Goal: Transaction & Acquisition: Book appointment/travel/reservation

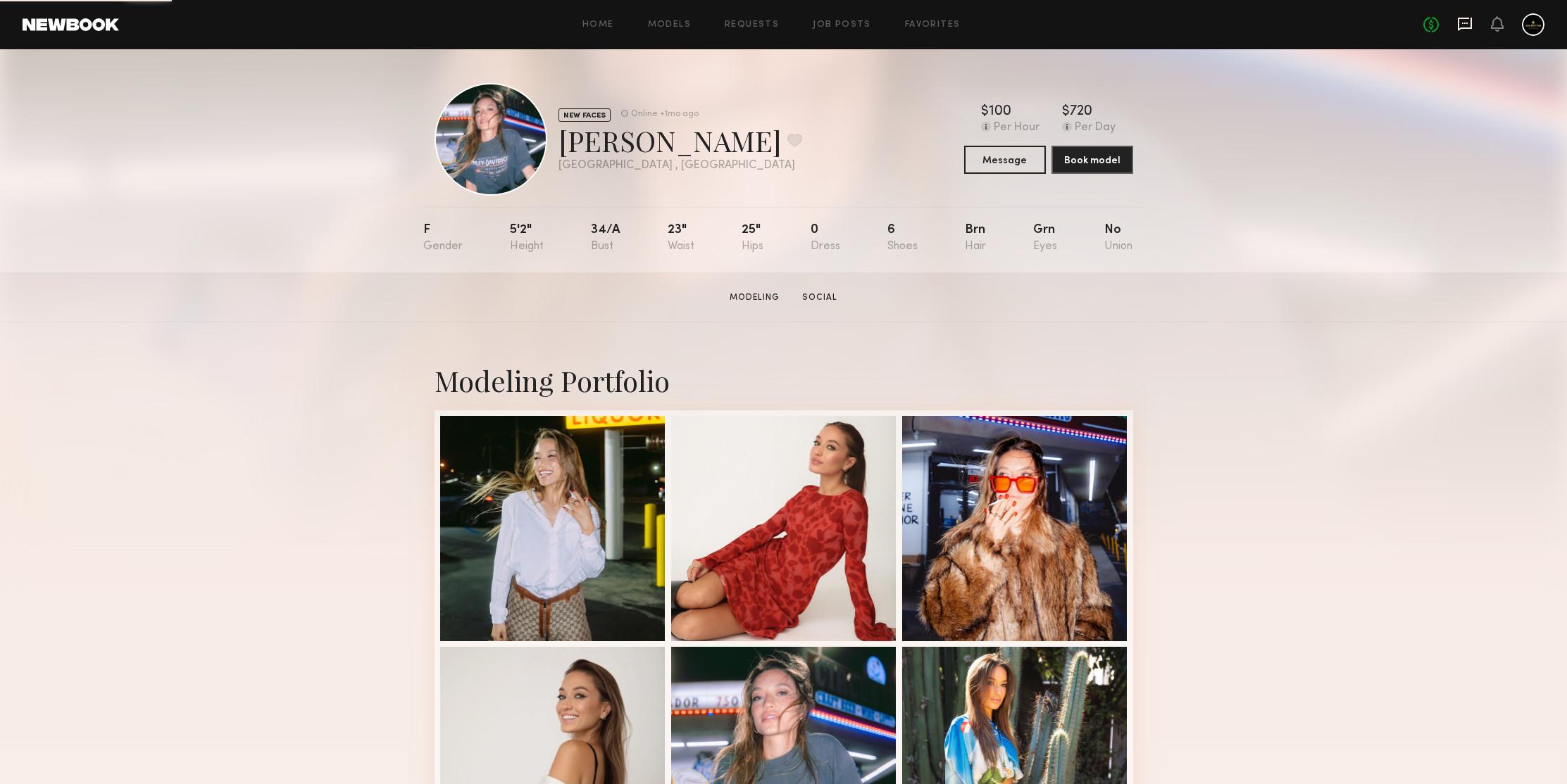
click at [1463, 21] on icon at bounding box center [1465, 24] width 16 height 16
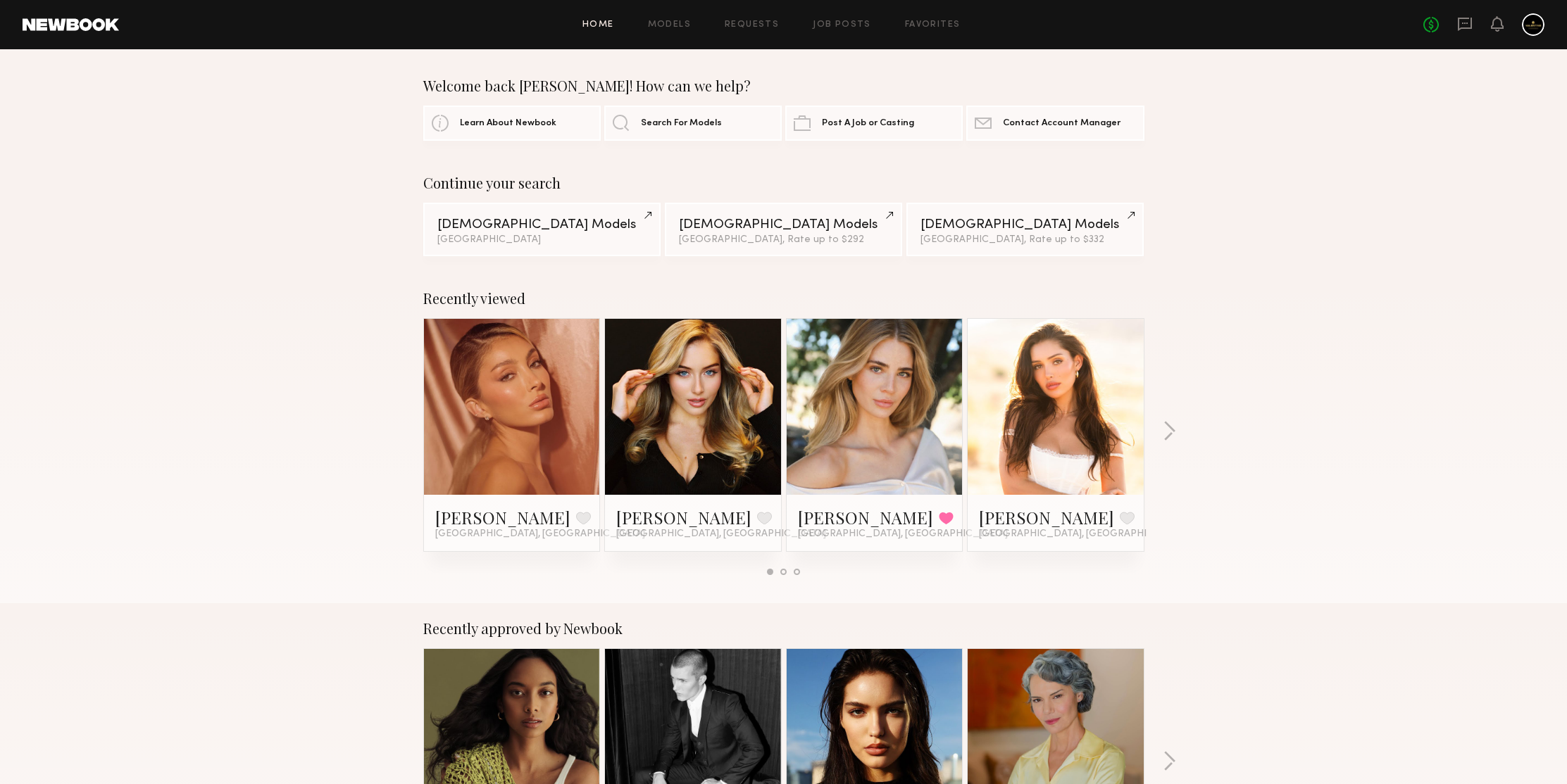
click at [1329, 275] on div "Recently viewed [PERSON_NAME] Favorite [GEOGRAPHIC_DATA], [GEOGRAPHIC_DATA] [PE…" at bounding box center [784, 438] width 1567 height 330
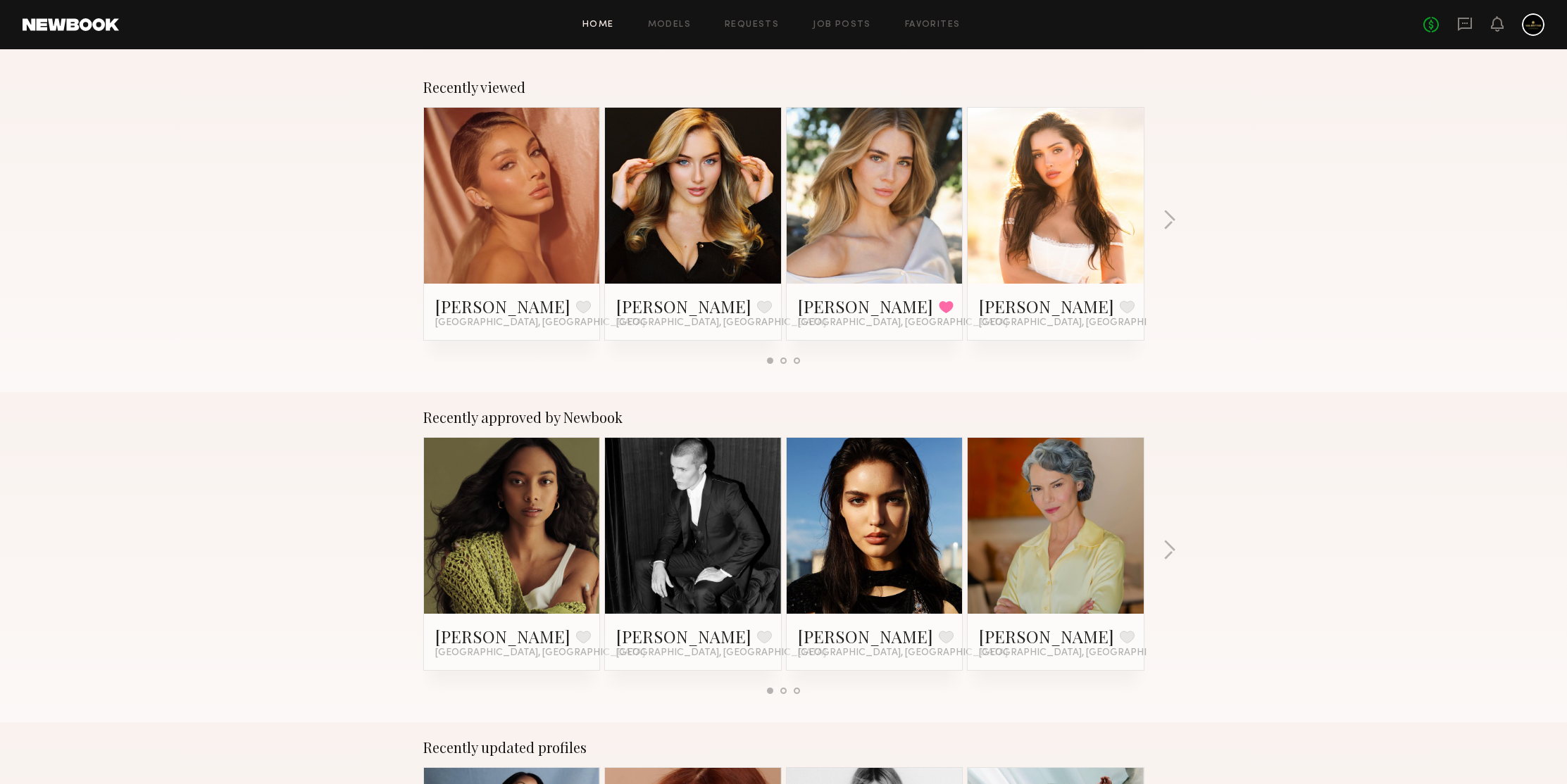
click at [1247, 260] on div "Recently viewed Alexia Rae C. Favorite Los Angeles, CA Heloise H. Favorite Los …" at bounding box center [784, 226] width 1567 height 330
click at [1172, 218] on button "button" at bounding box center [1169, 221] width 13 height 23
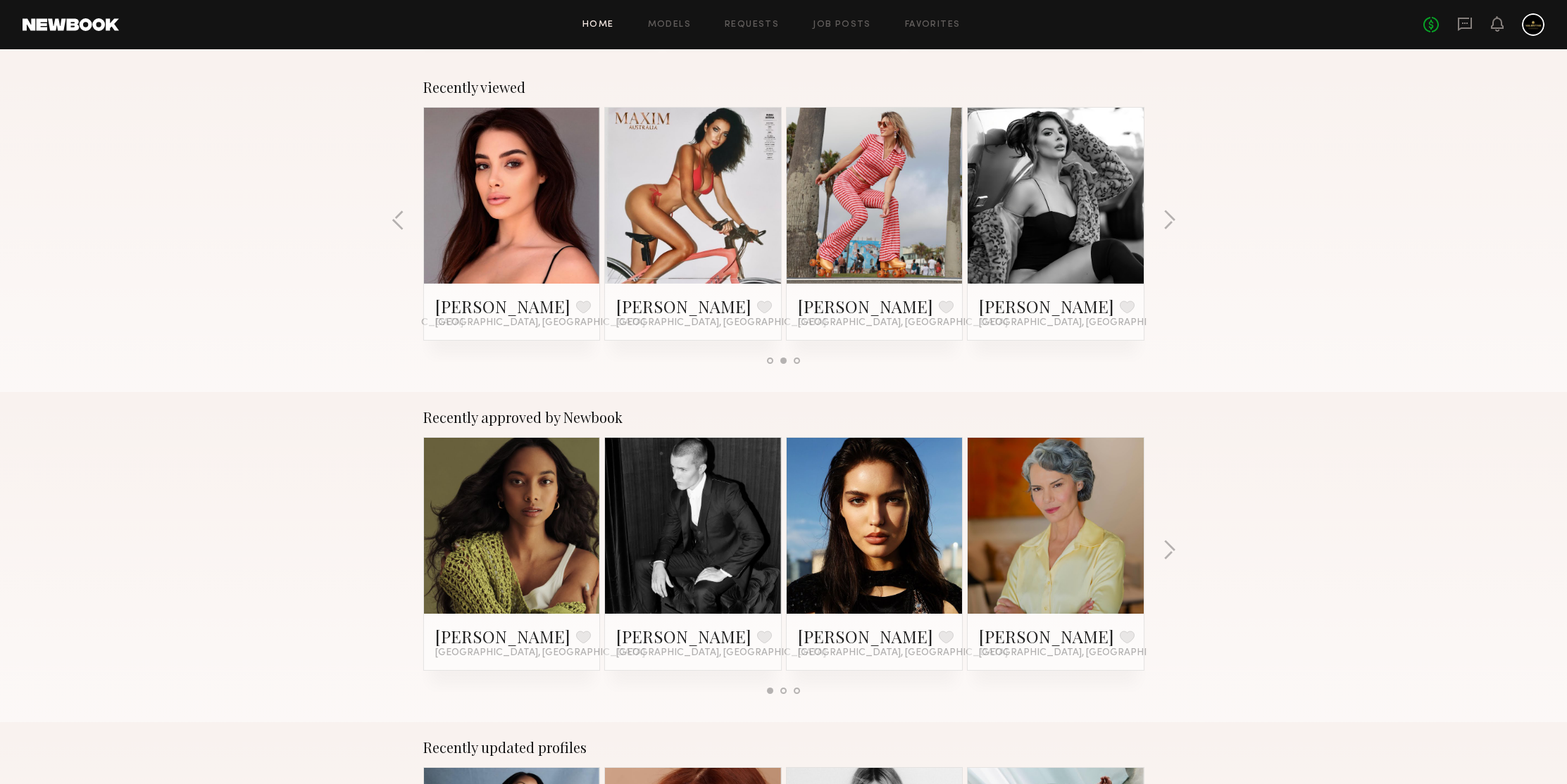
click at [642, 198] on div at bounding box center [693, 196] width 176 height 176
click at [649, 306] on link "Dianie B." at bounding box center [683, 307] width 136 height 23
click at [1298, 199] on div "Recently viewed Alexia Rae C. Favorite Los Angeles, CA Heloise H. Favorite Los …" at bounding box center [784, 226] width 1567 height 330
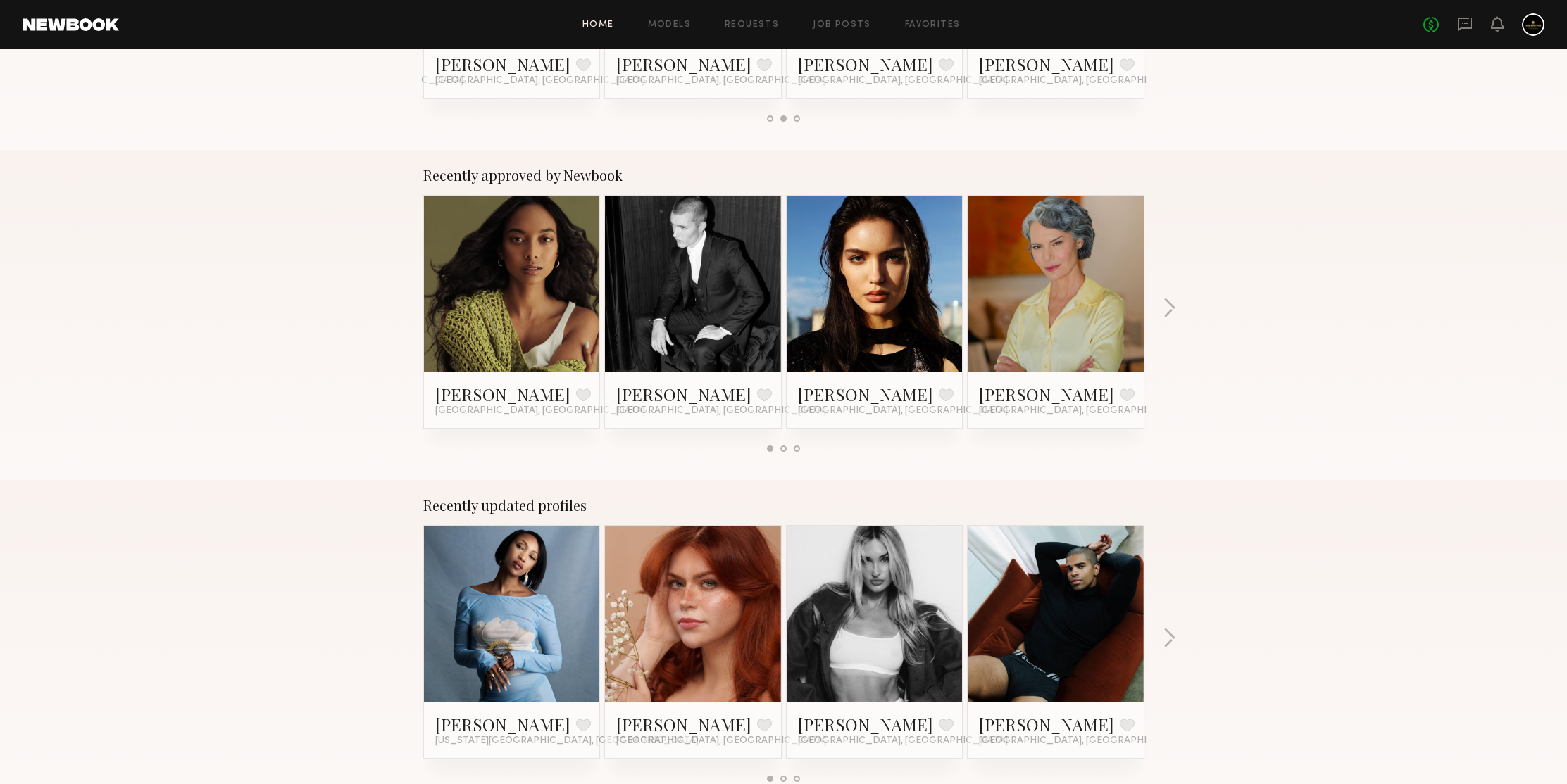
scroll to position [724, 0]
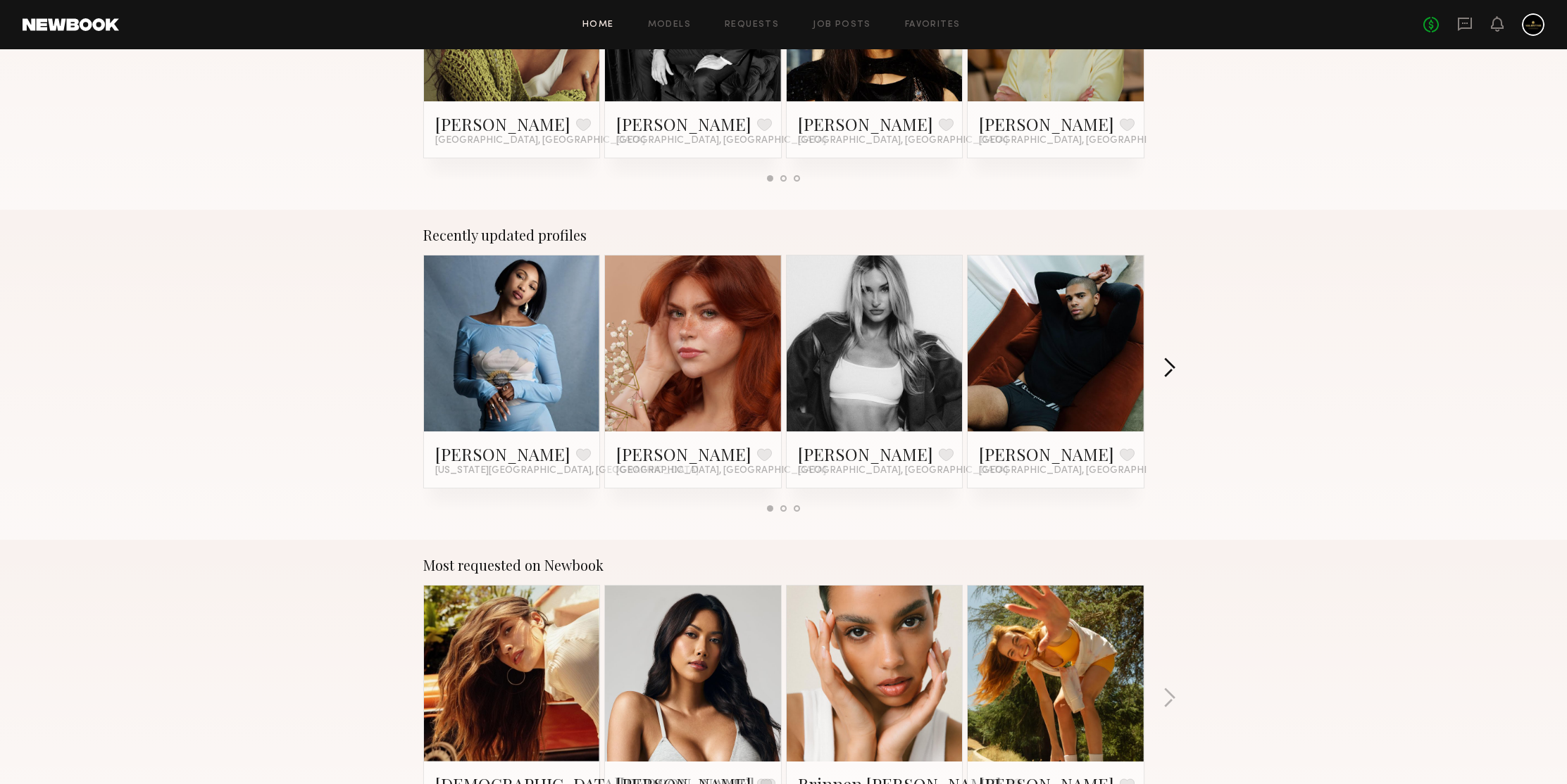
click at [1174, 371] on button "button" at bounding box center [1169, 369] width 13 height 23
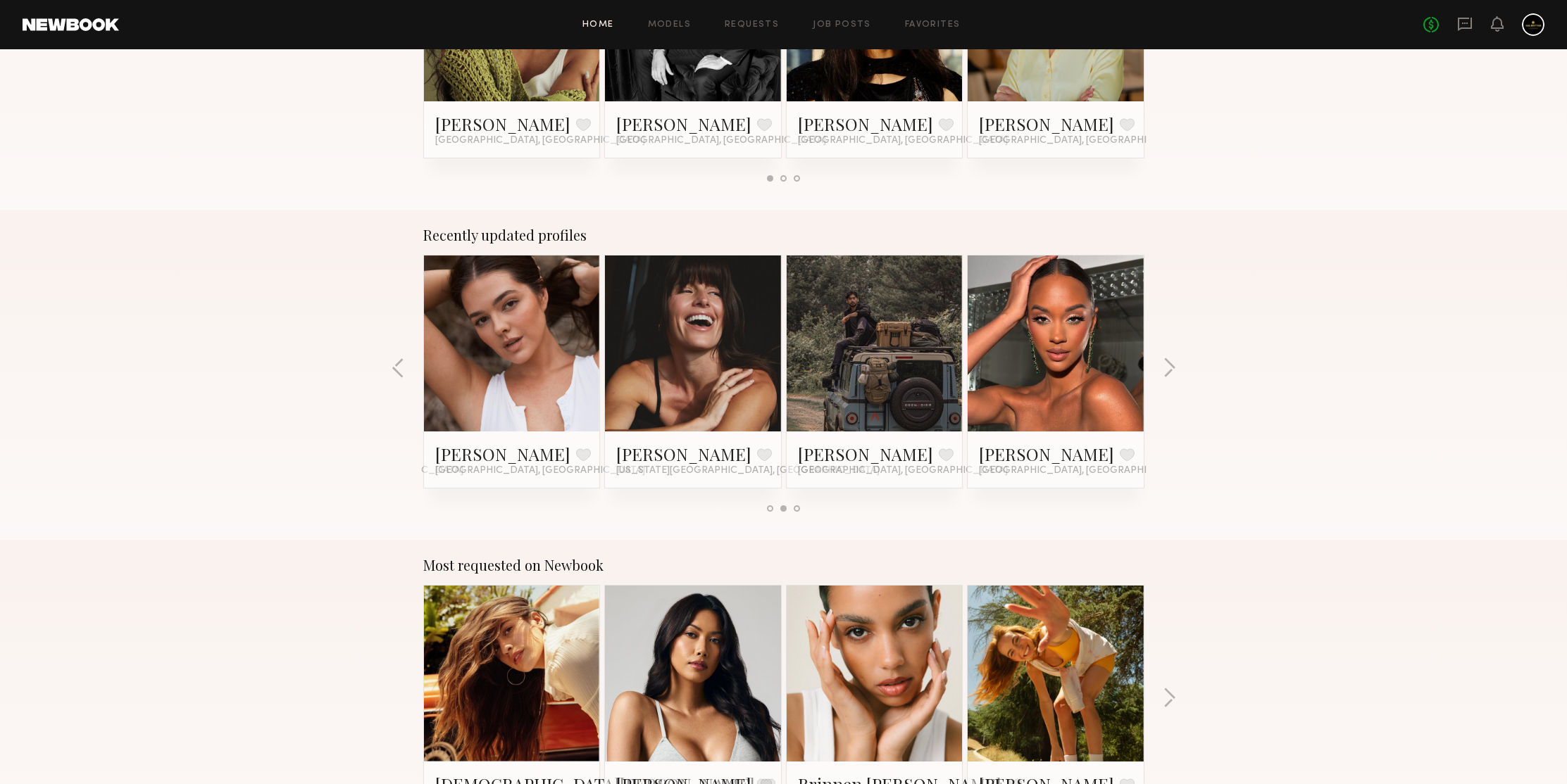
click at [267, 213] on div "Recently updated profiles Melissa J. Favorite New York City, NY Polly R. Favori…" at bounding box center [784, 375] width 1567 height 330
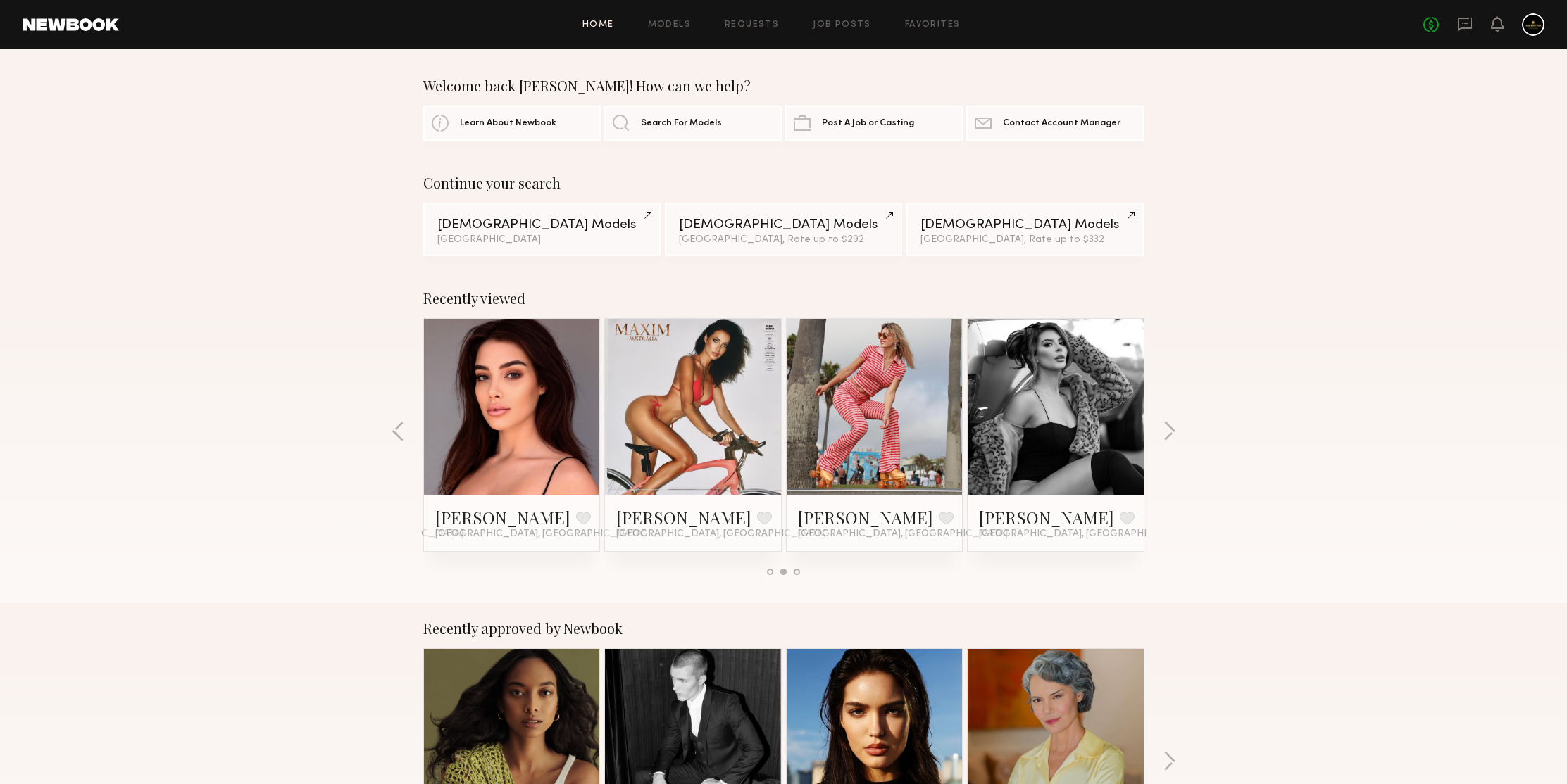
click at [1326, 235] on div "Continue your search Female Models Los Angeles Female Models Los Angeles, Rate …" at bounding box center [784, 215] width 1567 height 82
click at [1321, 223] on div "Continue your search Female Models Los Angeles Female Models Los Angeles, Rate …" at bounding box center [784, 215] width 1567 height 82
click at [1307, 137] on div "Welcome back Natan! How can we help? Learn About Newbook Search For Models Post…" at bounding box center [784, 109] width 1567 height 63
click at [253, 101] on div "Welcome back Natan! How can we help? Learn About Newbook Search For Models Post…" at bounding box center [784, 109] width 1567 height 63
click at [1341, 295] on div "Recently viewed Alexia Rae C. Favorite Los Angeles, CA Heloise H. Favorite Los …" at bounding box center [784, 438] width 1567 height 330
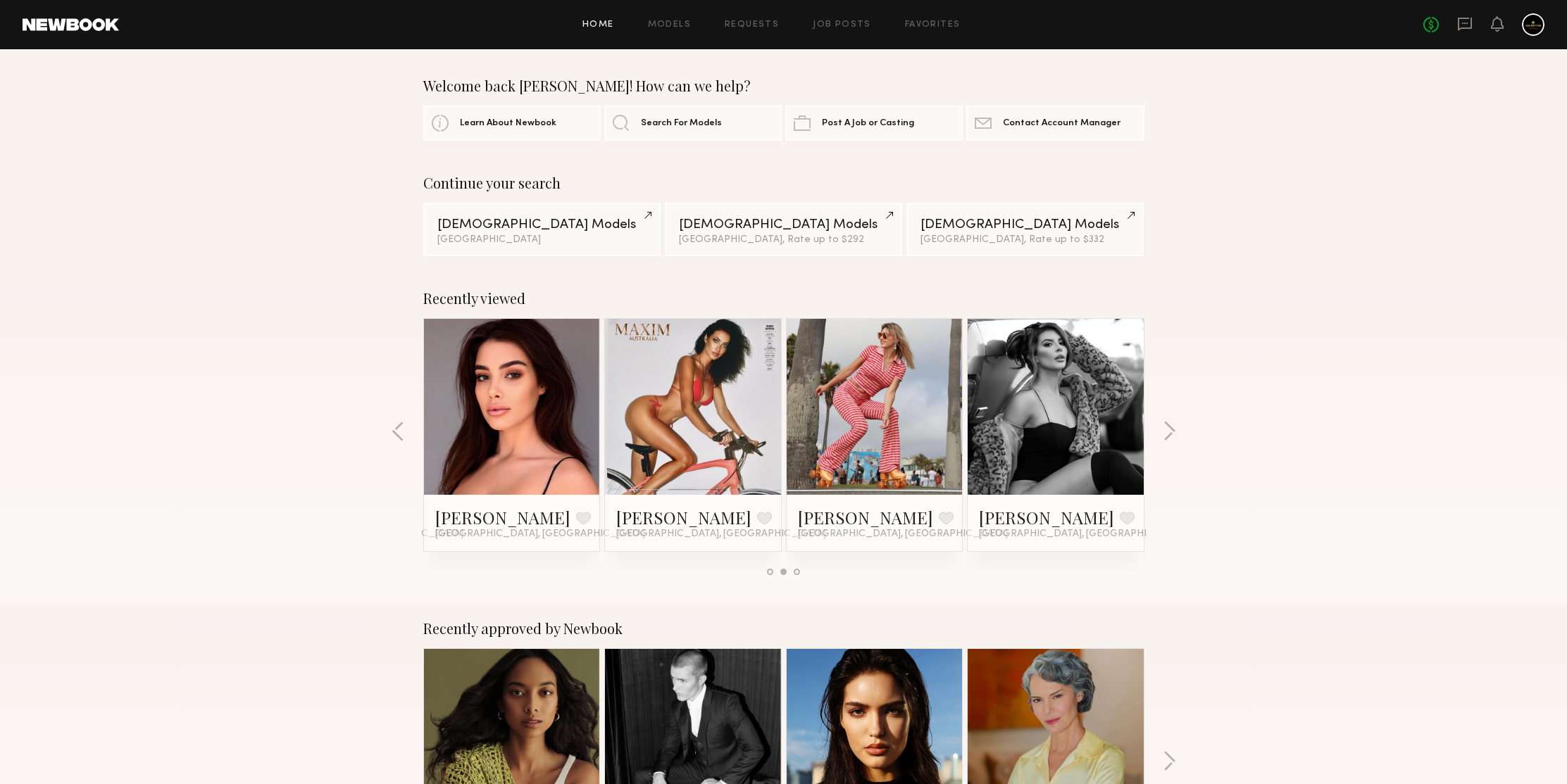
scroll to position [311, 0]
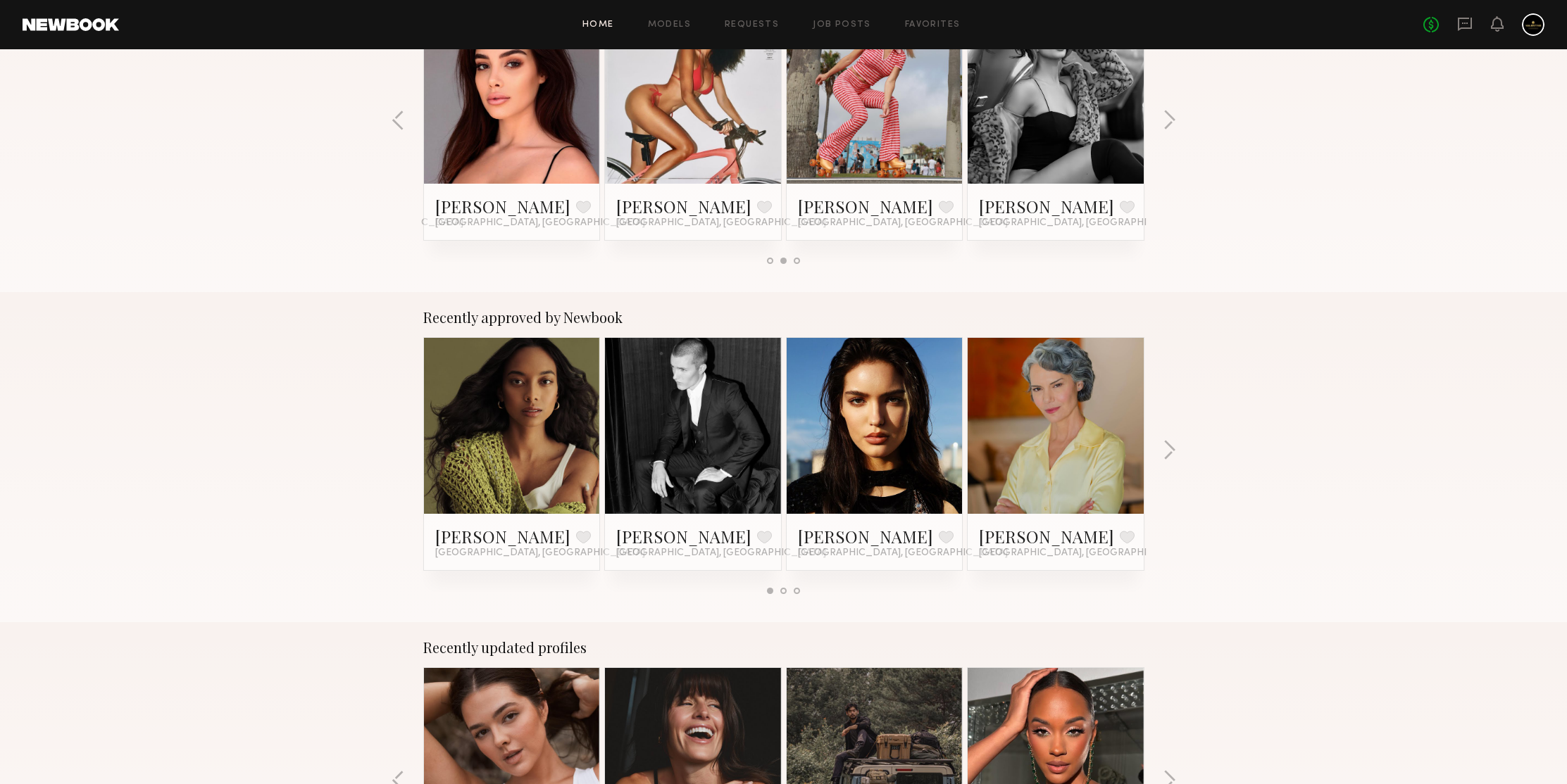
click at [1326, 248] on div "Recently viewed Alexia Rae C. Favorite Los Angeles, CA Heloise H. Favorite Los …" at bounding box center [784, 126] width 1567 height 330
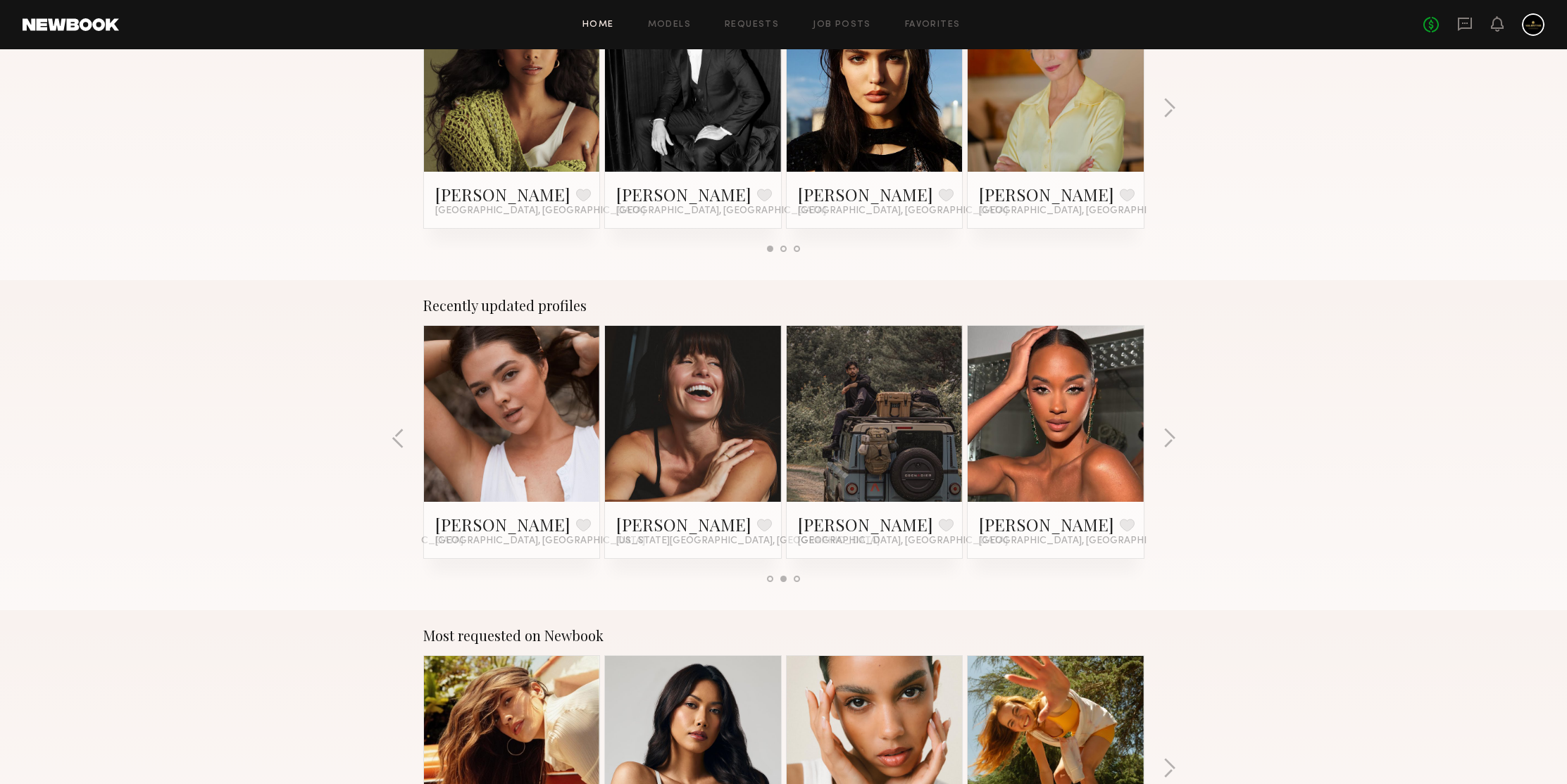
click at [1326, 248] on div "Recently approved by Newbook Isabella M. Favorite Los Angeles, CA Winston P. Fa…" at bounding box center [784, 115] width 1567 height 330
click at [1170, 442] on button "button" at bounding box center [1169, 439] width 13 height 23
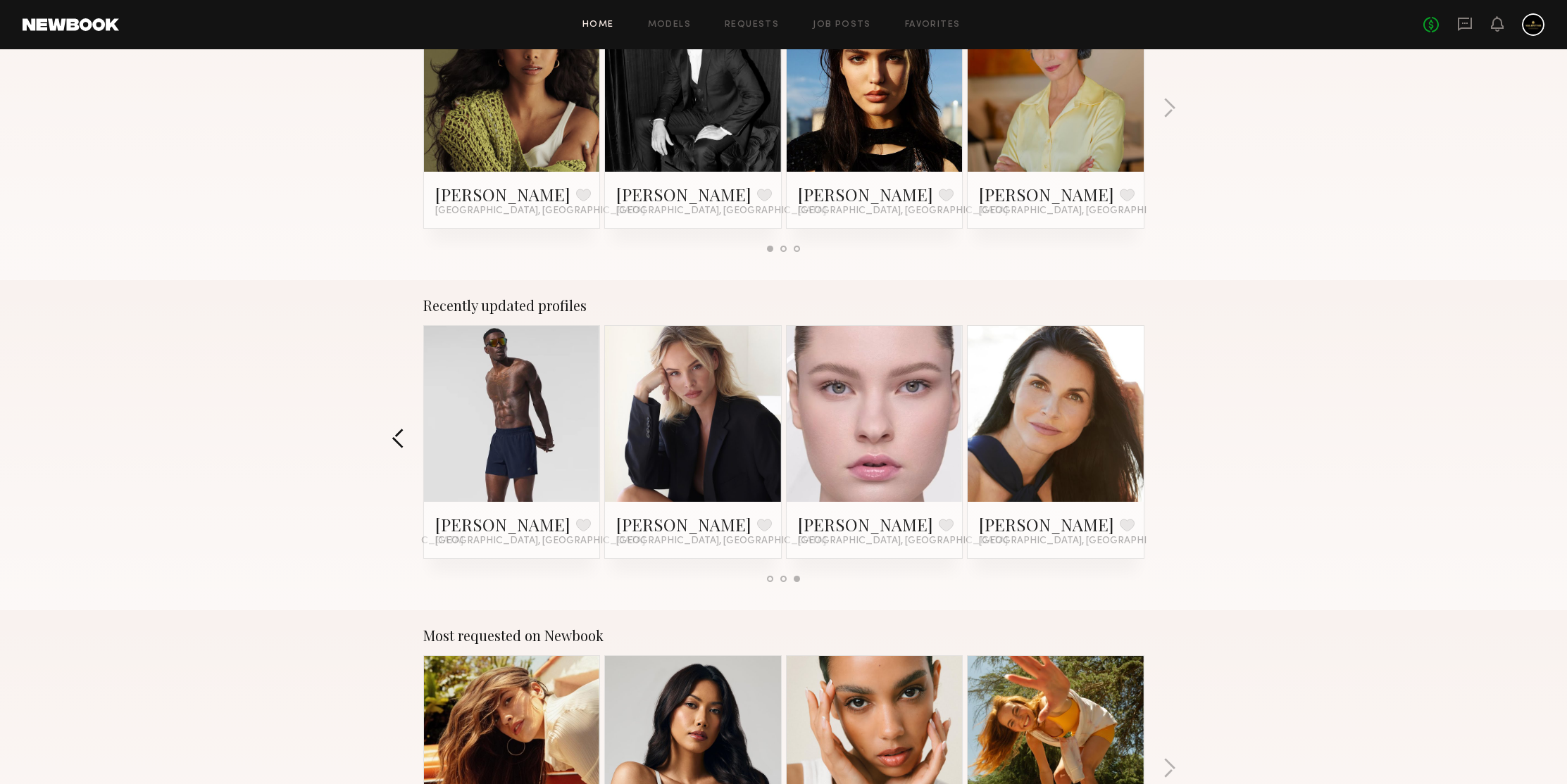
click at [394, 444] on button "button" at bounding box center [398, 439] width 13 height 23
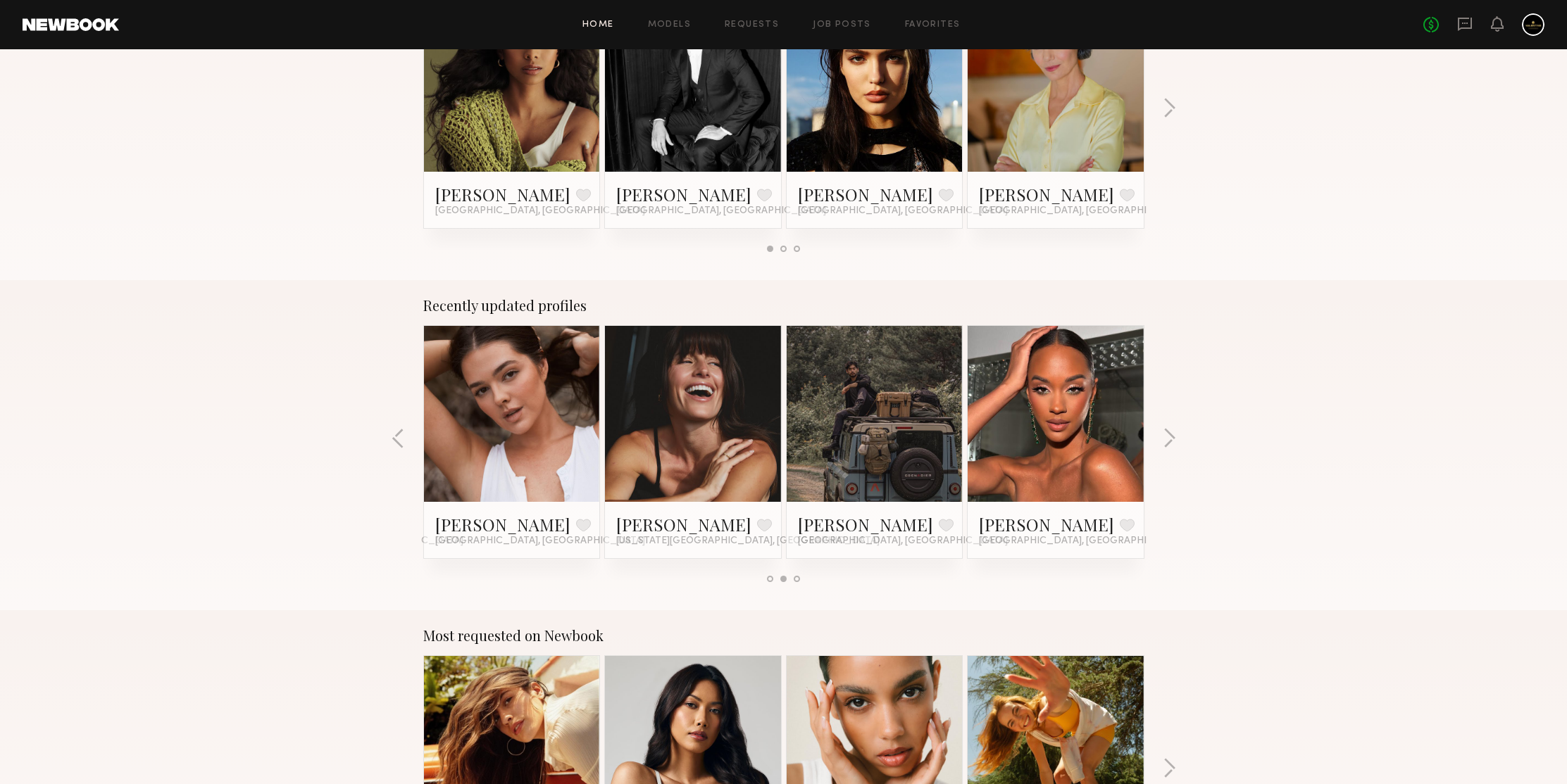
click at [916, 407] on link at bounding box center [874, 414] width 86 height 176
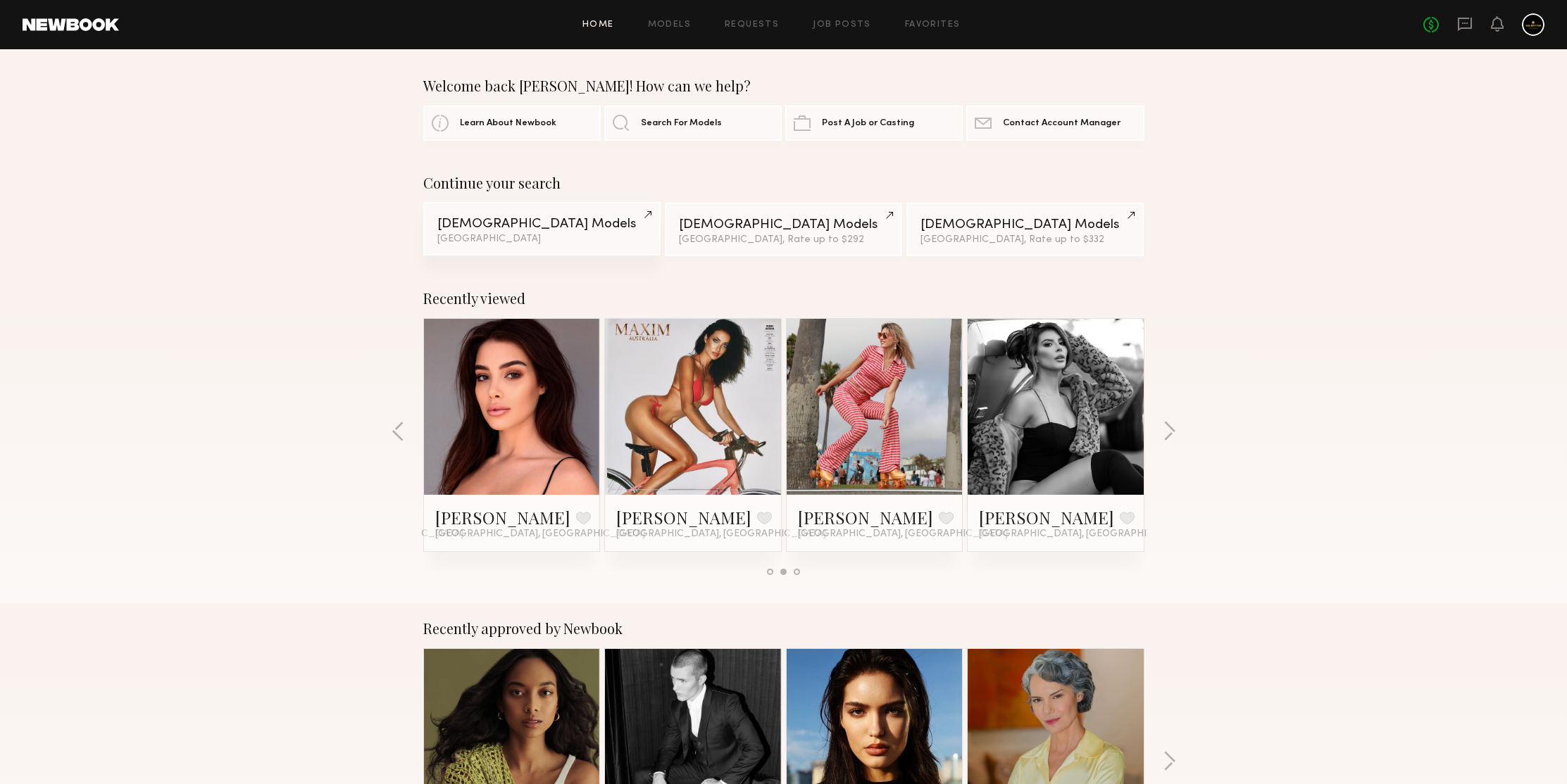
click at [531, 216] on link "Female Models Los Angeles" at bounding box center [541, 228] width 237 height 53
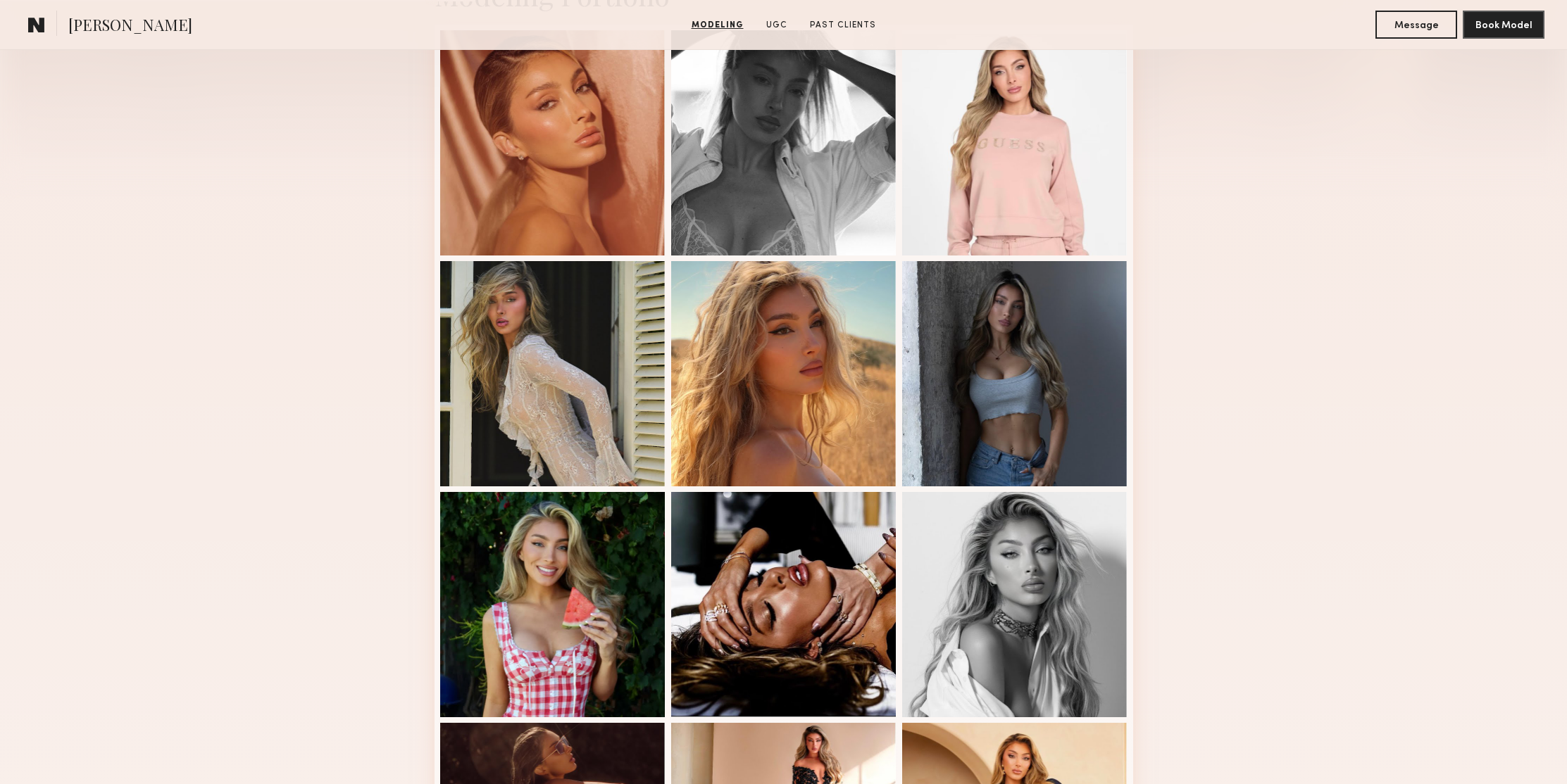
scroll to position [802, 0]
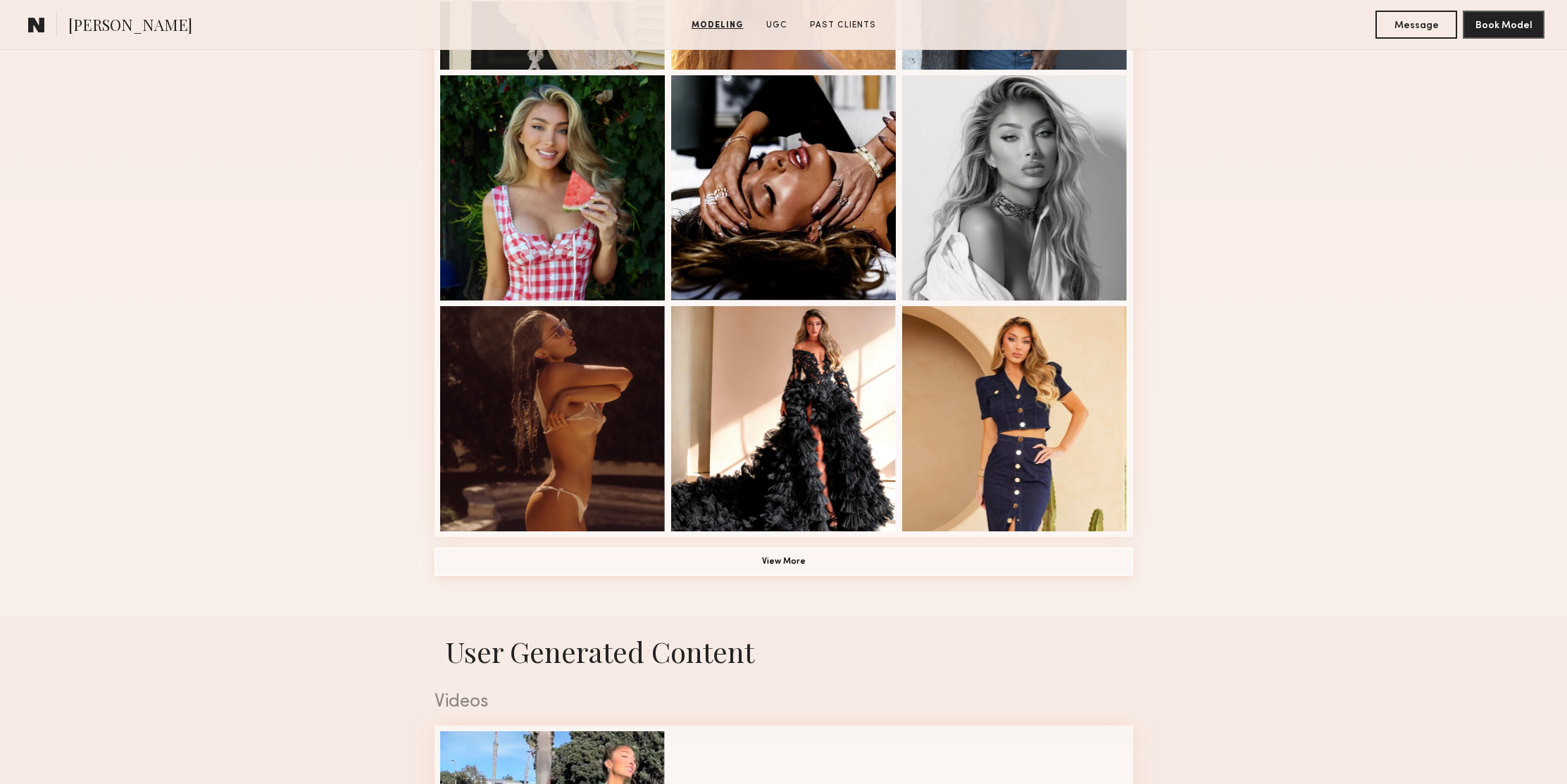
click at [794, 565] on button "View More" at bounding box center [784, 562] width 698 height 28
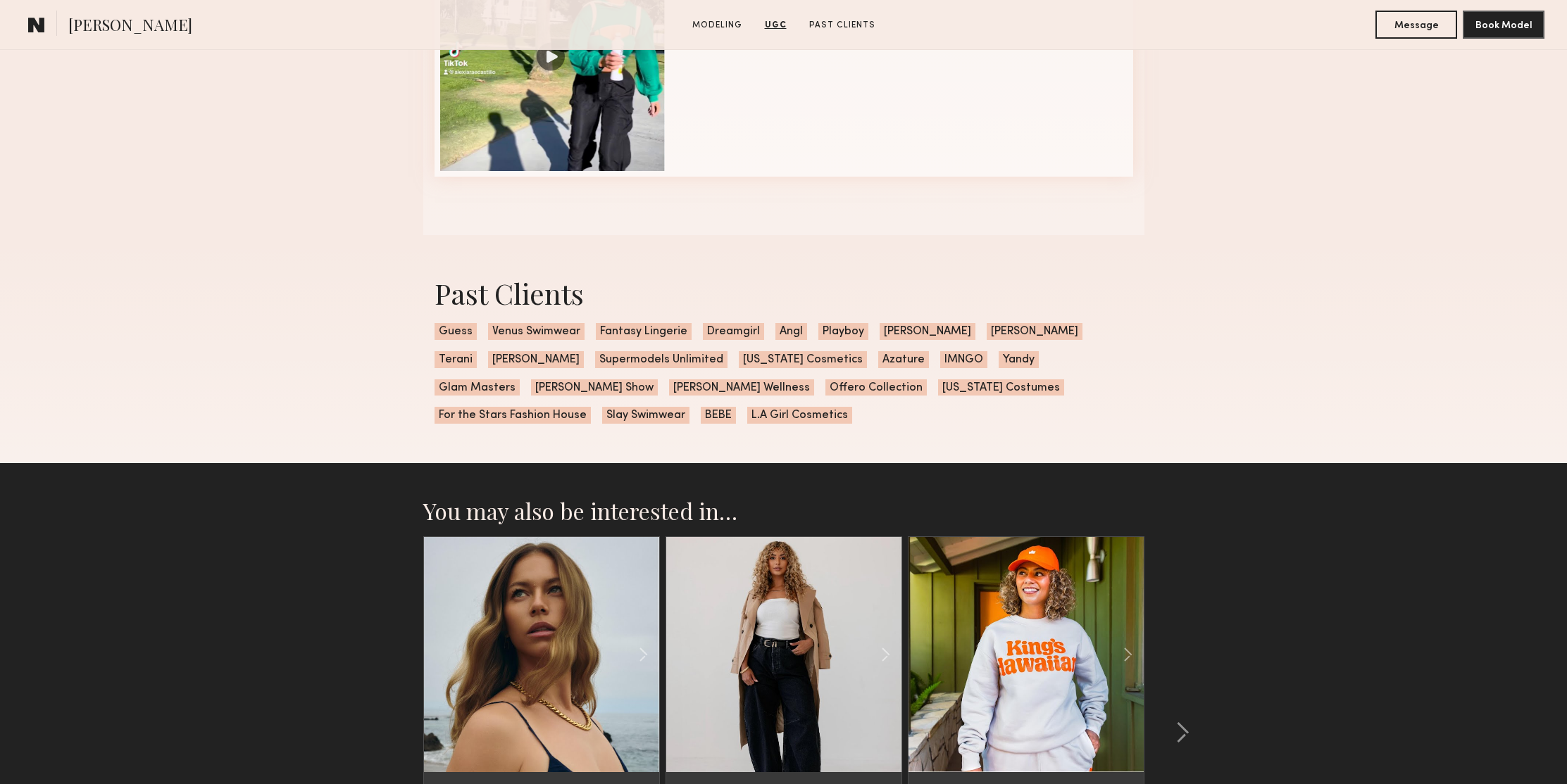
scroll to position [0, 0]
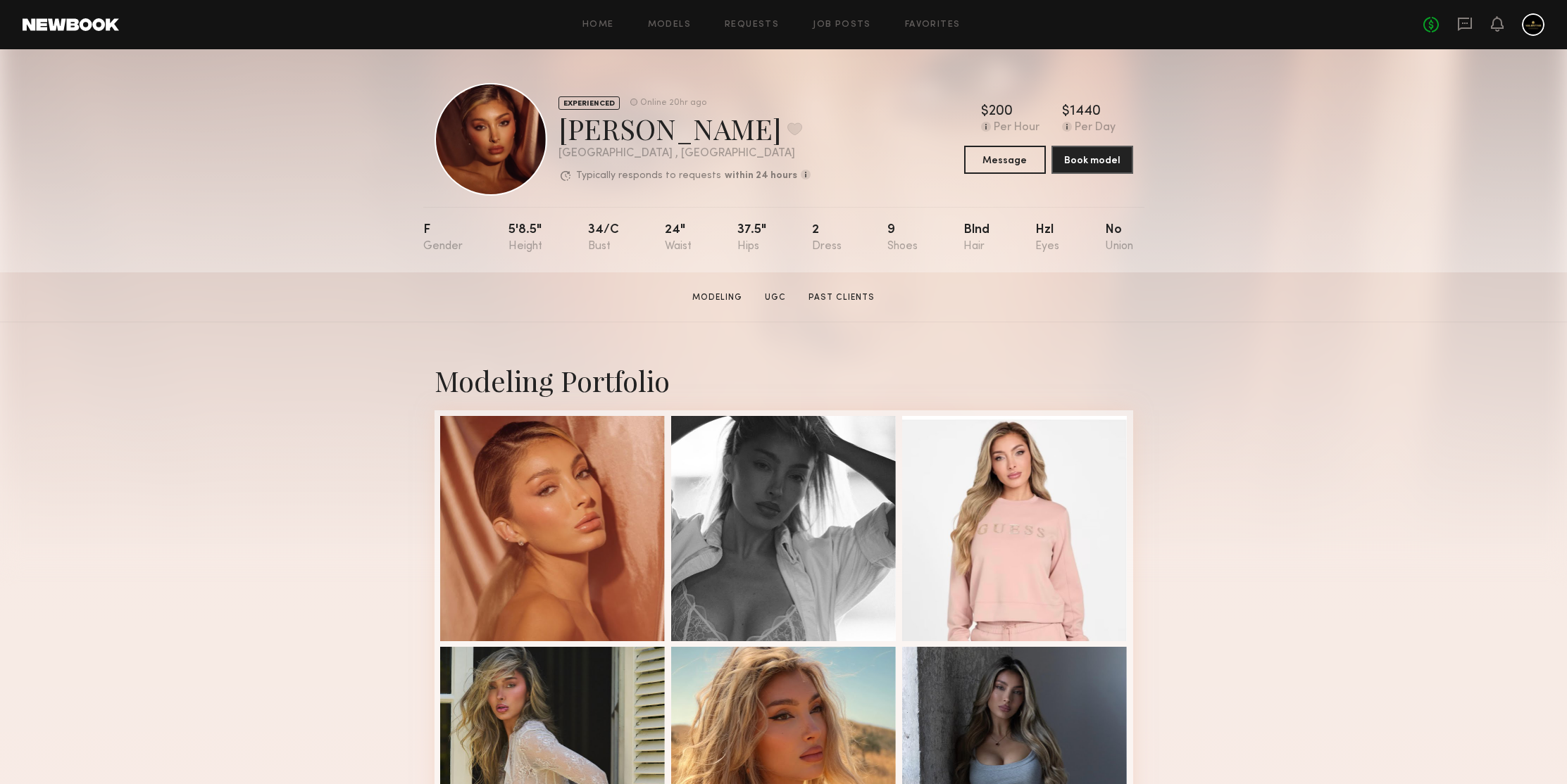
click at [570, 451] on div at bounding box center [553, 527] width 226 height 226
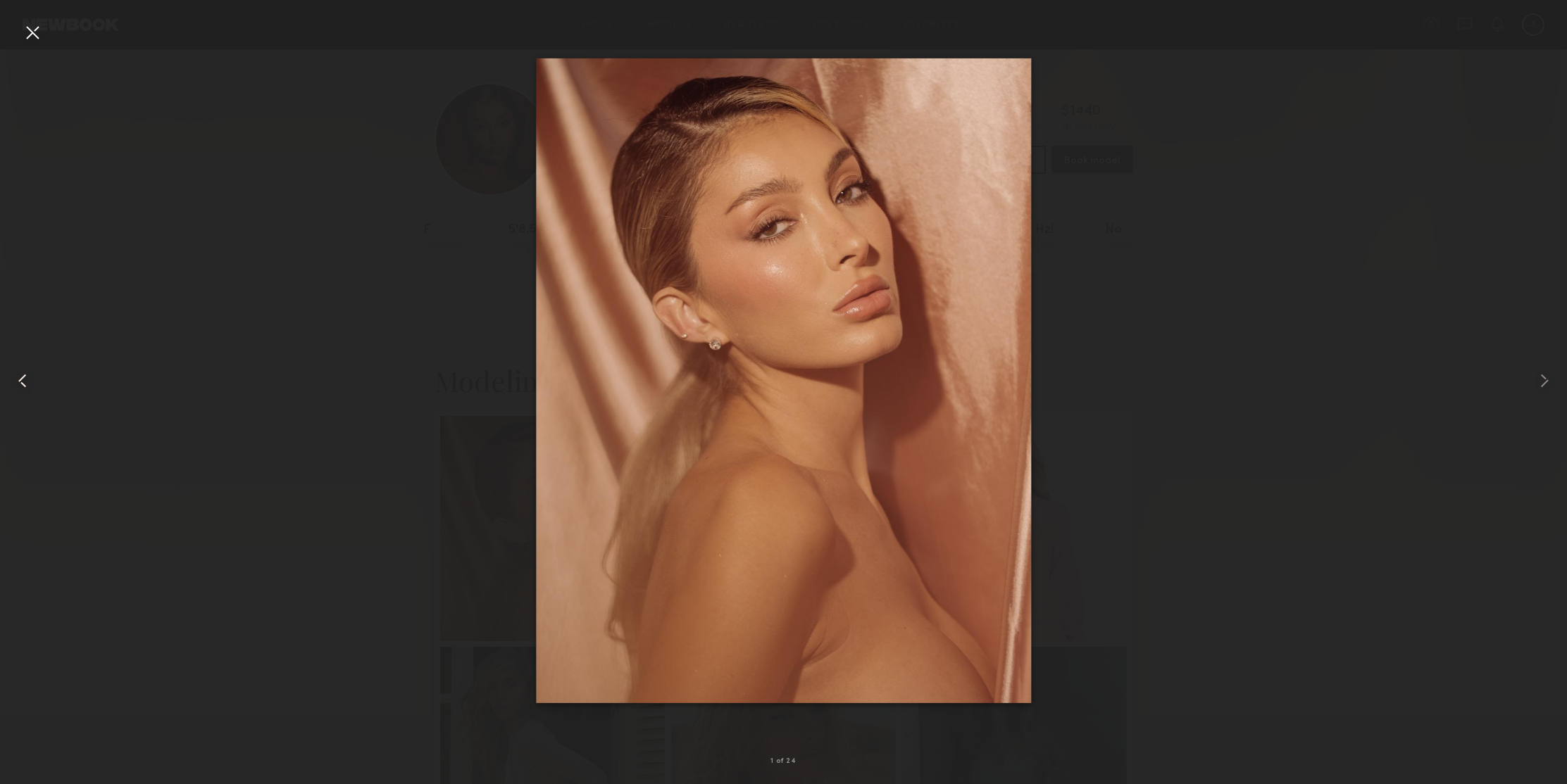
click at [22, 380] on common-icon at bounding box center [23, 381] width 23 height 23
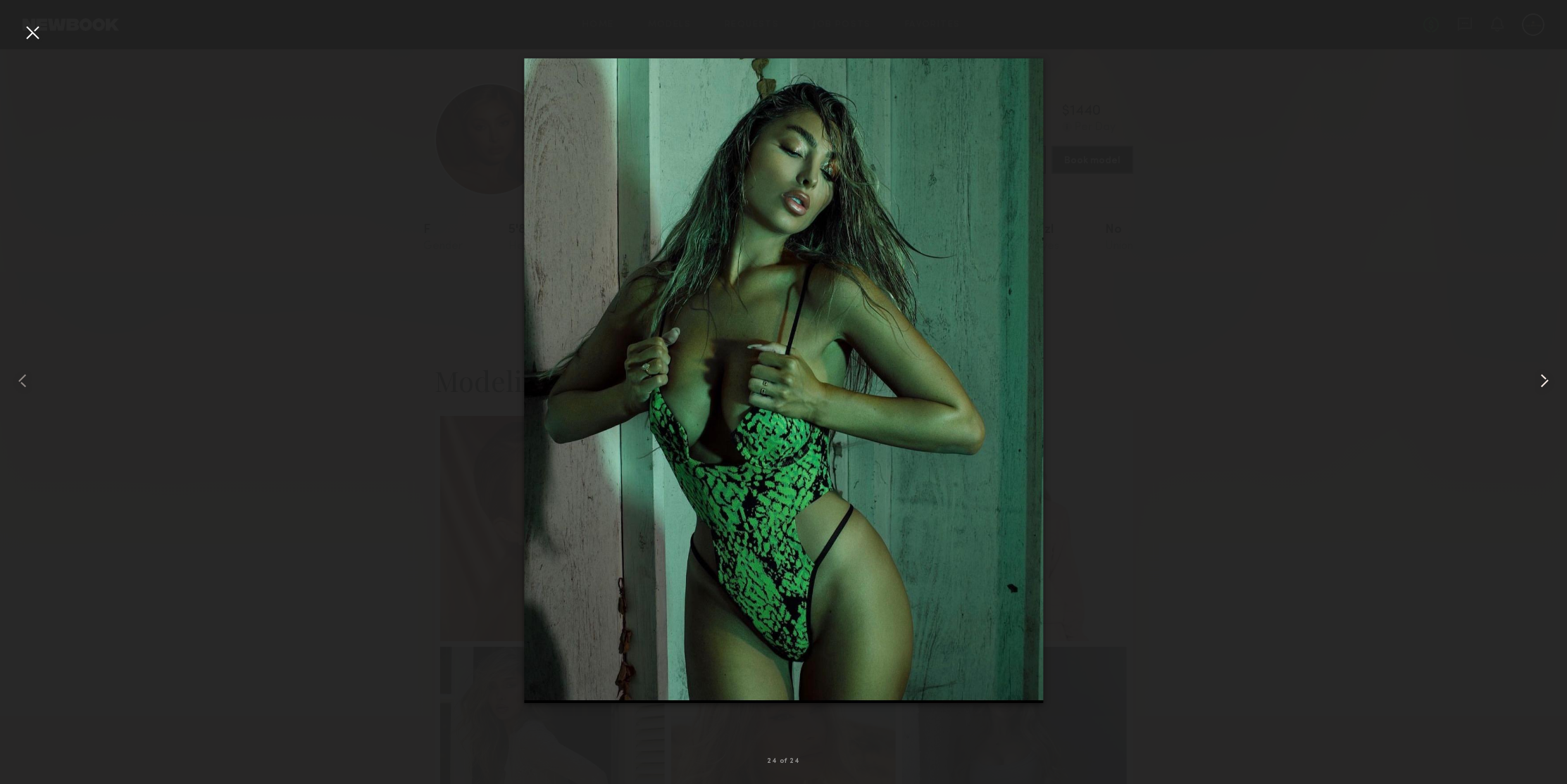
click at [1549, 375] on common-icon at bounding box center [1544, 381] width 23 height 23
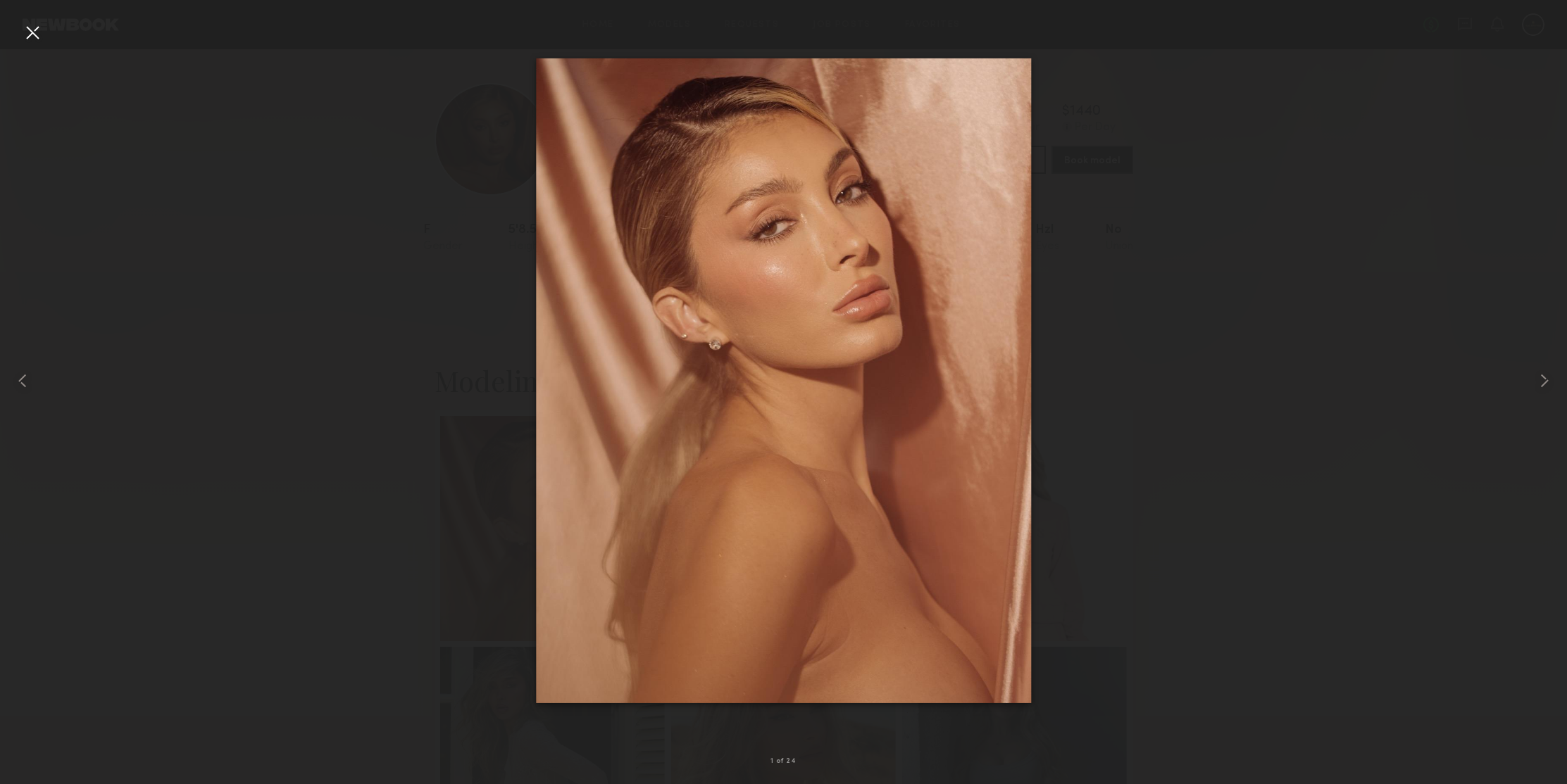
click at [34, 33] on div at bounding box center [33, 33] width 23 height 23
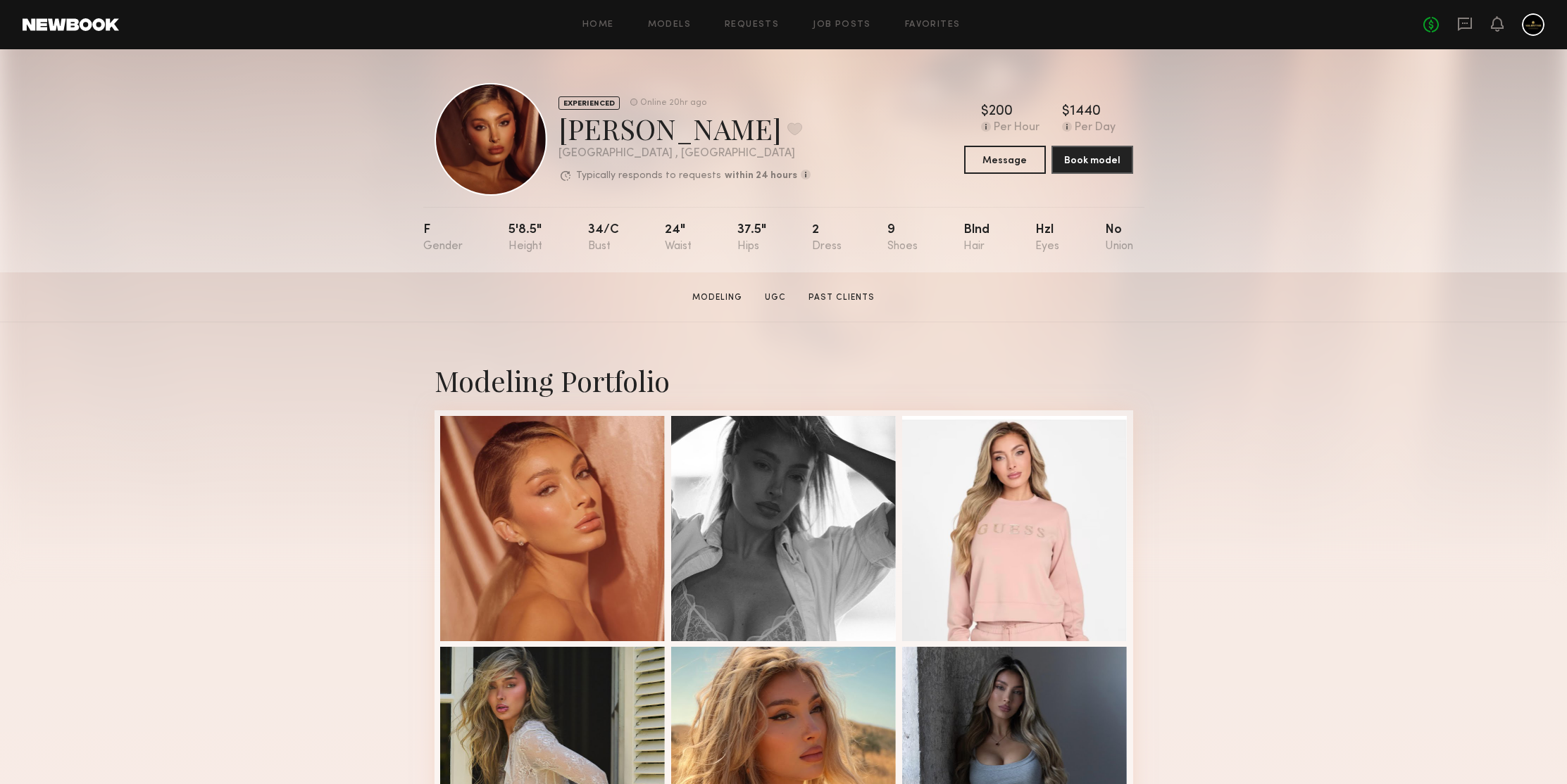
click at [336, 138] on div "EXPERIENCED Online 20hr ago Alexia Rae C. Favorite Los Angeles , CA Typically r…" at bounding box center [784, 160] width 1567 height 223
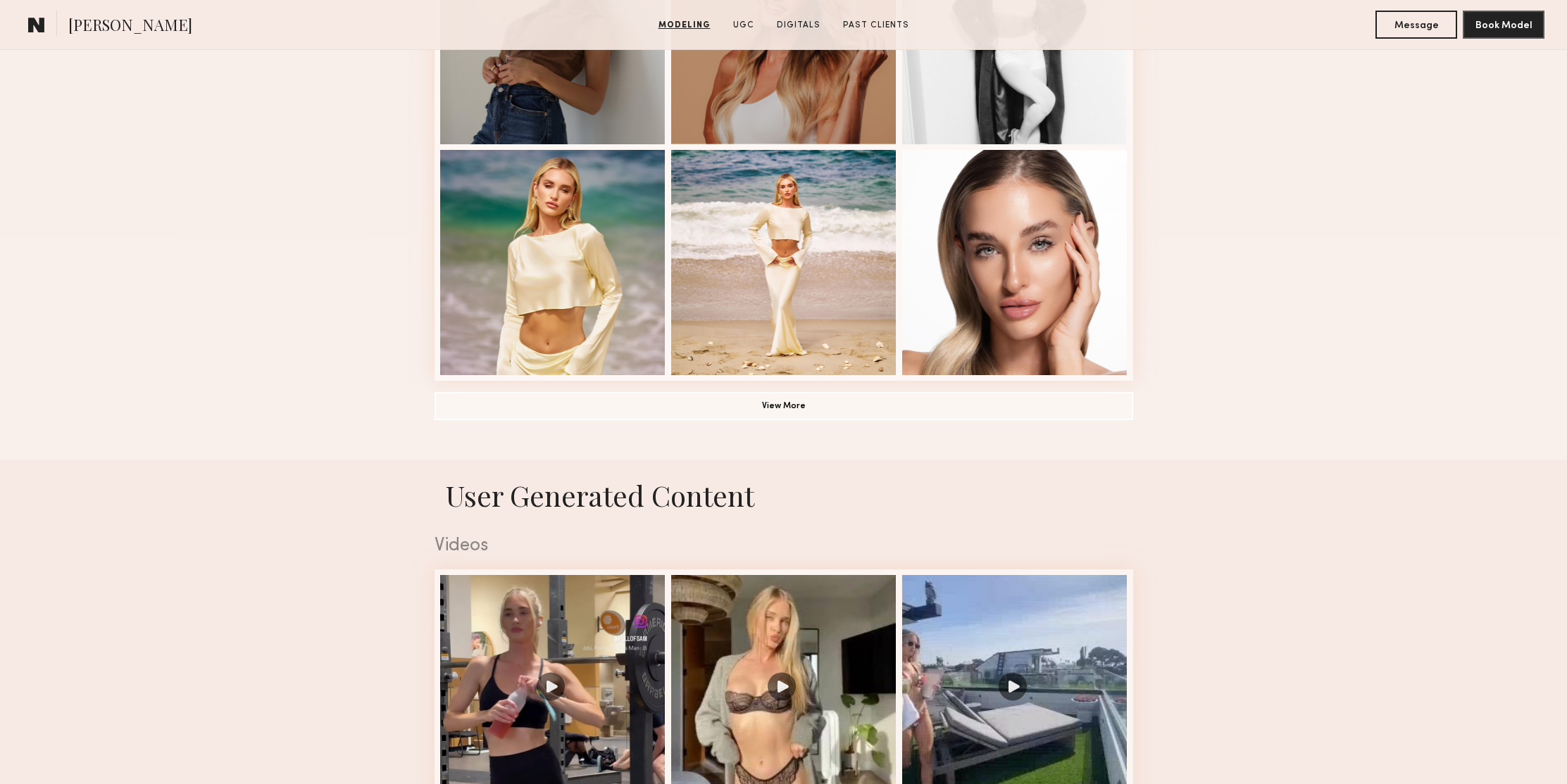
scroll to position [1032, 0]
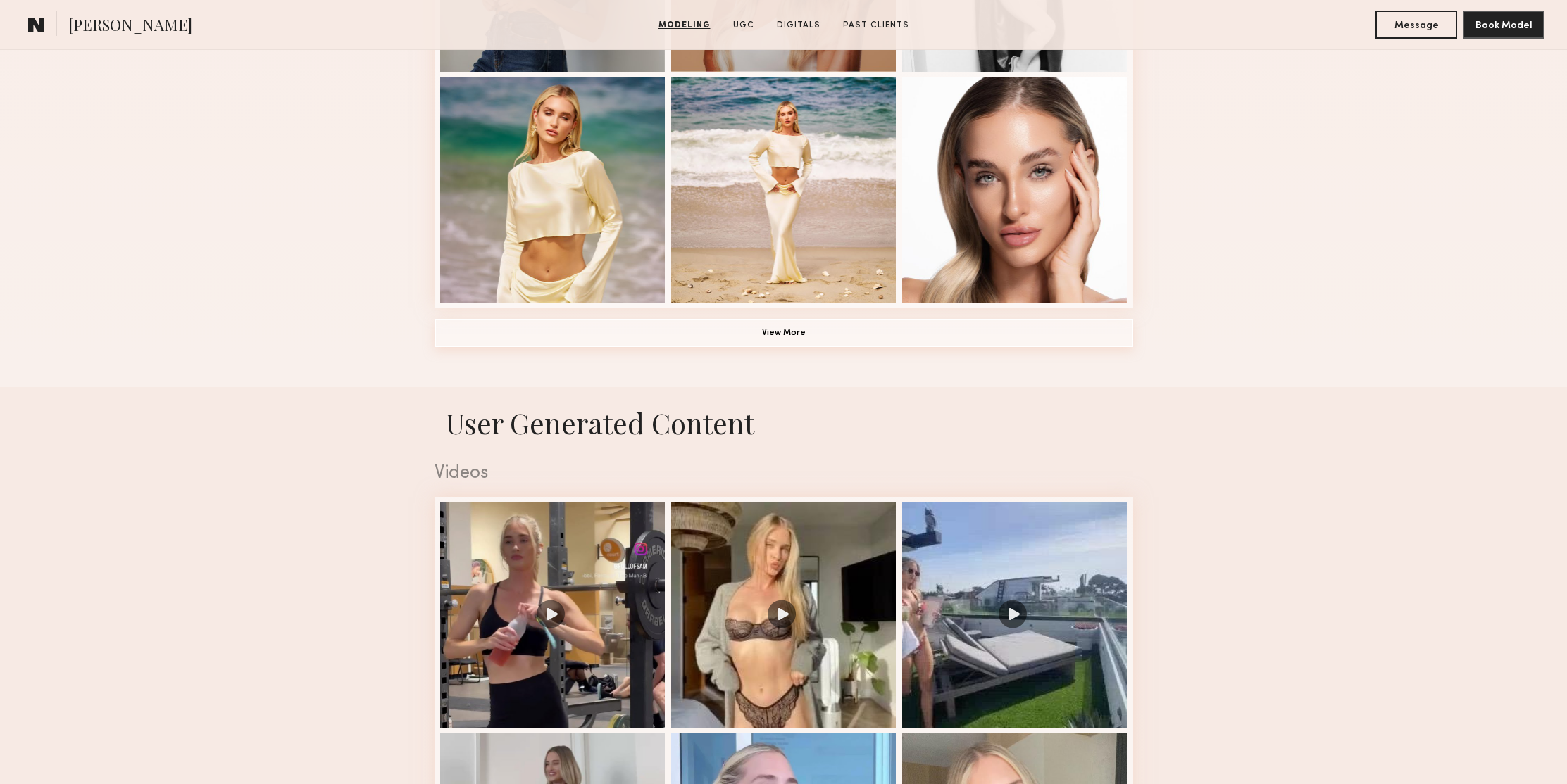
click at [828, 338] on button "View More" at bounding box center [784, 333] width 698 height 28
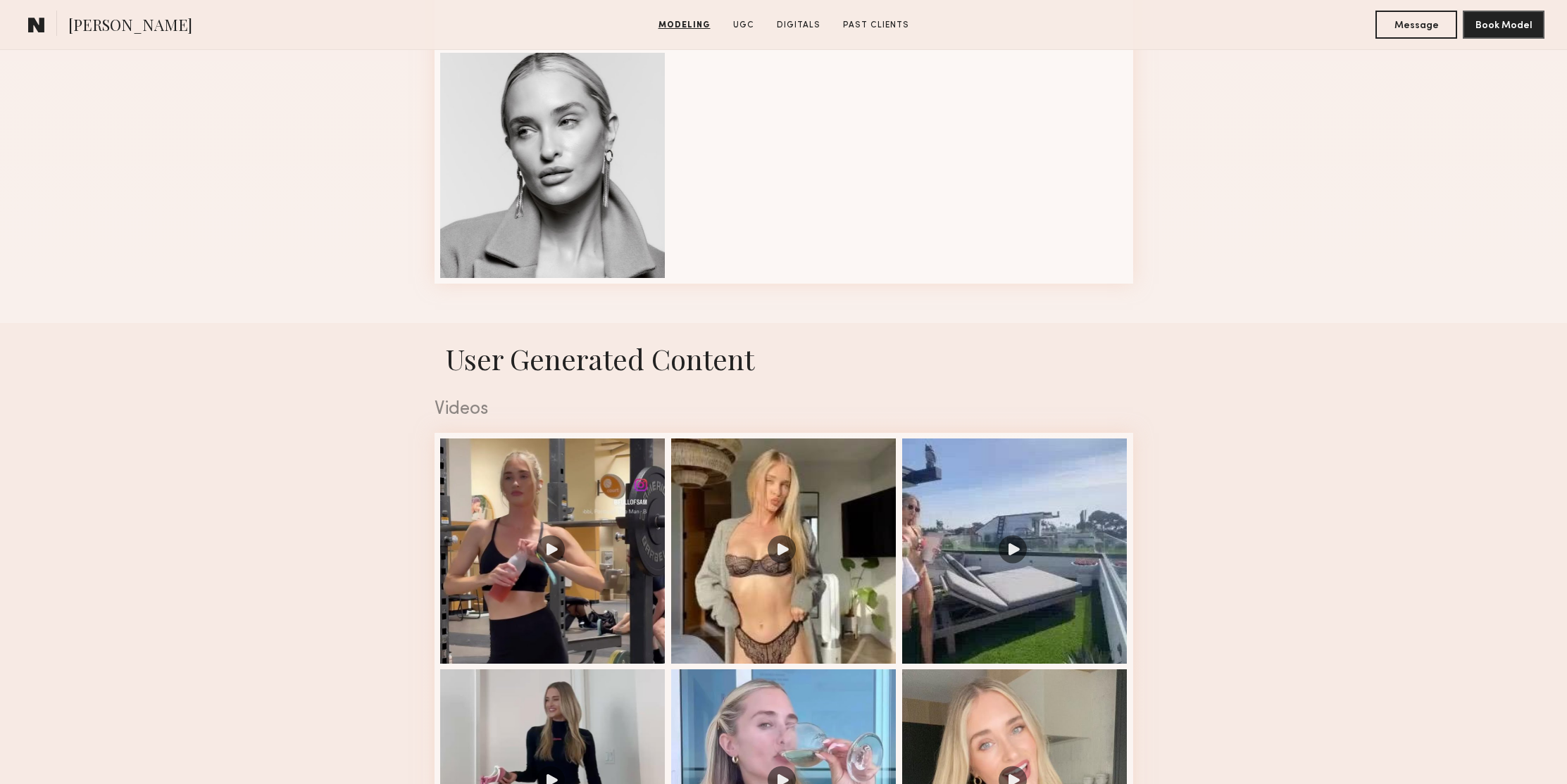
scroll to position [2197, 0]
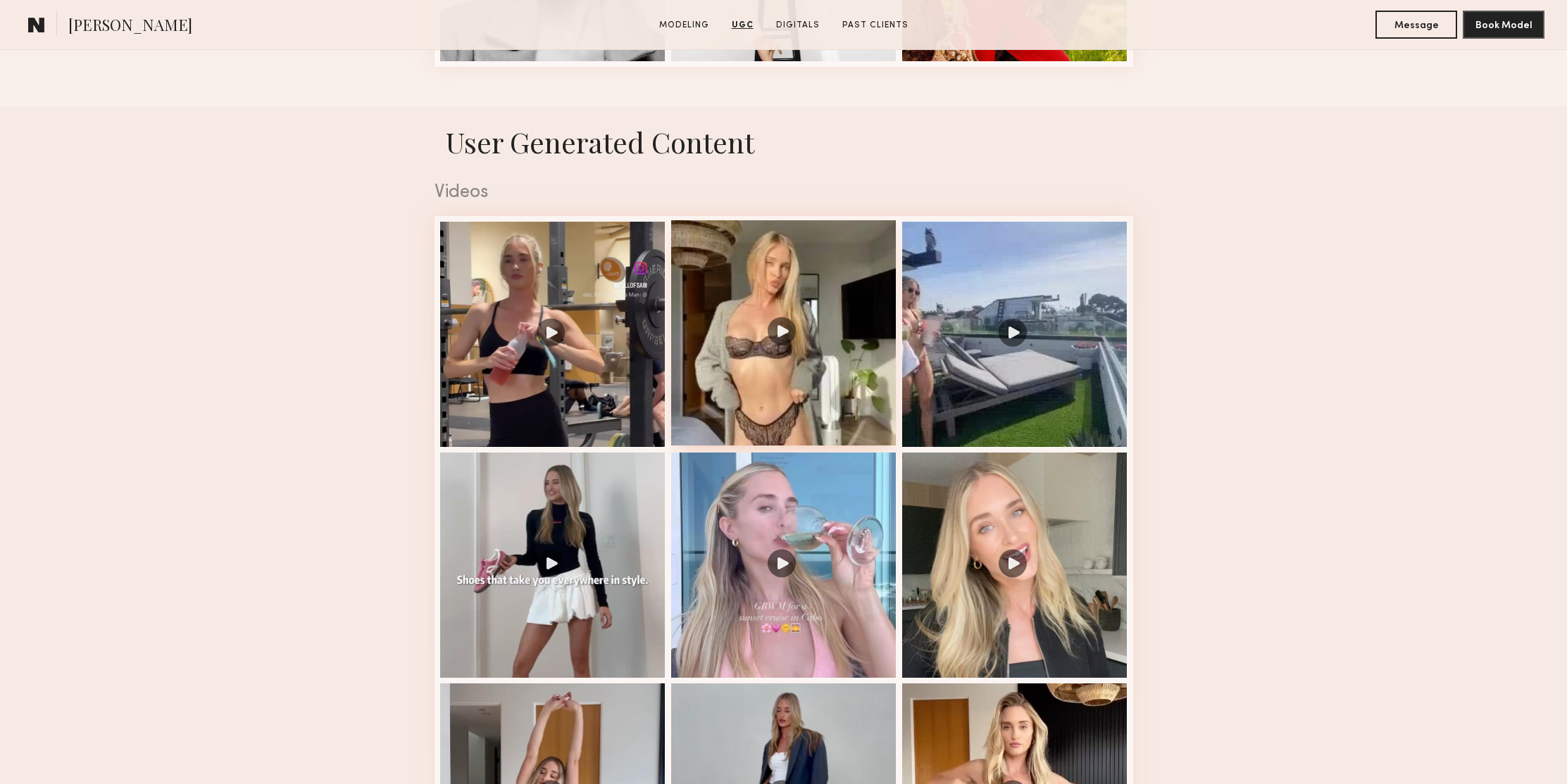
click at [781, 346] on div at bounding box center [784, 333] width 226 height 226
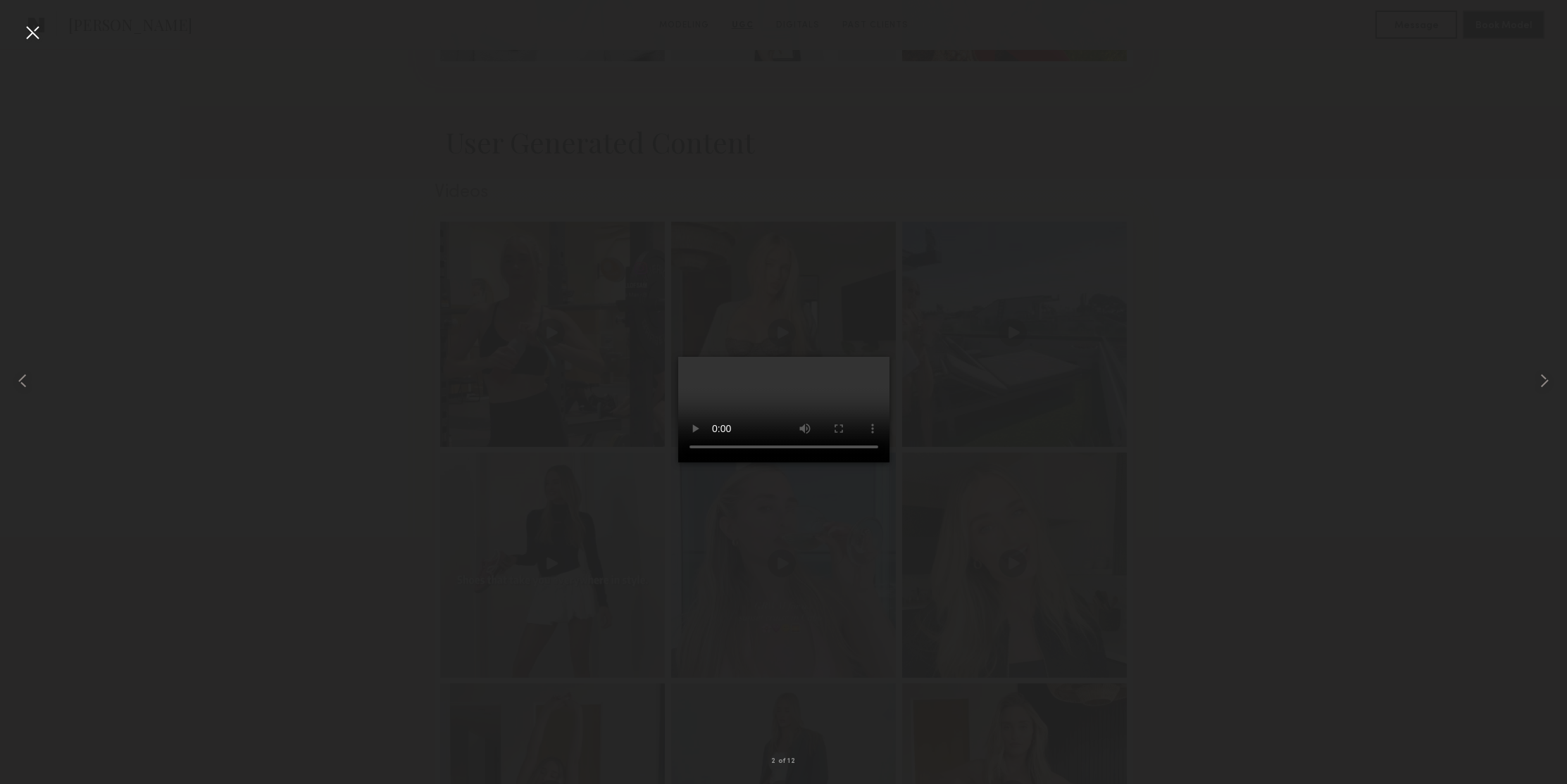
click at [35, 35] on div at bounding box center [33, 33] width 23 height 23
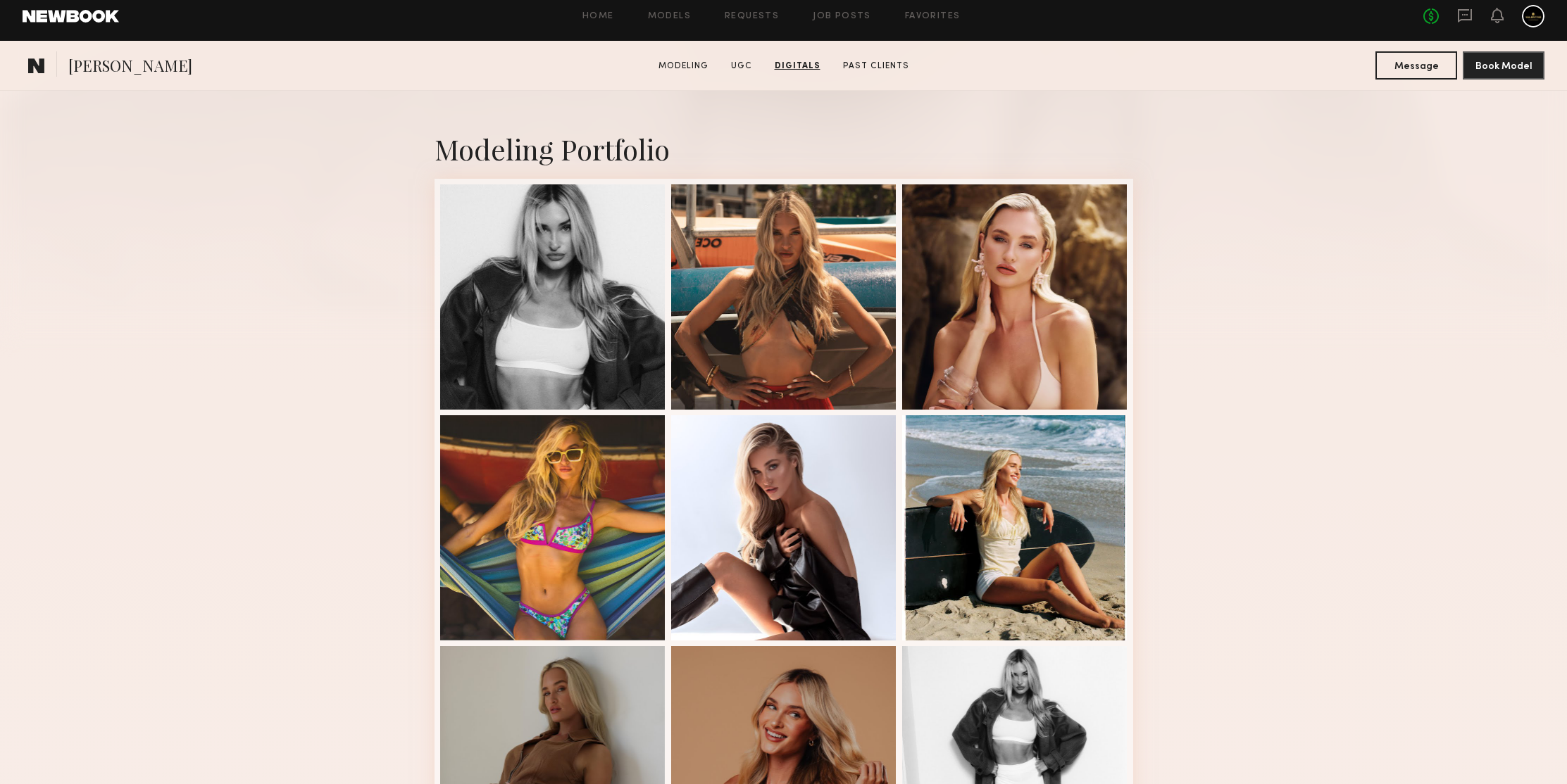
scroll to position [0, 0]
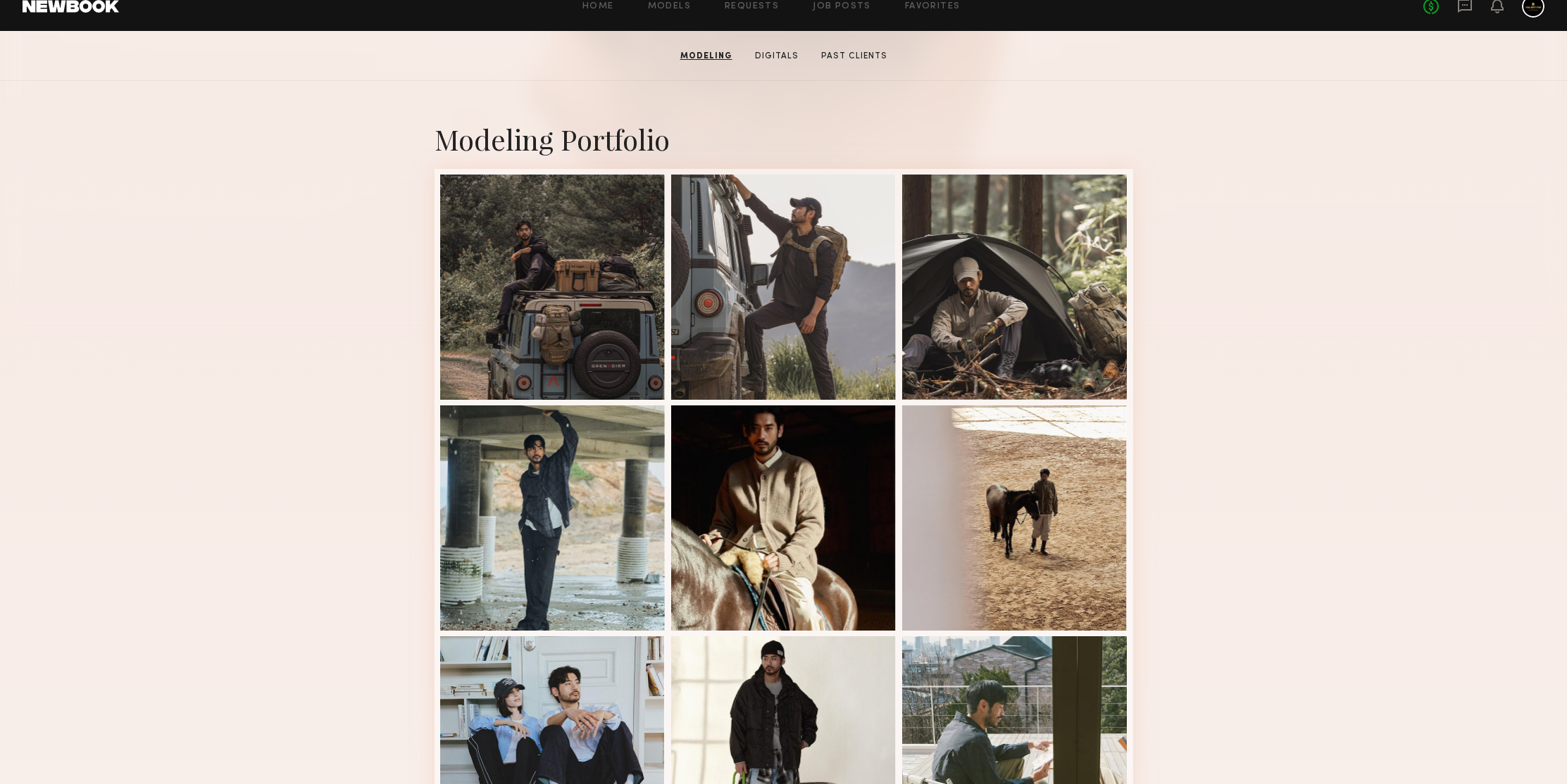
scroll to position [612, 0]
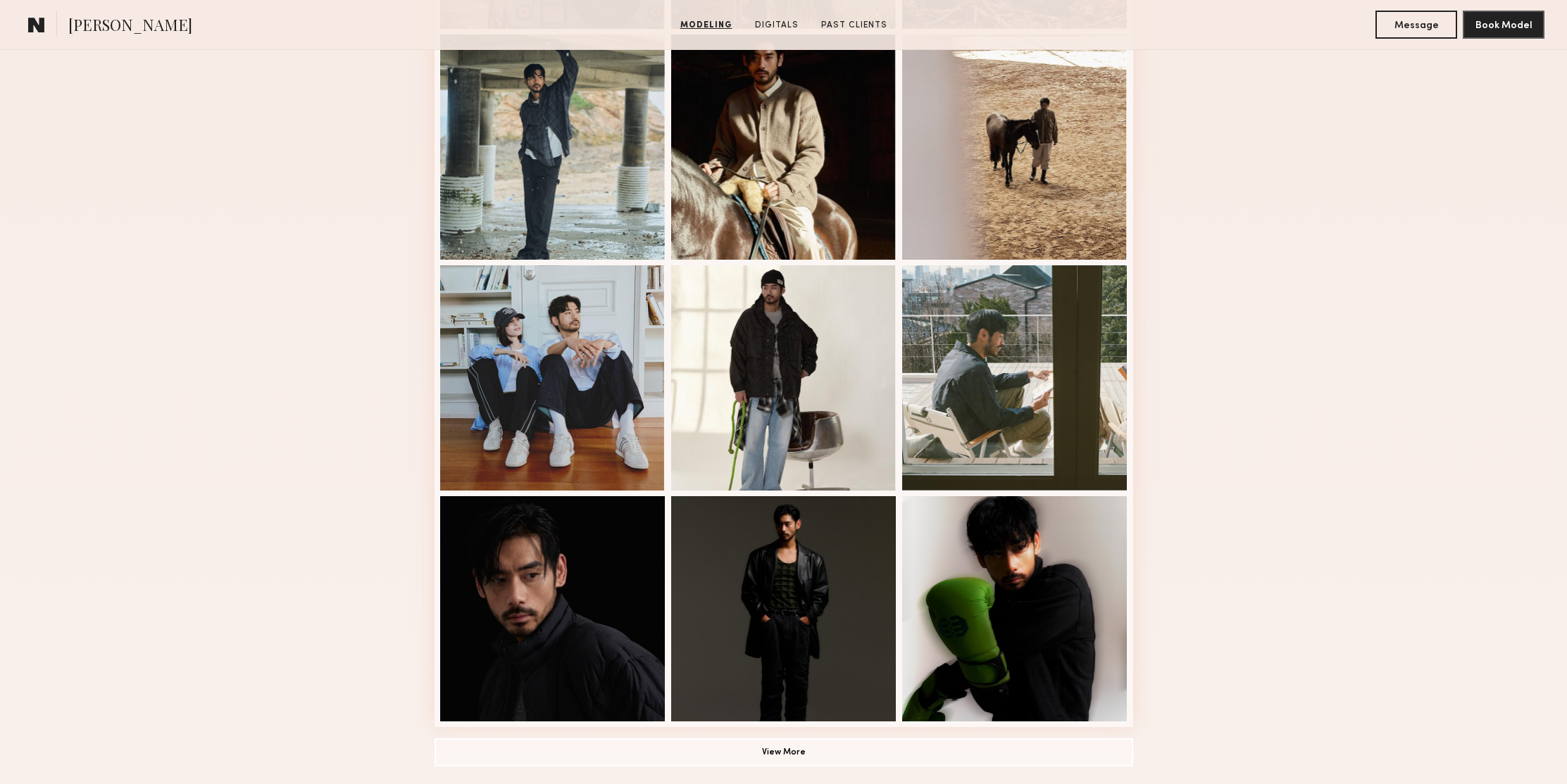
click at [1327, 304] on div "Modeling Portfolio View More" at bounding box center [784, 258] width 1567 height 1096
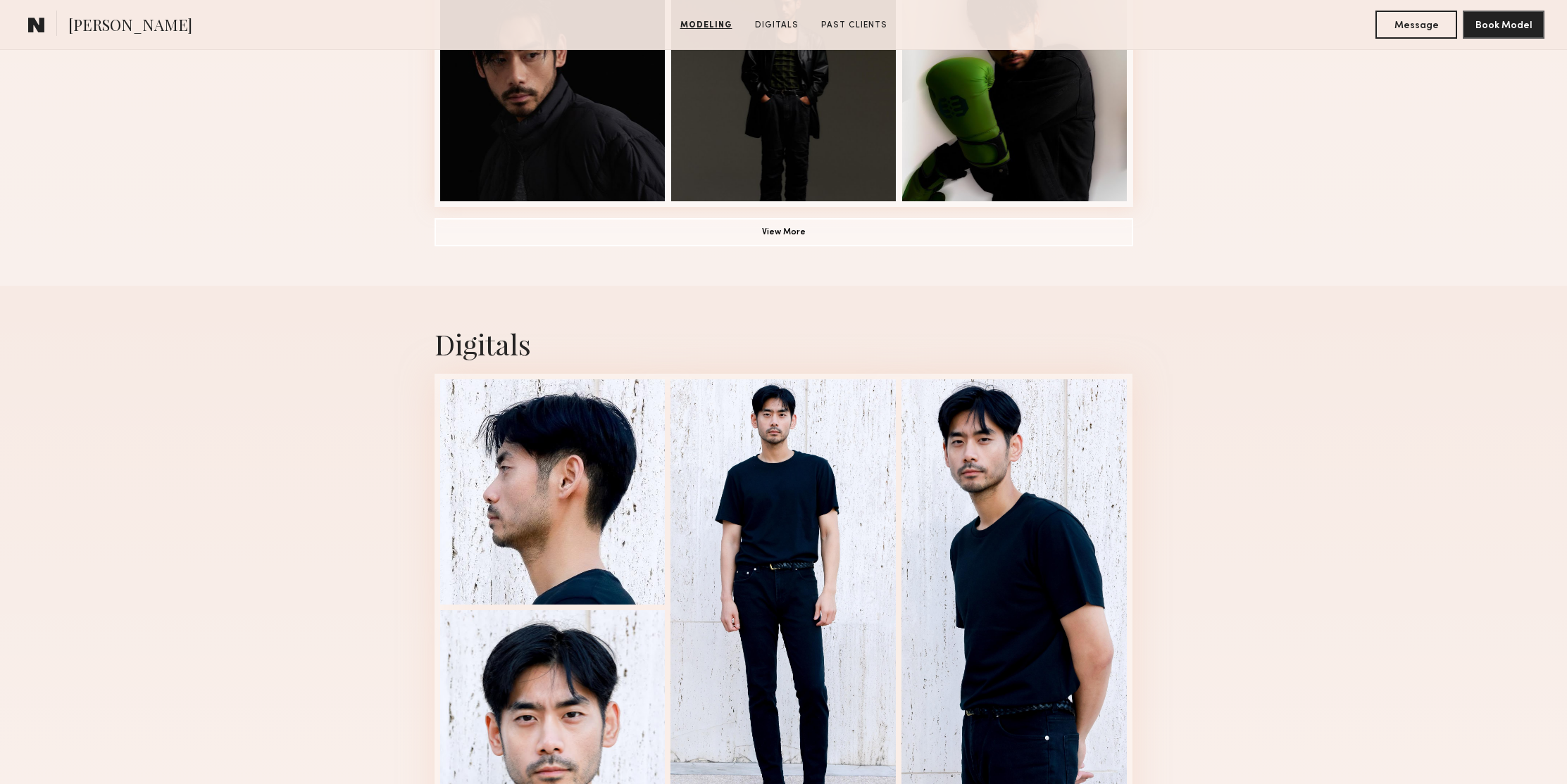
scroll to position [0, 0]
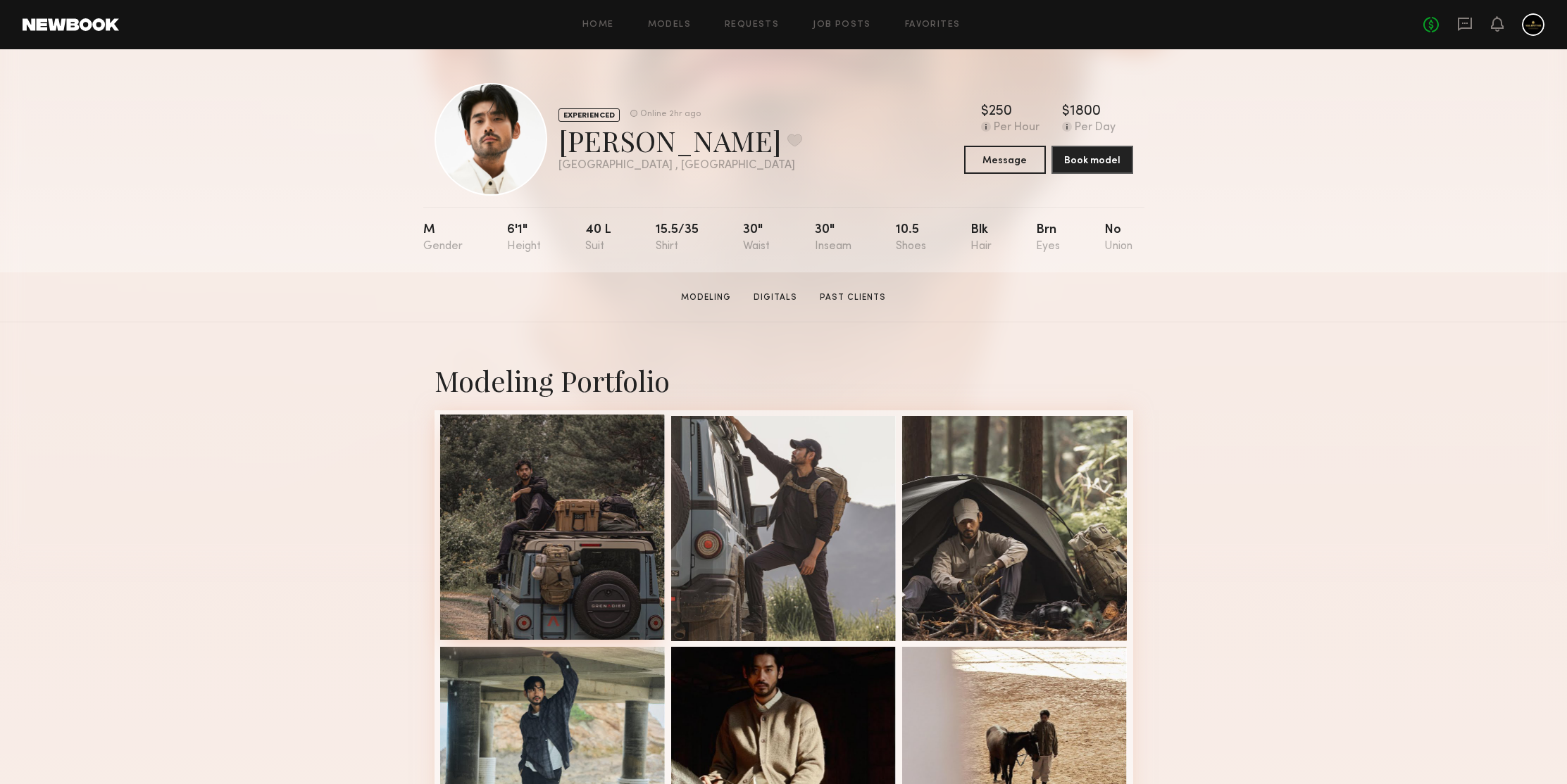
click at [615, 459] on div at bounding box center [553, 527] width 226 height 226
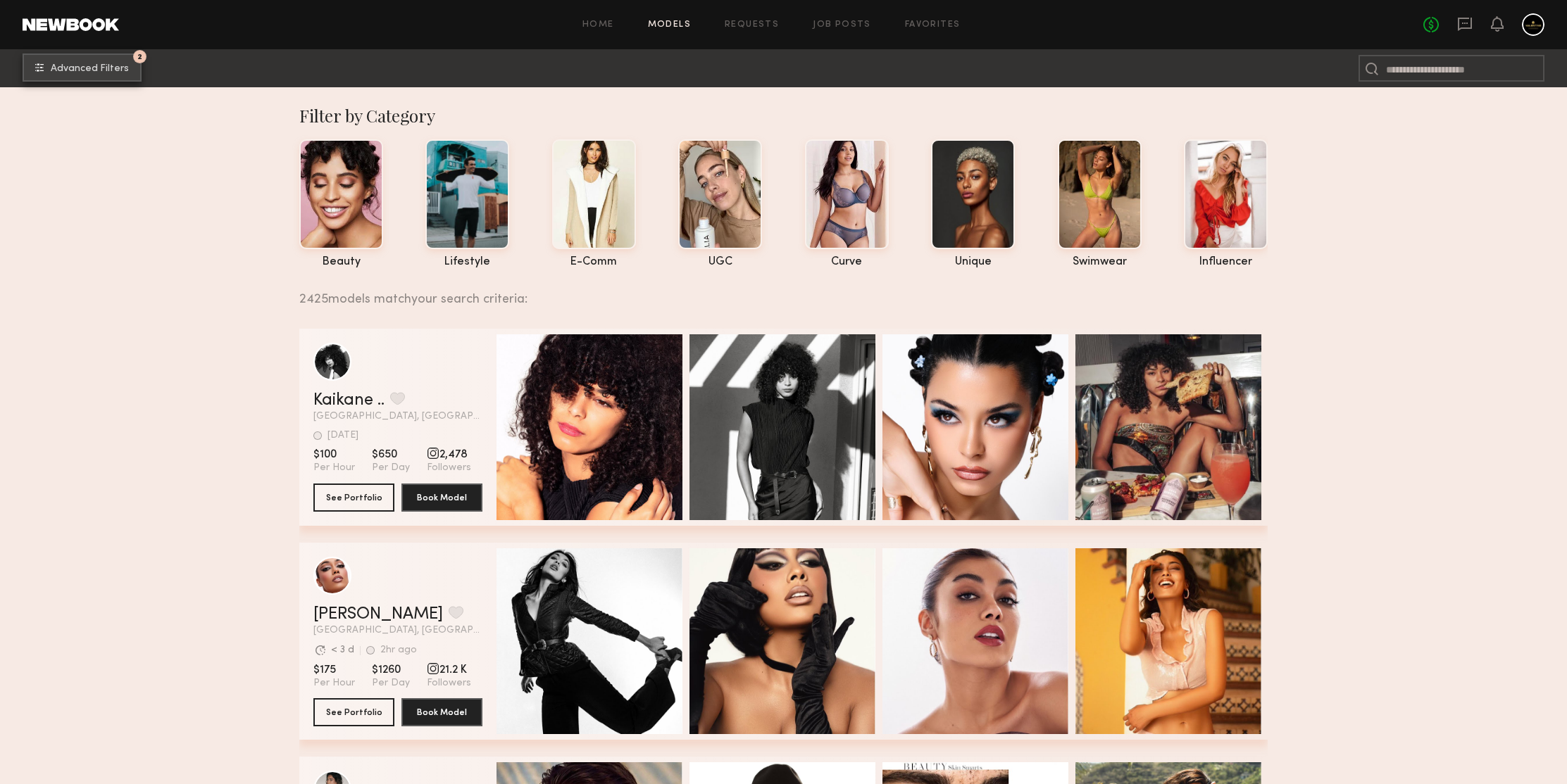
click at [68, 61] on button "2 Advanced Filters" at bounding box center [82, 67] width 119 height 28
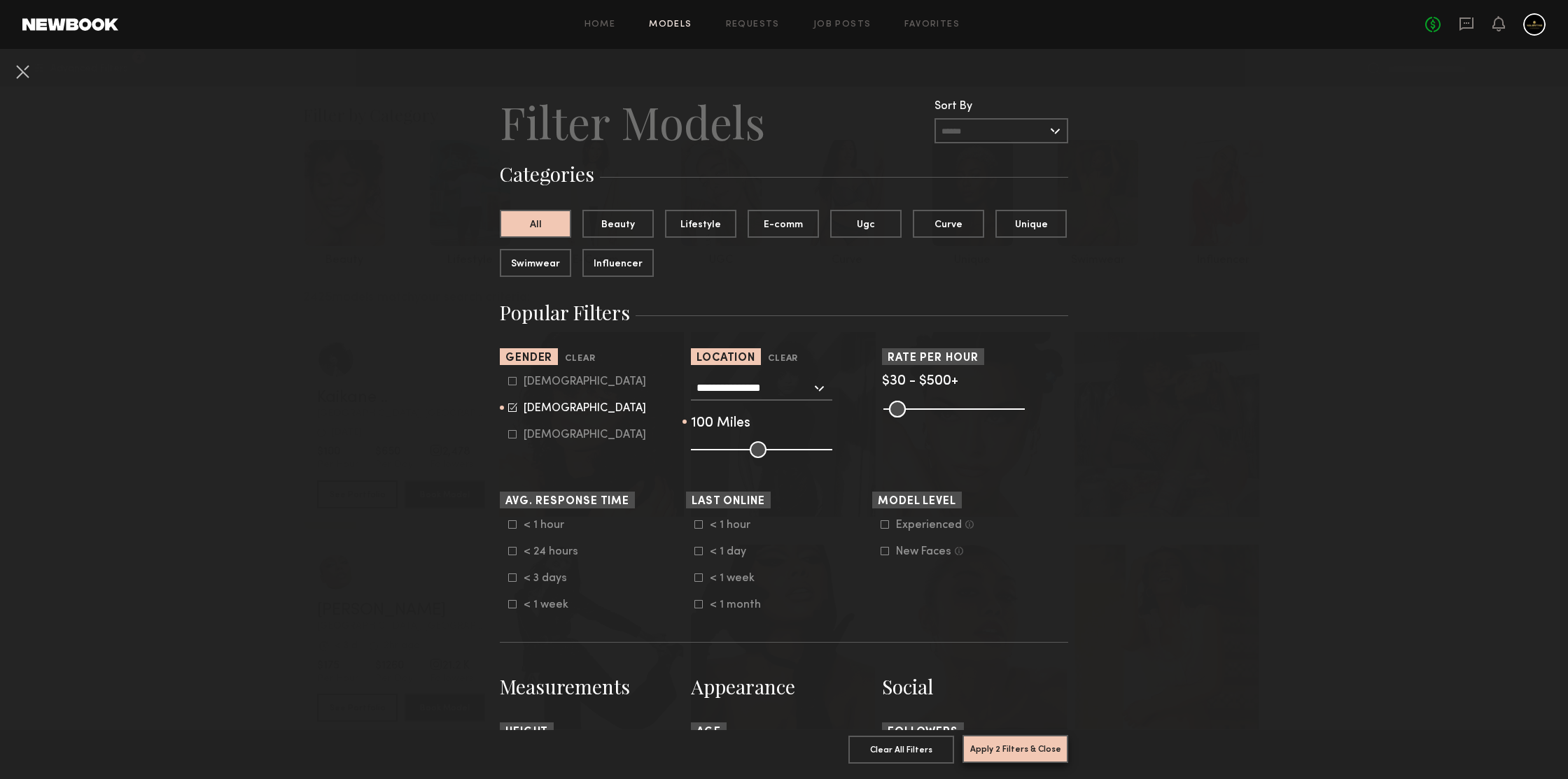
click at [997, 748] on button "Apply 2 Filters & Close" at bounding box center [1015, 749] width 106 height 28
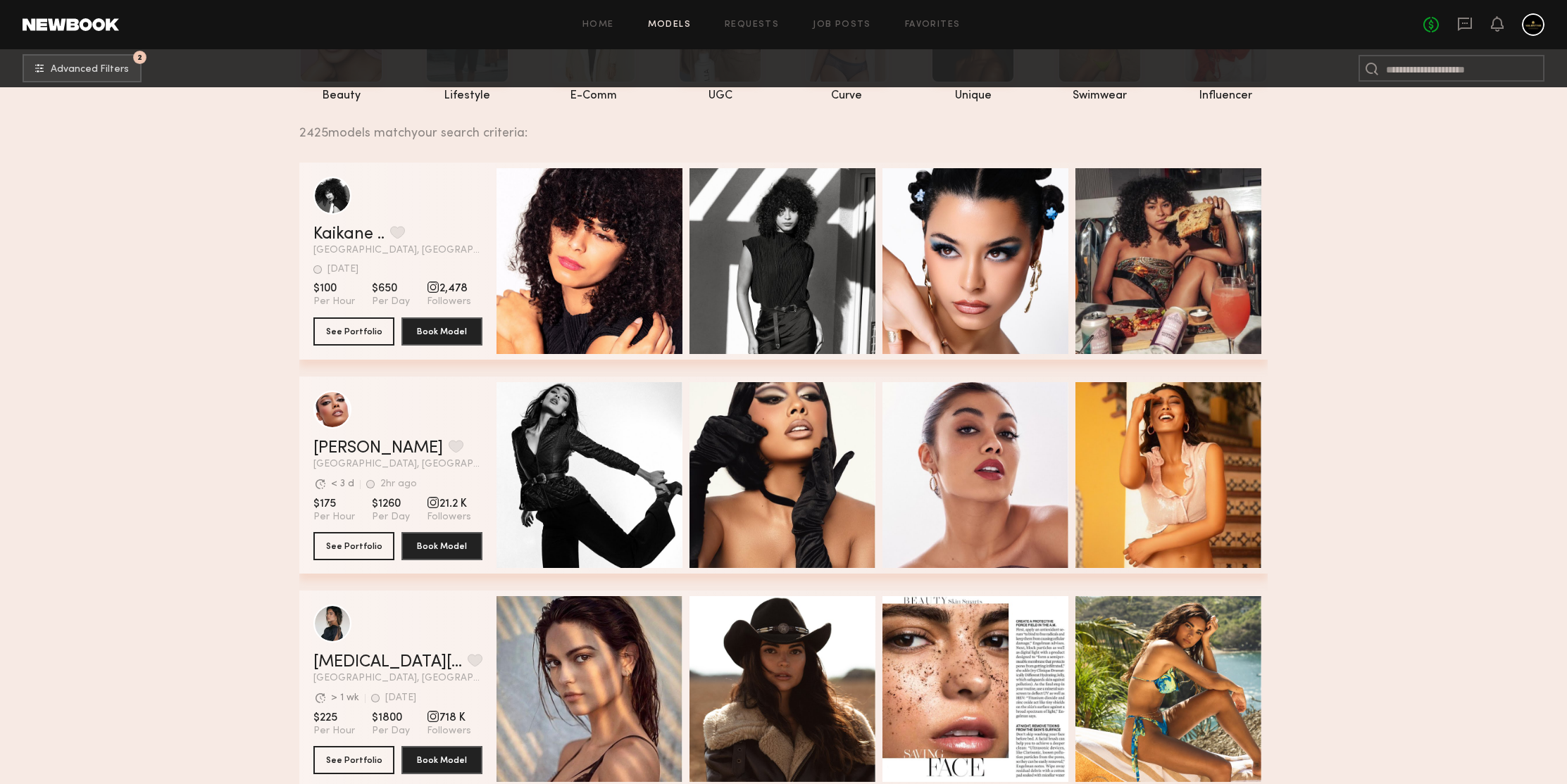
scroll to position [384, 0]
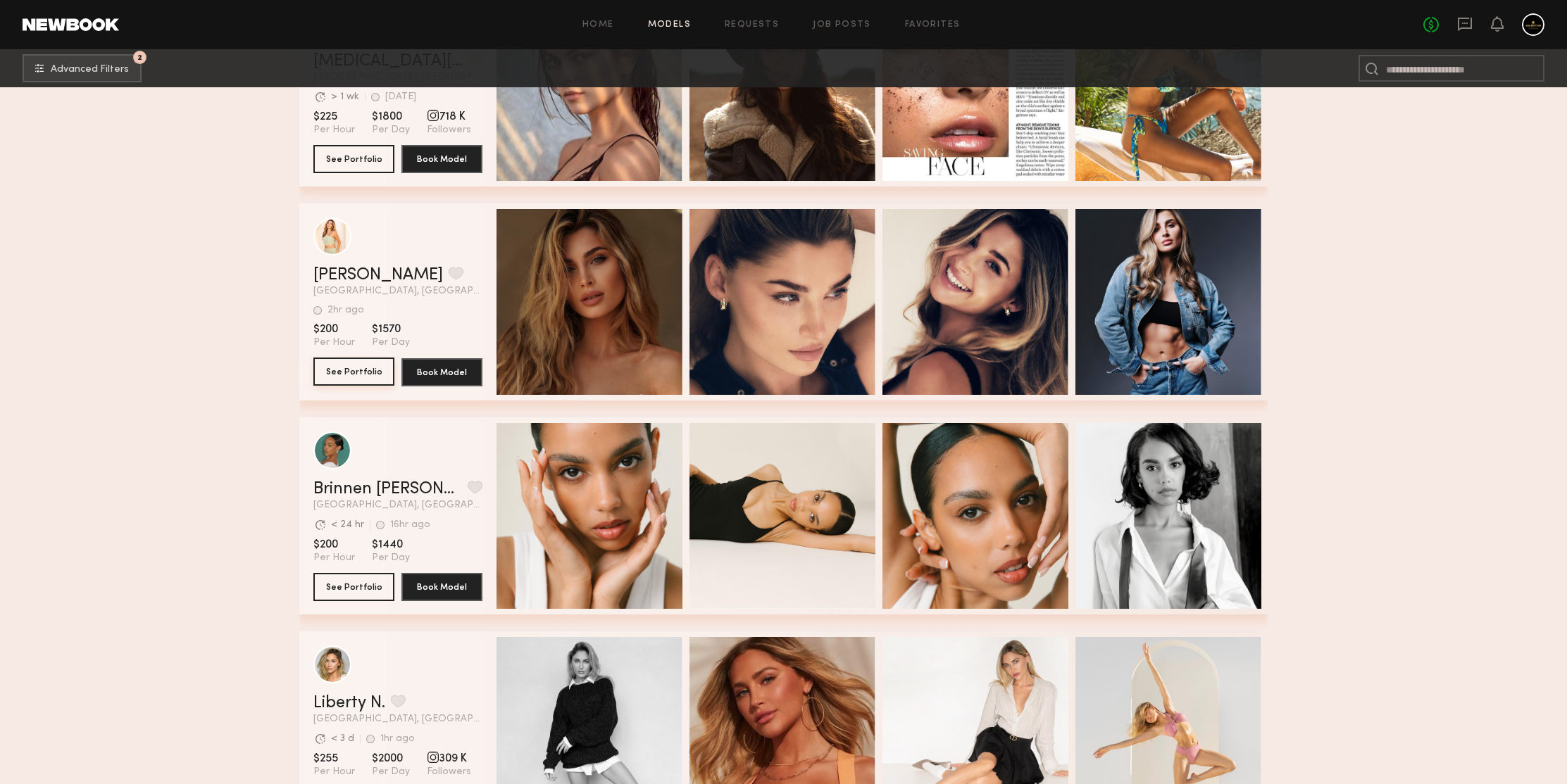
drag, startPoint x: 339, startPoint y: 379, endPoint x: 222, endPoint y: 325, distance: 128.9
click at [222, 325] on section "Filter by Category beauty lifestyle e-comm UGC curve unique swimwear influencer…" at bounding box center [784, 725] width 1567 height 2810
click at [226, 313] on section "Filter by Category beauty lifestyle e-comm UGC curve unique swimwear influencer…" at bounding box center [784, 725] width 1567 height 2810
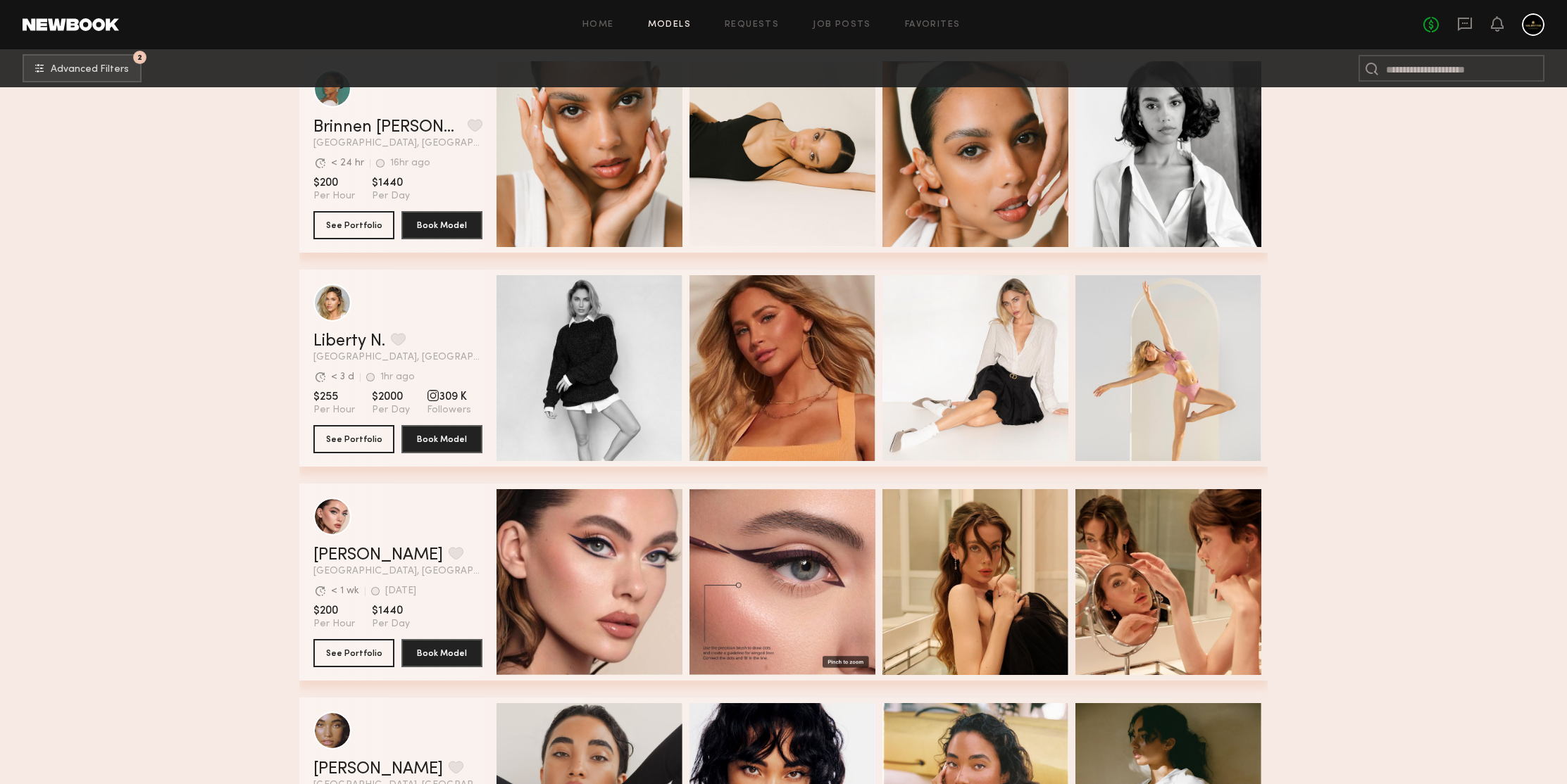
scroll to position [1364, 0]
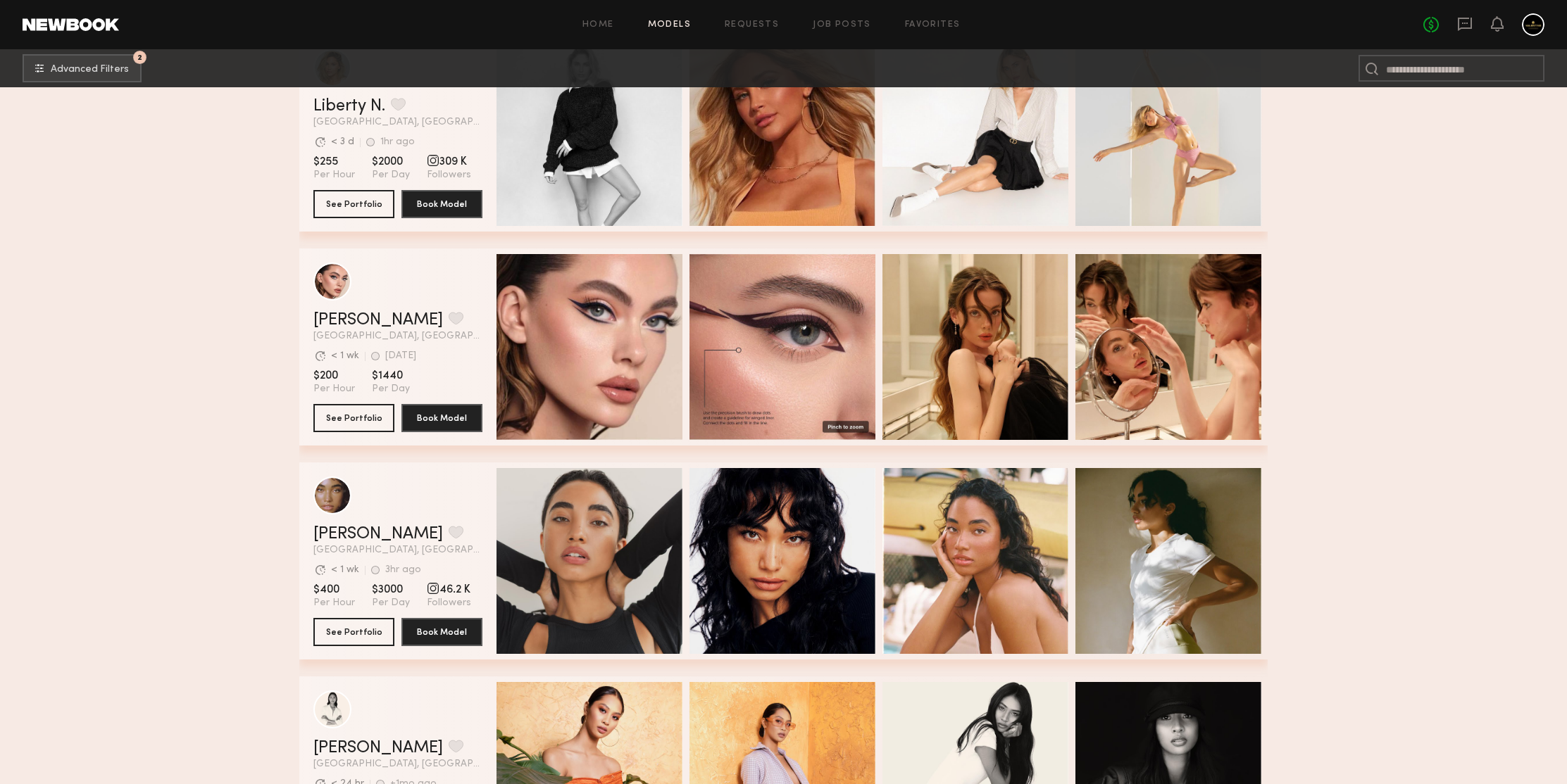
click at [1402, 221] on section "Filter by Category beauty lifestyle e-comm UGC curve unique swimwear influencer…" at bounding box center [784, 128] width 1567 height 2810
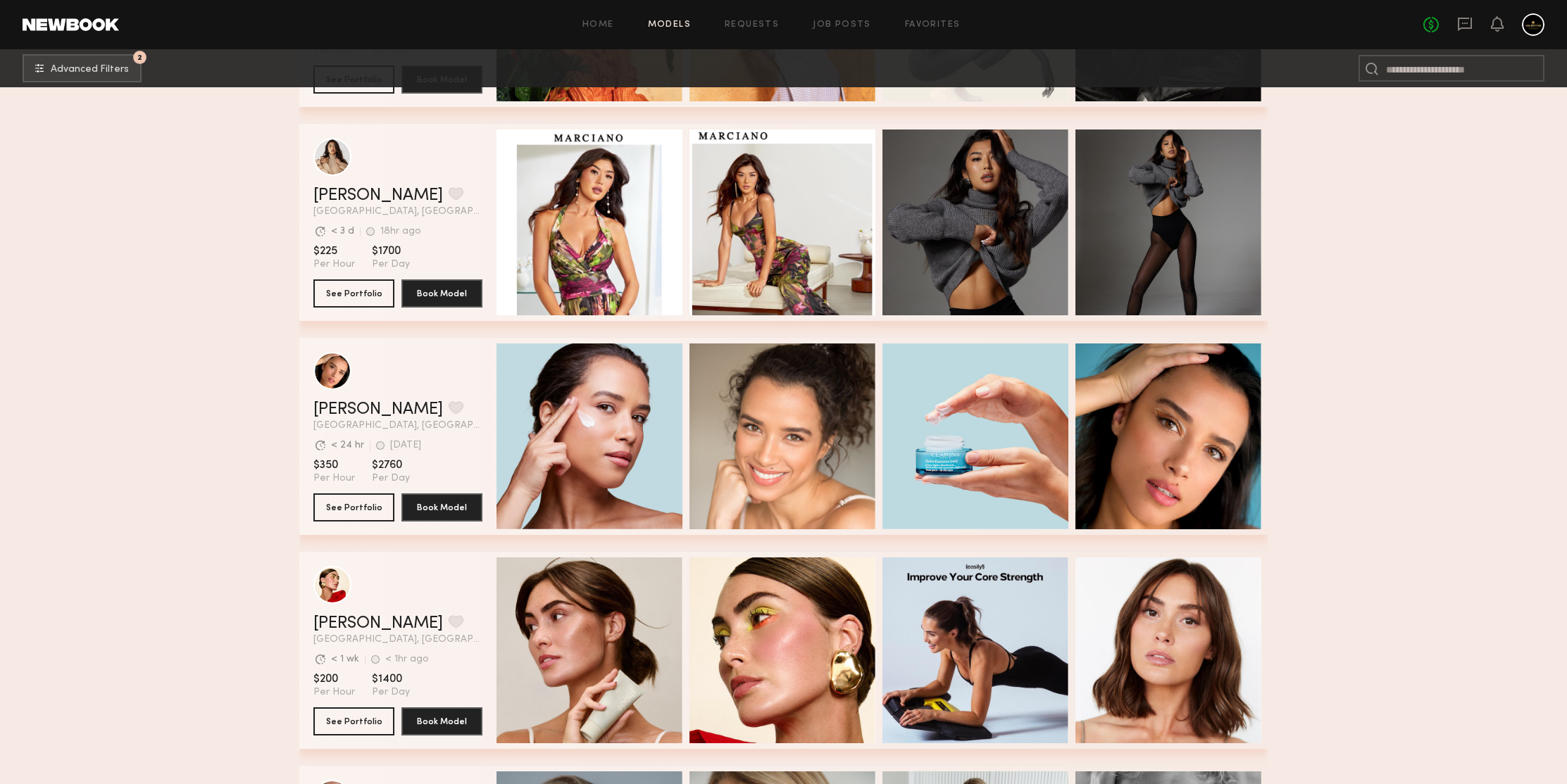
scroll to position [2225, 0]
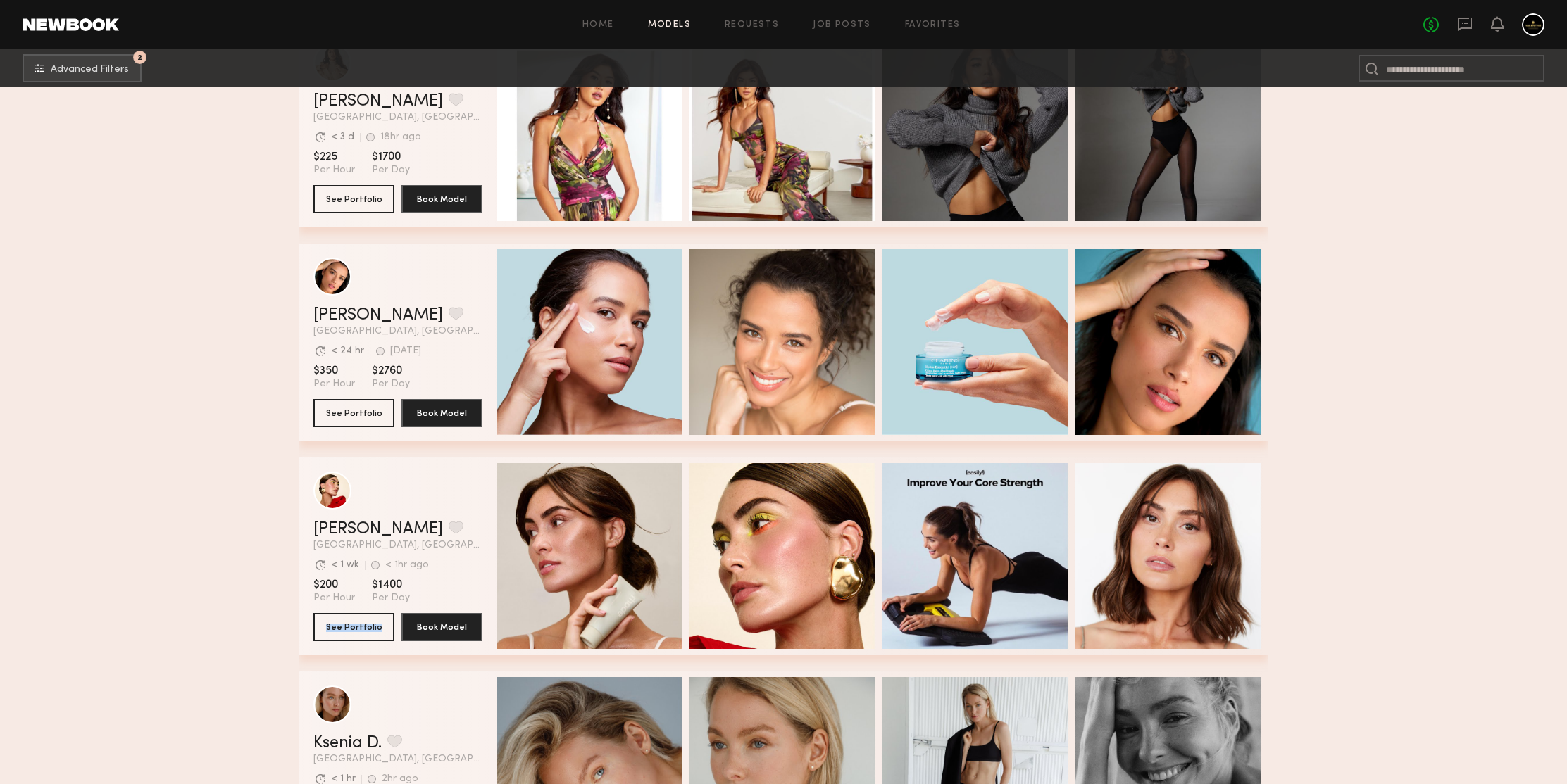
click at [166, 404] on section "Filter by Category beauty lifestyle e-comm UGC curve unique swimwear influencer…" at bounding box center [784, 551] width 1567 height 5378
click at [175, 372] on section "Filter by Category beauty lifestyle e-comm UGC curve unique swimwear influencer…" at bounding box center [784, 551] width 1567 height 5378
click at [1429, 288] on section "Filter by Category beauty lifestyle e-comm UGC curve unique swimwear influencer…" at bounding box center [784, 551] width 1567 height 5378
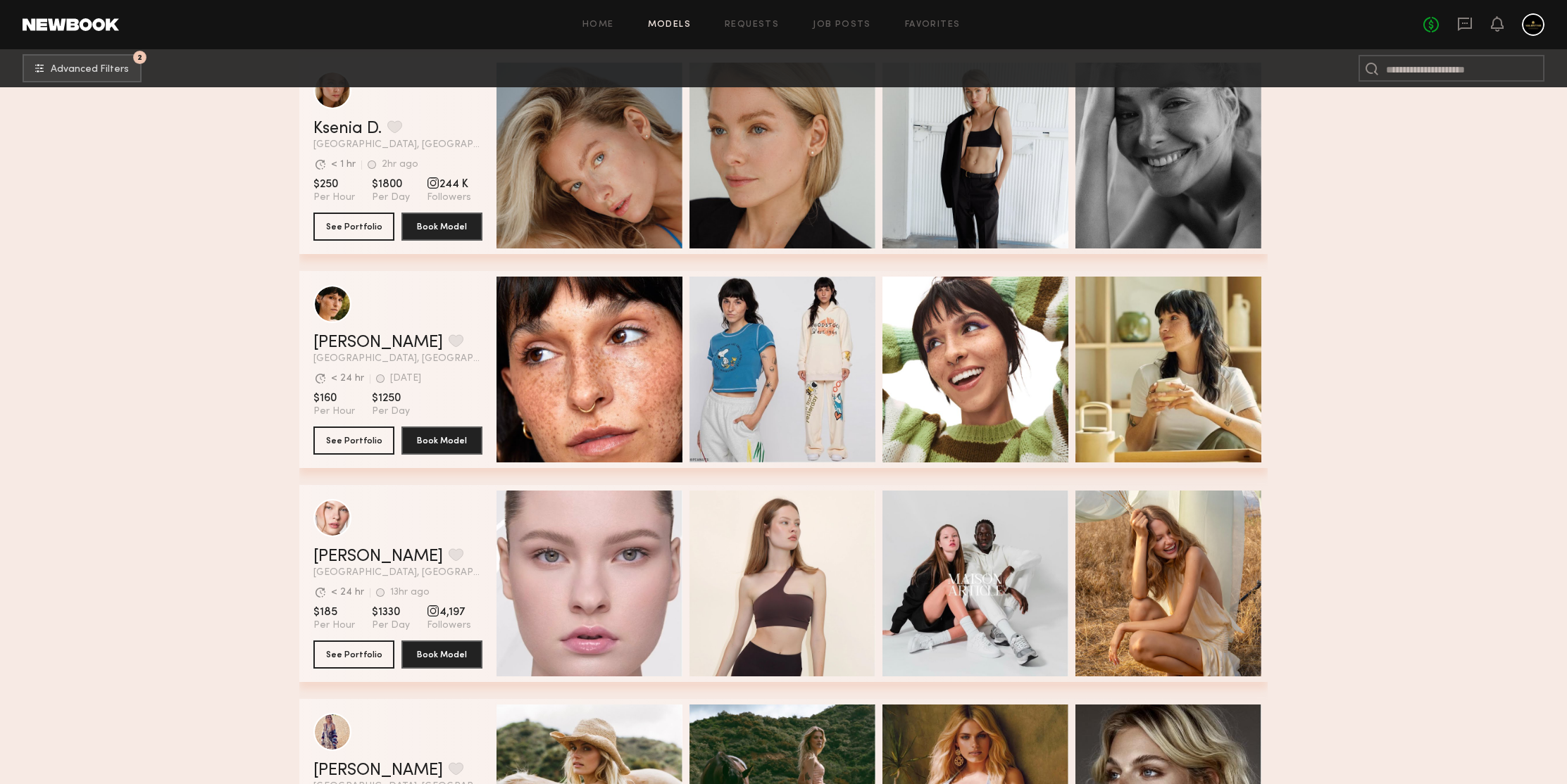
scroll to position [3227, 0]
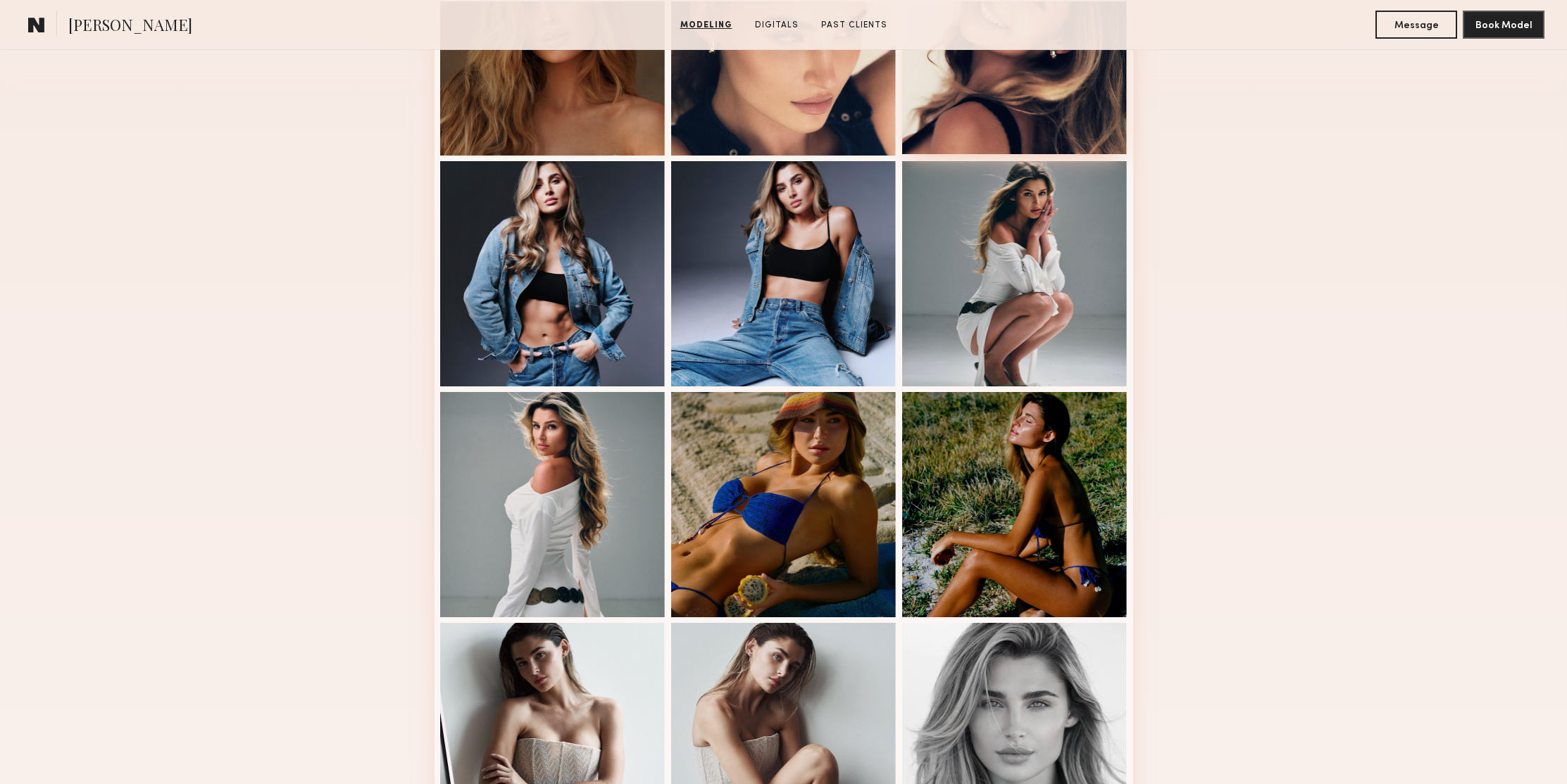
scroll to position [873, 0]
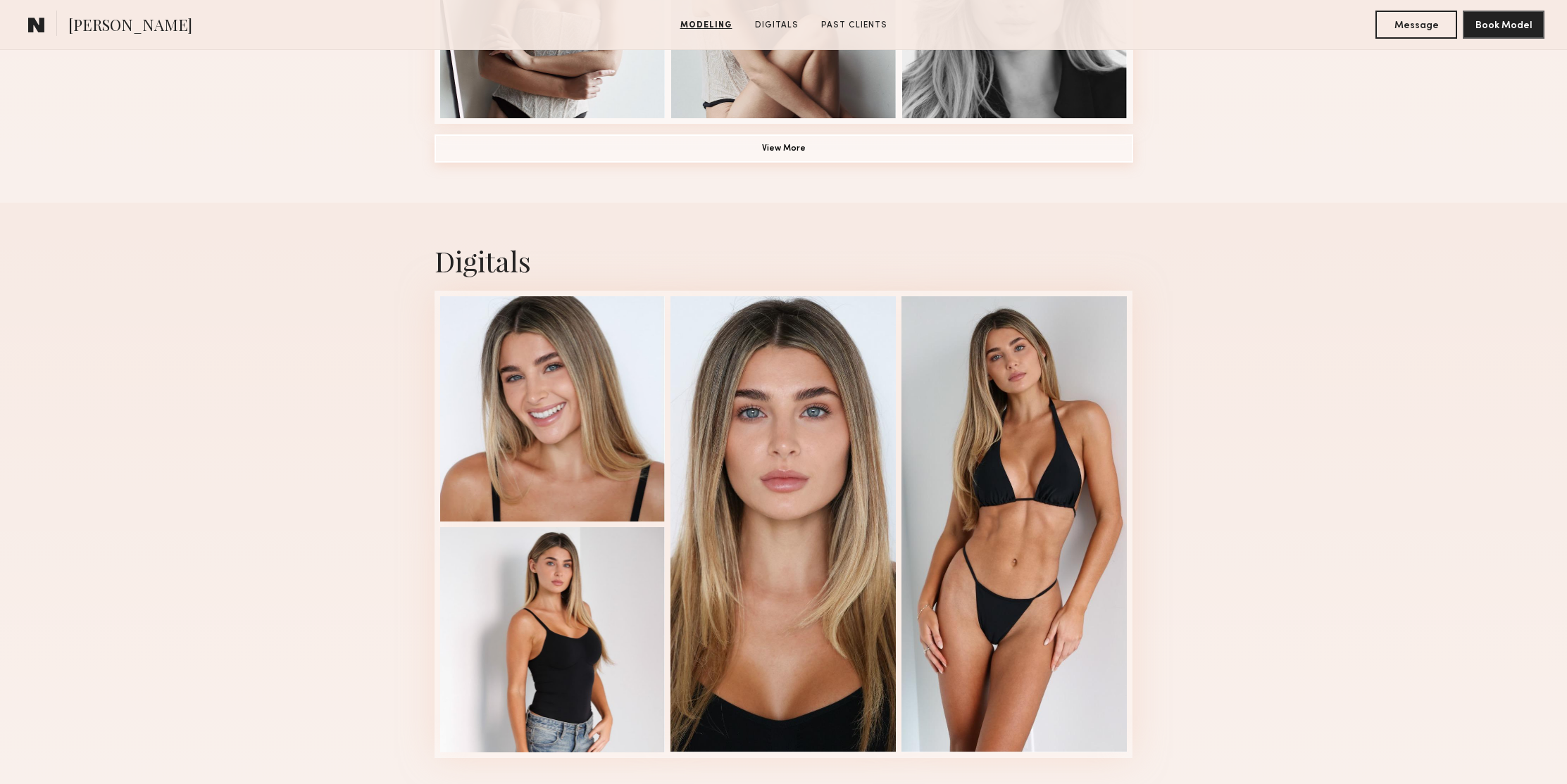
click at [782, 151] on button "View More" at bounding box center [784, 149] width 698 height 28
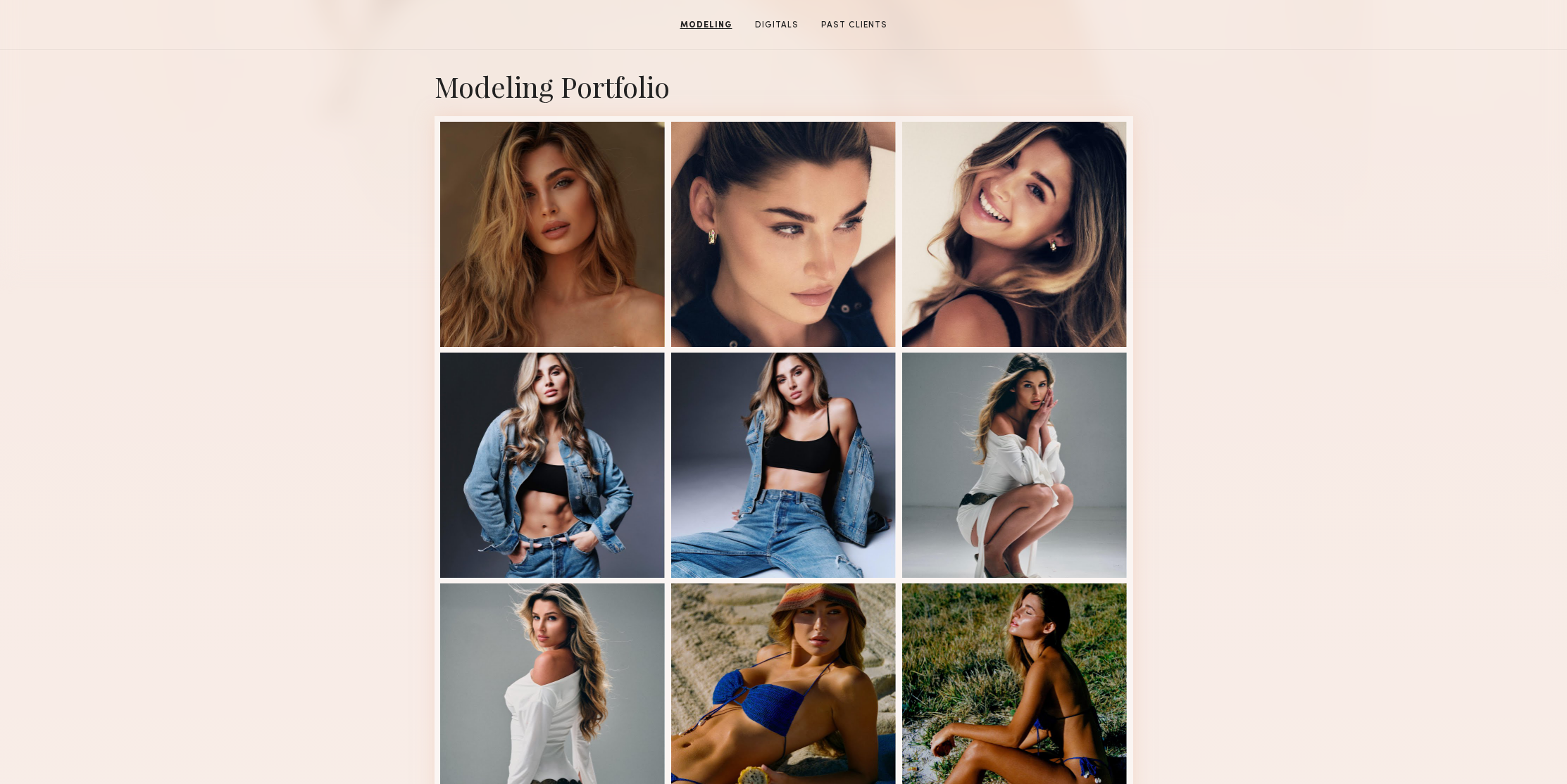
scroll to position [0, 0]
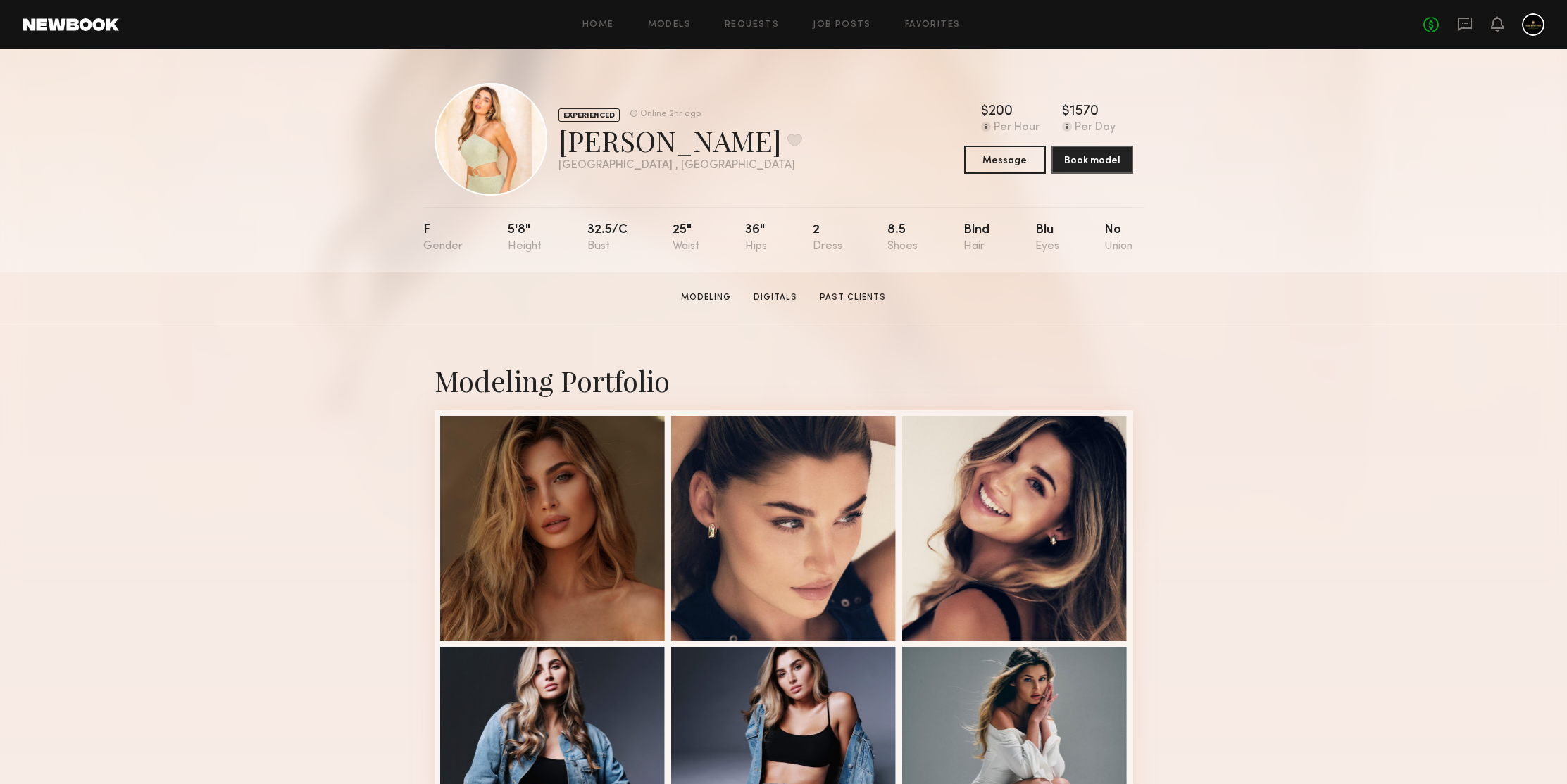
click at [1261, 262] on div "EXPERIENCED Online 2hr ago Serena M. Favorite Los Angeles , CA Online 2hr ago $…" at bounding box center [784, 160] width 1567 height 223
click at [1355, 309] on section "[PERSON_NAME] Modeling Digitals Past Clients Message Book Model" at bounding box center [784, 297] width 1567 height 50
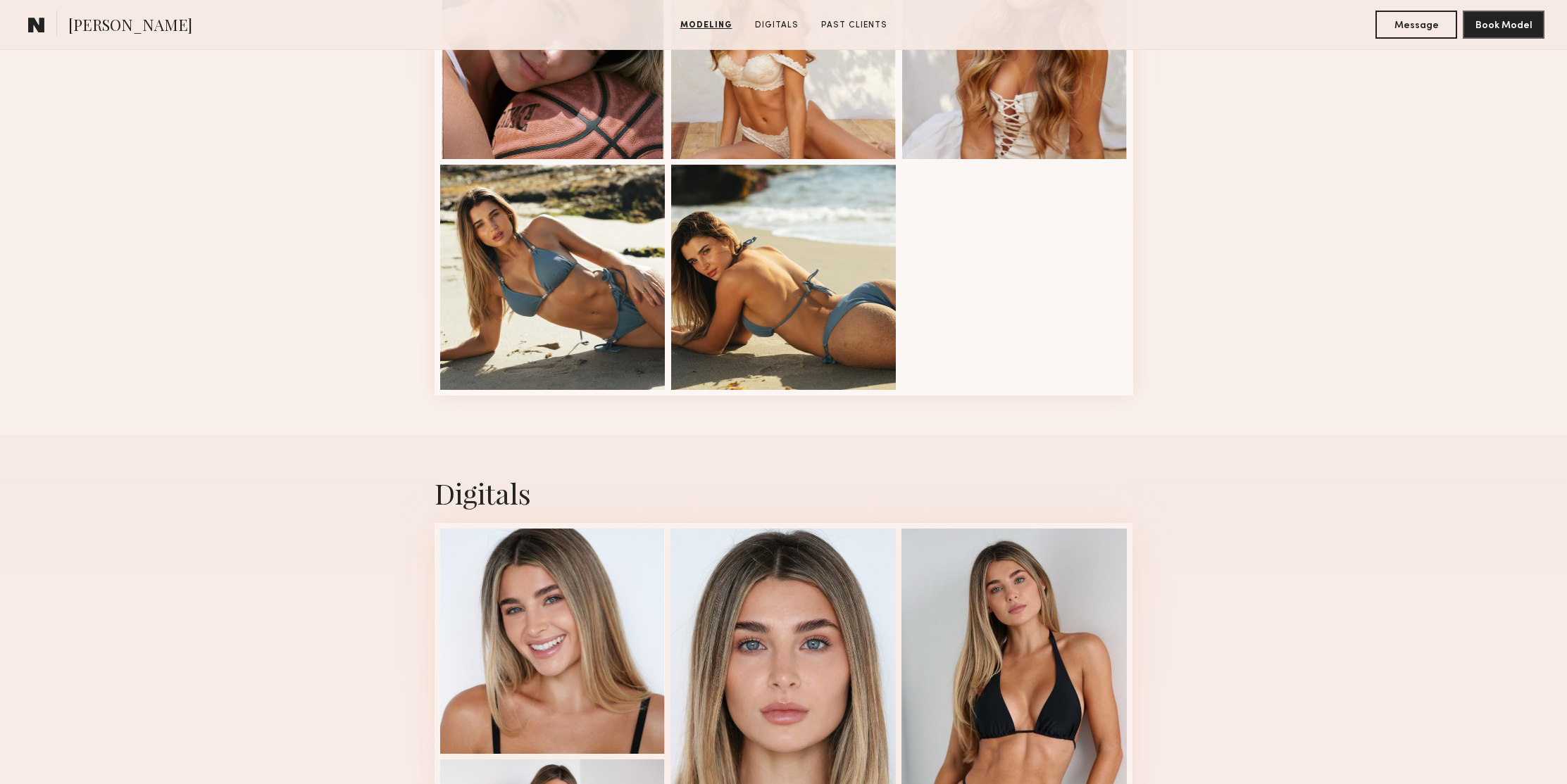
scroll to position [2096, 0]
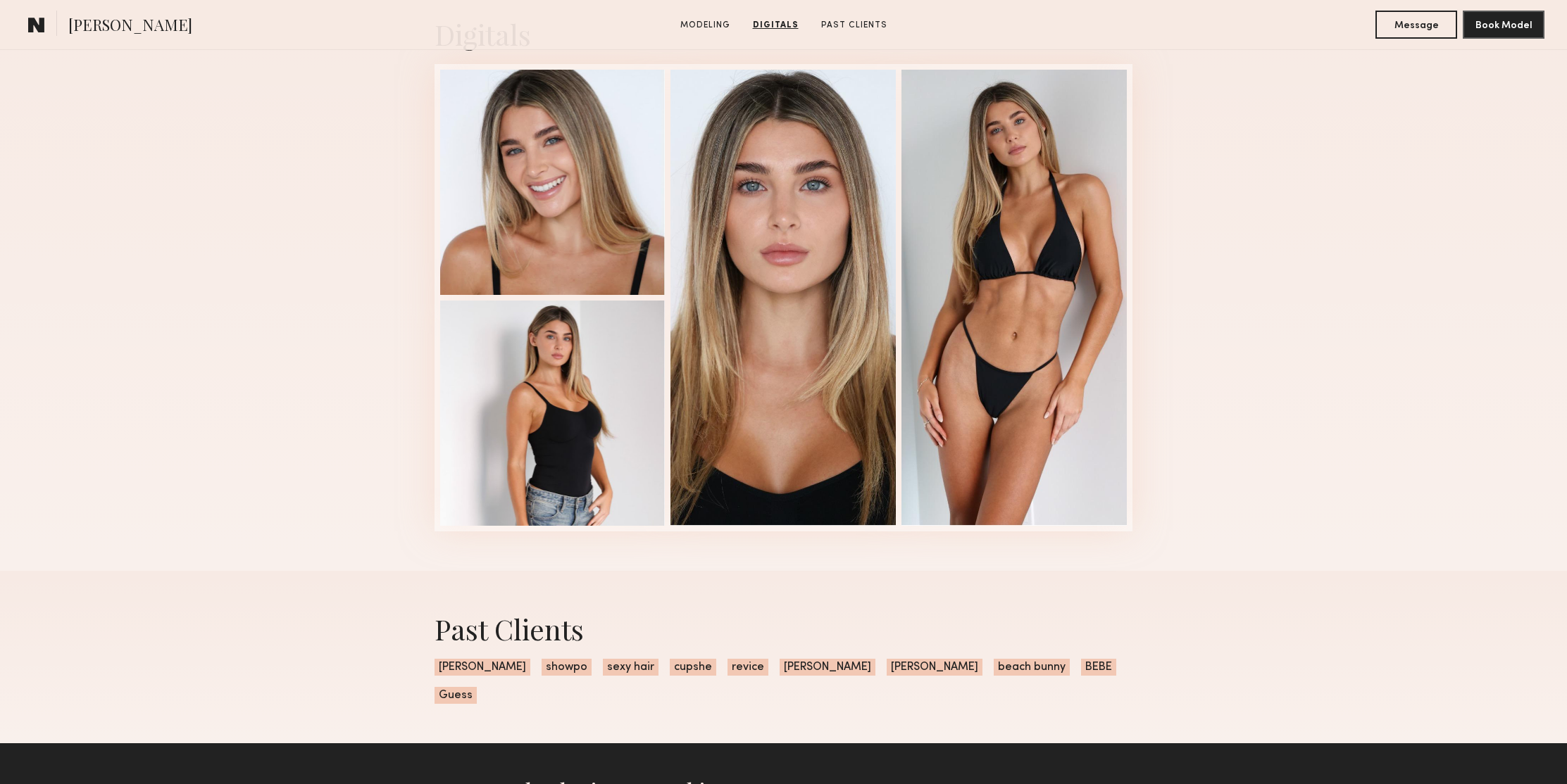
click at [1350, 299] on div "Digitals 1 of 4" at bounding box center [784, 273] width 1567 height 595
click at [1267, 124] on div "Digitals 1 of 4" at bounding box center [784, 273] width 1567 height 595
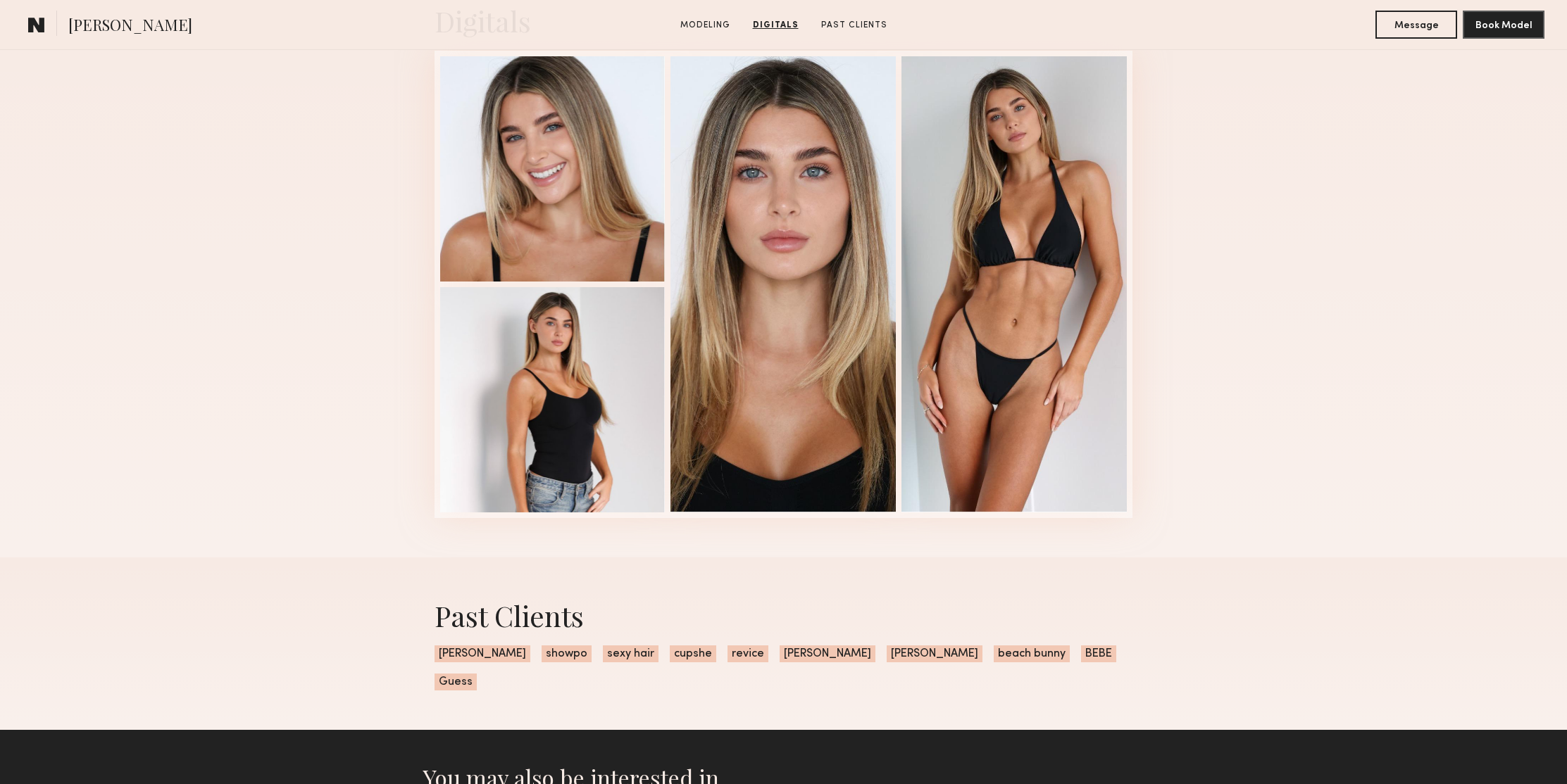
scroll to position [2100, 0]
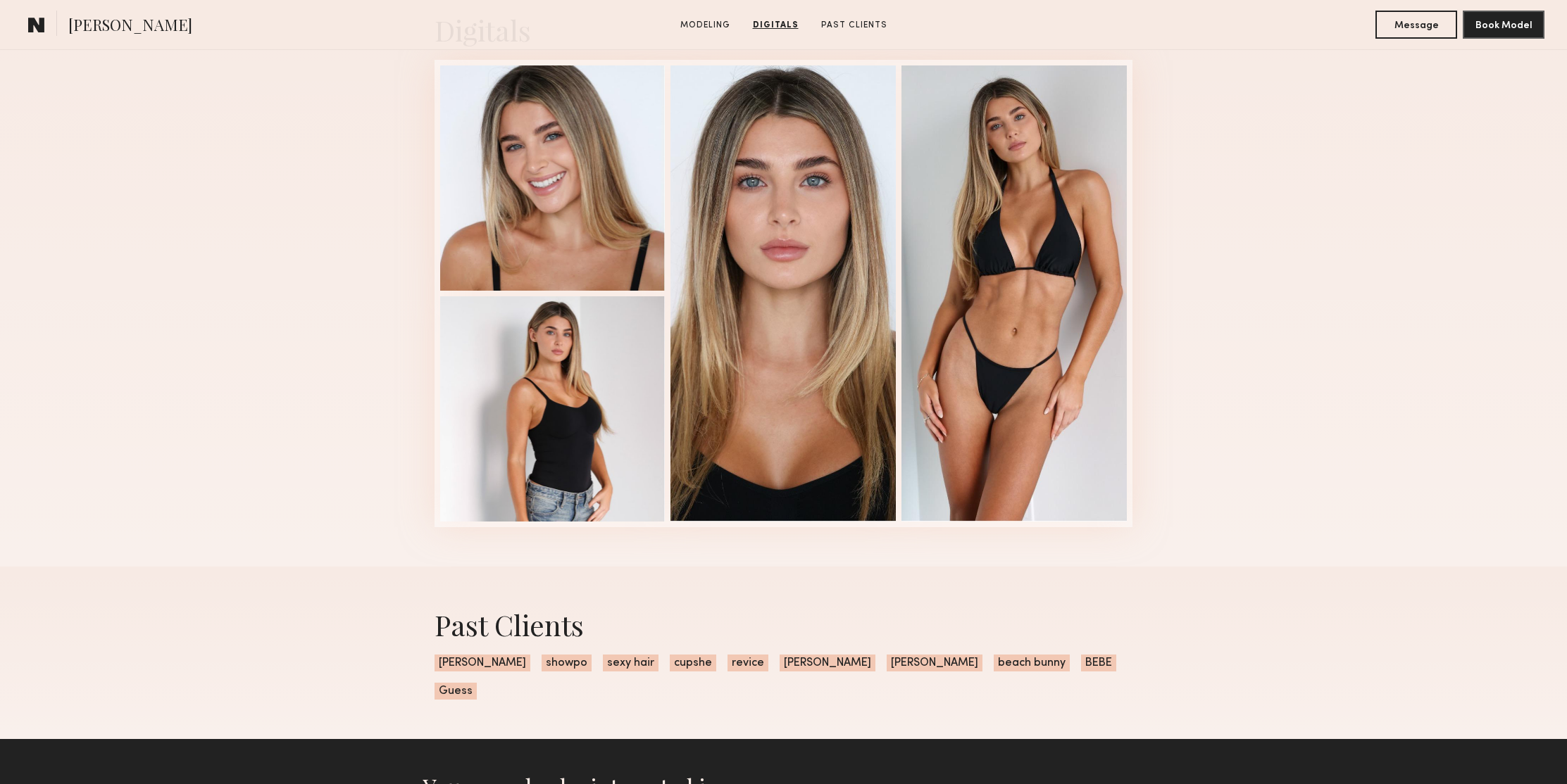
click at [1286, 305] on div "Digitals 1 of 4" at bounding box center [784, 269] width 1567 height 595
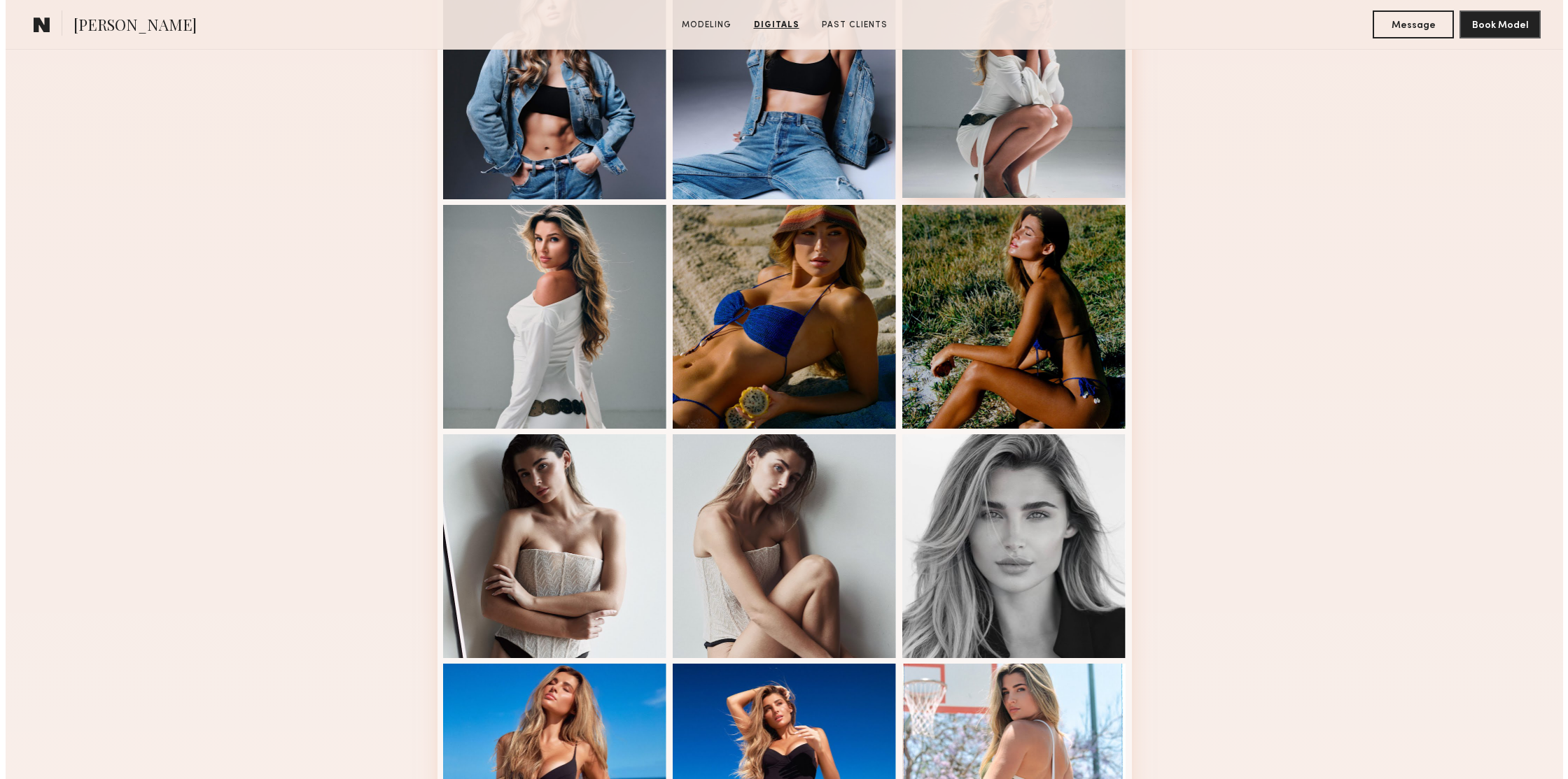
scroll to position [0, 0]
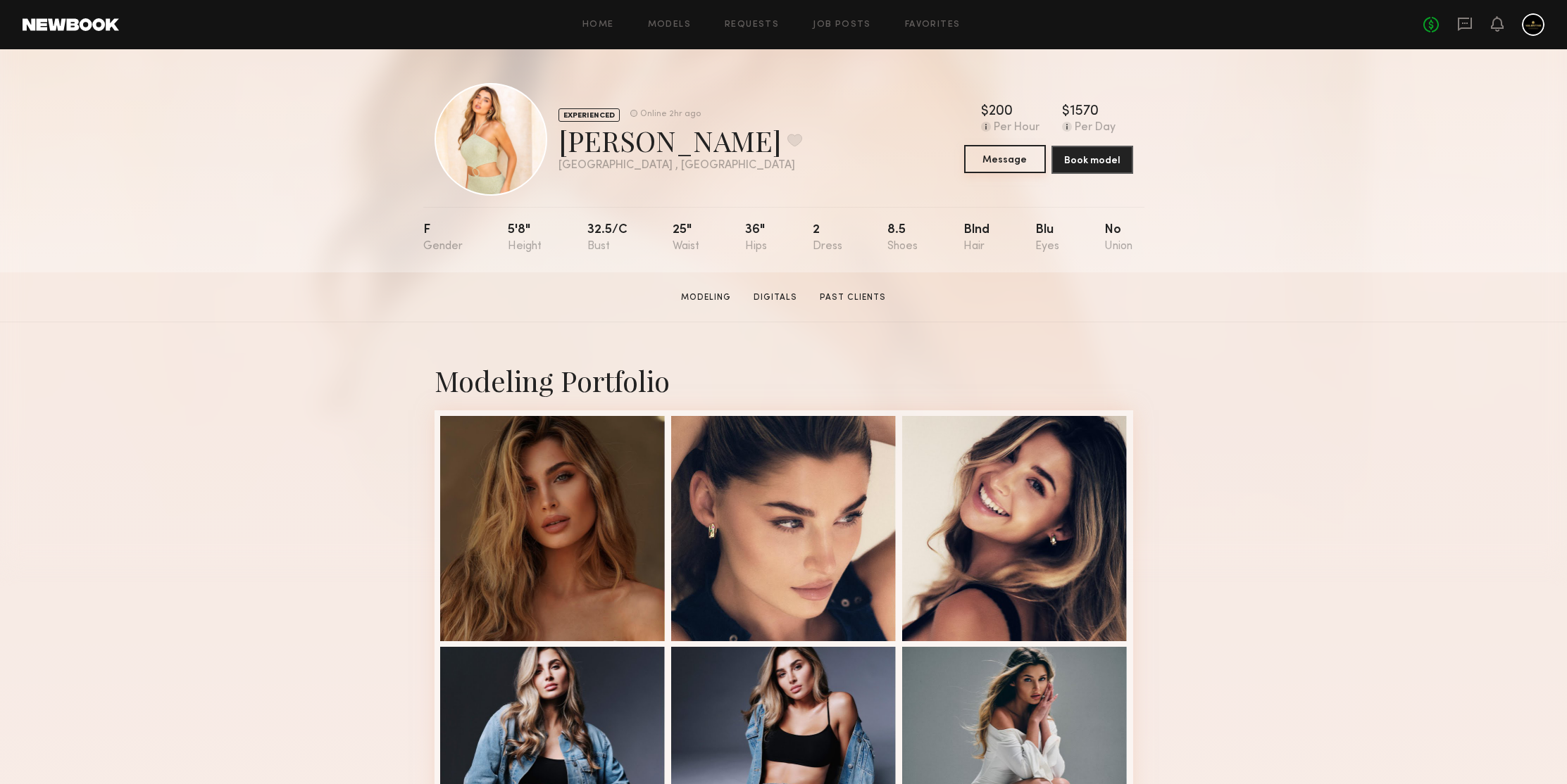
click at [1016, 158] on button "Message" at bounding box center [1004, 159] width 82 height 28
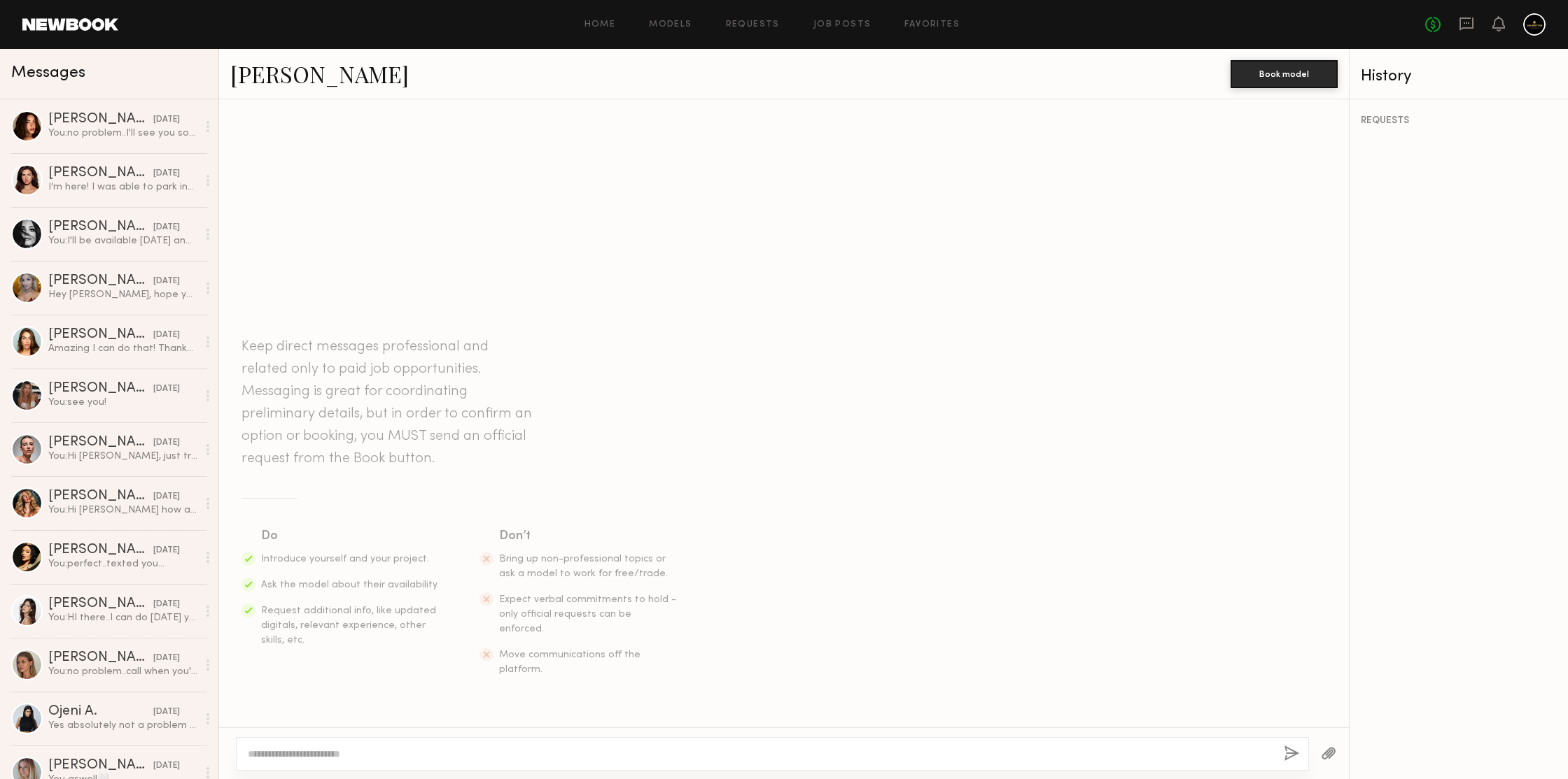
click at [612, 760] on textarea at bounding box center [760, 754] width 1025 height 14
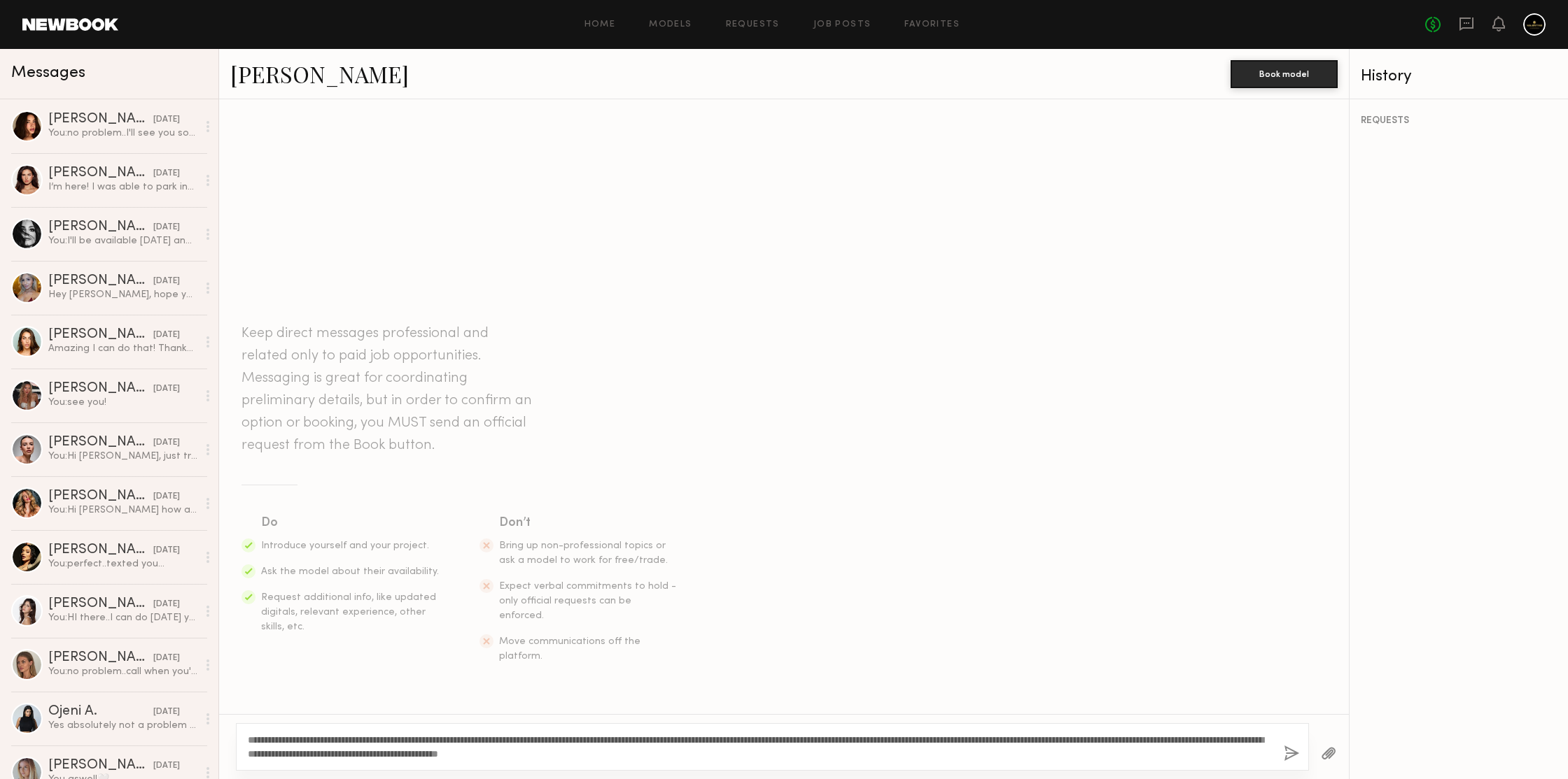
type textarea "**********"
click at [1294, 758] on button "button" at bounding box center [1292, 754] width 16 height 18
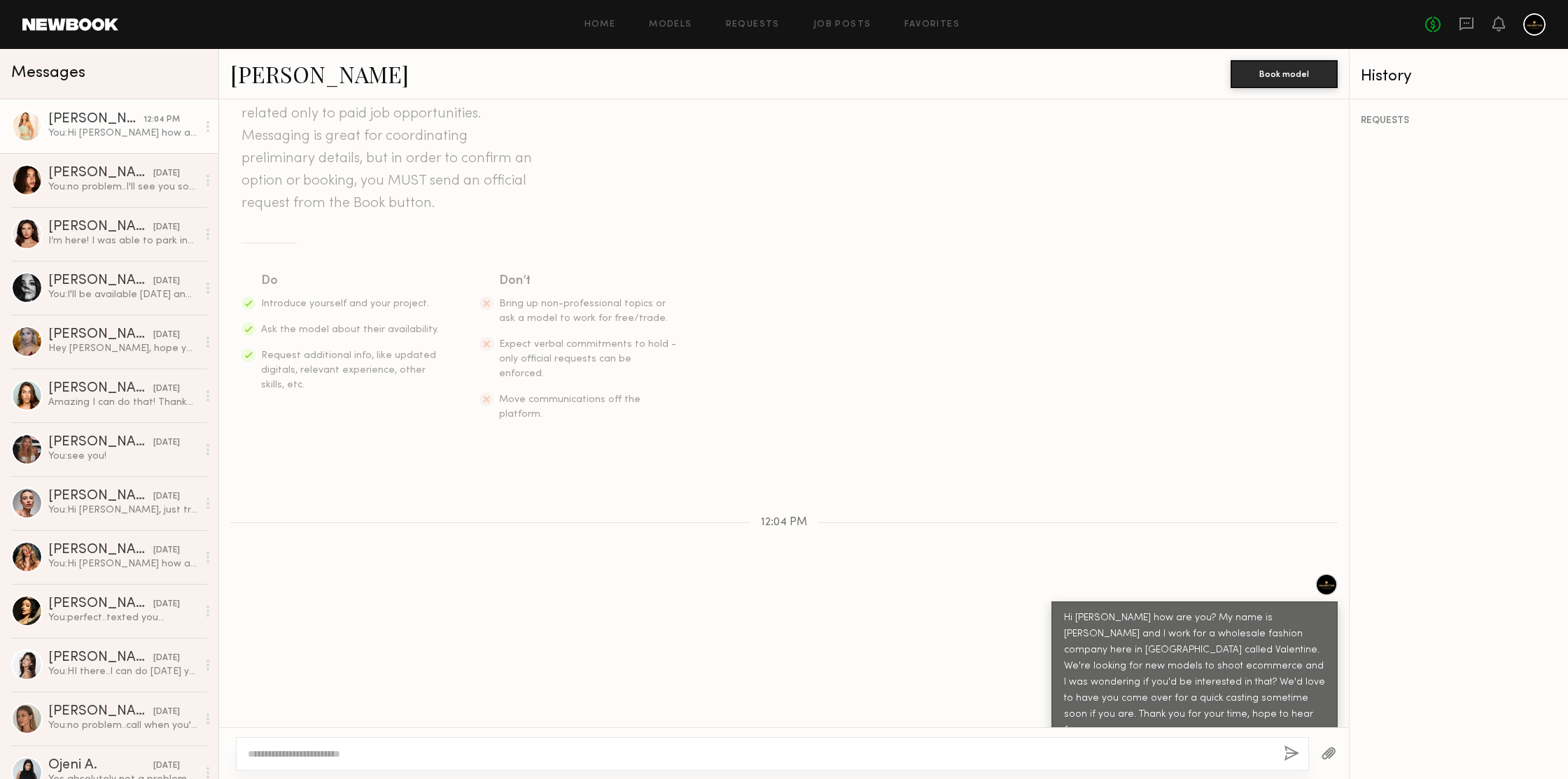
scroll to position [111, 0]
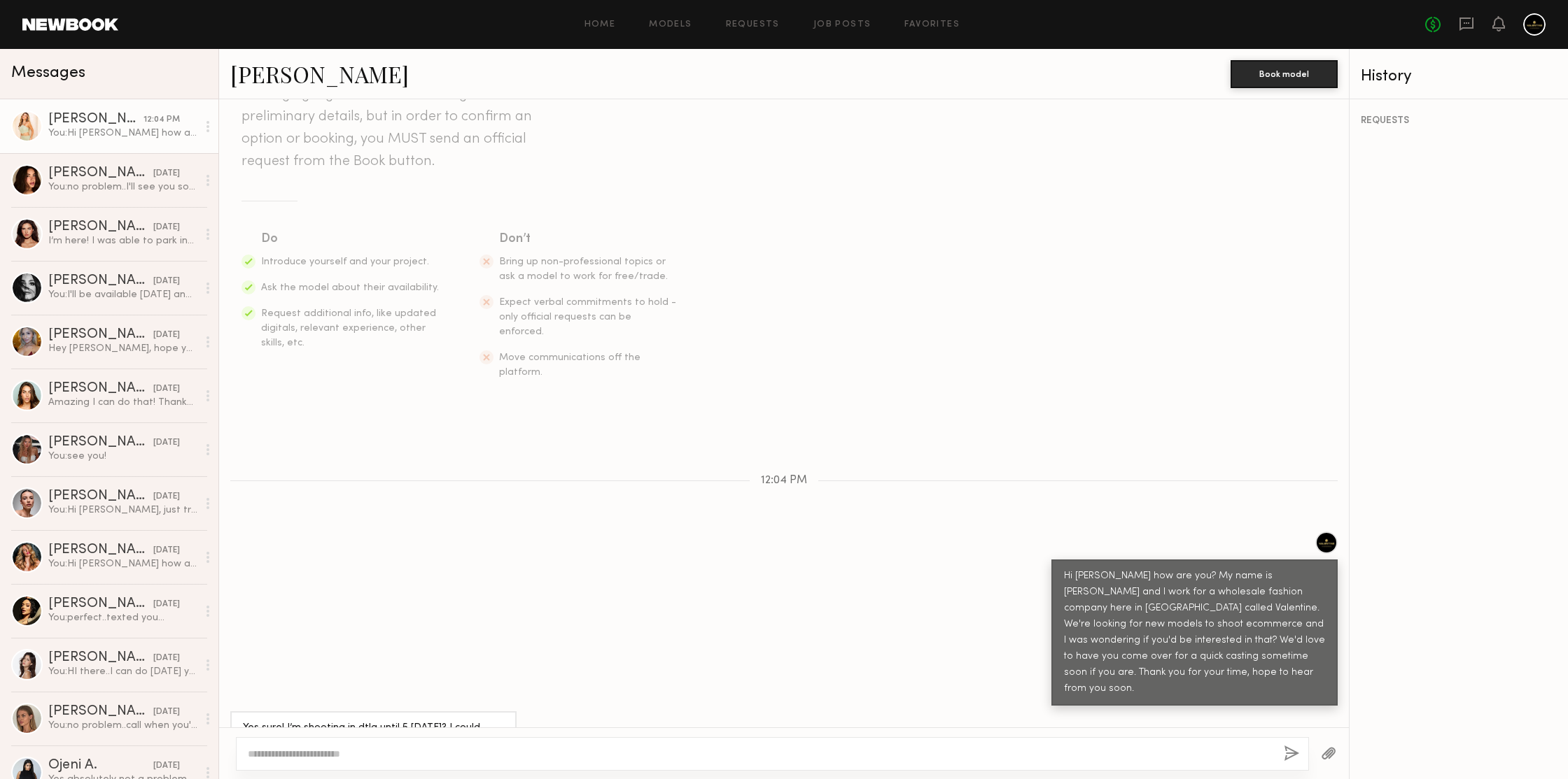
click at [424, 756] on textarea at bounding box center [760, 754] width 1025 height 14
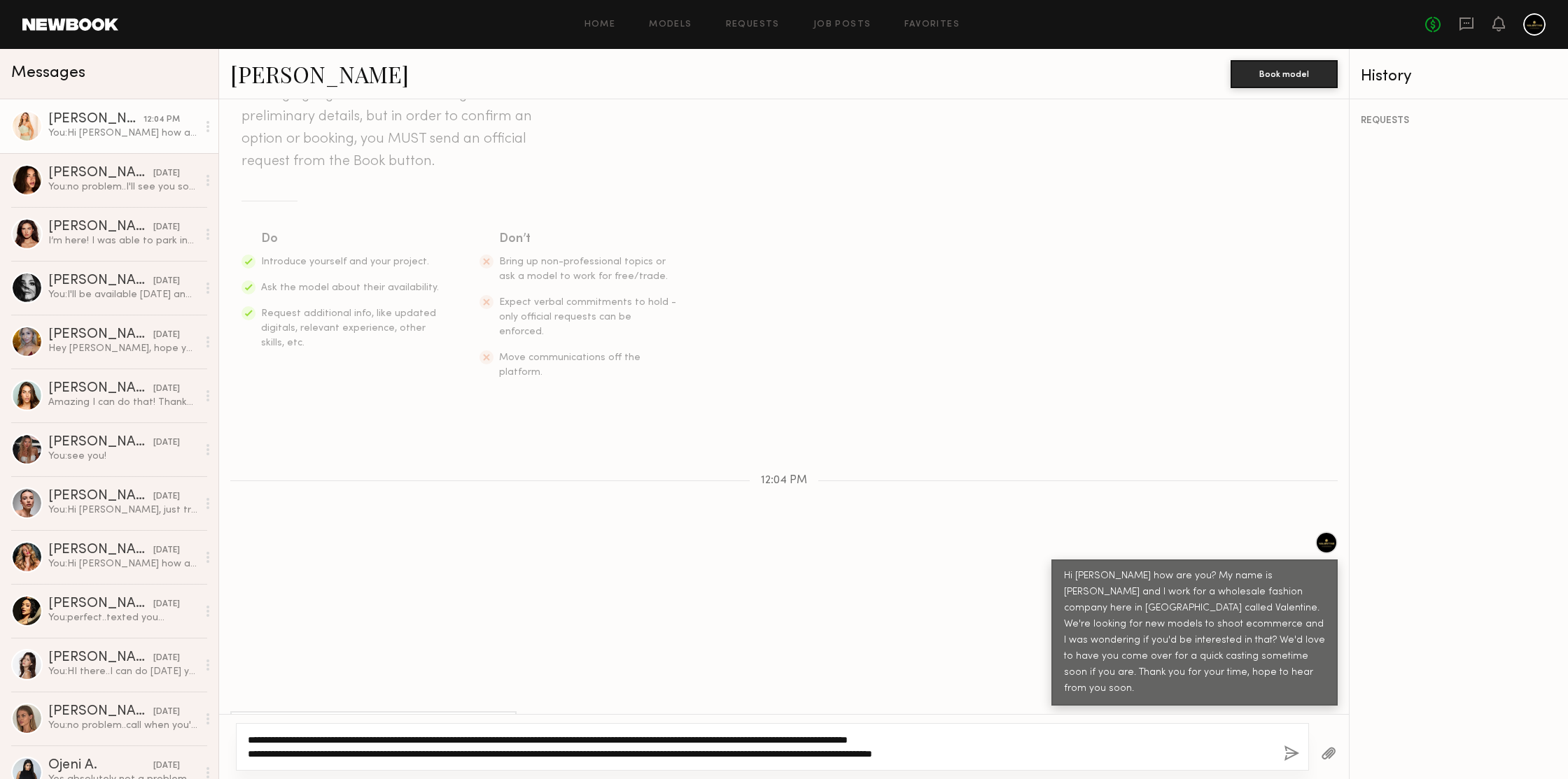
type textarea "**********"
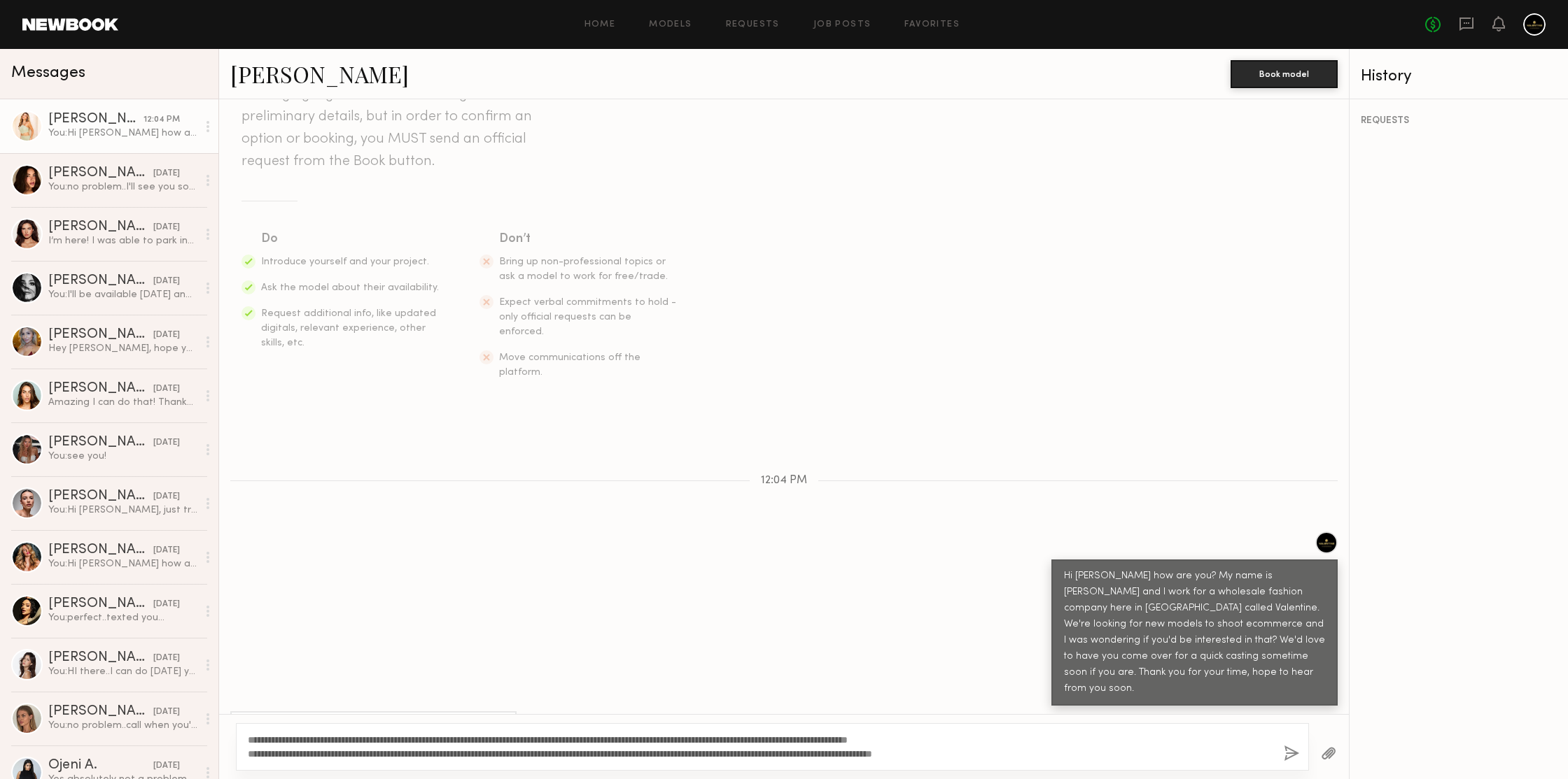
click at [1291, 751] on button "button" at bounding box center [1292, 754] width 16 height 18
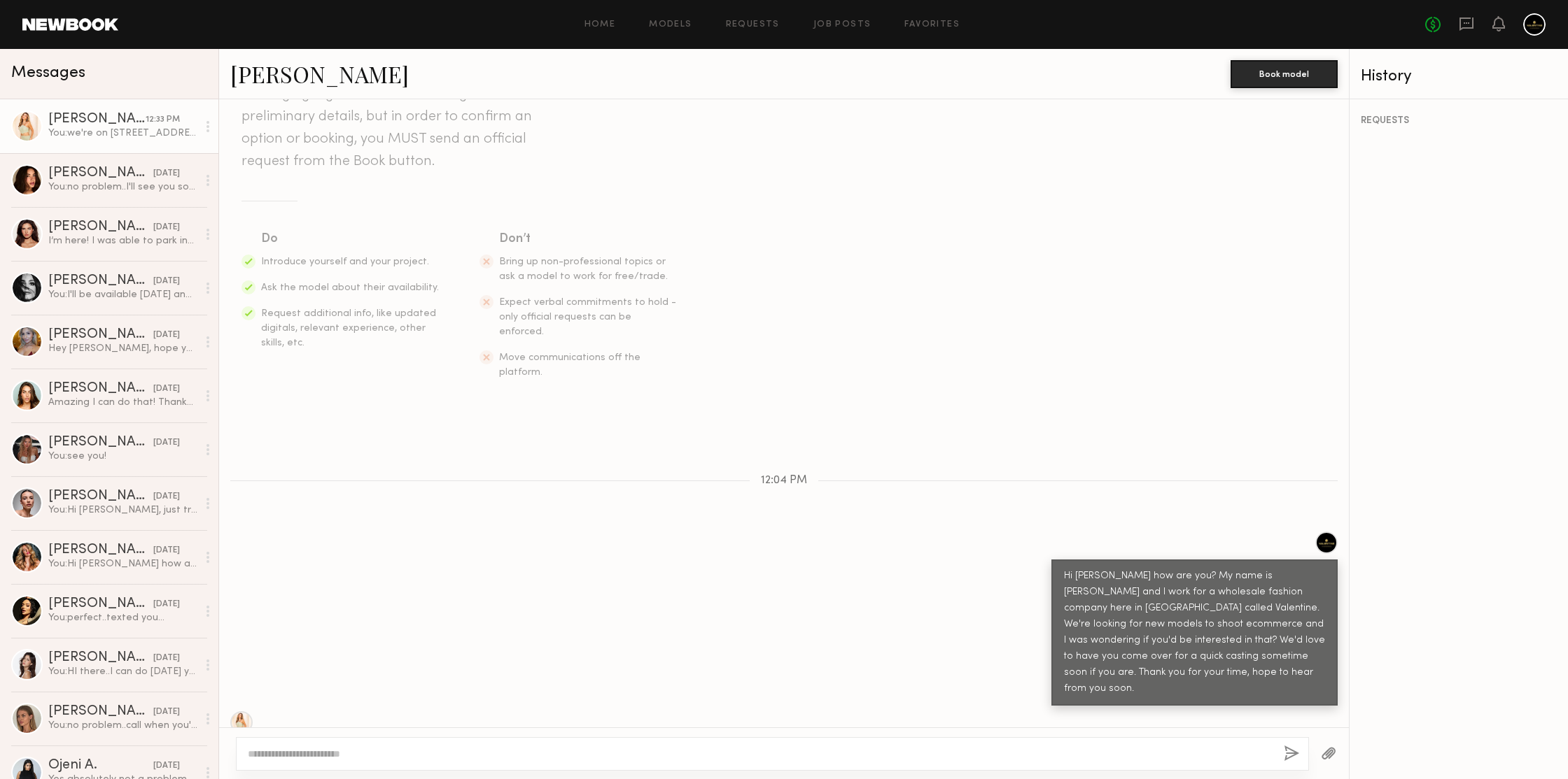
scroll to position [275, 0]
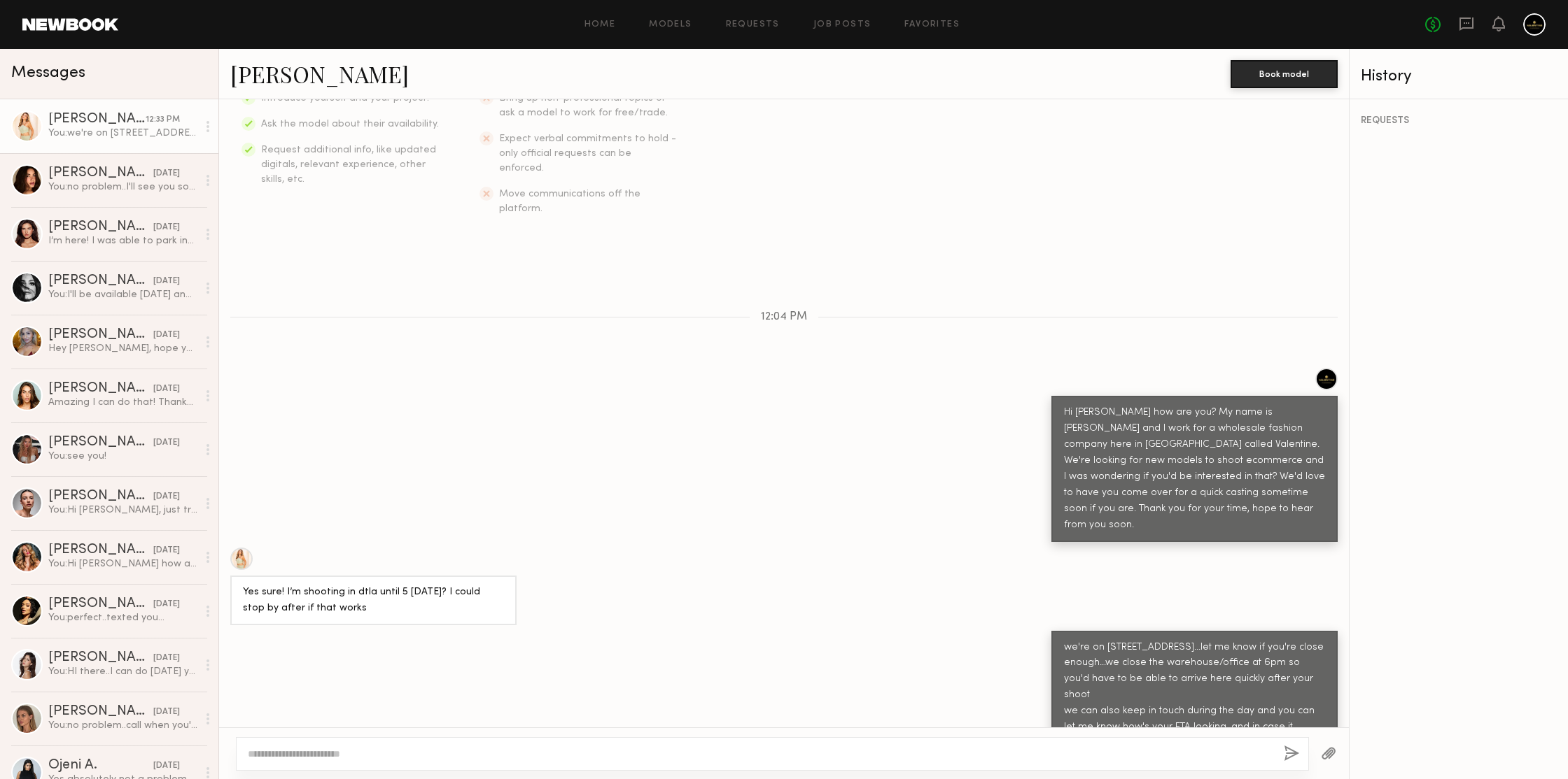
click at [975, 128] on section "Do Introduce yourself and your project. Ask the model about their availability.…" at bounding box center [784, 140] width 1085 height 150
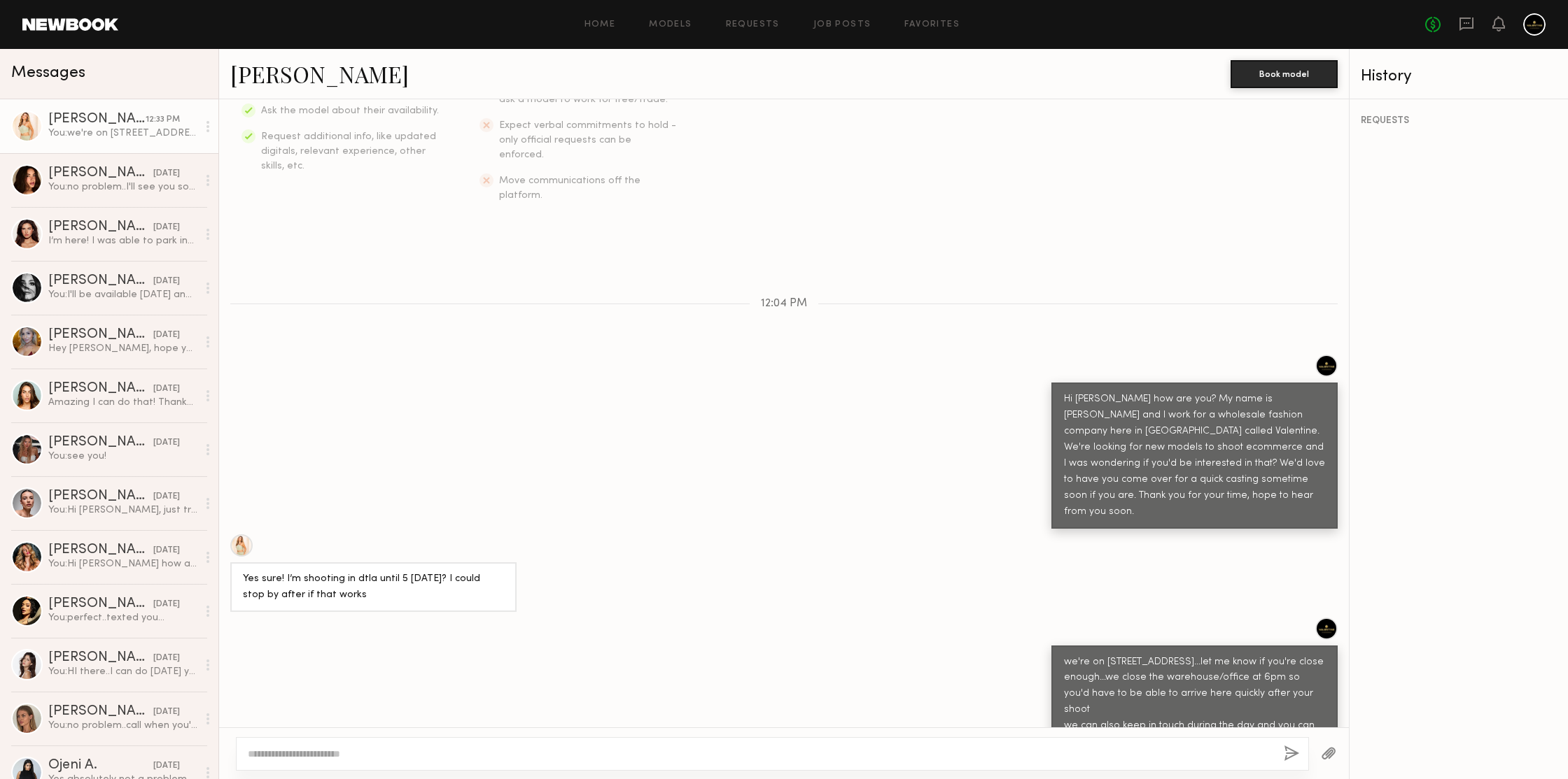
scroll to position [342, 0]
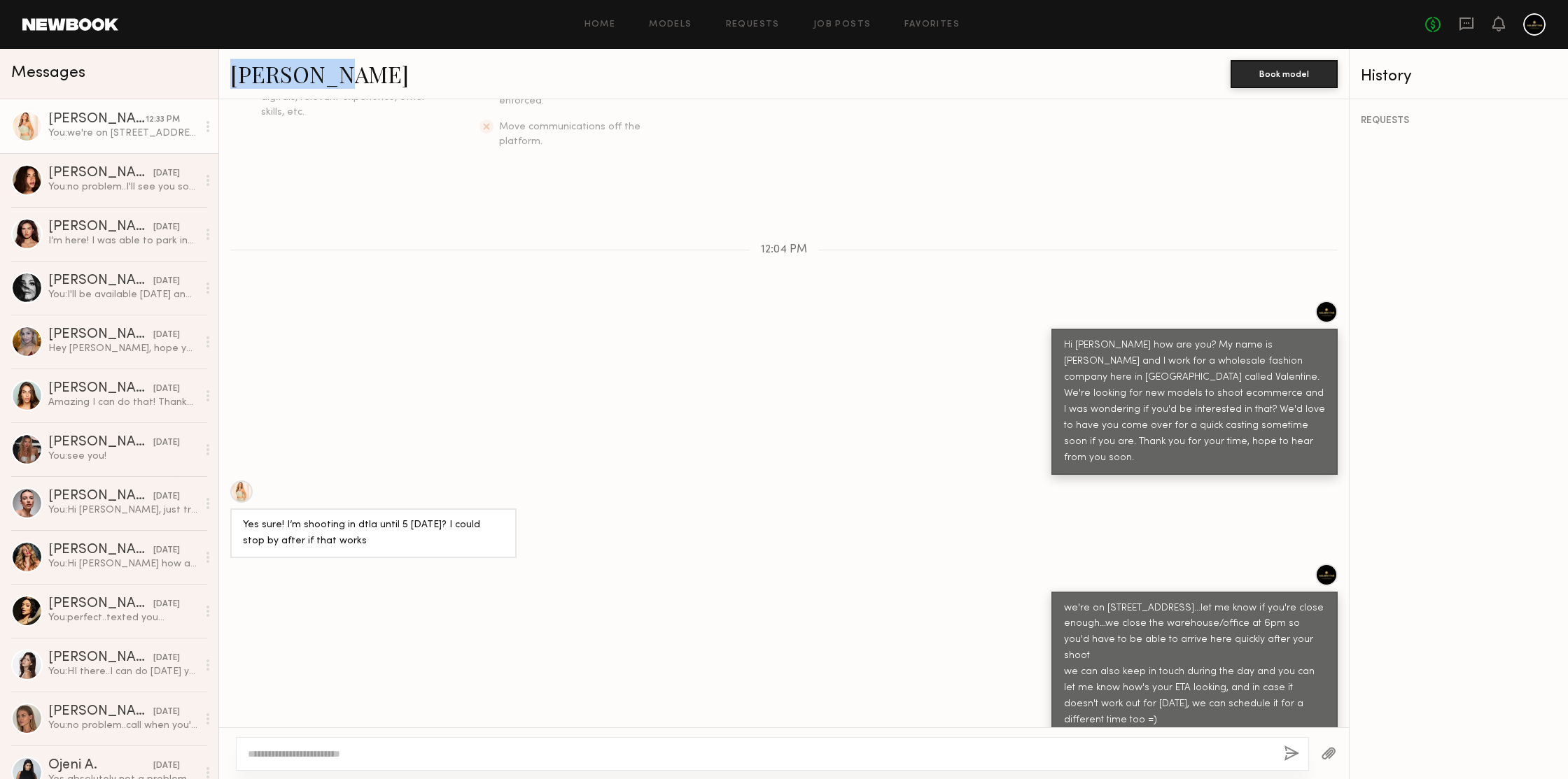
click at [490, 88] on div "[PERSON_NAME]" at bounding box center [730, 73] width 1000 height 30
click at [527, 749] on textarea at bounding box center [760, 754] width 1025 height 14
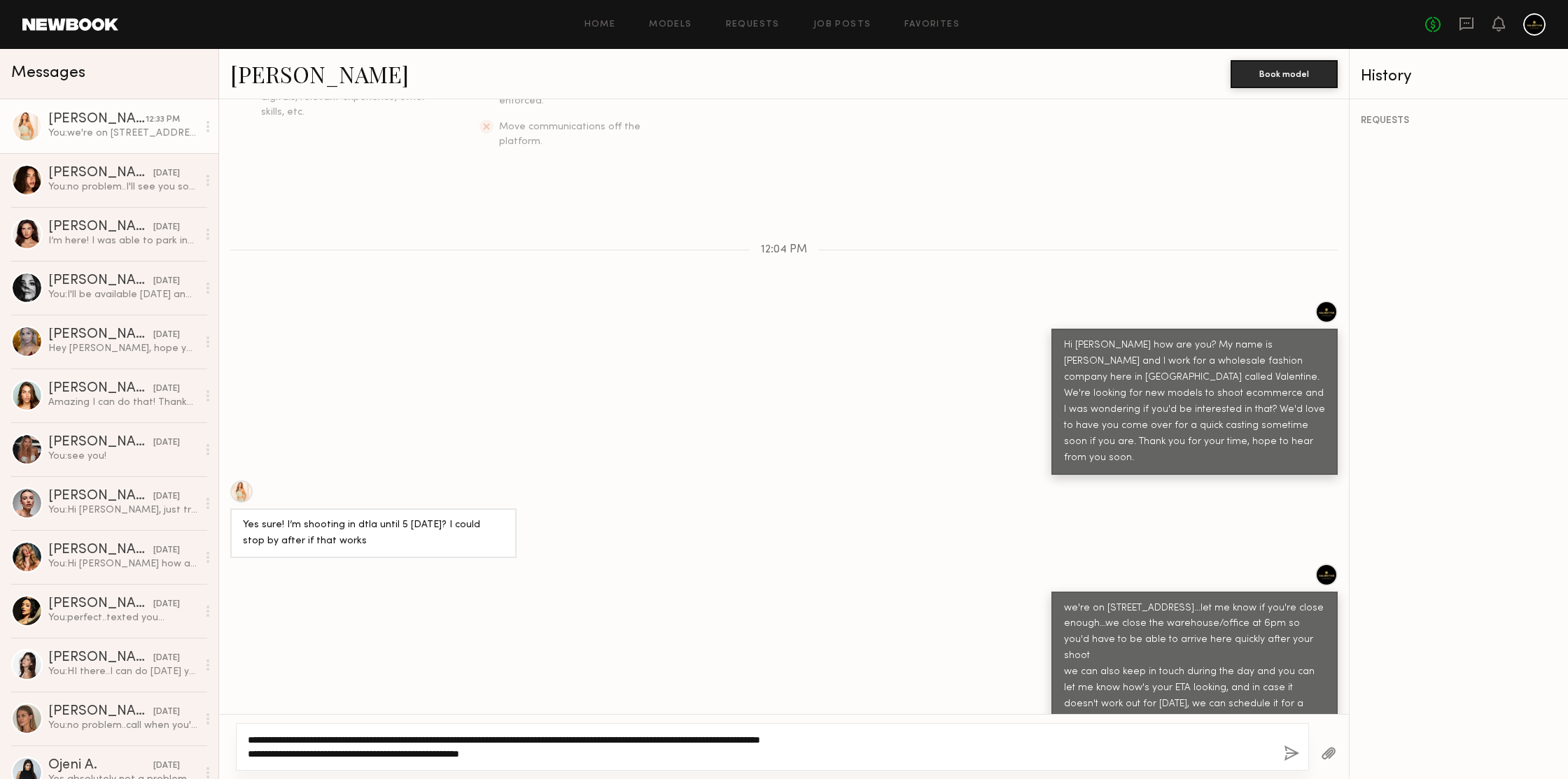
type textarea "**********"
click at [1289, 754] on button "button" at bounding box center [1292, 754] width 16 height 18
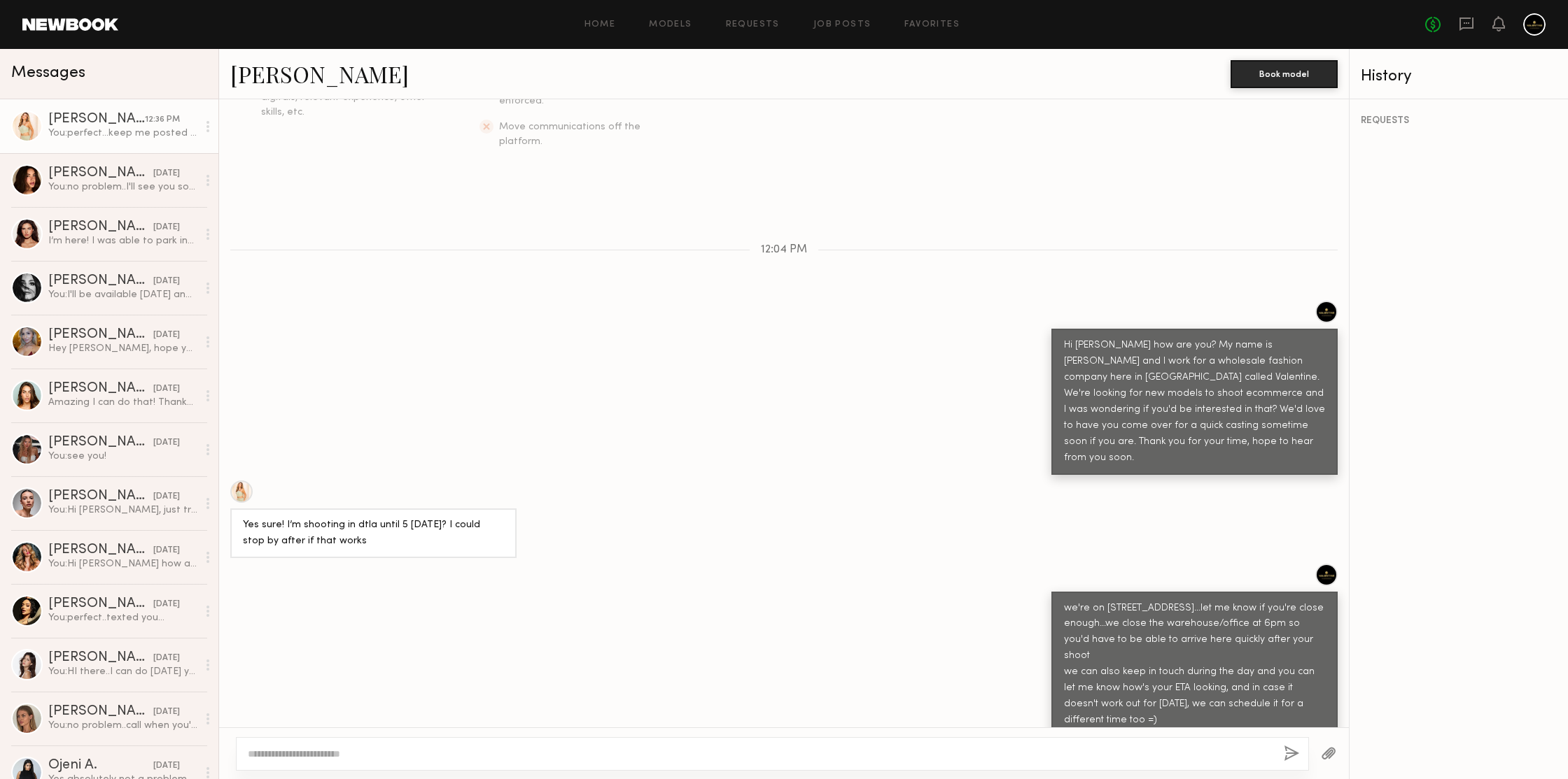
scroll to position [458, 0]
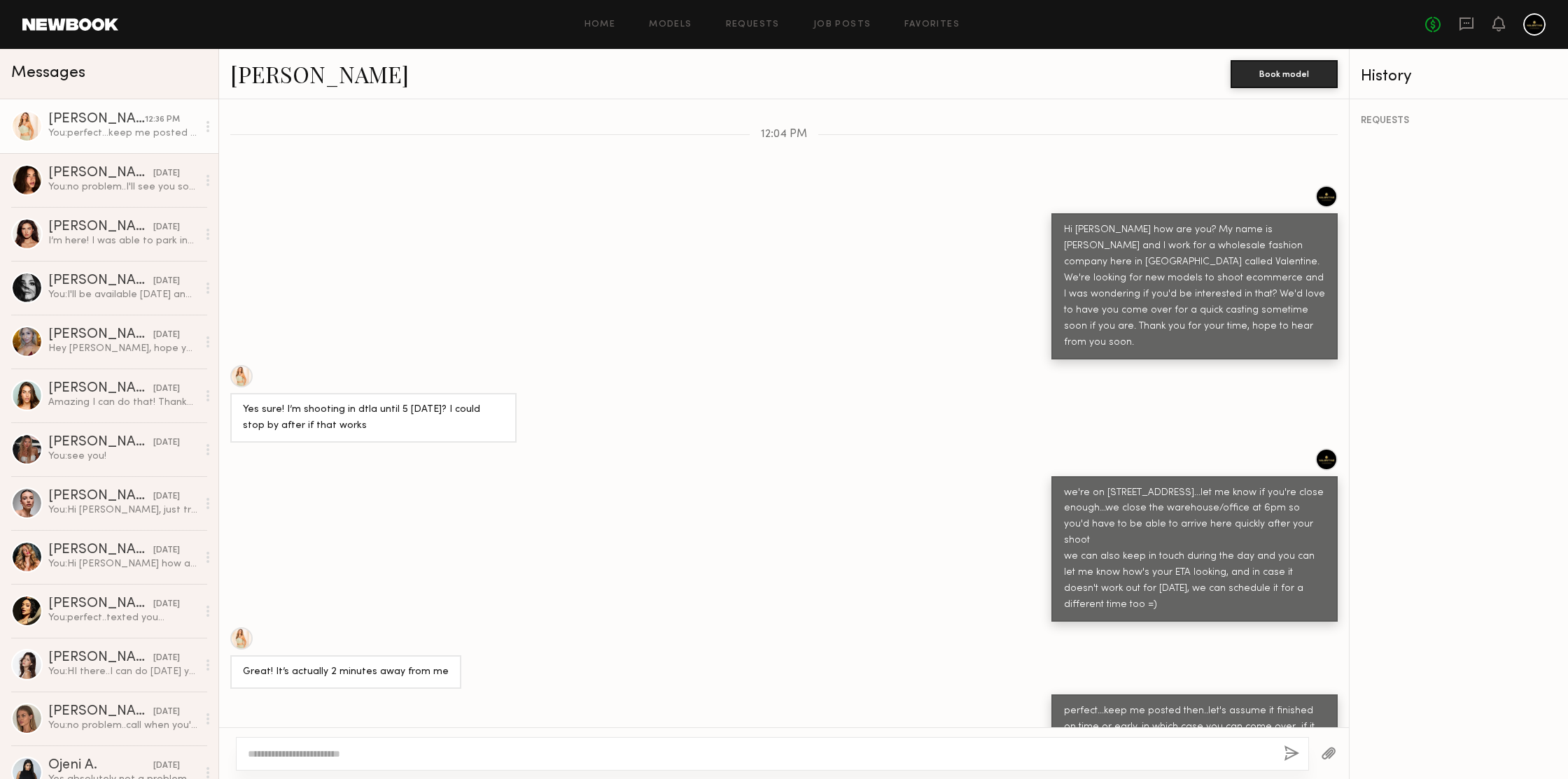
click at [1334, 751] on button "button" at bounding box center [1328, 754] width 16 height 18
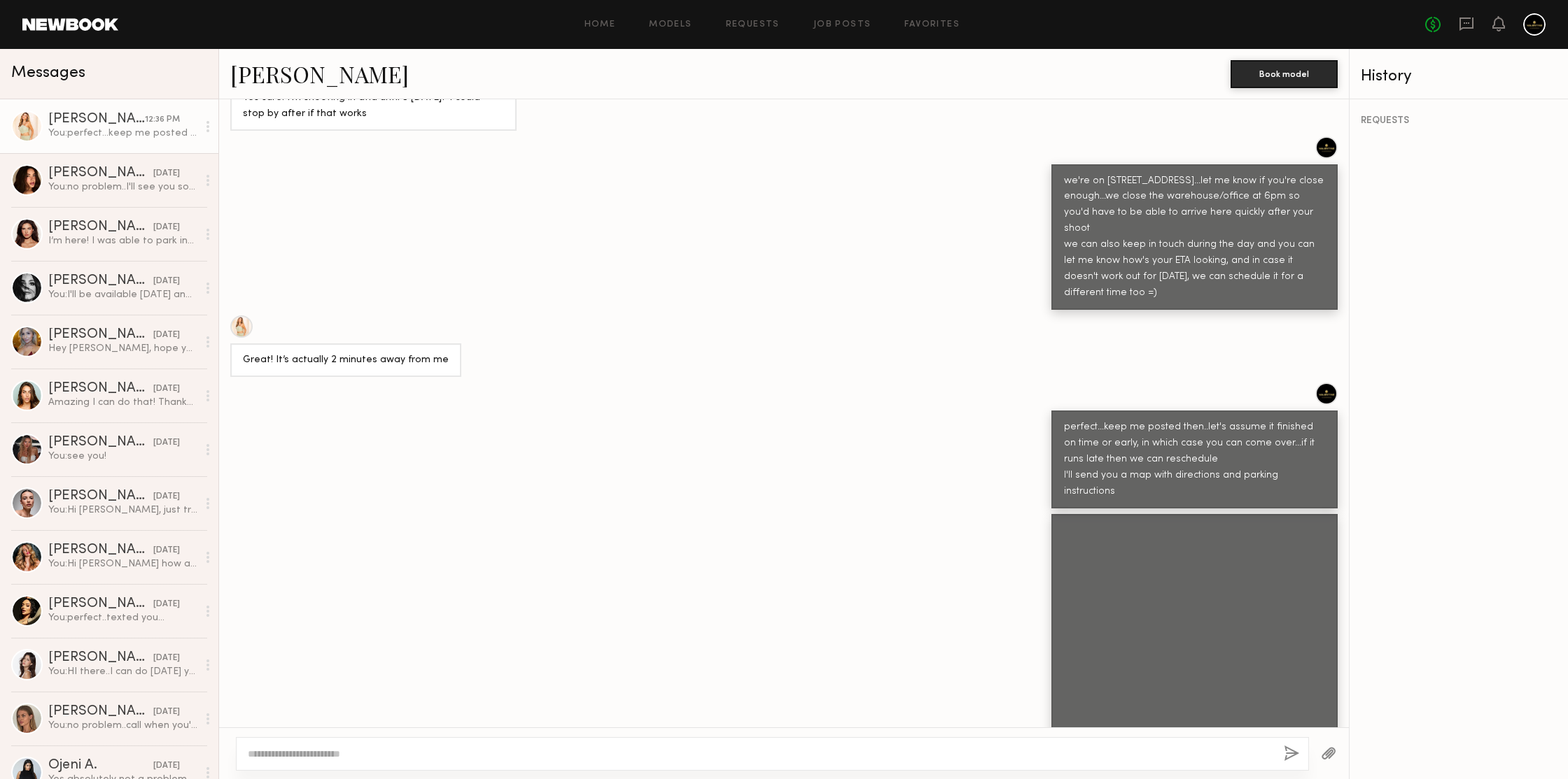
click at [1111, 747] on textarea at bounding box center [760, 754] width 1025 height 14
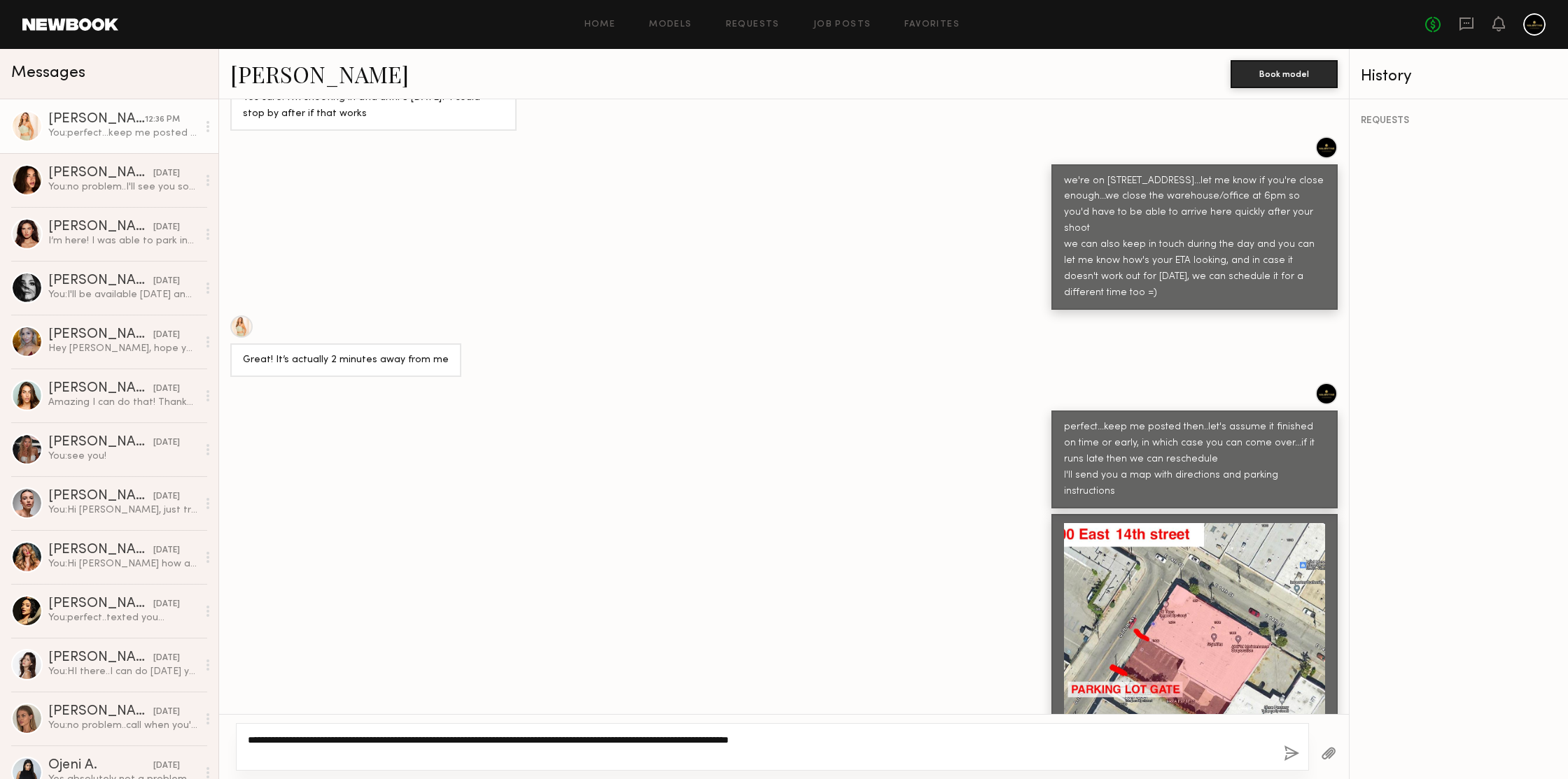
type textarea "**********"
click at [1289, 749] on button "button" at bounding box center [1292, 754] width 16 height 18
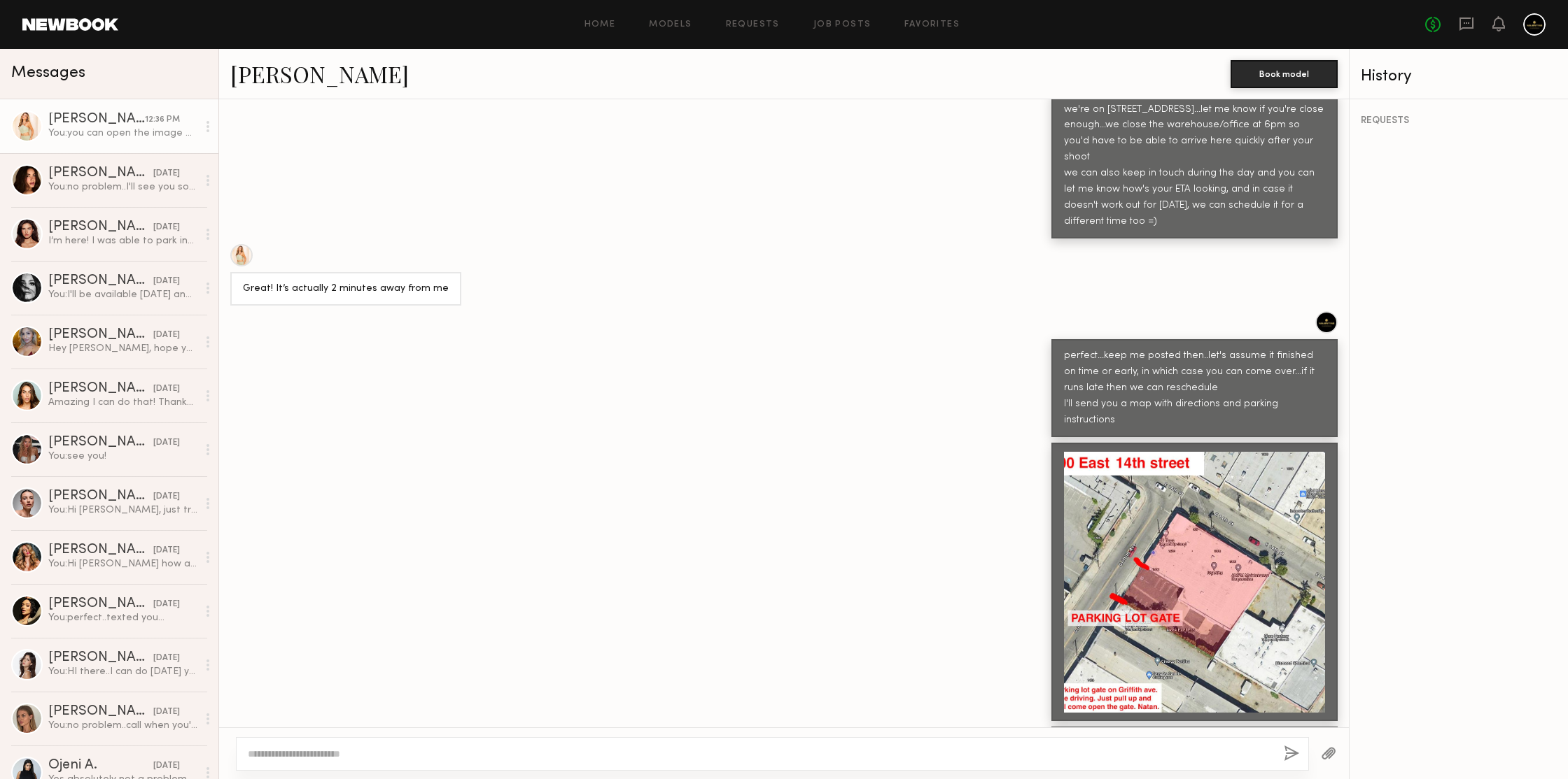
scroll to position [928, 0]
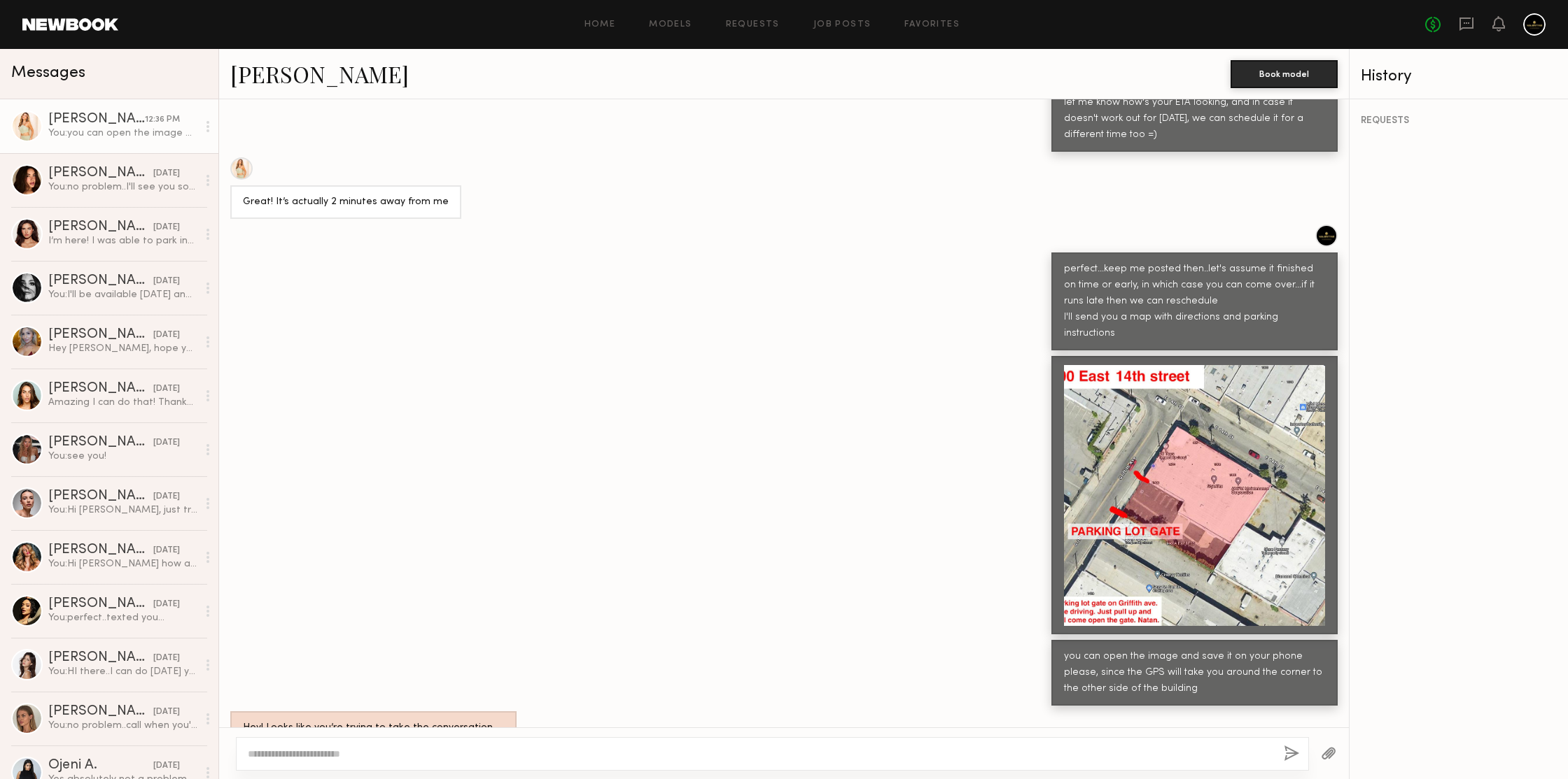
click at [1156, 754] on textarea at bounding box center [760, 754] width 1025 height 14
type textarea "**********"
click at [1288, 752] on button "button" at bounding box center [1292, 754] width 16 height 18
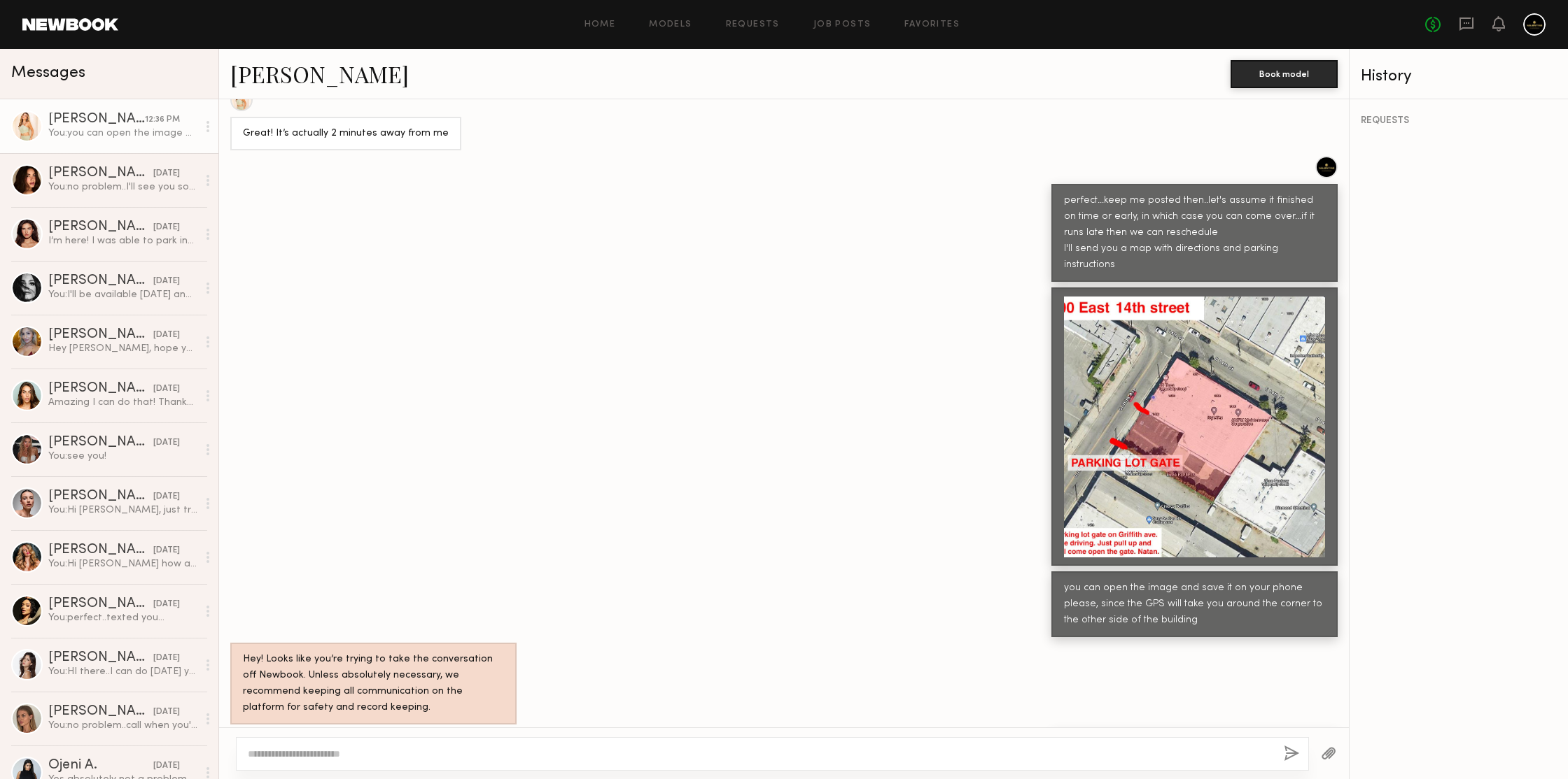
scroll to position [1022, 0]
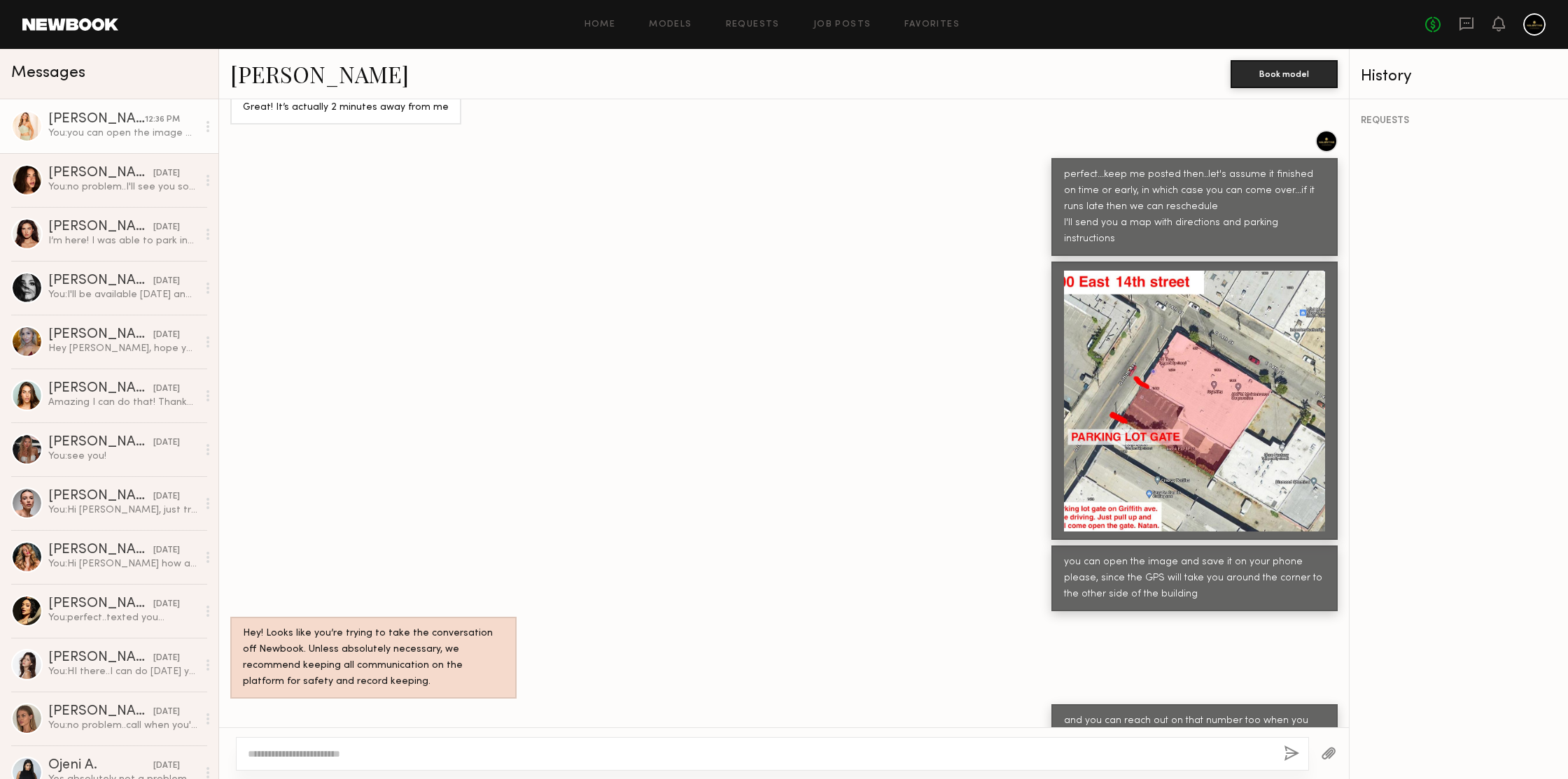
click at [545, 760] on textarea at bounding box center [760, 754] width 1025 height 14
type textarea "**********"
click at [1290, 759] on button "button" at bounding box center [1292, 754] width 16 height 18
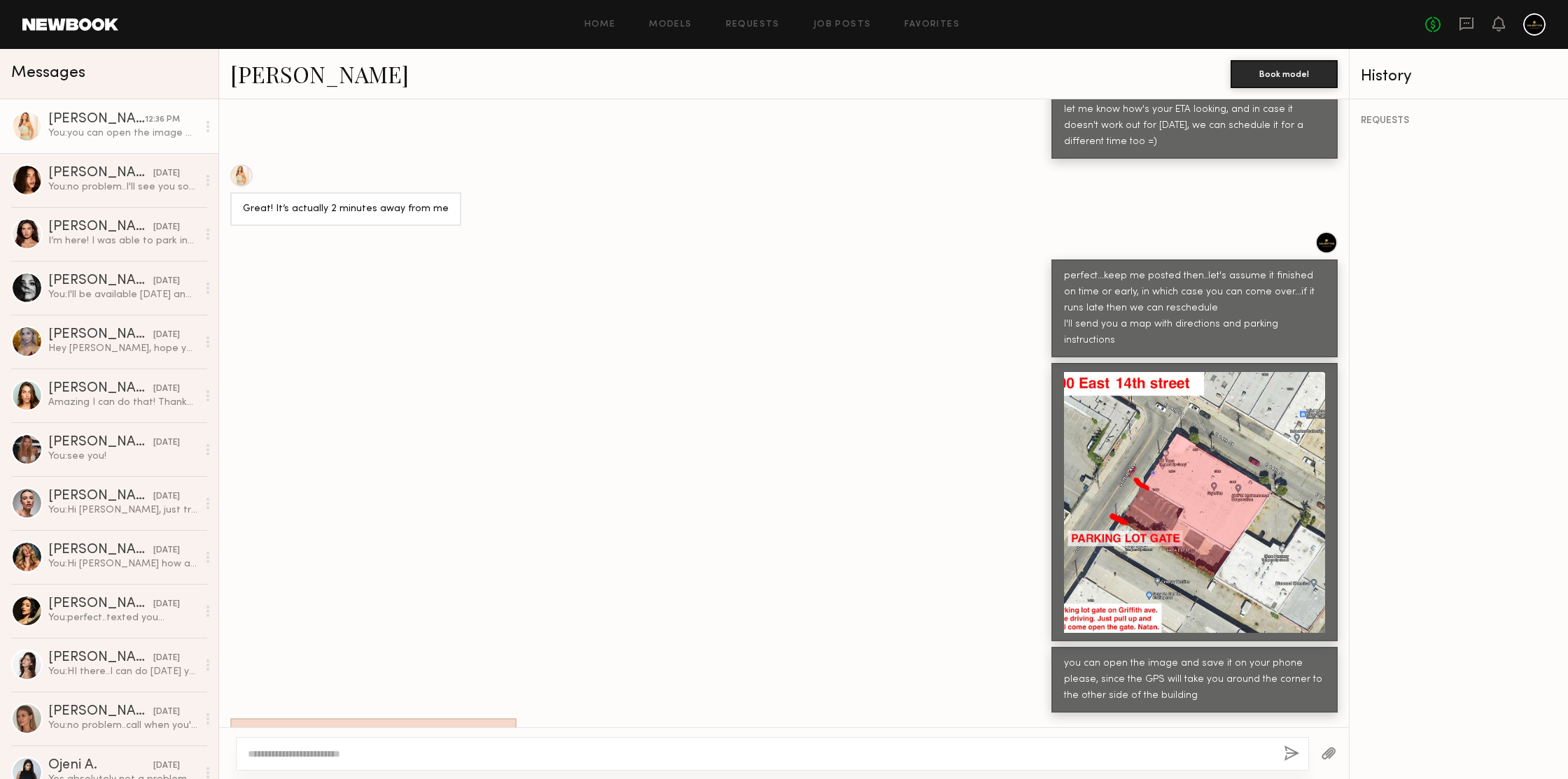
scroll to position [1089, 0]
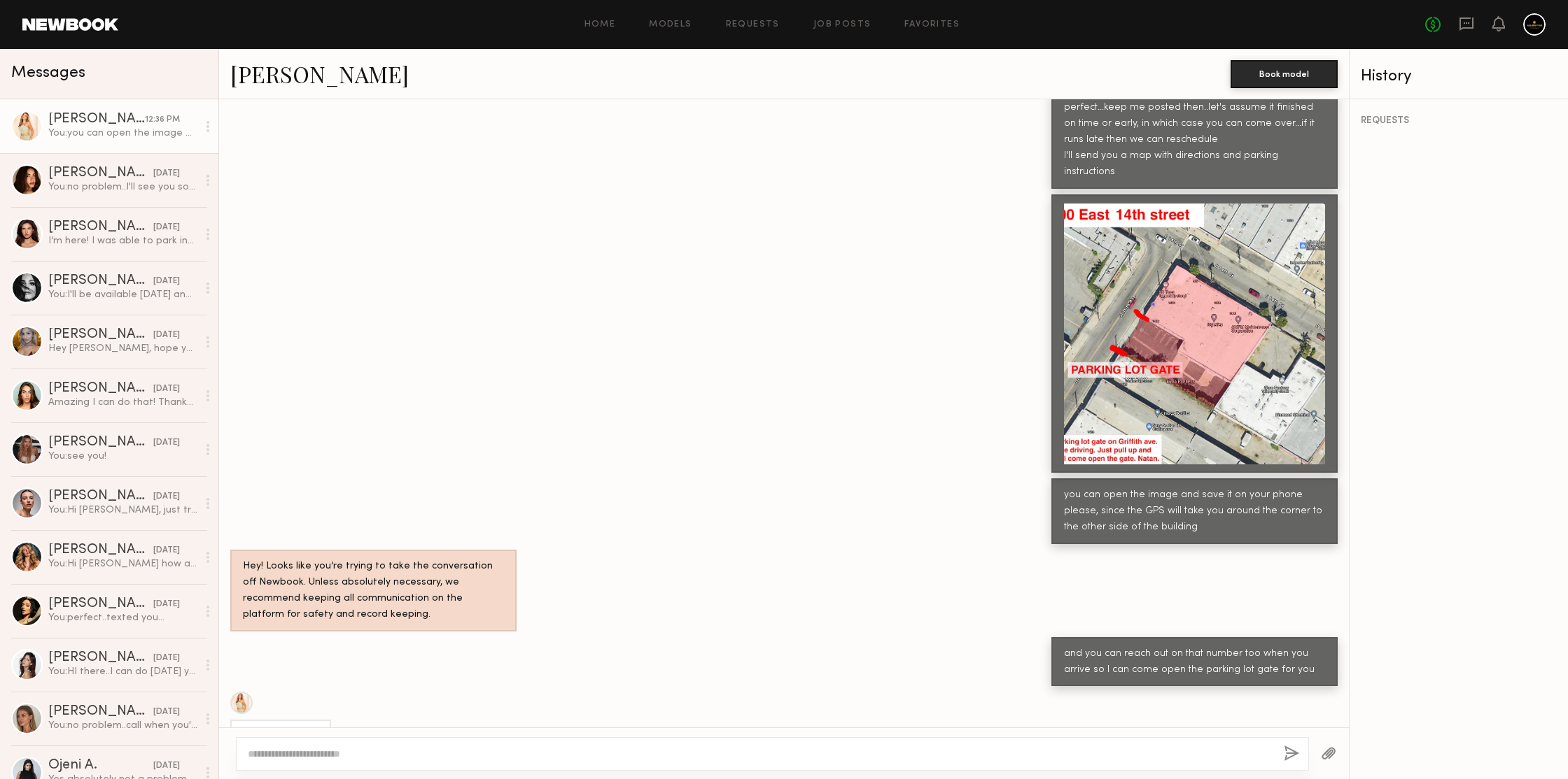
click at [1143, 270] on div at bounding box center [1194, 334] width 261 height 261
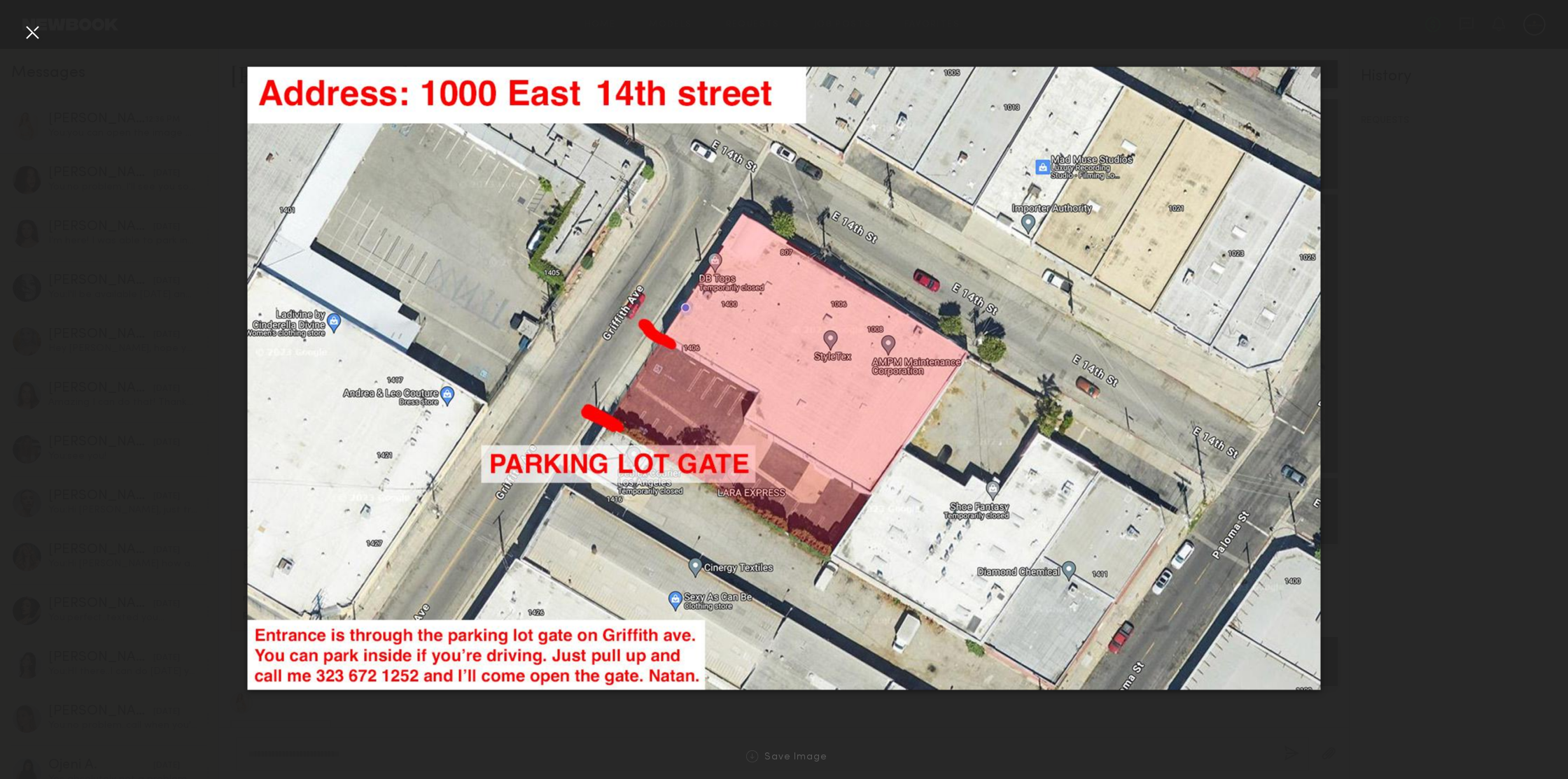
click at [1457, 237] on div at bounding box center [784, 379] width 1568 height 712
click at [35, 24] on div at bounding box center [32, 32] width 23 height 23
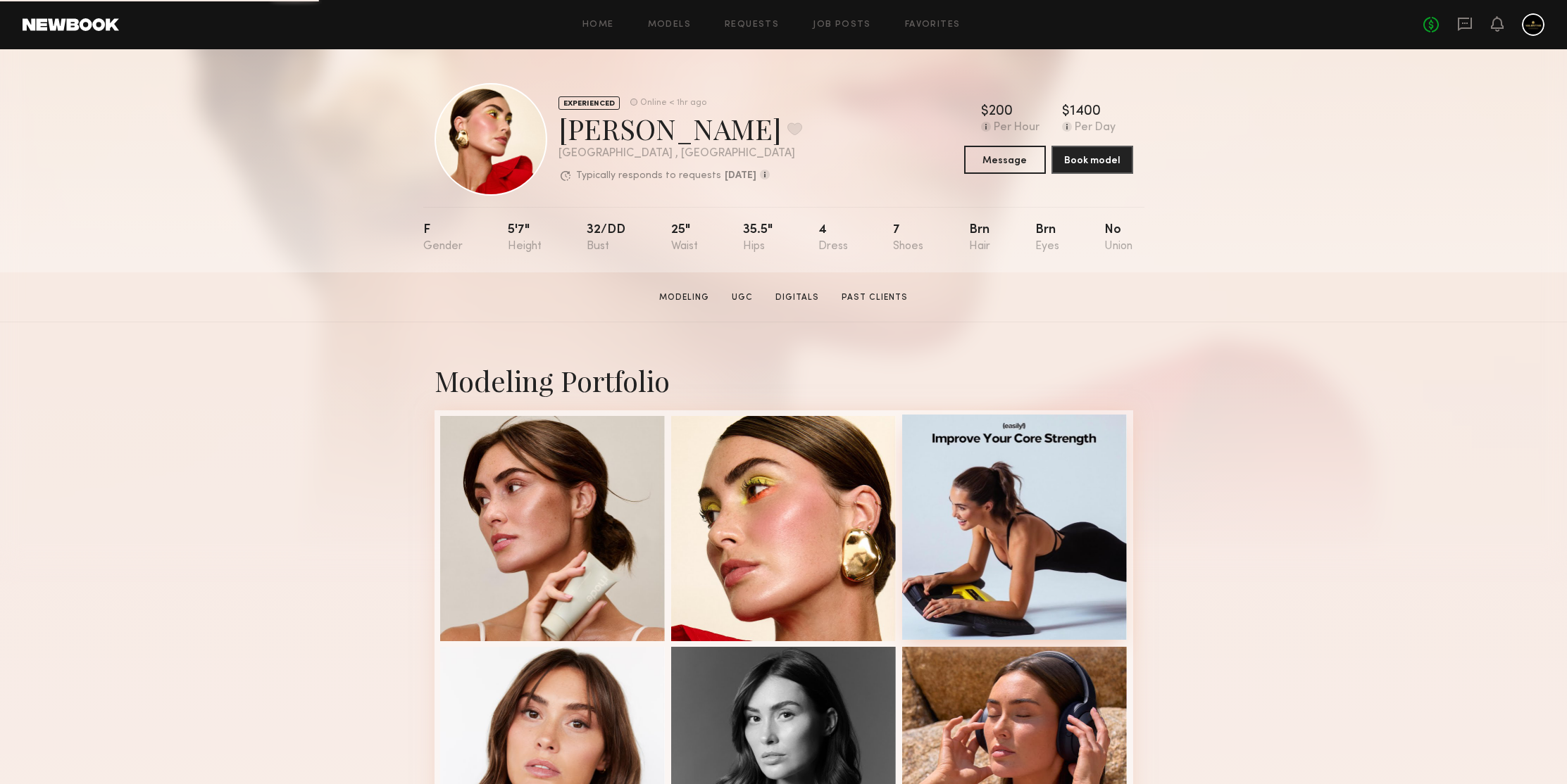
scroll to position [315, 0]
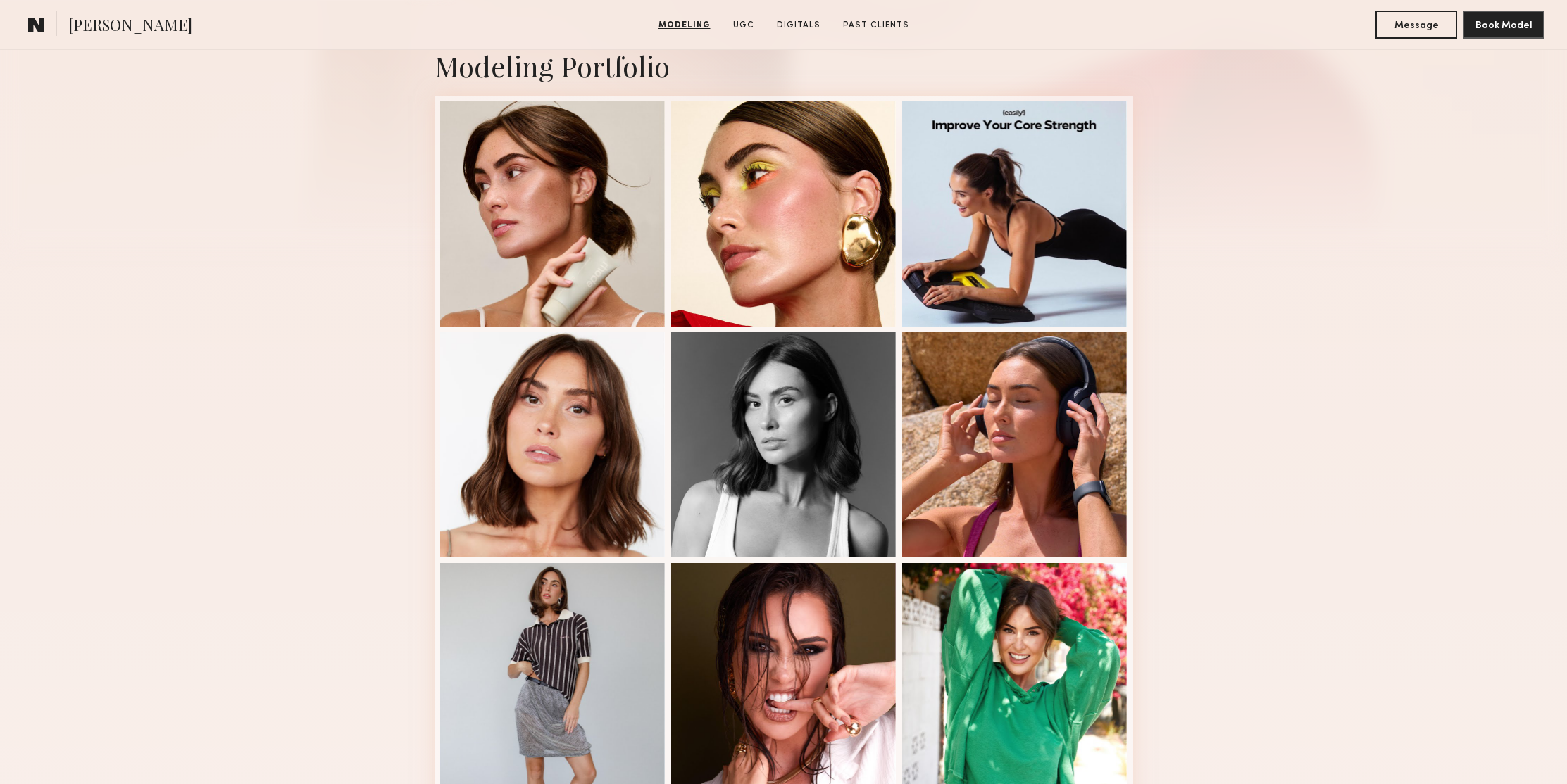
click at [1261, 307] on div "Modeling Portfolio View More" at bounding box center [784, 556] width 1567 height 1096
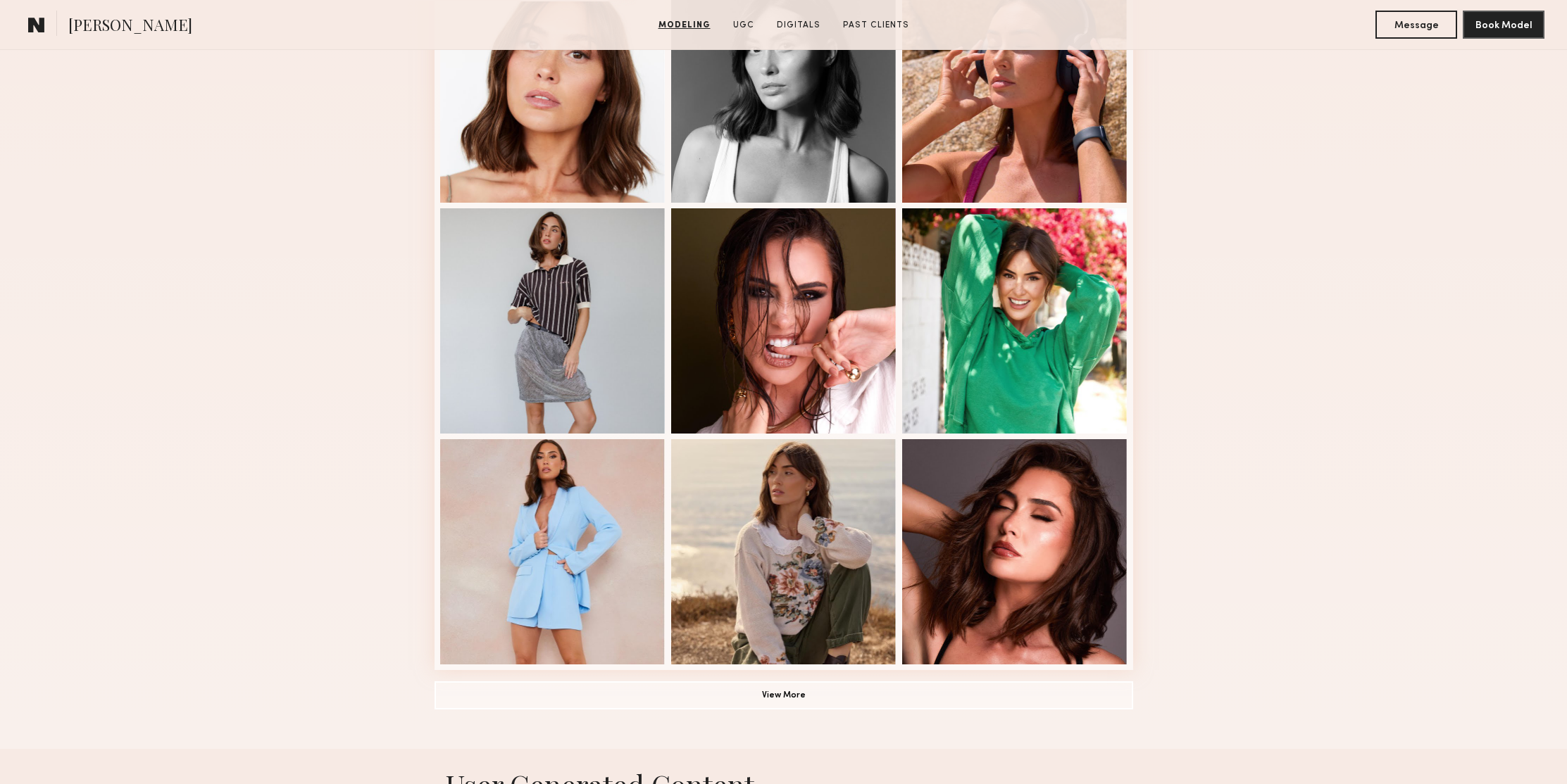
scroll to position [761, 0]
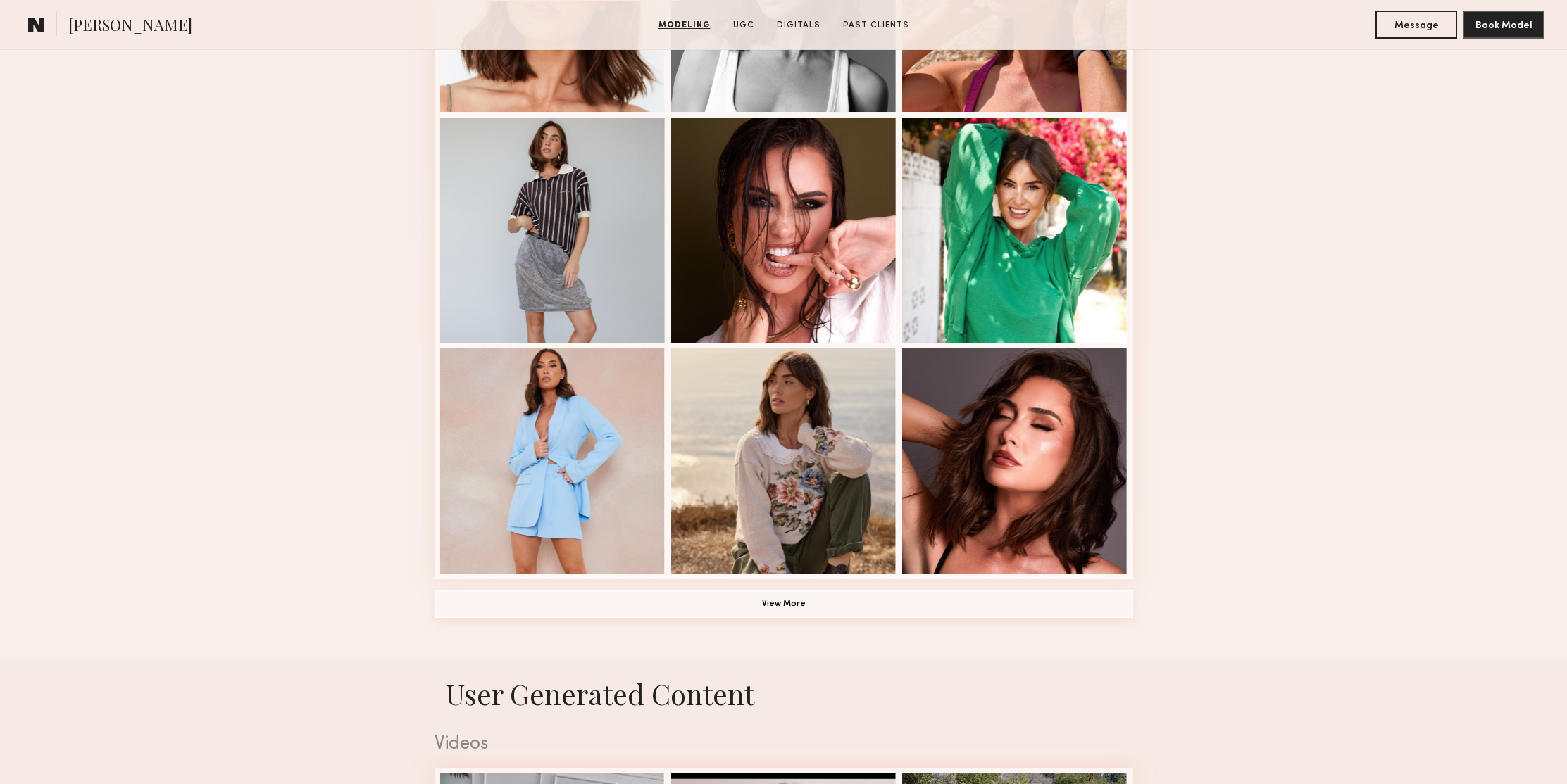
click at [845, 609] on button "View More" at bounding box center [784, 604] width 698 height 28
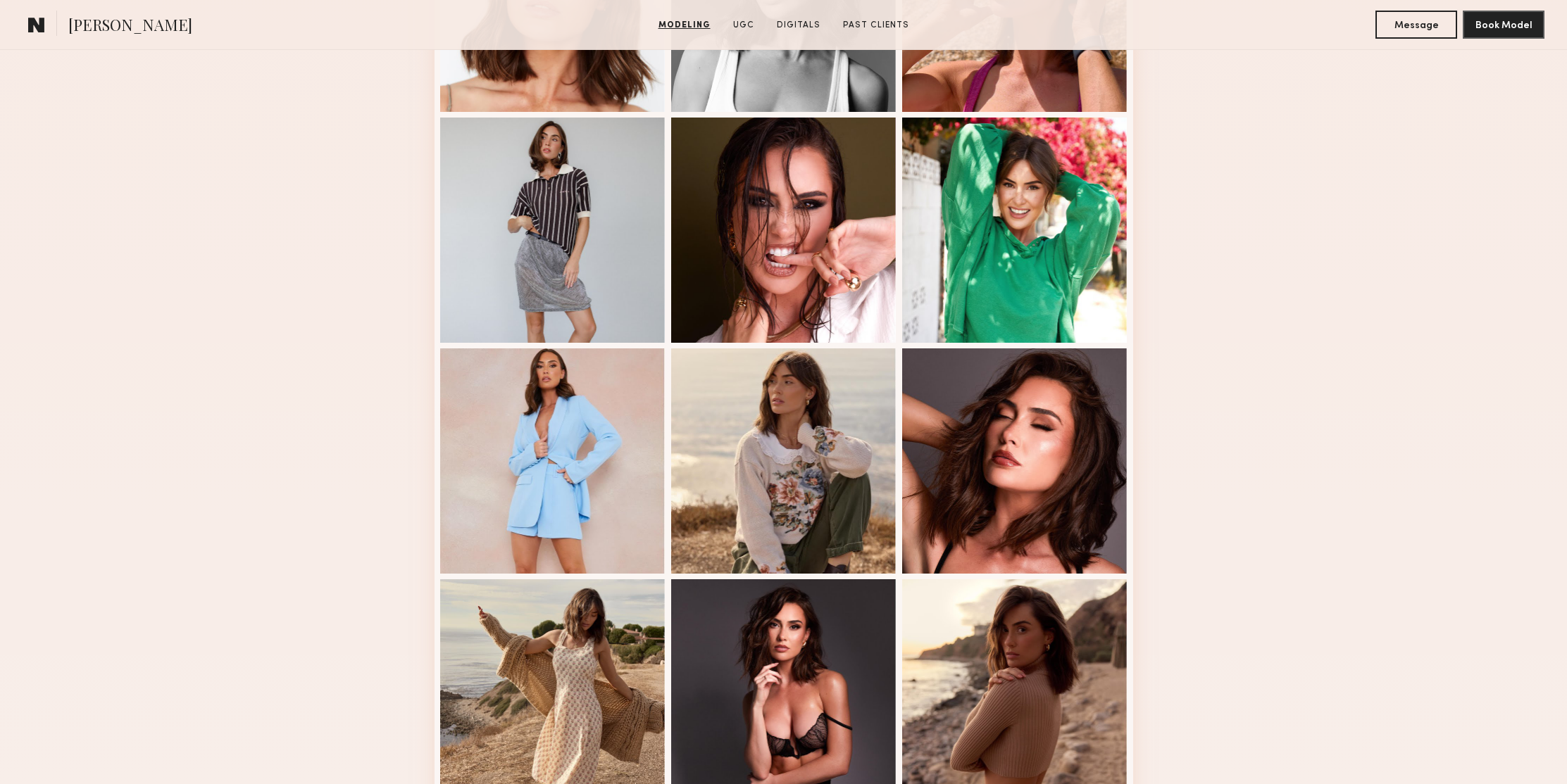
click at [1312, 255] on div "Modeling Portfolio" at bounding box center [784, 552] width 1567 height 1980
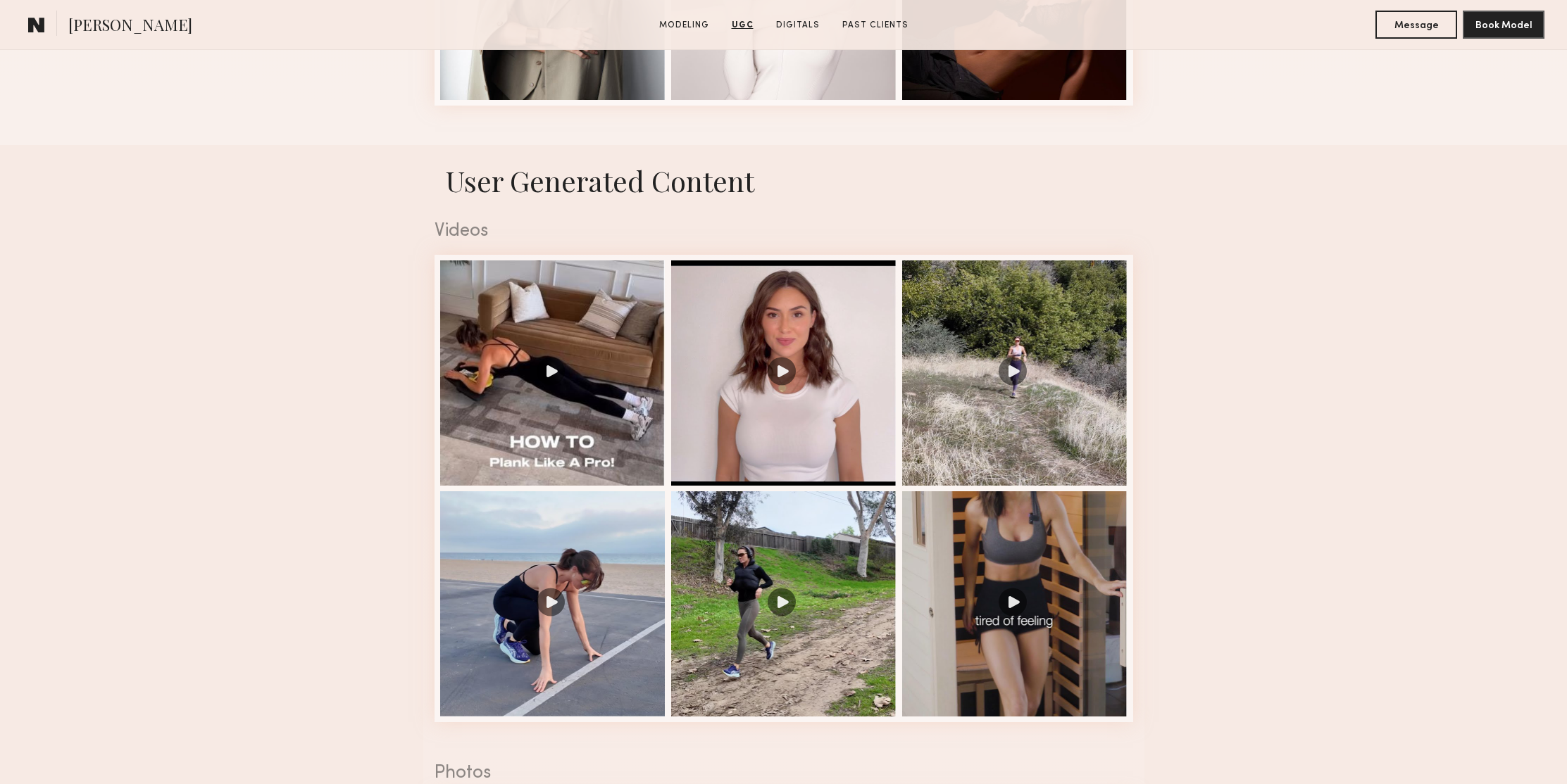
scroll to position [2473, 0]
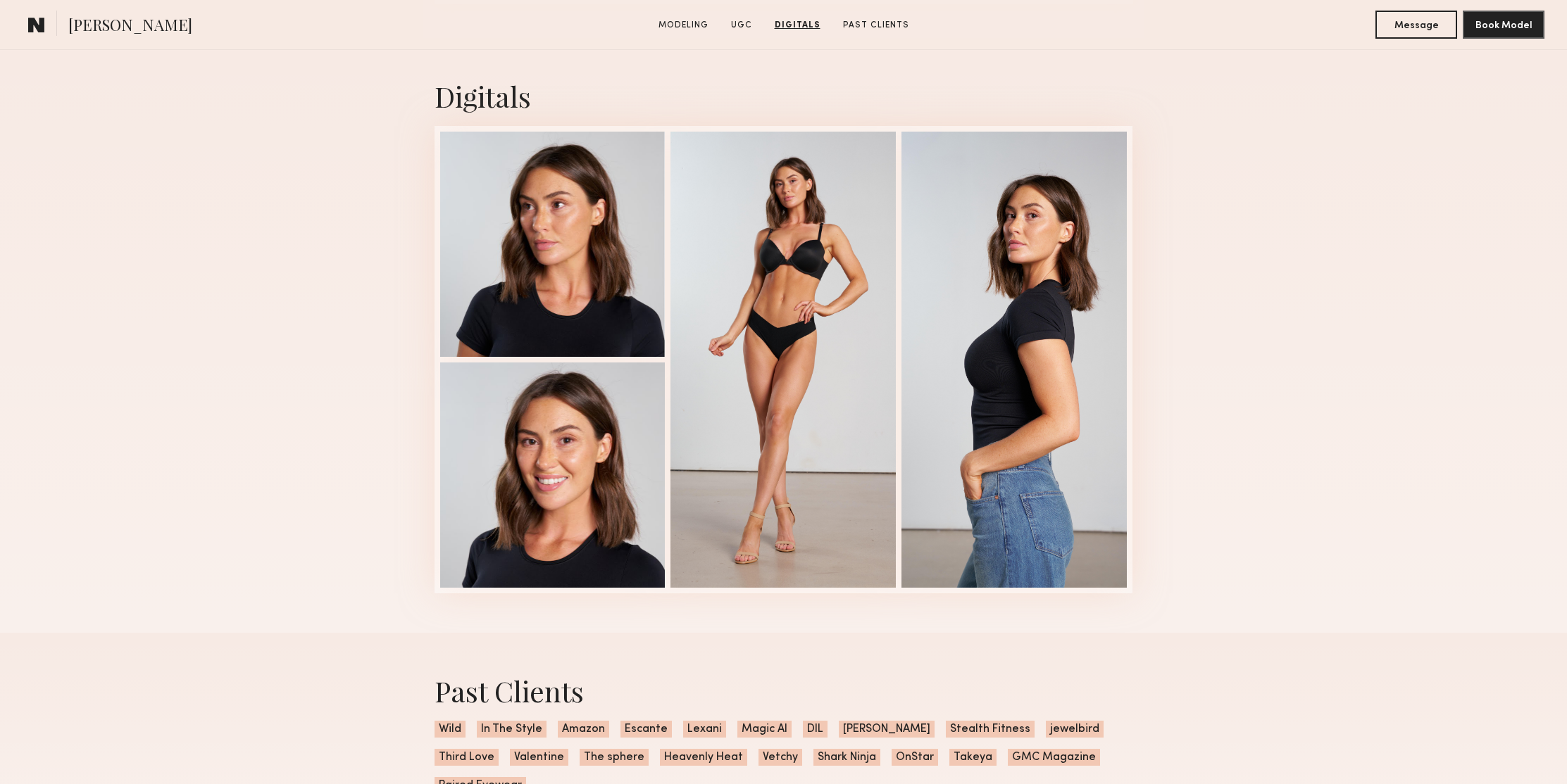
click at [1311, 255] on div "Digitals 1 of 4" at bounding box center [784, 336] width 1567 height 595
click at [1040, 245] on div at bounding box center [1014, 358] width 226 height 456
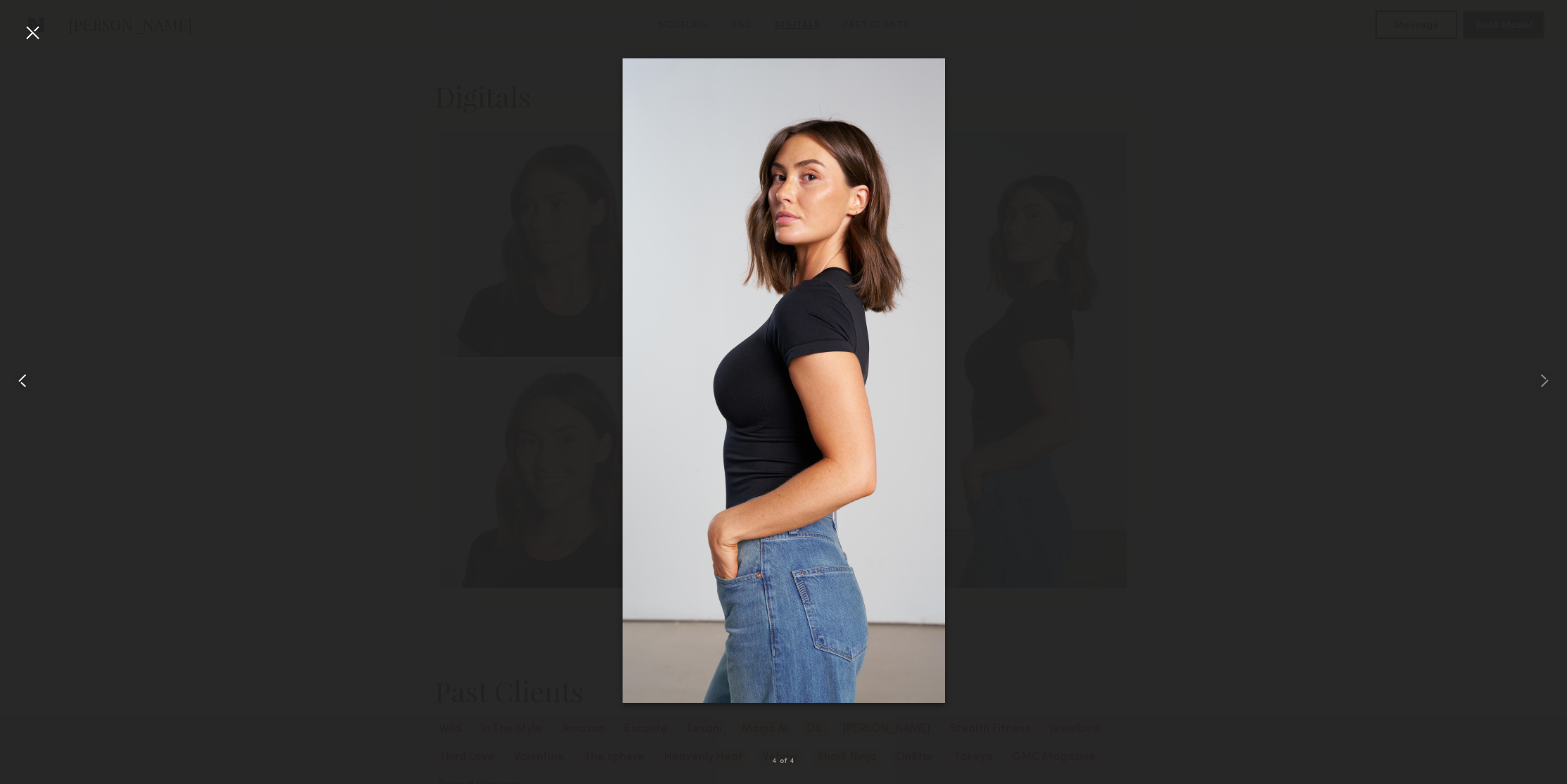
click at [12, 390] on common-icon at bounding box center [23, 381] width 23 height 23
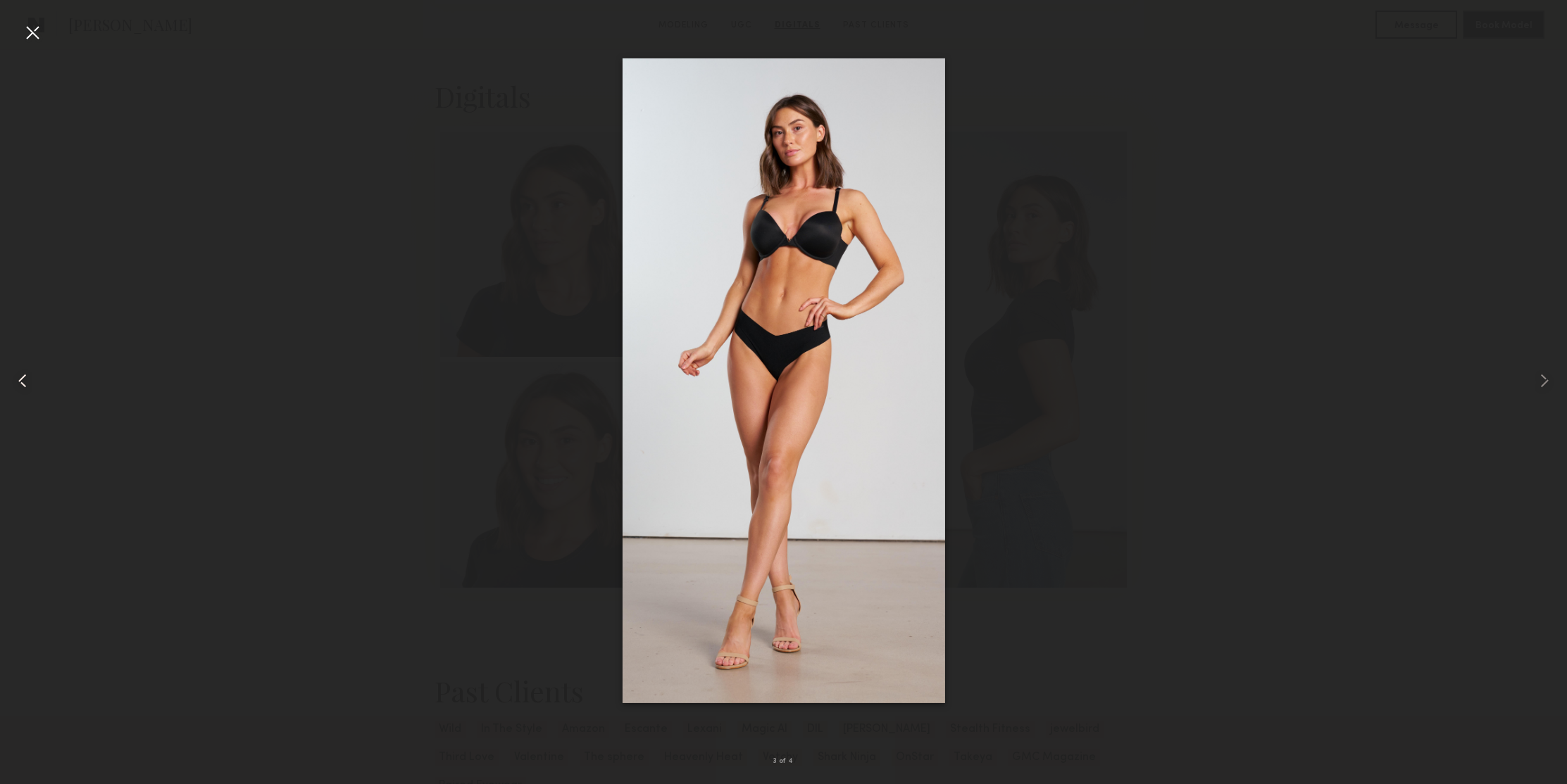
click at [14, 389] on common-icon at bounding box center [23, 381] width 23 height 23
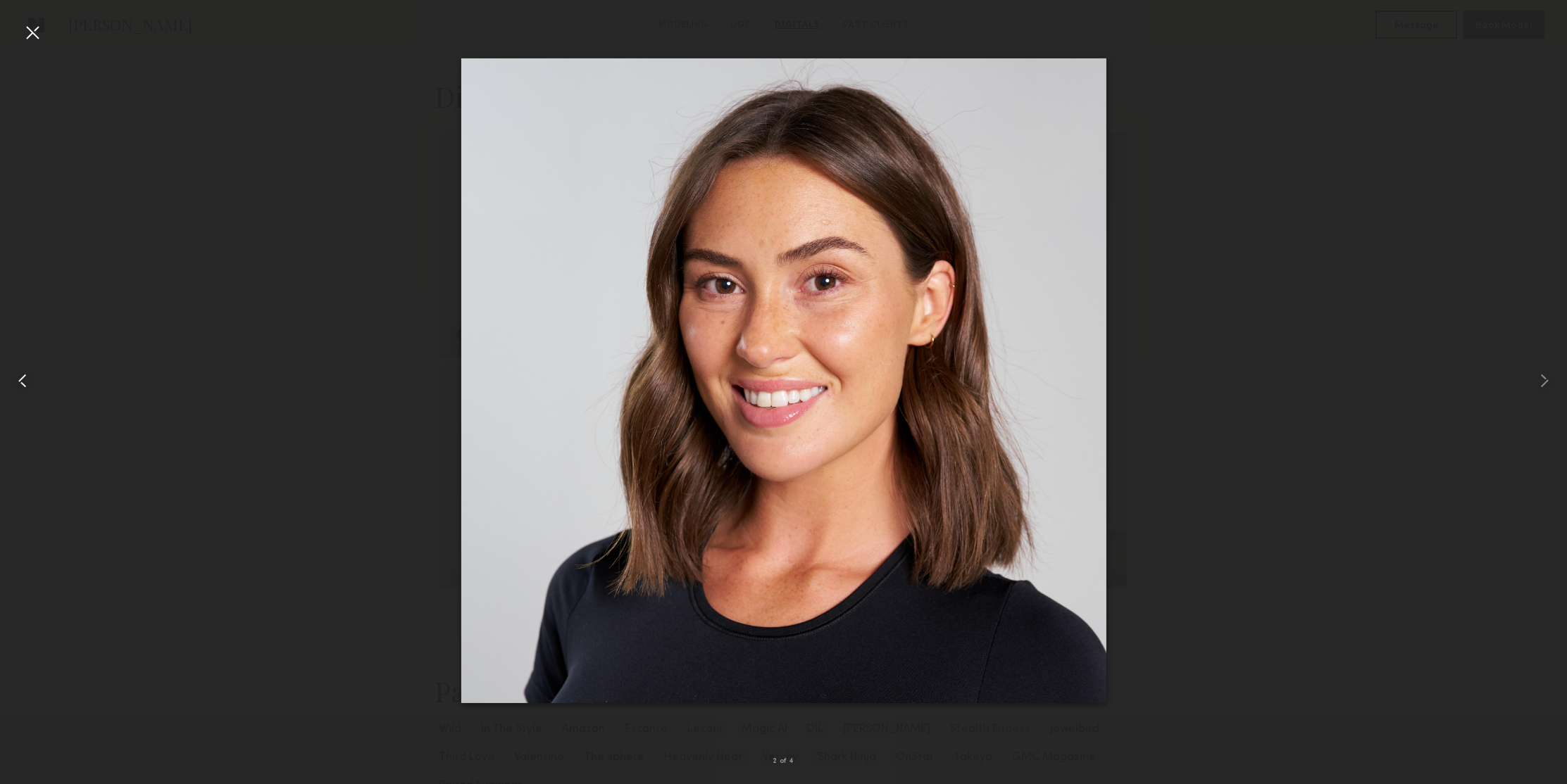
click at [14, 389] on common-icon at bounding box center [23, 381] width 23 height 23
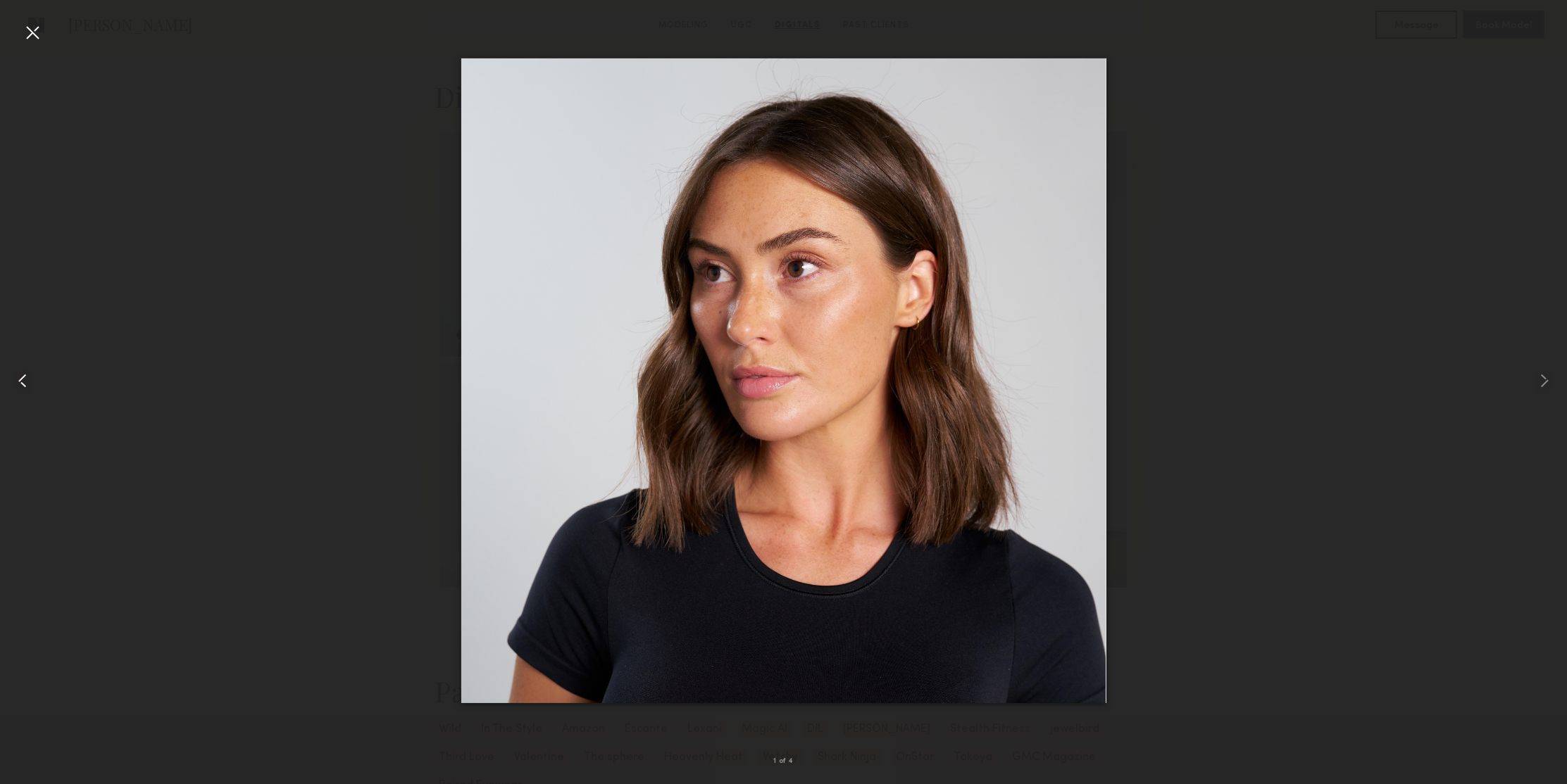
click at [14, 389] on common-icon at bounding box center [23, 381] width 23 height 23
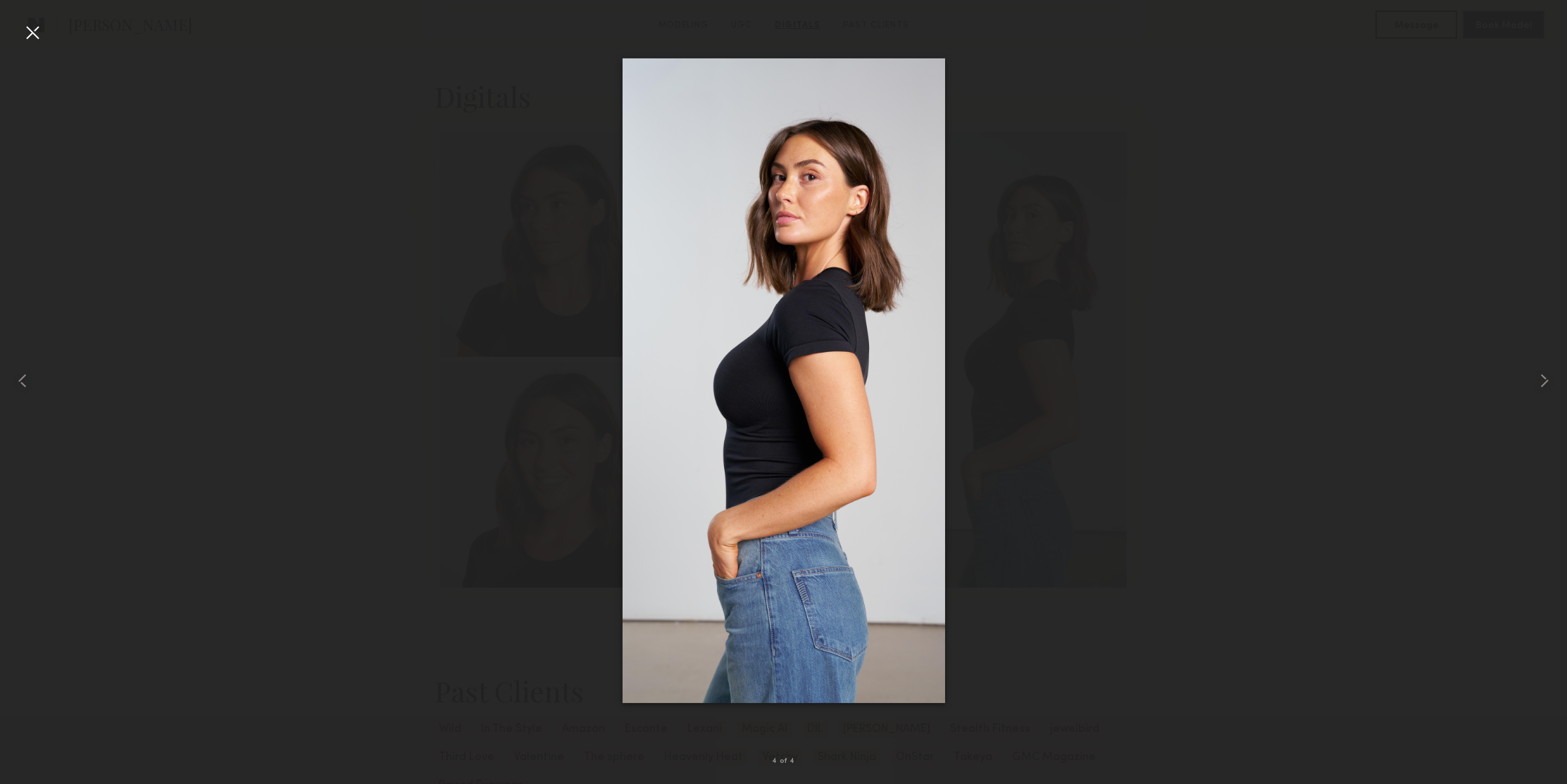
click at [36, 33] on div at bounding box center [33, 33] width 23 height 23
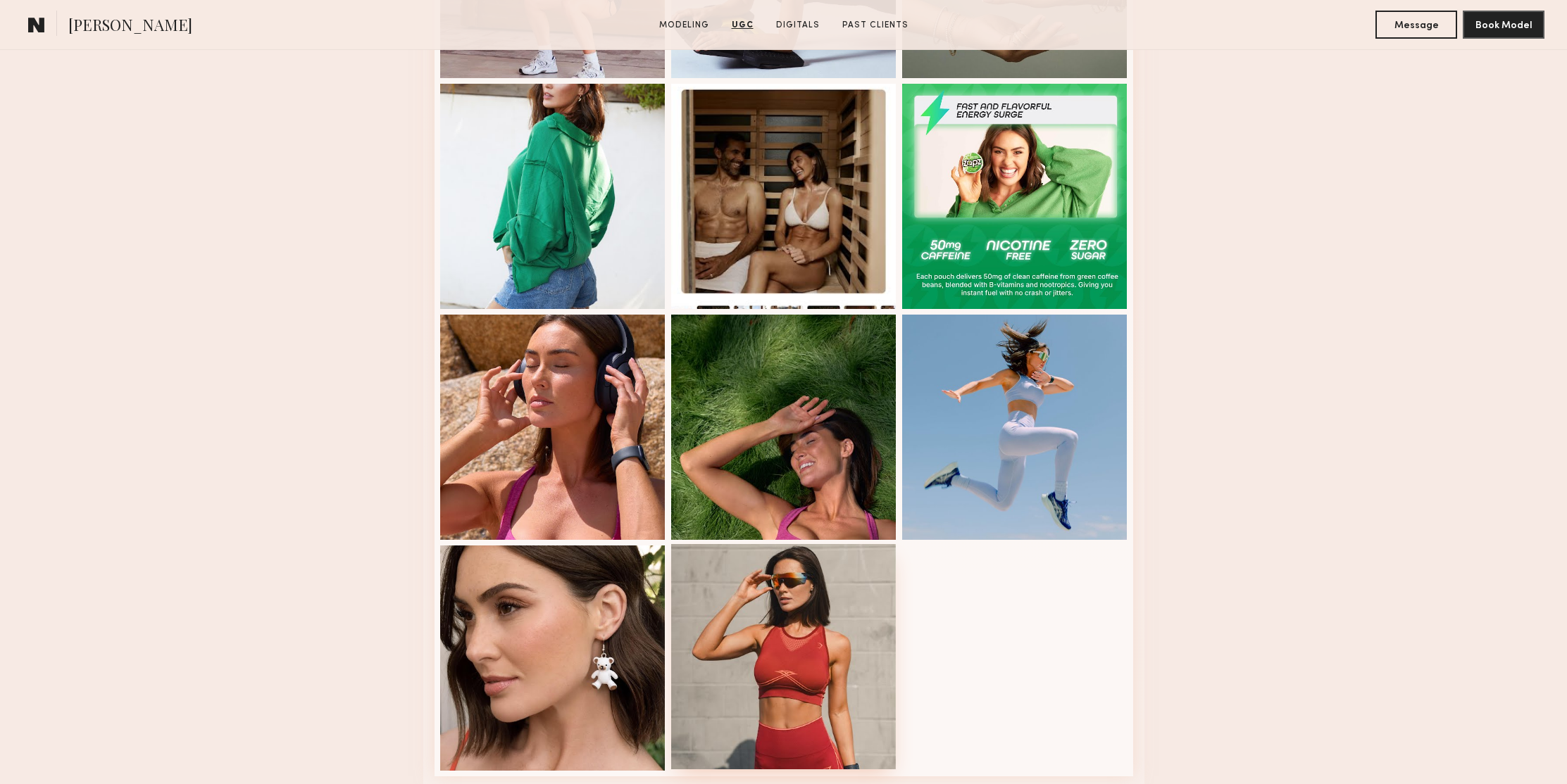
scroll to position [3098, 0]
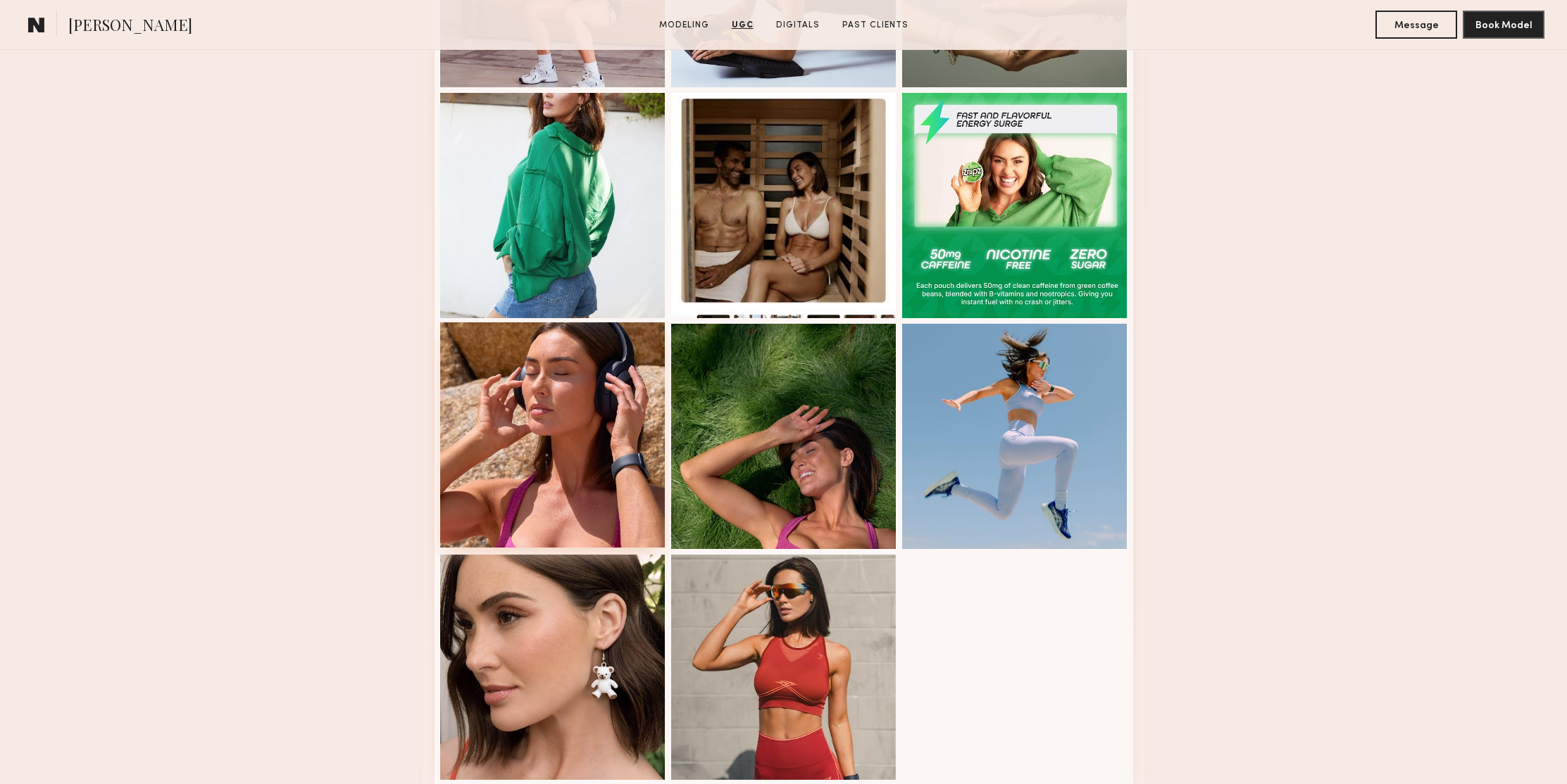
click at [517, 373] on div at bounding box center [553, 435] width 226 height 226
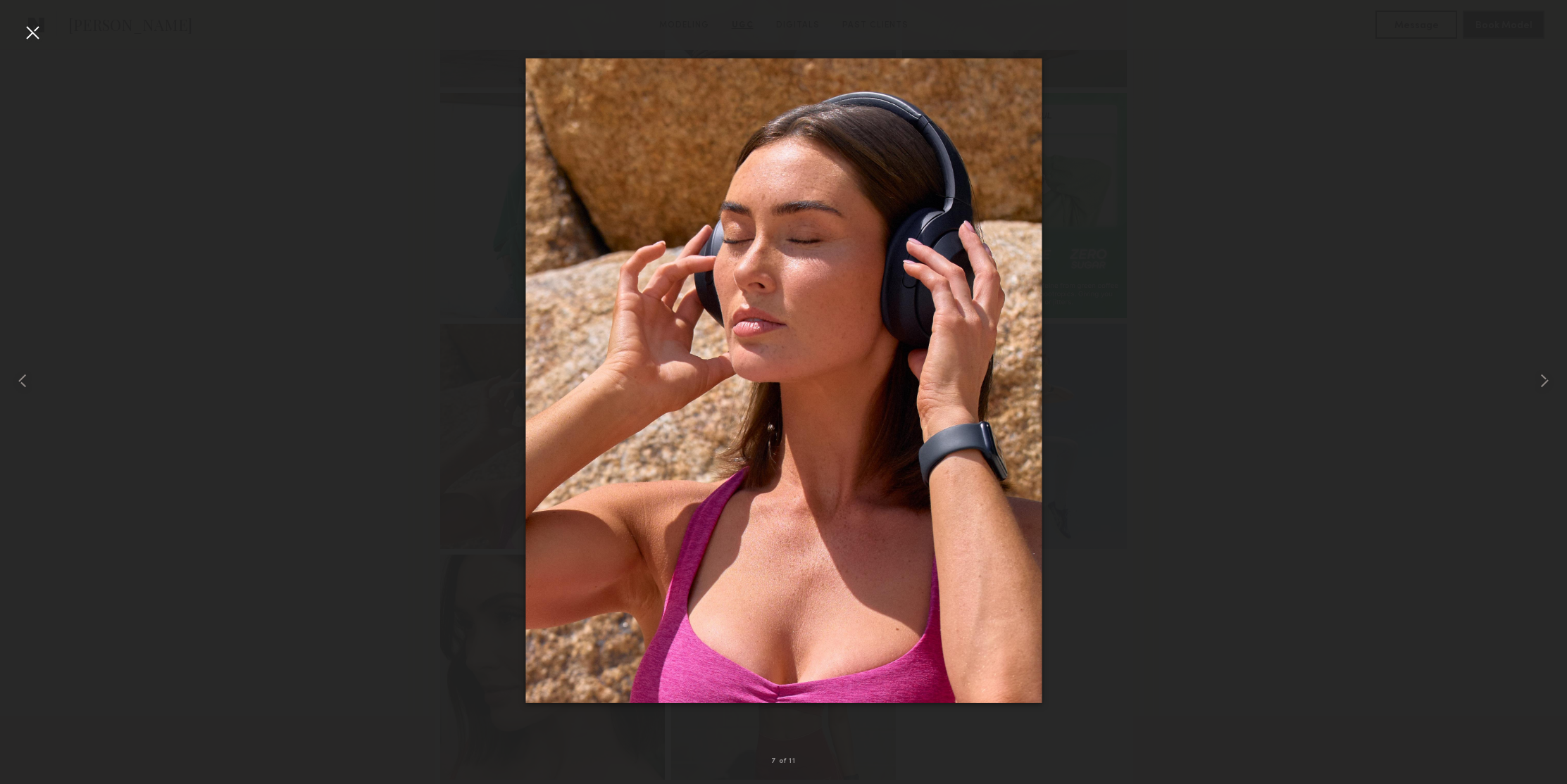
click at [35, 31] on div at bounding box center [33, 33] width 23 height 23
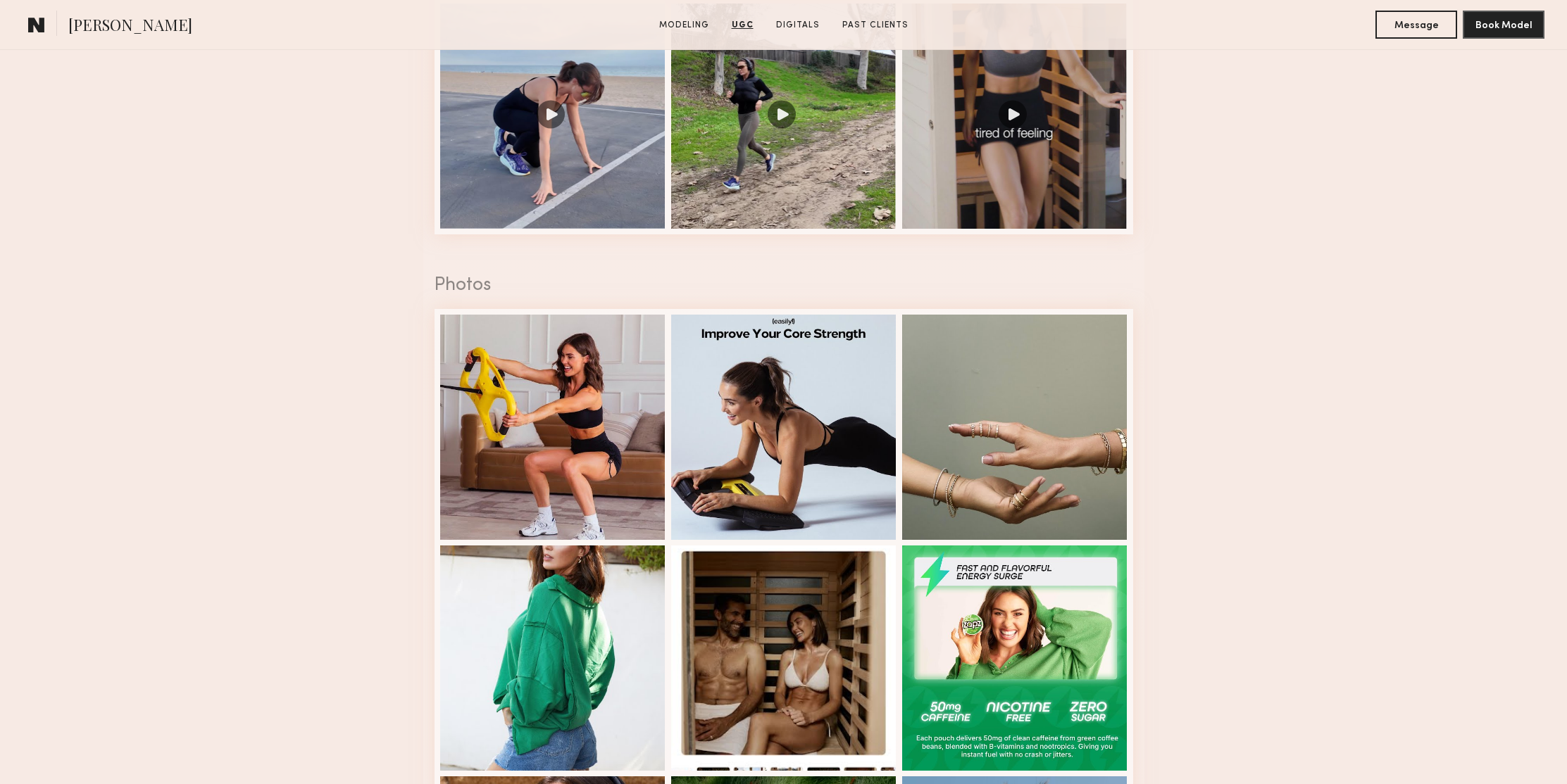
scroll to position [2284, 0]
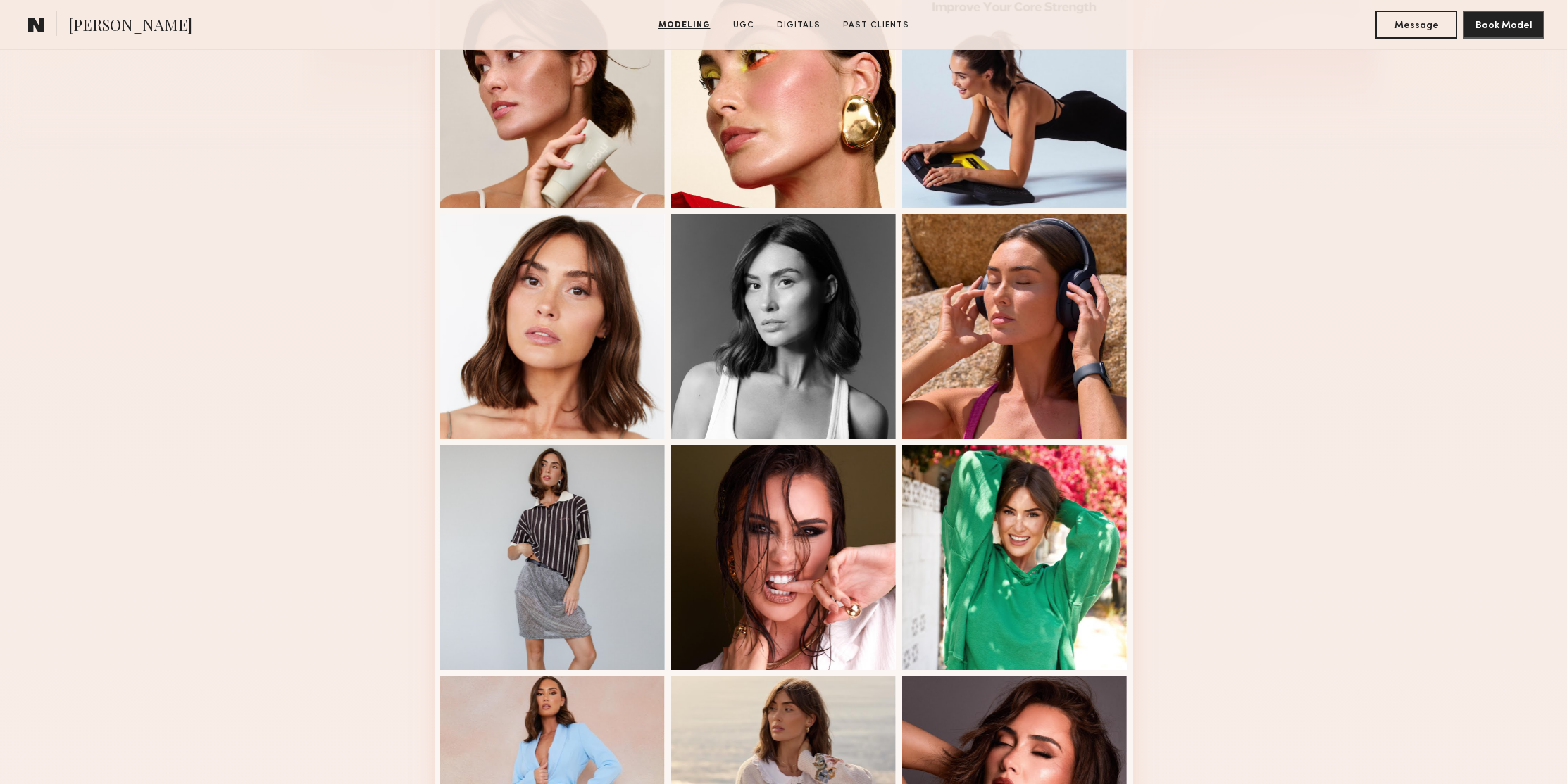
scroll to position [90, 0]
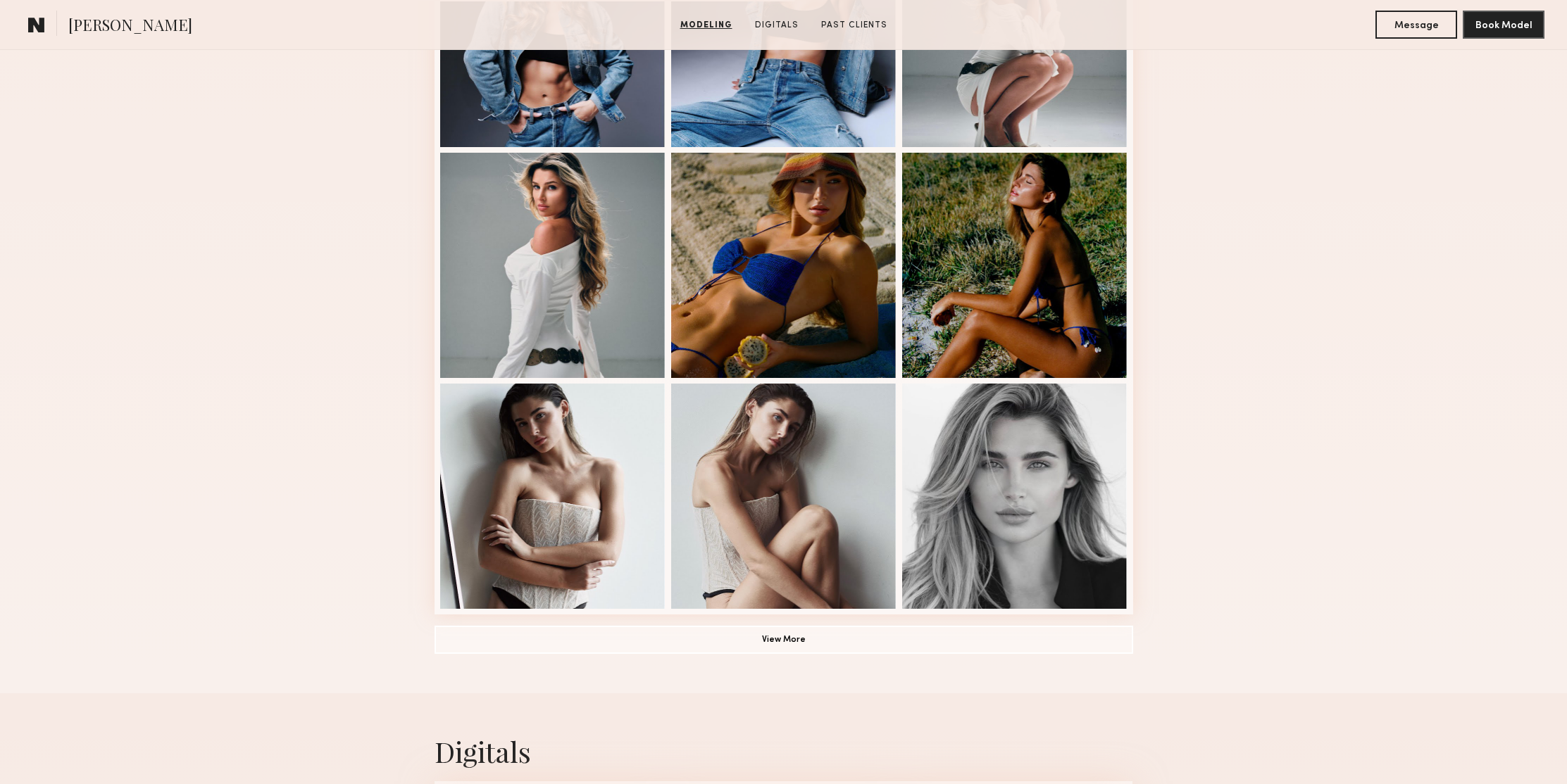
scroll to position [1213, 0]
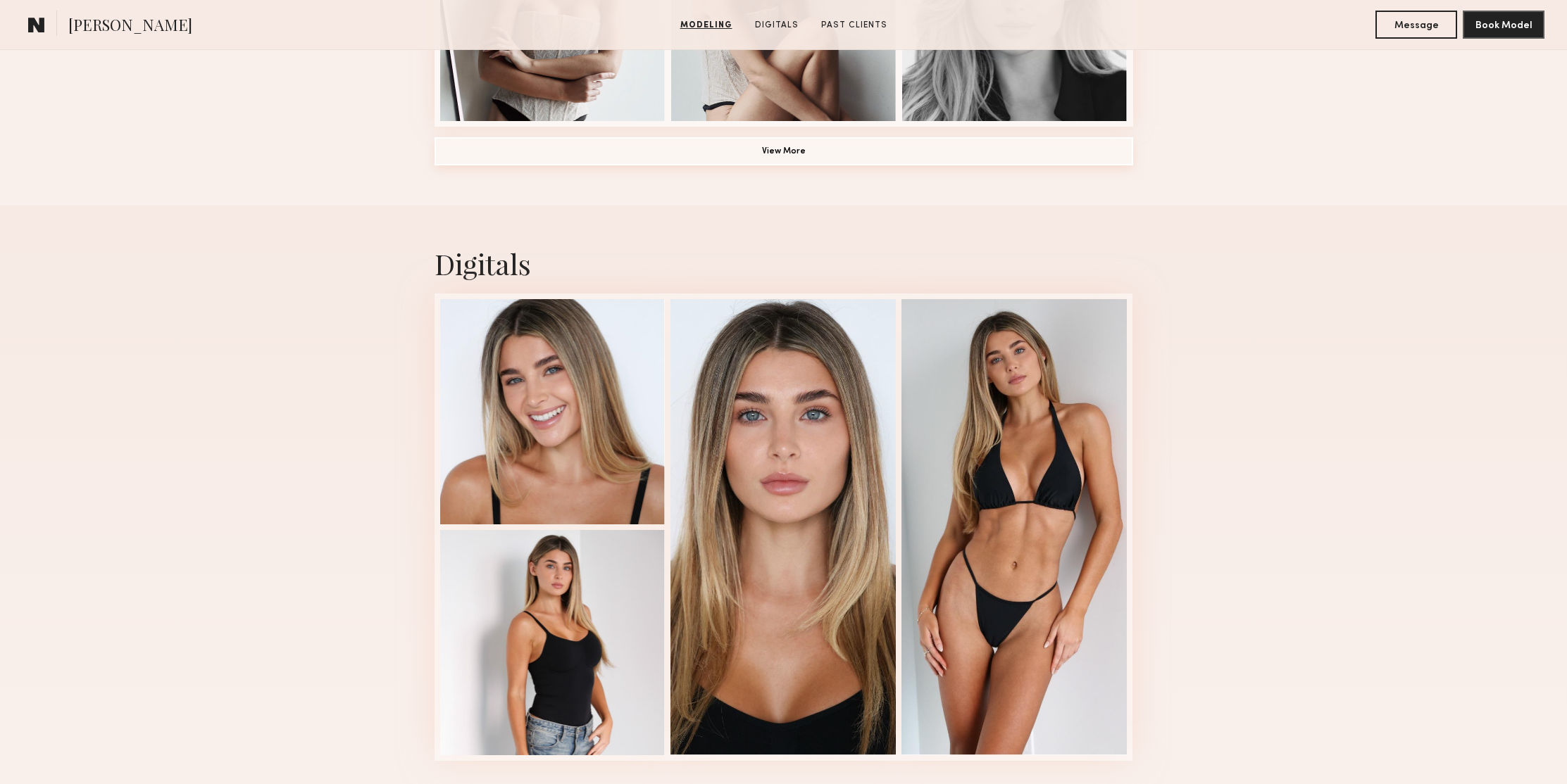
click at [751, 158] on button "View More" at bounding box center [784, 151] width 698 height 28
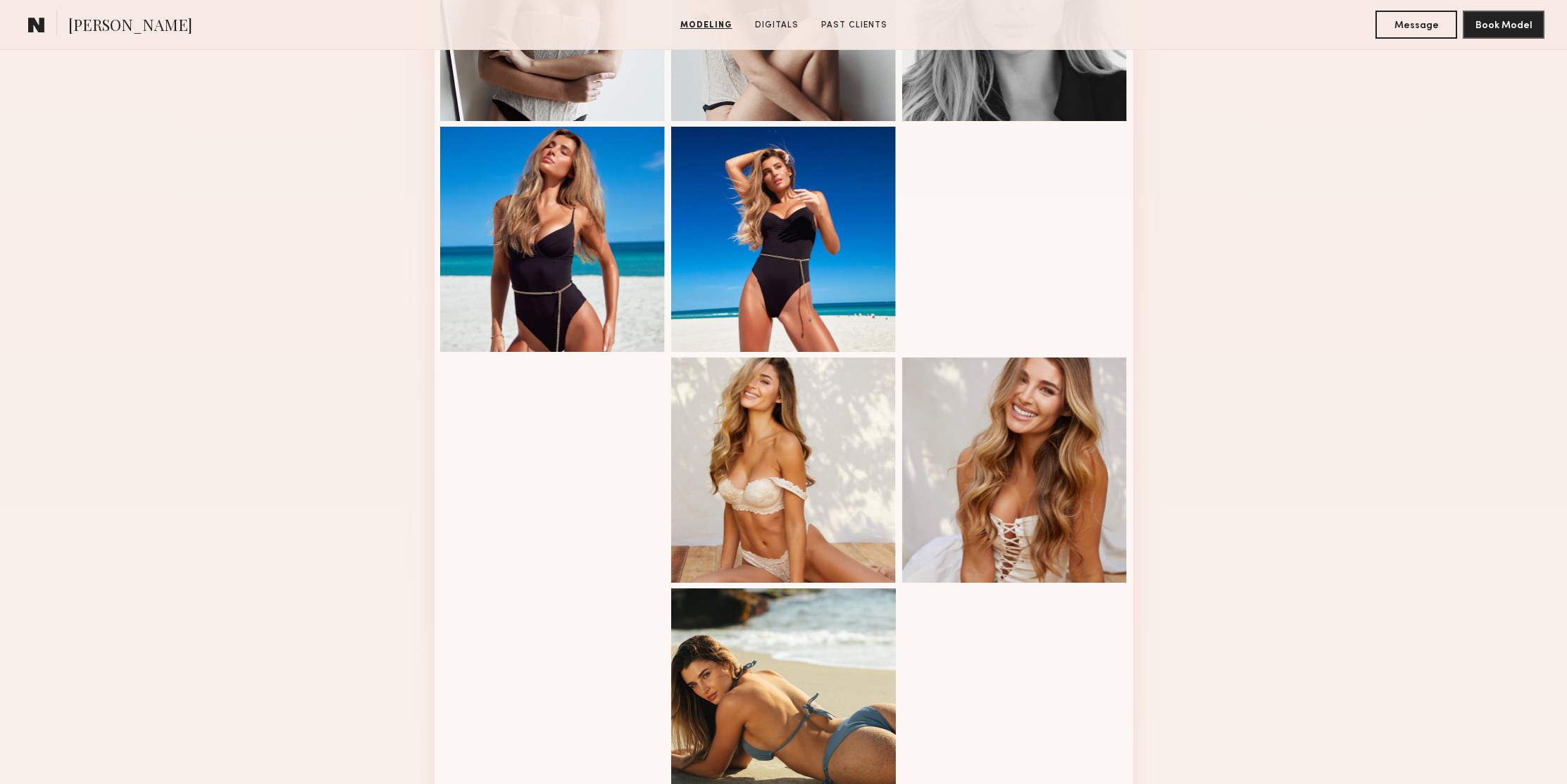
scroll to position [1628, 0]
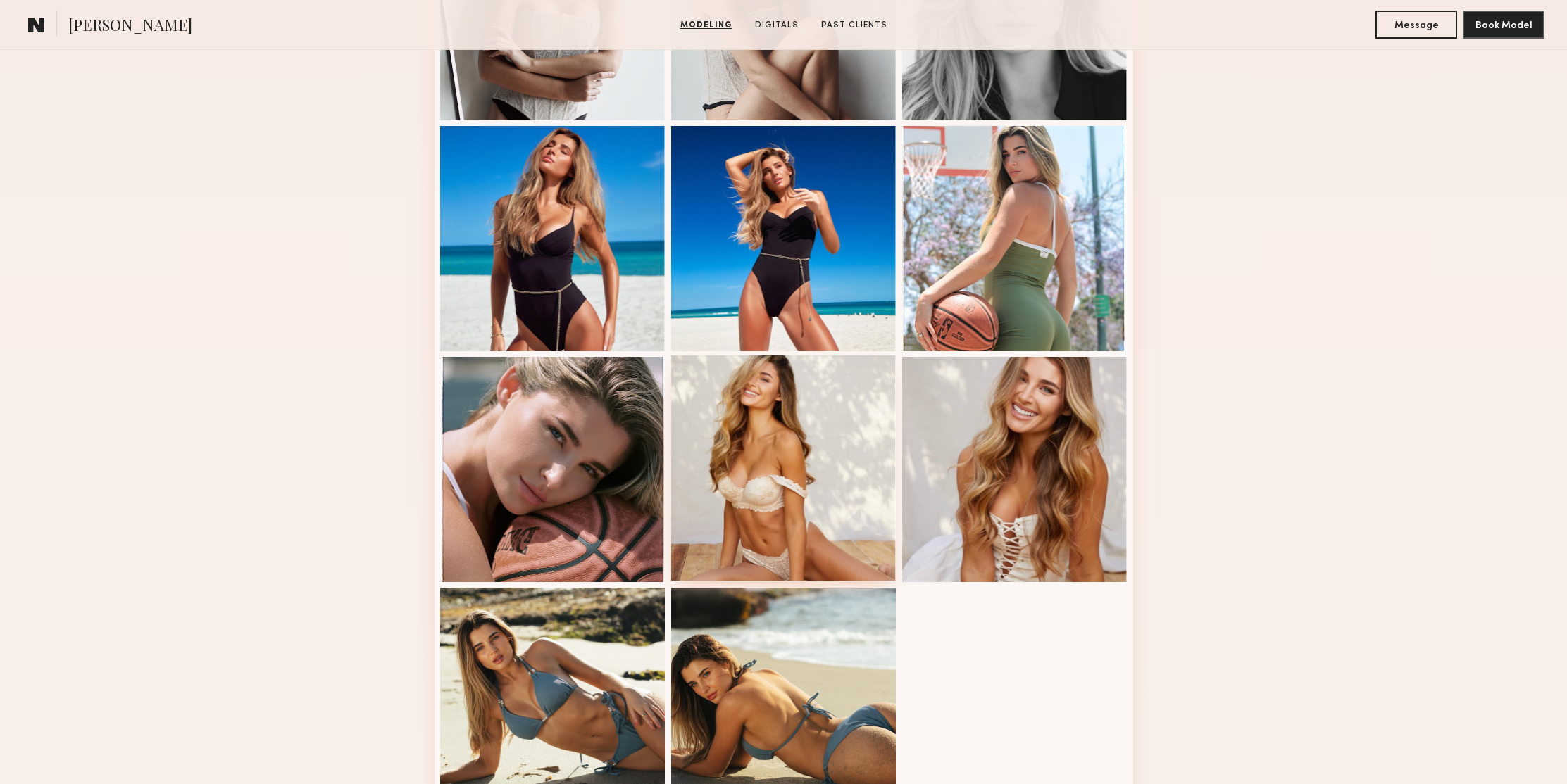
click at [745, 429] on div at bounding box center [784, 468] width 226 height 226
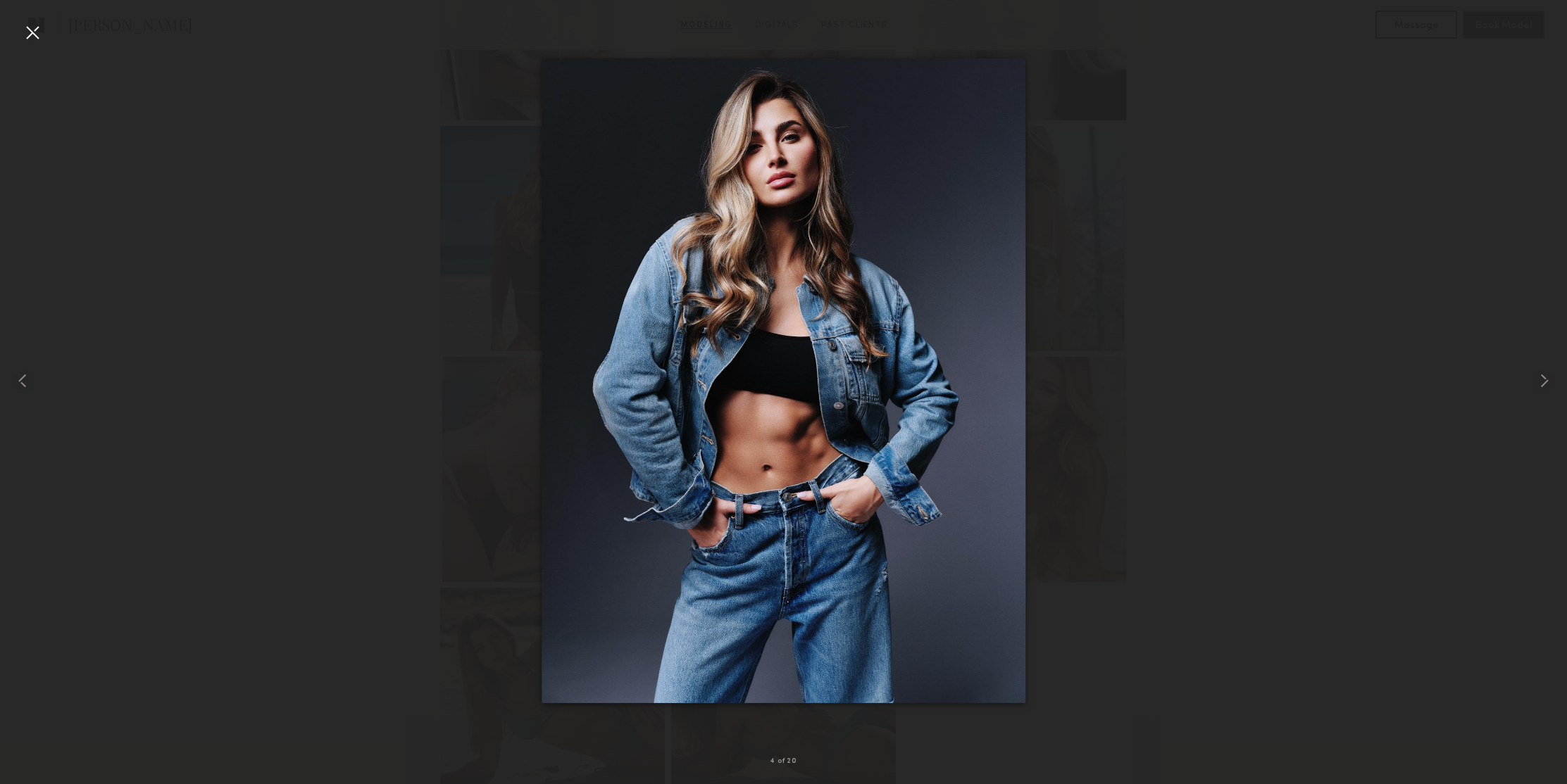
click at [34, 32] on div at bounding box center [33, 33] width 23 height 23
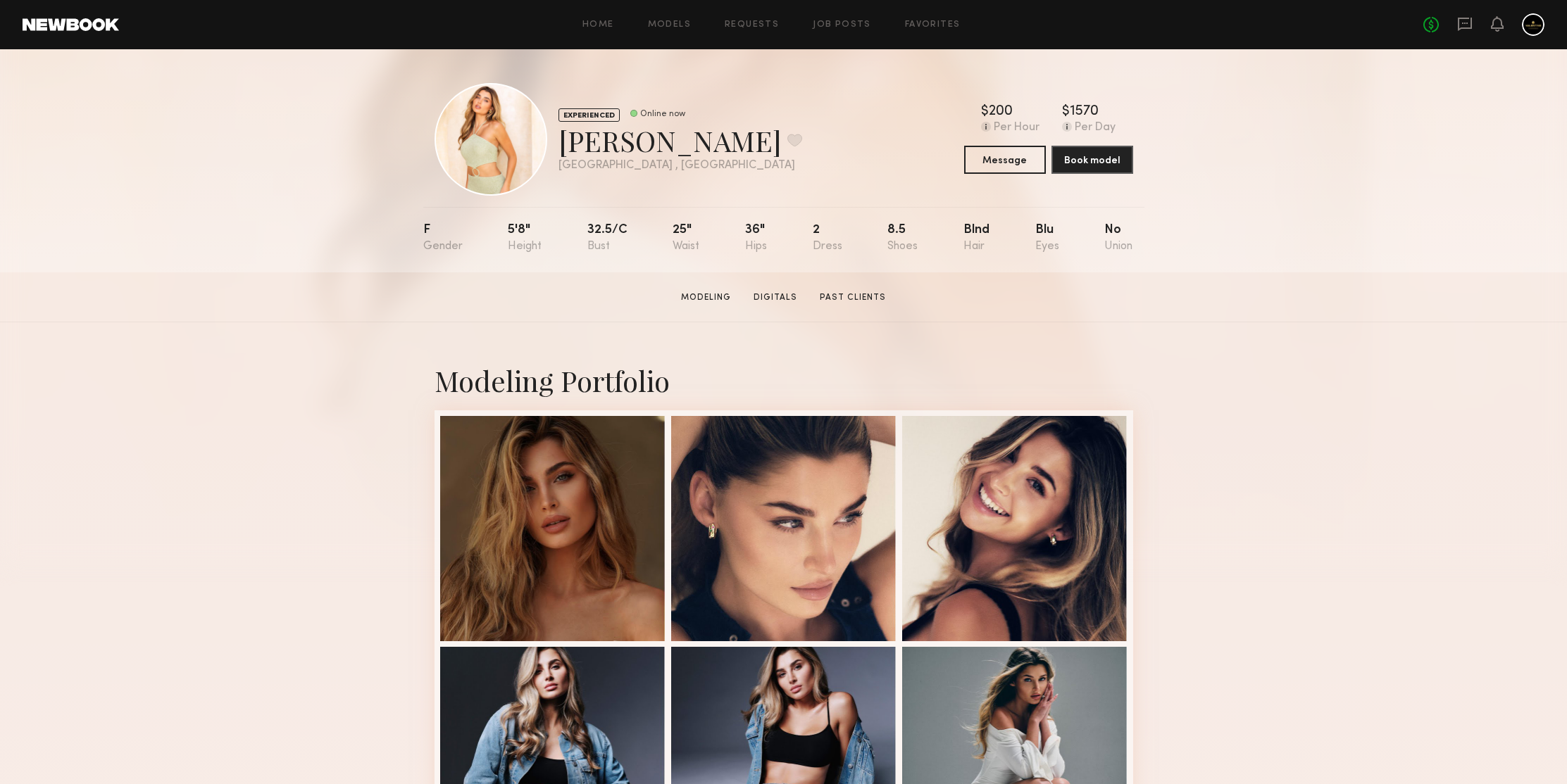
click at [294, 182] on div "EXPERIENCED Online now [PERSON_NAME] Favorite [GEOGRAPHIC_DATA] , [GEOGRAPHIC_D…" at bounding box center [784, 160] width 1567 height 223
click at [609, 465] on div at bounding box center [553, 527] width 226 height 226
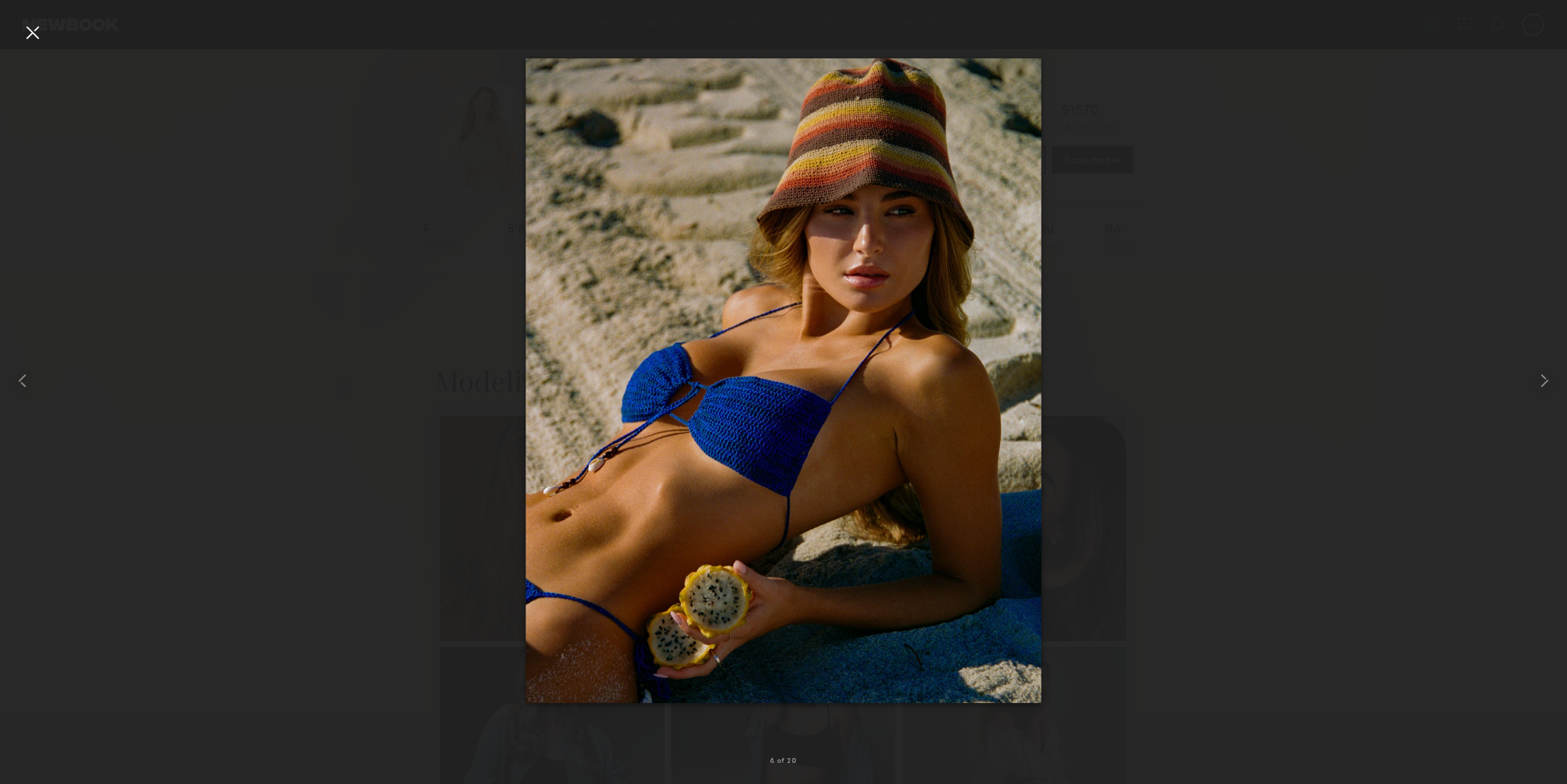
click at [28, 34] on div at bounding box center [33, 33] width 23 height 23
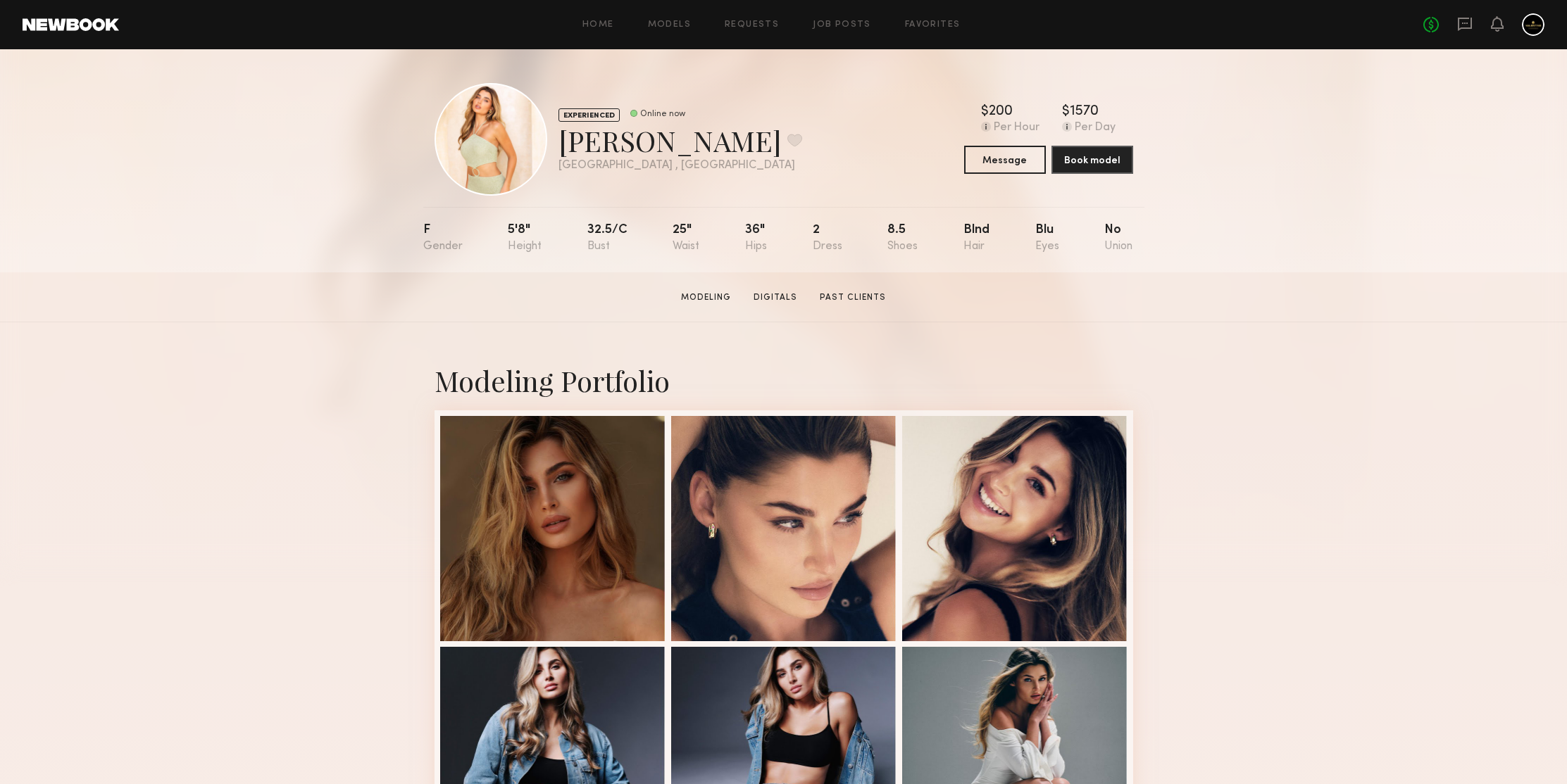
click at [270, 251] on div "EXPERIENCED Online now [PERSON_NAME] Favorite [GEOGRAPHIC_DATA] , [GEOGRAPHIC_D…" at bounding box center [784, 160] width 1567 height 223
click at [1300, 206] on div "EXPERIENCED Online now [PERSON_NAME] Favorite [GEOGRAPHIC_DATA] , [GEOGRAPHIC_D…" at bounding box center [784, 160] width 1567 height 223
click at [1314, 311] on section "[PERSON_NAME] Modeling Digitals Past Clients Message Book Model" at bounding box center [784, 297] width 1567 height 50
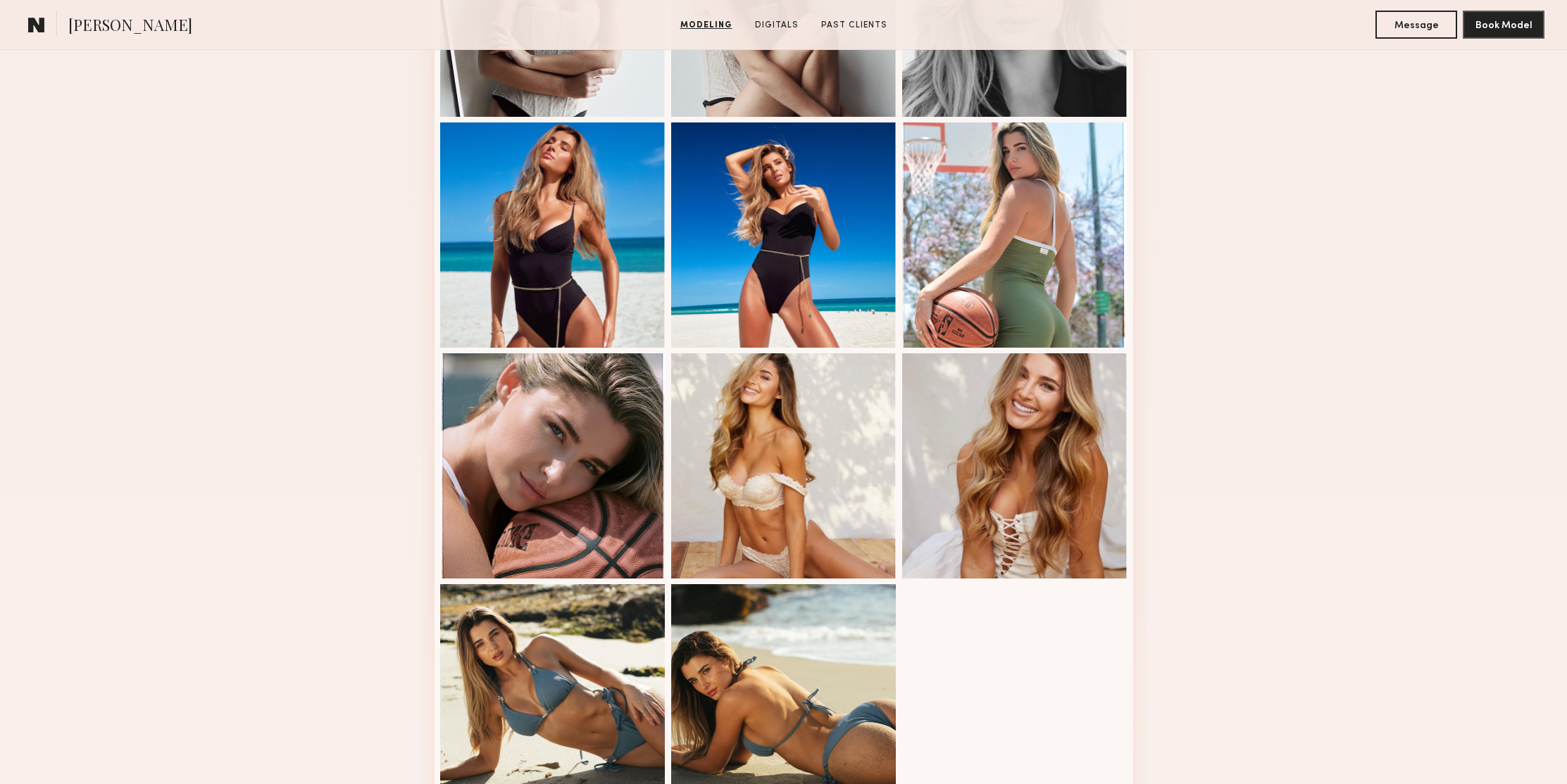
scroll to position [1514, 0]
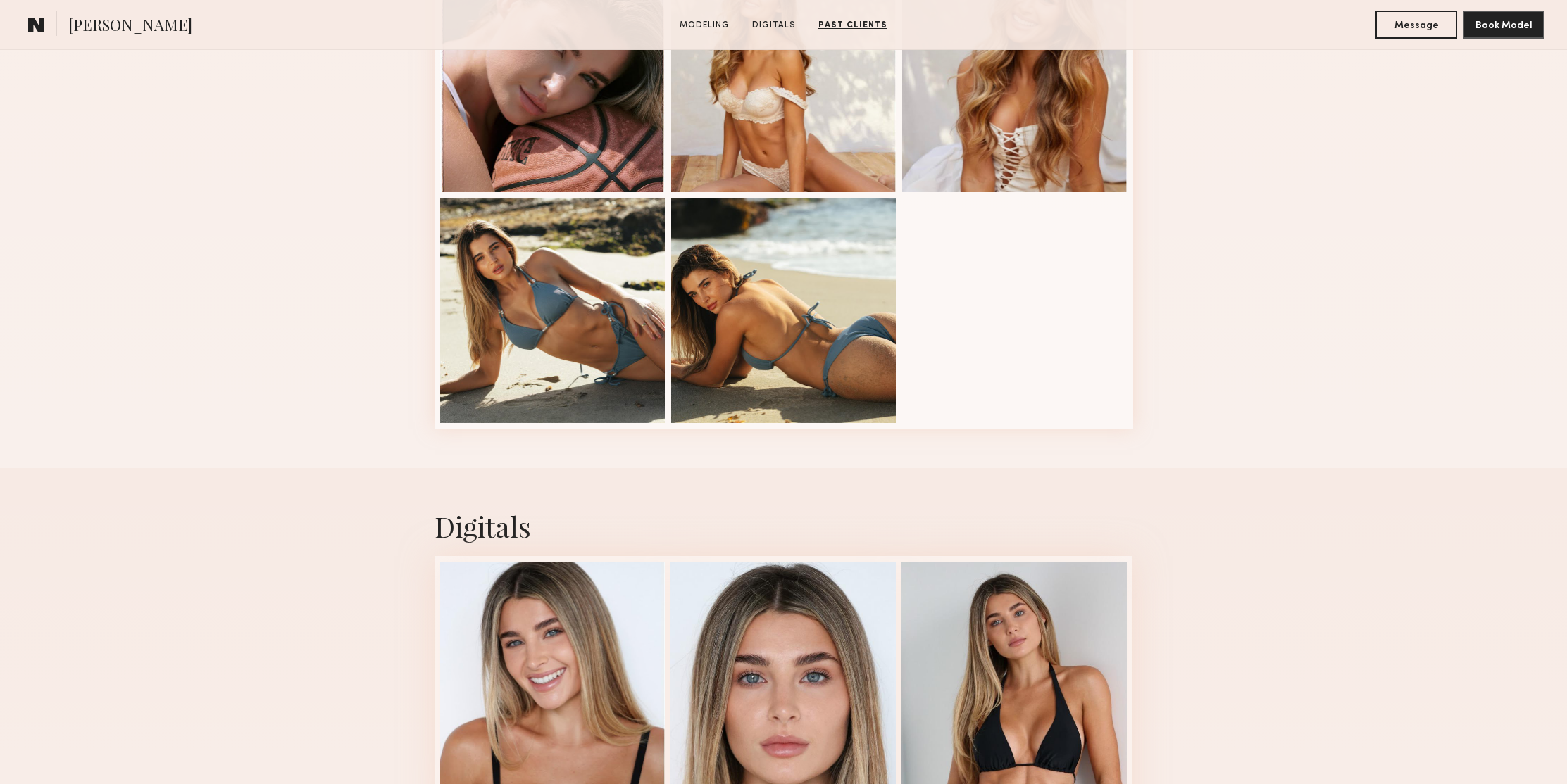
scroll to position [0, 0]
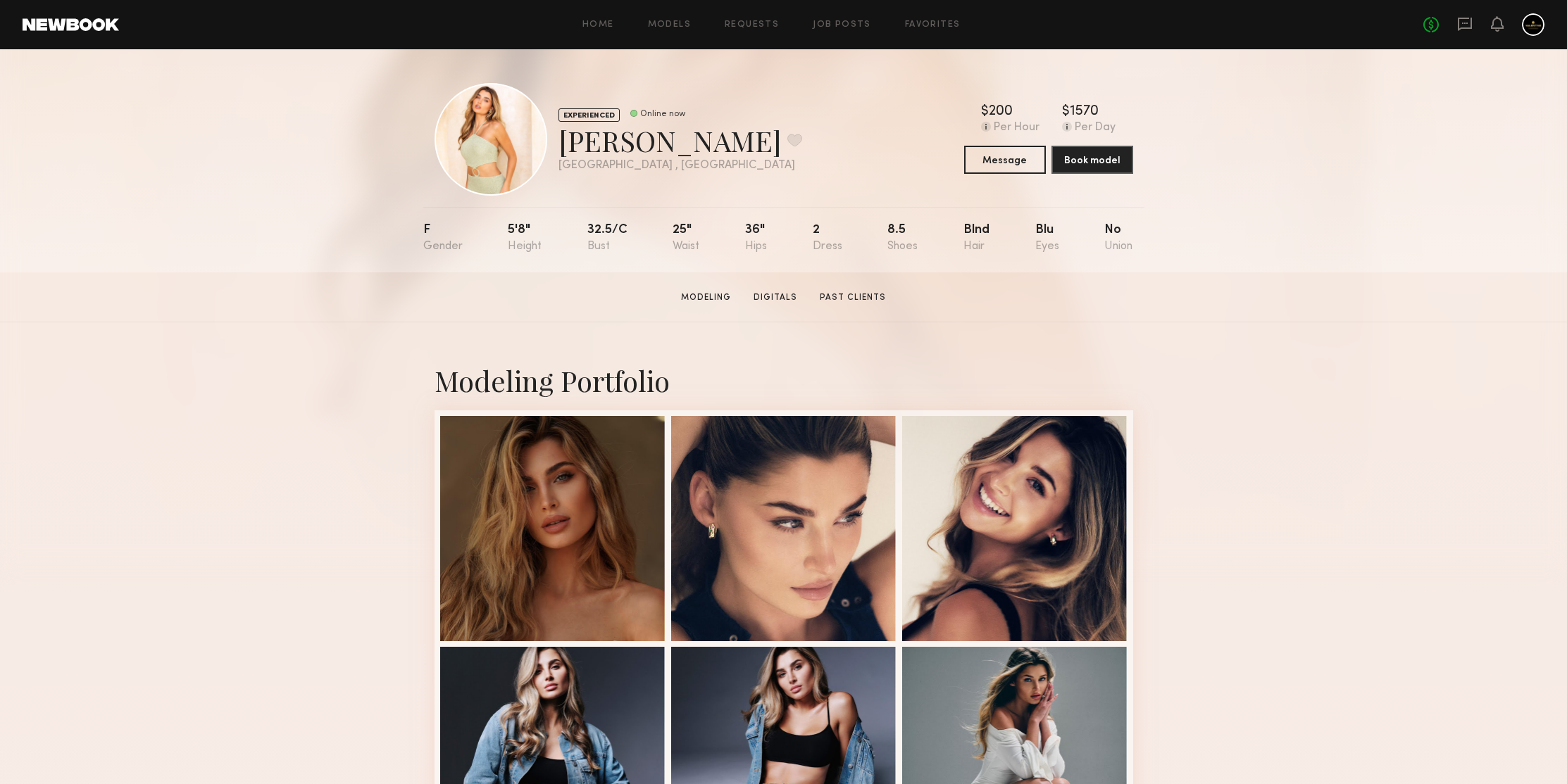
click at [1338, 250] on div "EXPERIENCED Online now Serena M. Favorite Los Angeles , CA Online now $ Typical…" at bounding box center [784, 160] width 1567 height 223
click at [1306, 222] on div "EXPERIENCED Online now Serena M. Favorite Los Angeles , CA Online now $ Typical…" at bounding box center [784, 160] width 1567 height 223
click at [1324, 245] on div "EXPERIENCED Online now Serena M. Favorite Los Angeles , CA Online now $ Typical…" at bounding box center [784, 160] width 1567 height 223
click at [1305, 223] on div "EXPERIENCED Online now Serena M. Favorite Los Angeles , CA Online now $ Typical…" at bounding box center [784, 160] width 1567 height 223
click at [1365, 253] on div "EXPERIENCED Online now Serena M. Favorite Los Angeles , CA Online now $ Typical…" at bounding box center [784, 160] width 1567 height 223
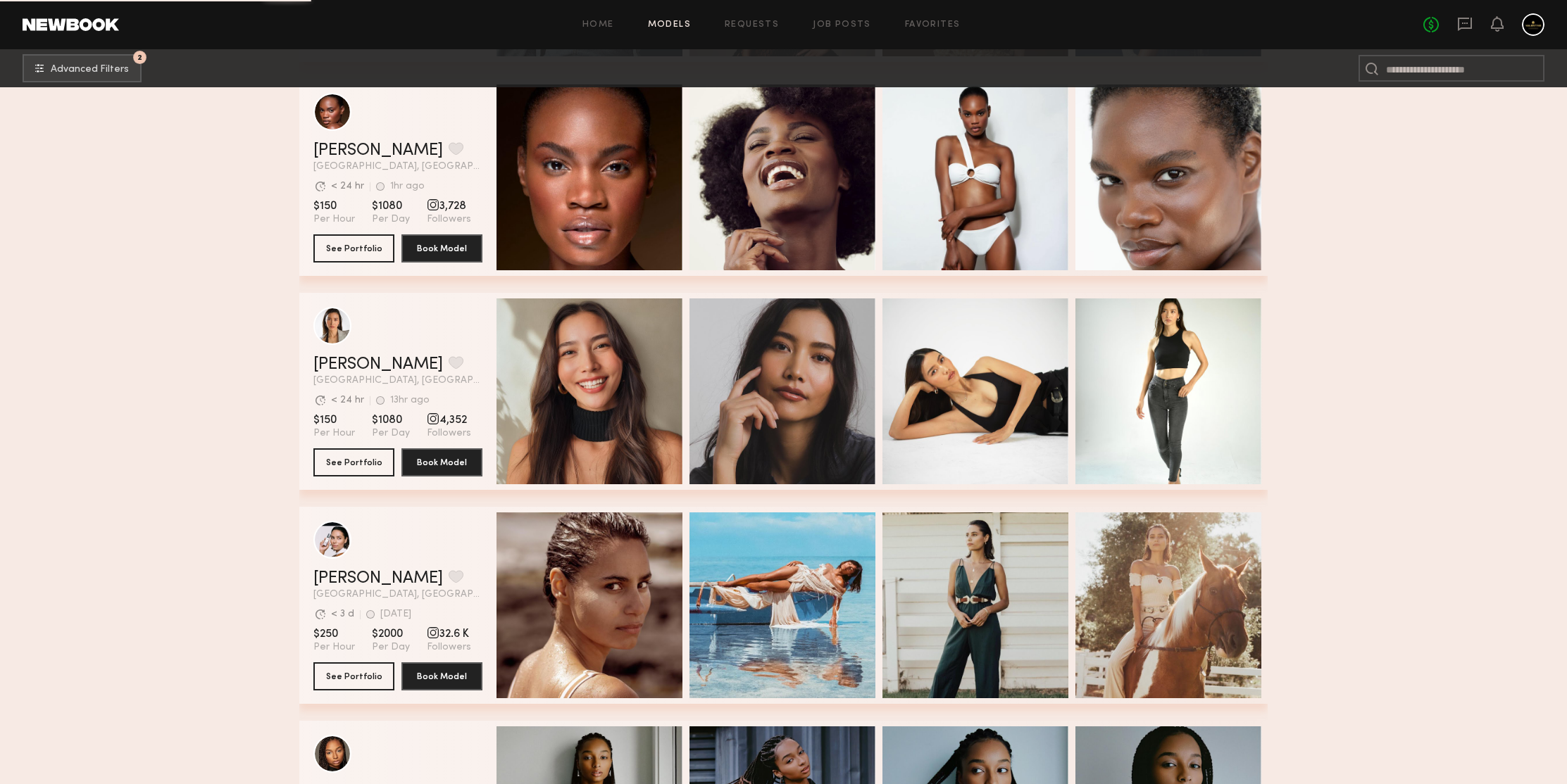
scroll to position [4717, 0]
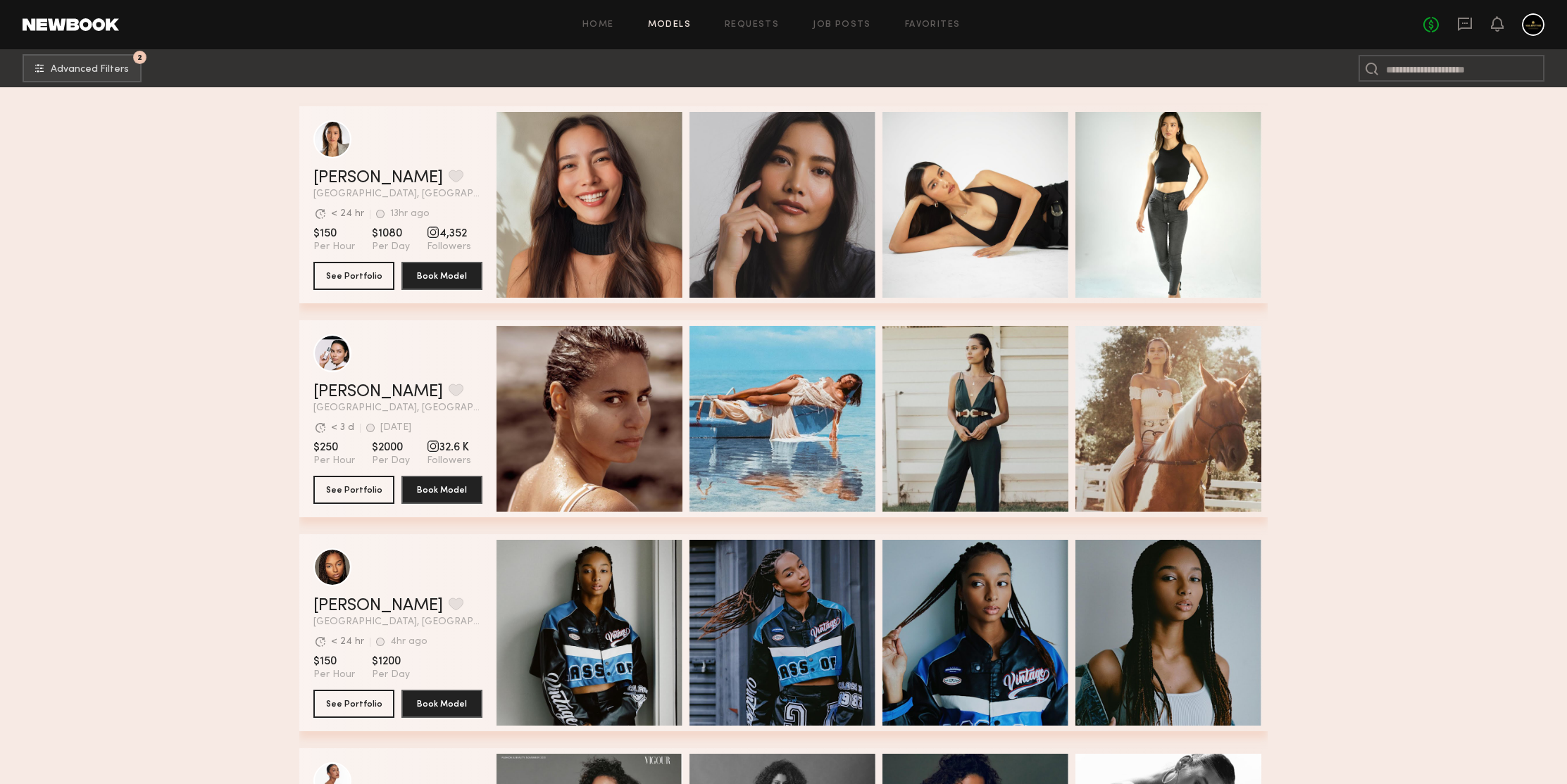
scroll to position [5195, 0]
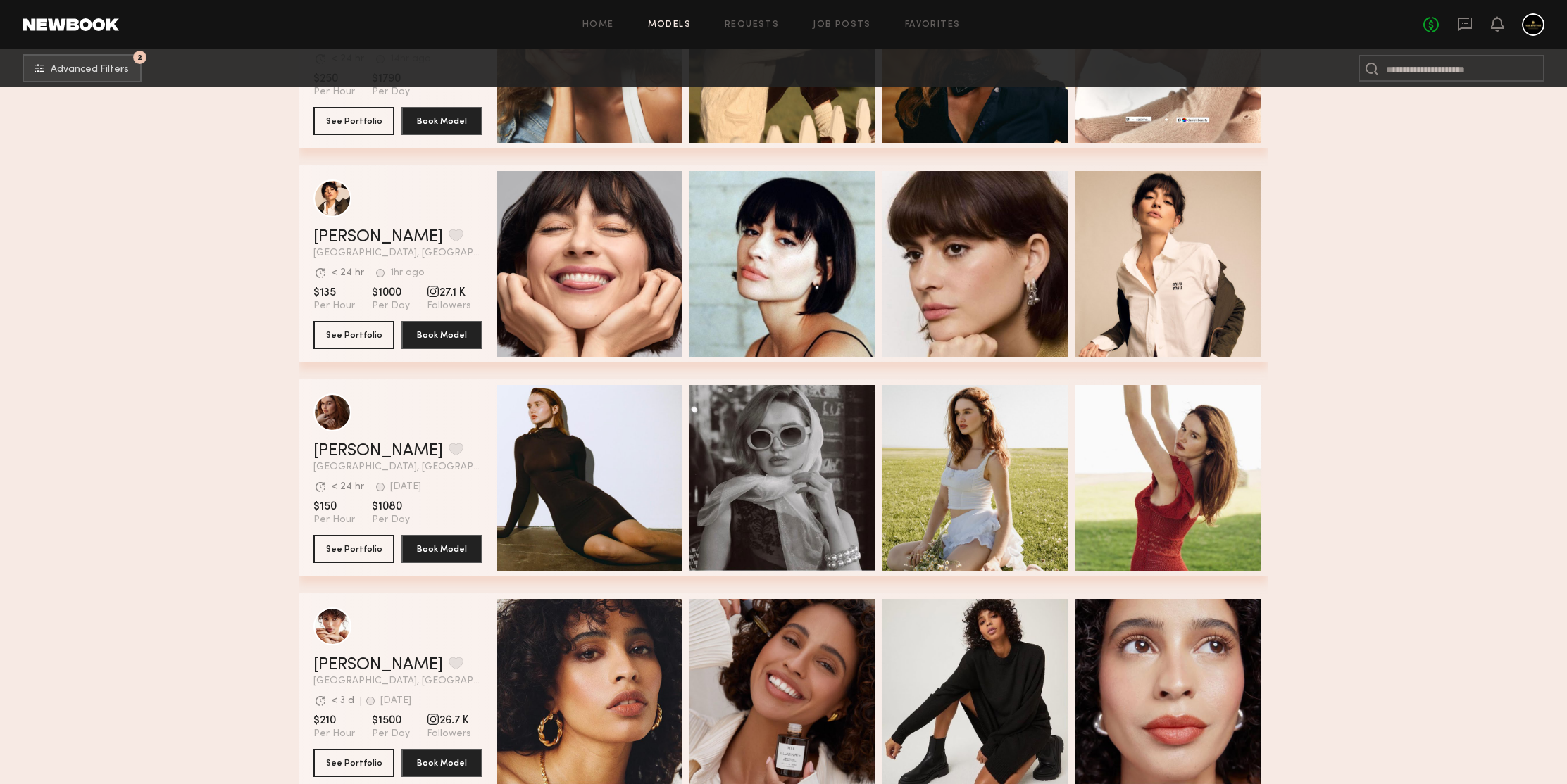
scroll to position [5800, 0]
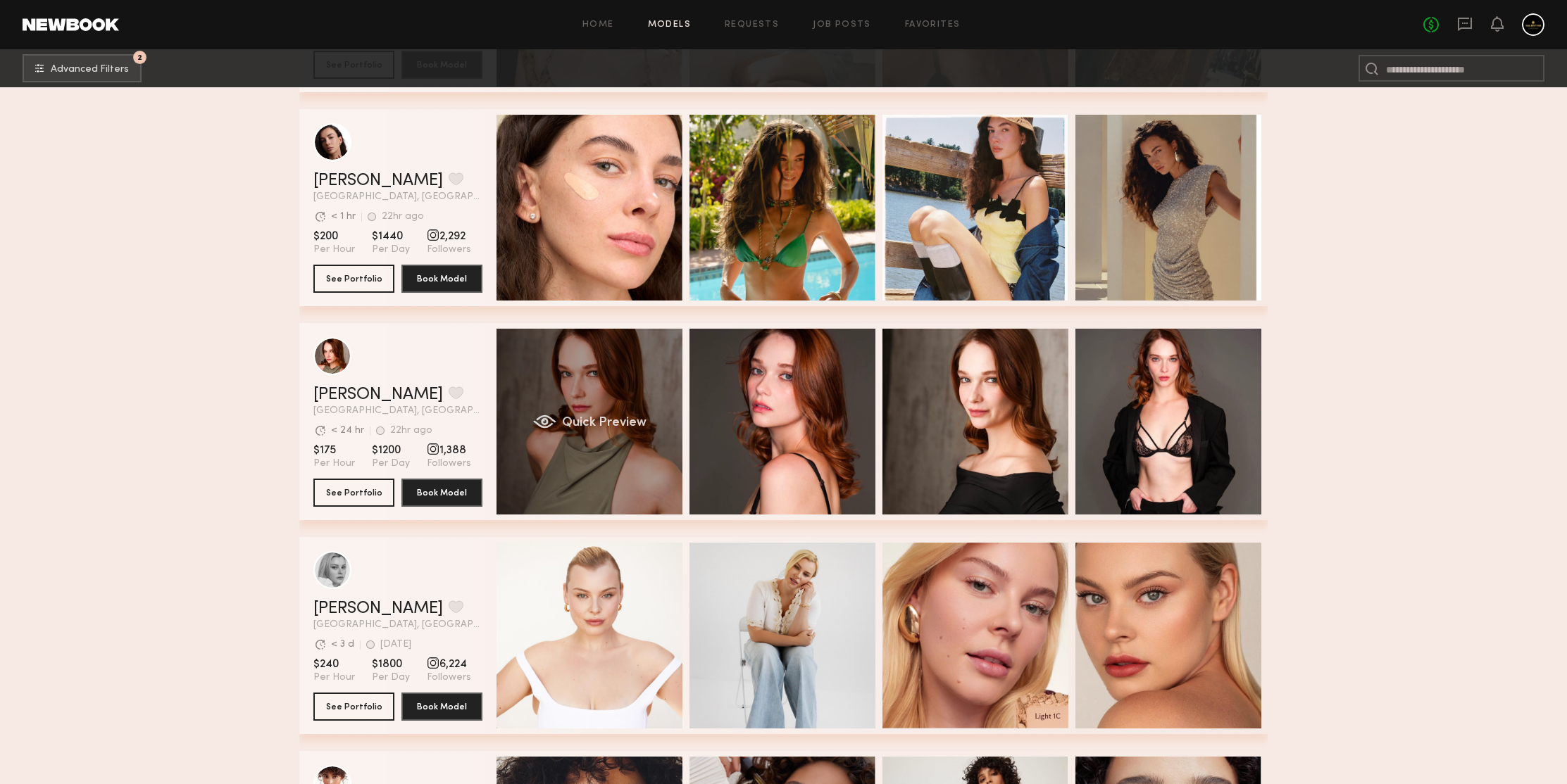
scroll to position [11449, 0]
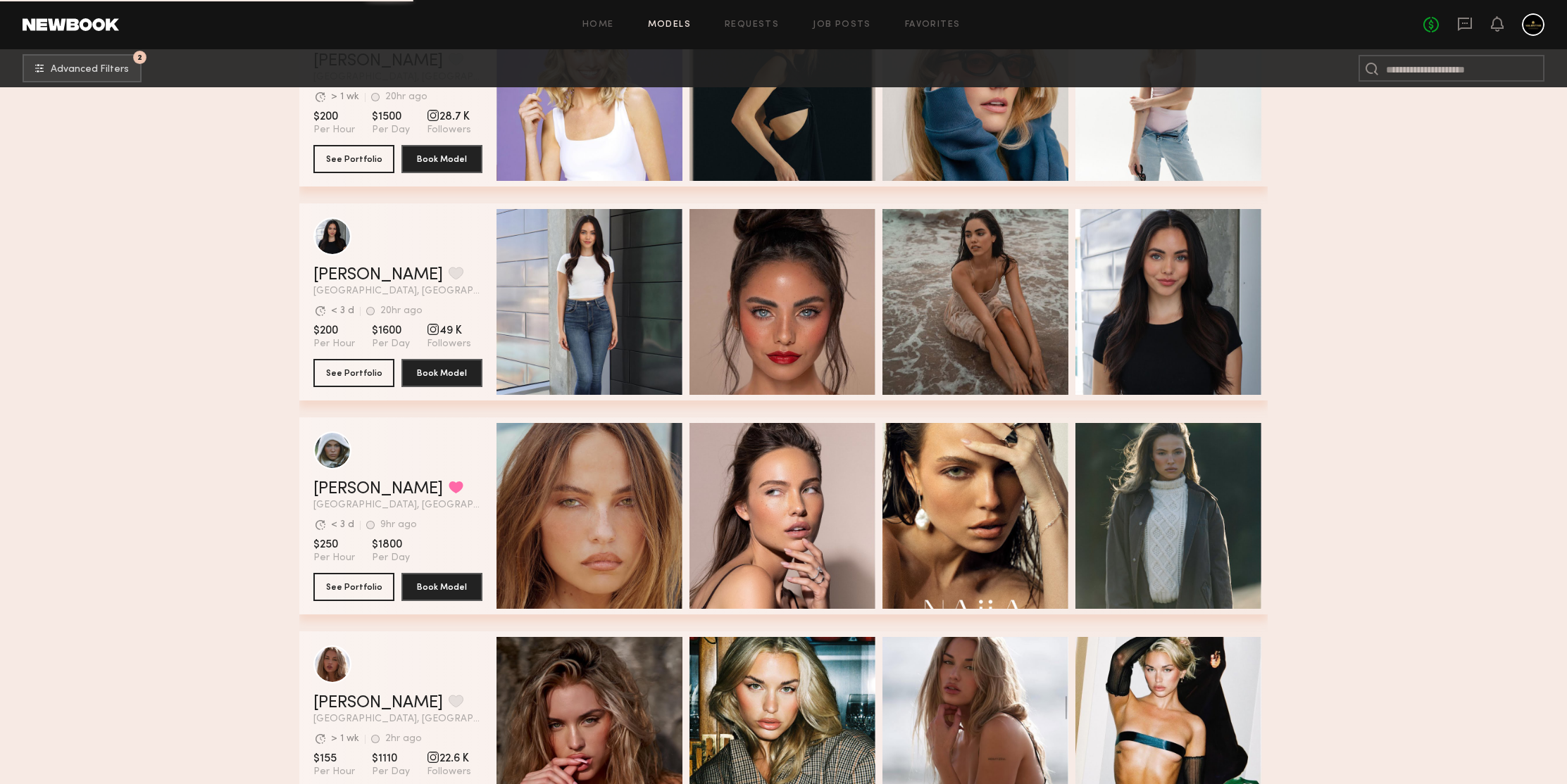
scroll to position [12421, 0]
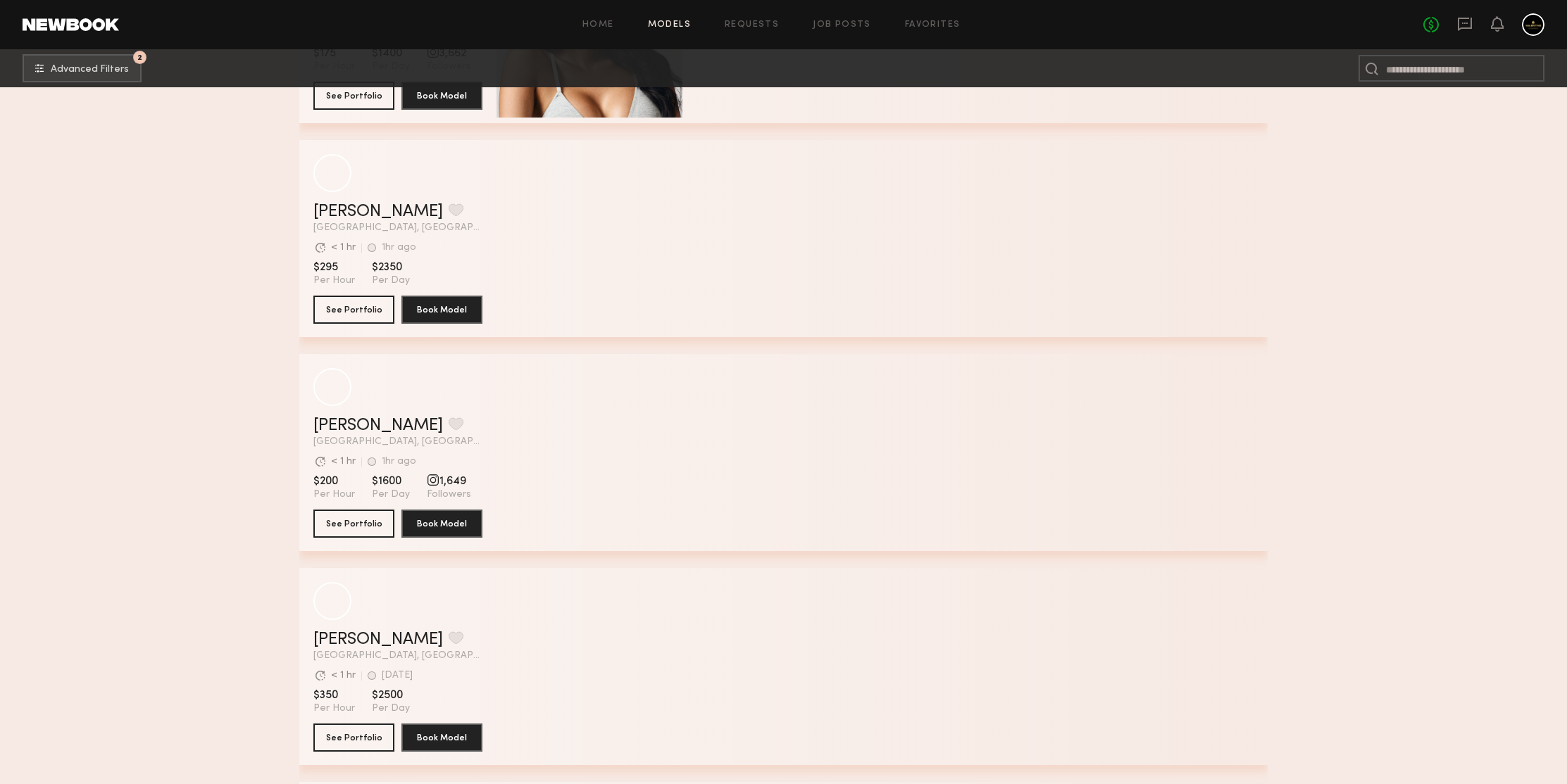
scroll to position [14030, 0]
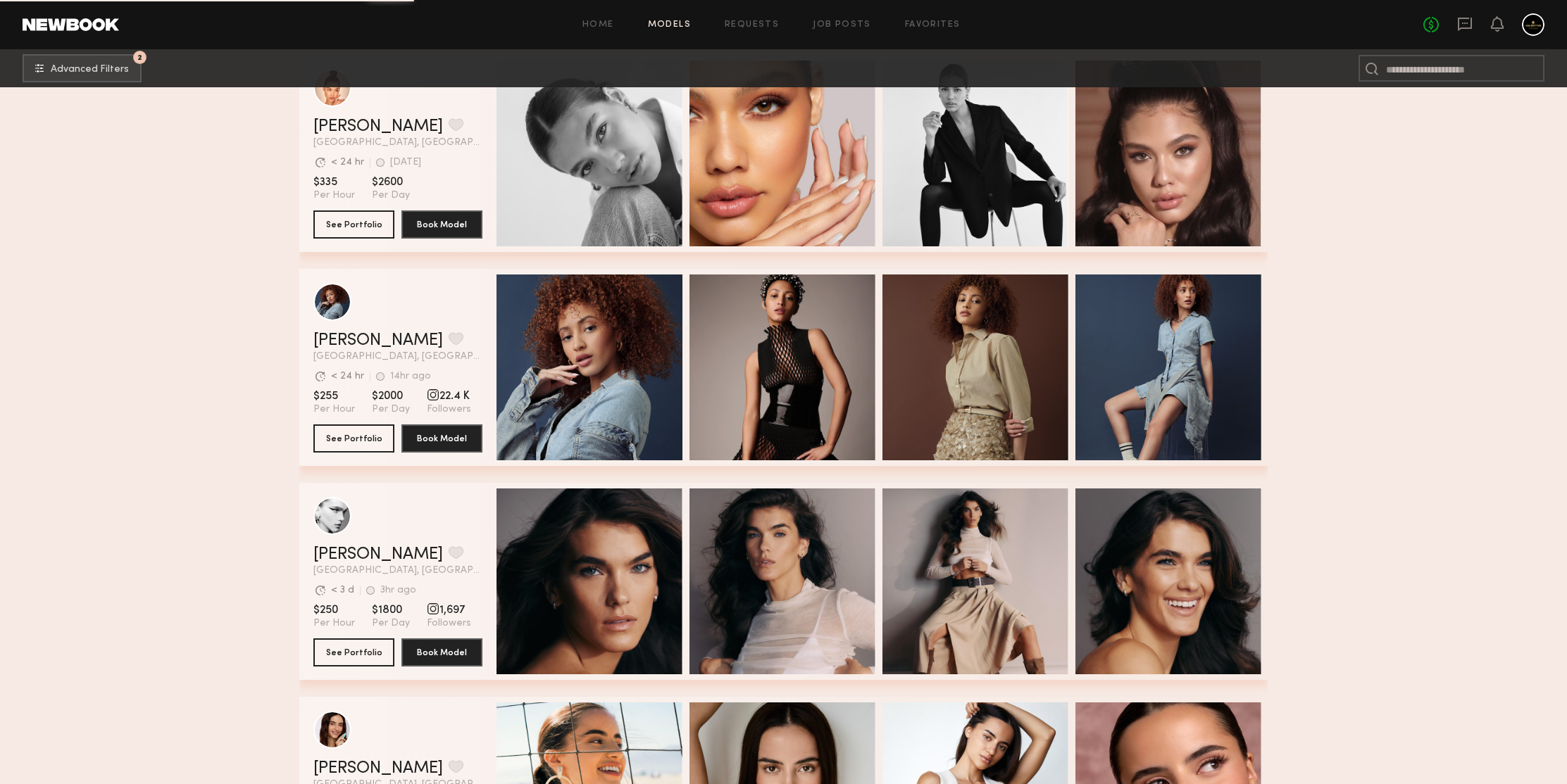
scroll to position [14990, 0]
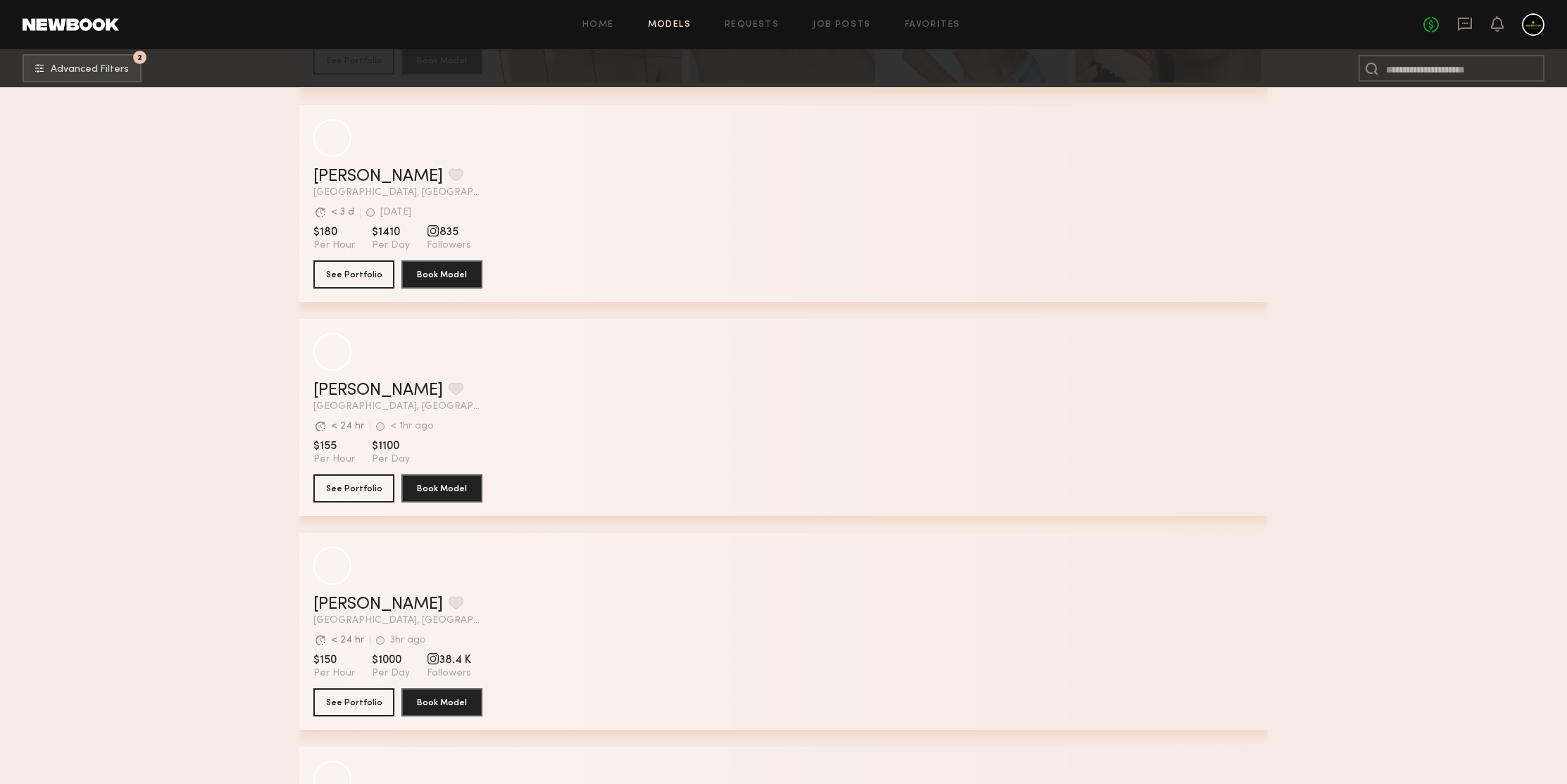
scroll to position [15844, 0]
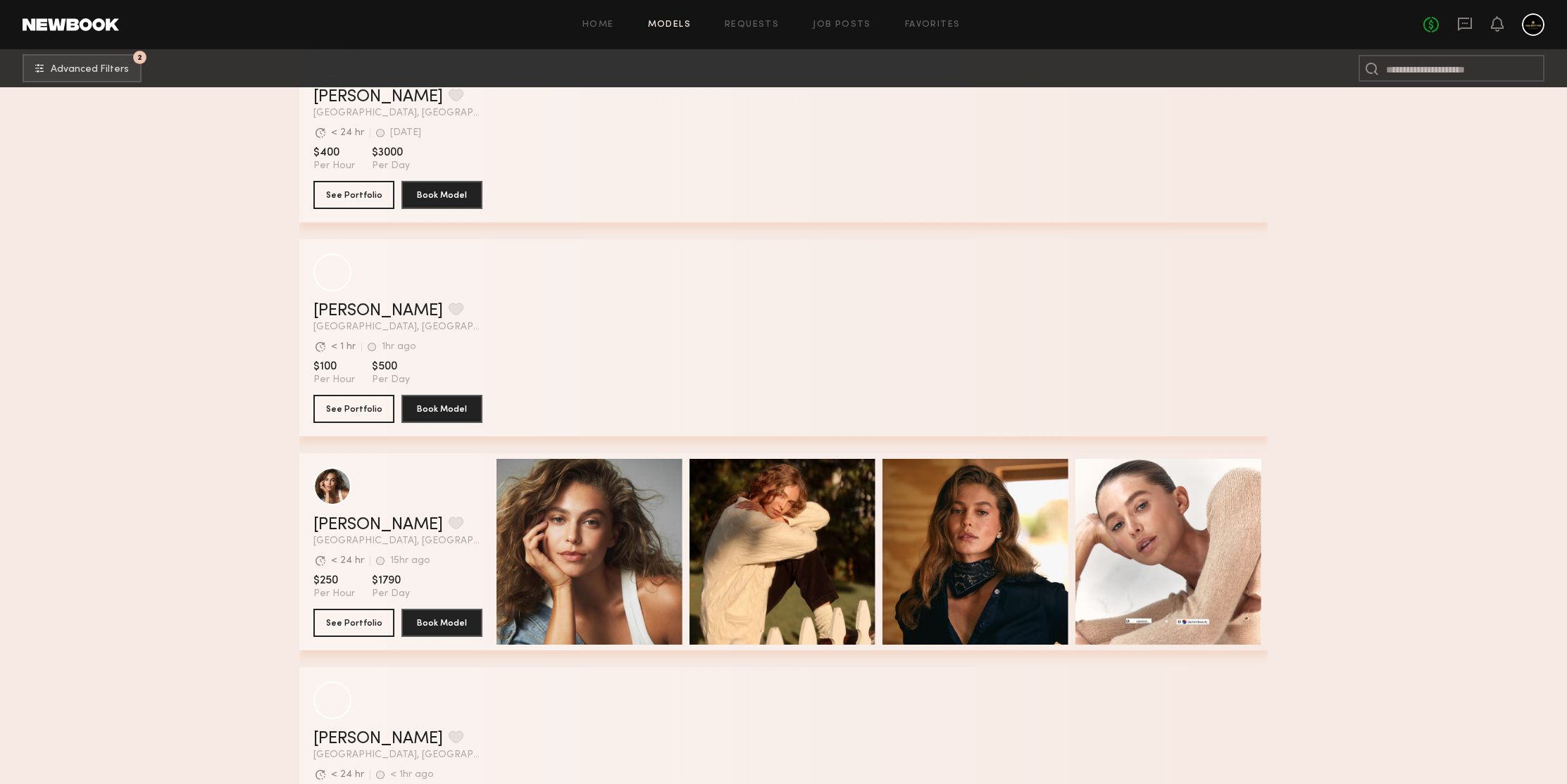
scroll to position [21137, 0]
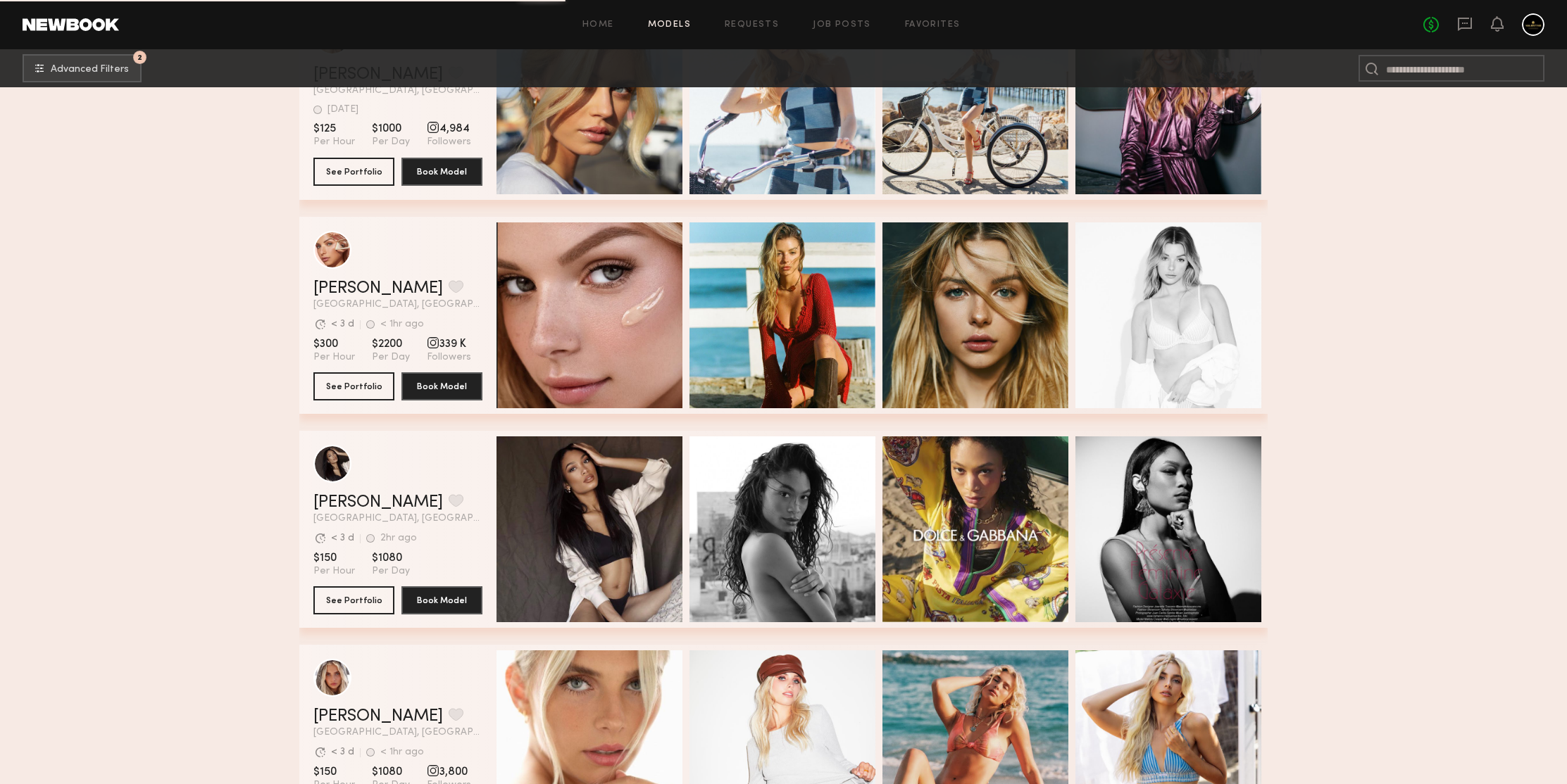
scroll to position [22694, 0]
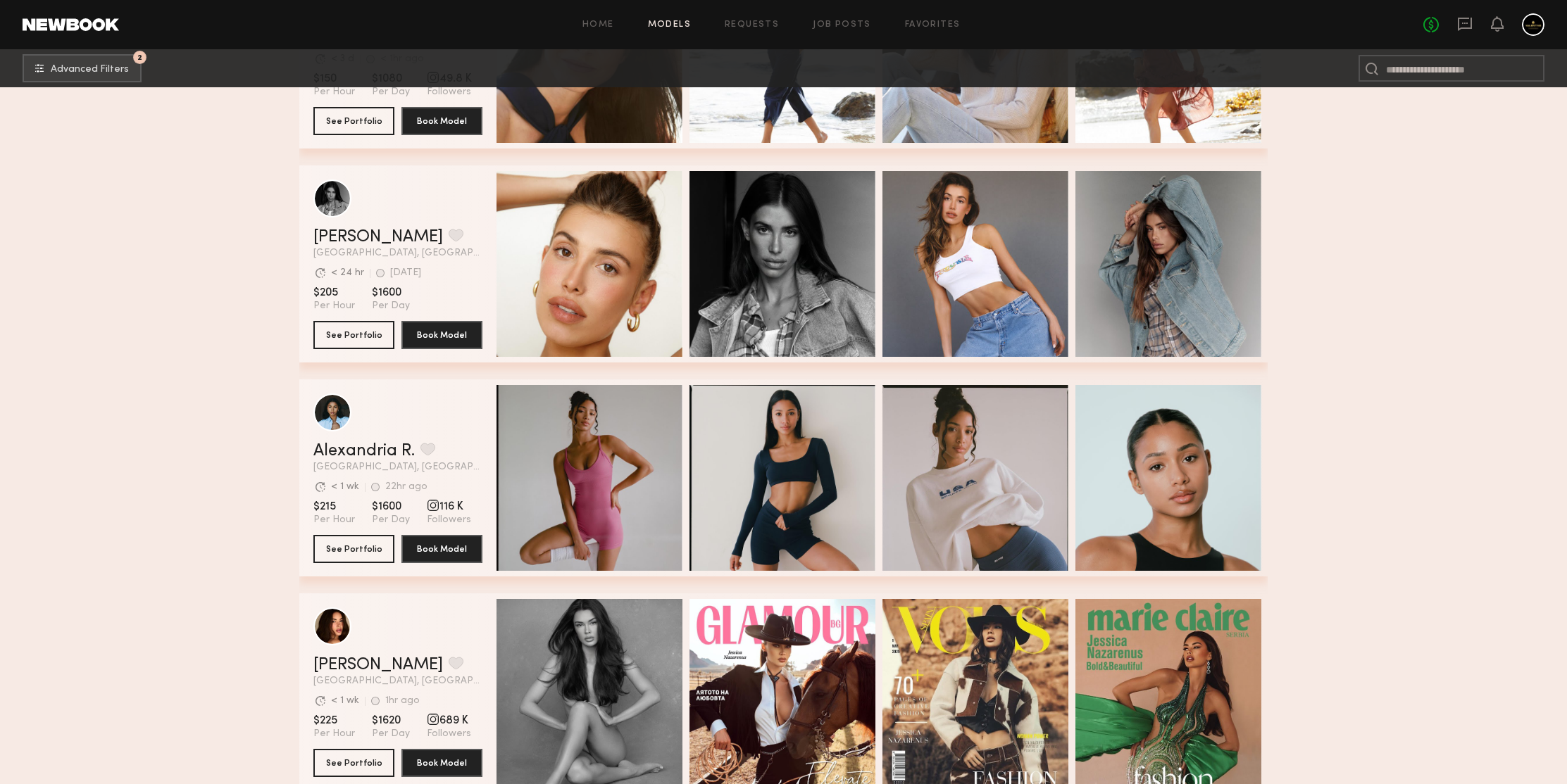
scroll to position [23588, 0]
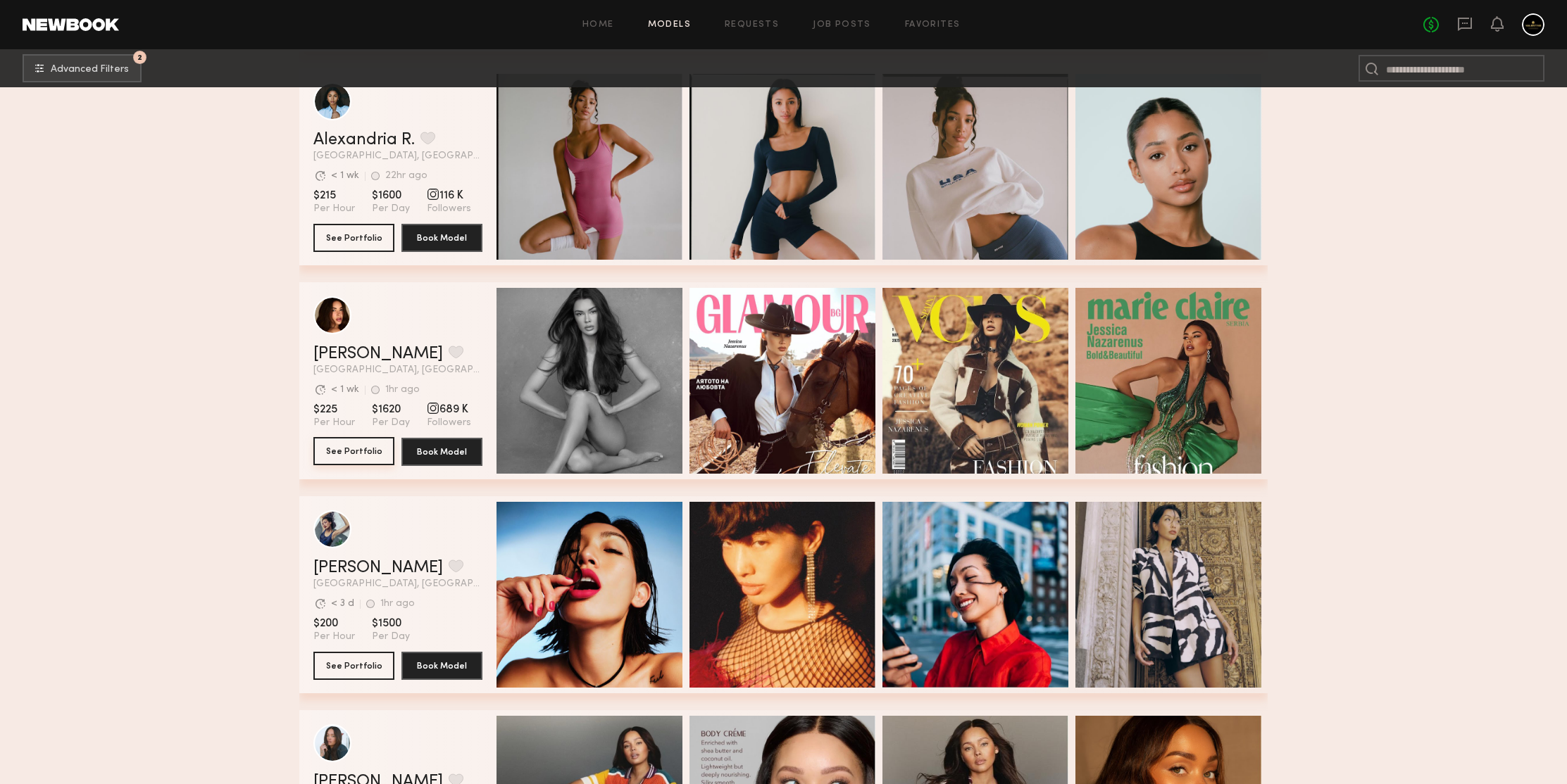
drag, startPoint x: 351, startPoint y: 458, endPoint x: 187, endPoint y: 404, distance: 172.7
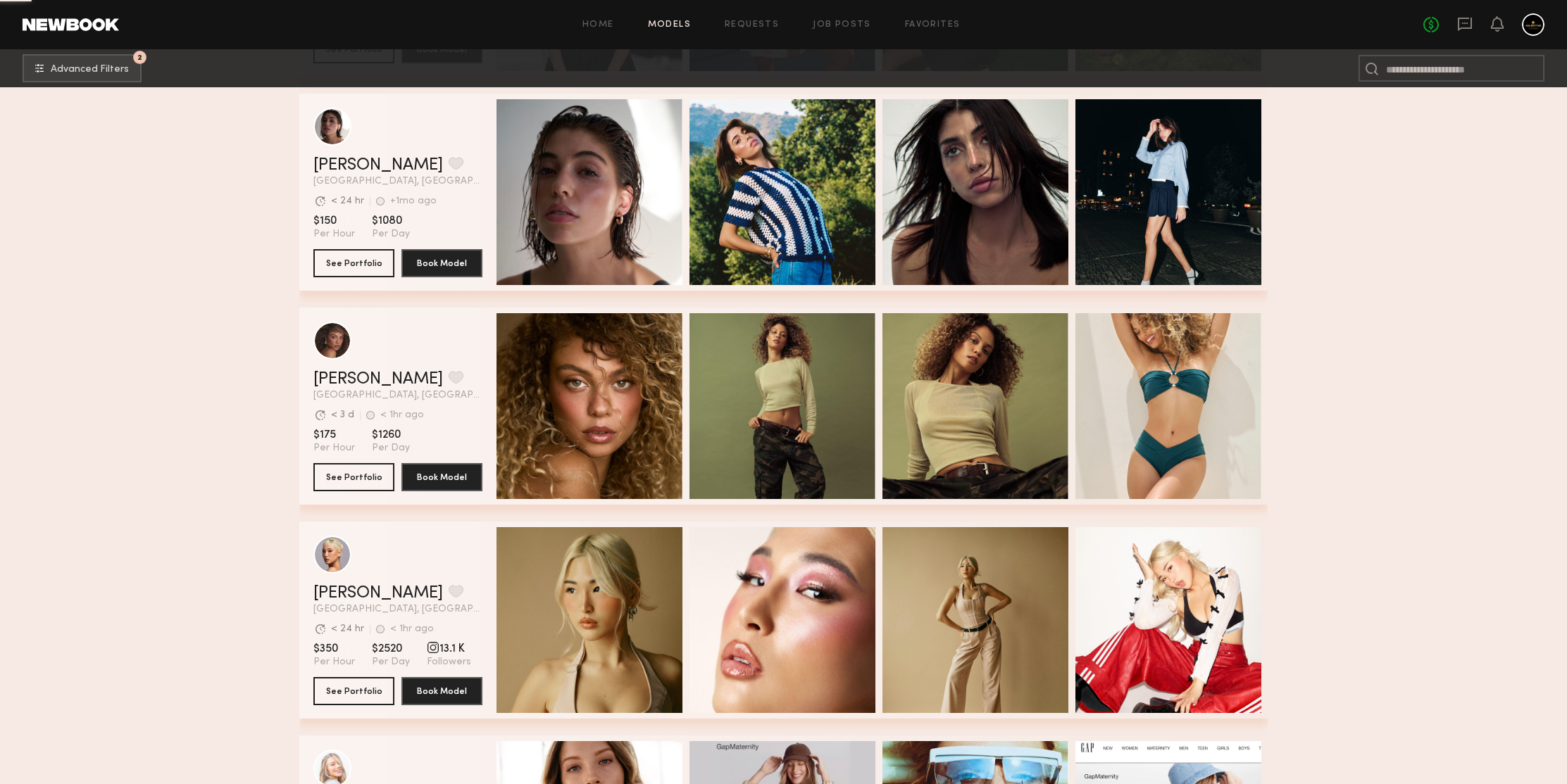
scroll to position [24777, 0]
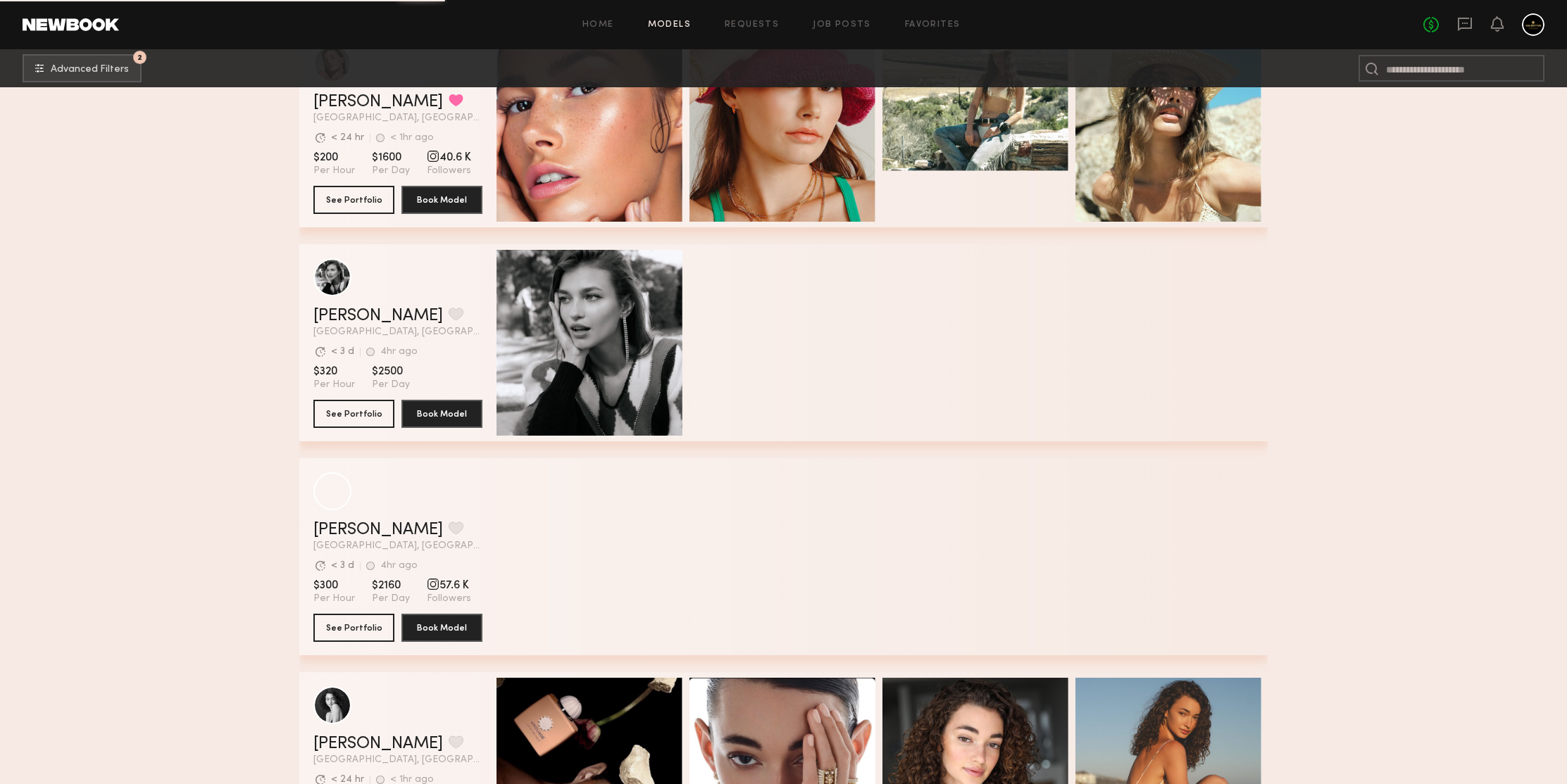
scroll to position [27830, 0]
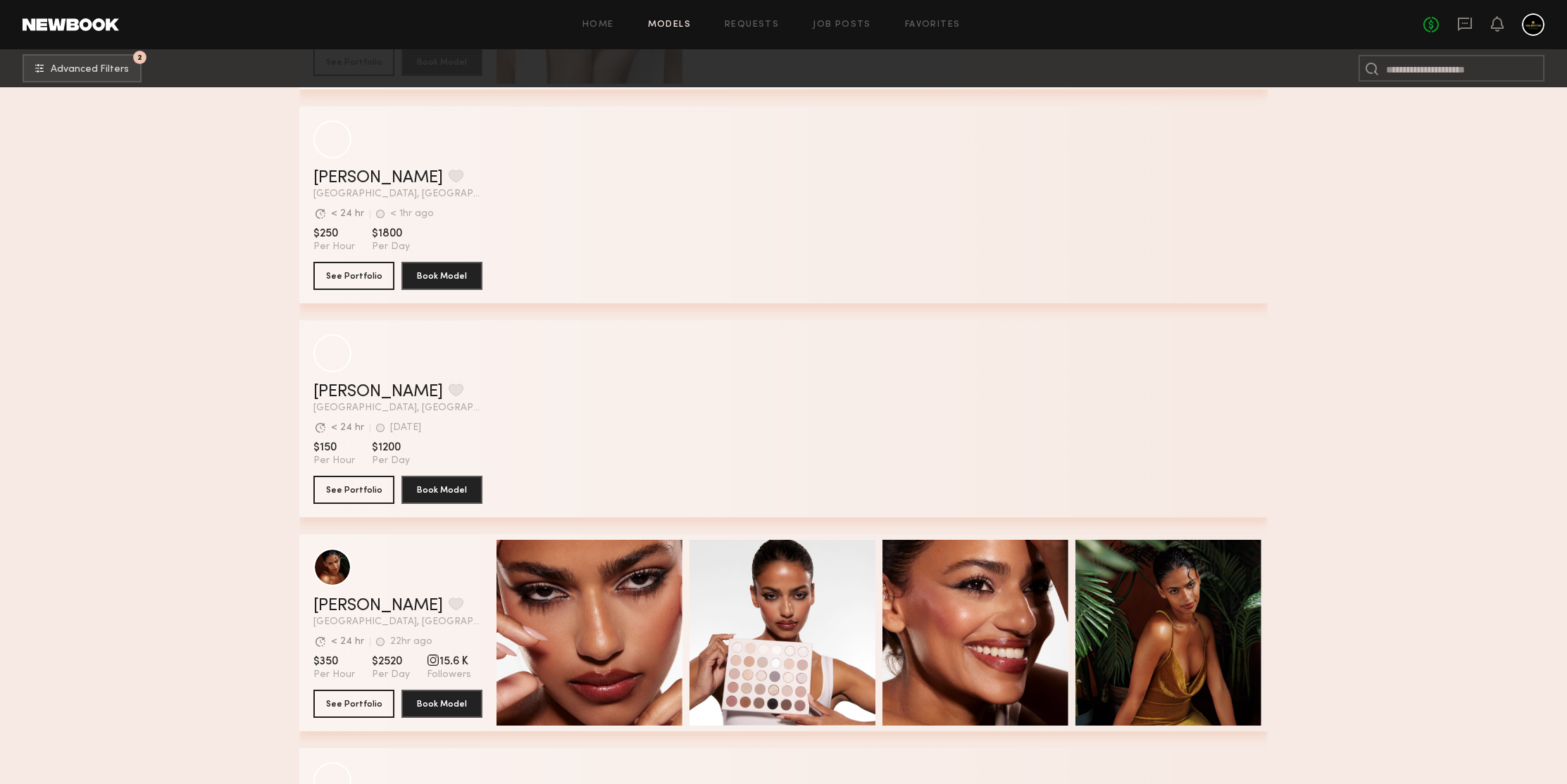
scroll to position [29816, 0]
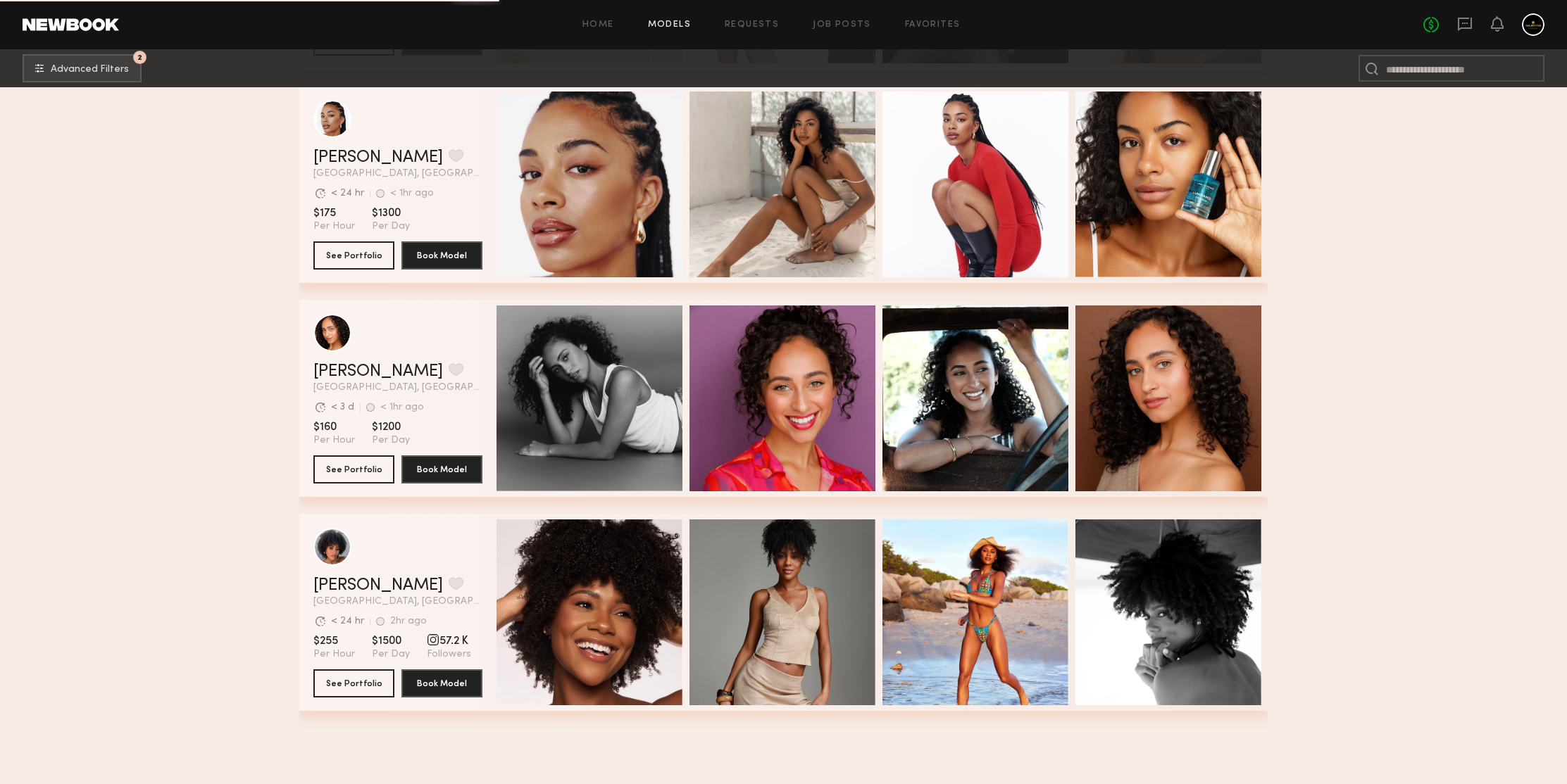
scroll to position [30001, 0]
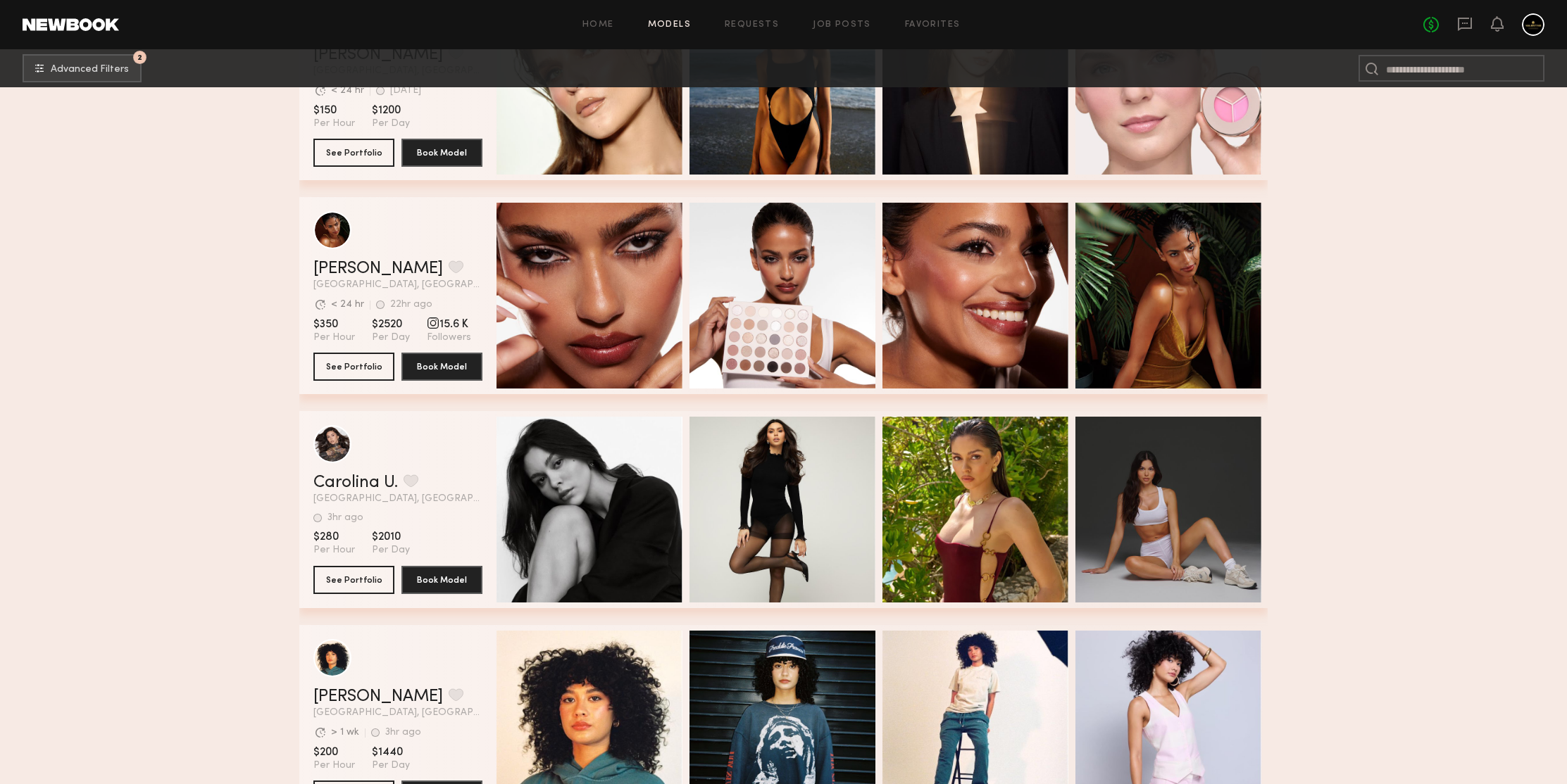
scroll to position [29922, 0]
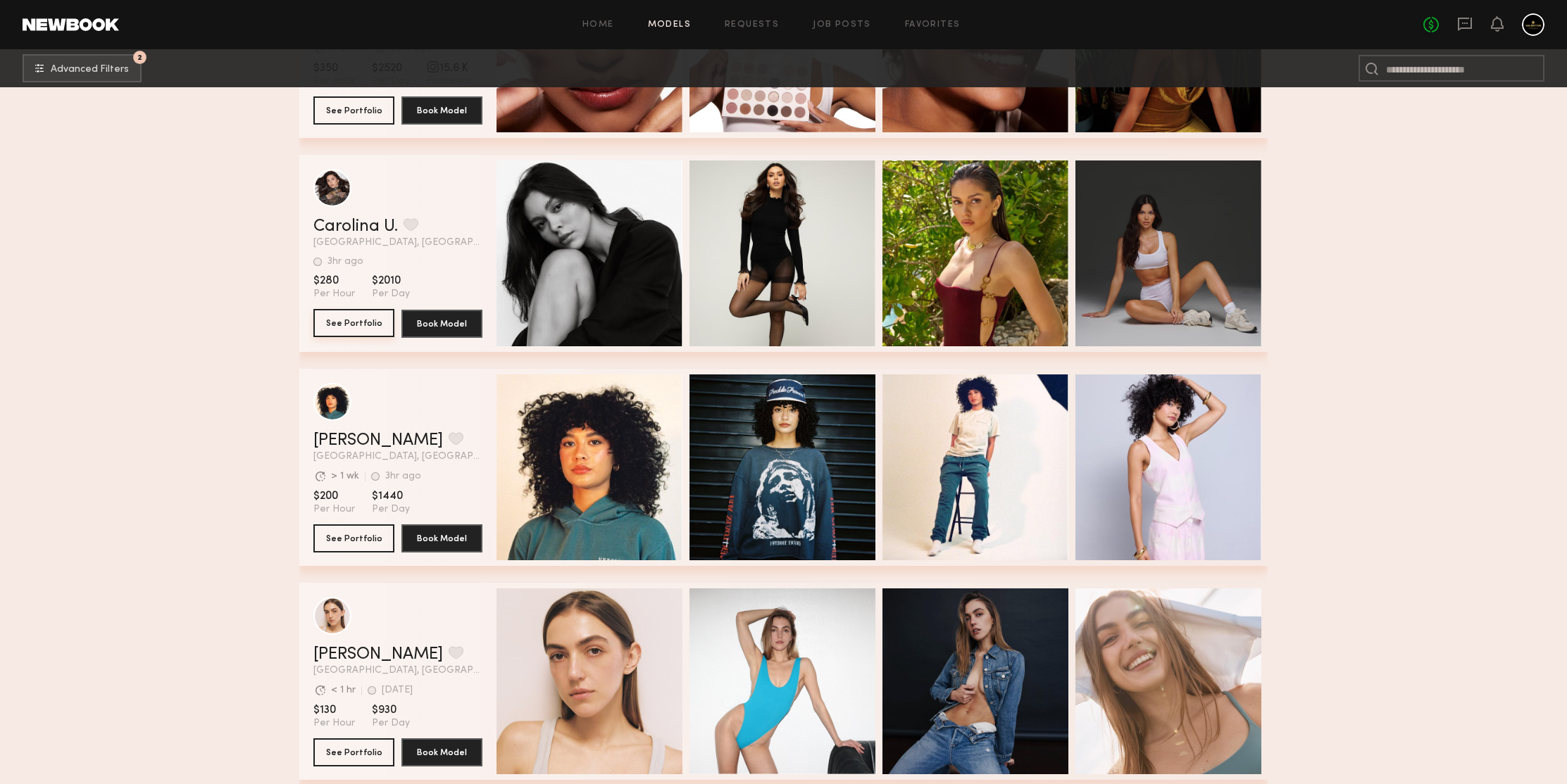
drag, startPoint x: 340, startPoint y: 328, endPoint x: 219, endPoint y: 316, distance: 121.6
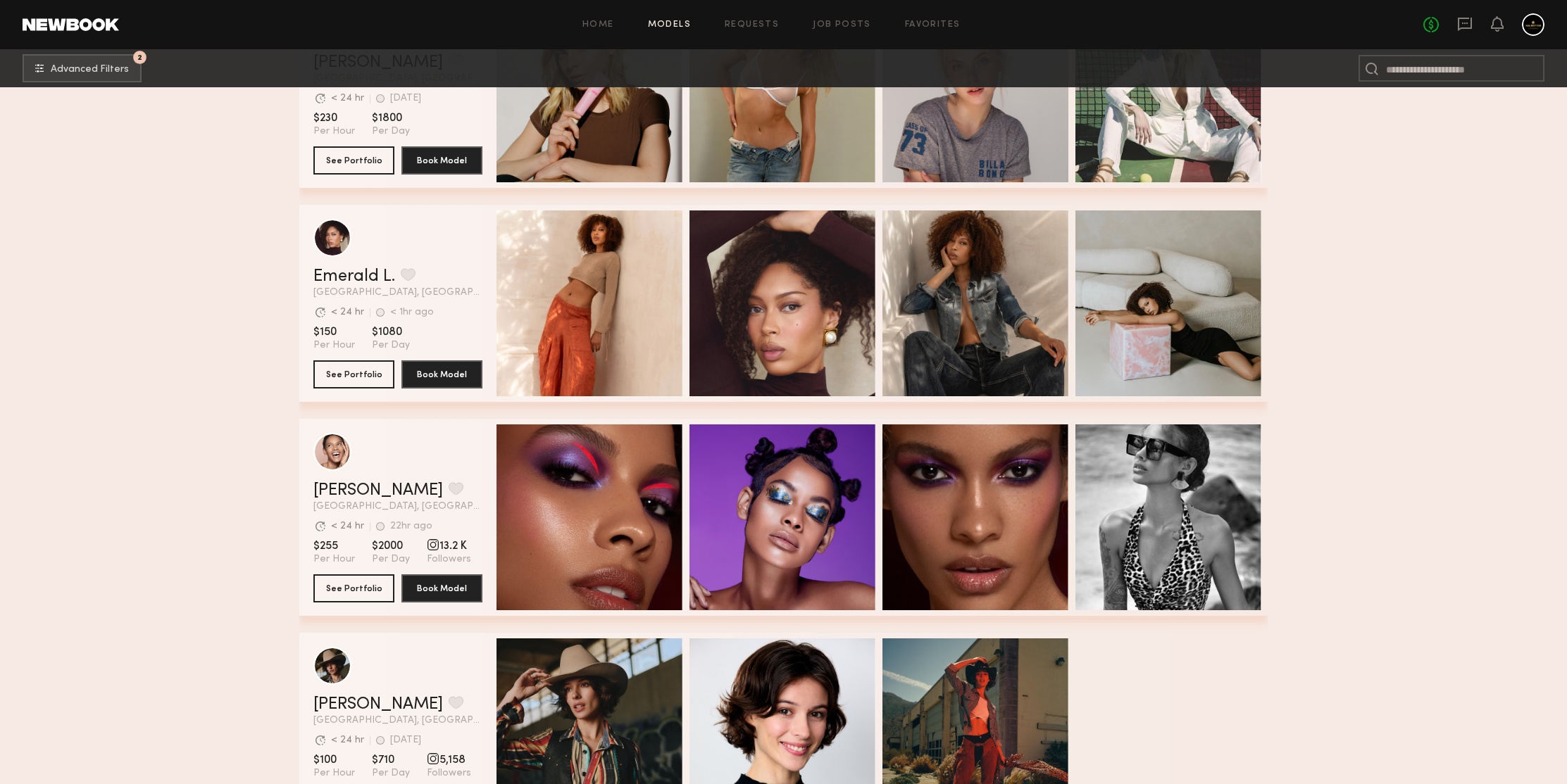
scroll to position [32928, 0]
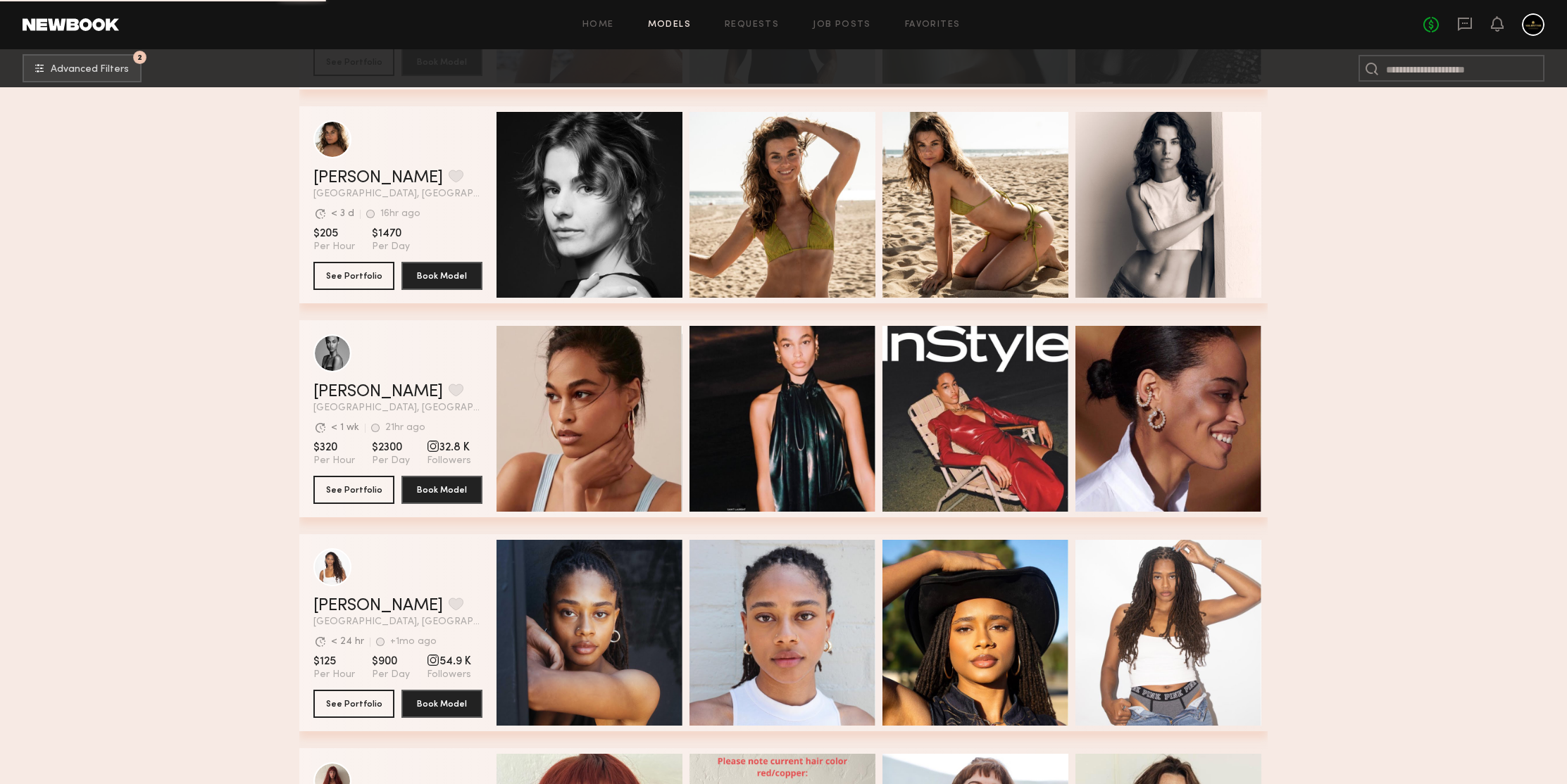
scroll to position [35535, 0]
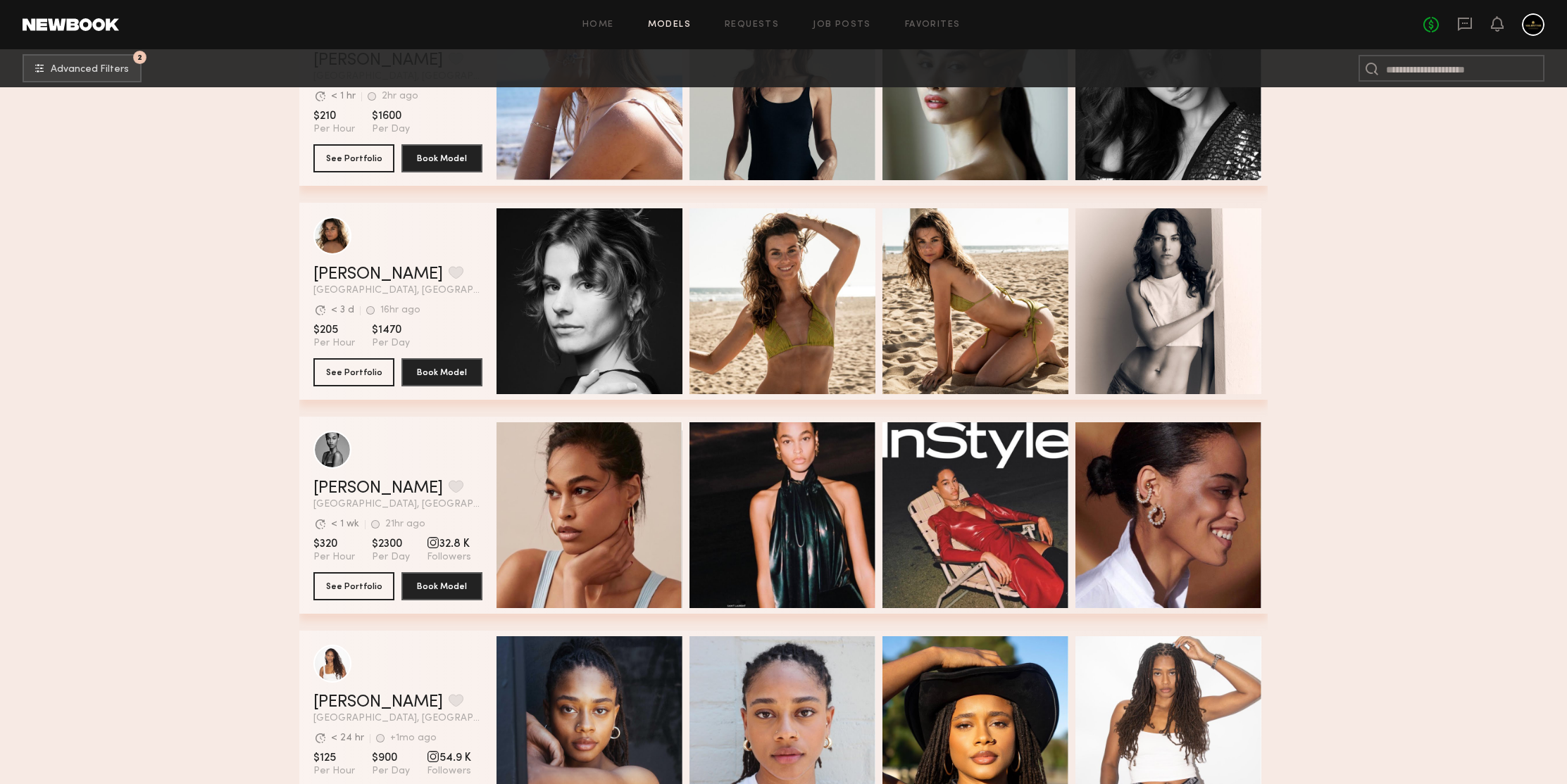
scroll to position [35683, 0]
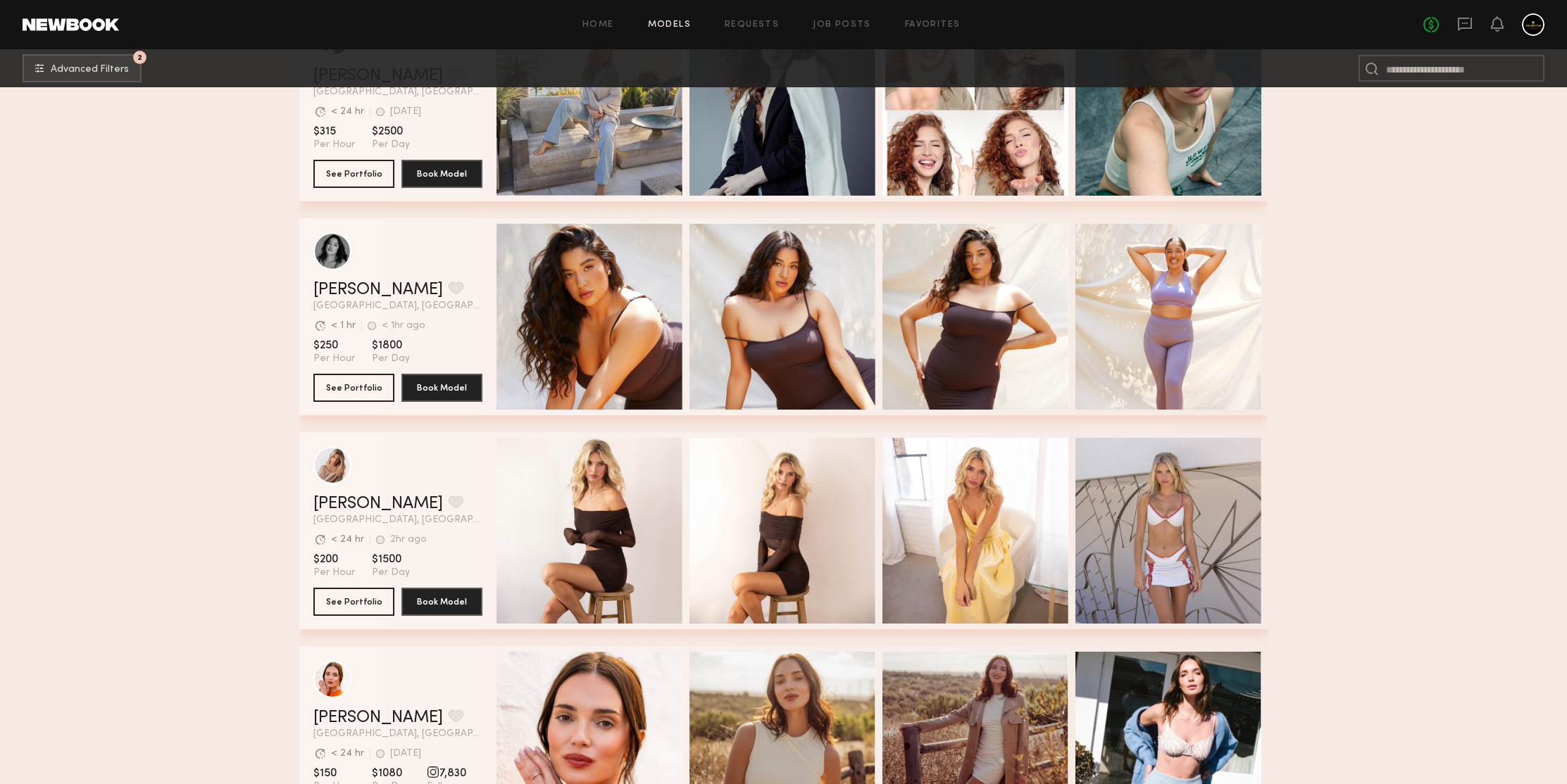
scroll to position [36442, 0]
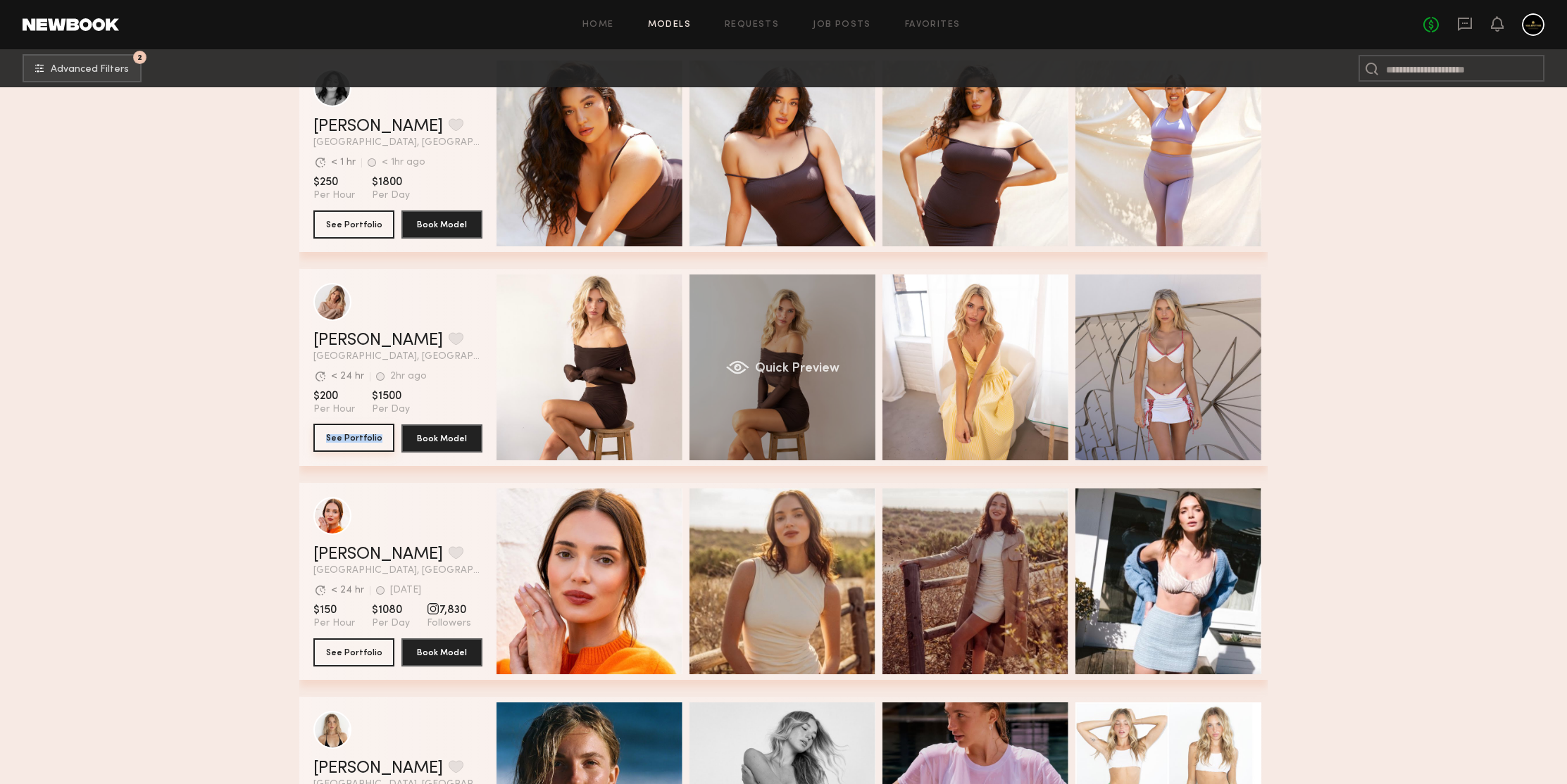
drag, startPoint x: 358, startPoint y: 436, endPoint x: 742, endPoint y: 333, distance: 397.6
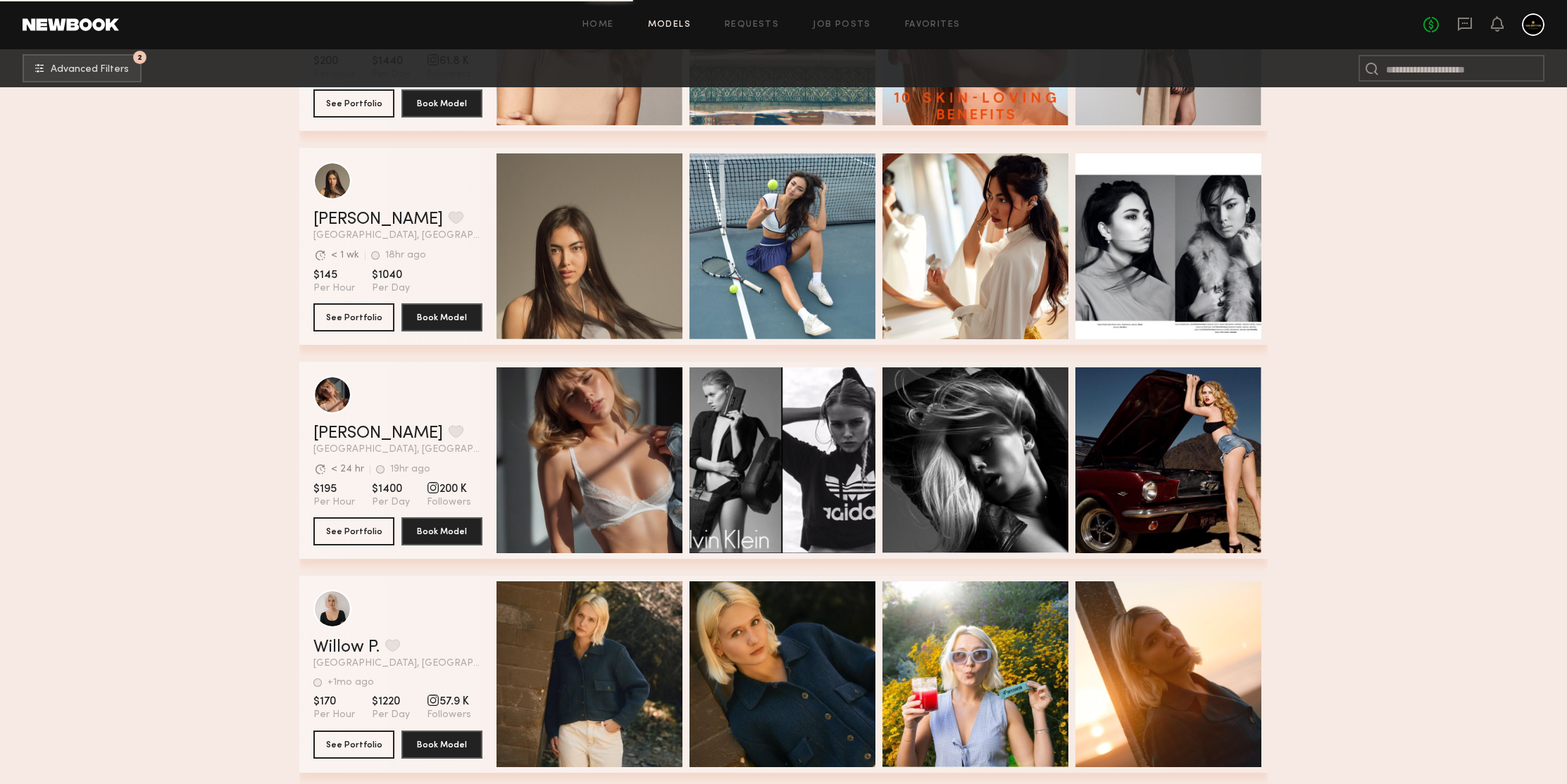
scroll to position [37643, 0]
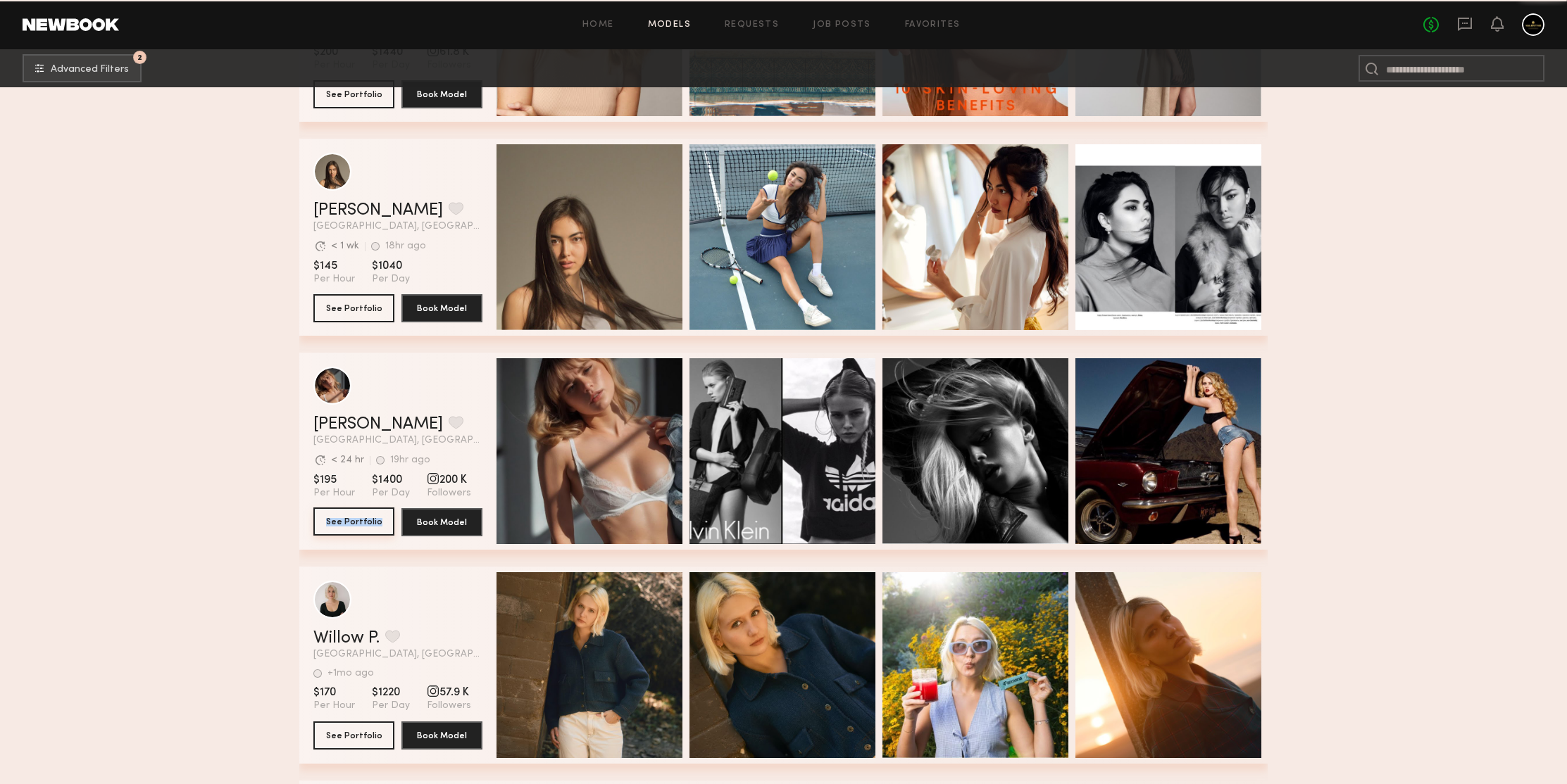
drag, startPoint x: 348, startPoint y: 519, endPoint x: 419, endPoint y: 152, distance: 373.8
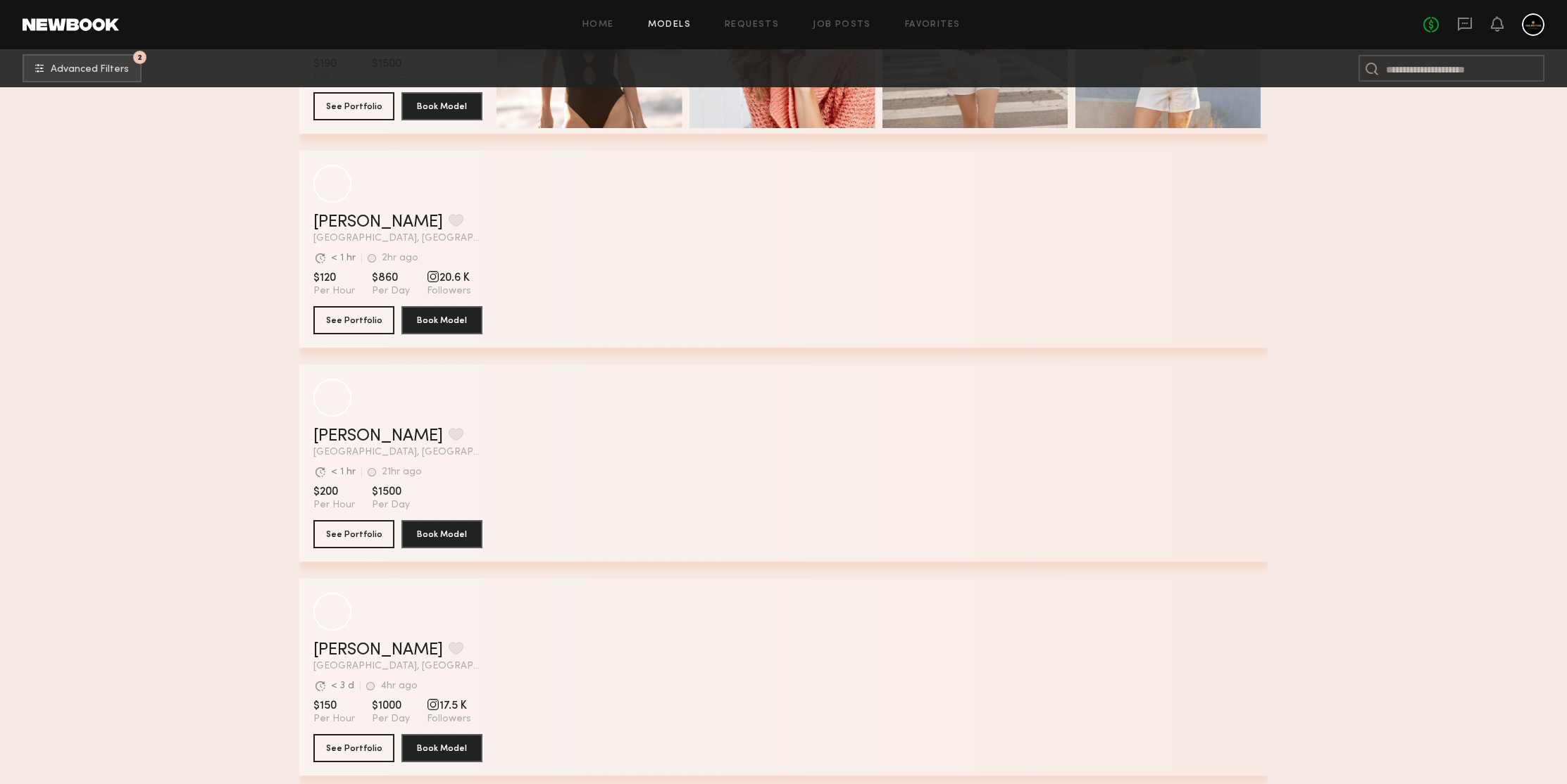
scroll to position [41580, 0]
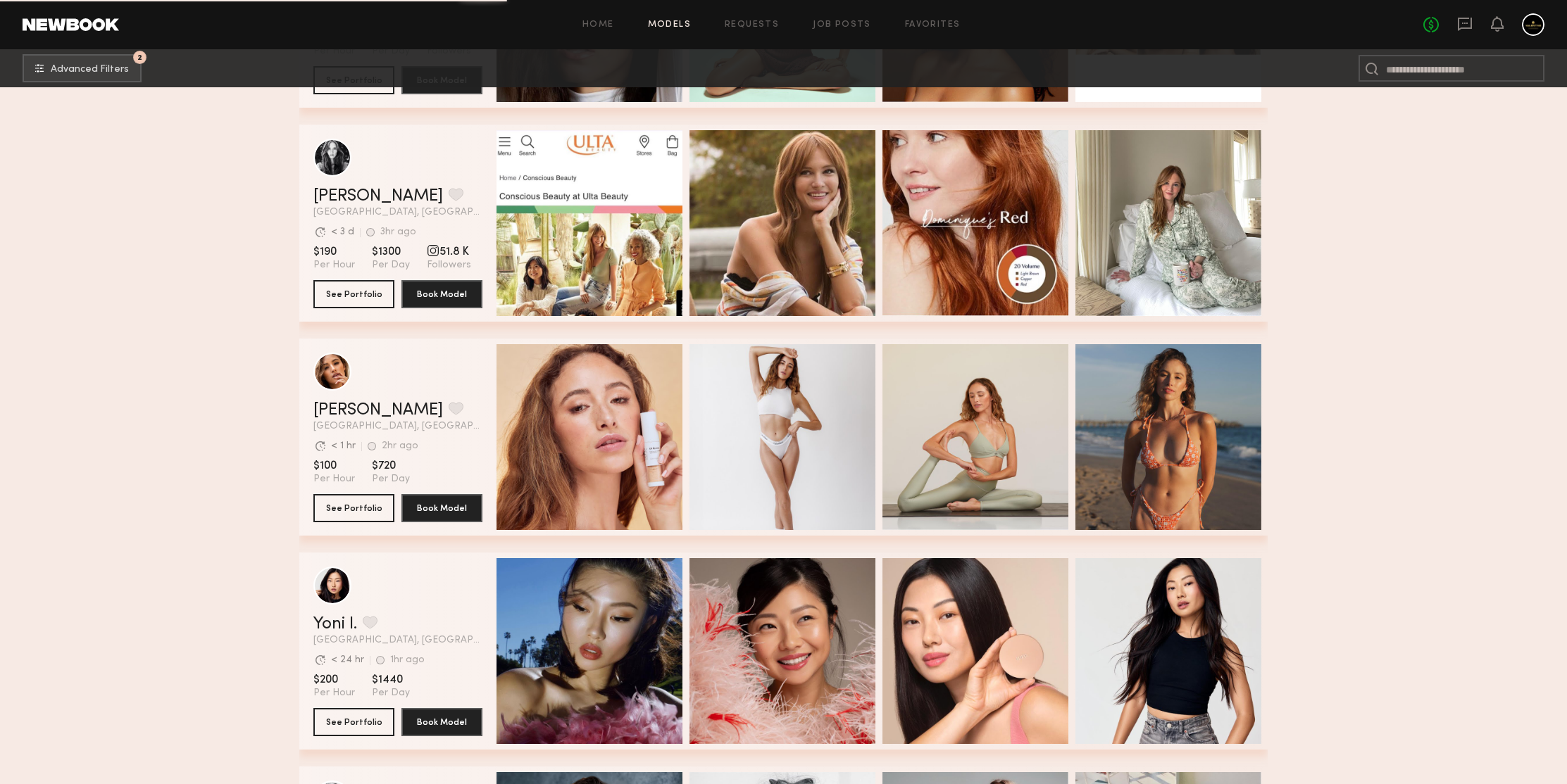
scroll to position [43107, 0]
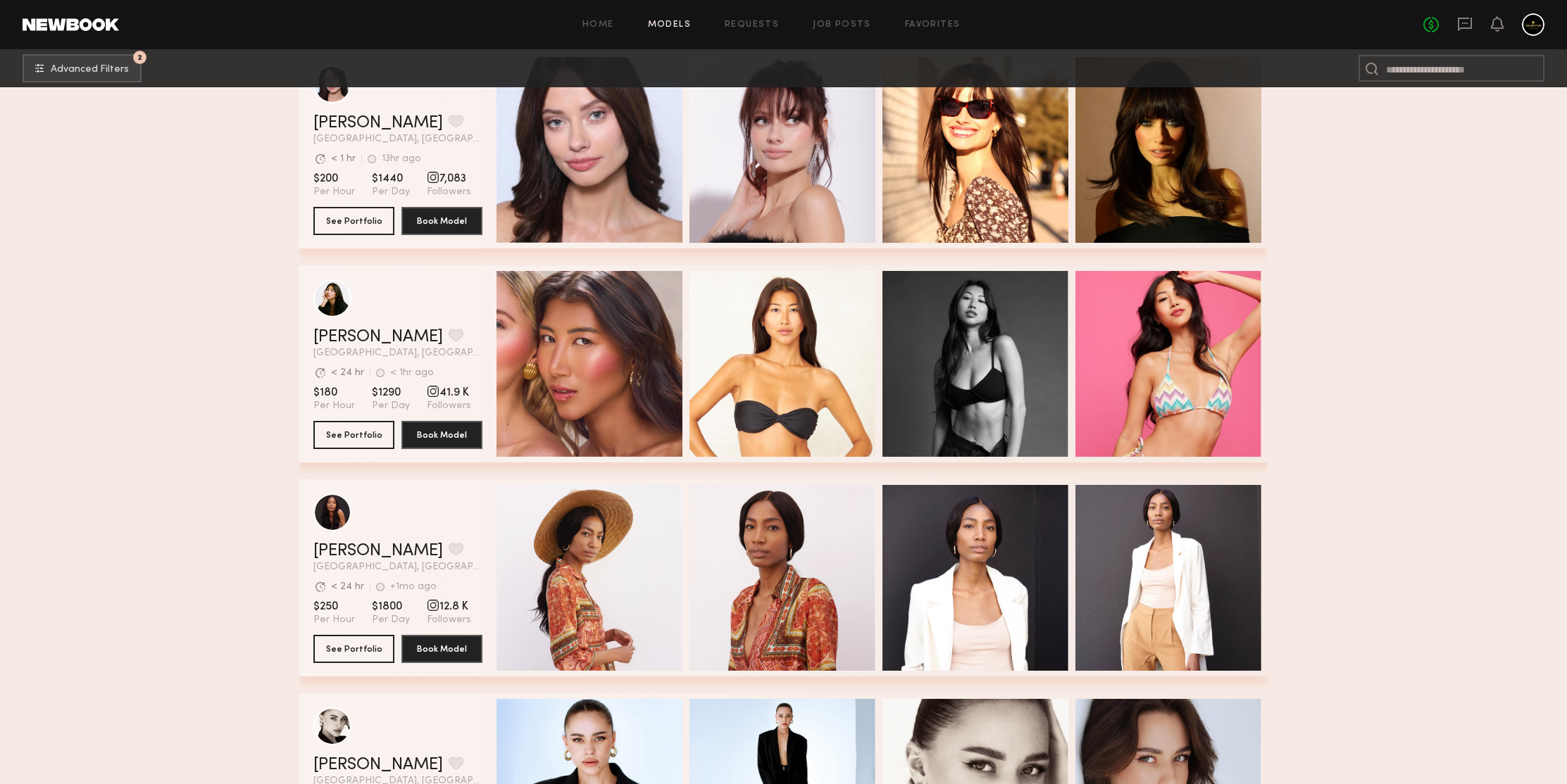
scroll to position [44641, 0]
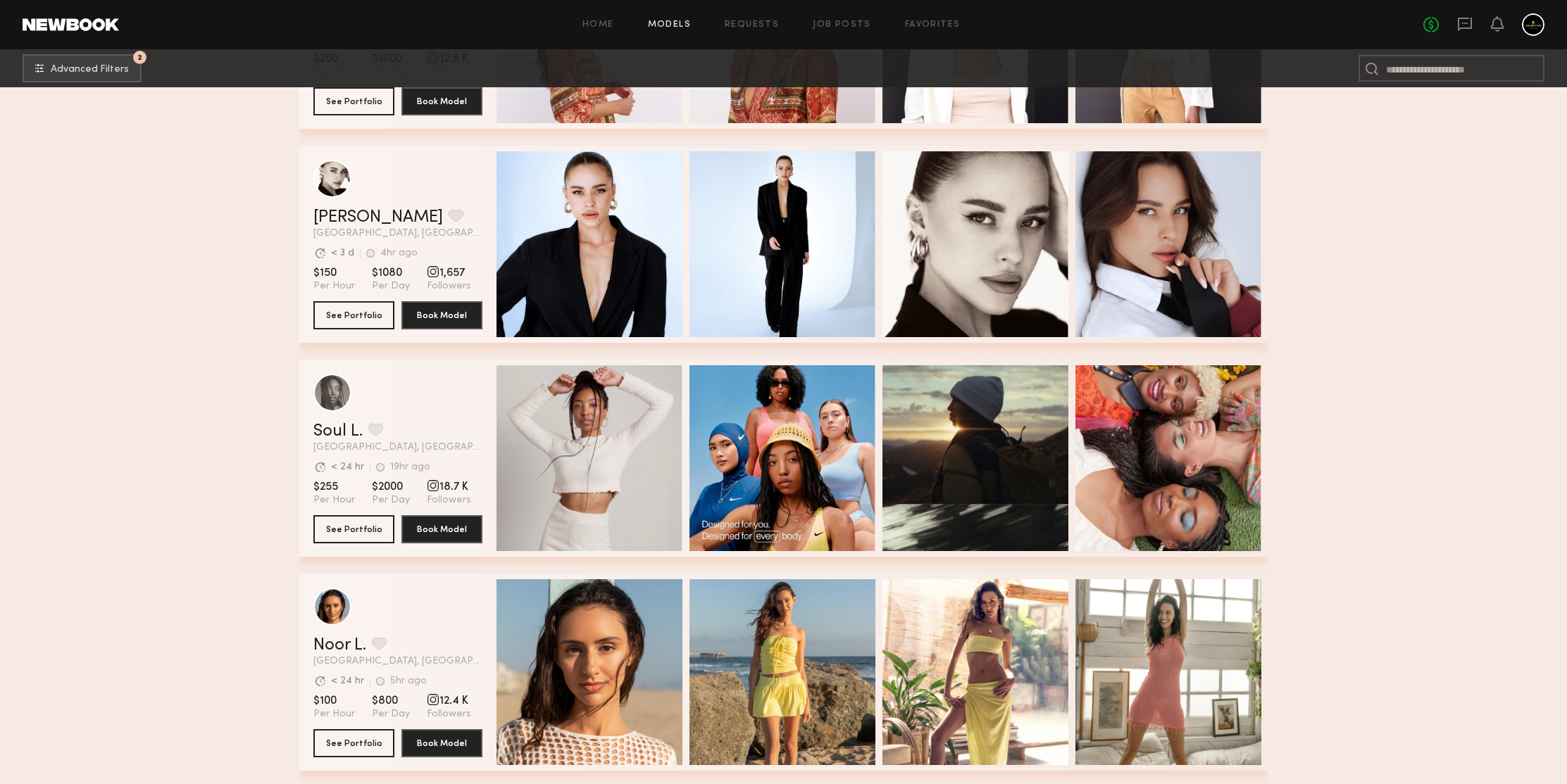
scroll to position [44985, 0]
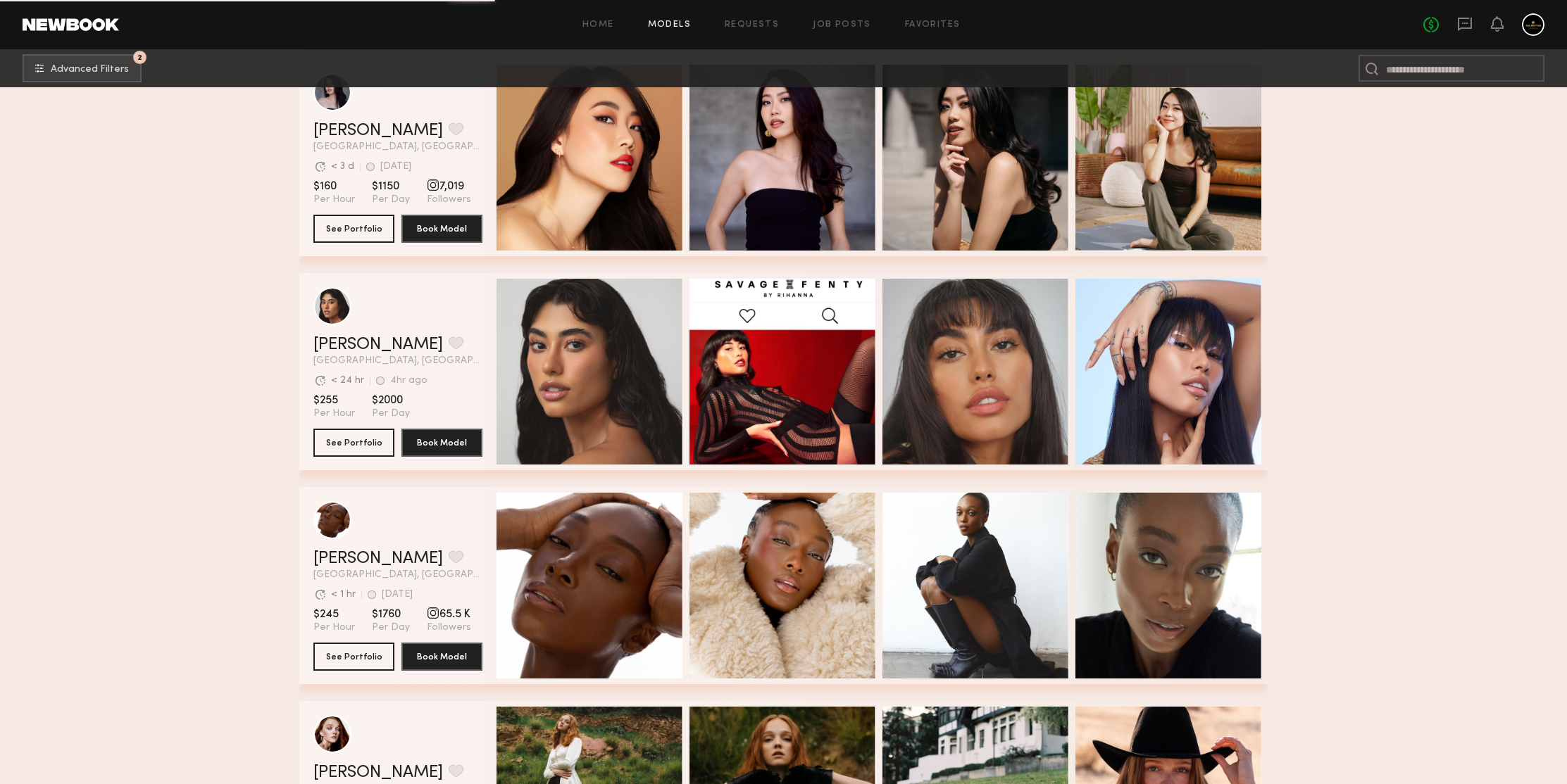
scroll to position [45807, 0]
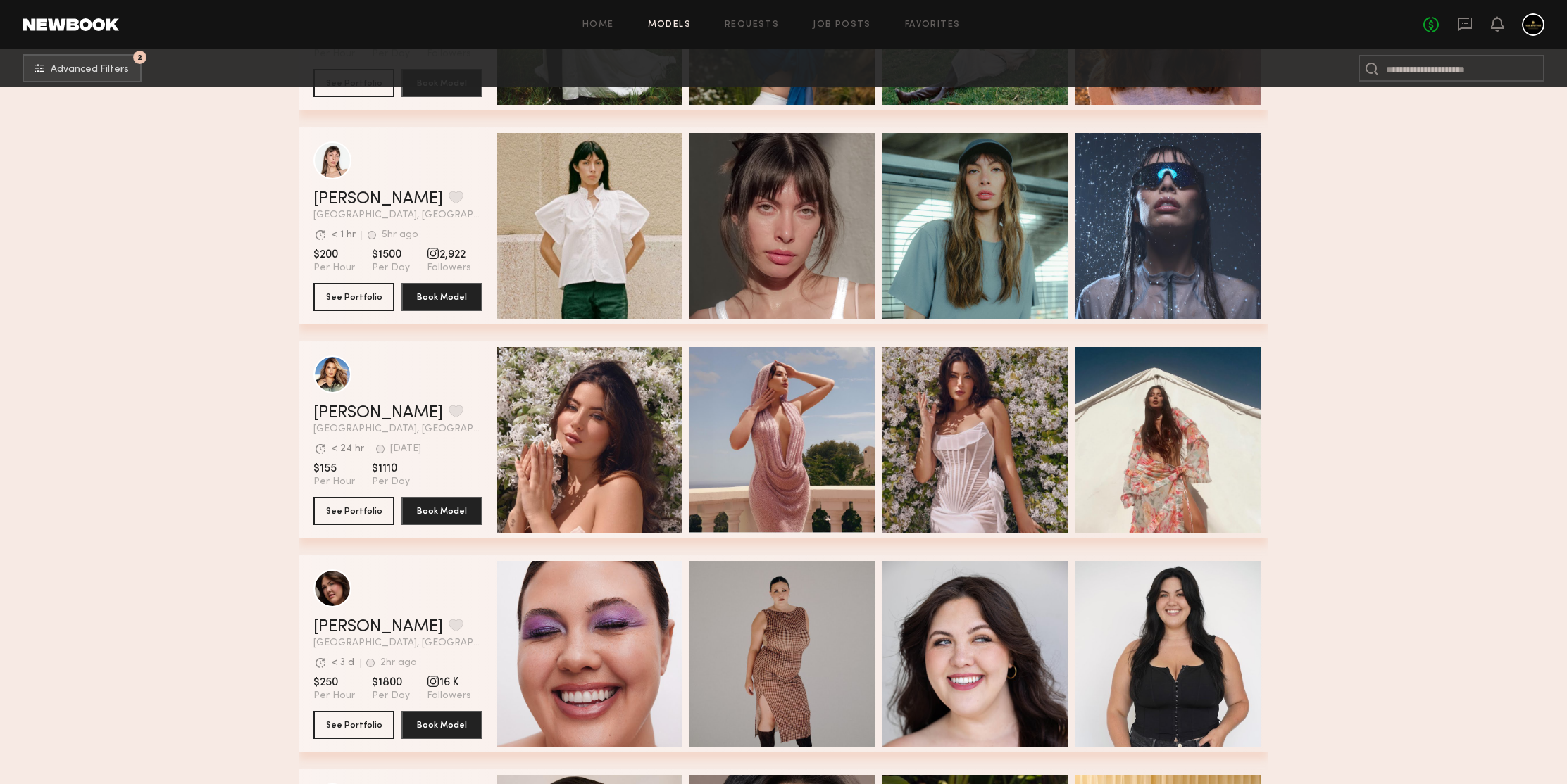
scroll to position [46645, 0]
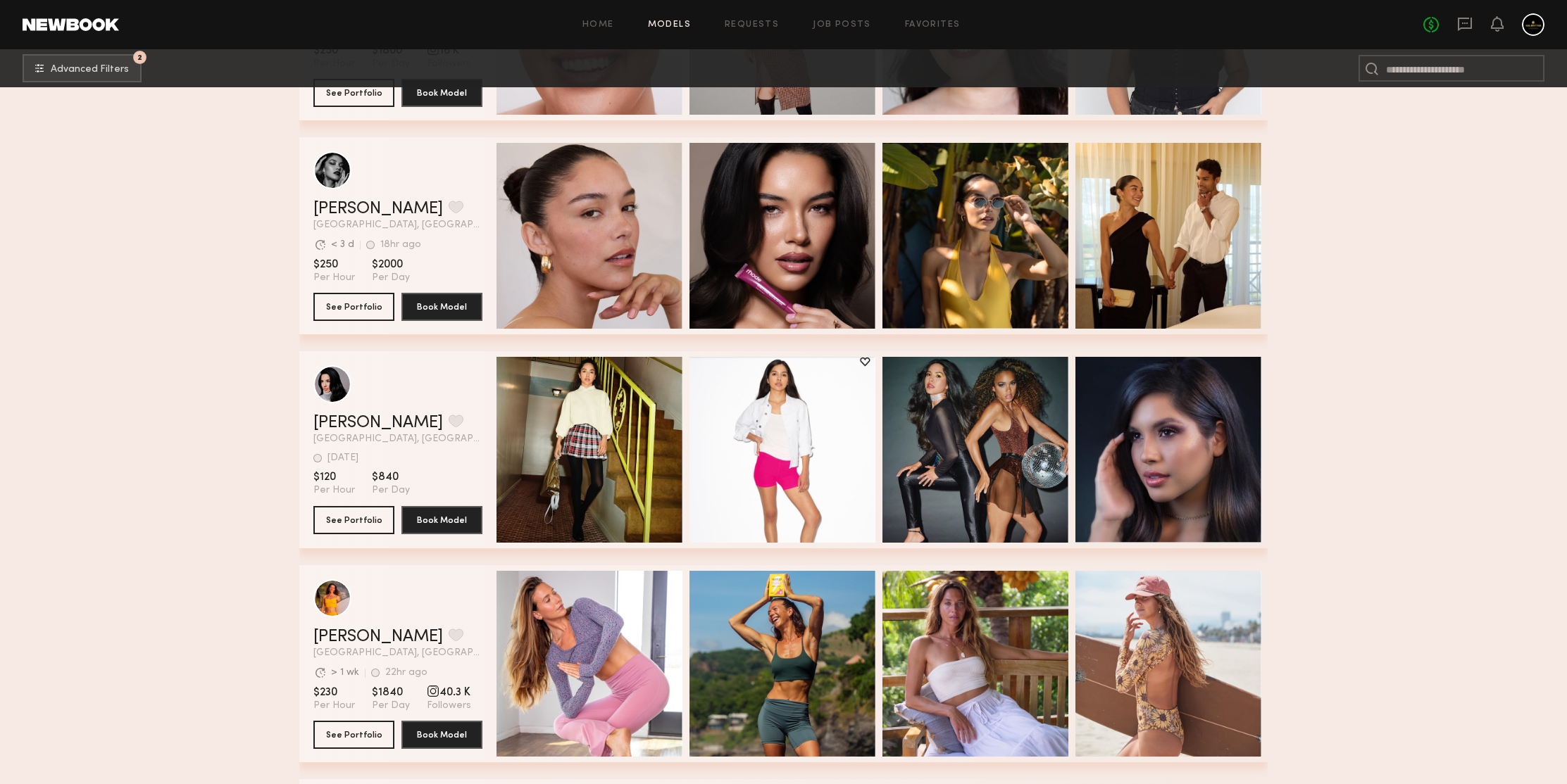
scroll to position [47444, 0]
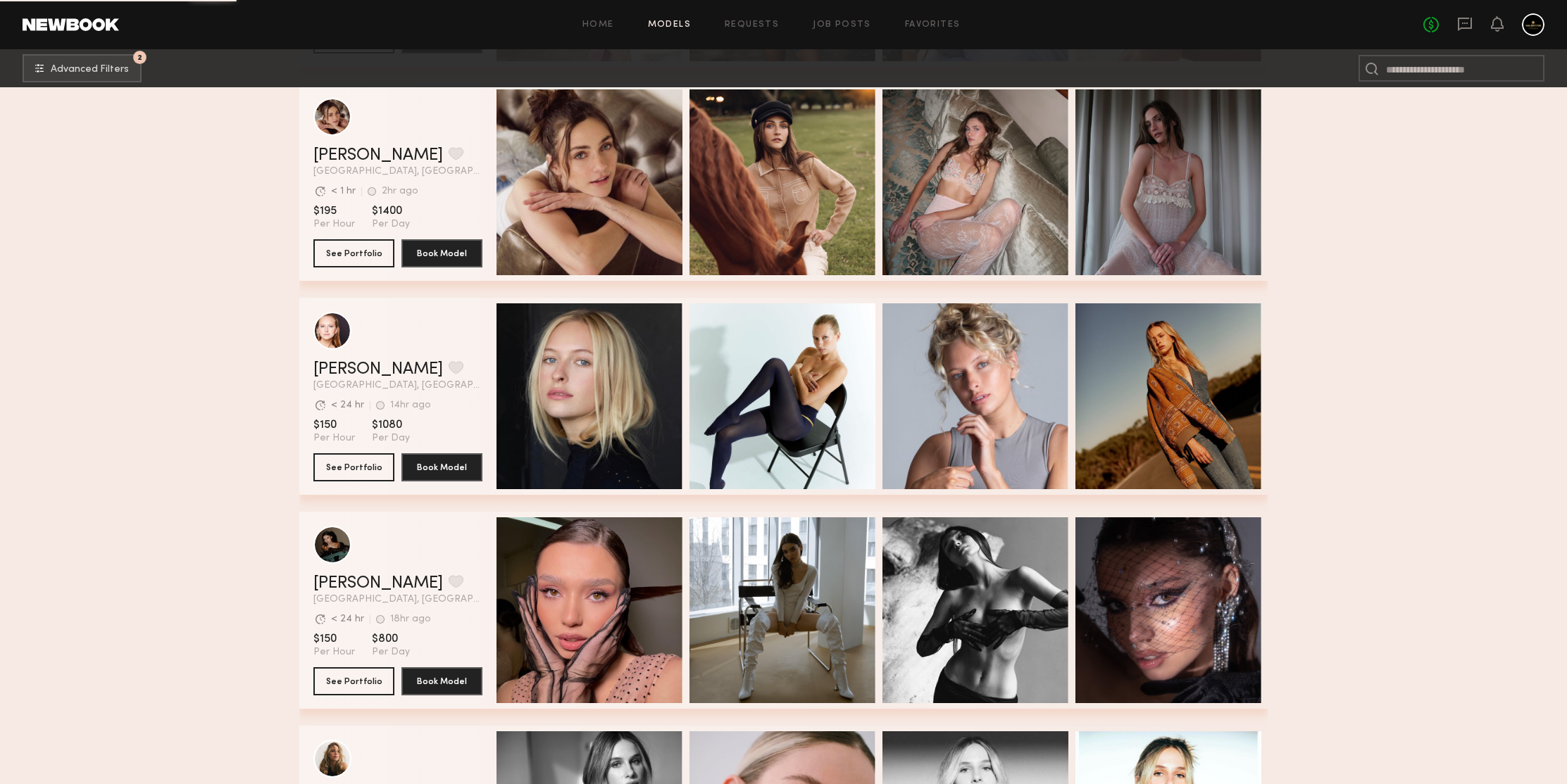
scroll to position [47873, 0]
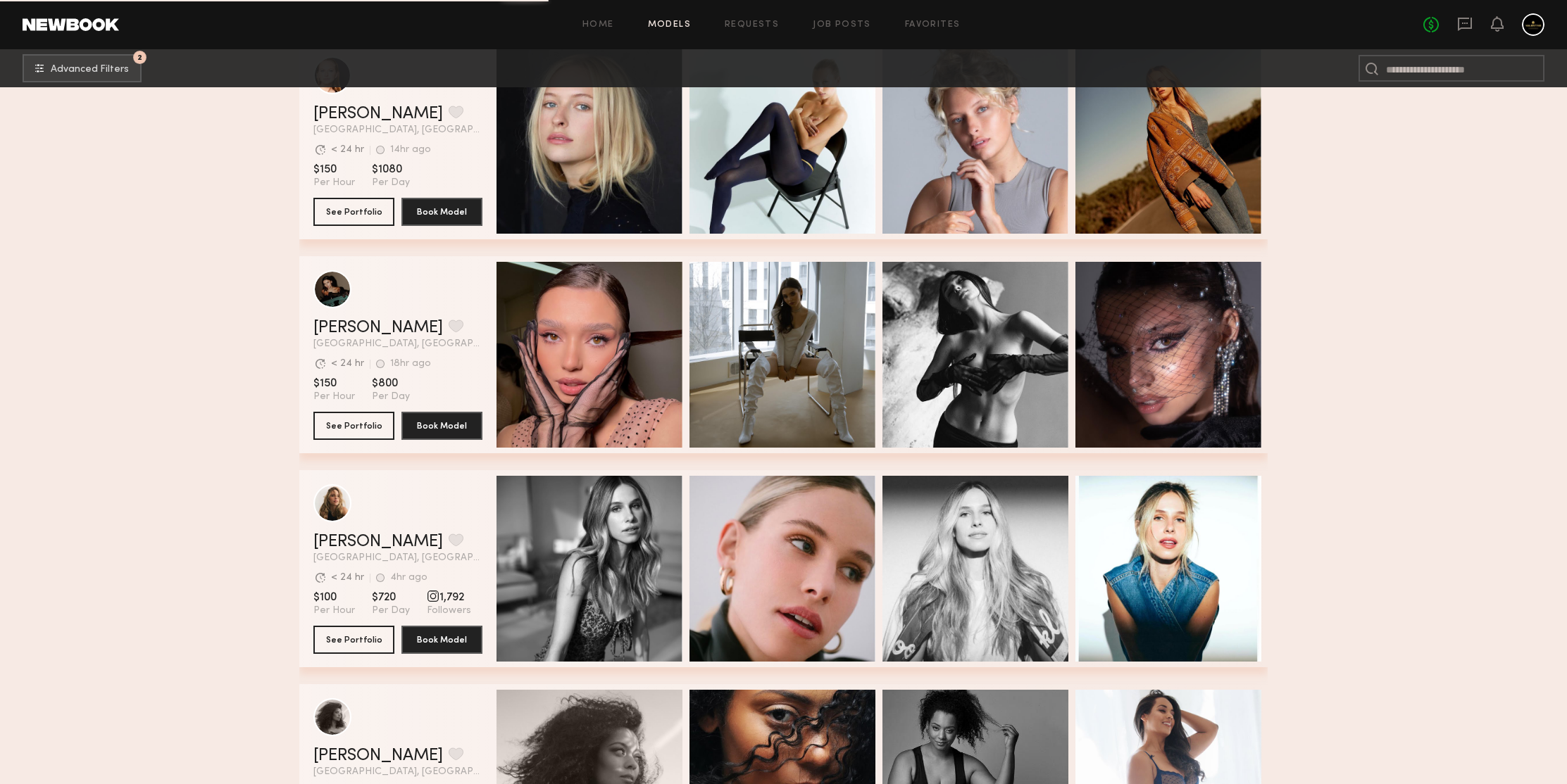
scroll to position [48326, 0]
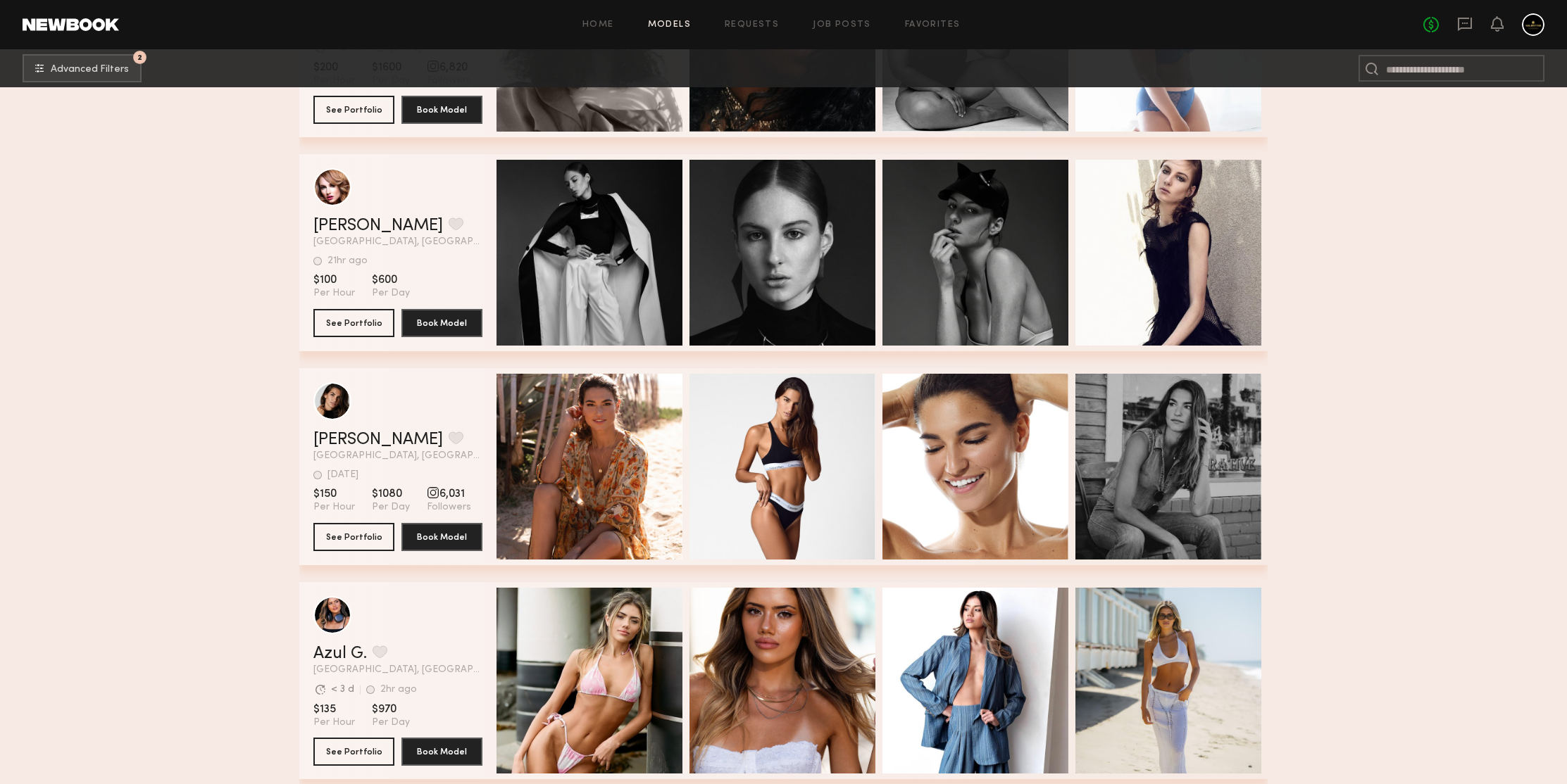
scroll to position [48828, 0]
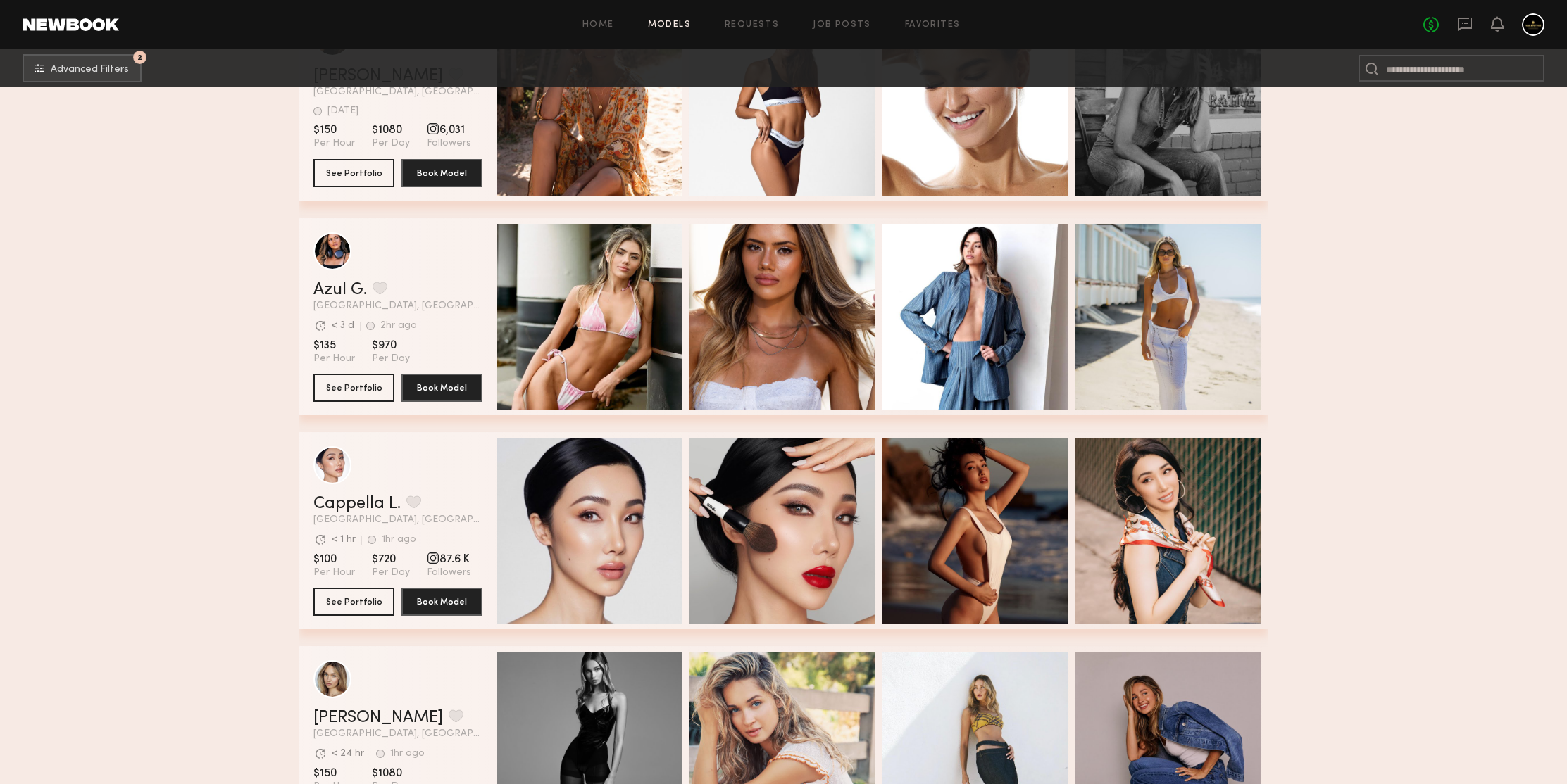
scroll to position [49287, 0]
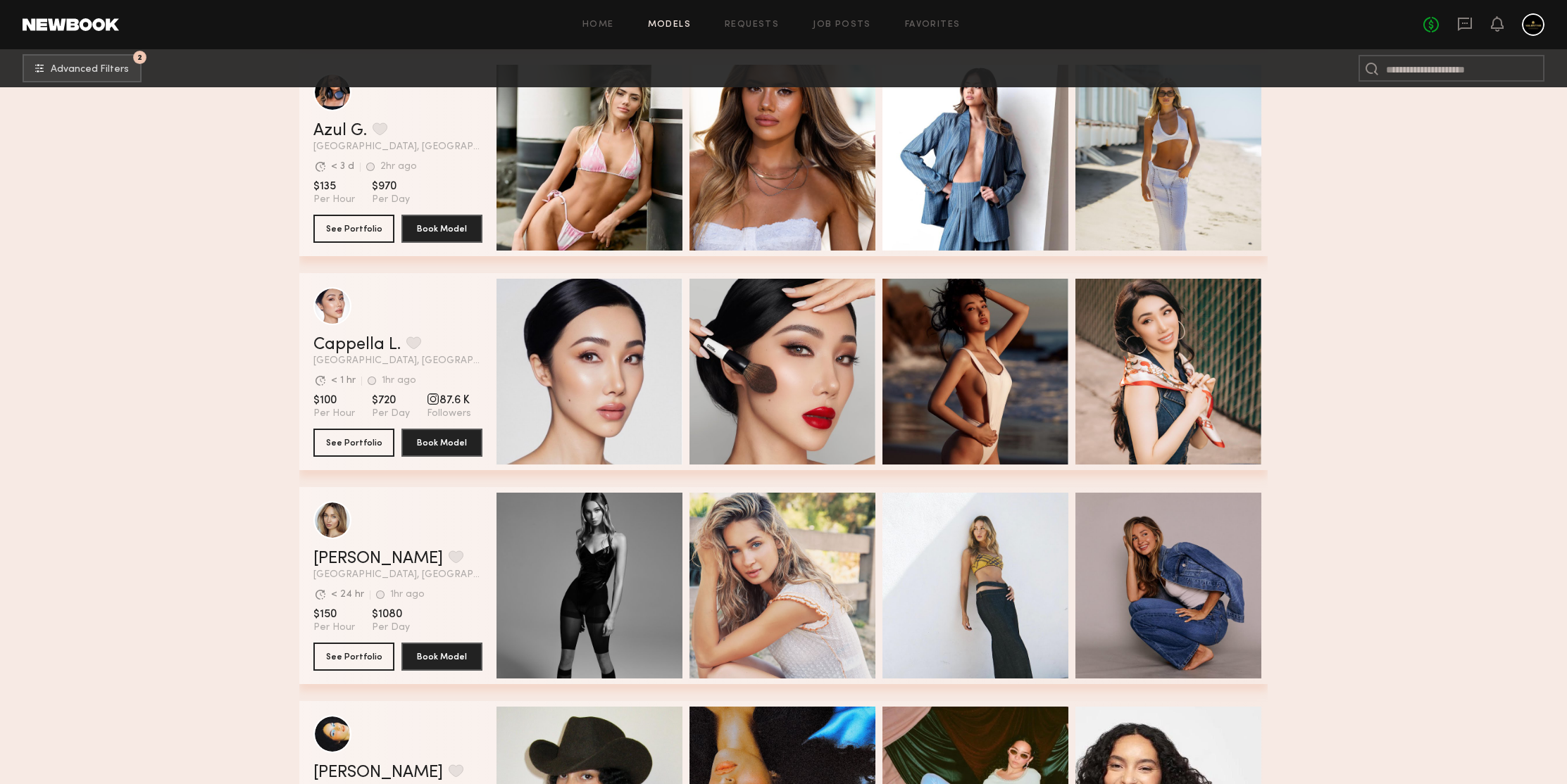
scroll to position [49474, 0]
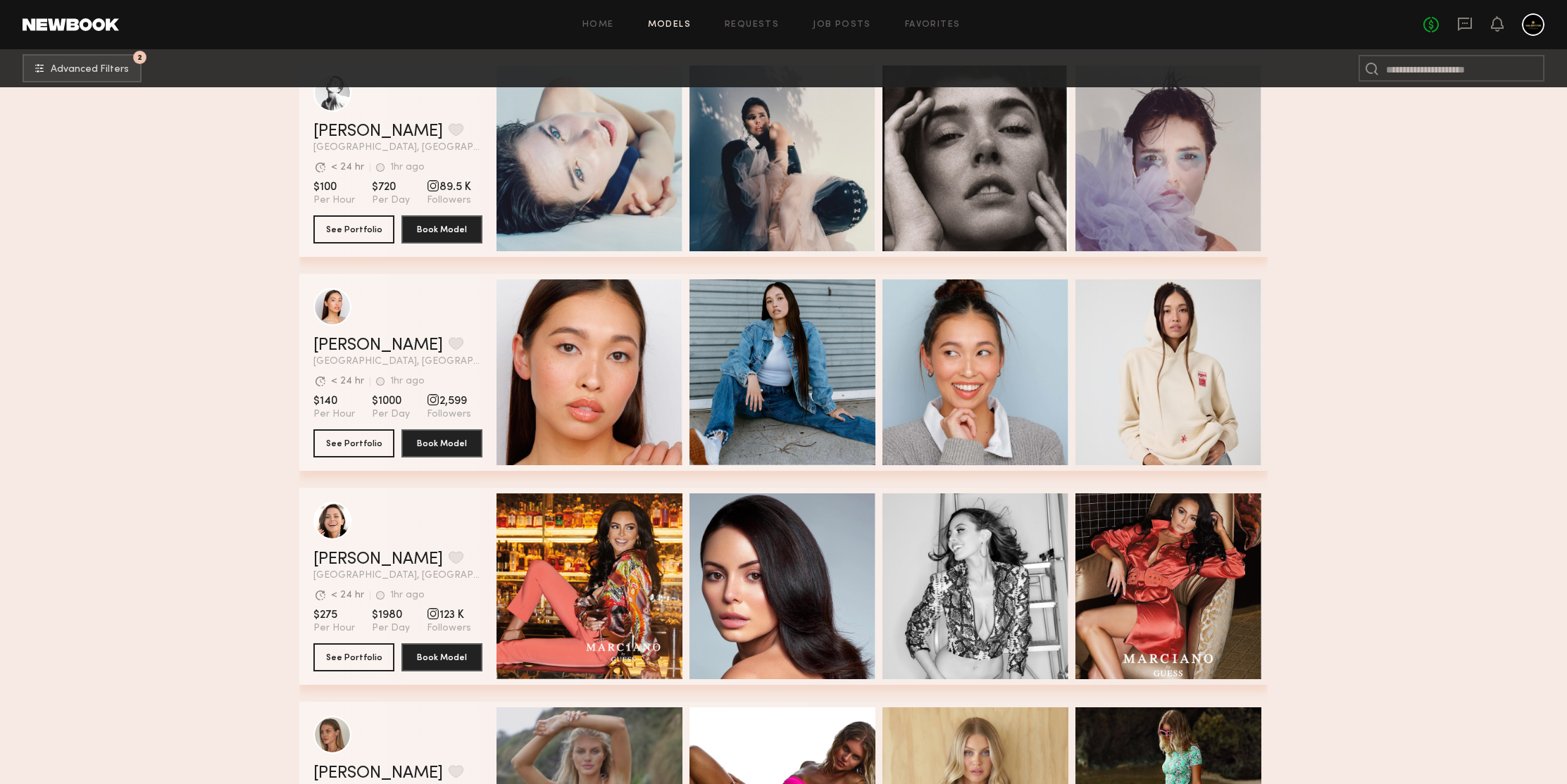
scroll to position [50405, 0]
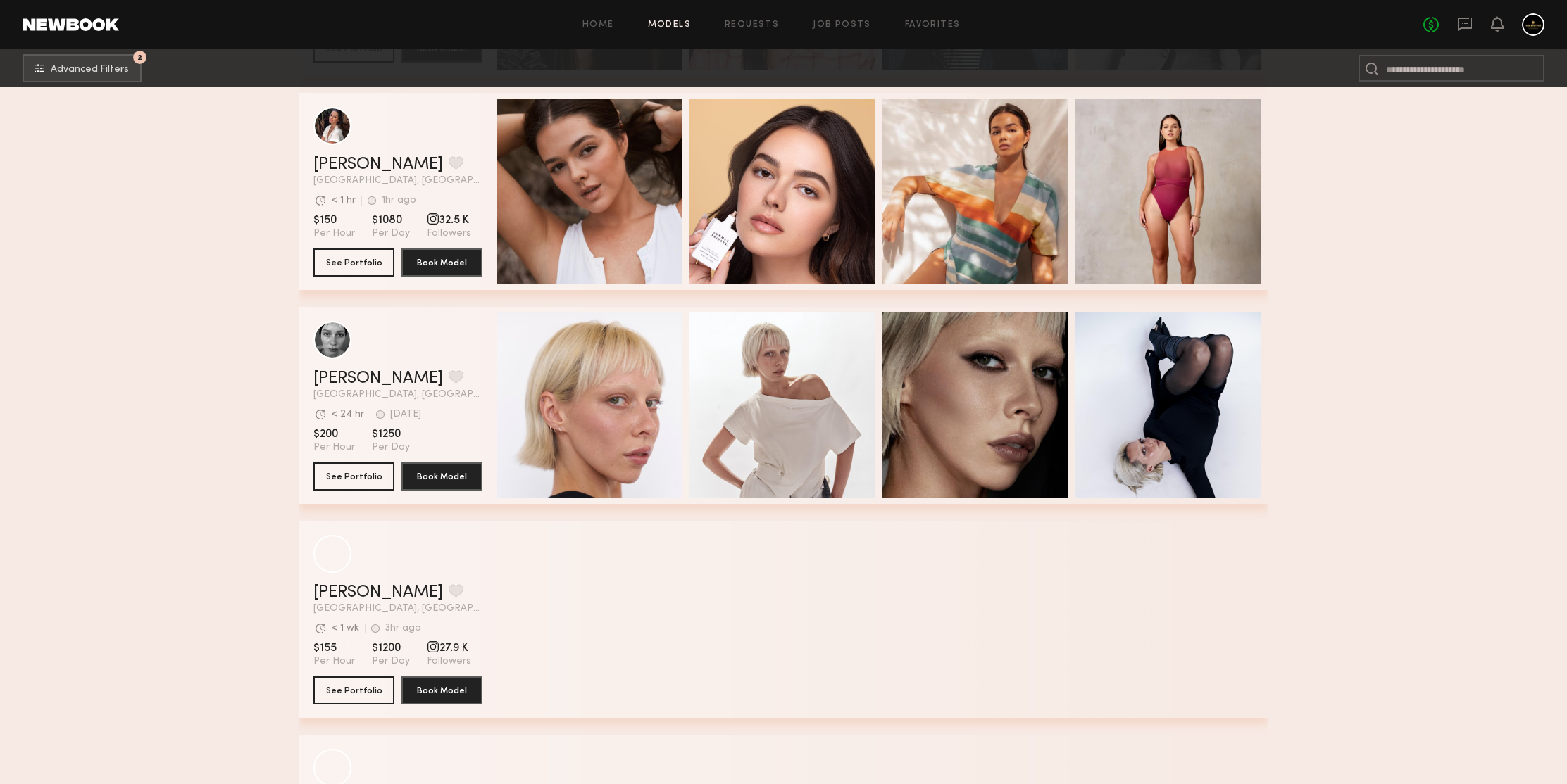
scroll to position [51478, 0]
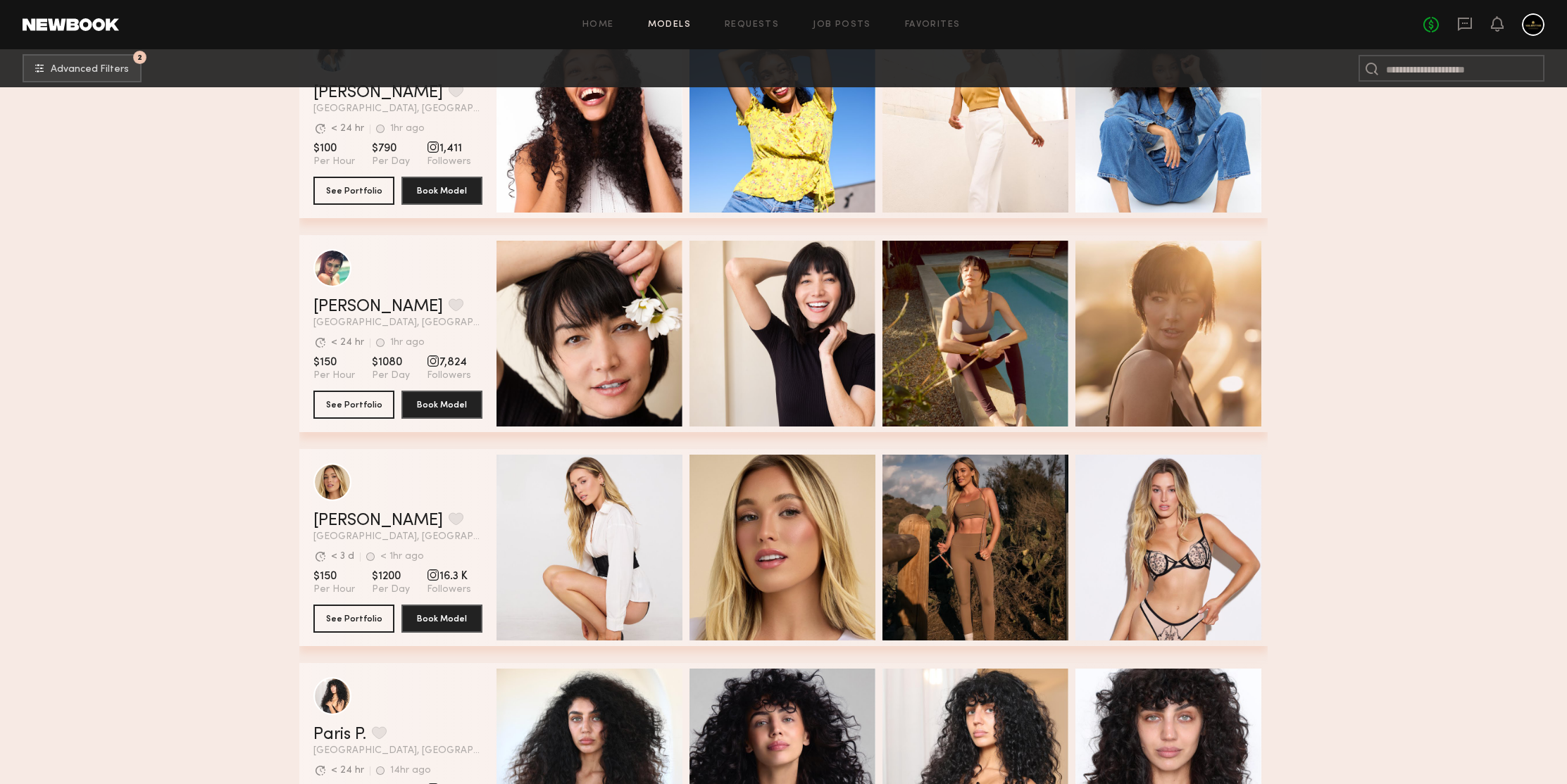
scroll to position [52261, 0]
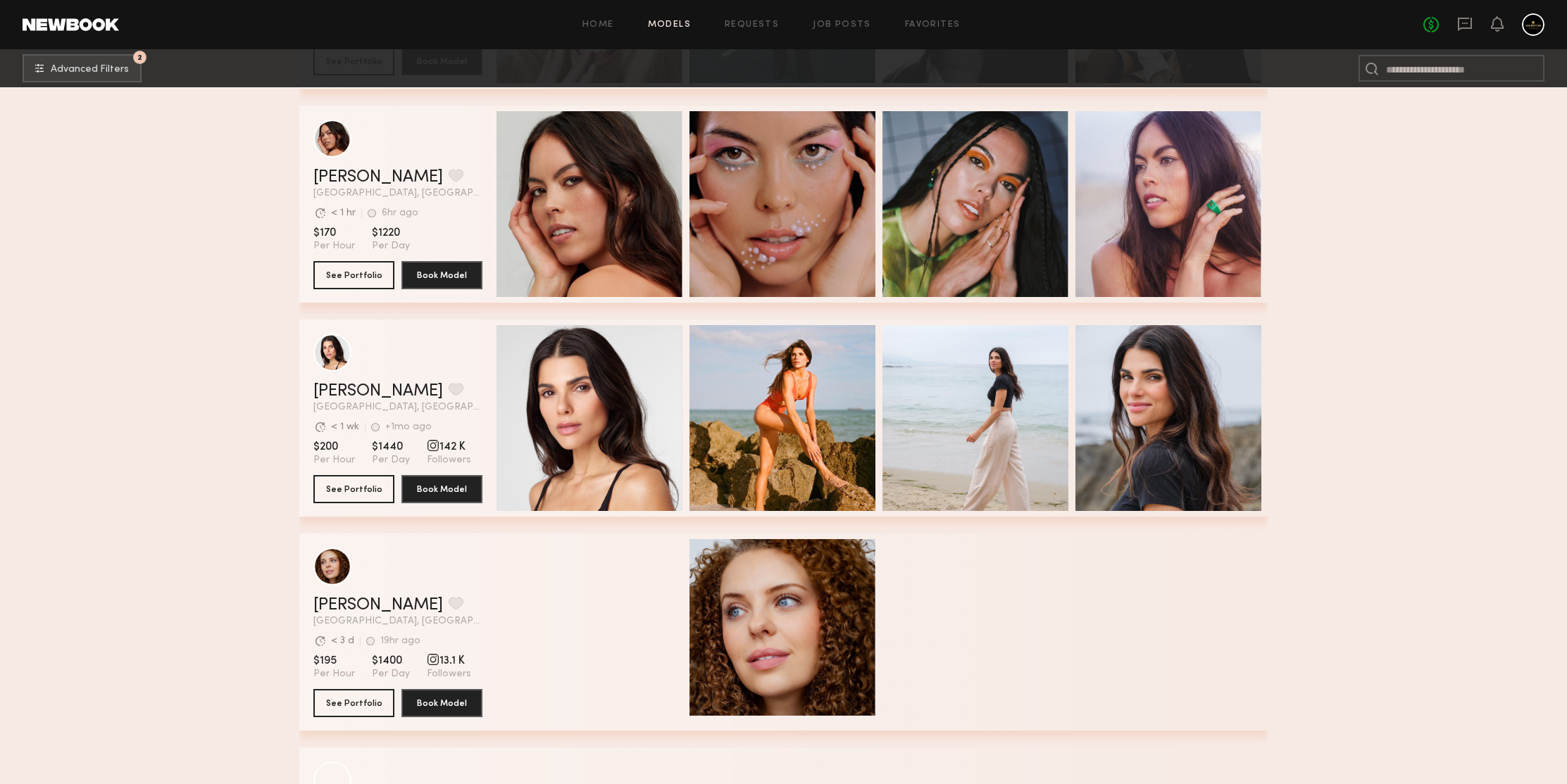
scroll to position [53894, 0]
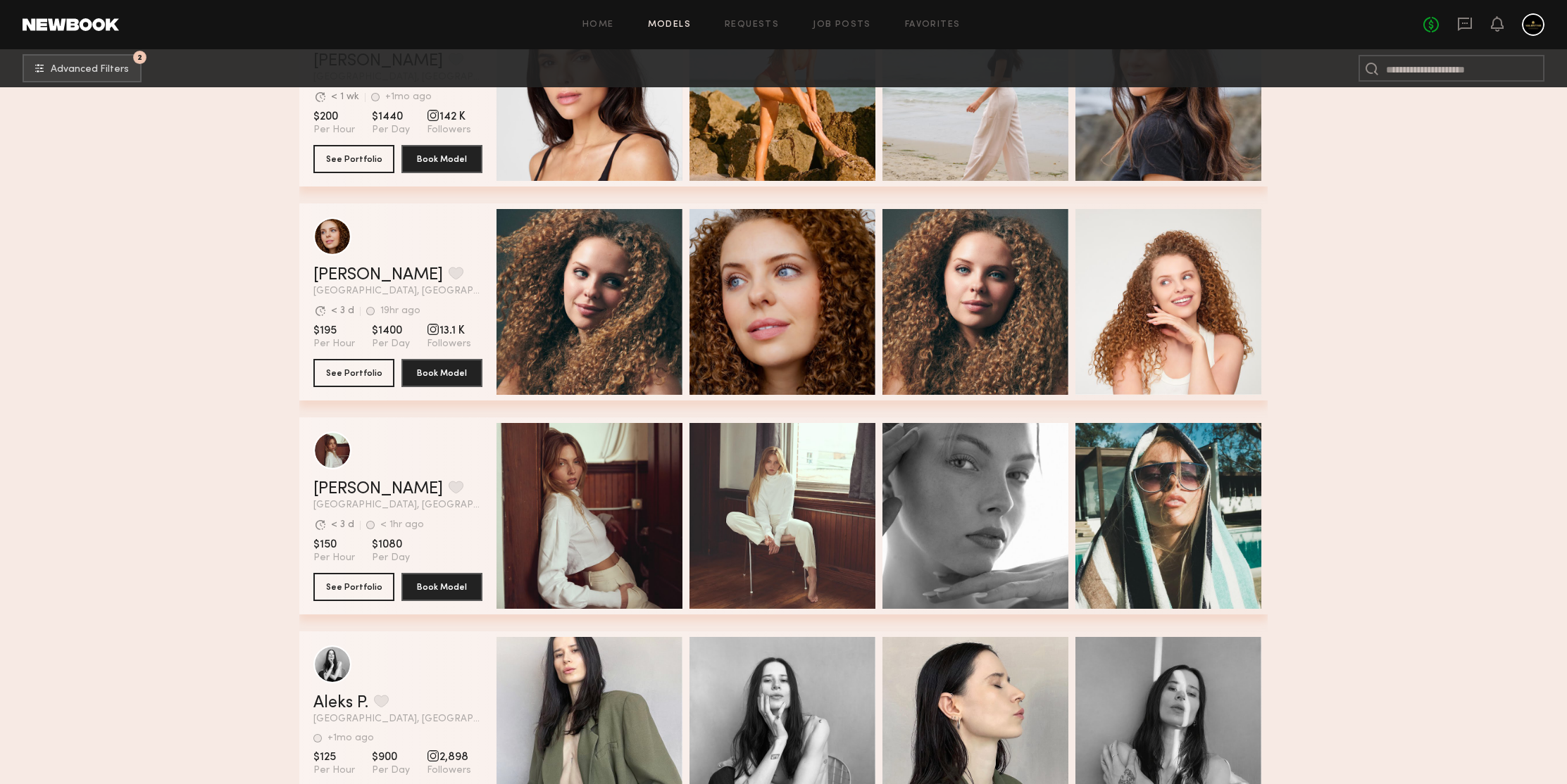
scroll to position [54276, 0]
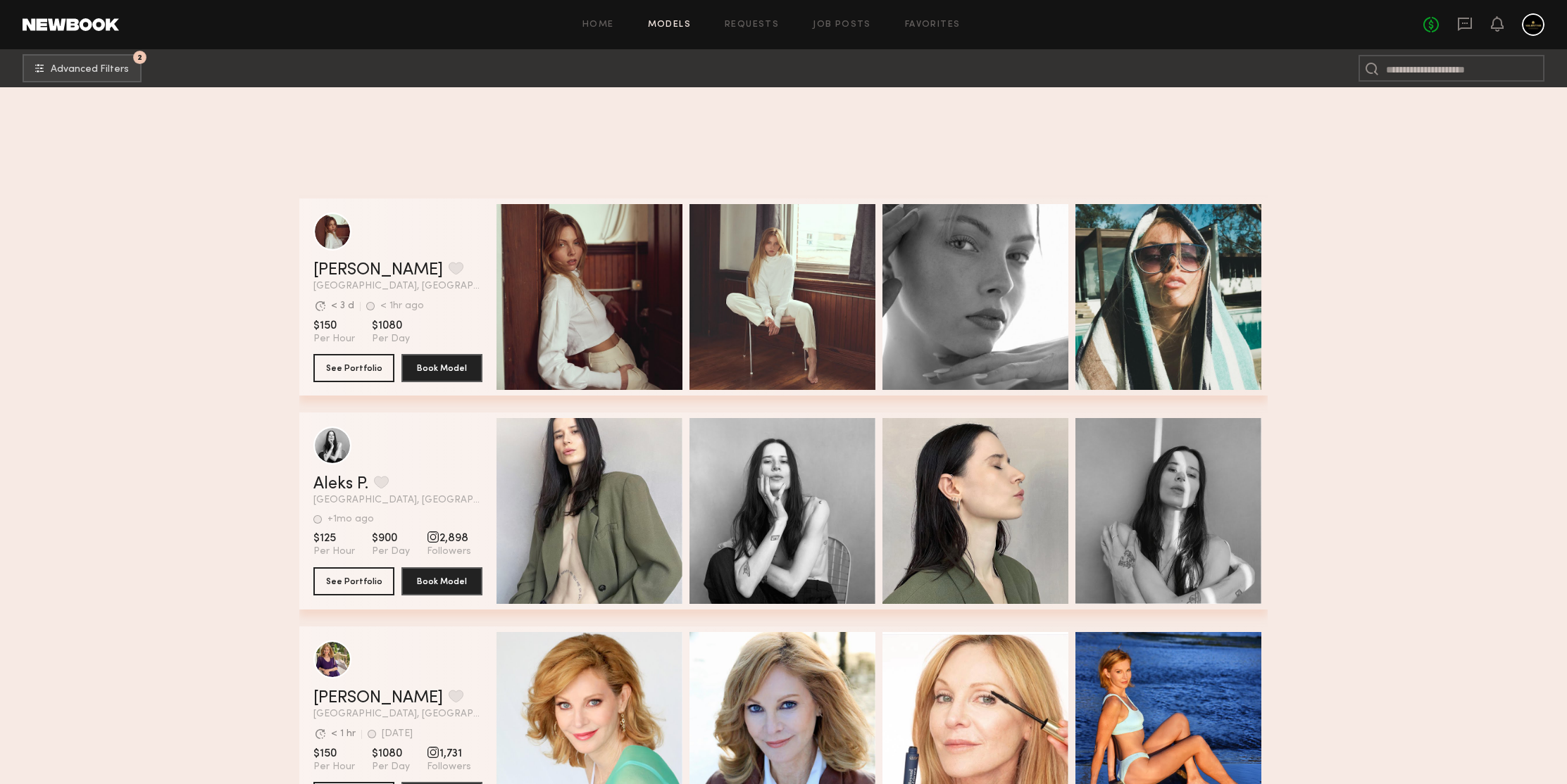
scroll to position [54872, 0]
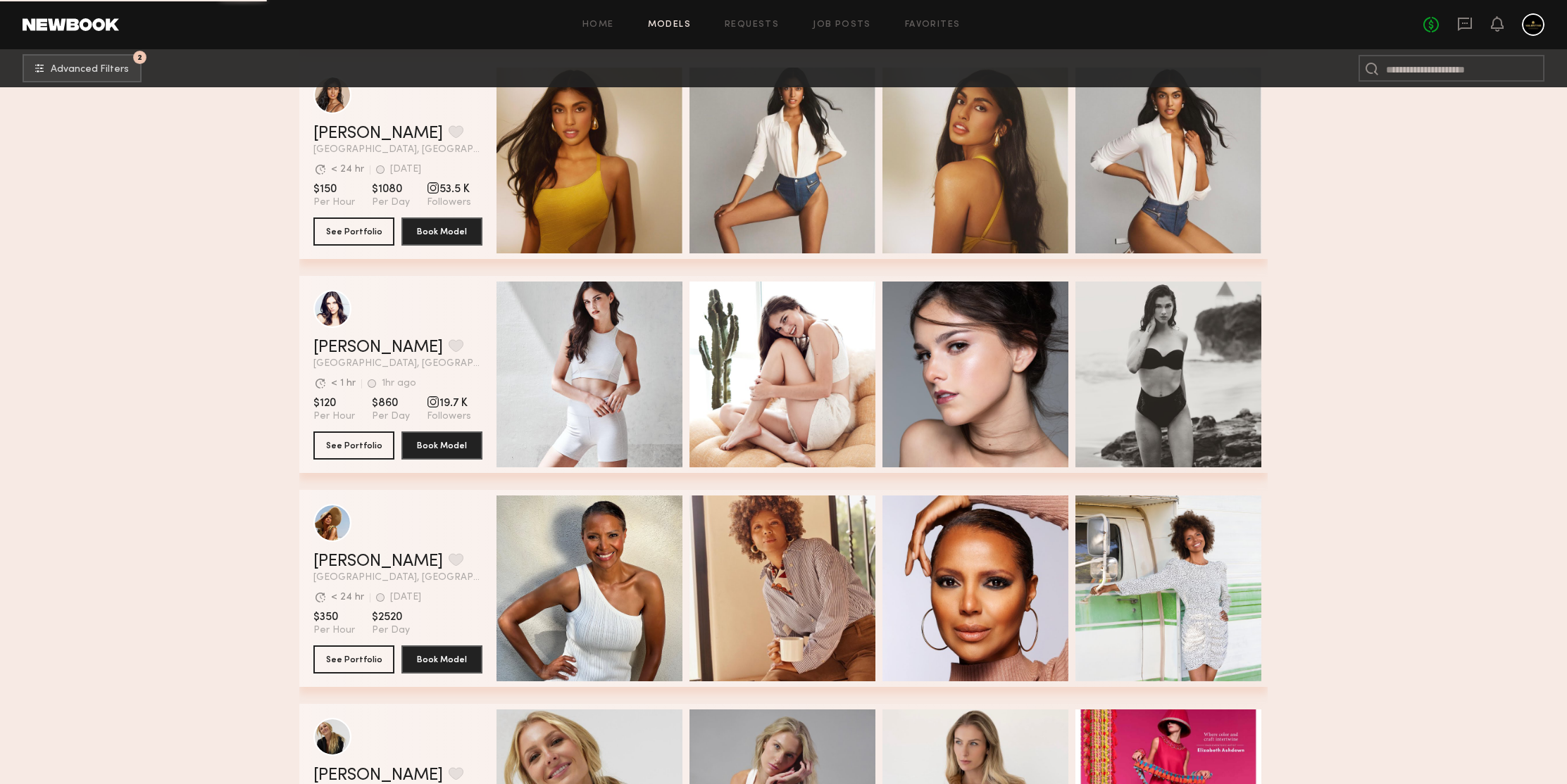
scroll to position [56080, 0]
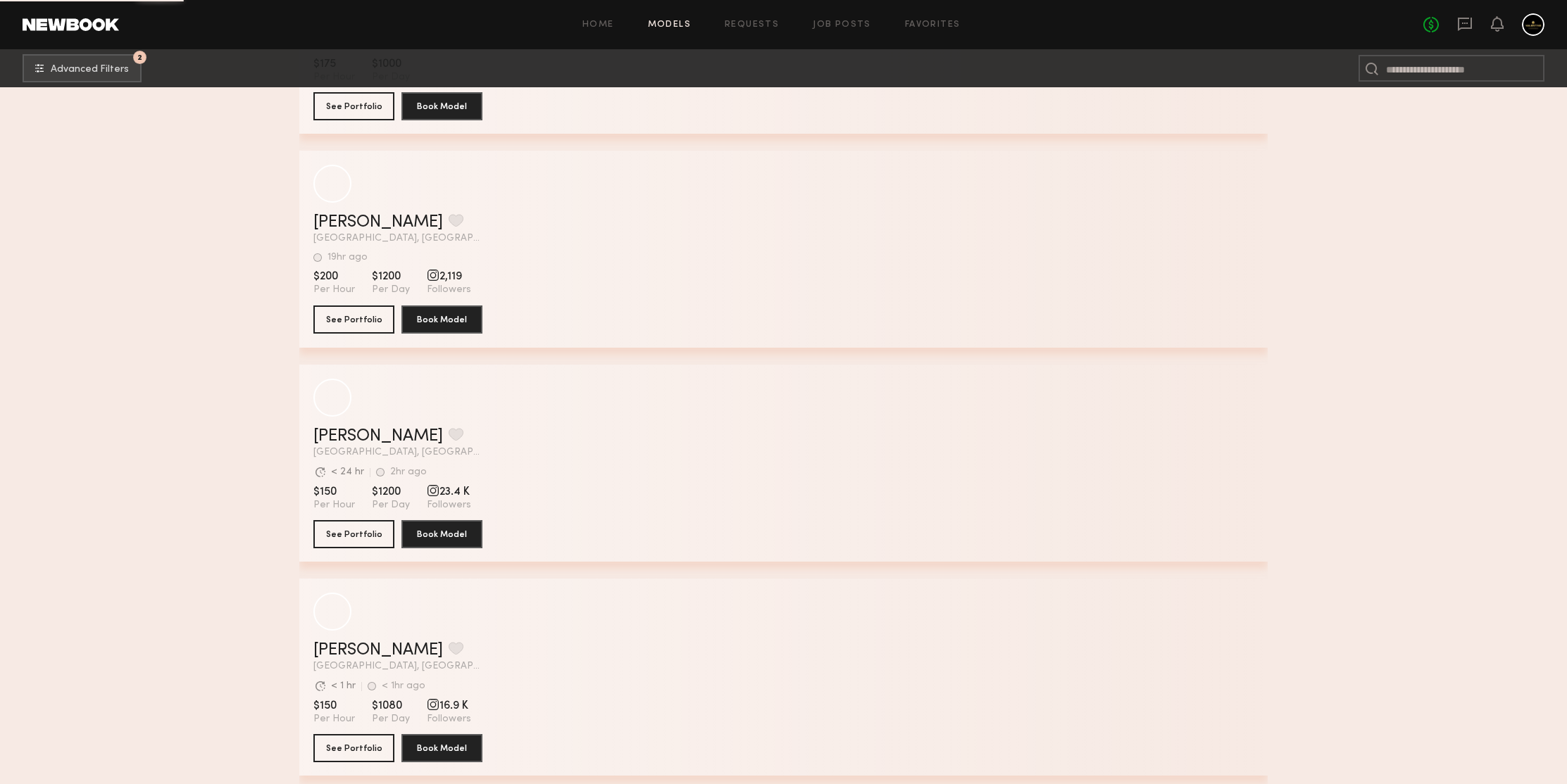
scroll to position [57977, 0]
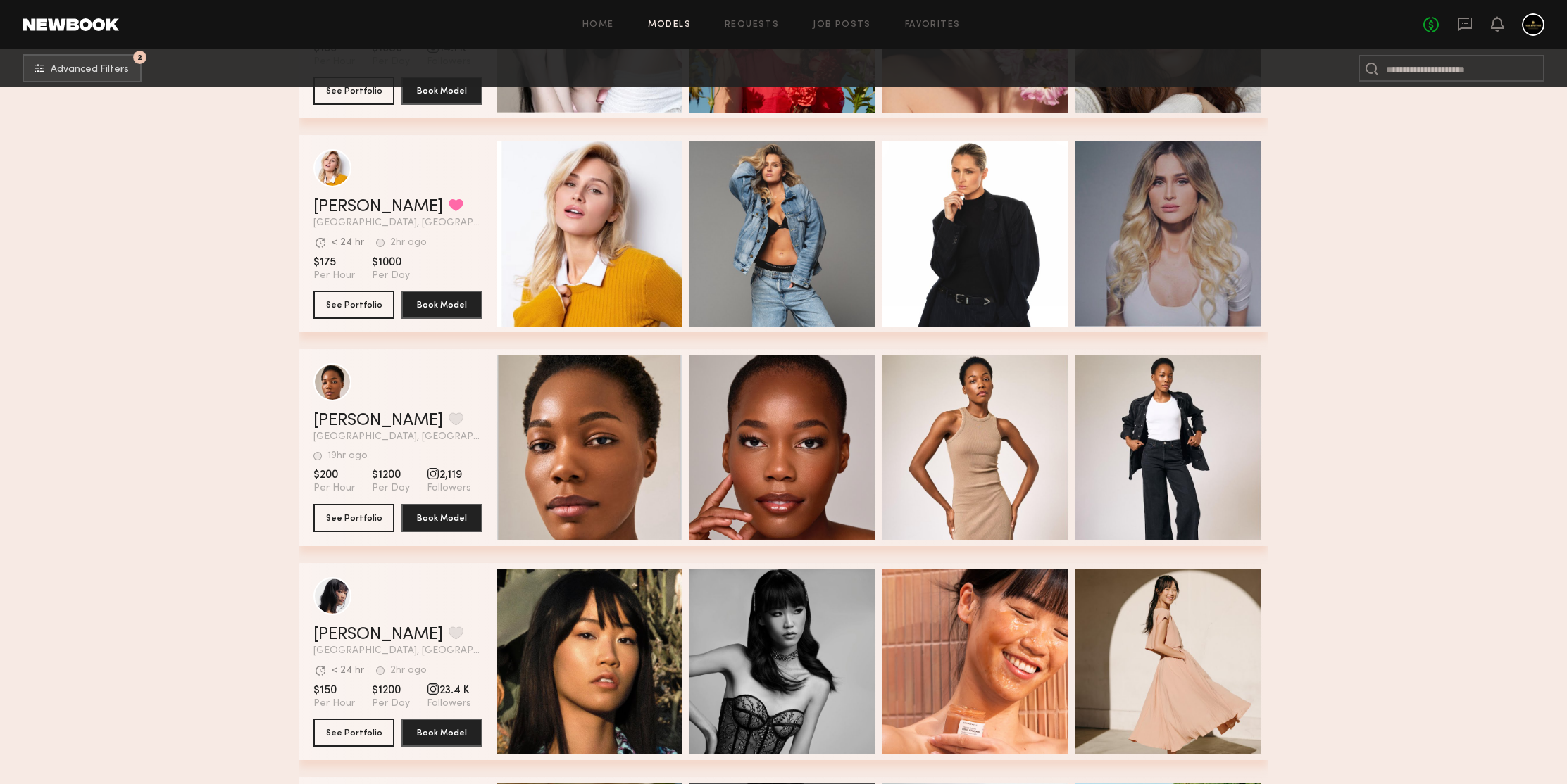
scroll to position [58413, 0]
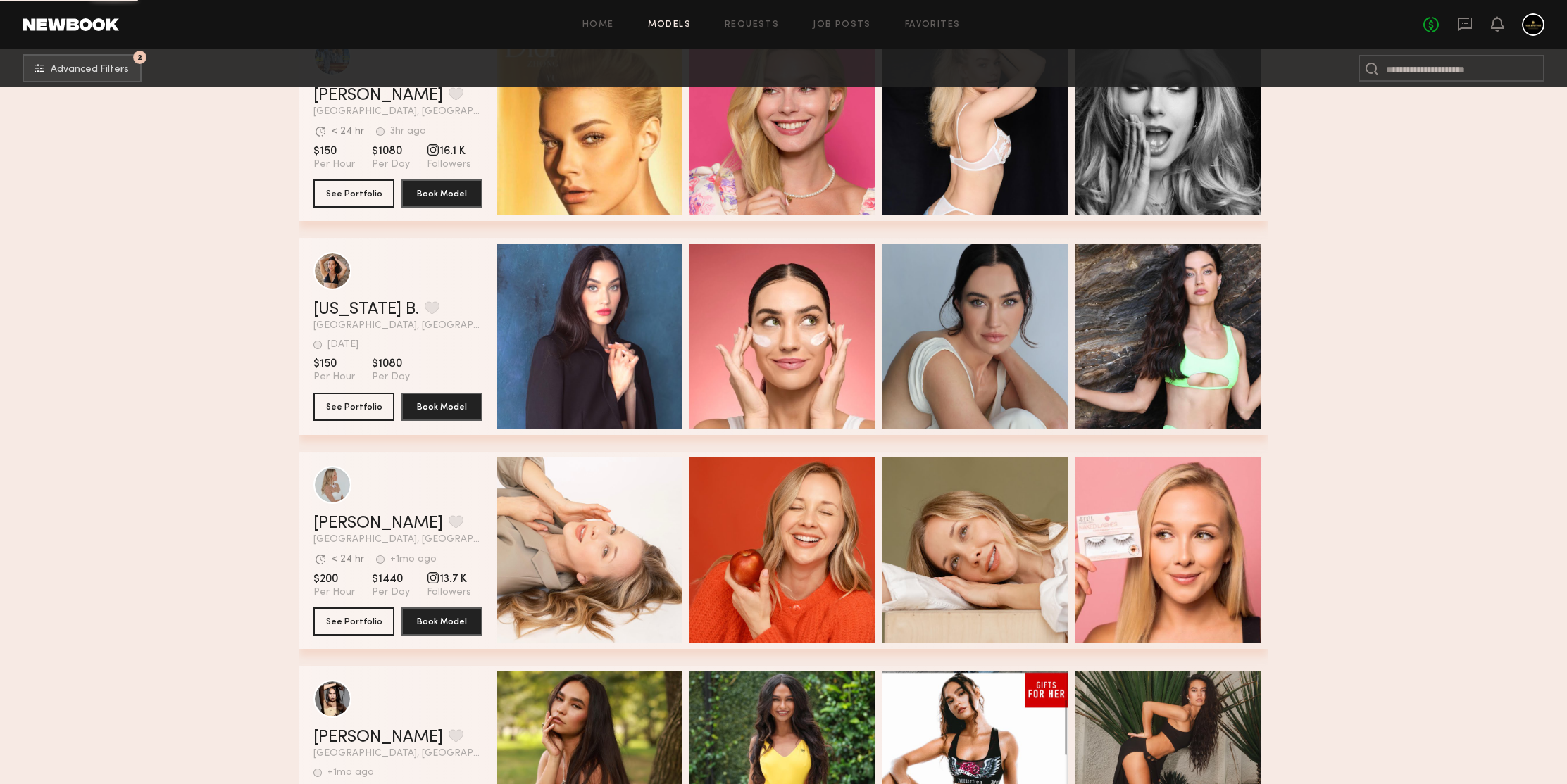
scroll to position [61156, 0]
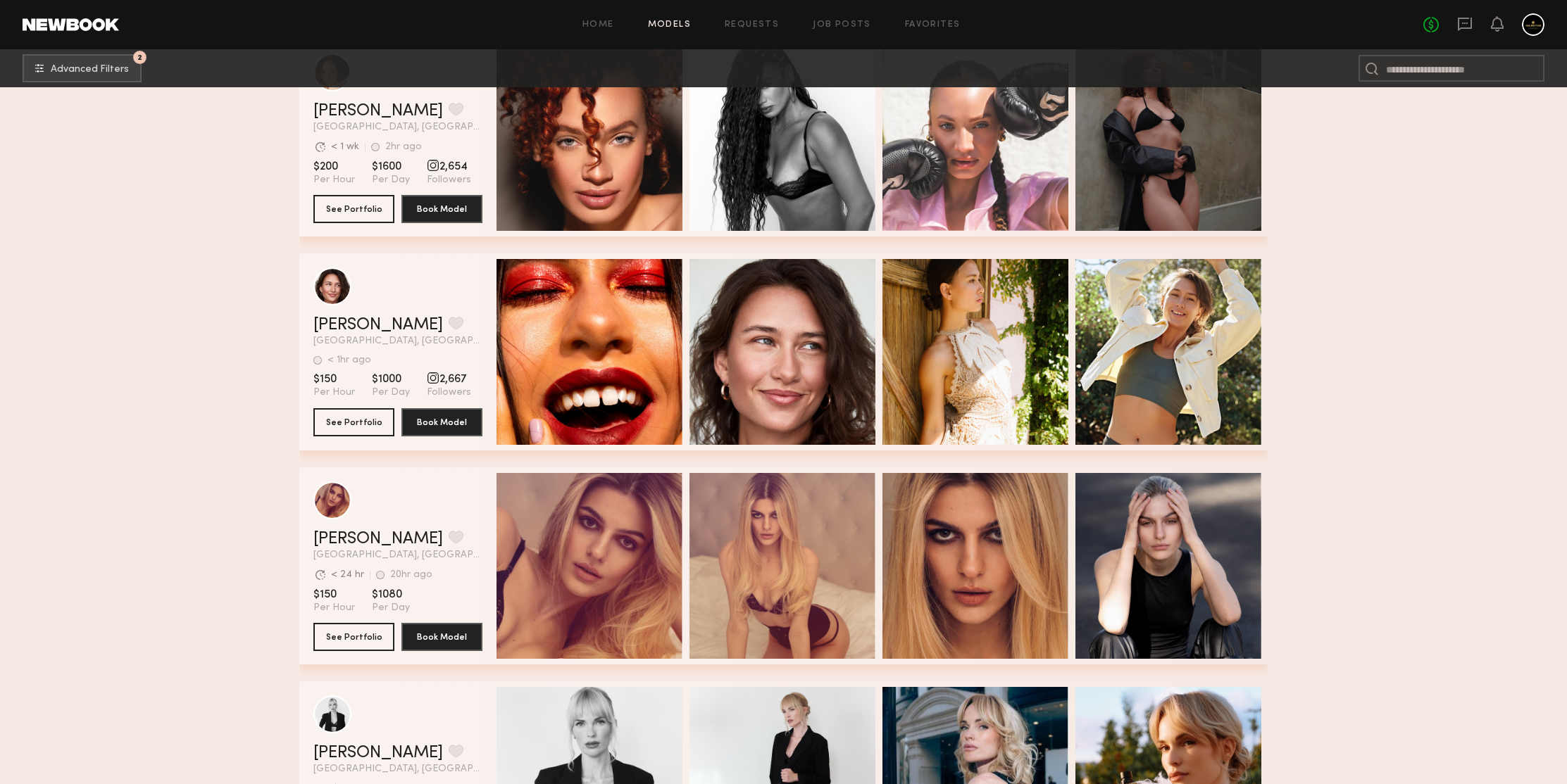
scroll to position [62907, 0]
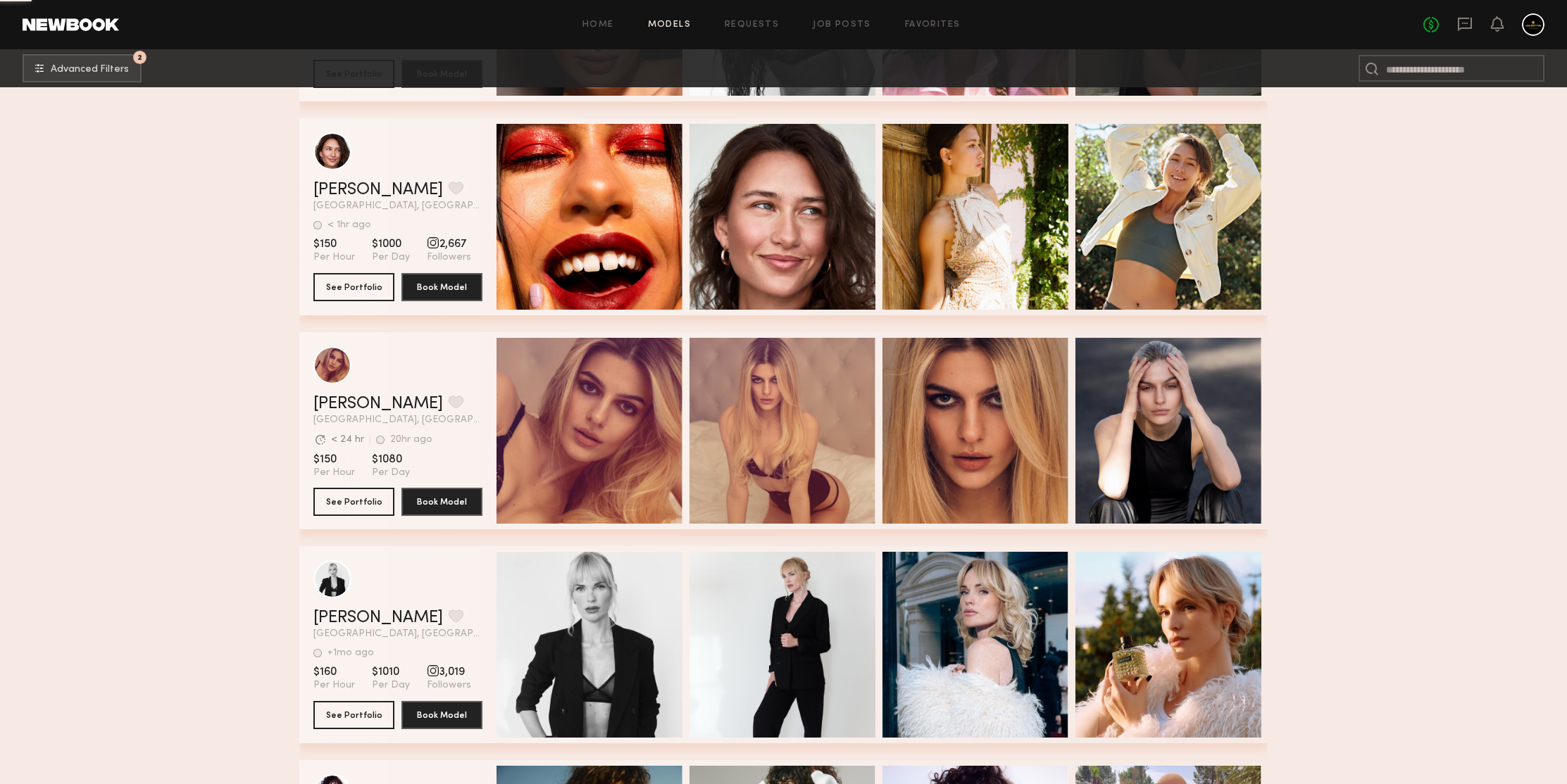
scroll to position [63231, 0]
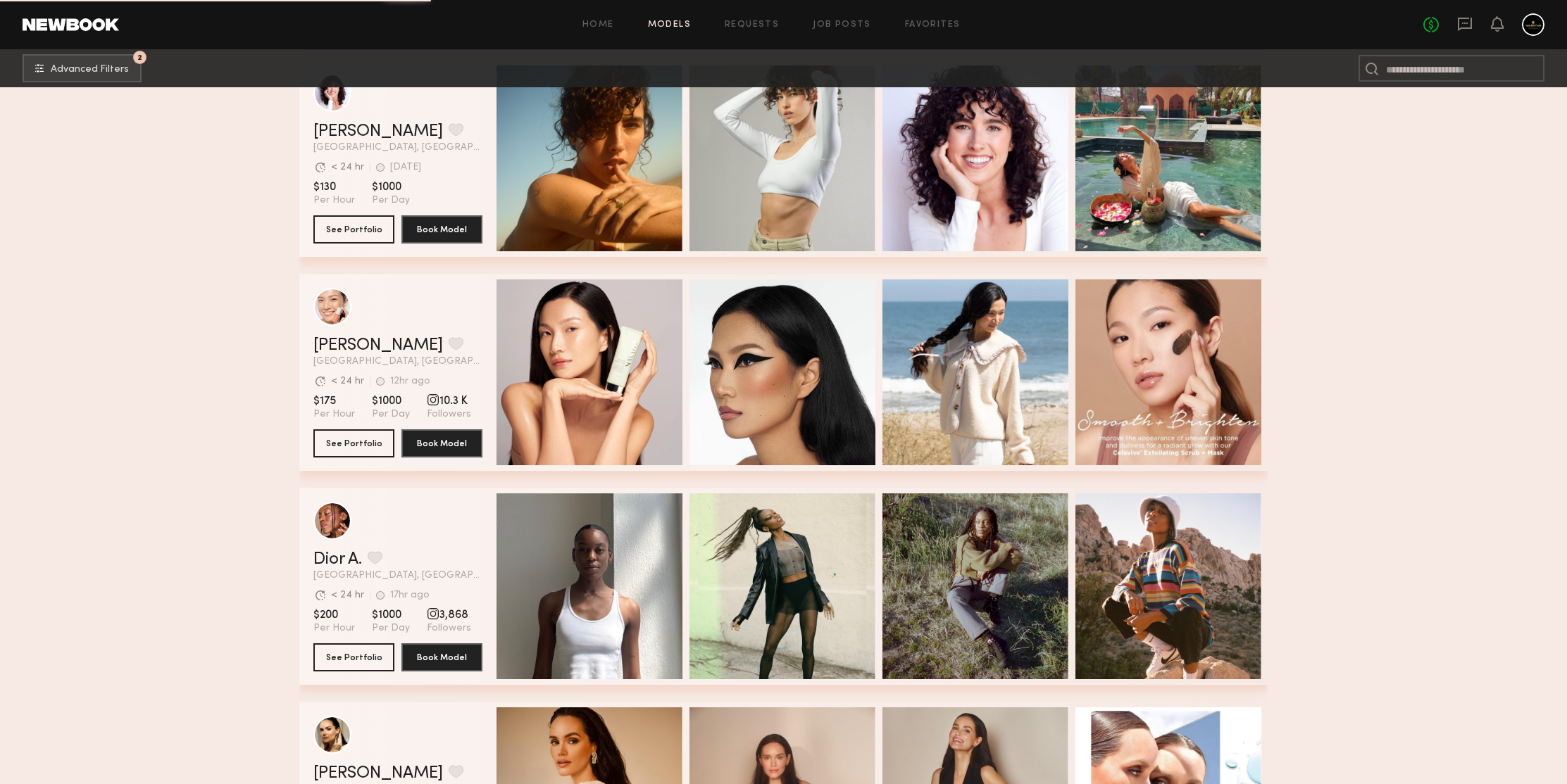
scroll to position [63784, 0]
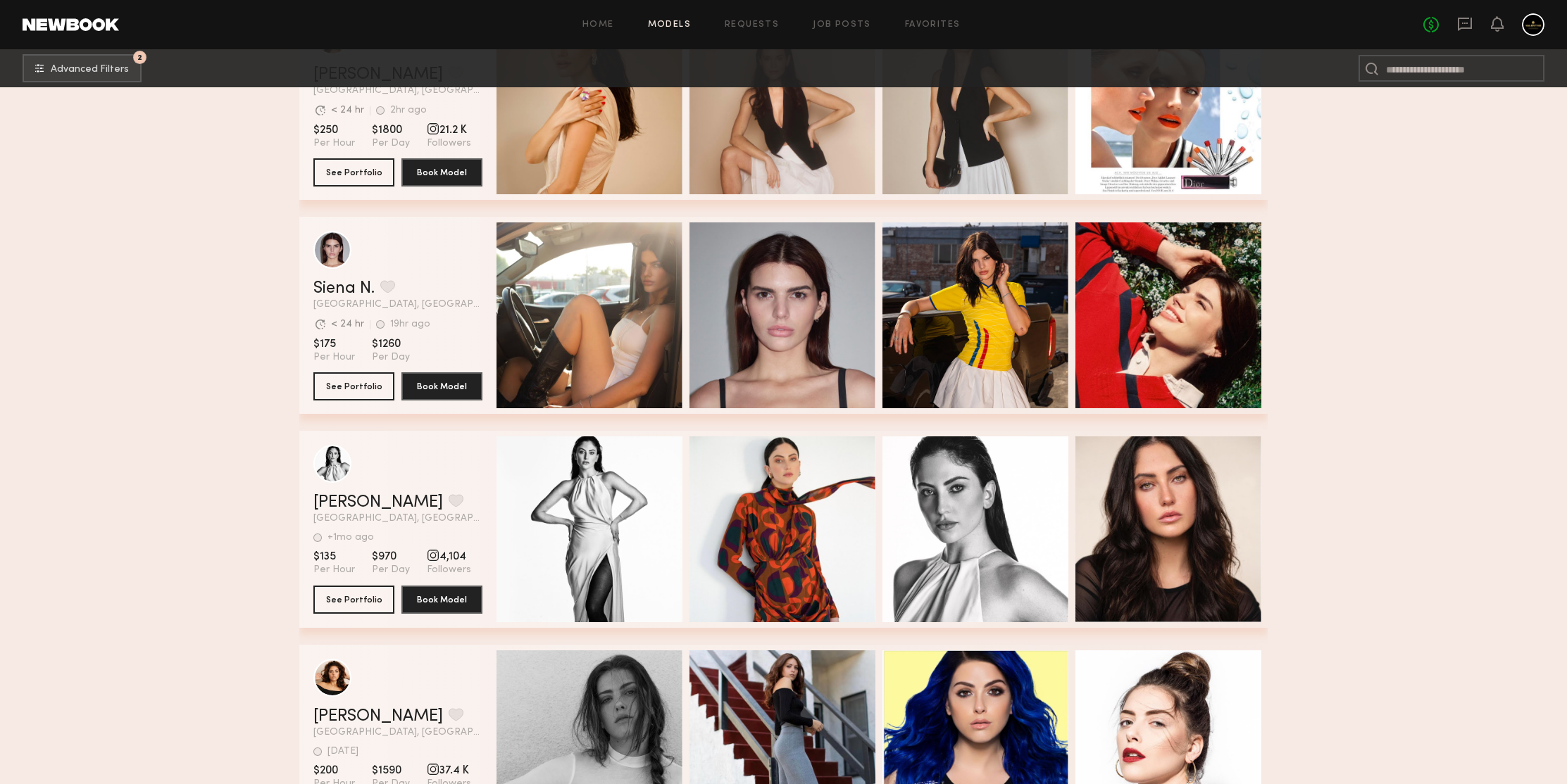
scroll to position [64461, 0]
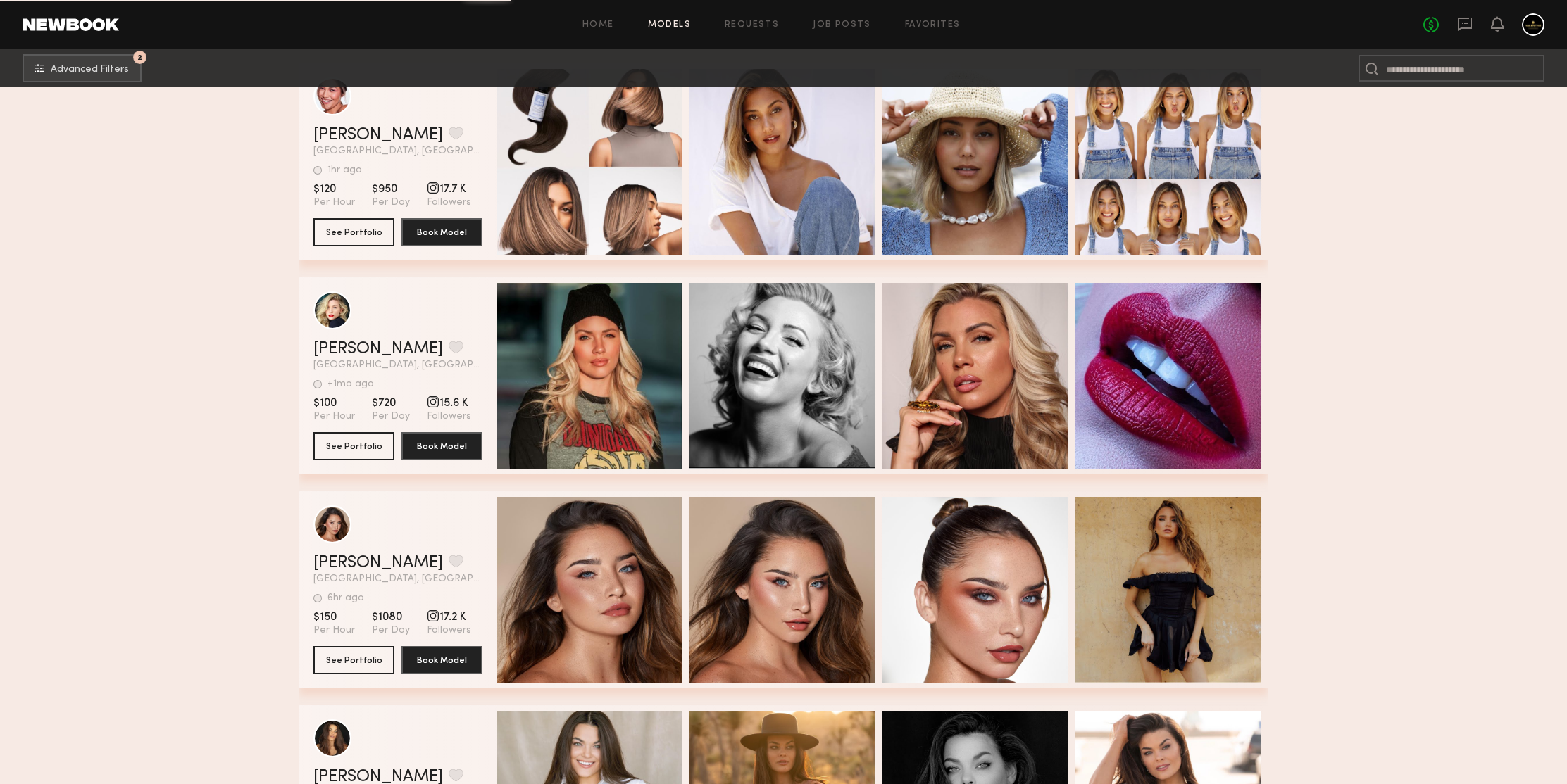
scroll to position [66282, 0]
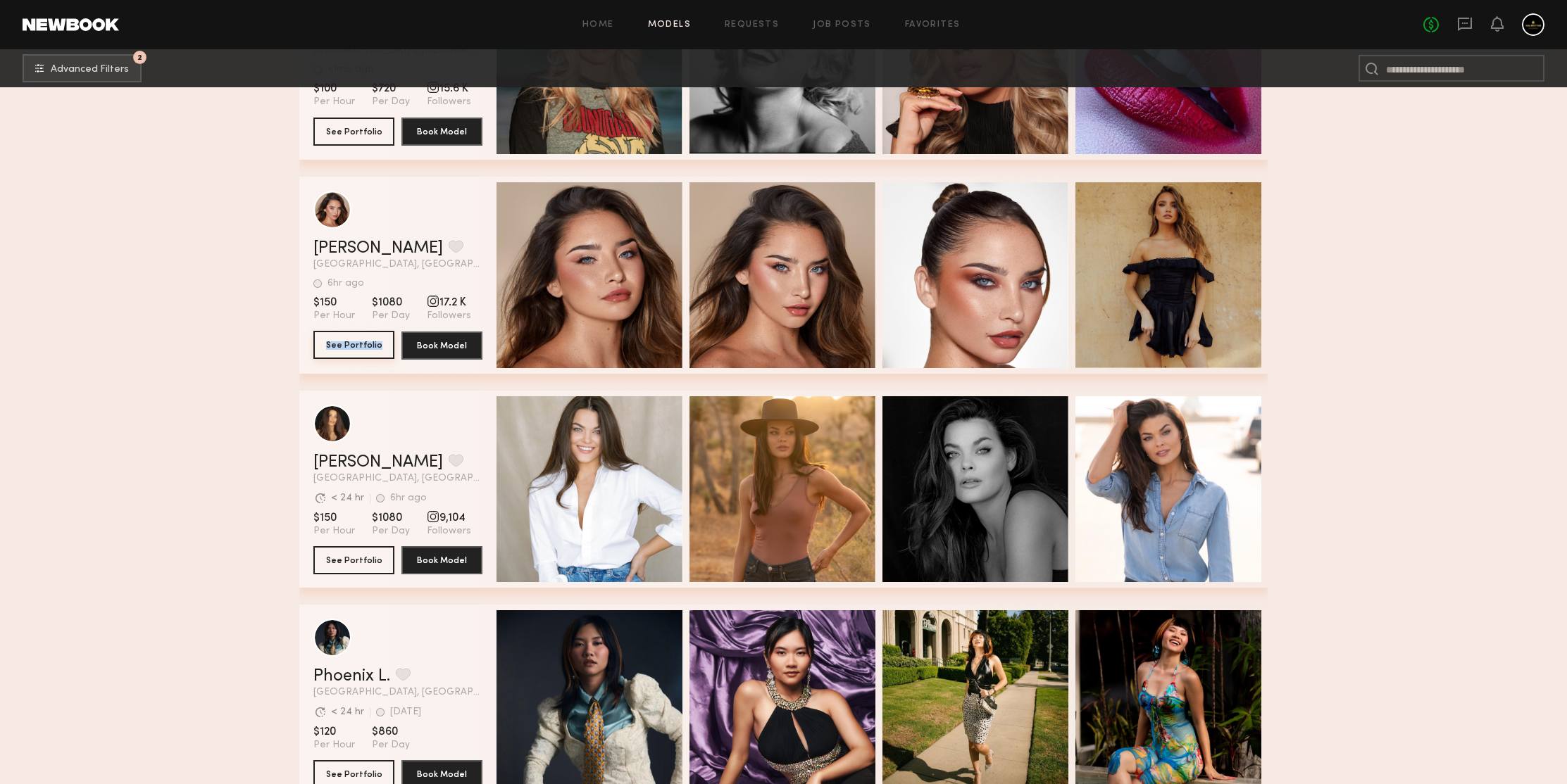
drag, startPoint x: 335, startPoint y: 347, endPoint x: 225, endPoint y: 294, distance: 122.1
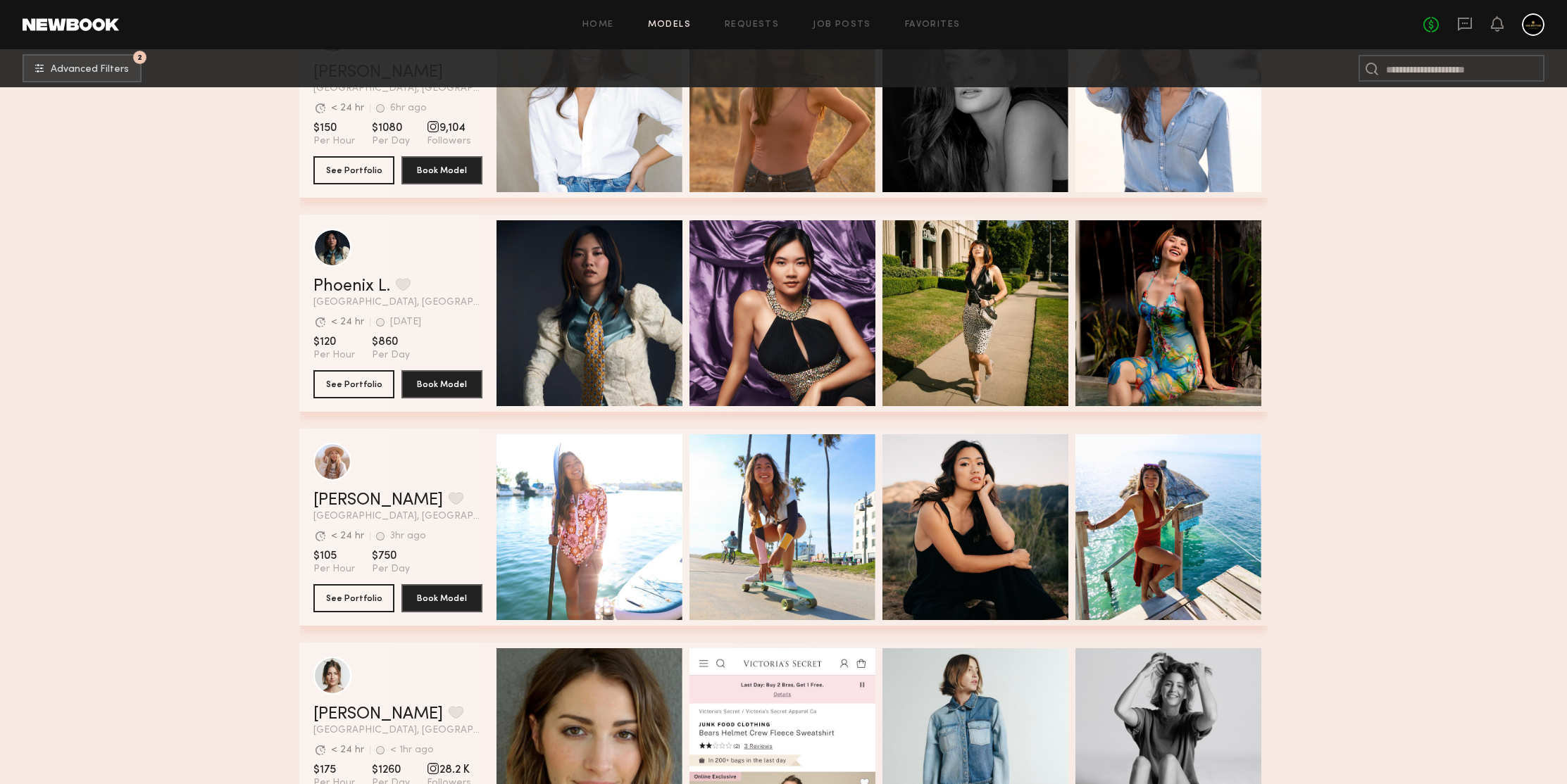
scroll to position [67027, 0]
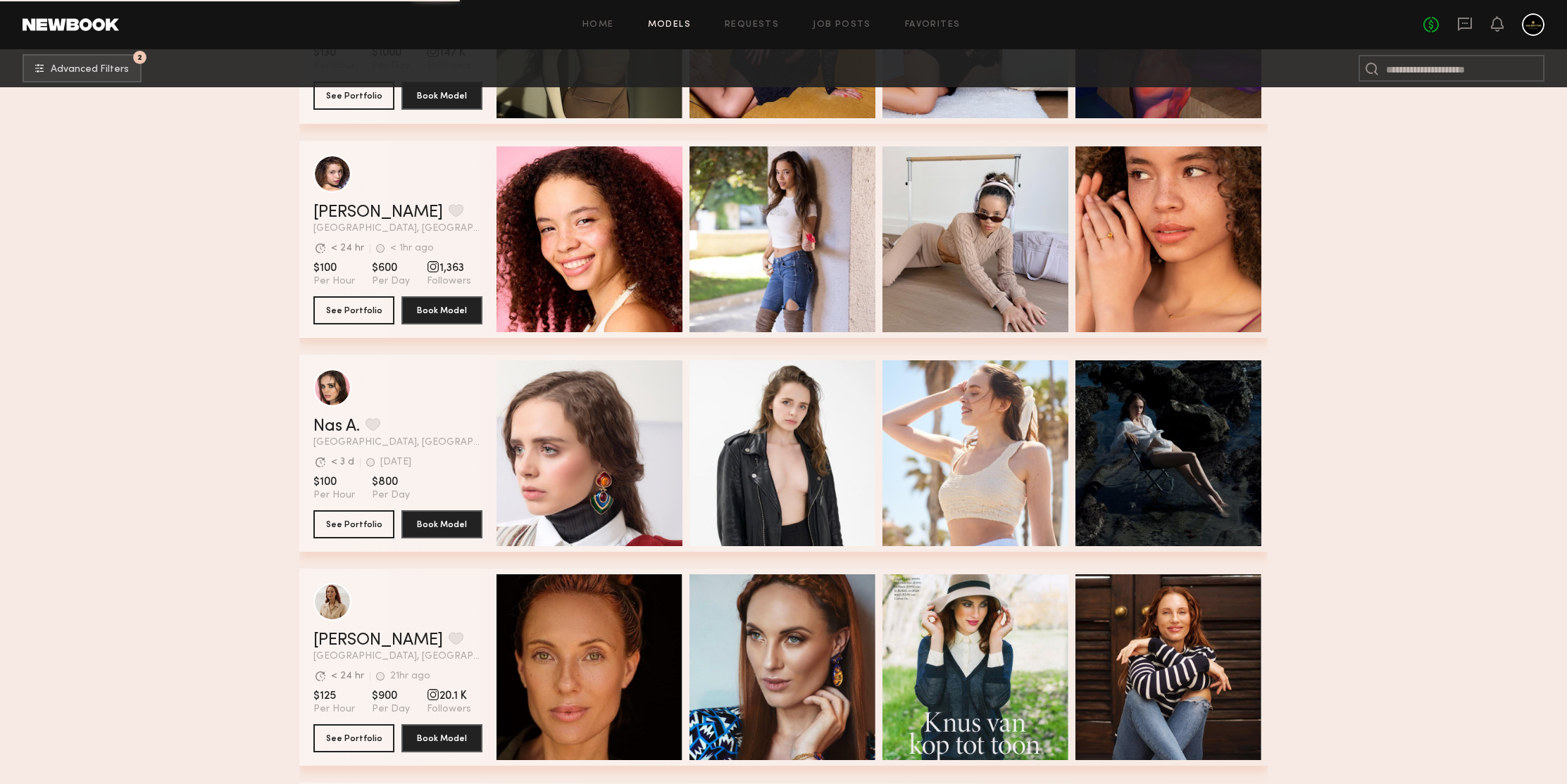
scroll to position [68920, 0]
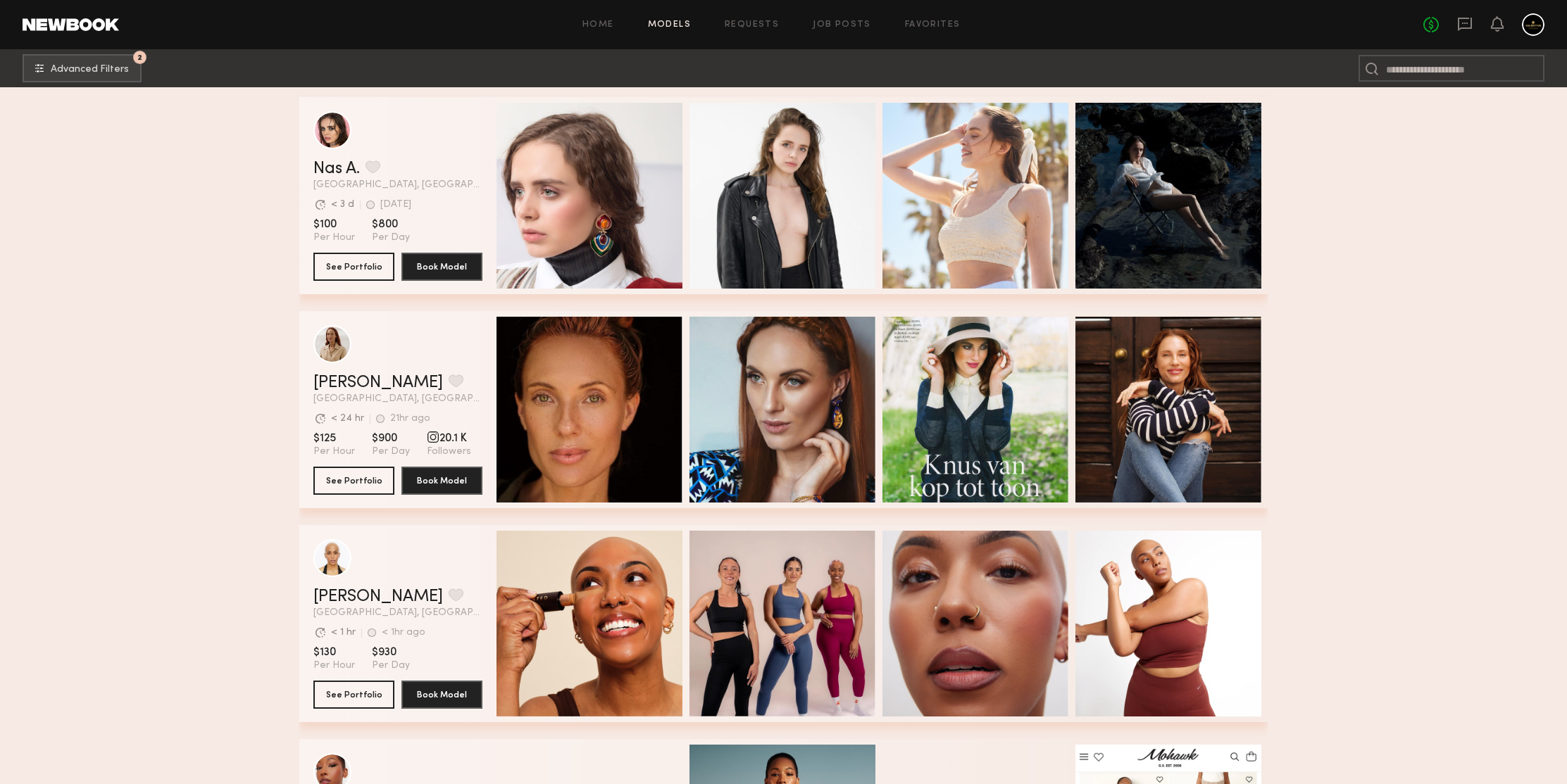
scroll to position [69430, 0]
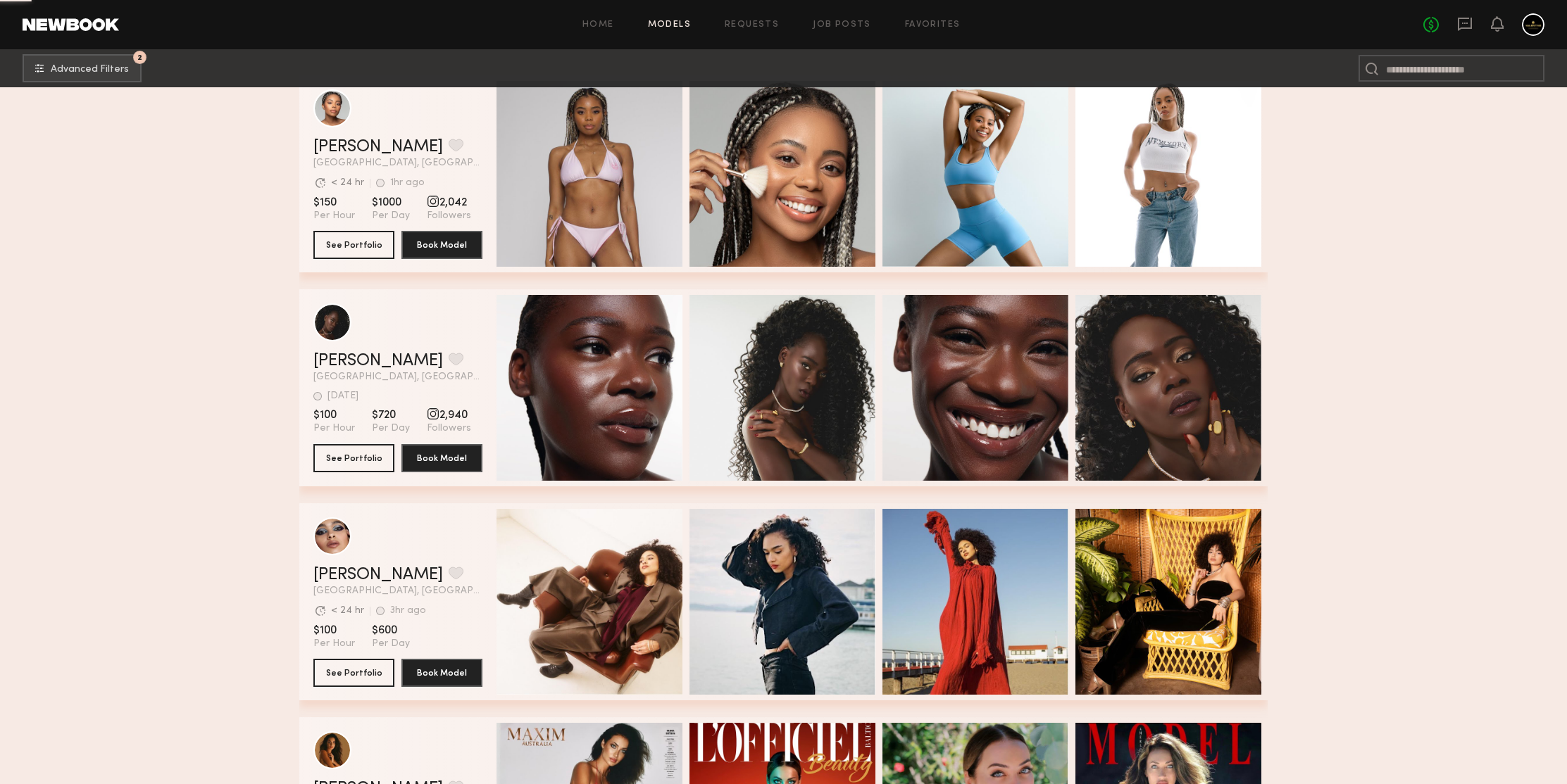
scroll to position [71123, 0]
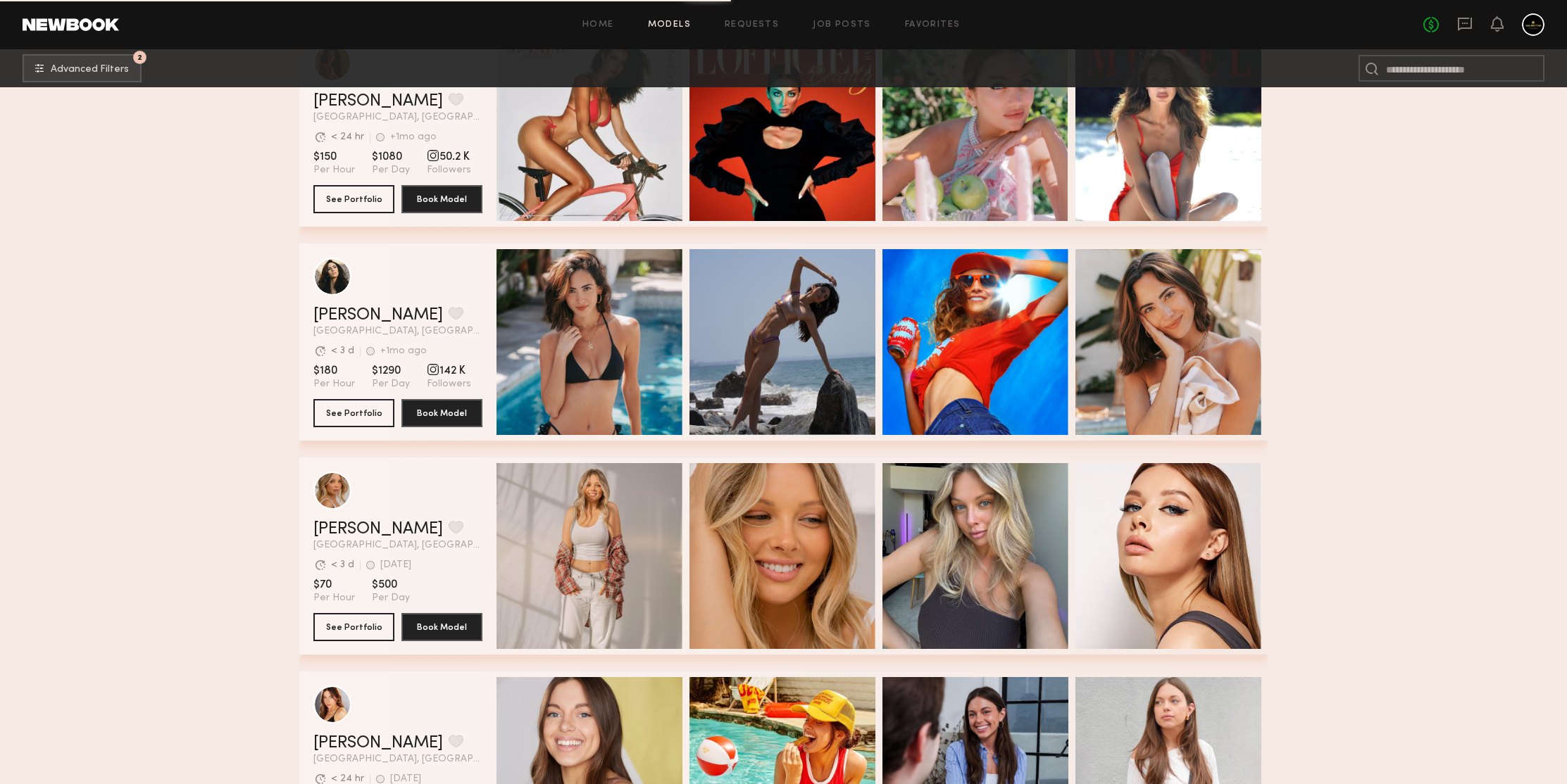
scroll to position [71489, 0]
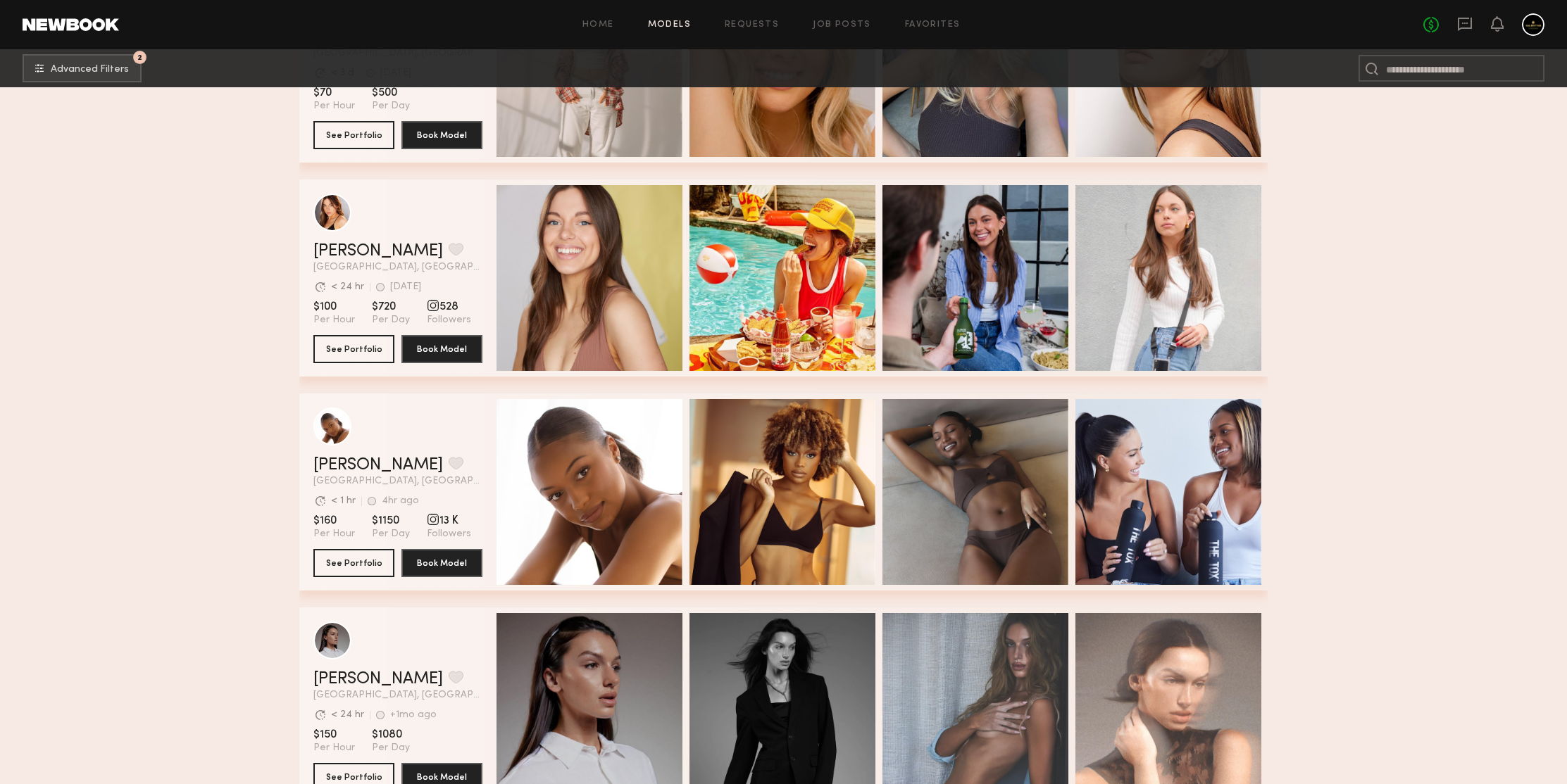
scroll to position [72055, 0]
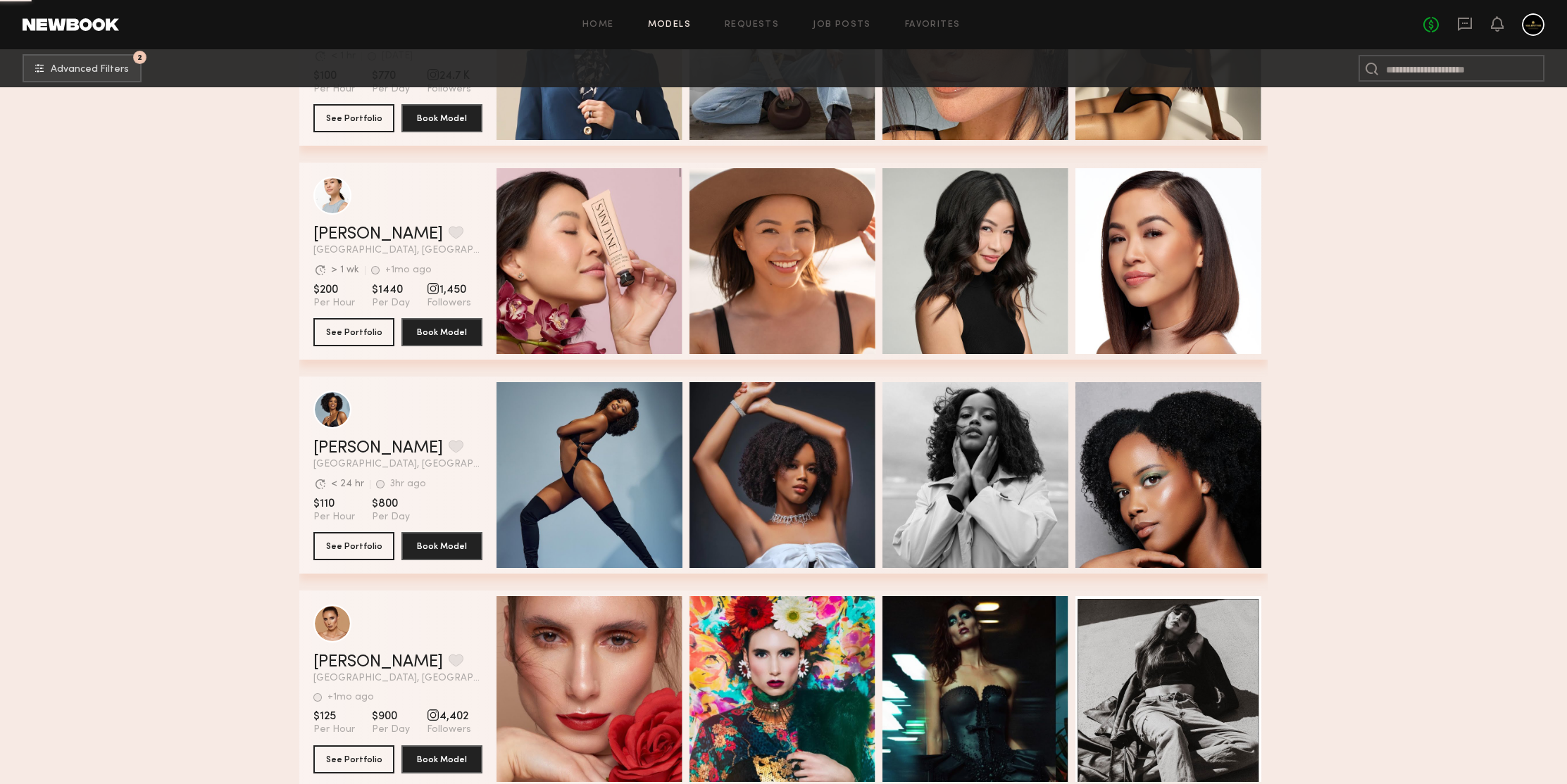
scroll to position [73431, 0]
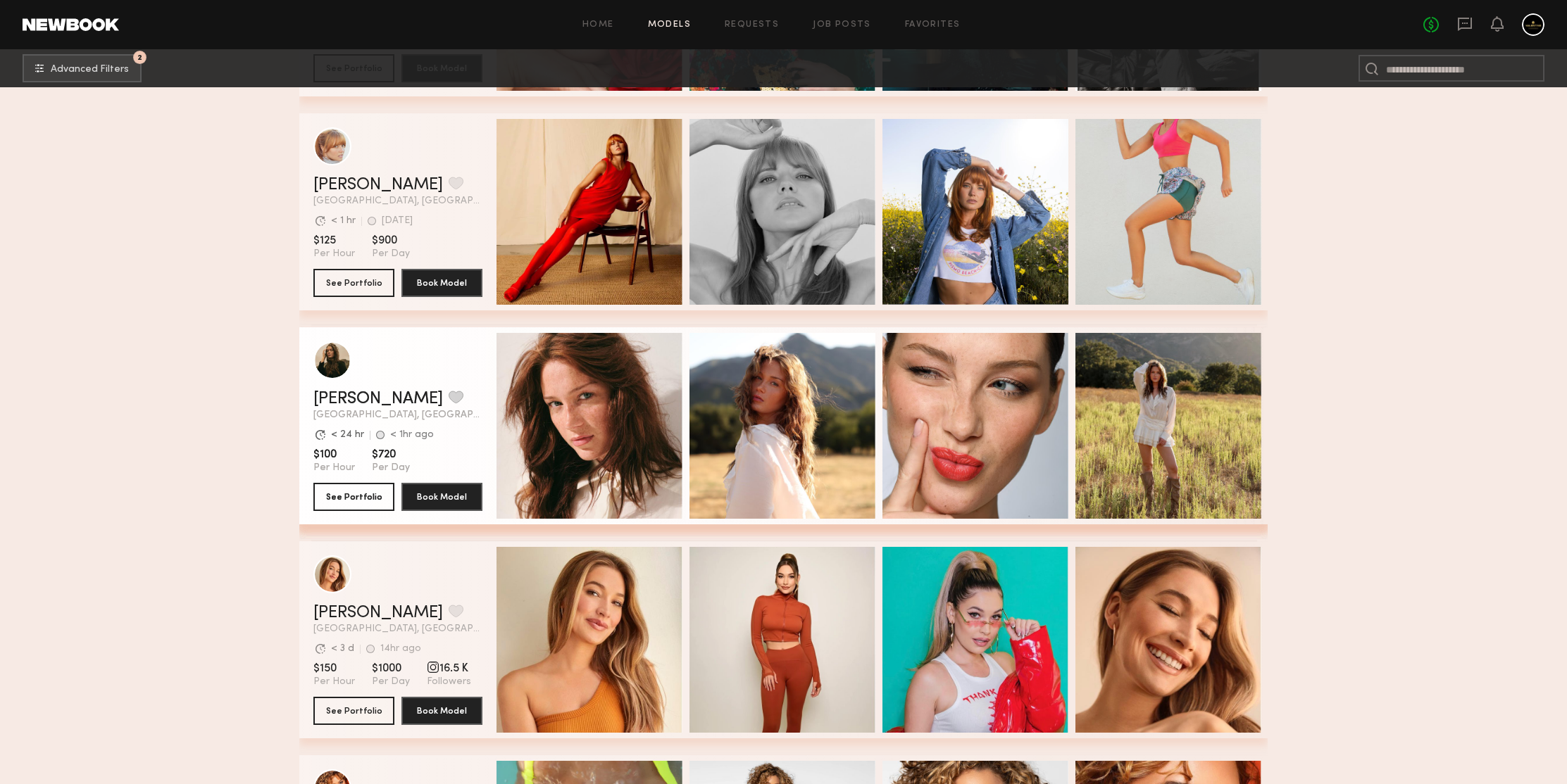
scroll to position [74219, 0]
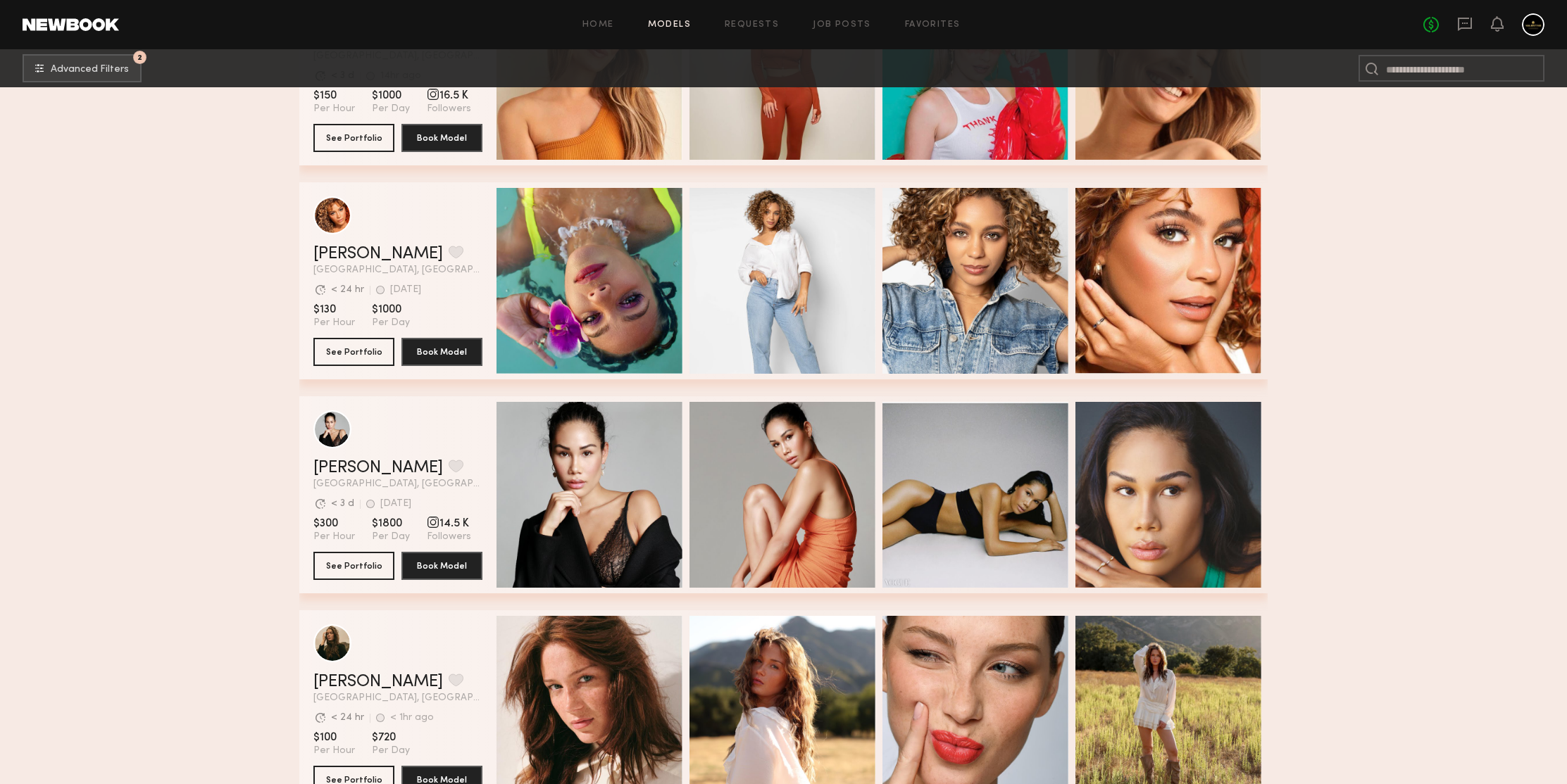
scroll to position [74632, 0]
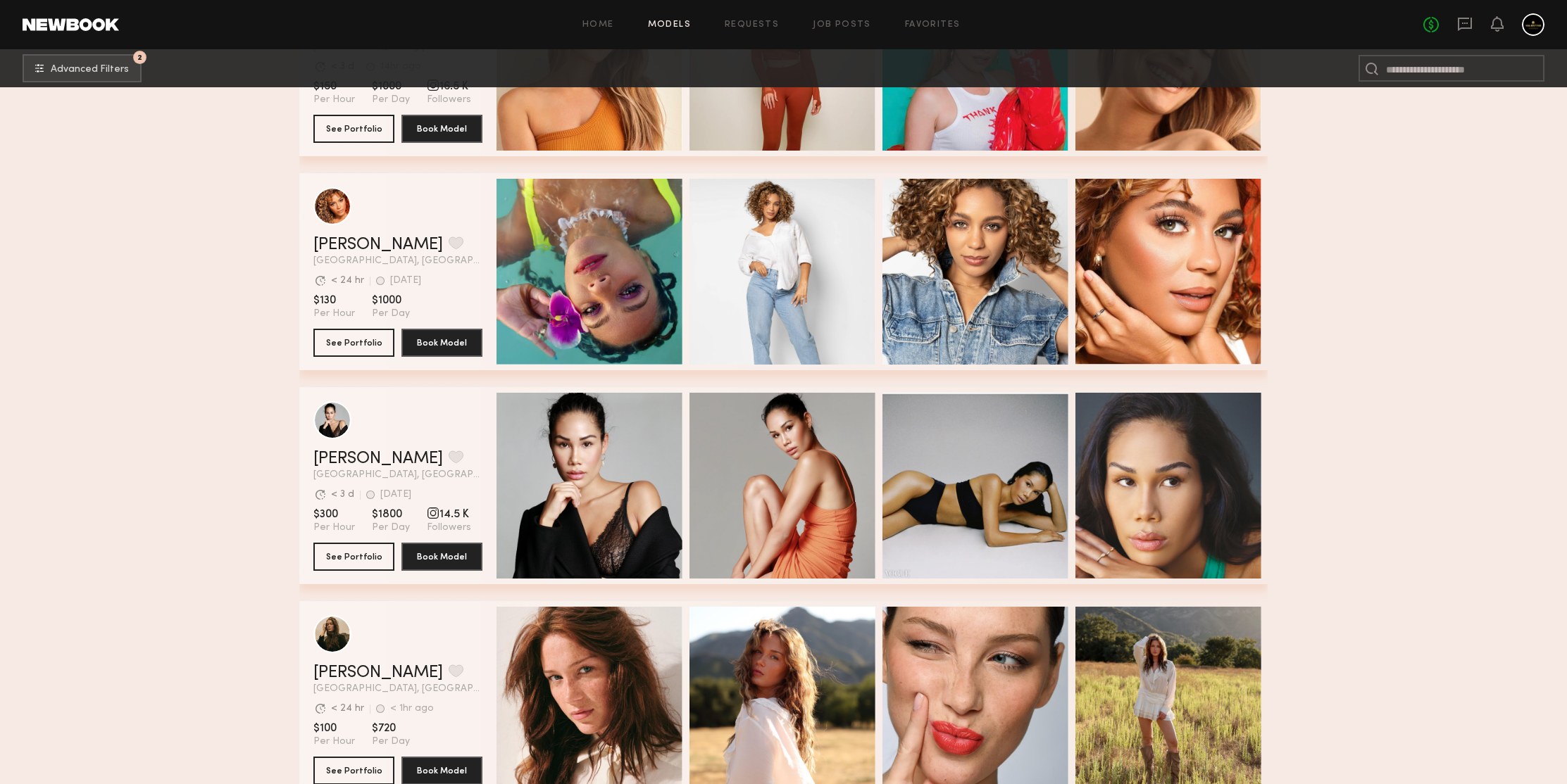
drag, startPoint x: 1449, startPoint y: 299, endPoint x: 1436, endPoint y: 285, distance: 19.1
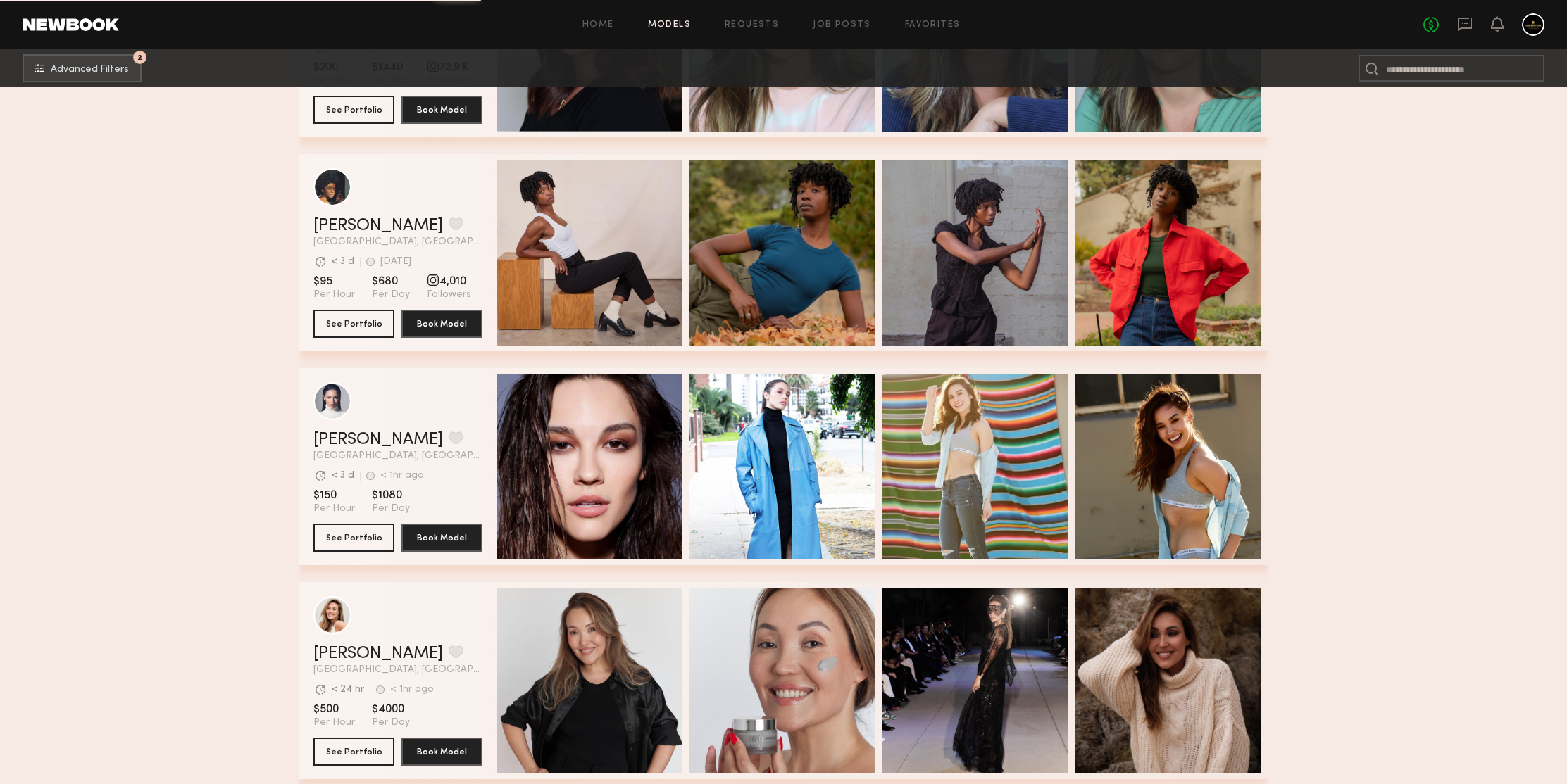
scroll to position [76625, 0]
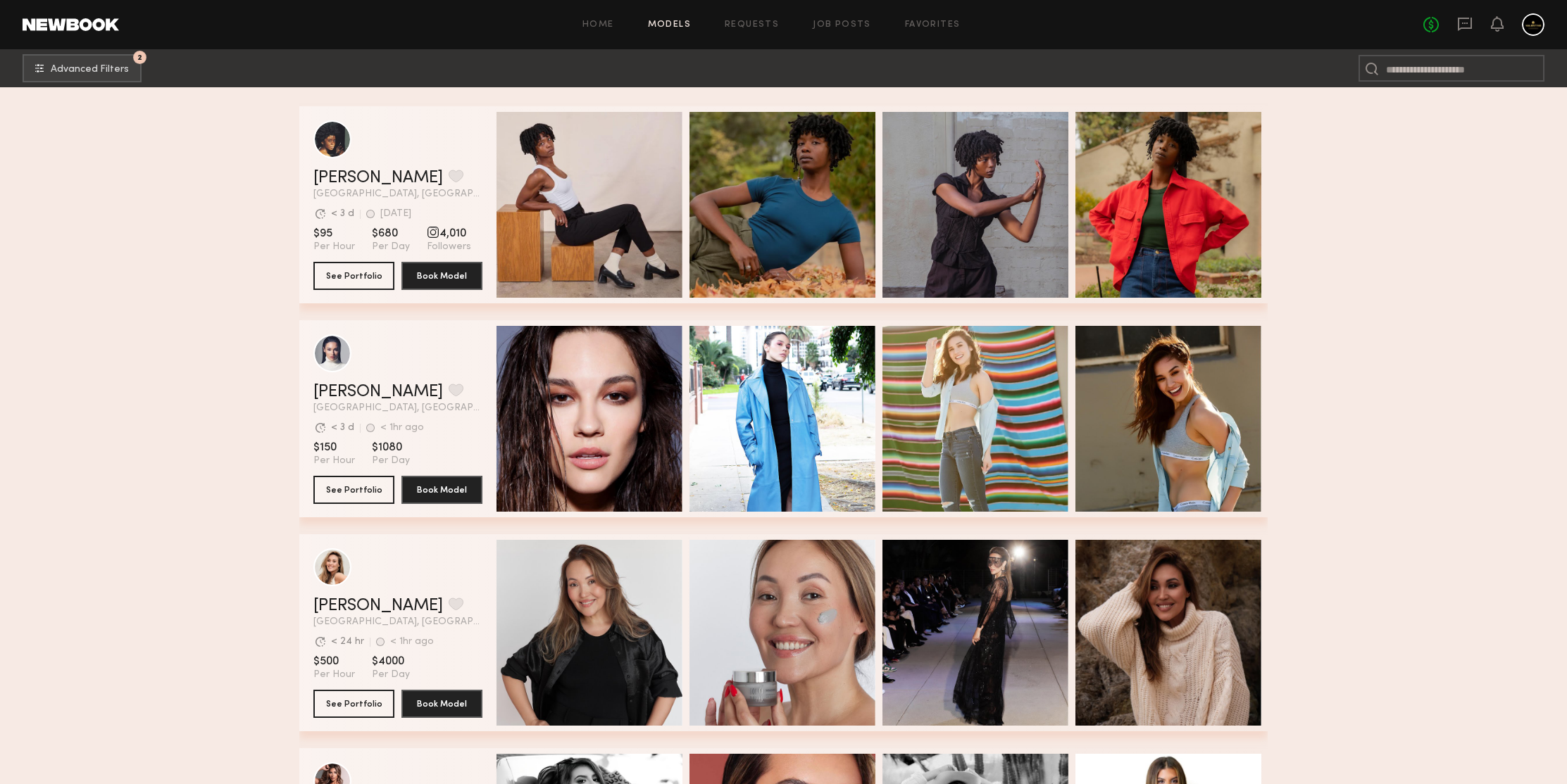
scroll to position [77012, 0]
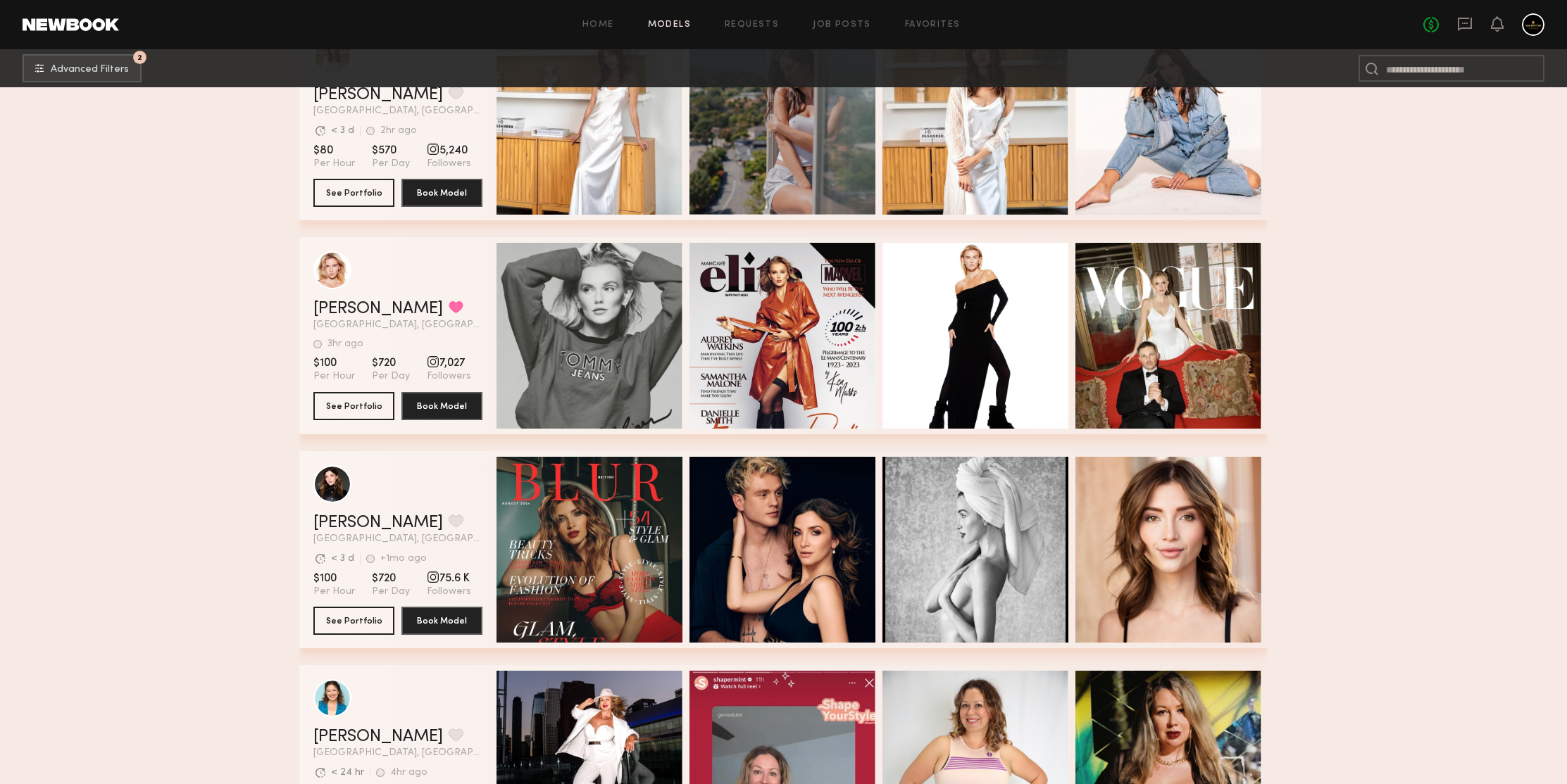
scroll to position [78010, 0]
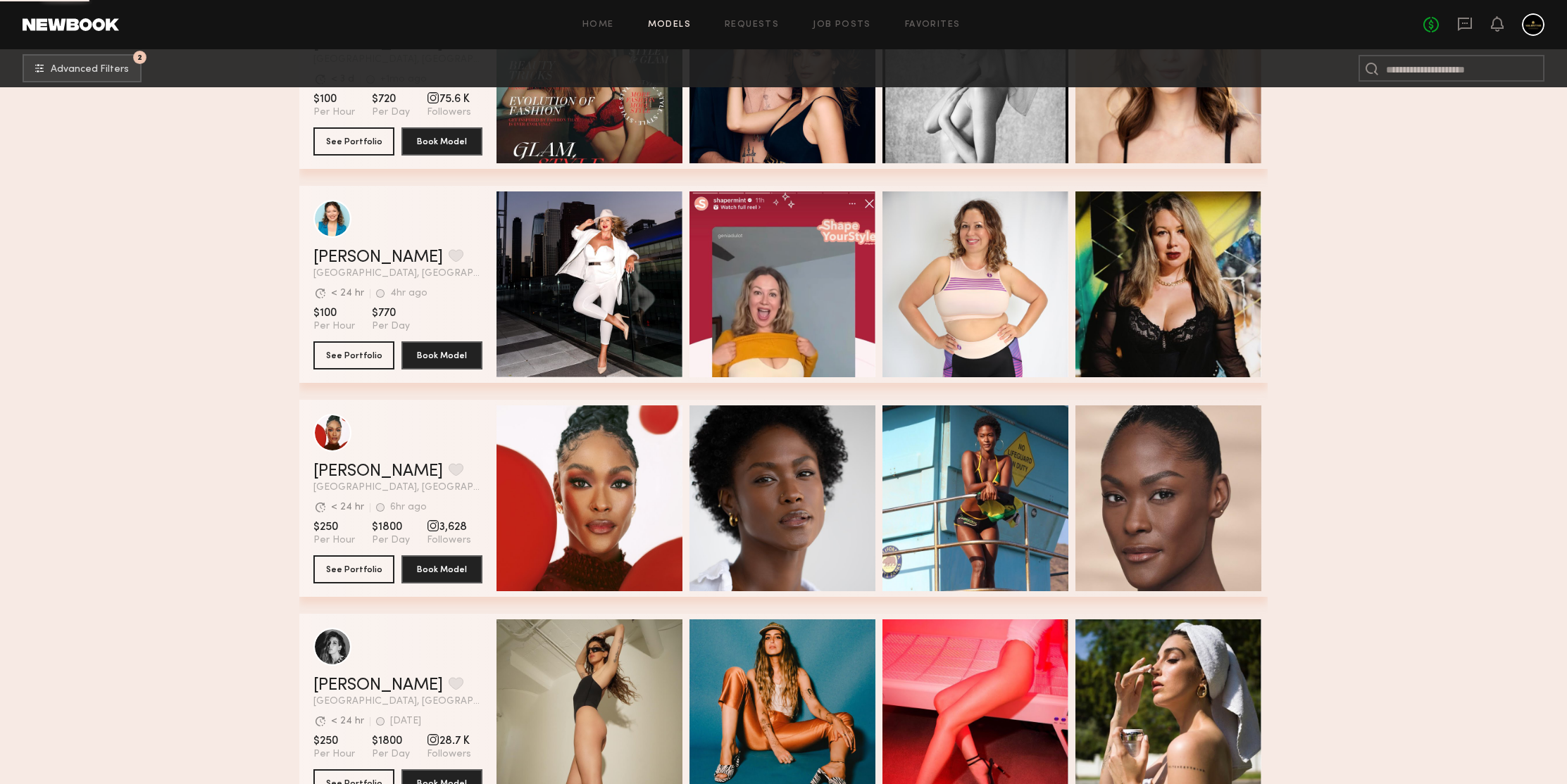
scroll to position [78785, 0]
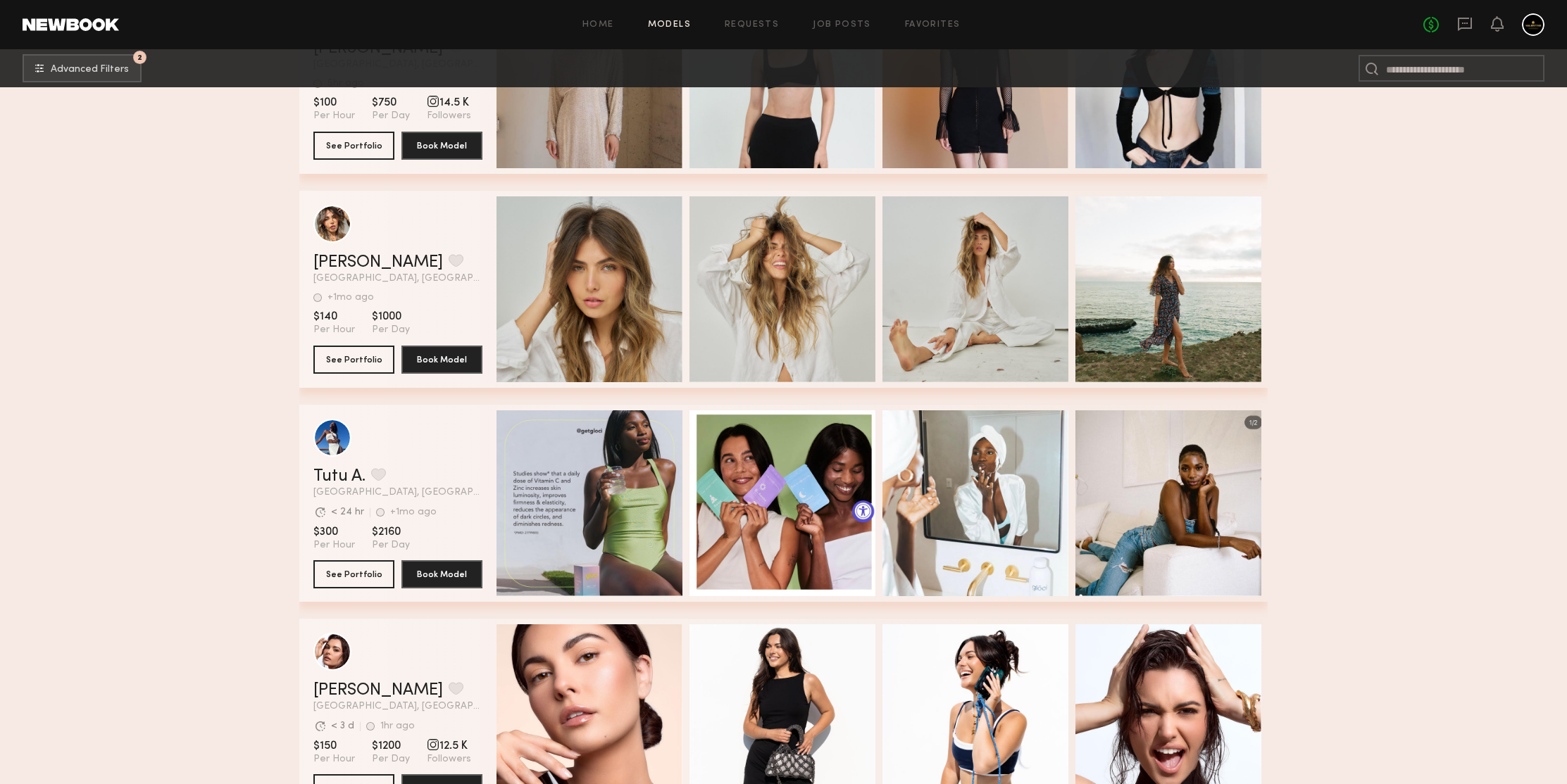
scroll to position [79735, 0]
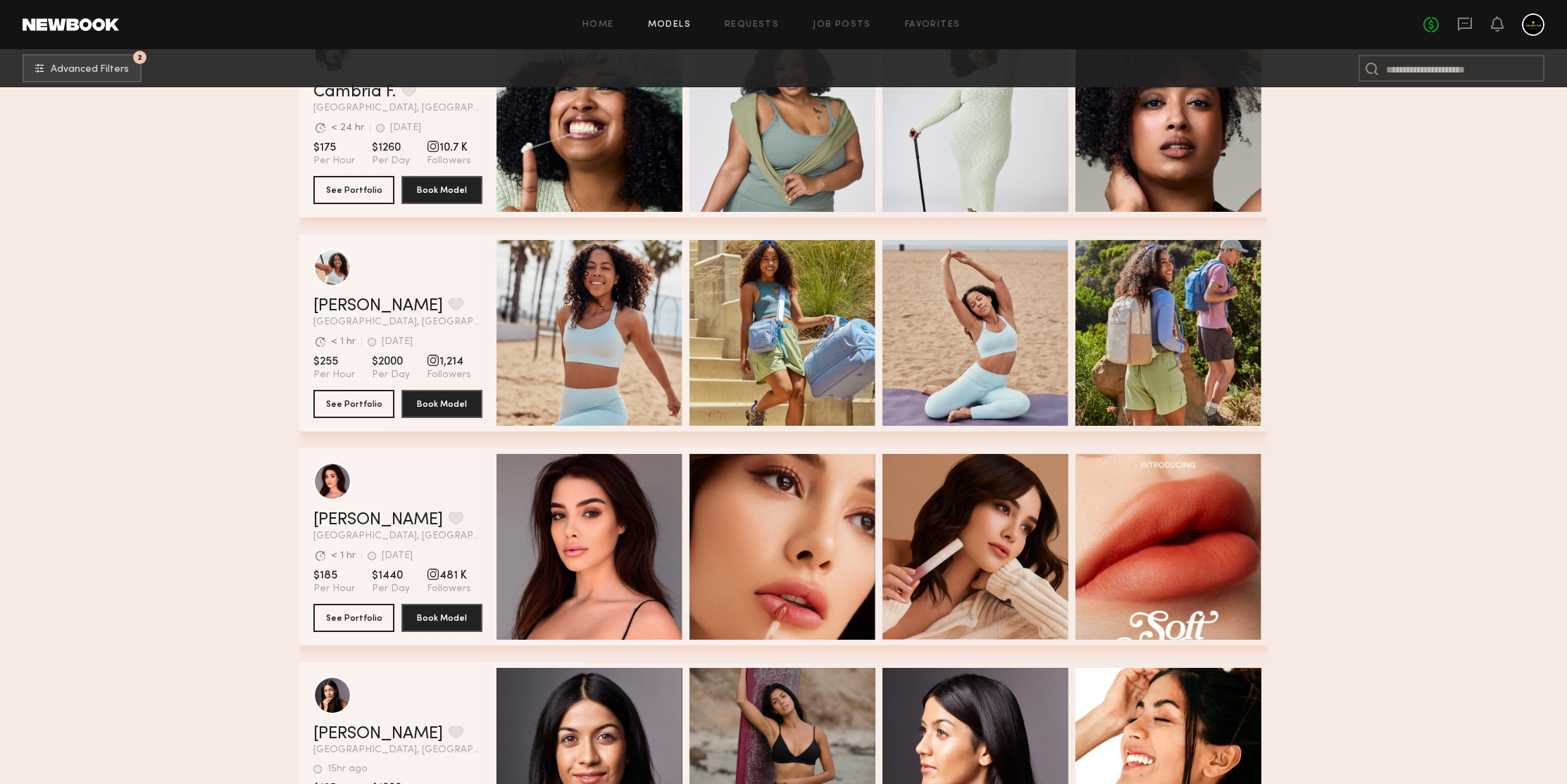
scroll to position [80548, 0]
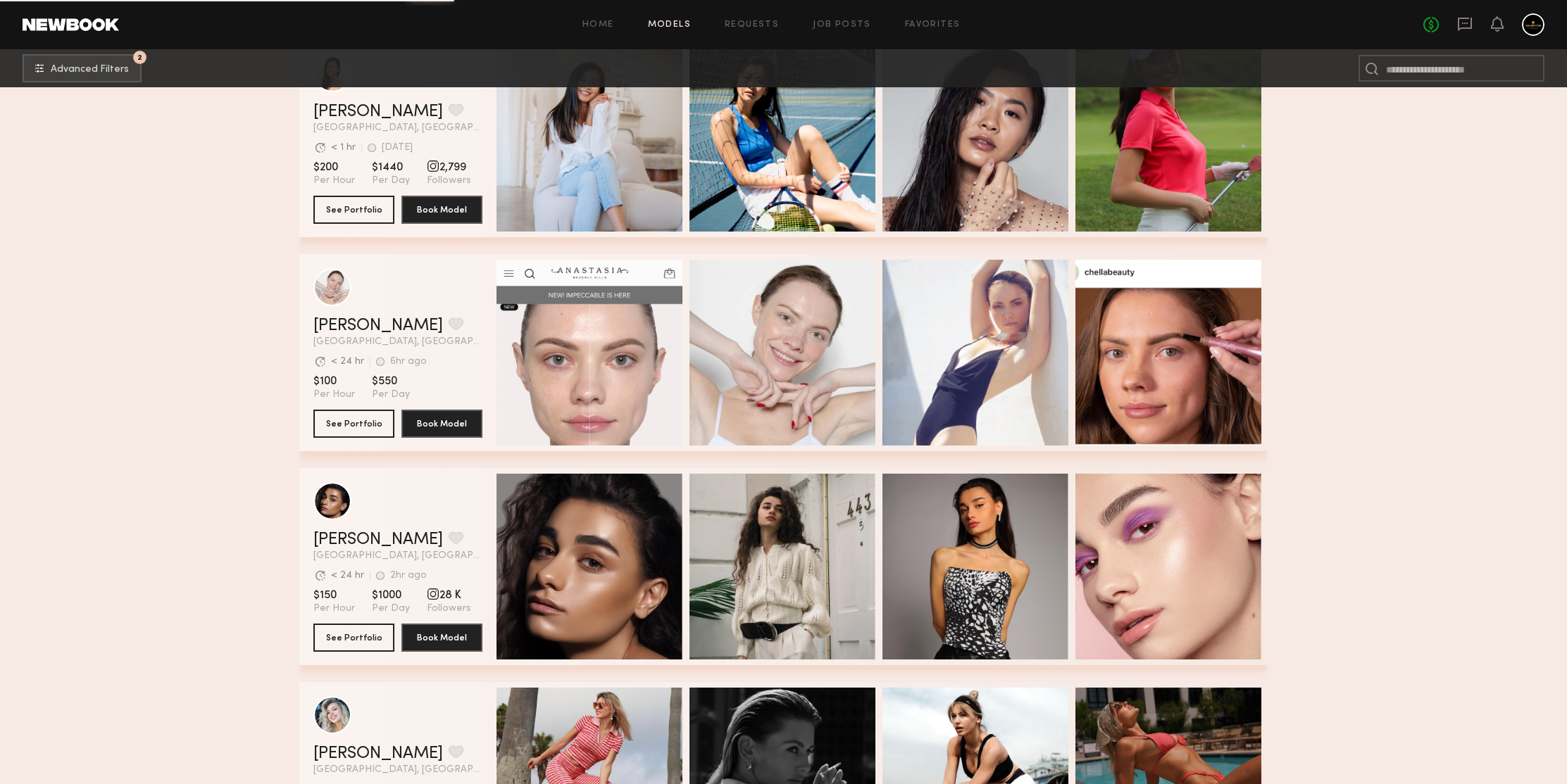
scroll to position [81762, 0]
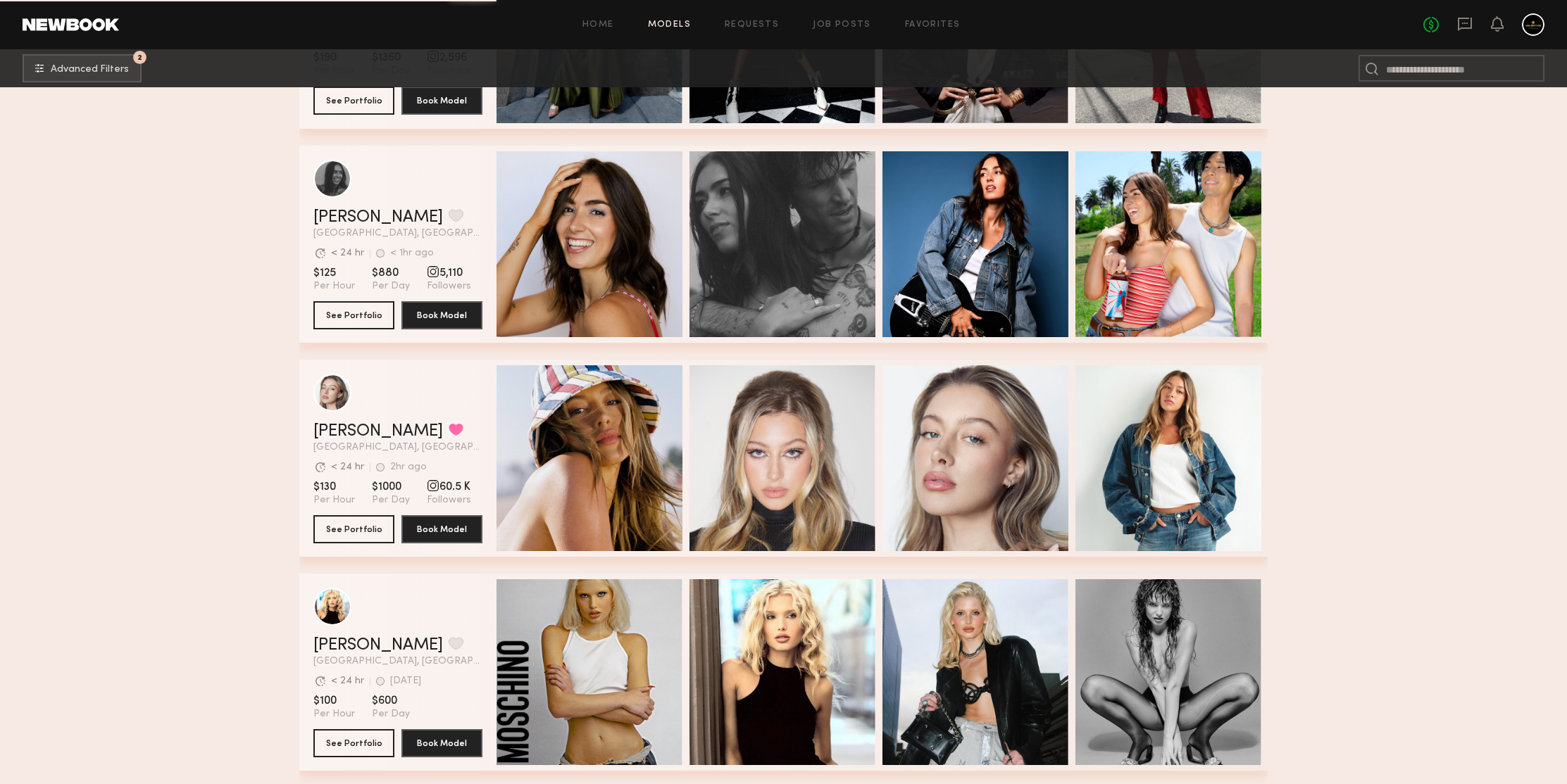
scroll to position [83700, 0]
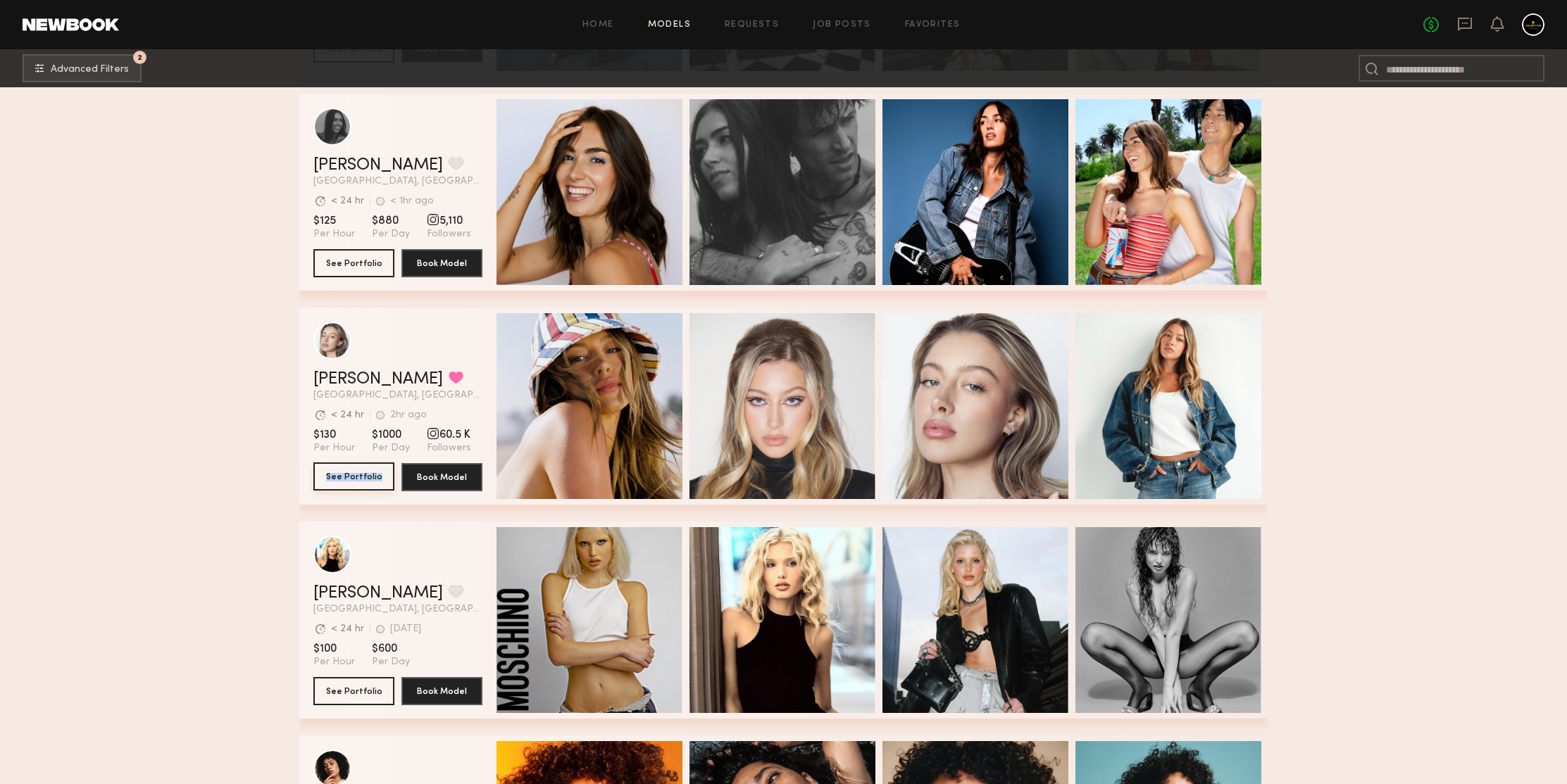
drag, startPoint x: 356, startPoint y: 480, endPoint x: 219, endPoint y: 369, distance: 176.3
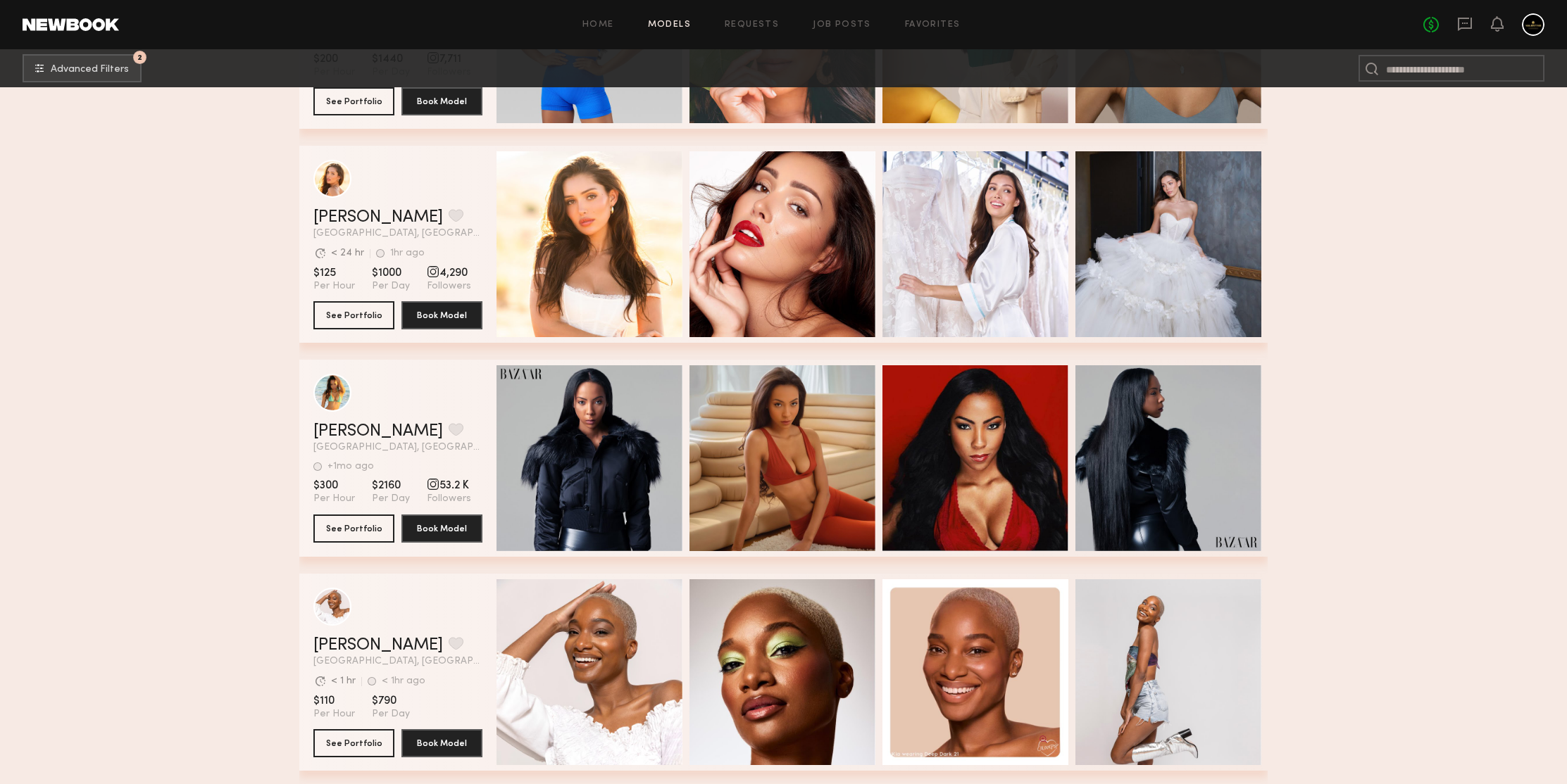
scroll to position [84942, 0]
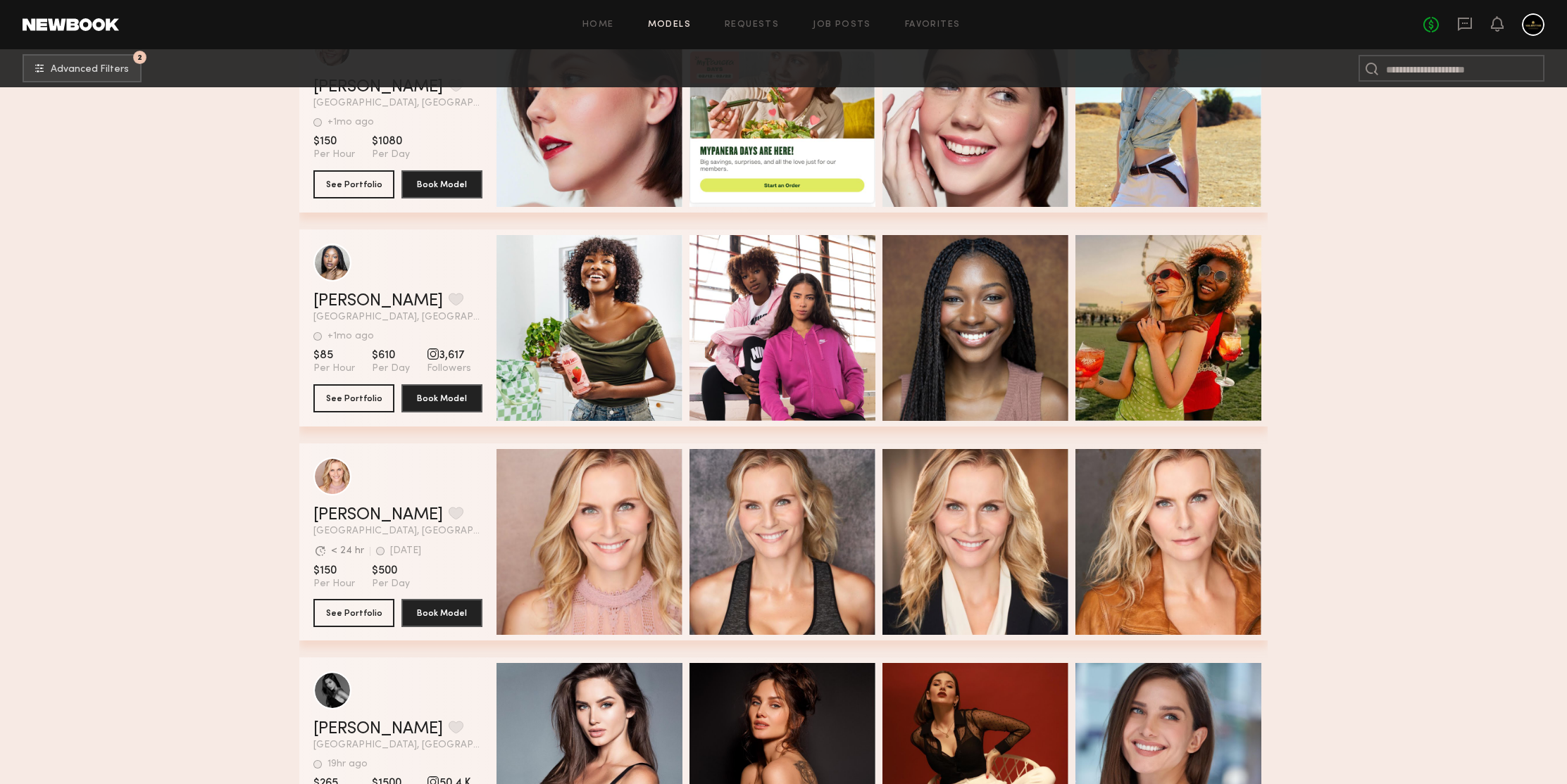
scroll to position [85721, 0]
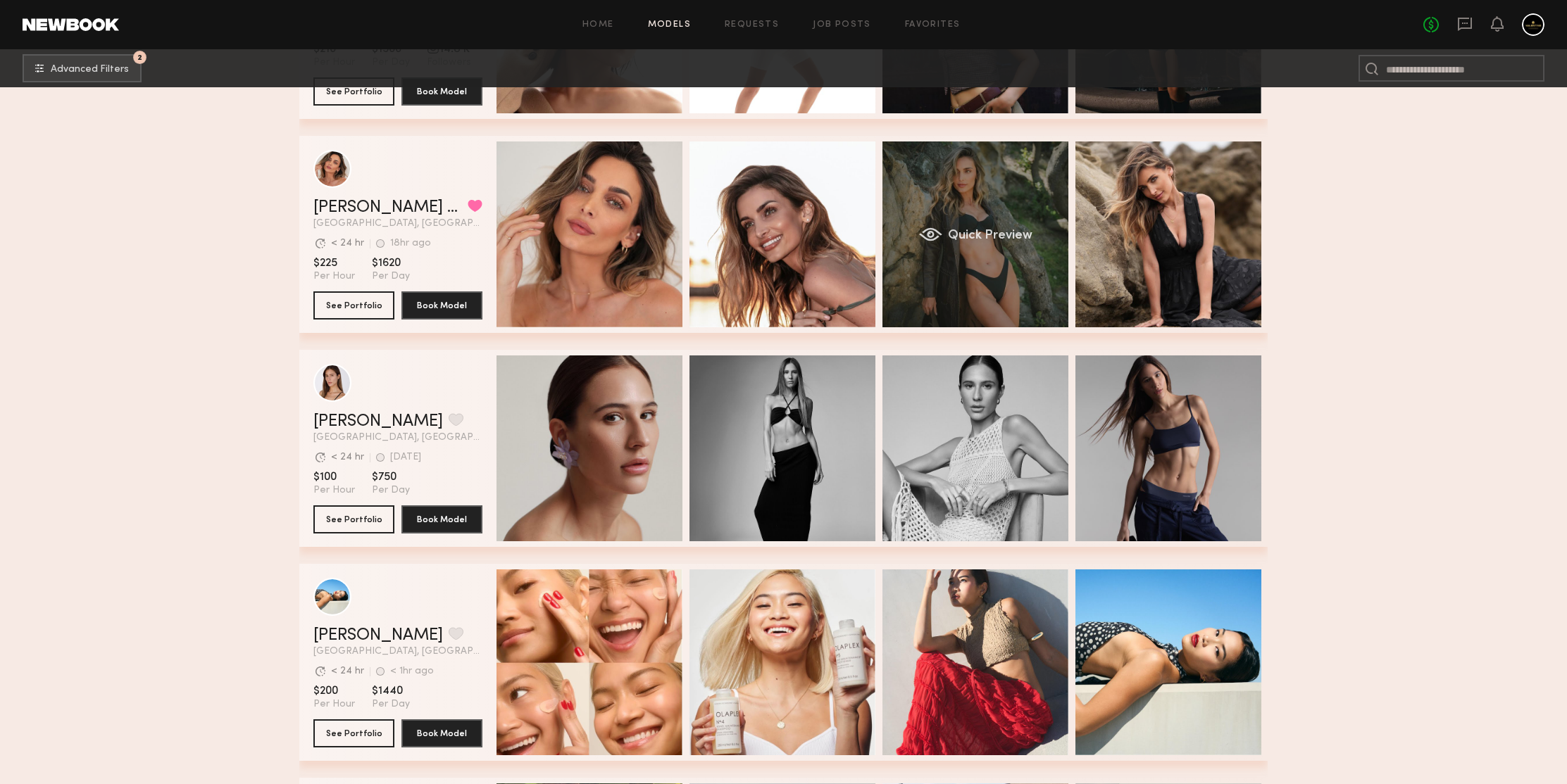
scroll to position [87366, 0]
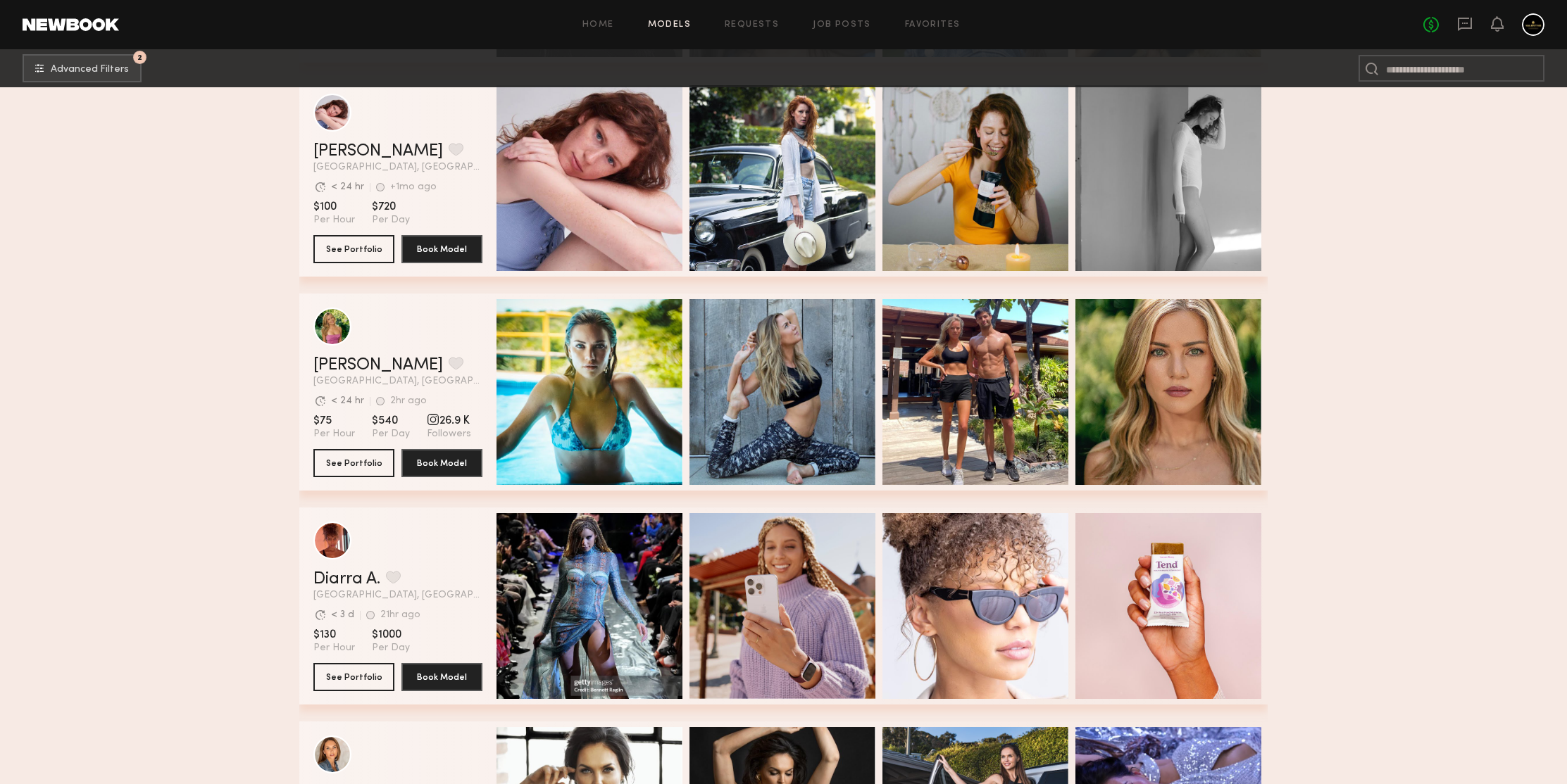
scroll to position [88667, 0]
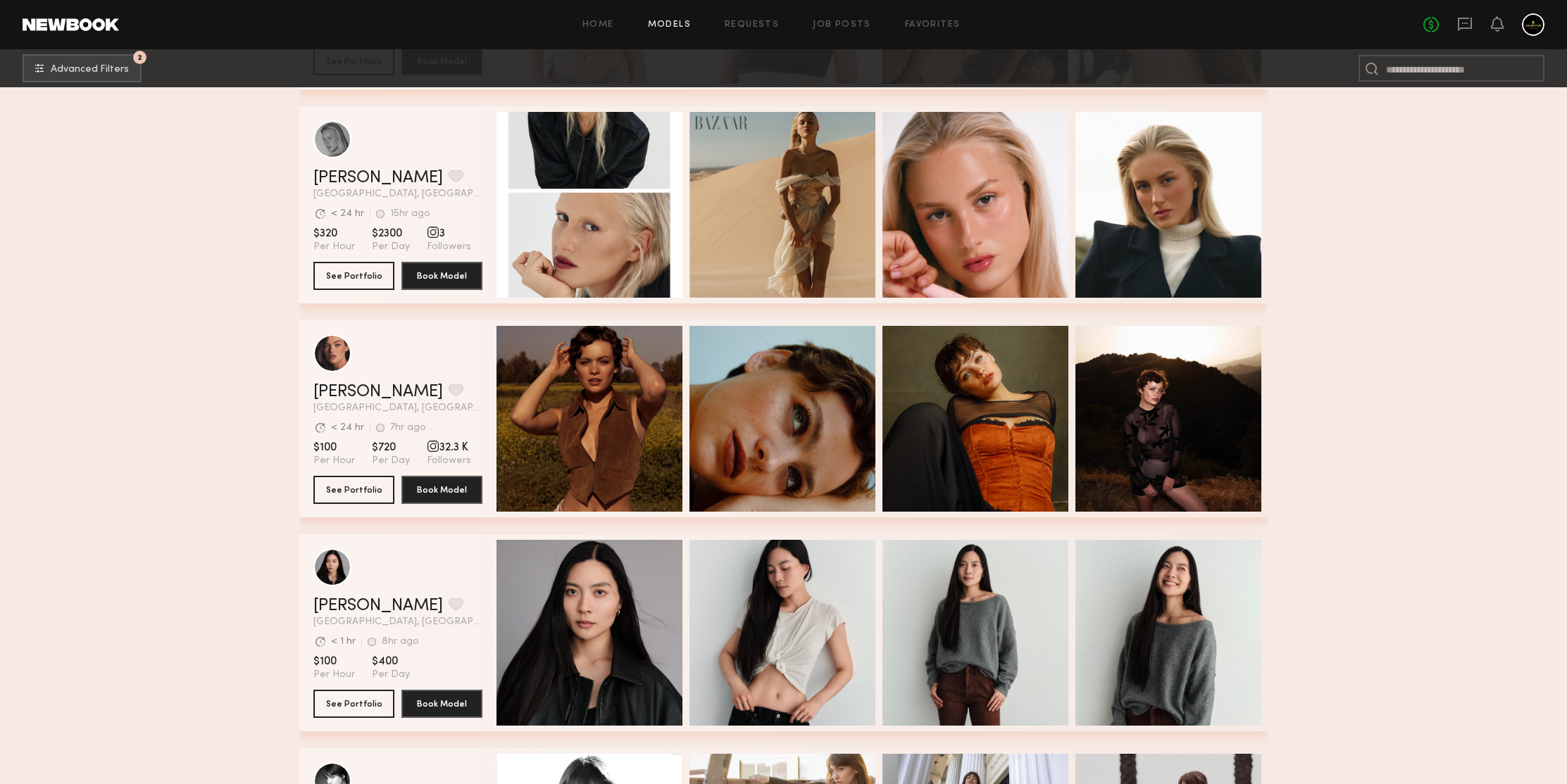
scroll to position [89775, 0]
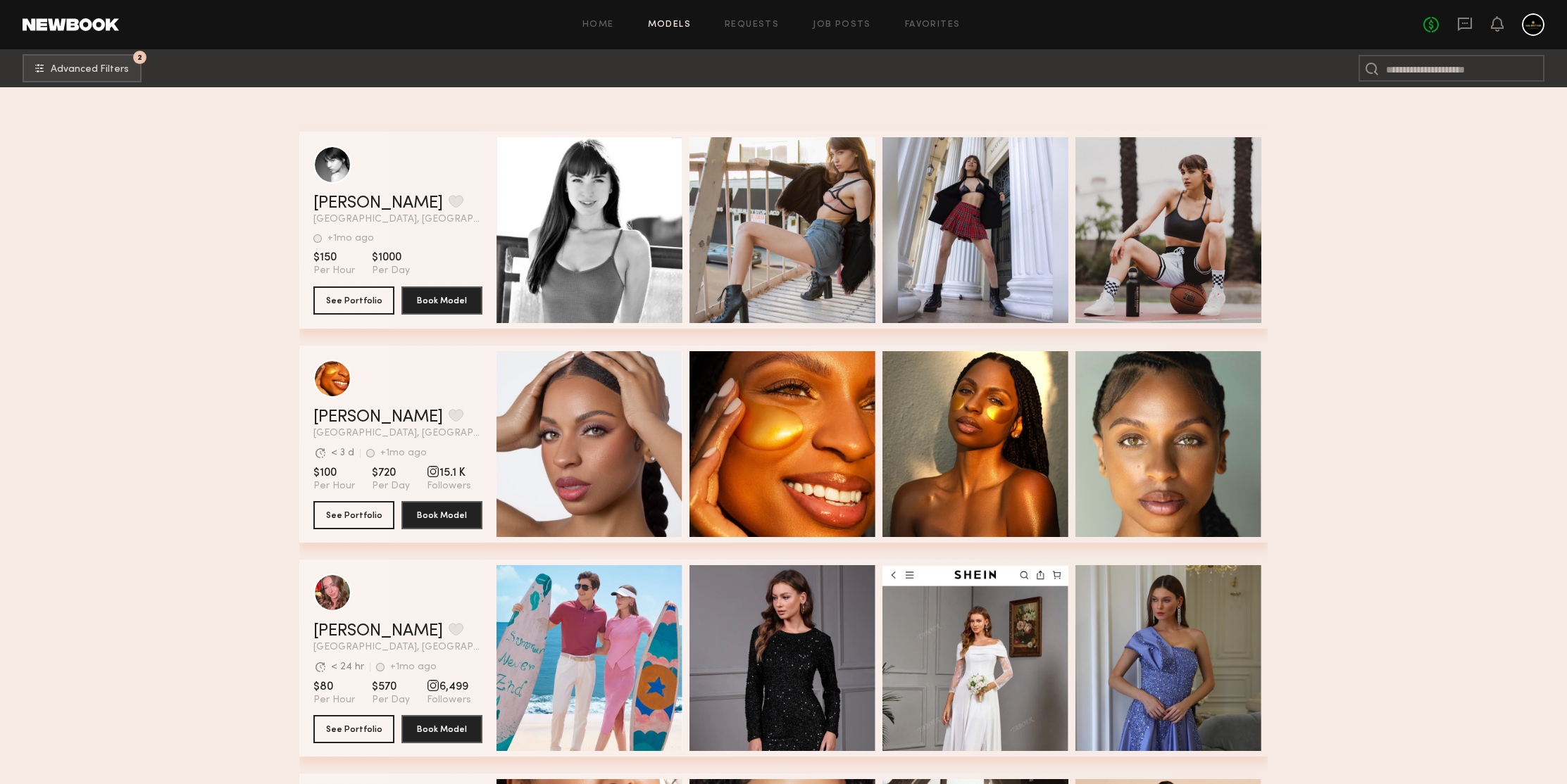
scroll to position [90498, 0]
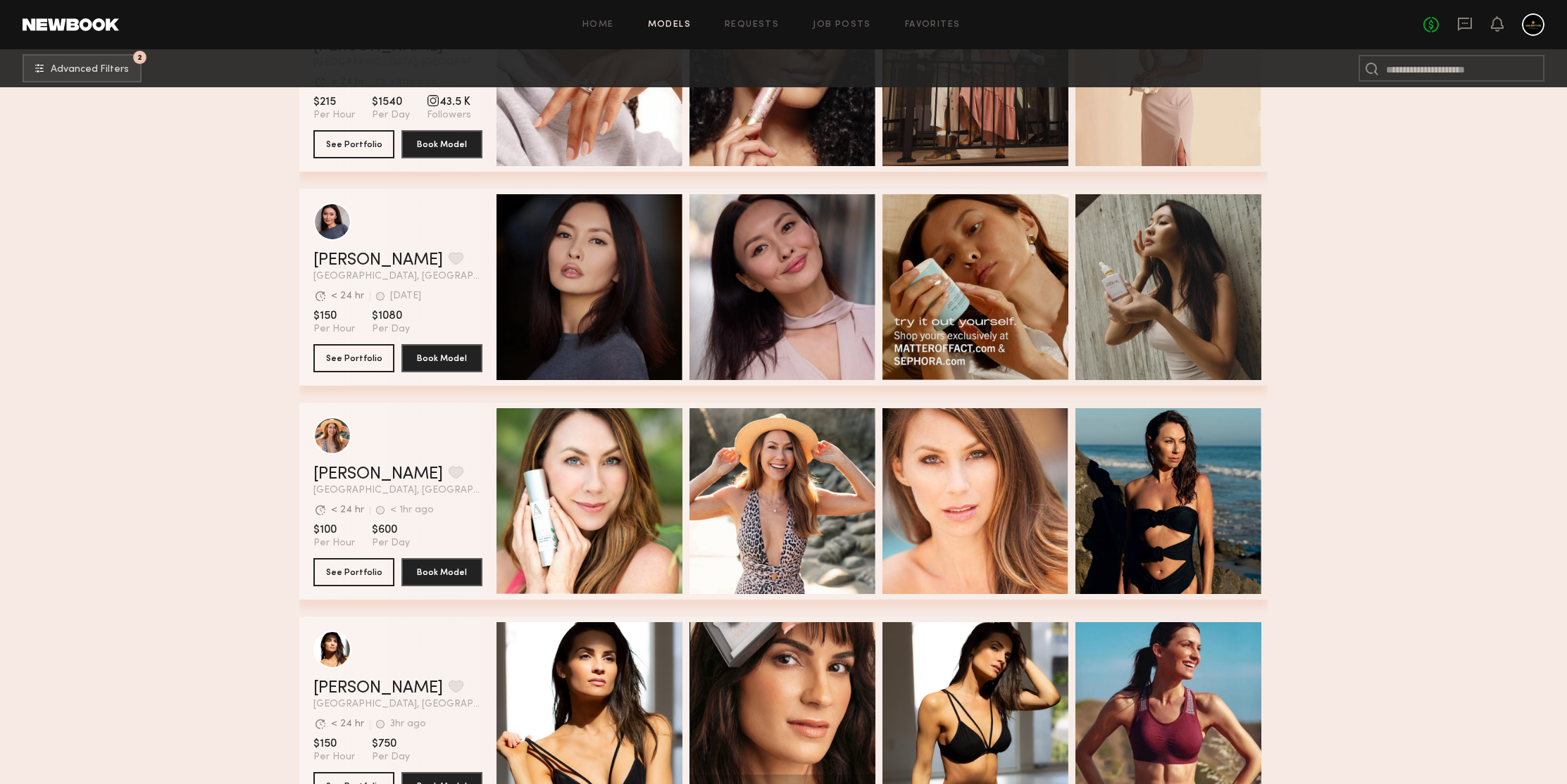
scroll to position [91163, 0]
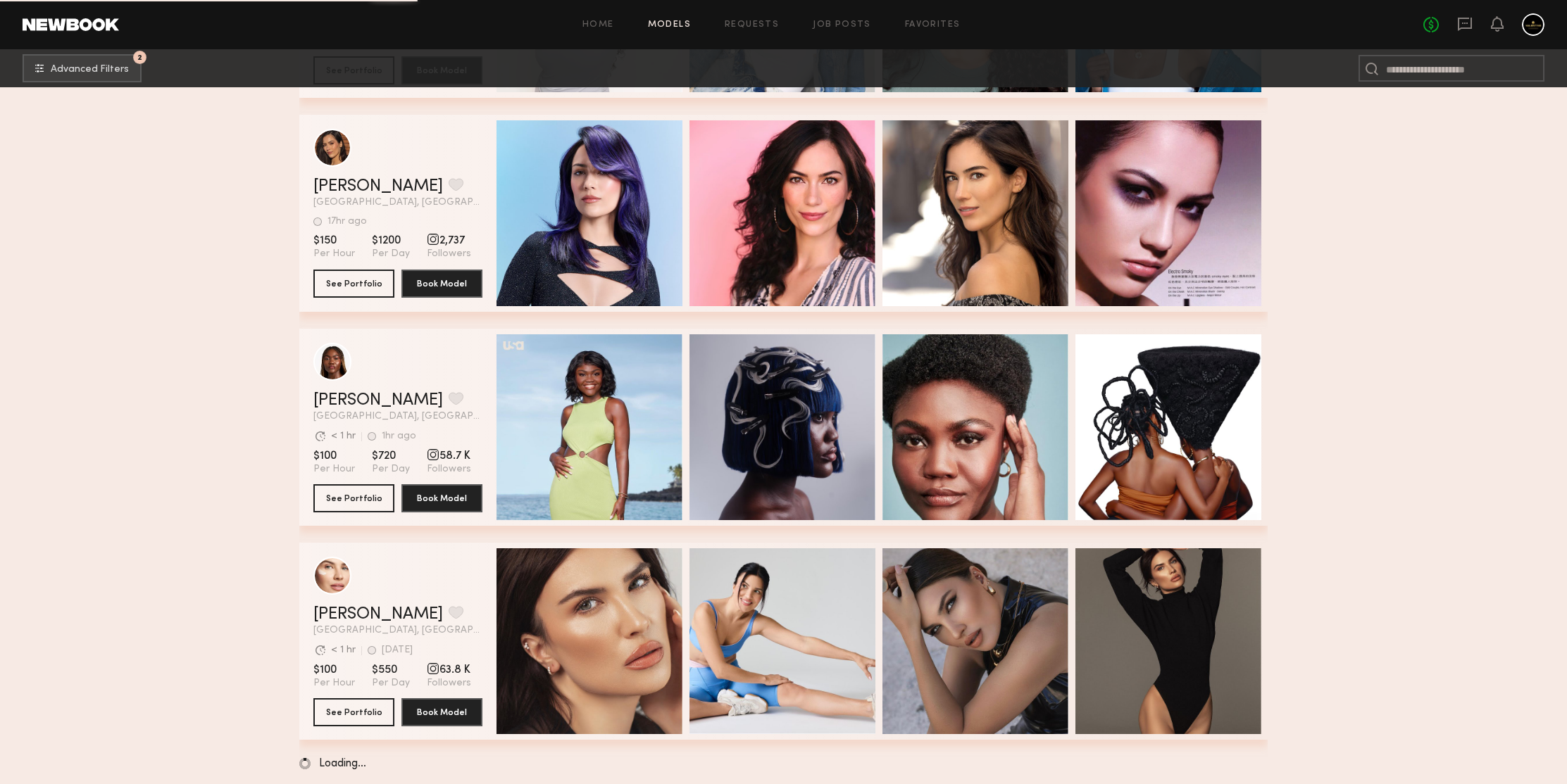
scroll to position [92034, 0]
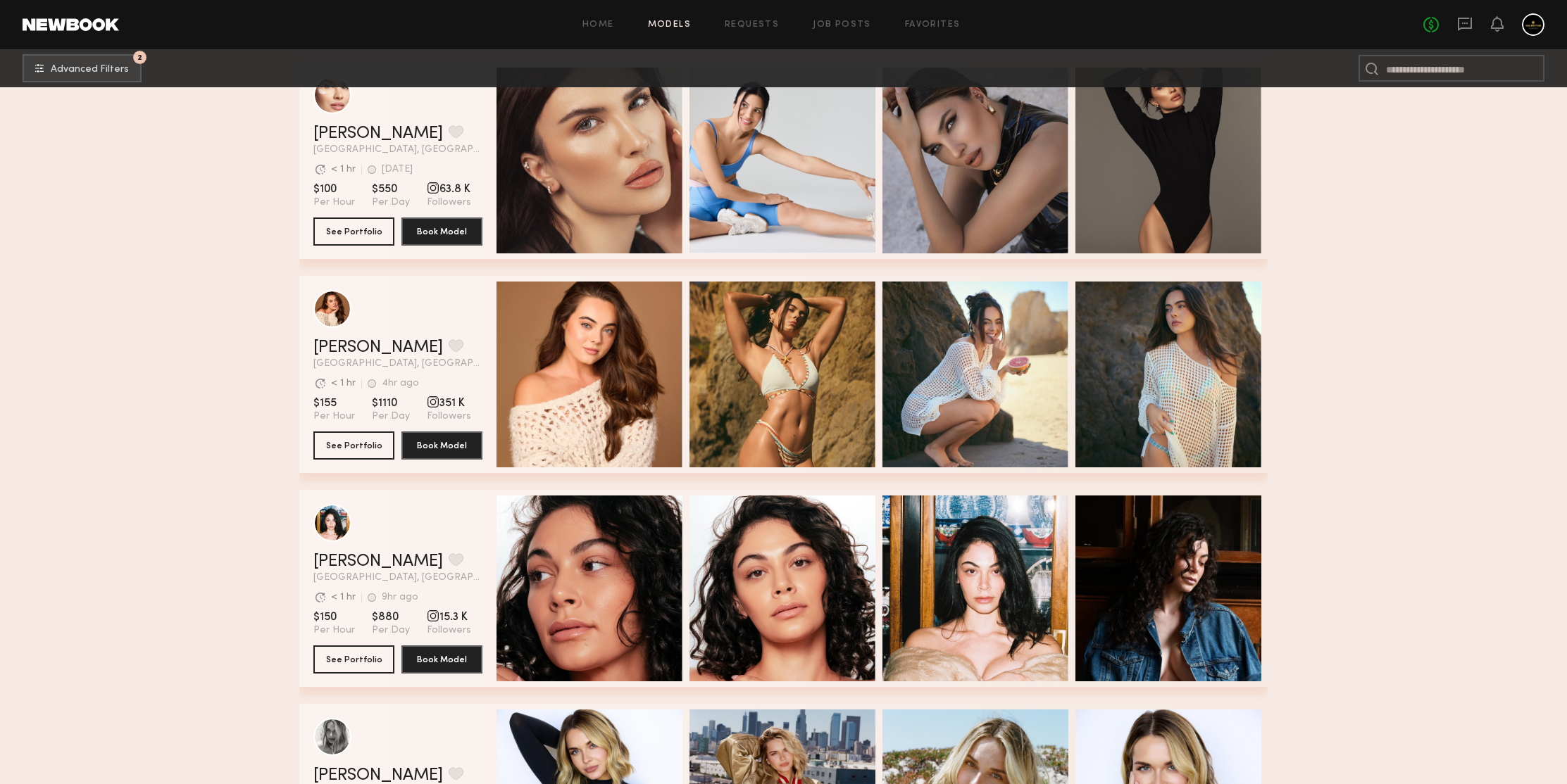
scroll to position [92579, 0]
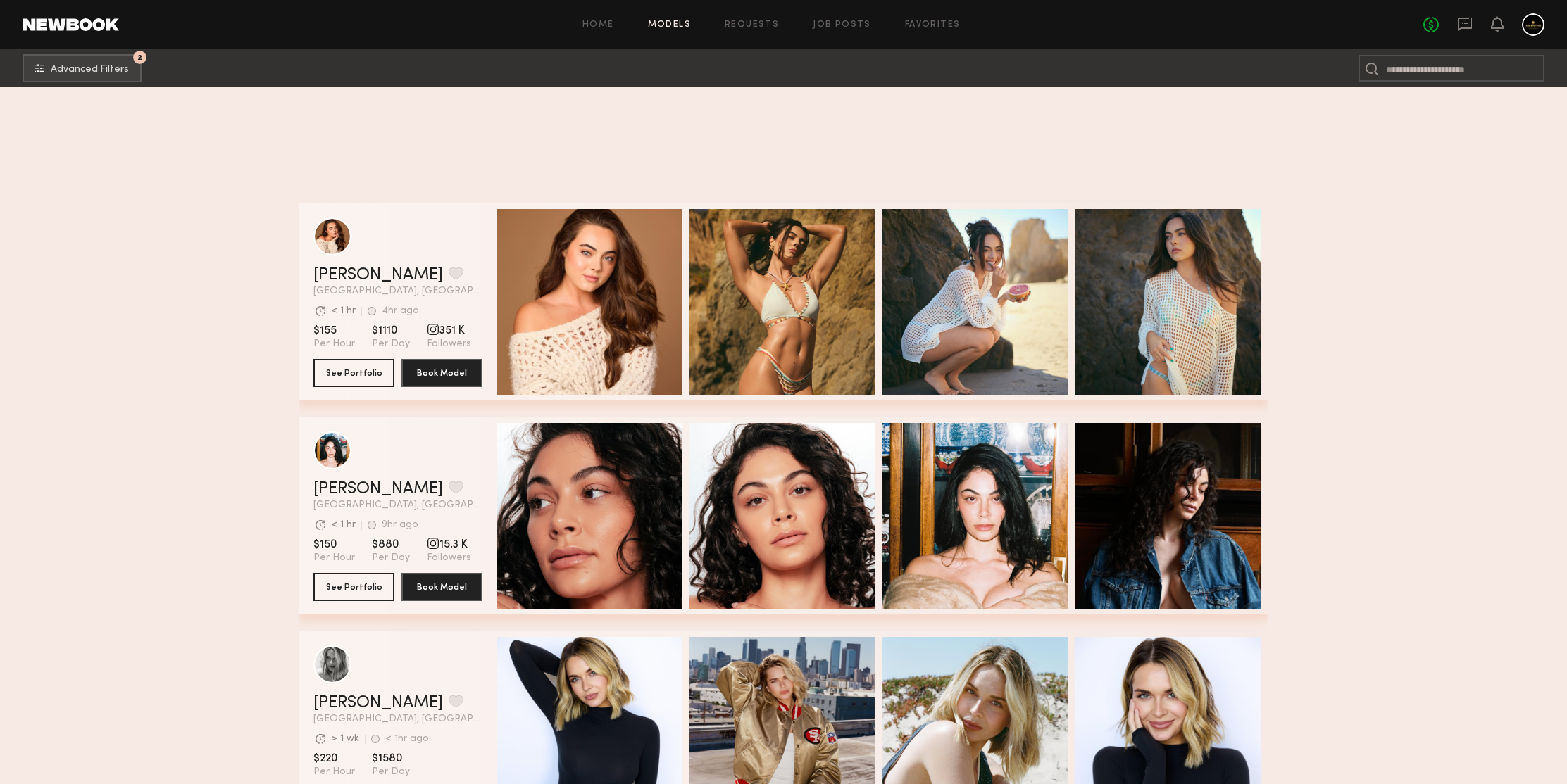
scroll to position [92994, 0]
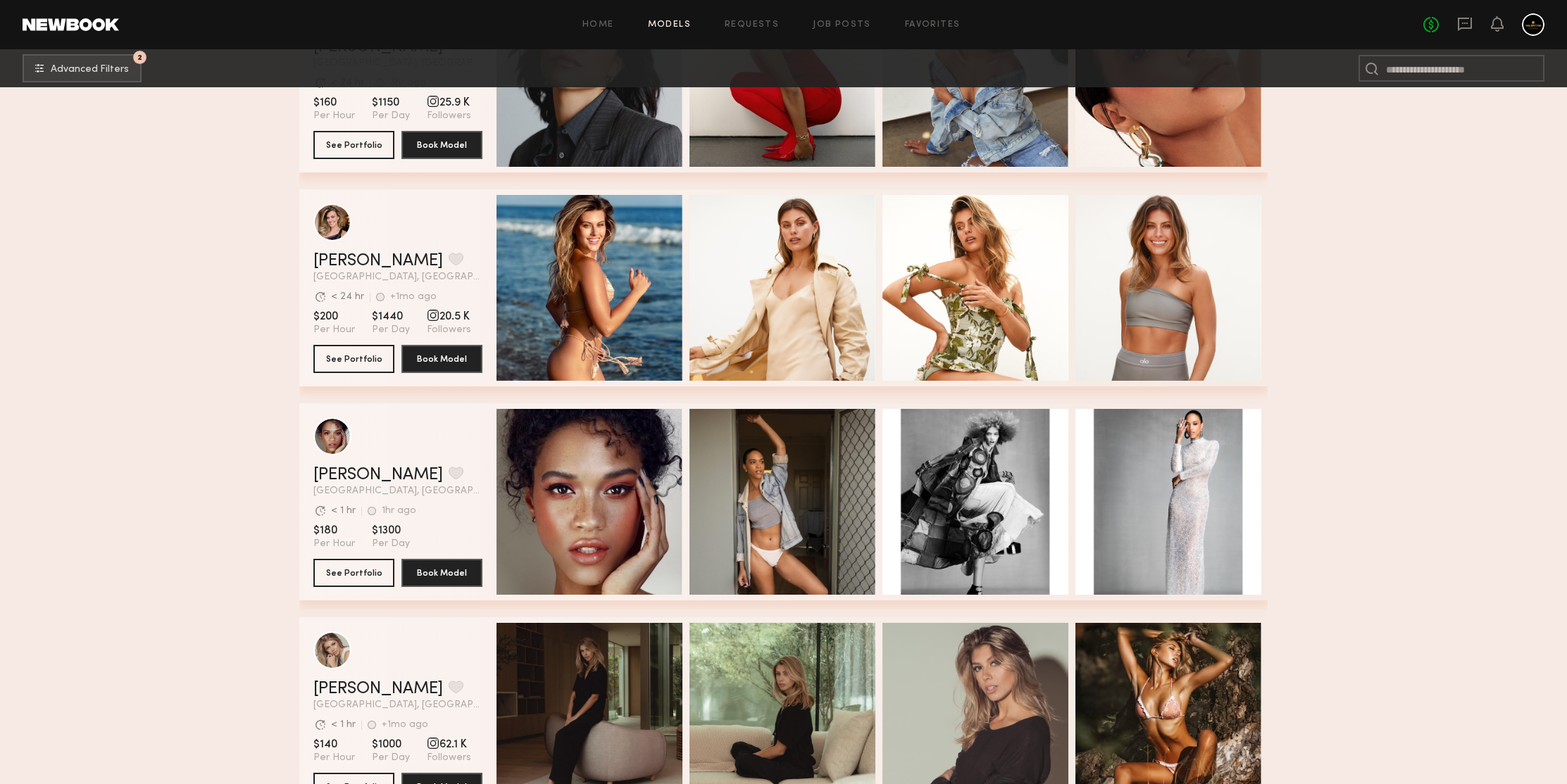
scroll to position [94049, 0]
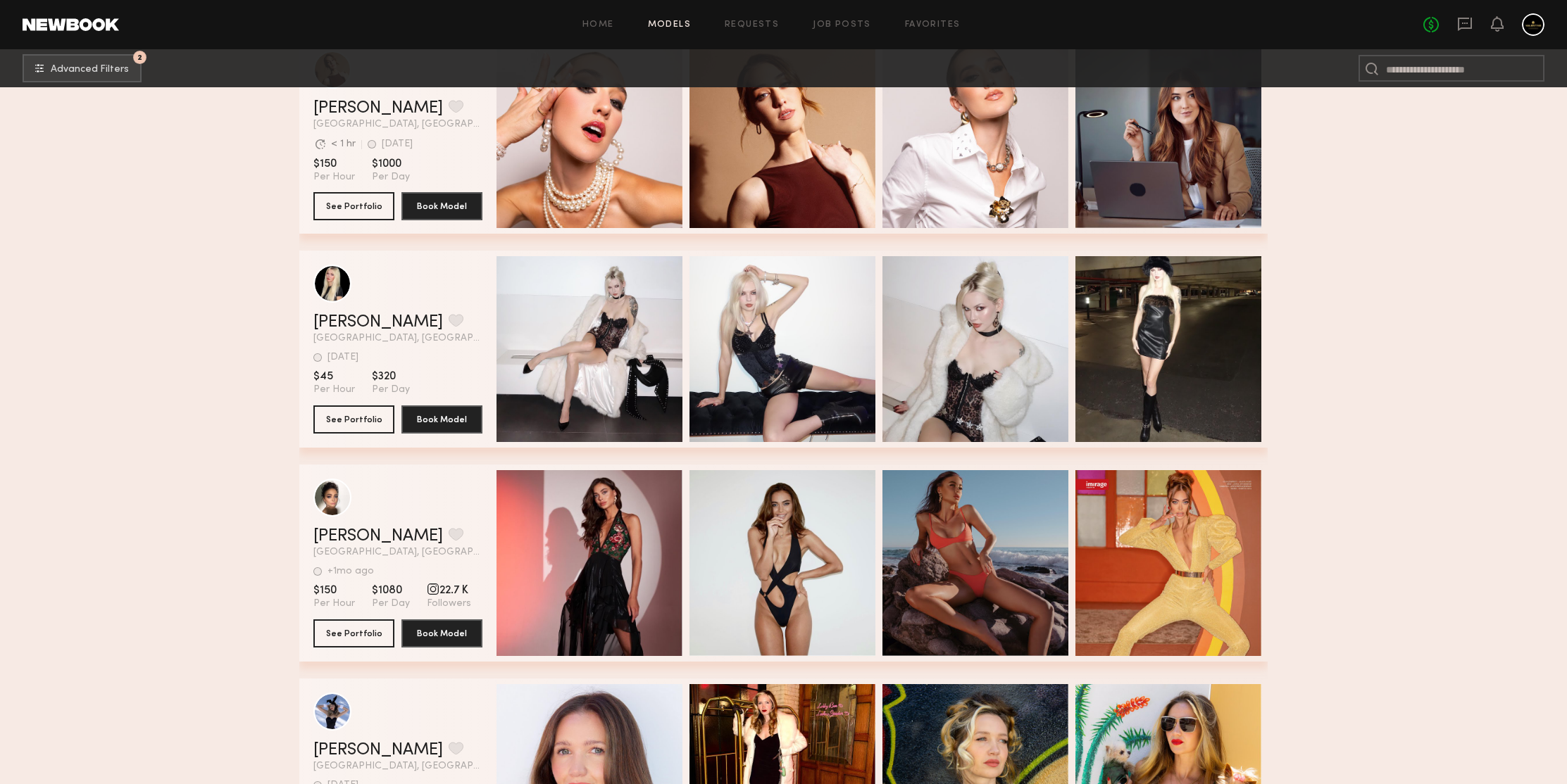
scroll to position [95488, 0]
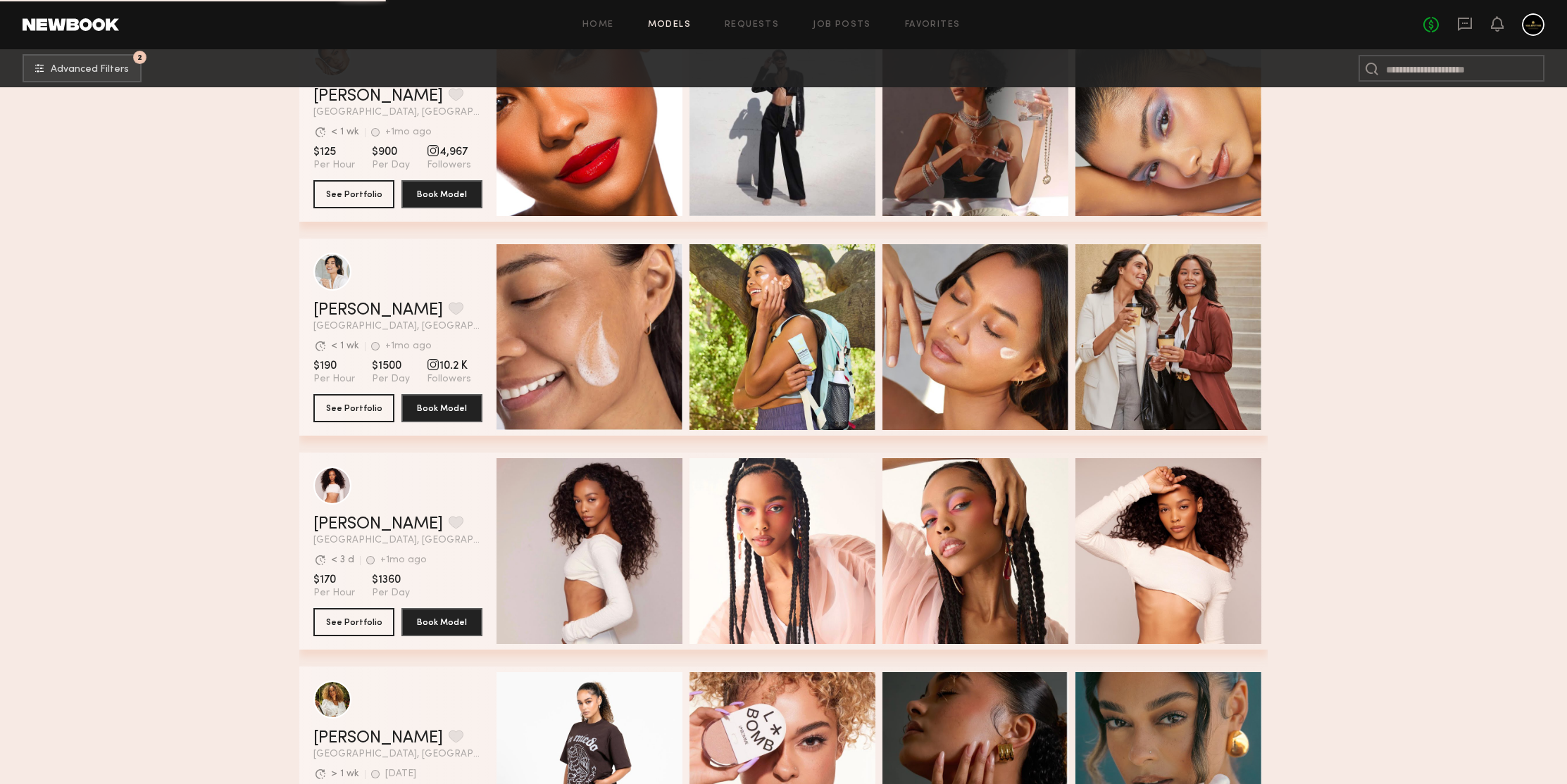
scroll to position [97171, 0]
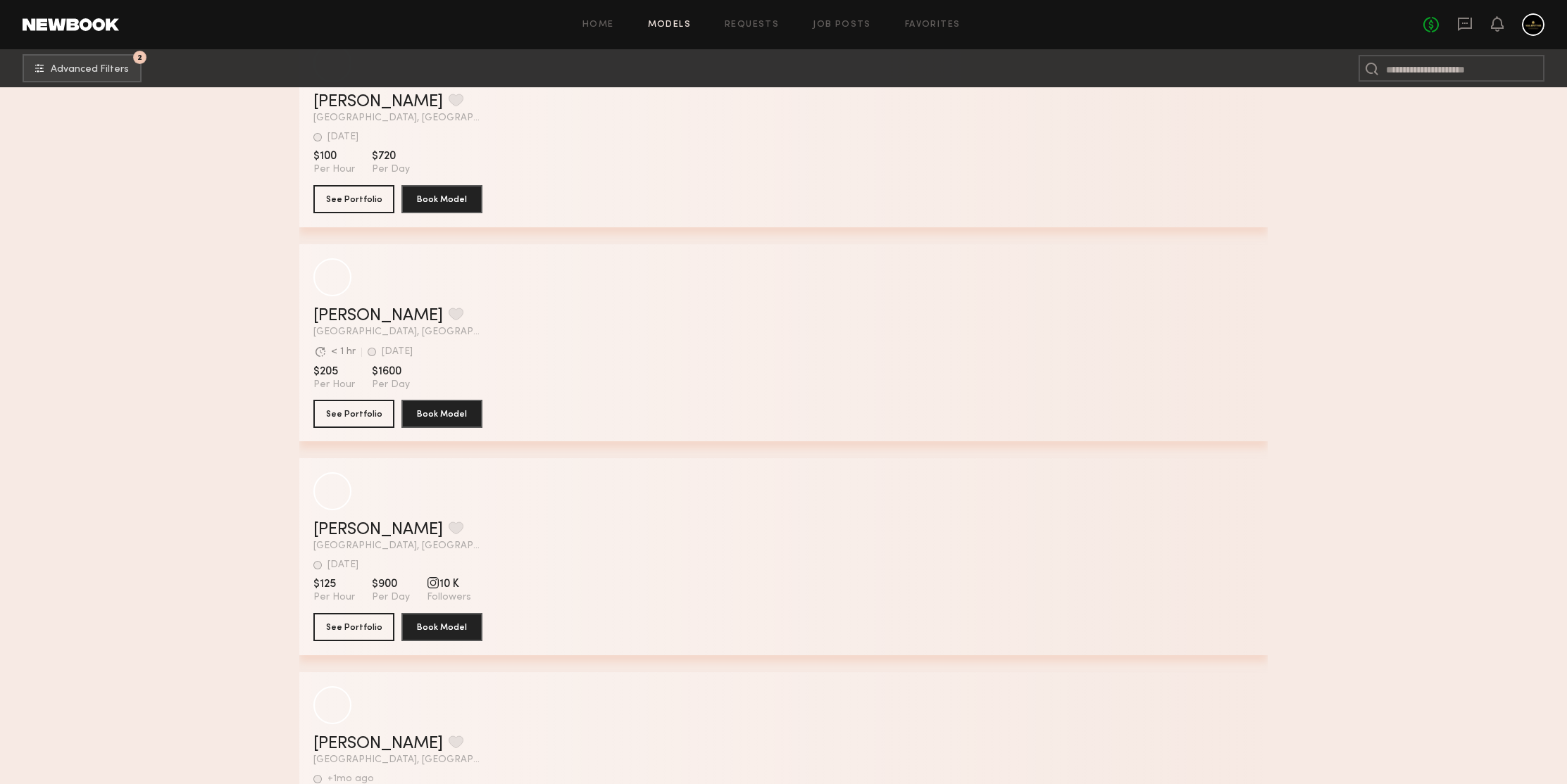
scroll to position [99374, 0]
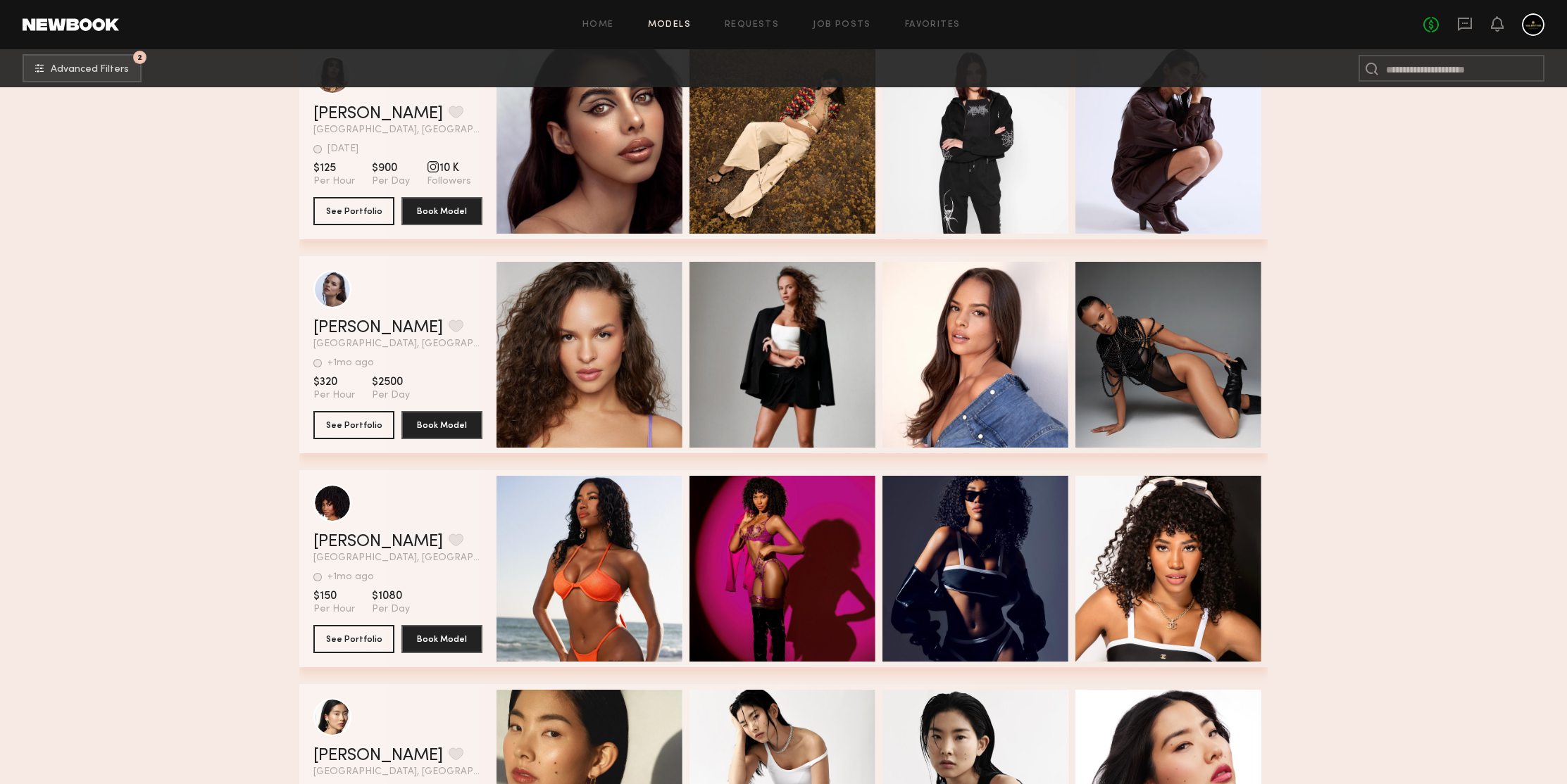
drag, startPoint x: 182, startPoint y: 242, endPoint x: 461, endPoint y: 35, distance: 347.4
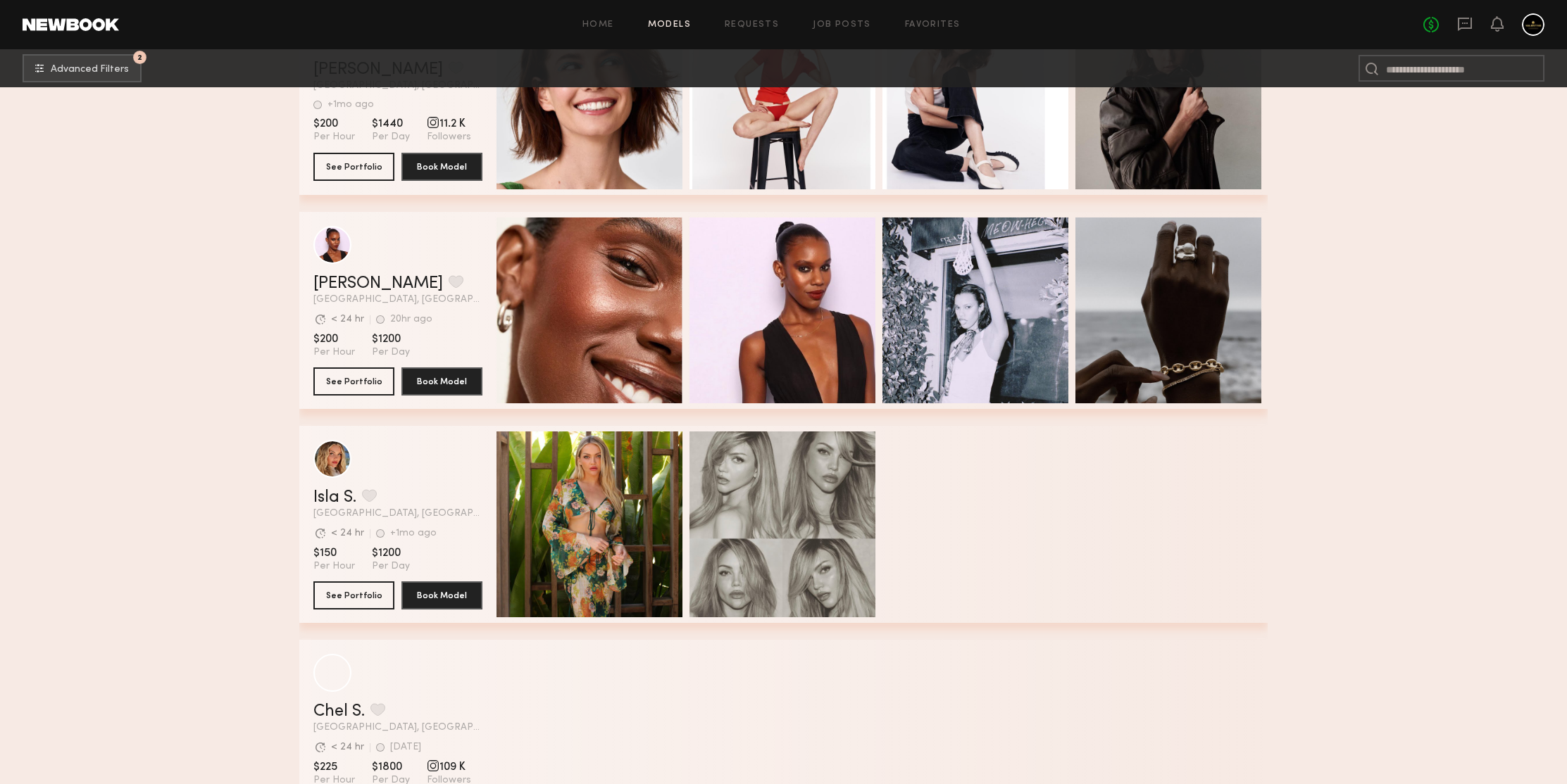
scroll to position [102373, 0]
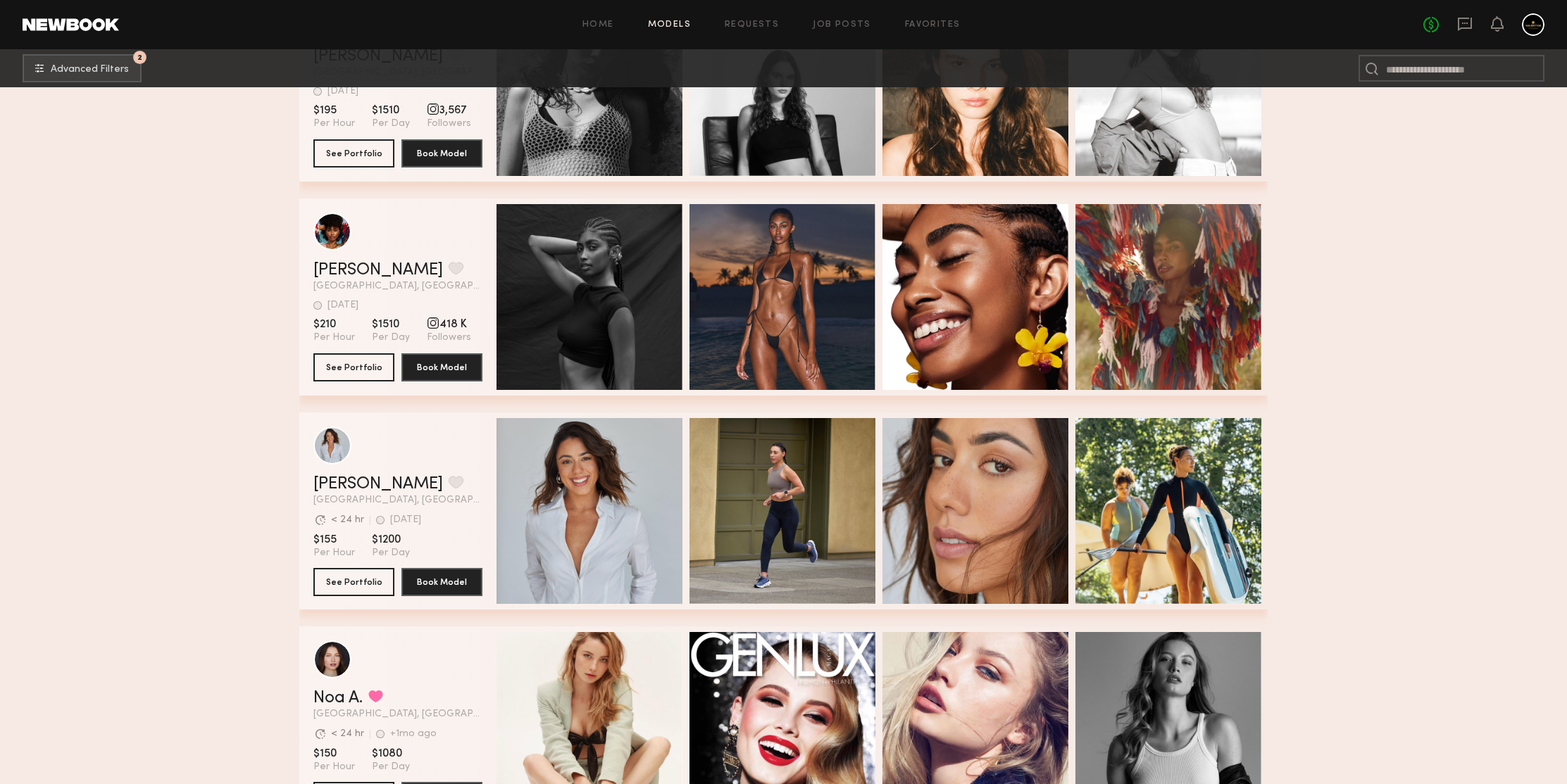
scroll to position [103785, 0]
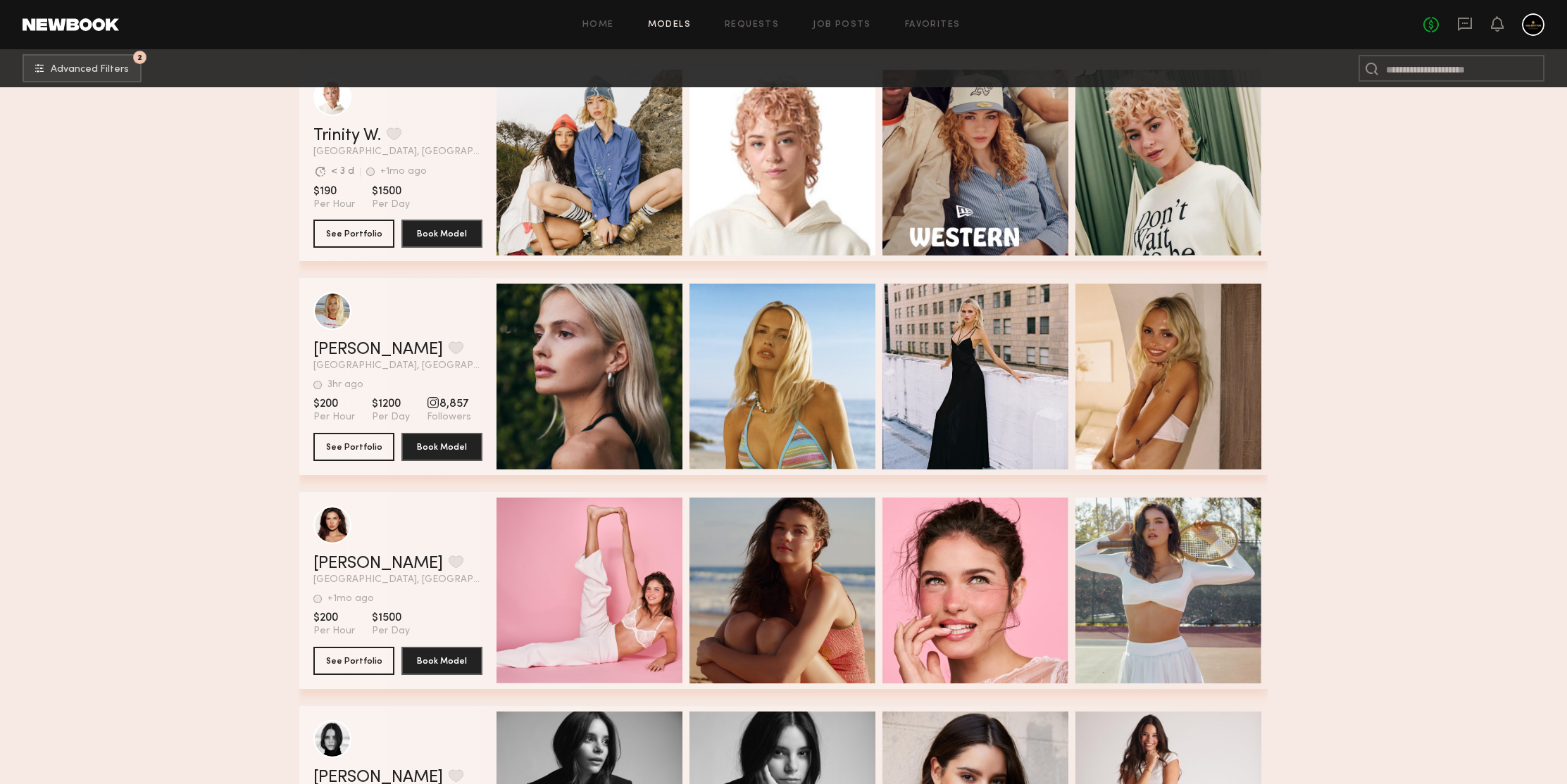
scroll to position [104540, 0]
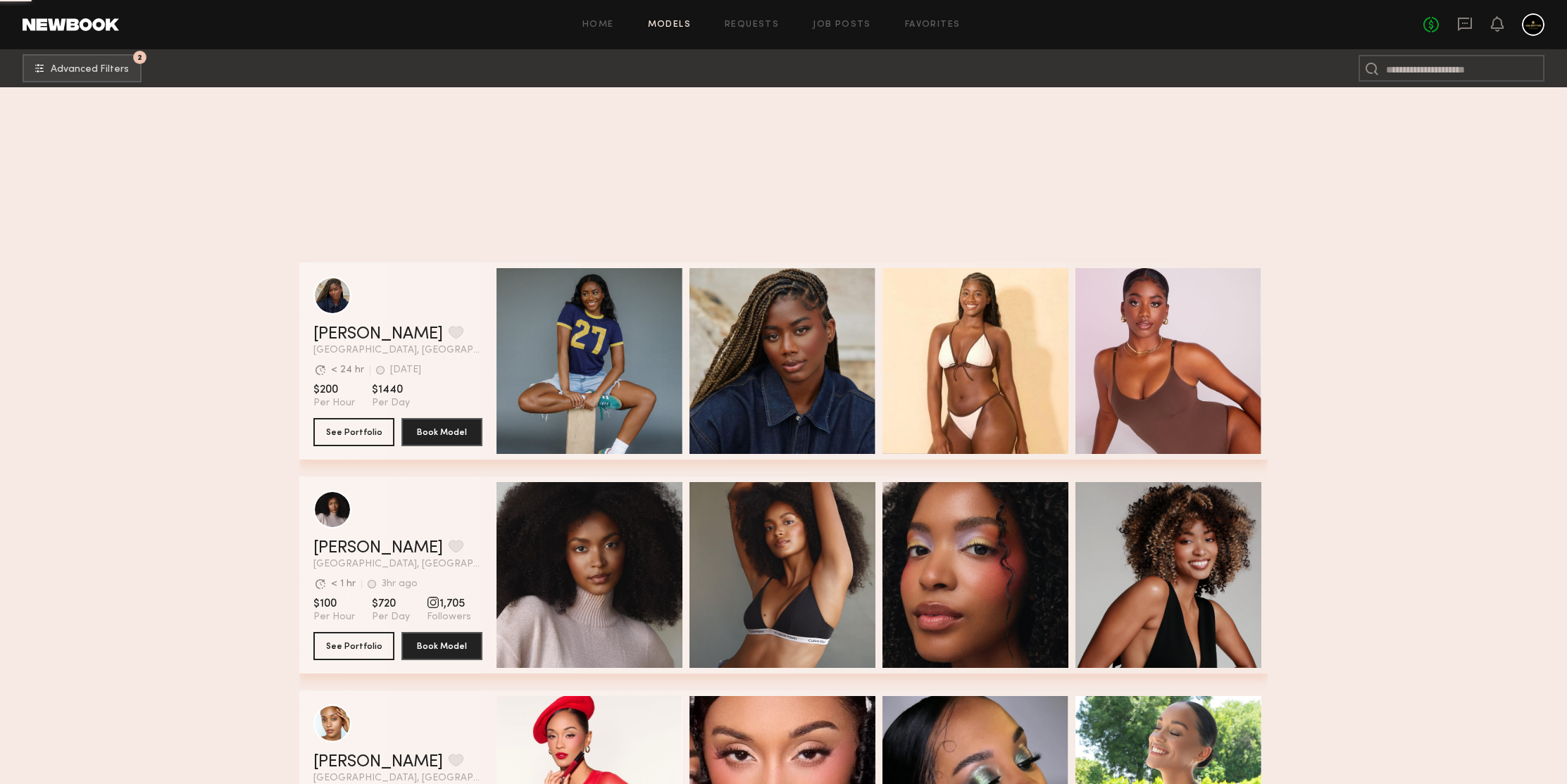
scroll to position [106931, 0]
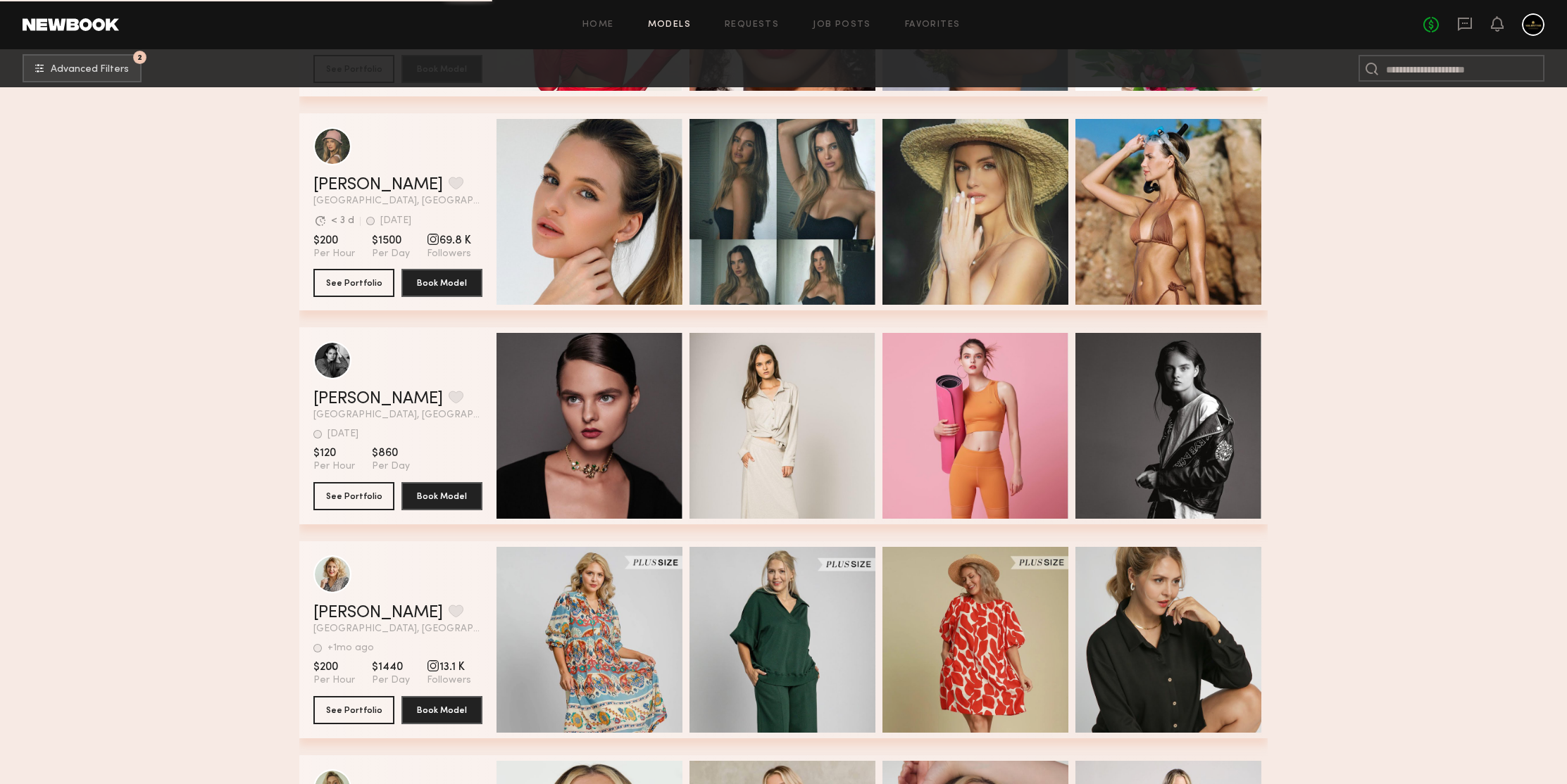
scroll to position [107443, 0]
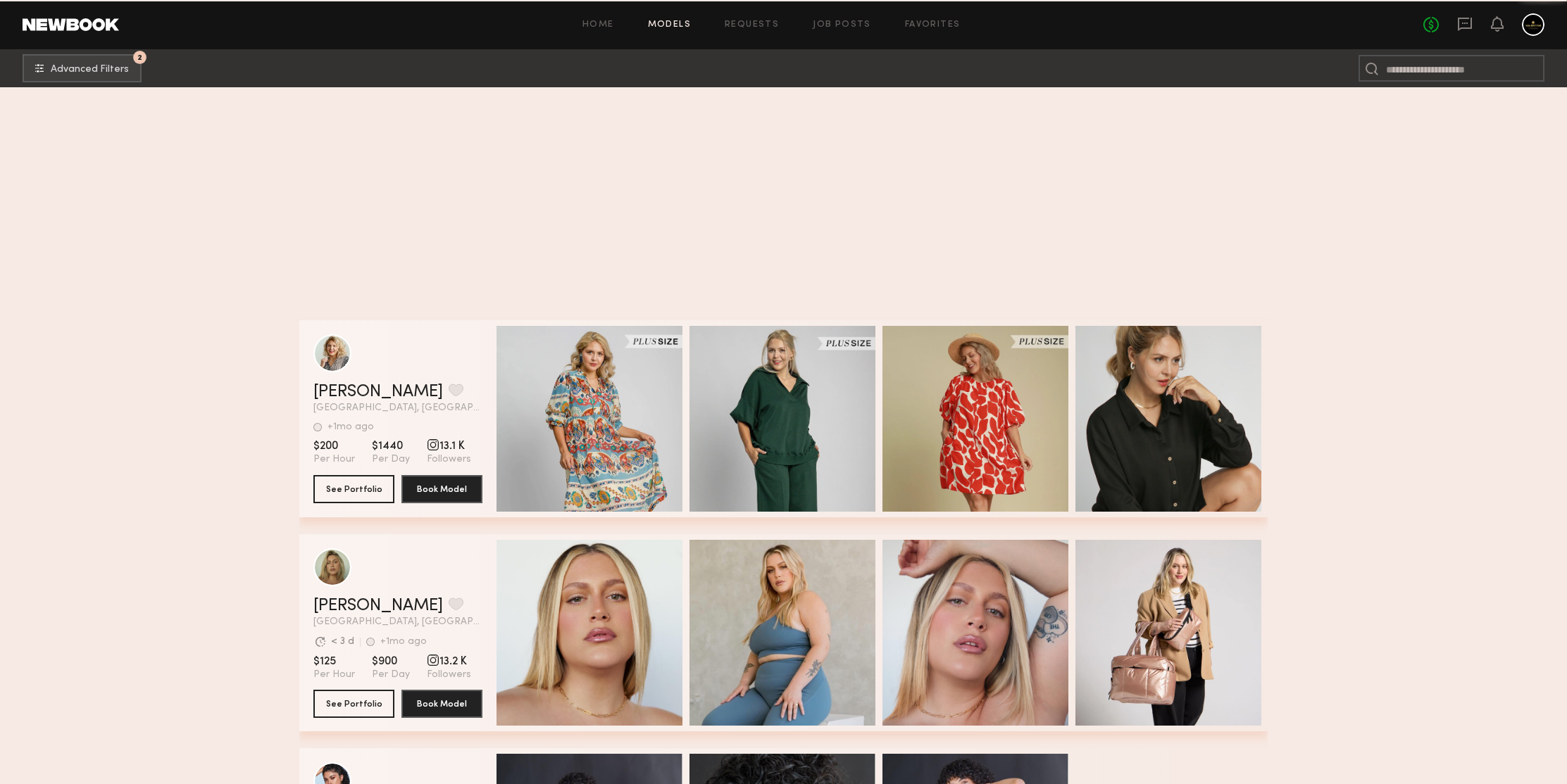
scroll to position [107974, 0]
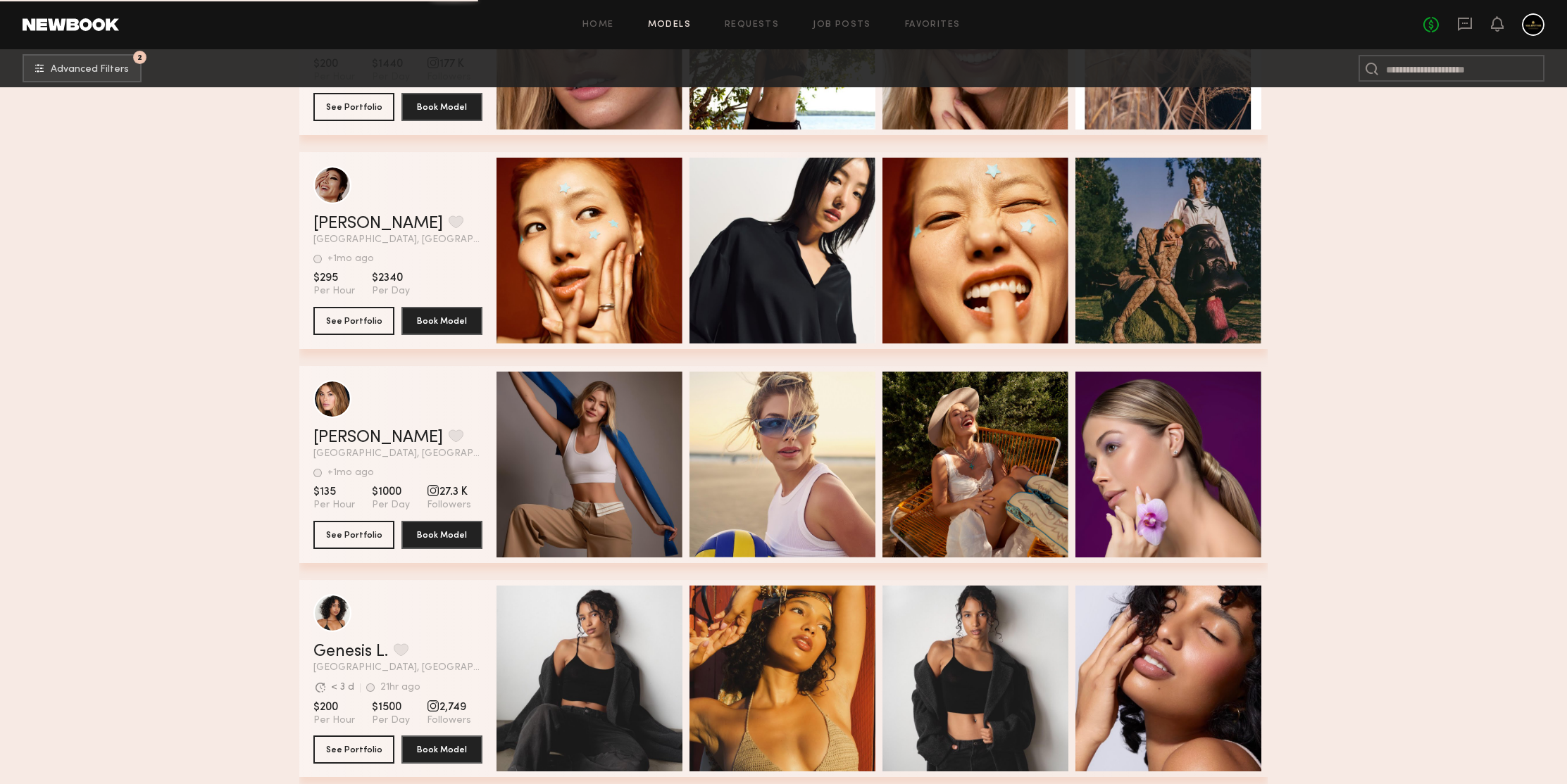
scroll to position [110011, 0]
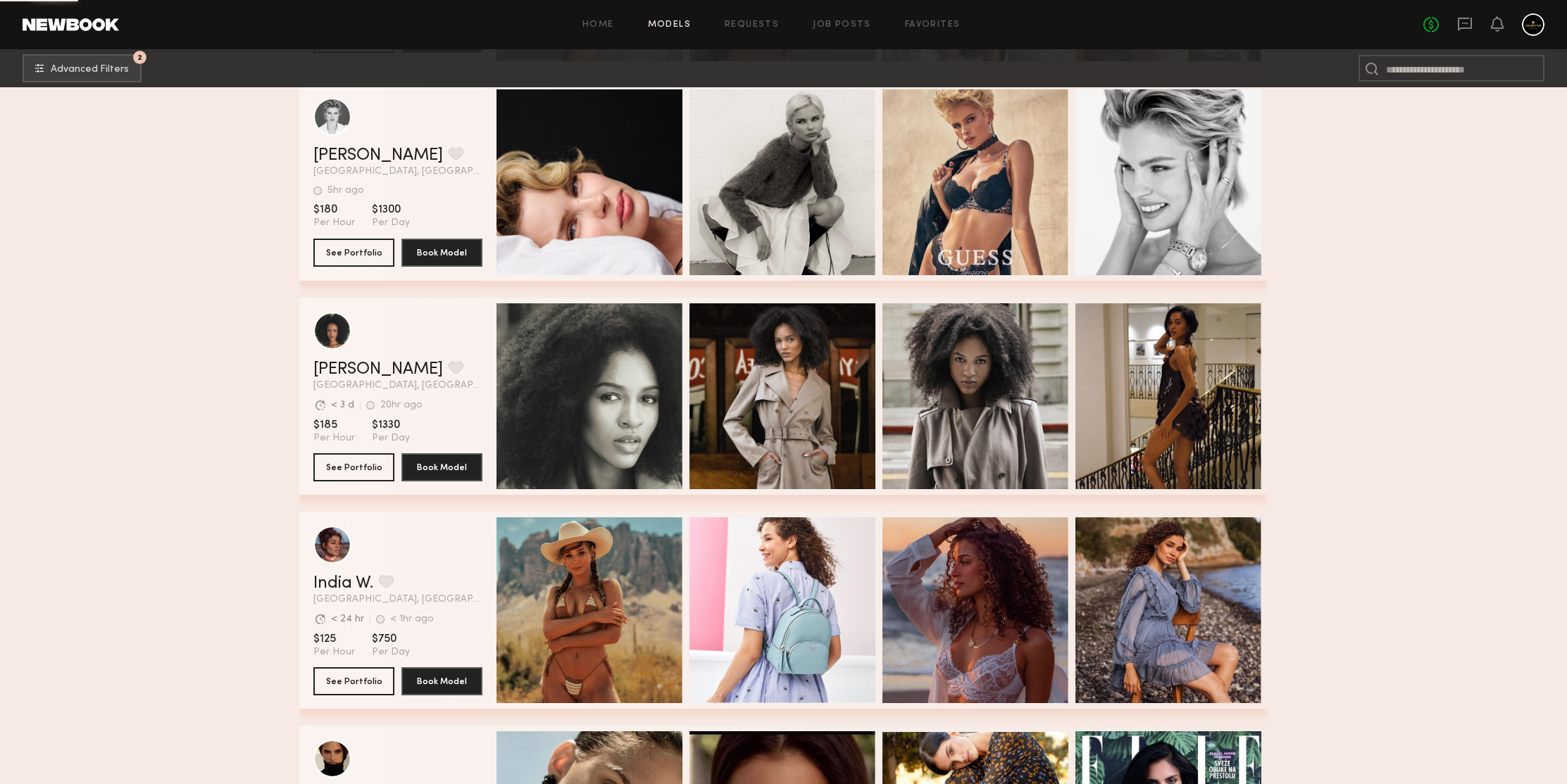
scroll to position [111688, 0]
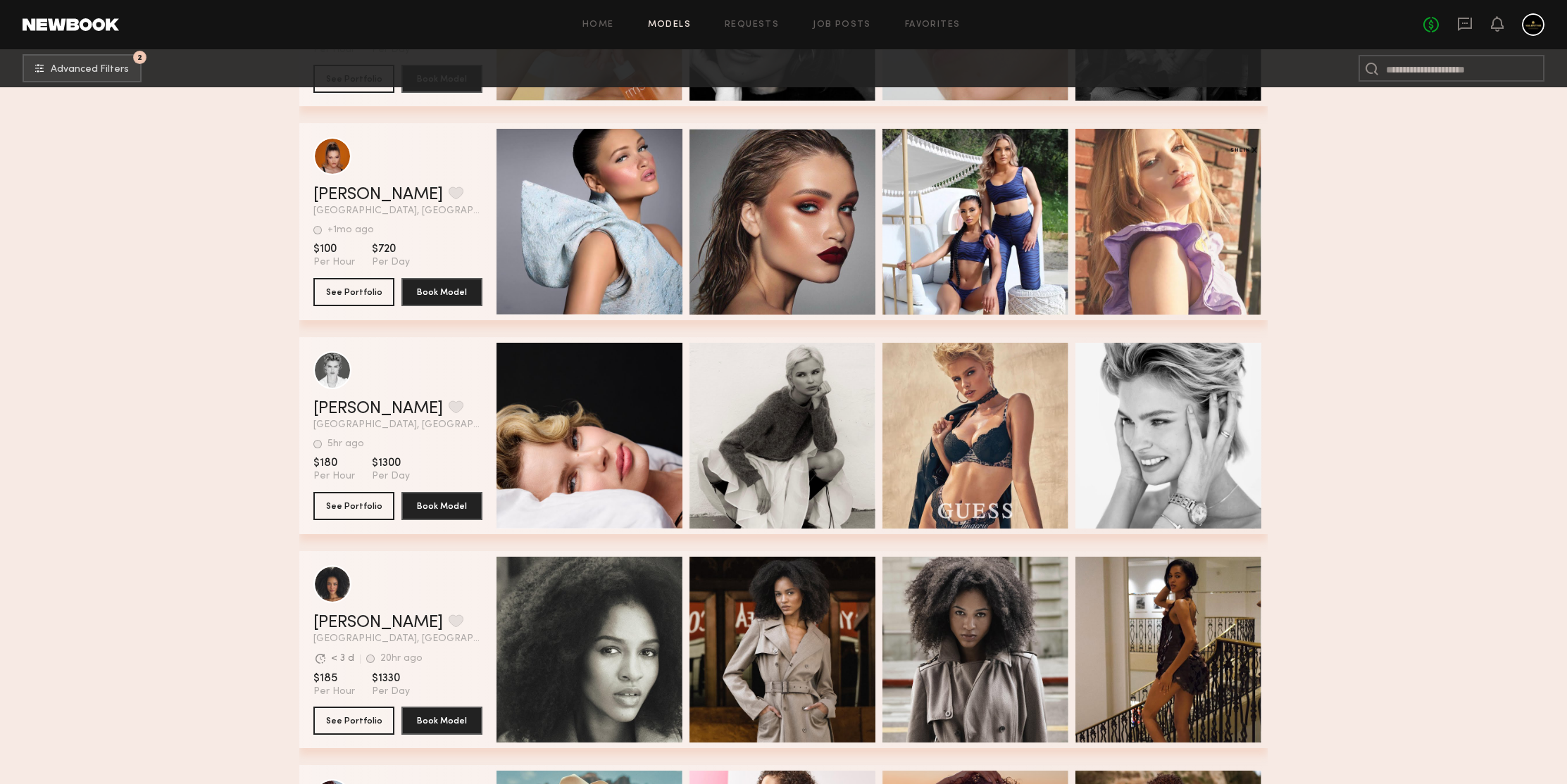
scroll to position [112089, 0]
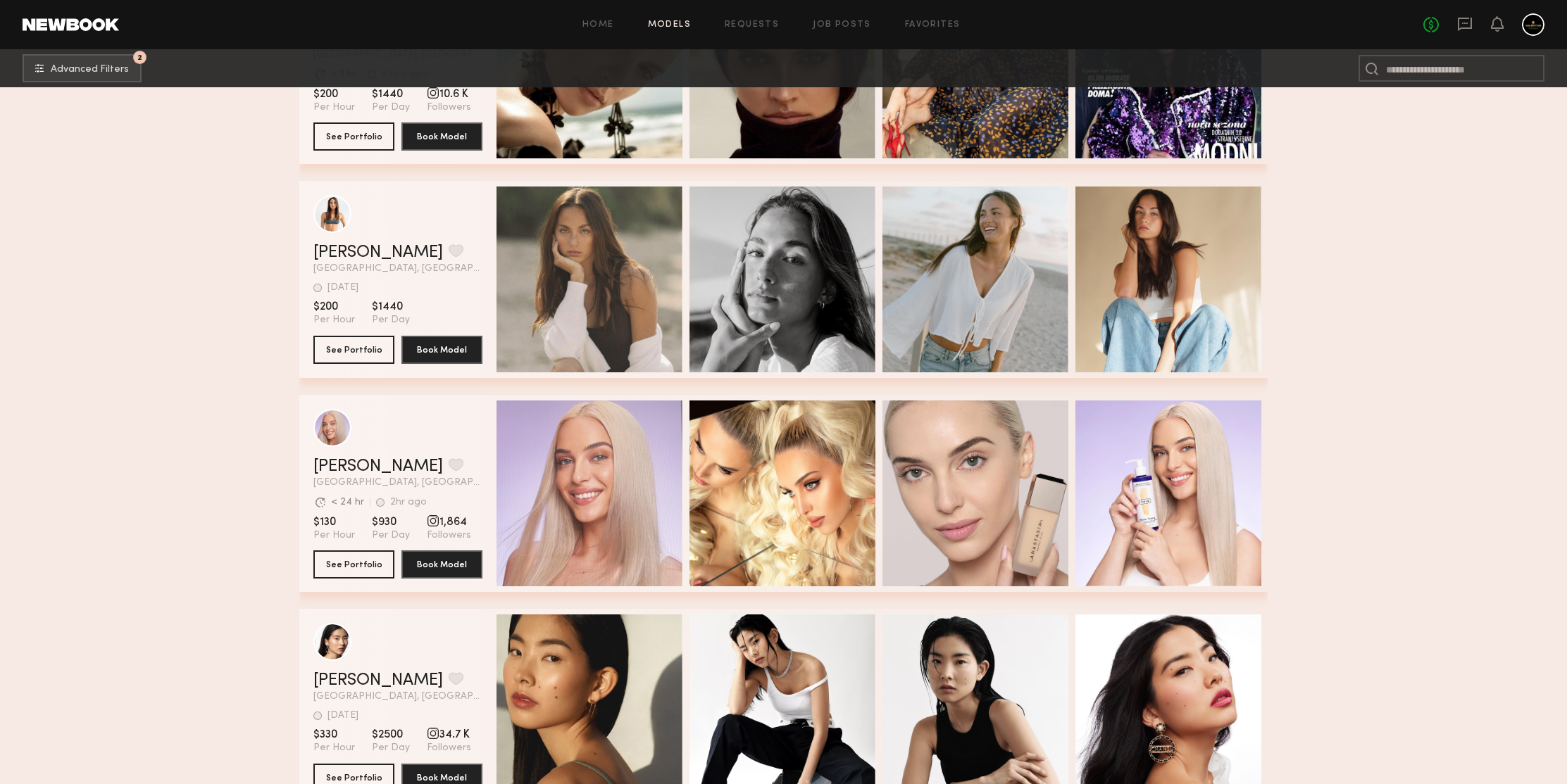
scroll to position [113008, 0]
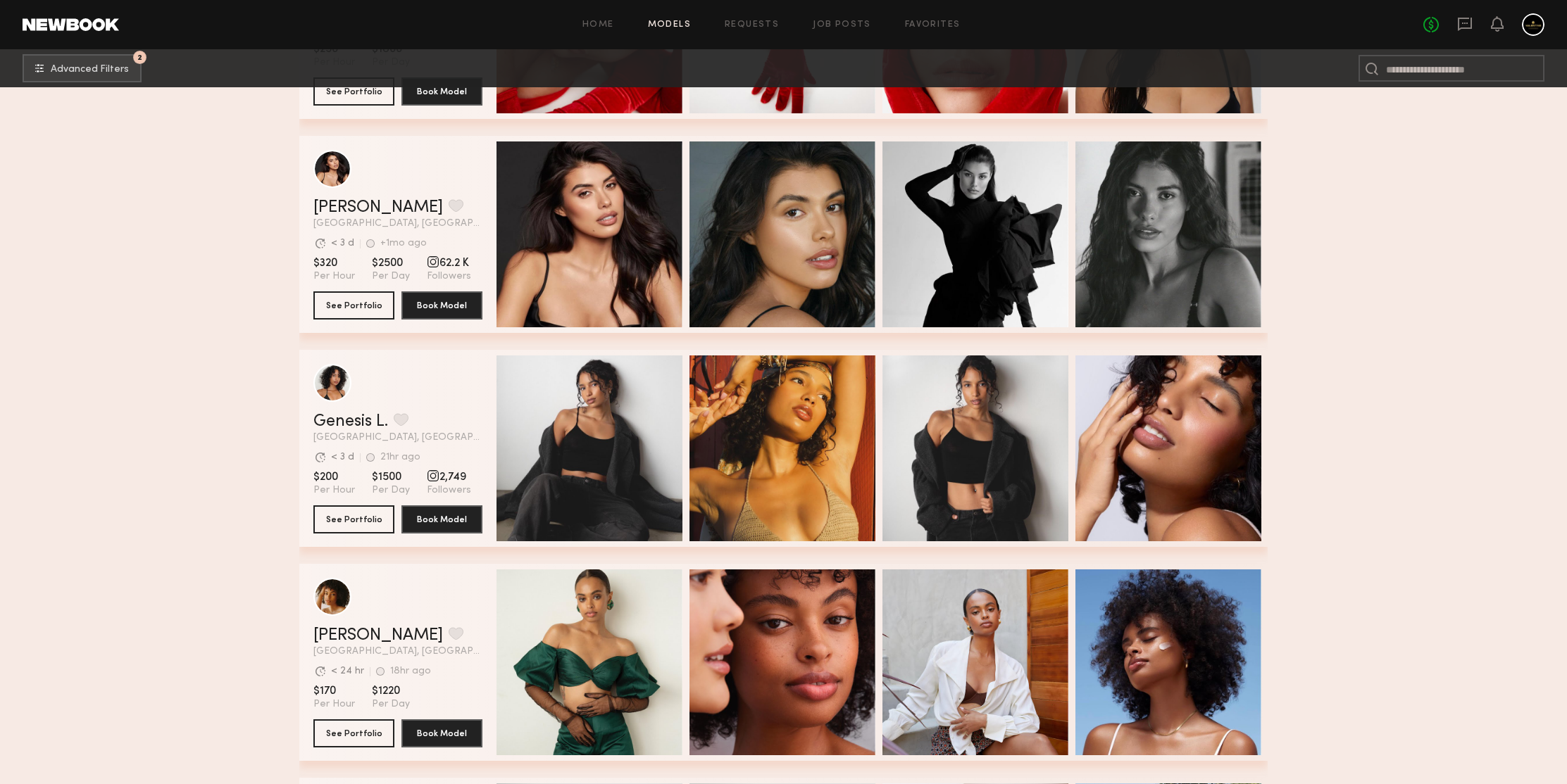
scroll to position [113976, 0]
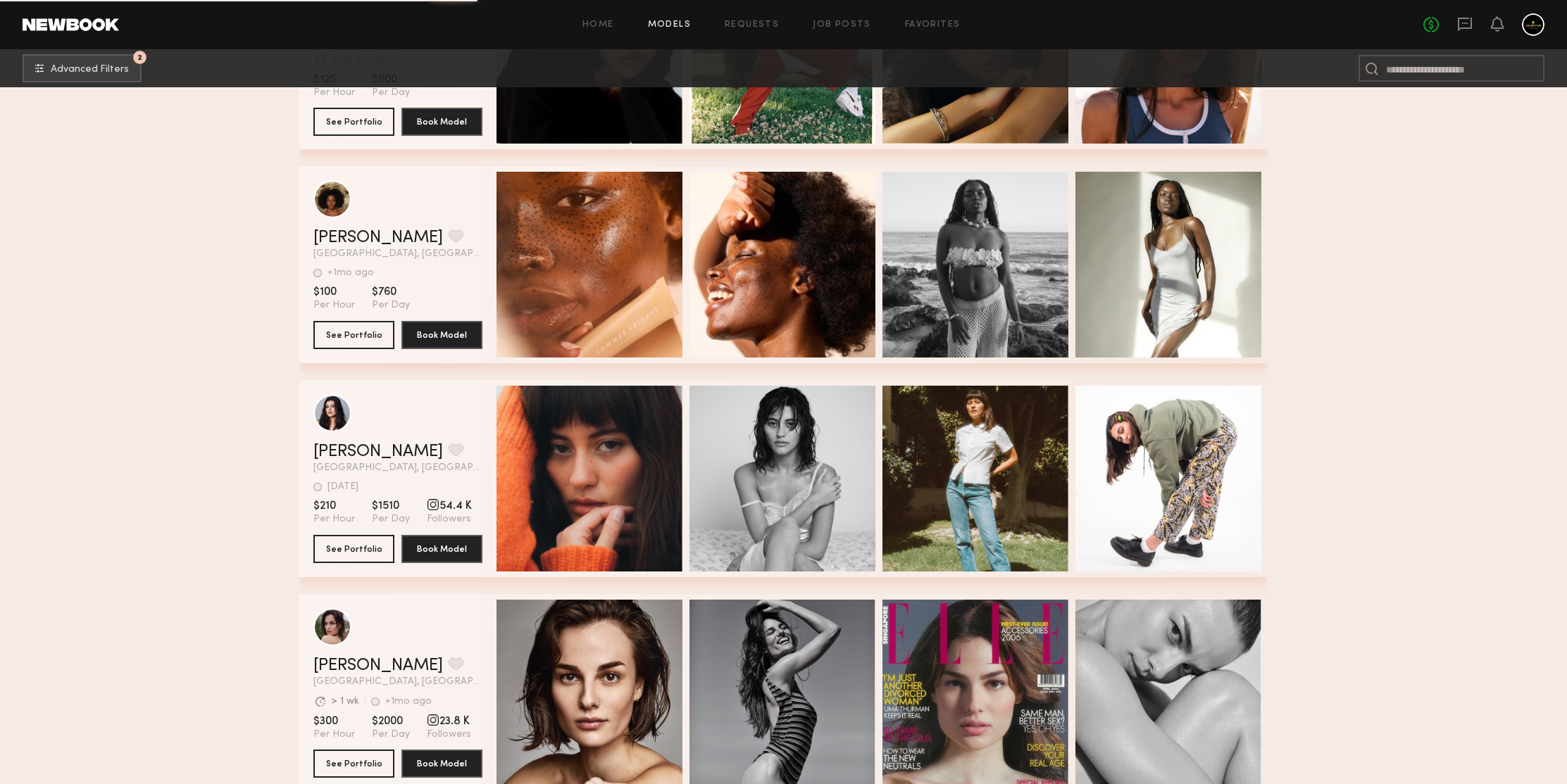
scroll to position [115147, 0]
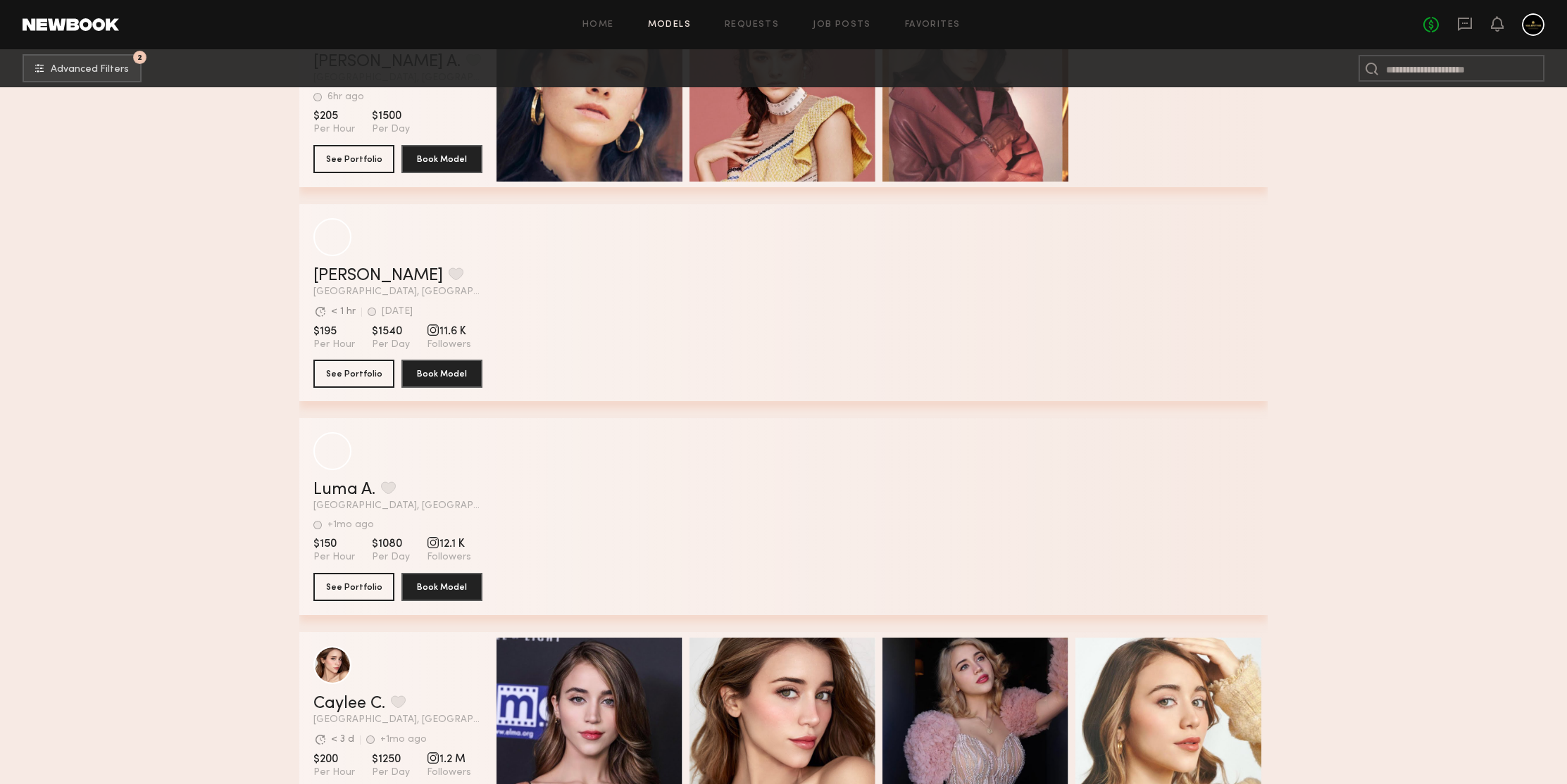
scroll to position [116354, 0]
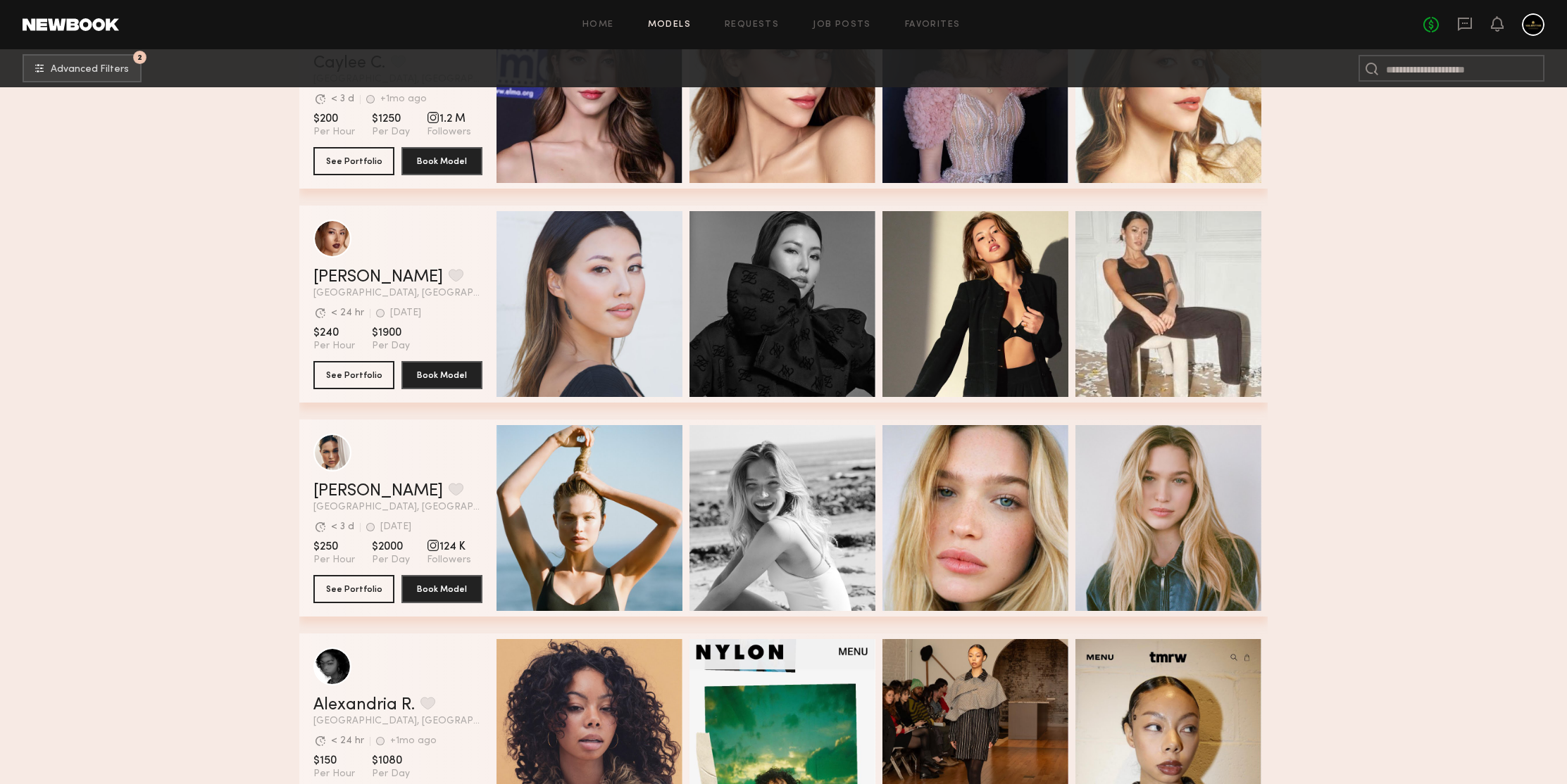
scroll to position [116859, 0]
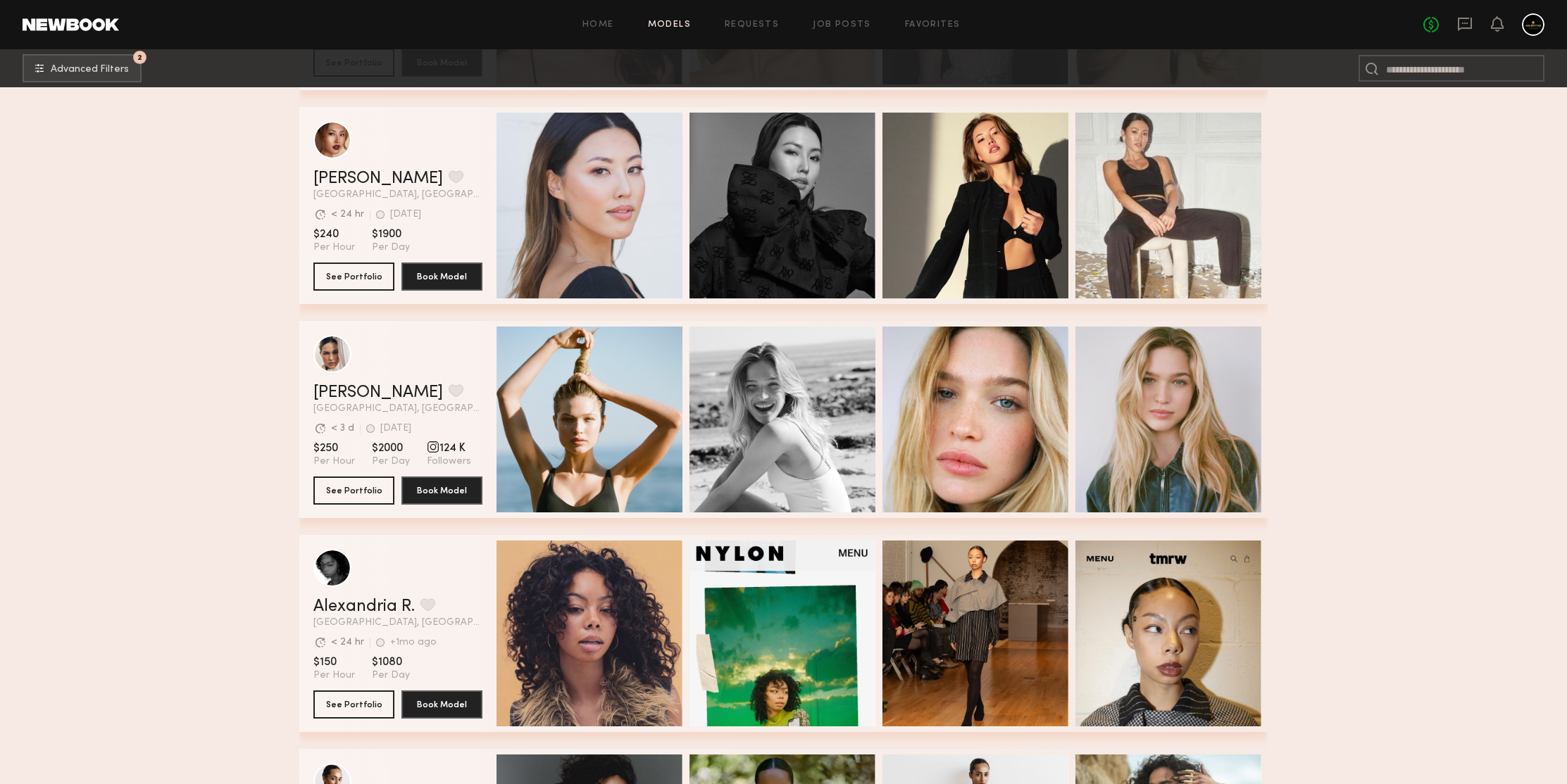
drag, startPoint x: 381, startPoint y: 482, endPoint x: 237, endPoint y: 365, distance: 185.5
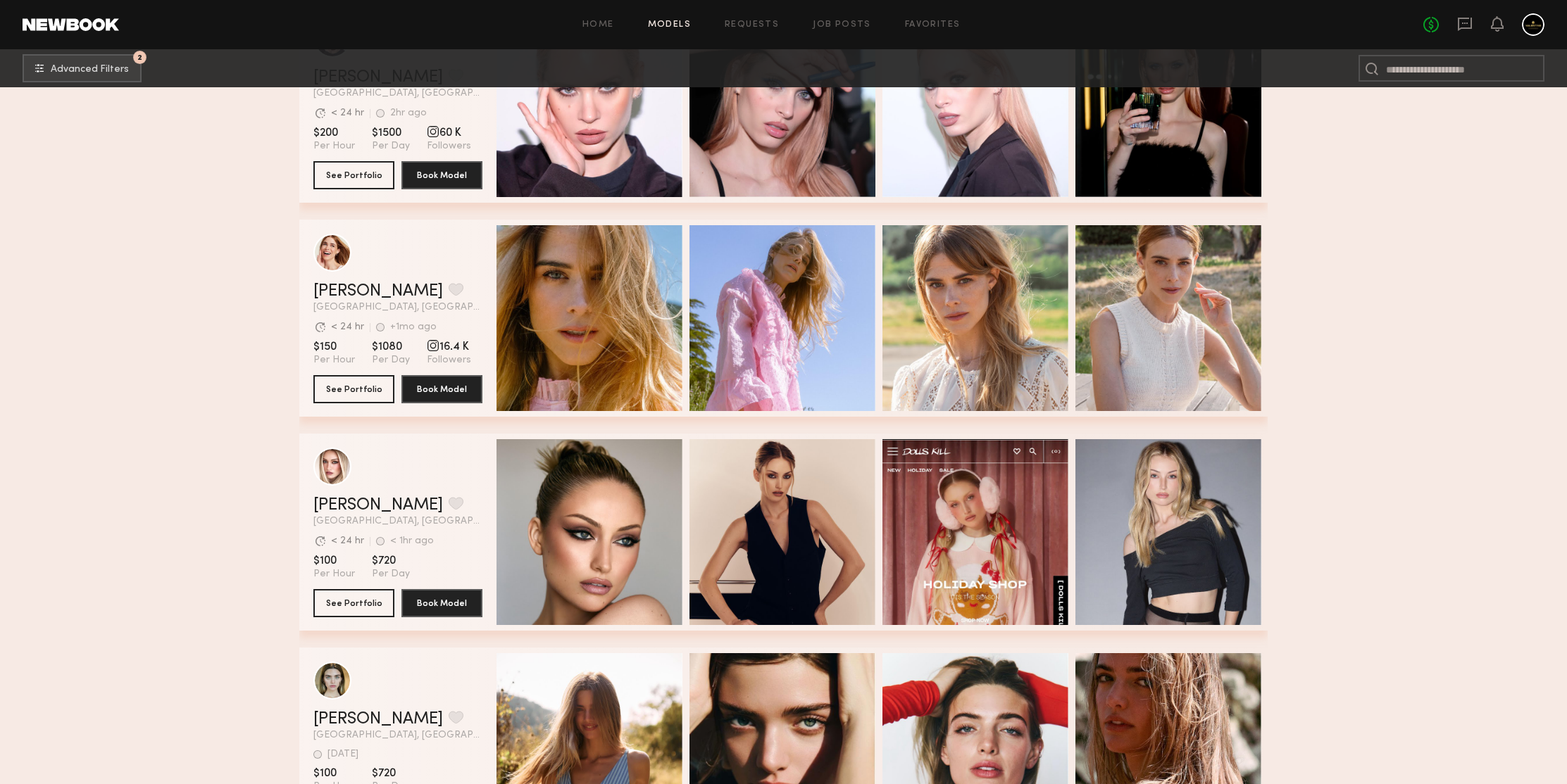
scroll to position [118240, 0]
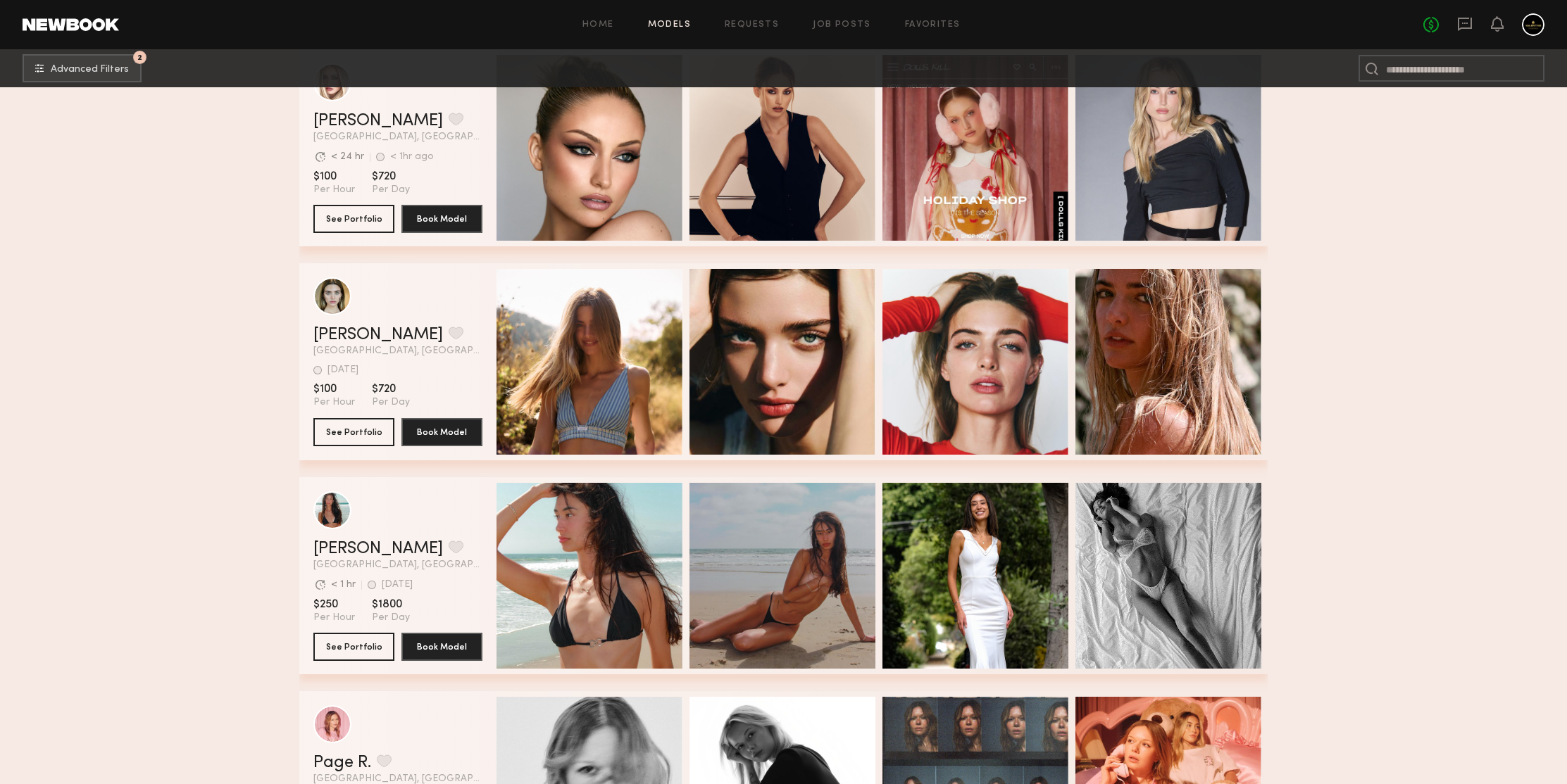
scroll to position [118915, 0]
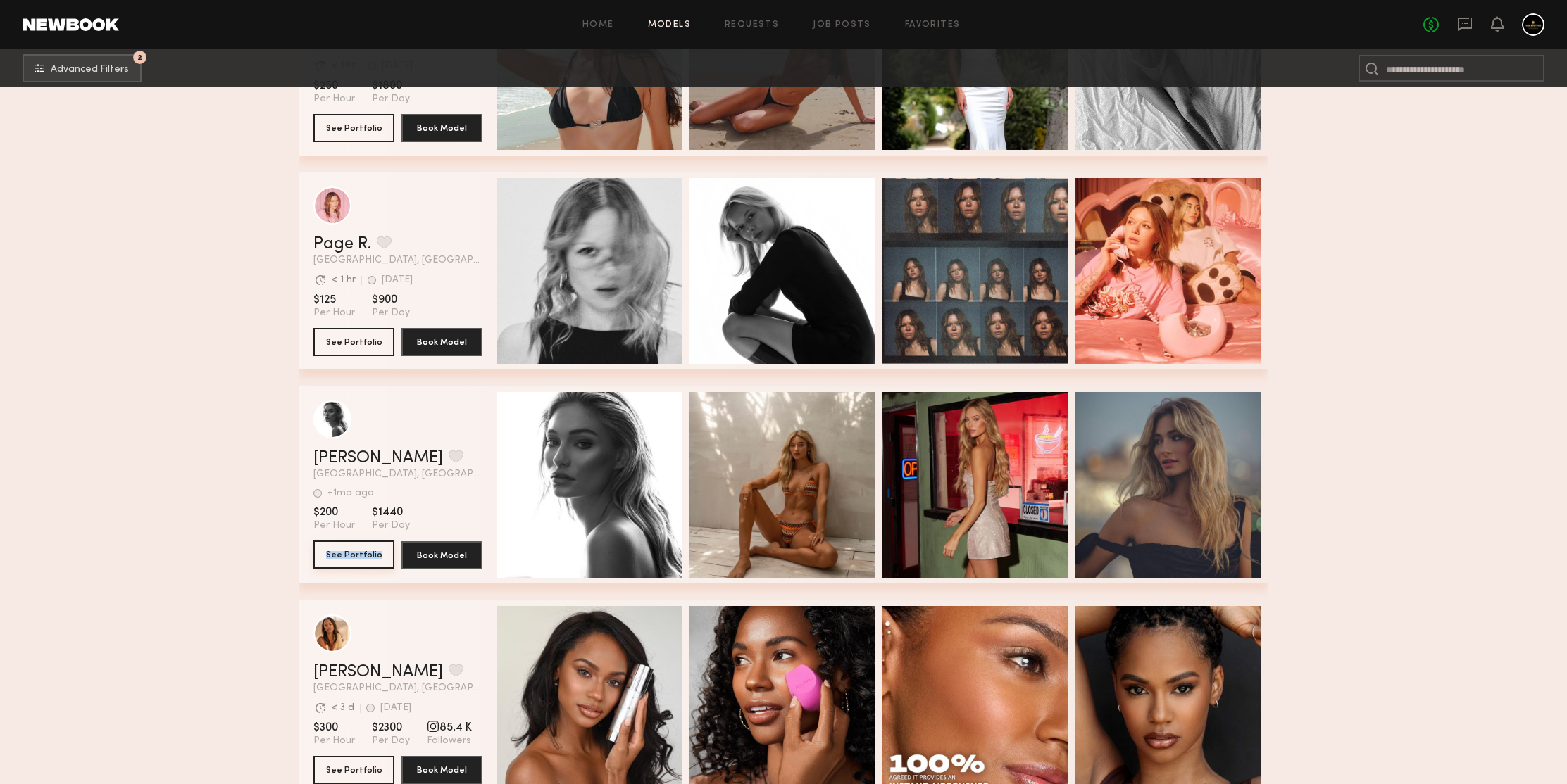
drag, startPoint x: 366, startPoint y: 554, endPoint x: 209, endPoint y: 372, distance: 240.4
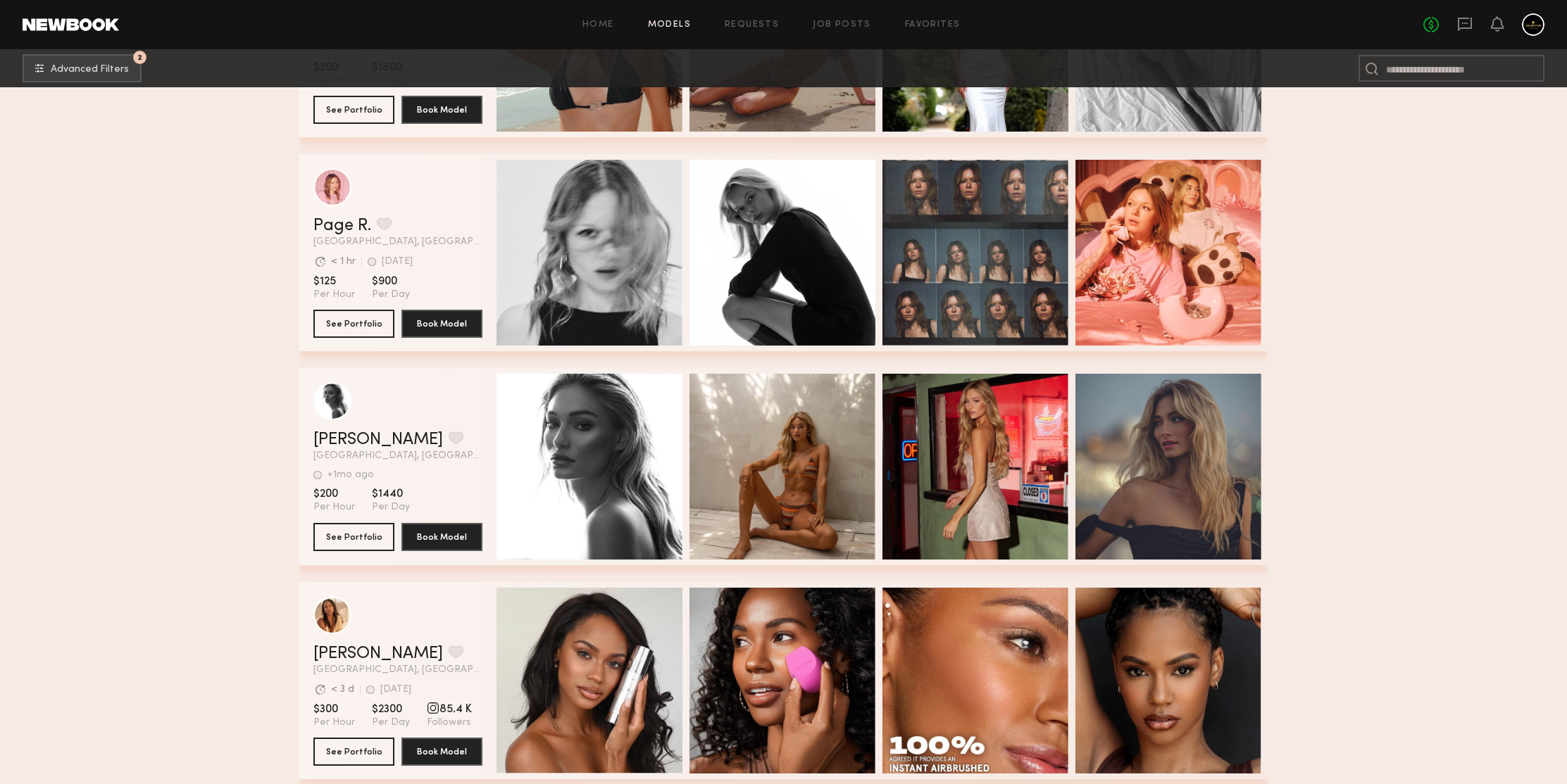
scroll to position [119648, 0]
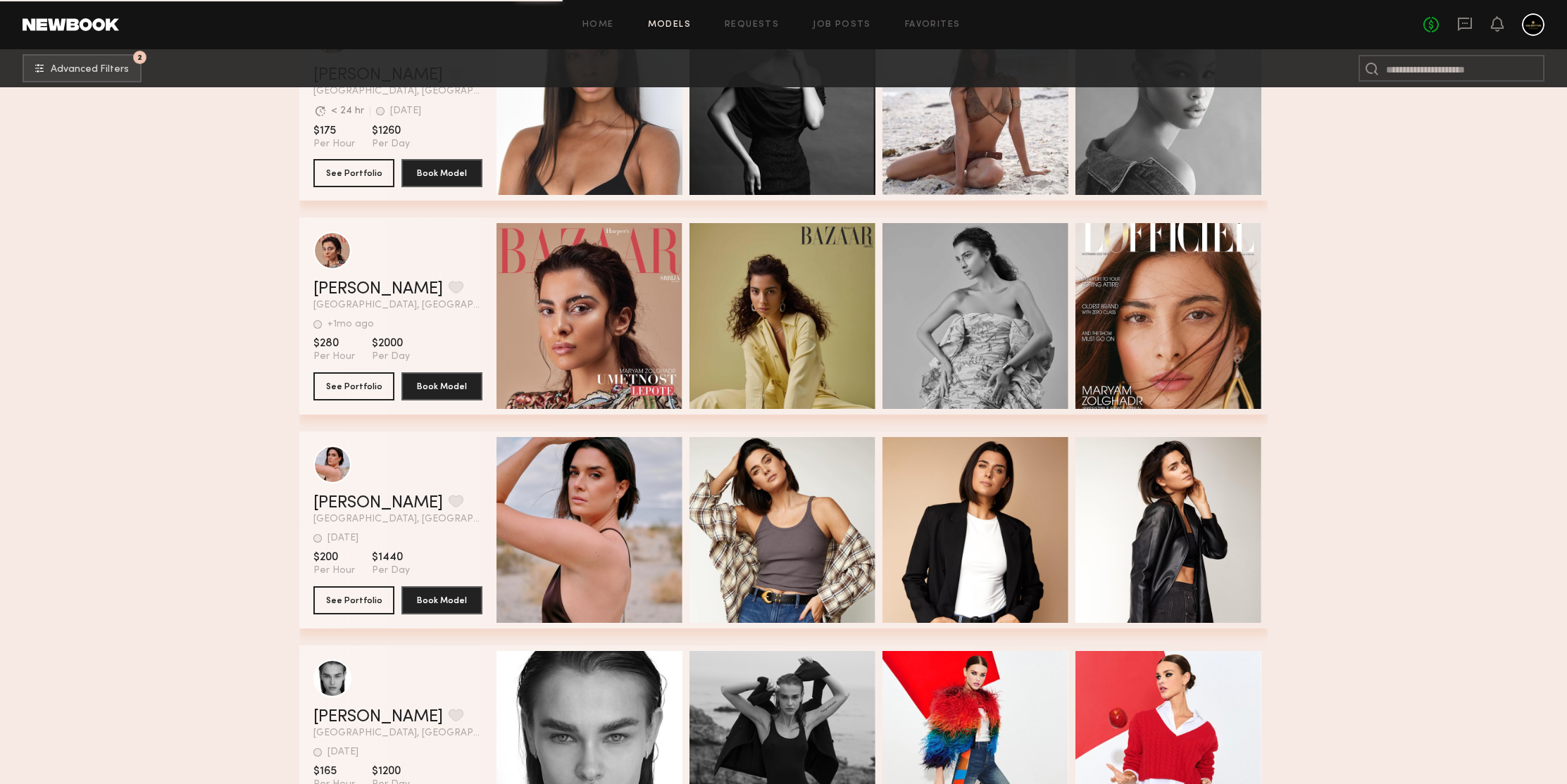
scroll to position [120283, 0]
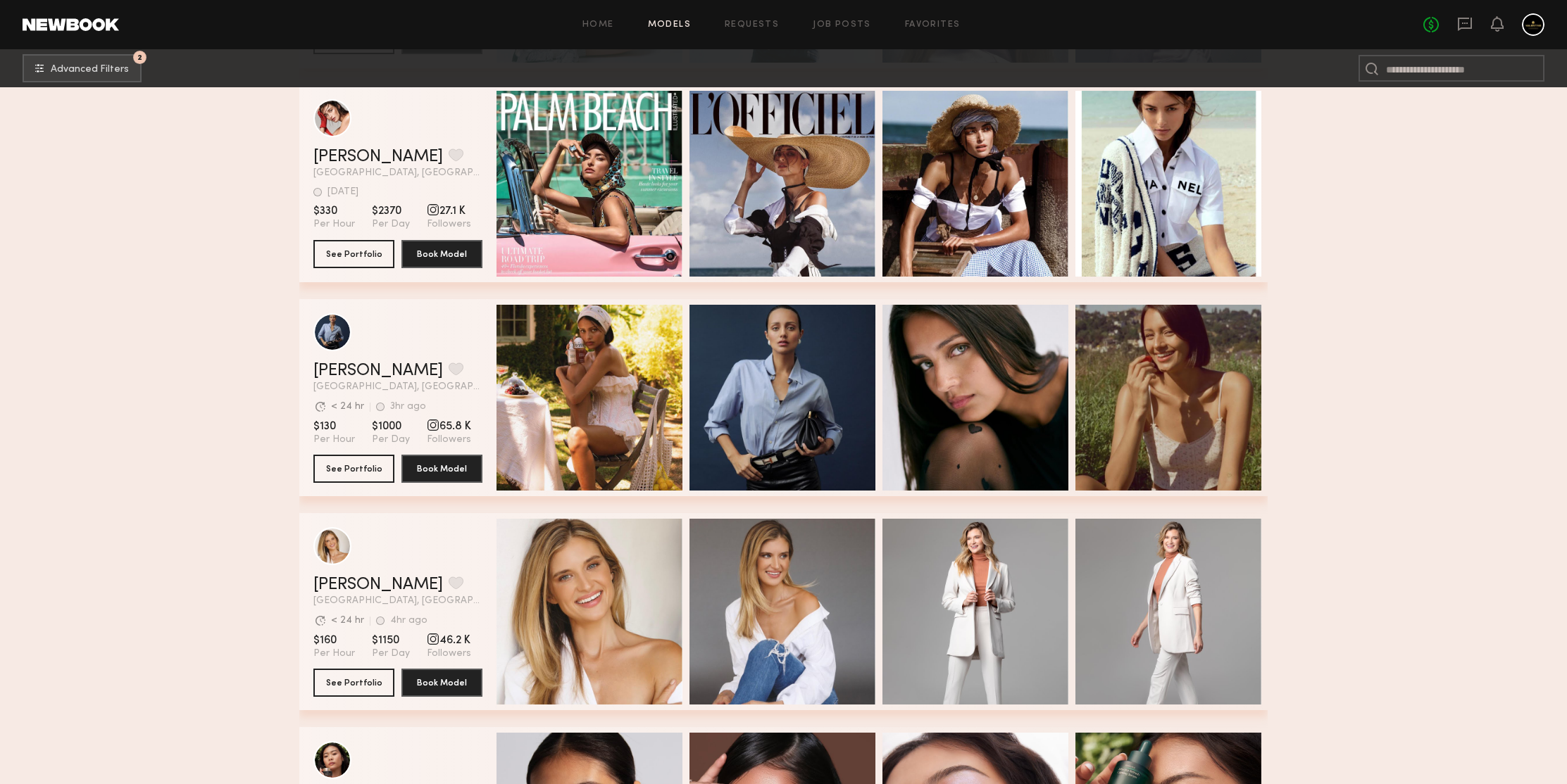
scroll to position [122183, 0]
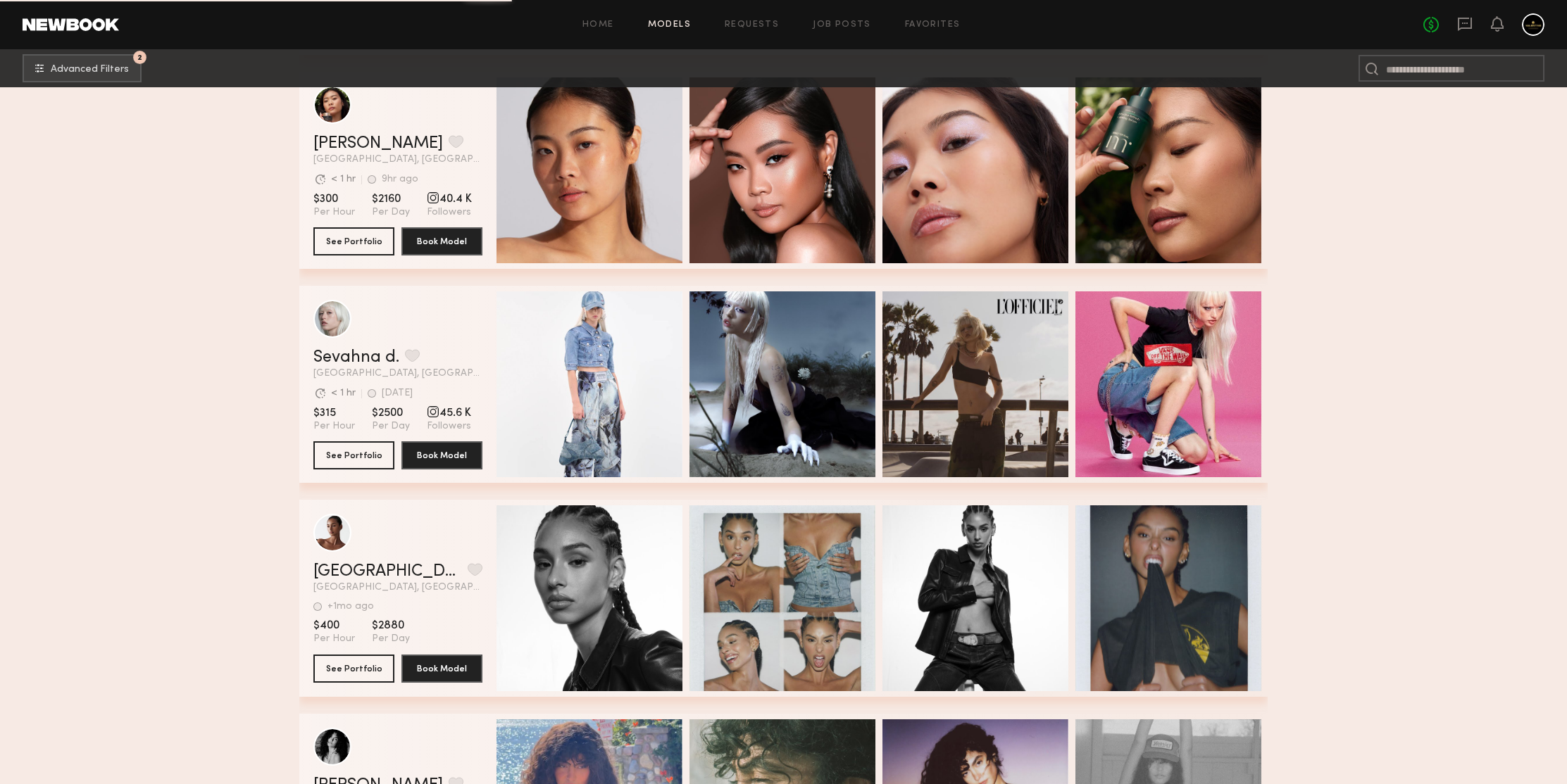
scroll to position [122852, 0]
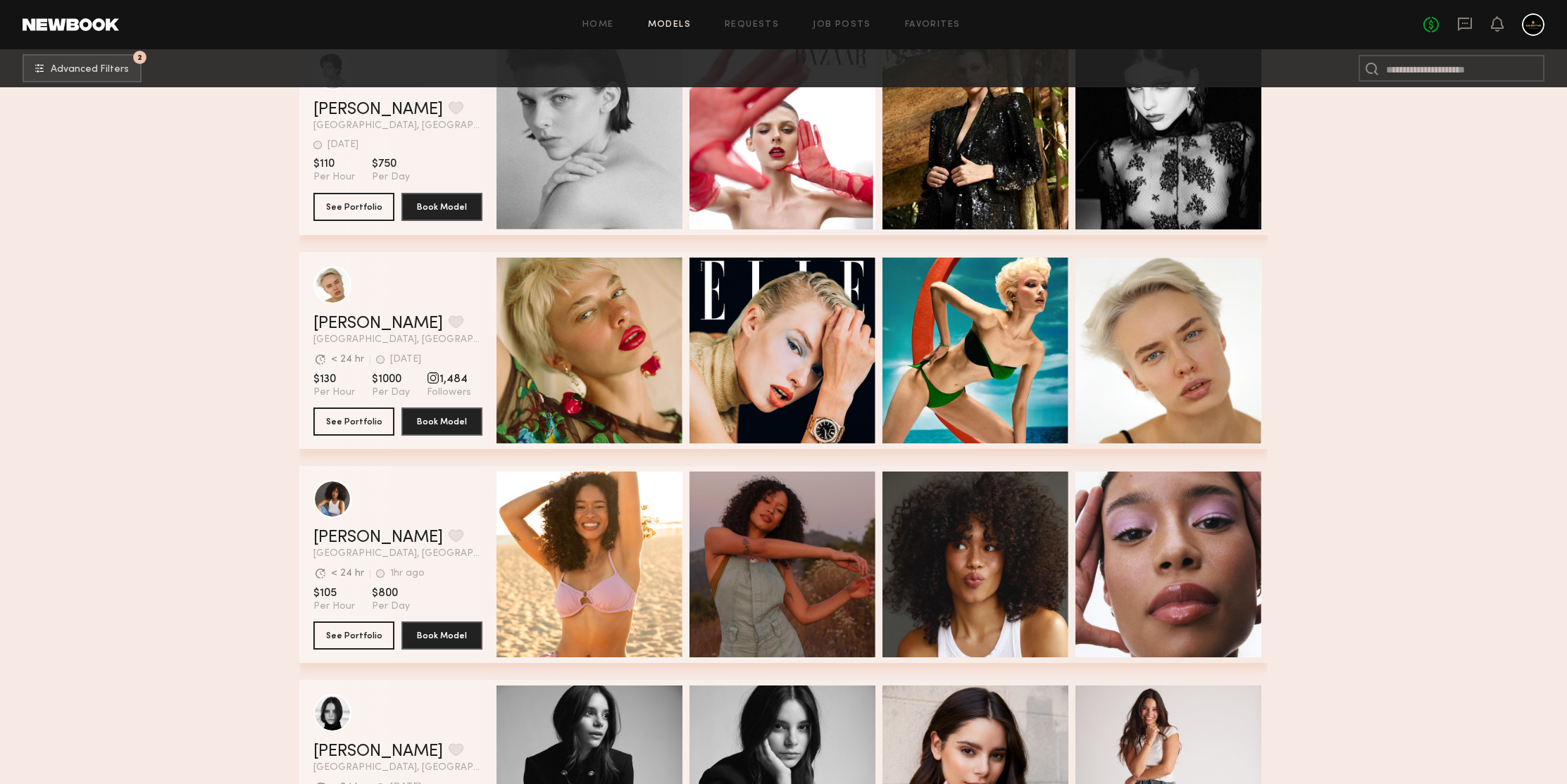
scroll to position [124975, 0]
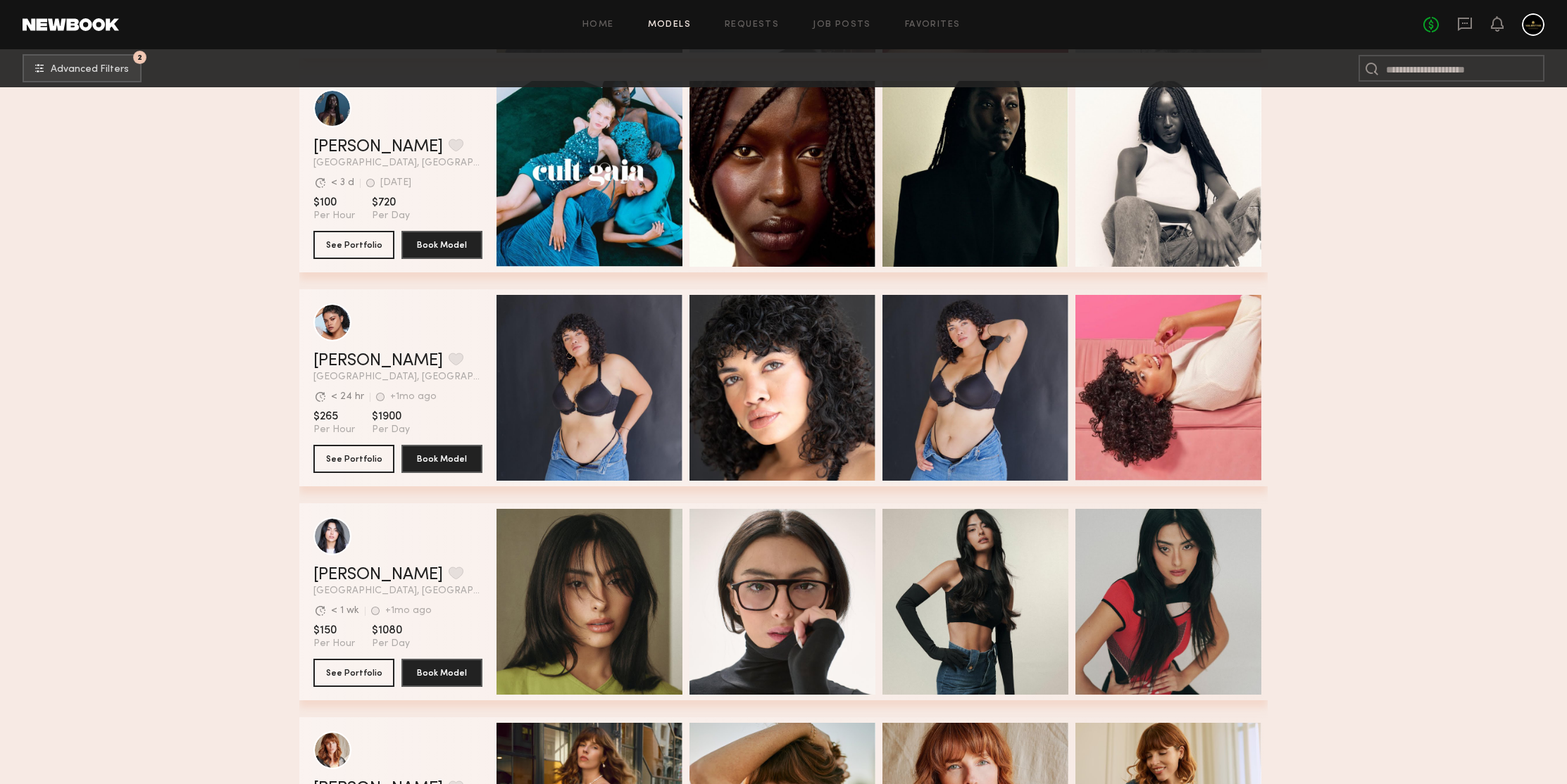
scroll to position [126233, 0]
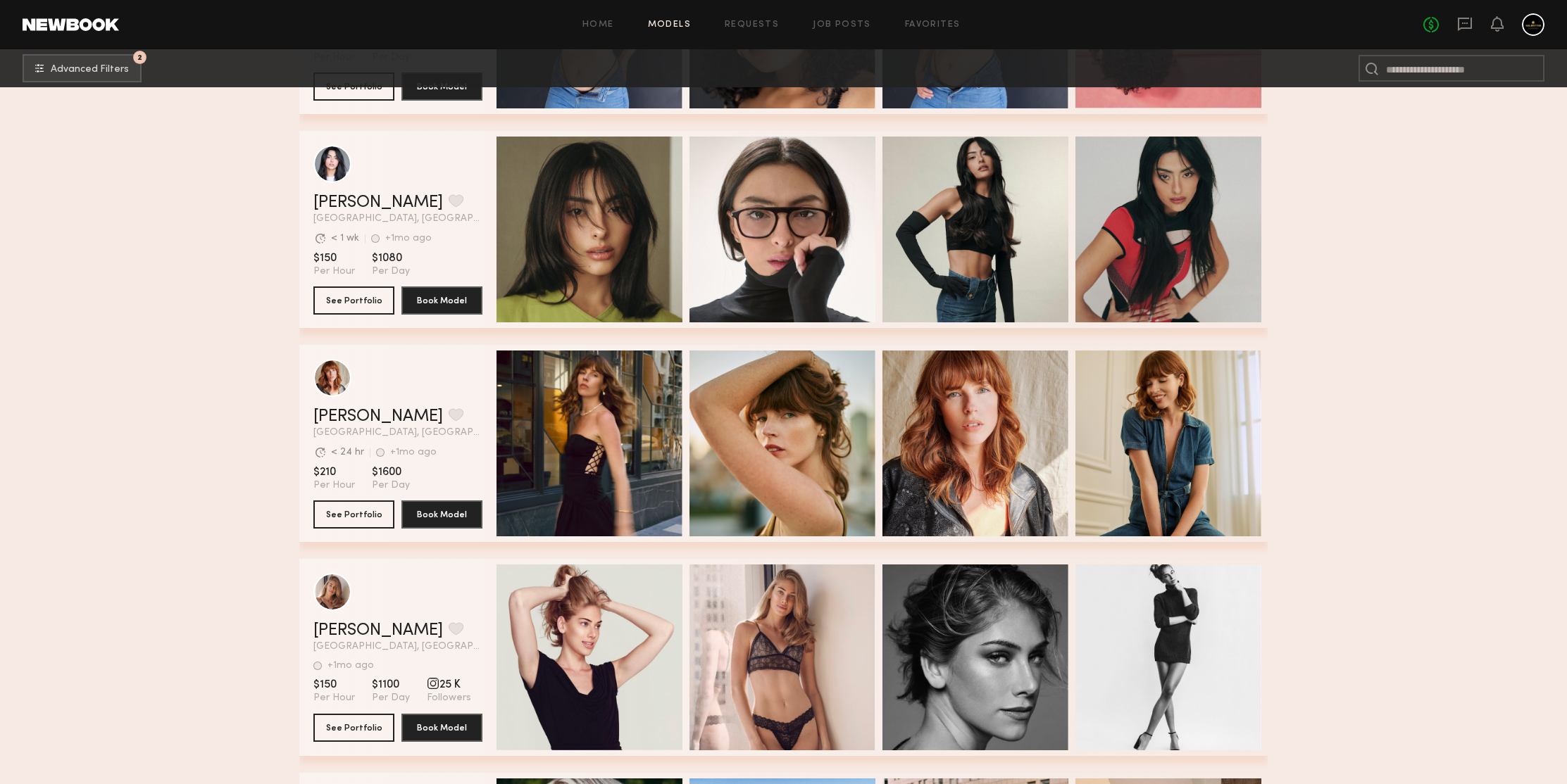
scroll to position [126636, 0]
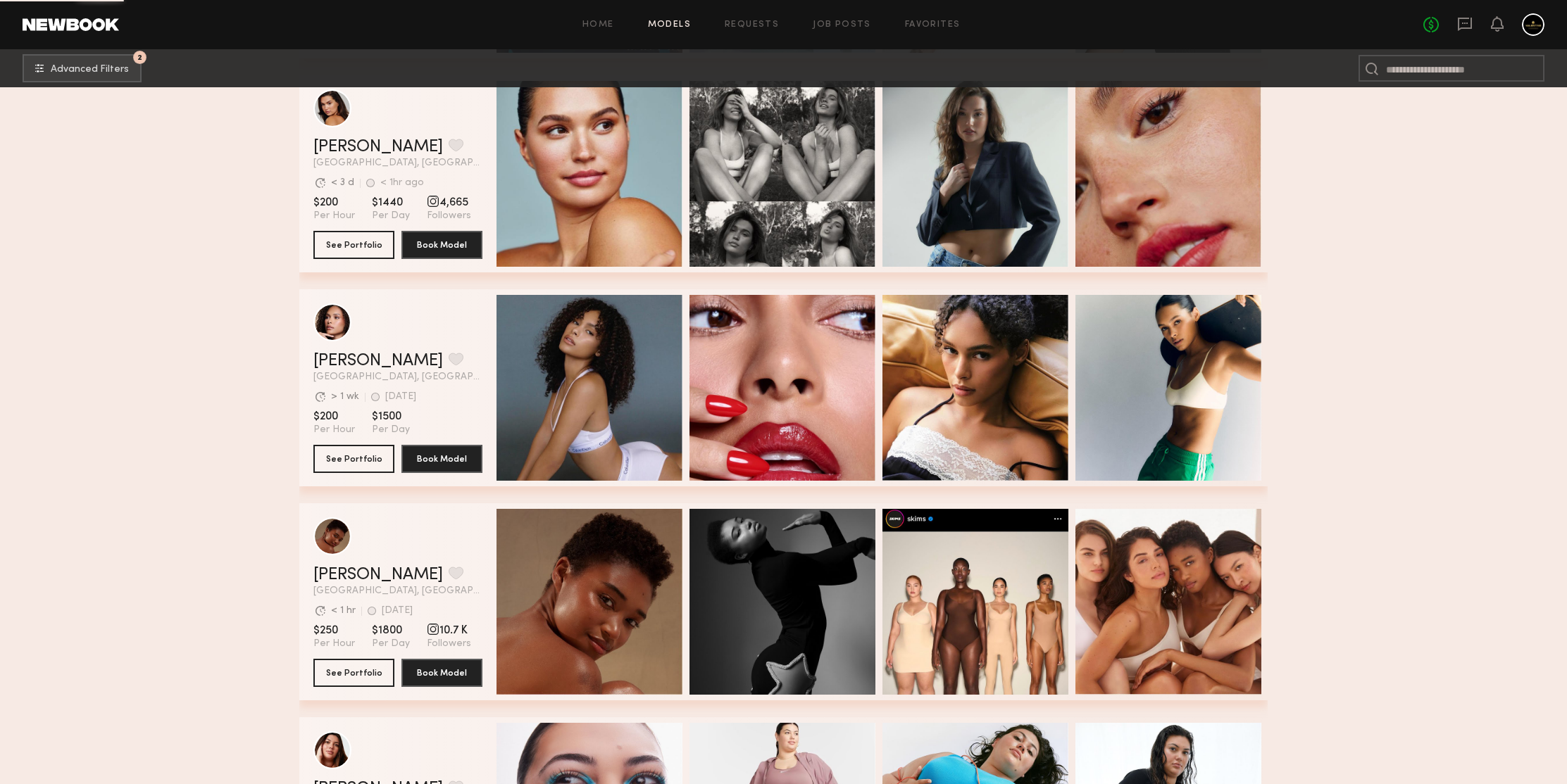
drag, startPoint x: 1409, startPoint y: 239, endPoint x: 1408, endPoint y: 231, distance: 8.1
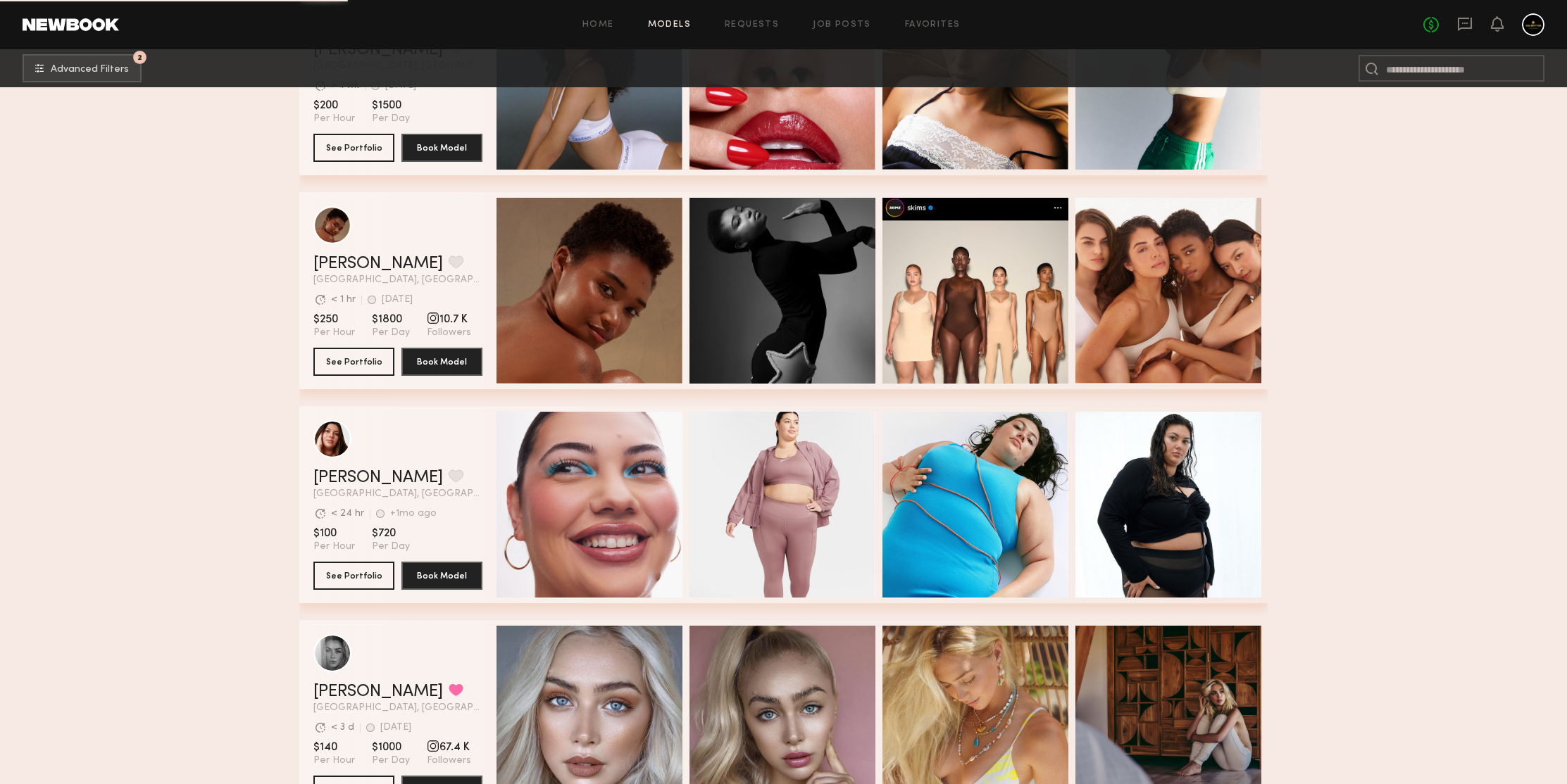
scroll to position [127760, 0]
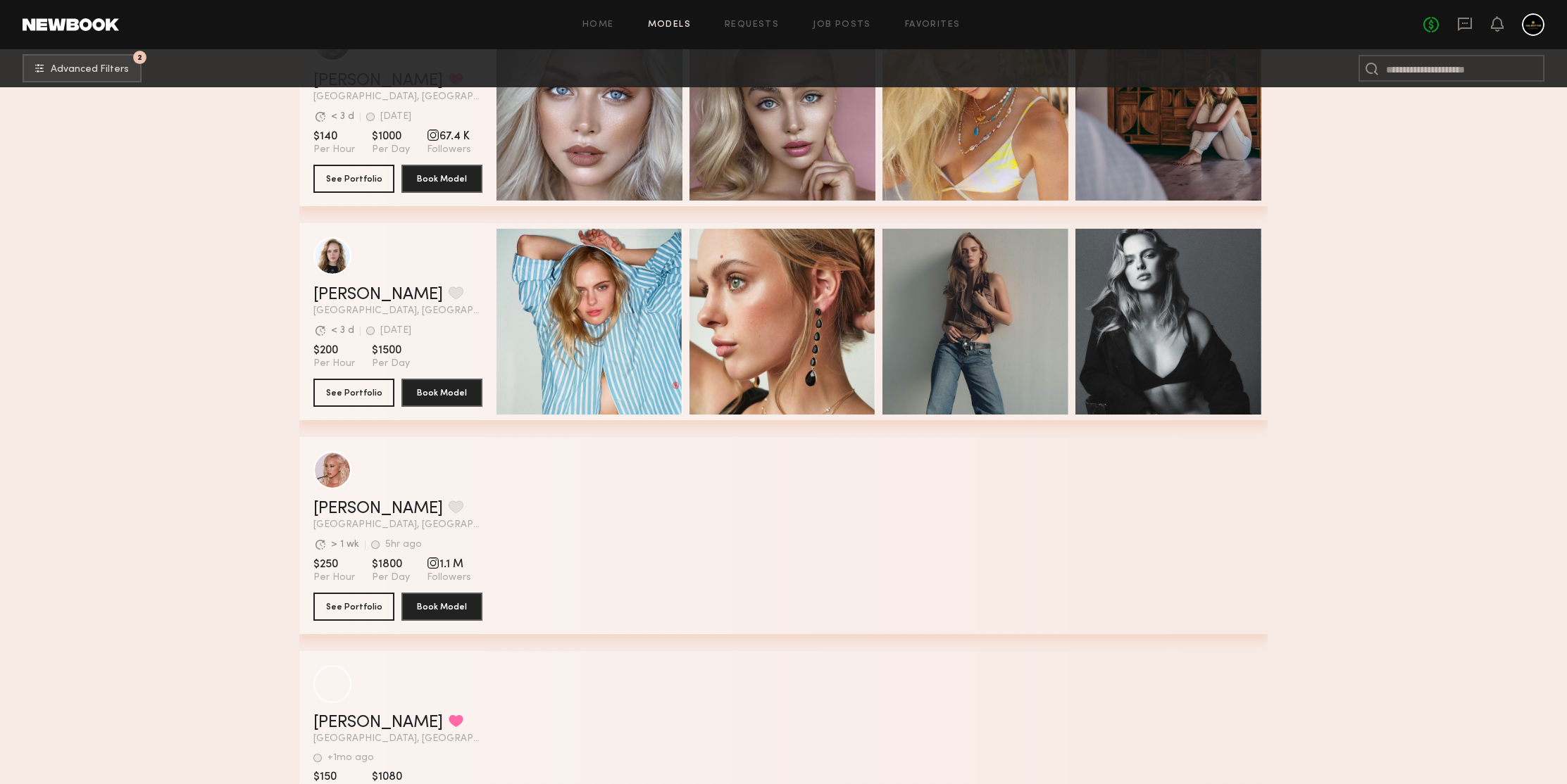
scroll to position [128327, 0]
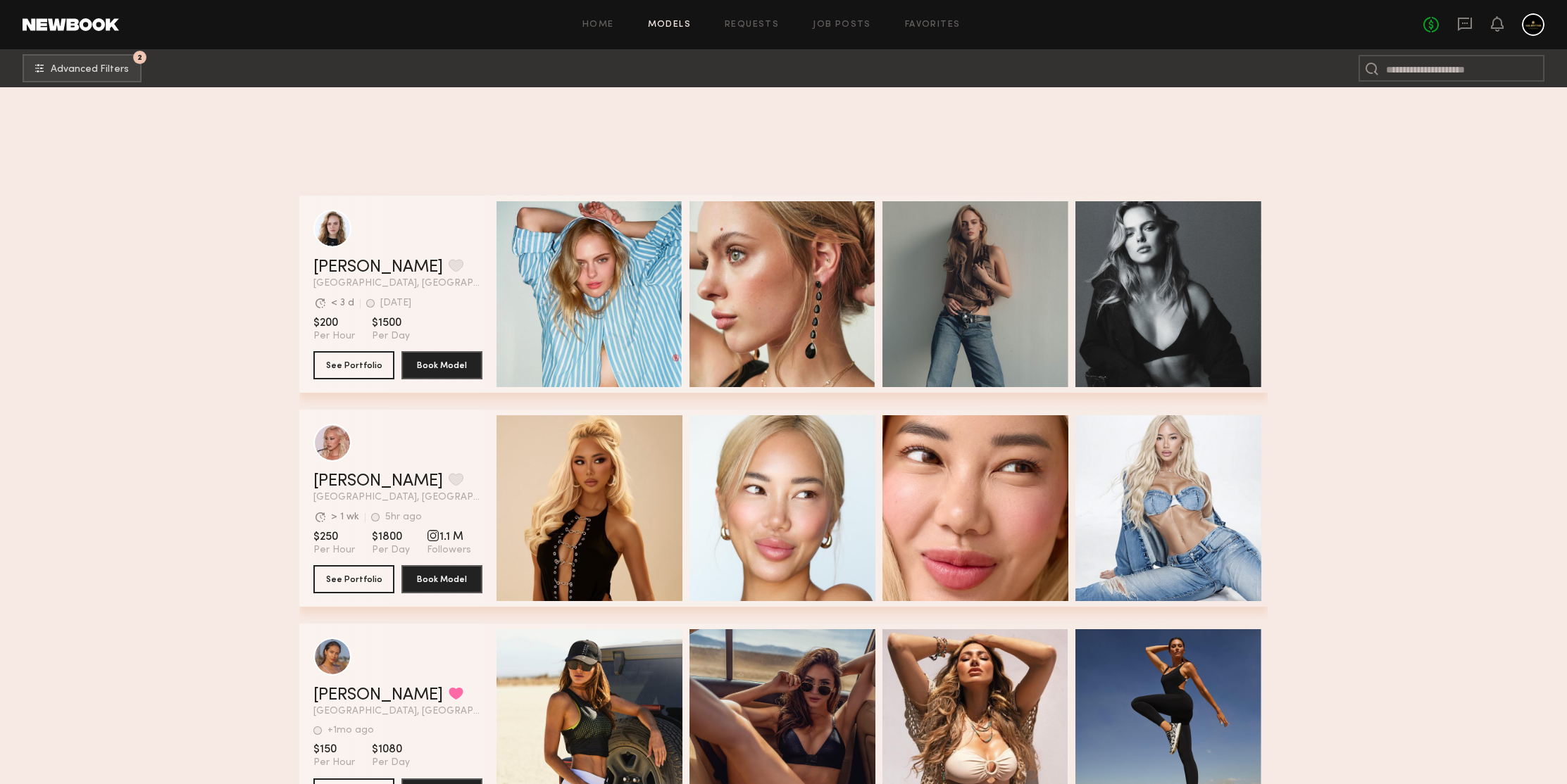
scroll to position [129003, 0]
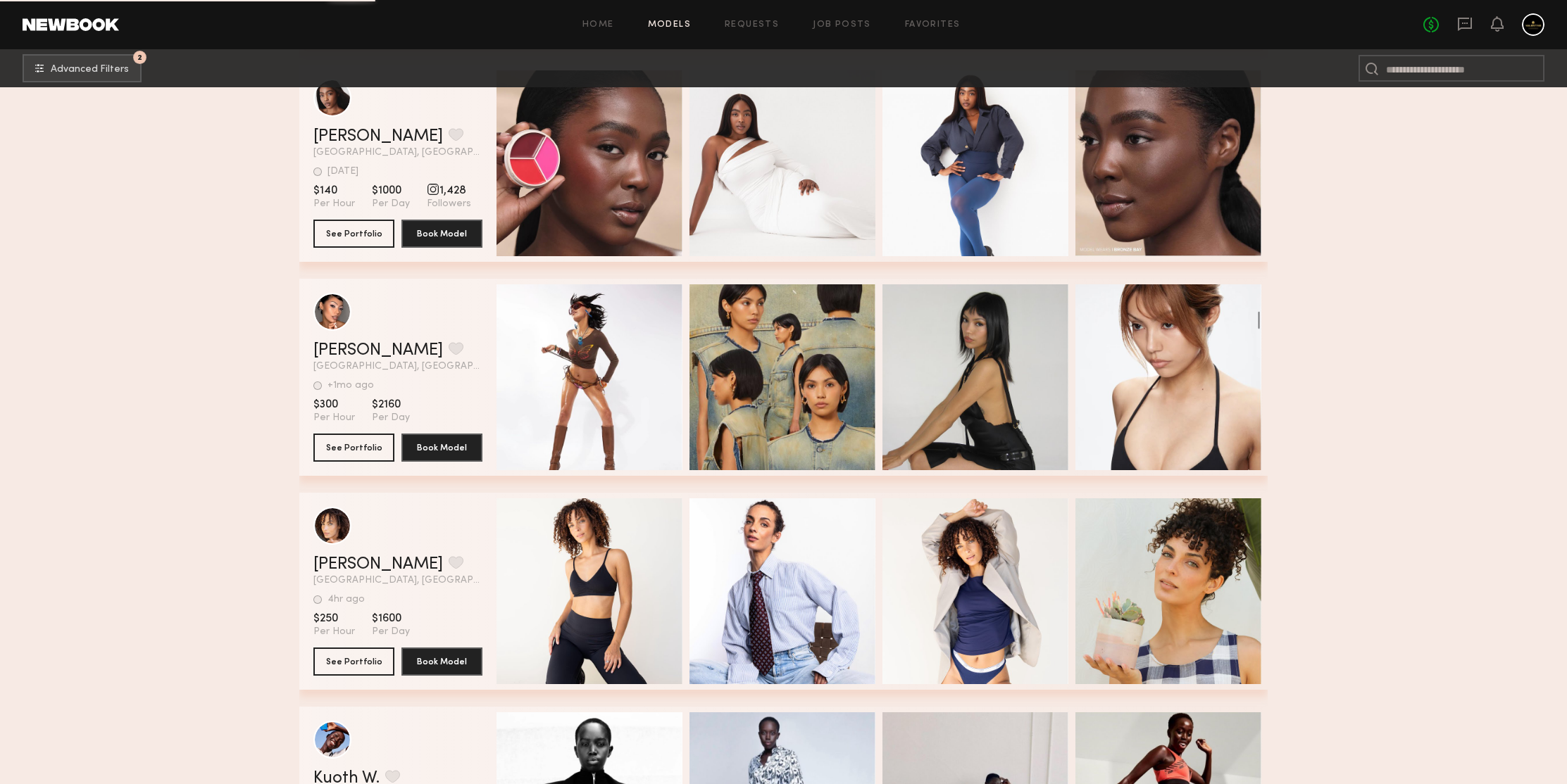
scroll to position [130556, 0]
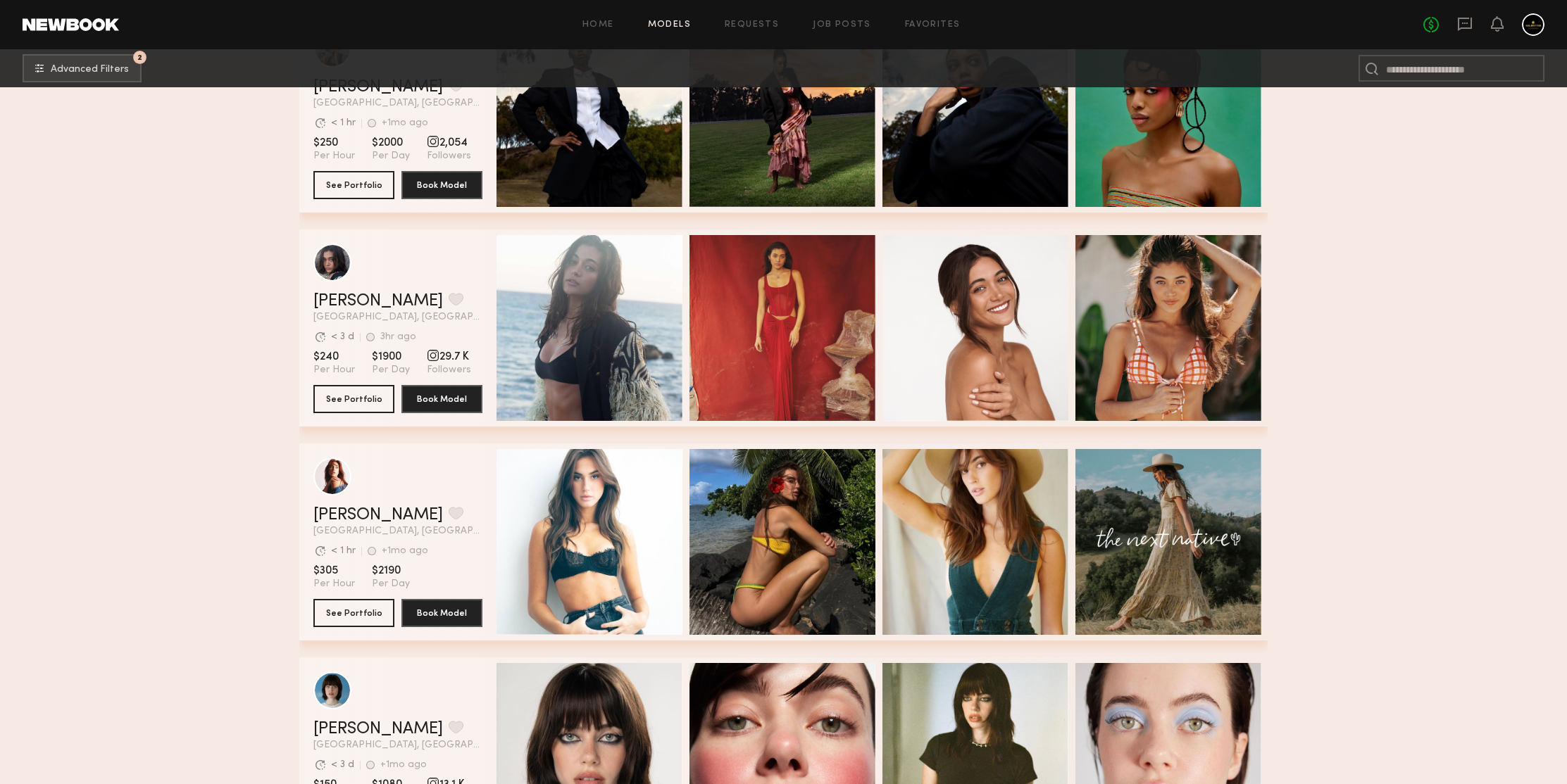
scroll to position [132133, 0]
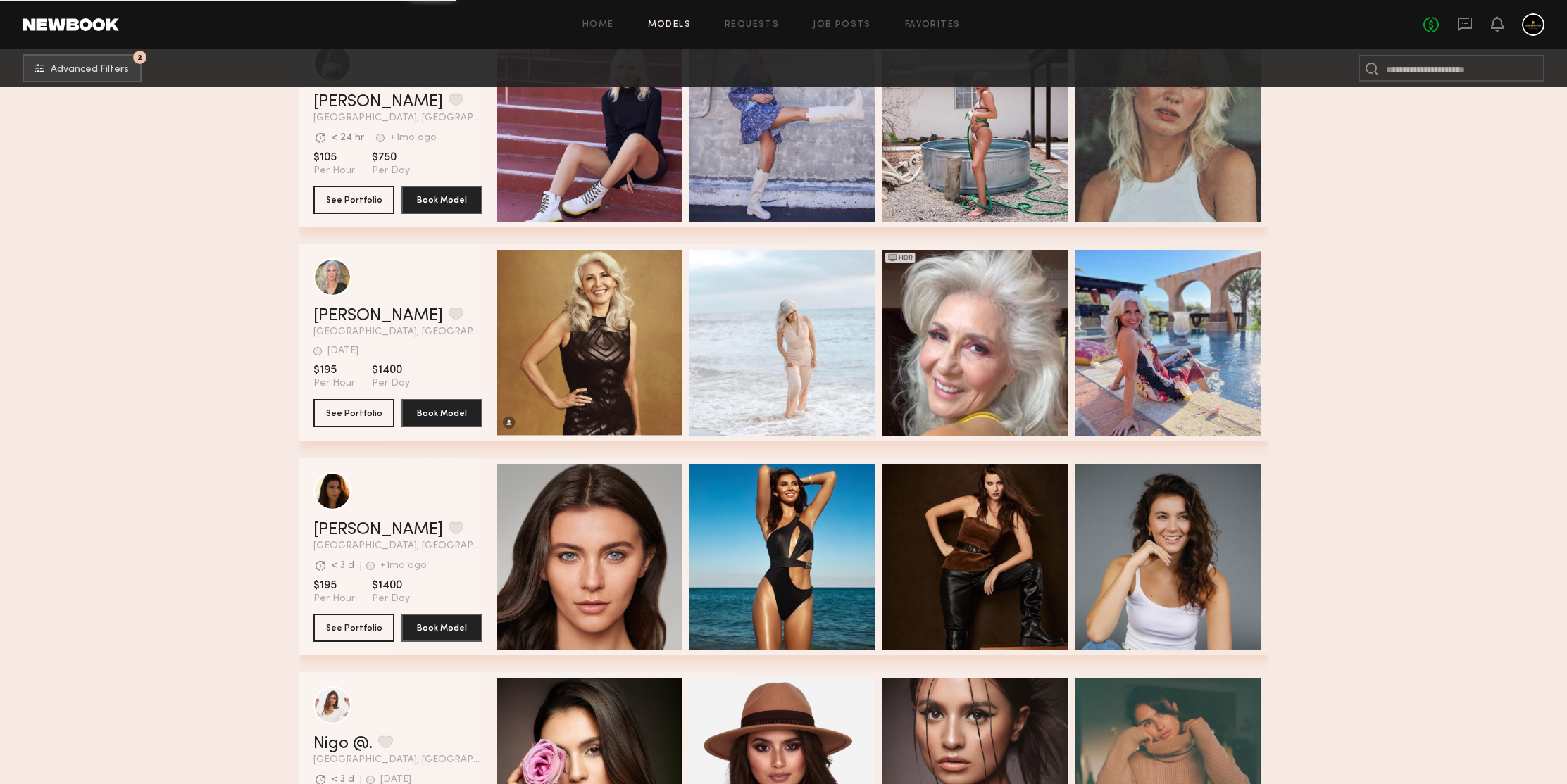
scroll to position [133125, 0]
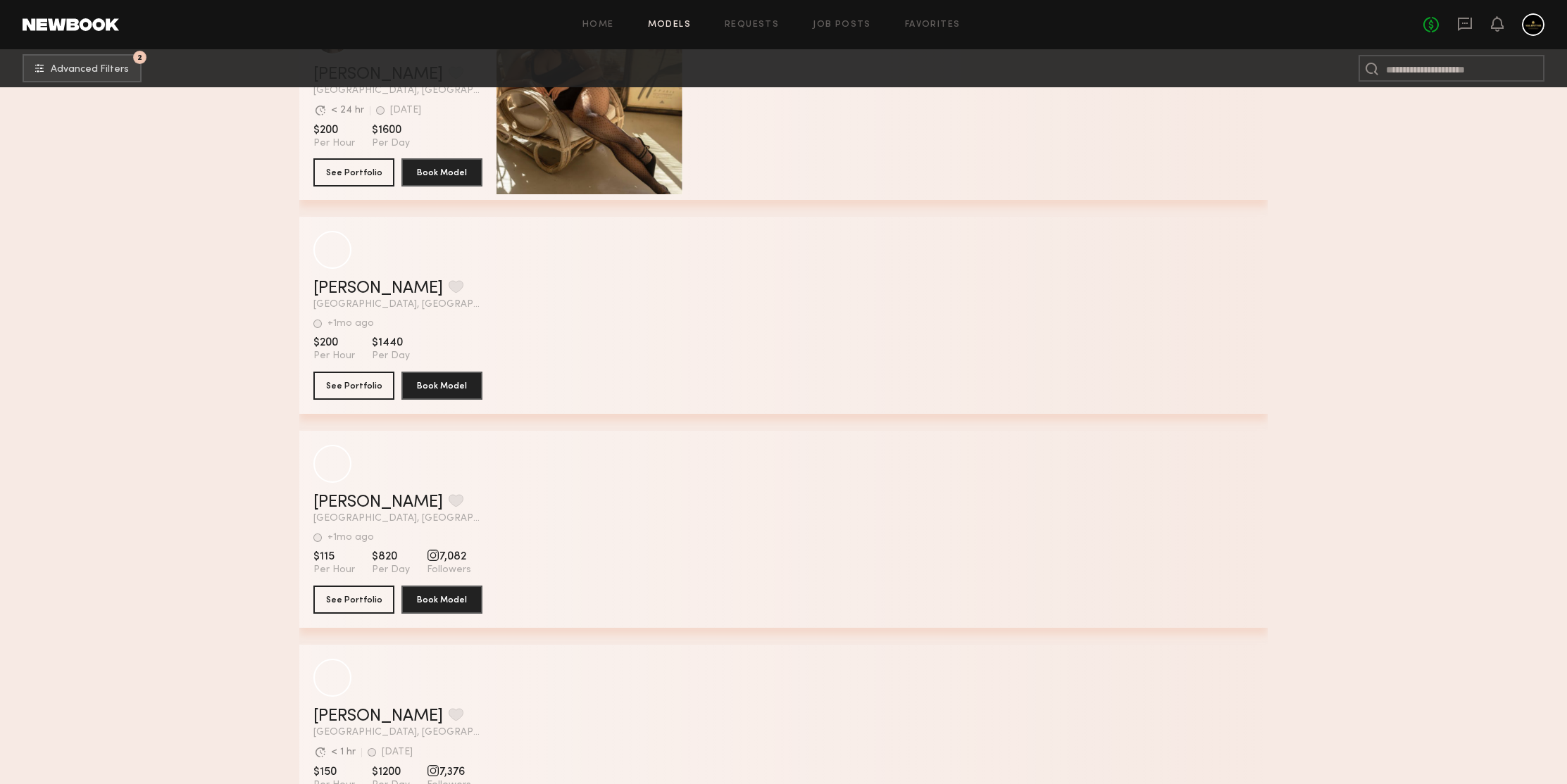
scroll to position [134256, 0]
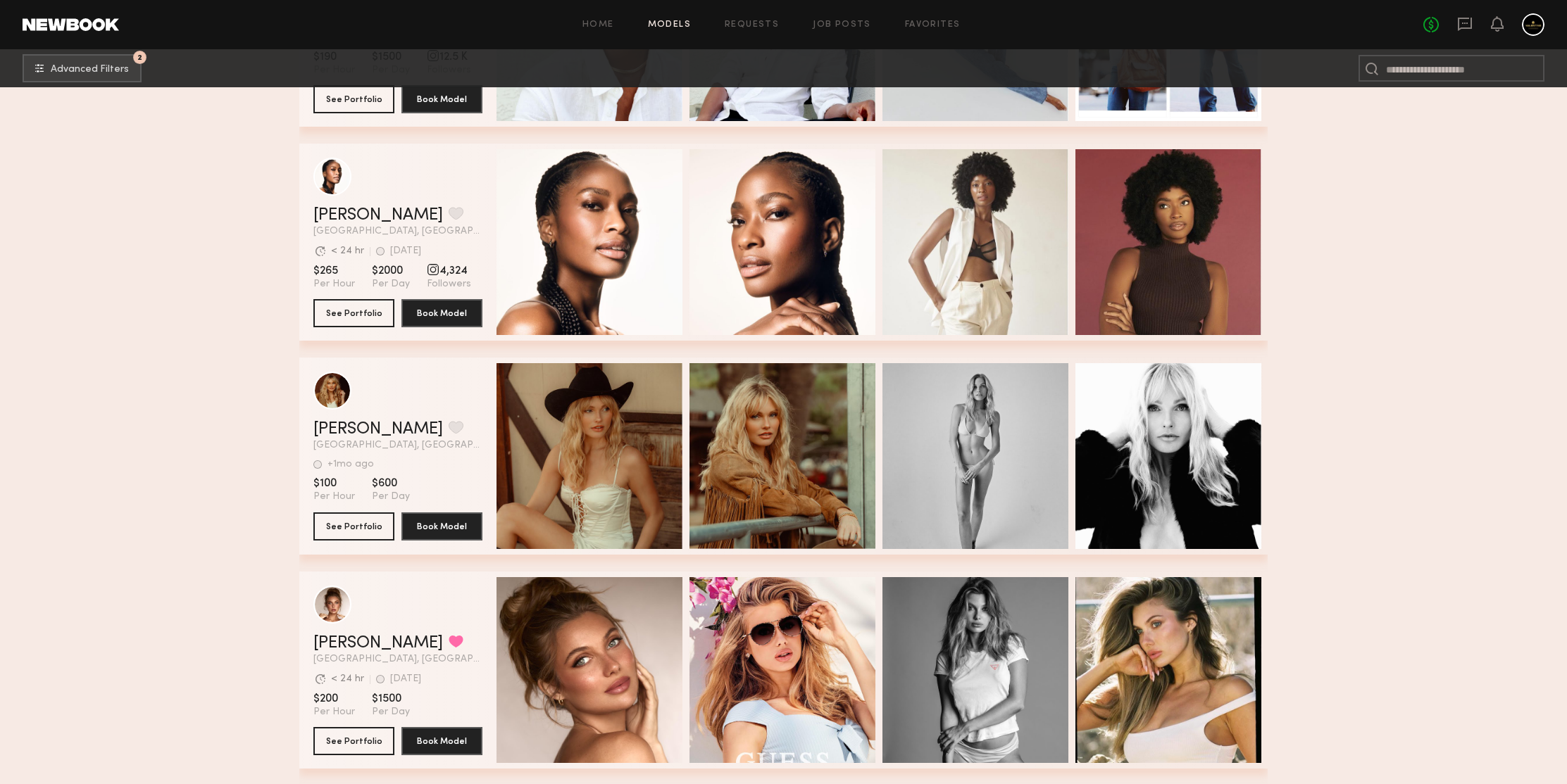
scroll to position [135068, 0]
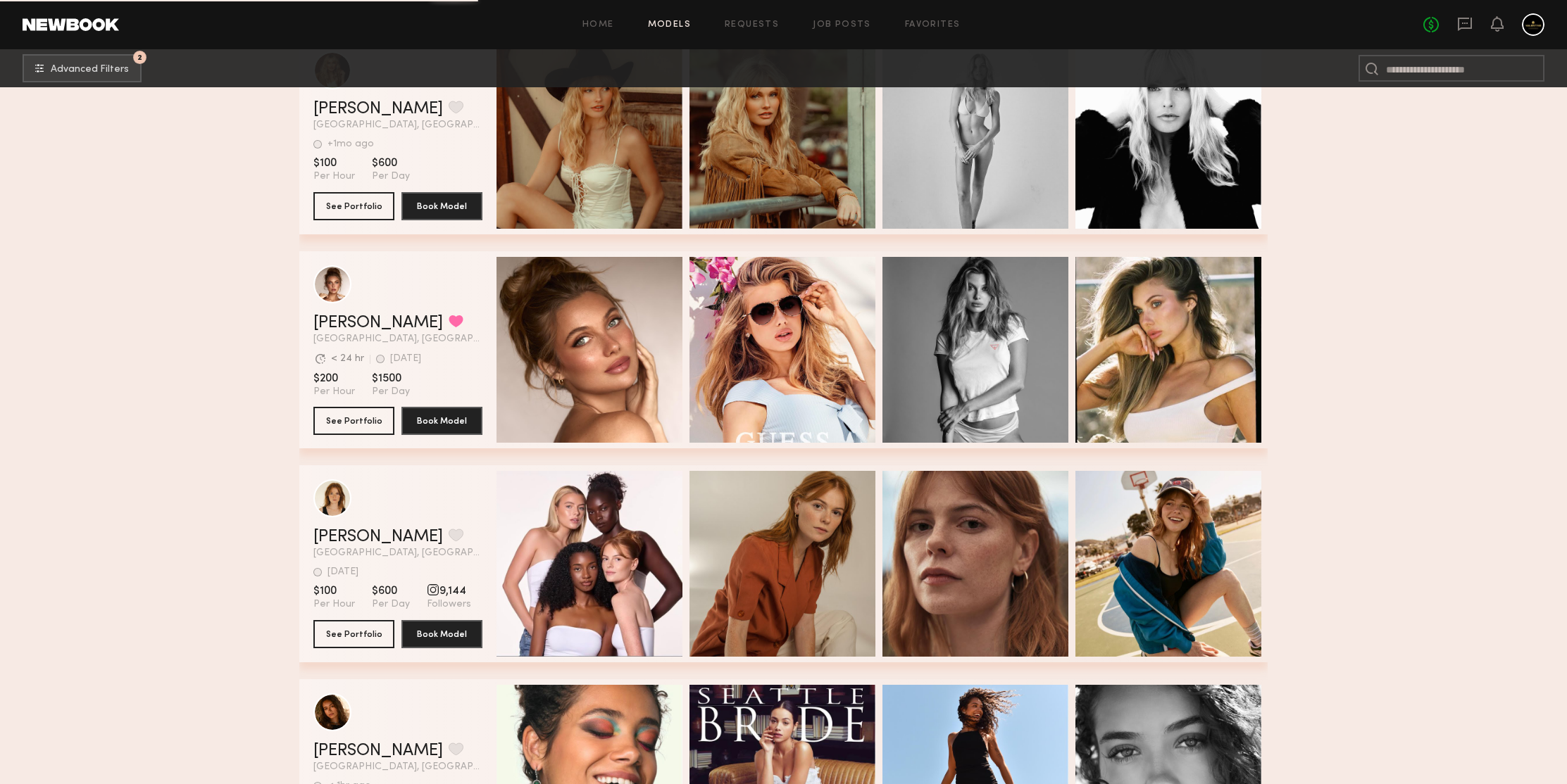
scroll to position [135167, 0]
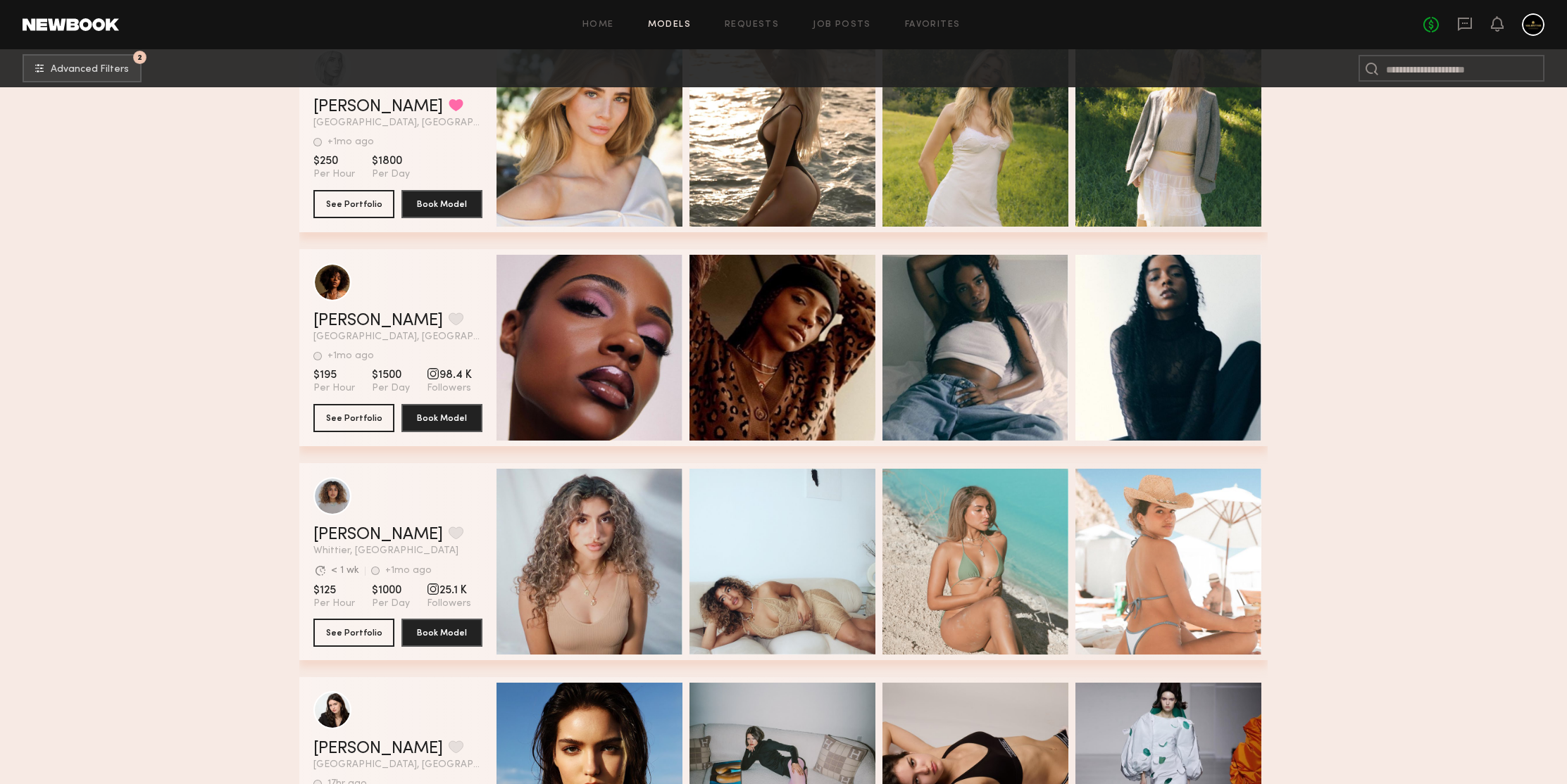
scroll to position [136050, 0]
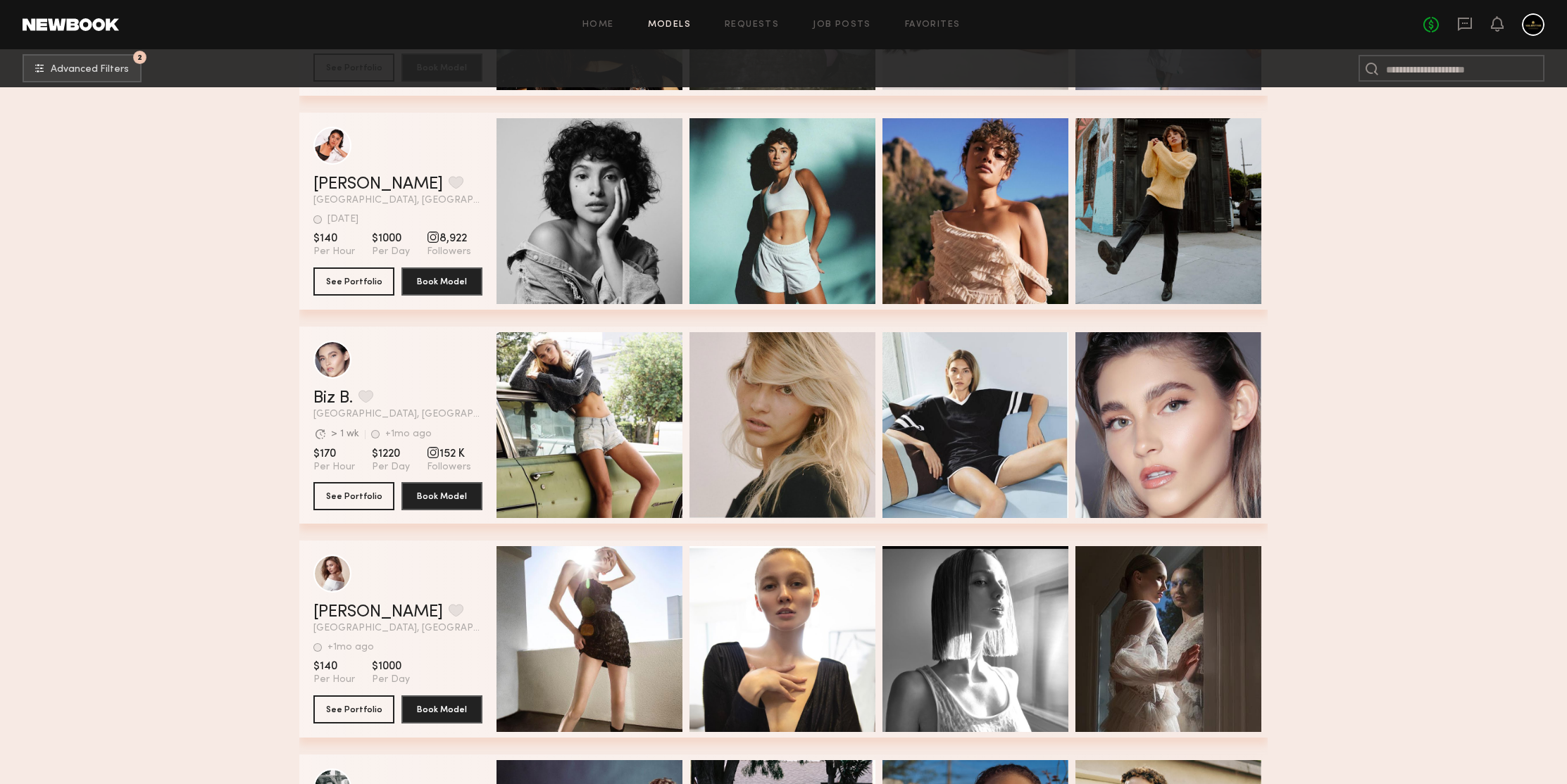
scroll to position [137008, 0]
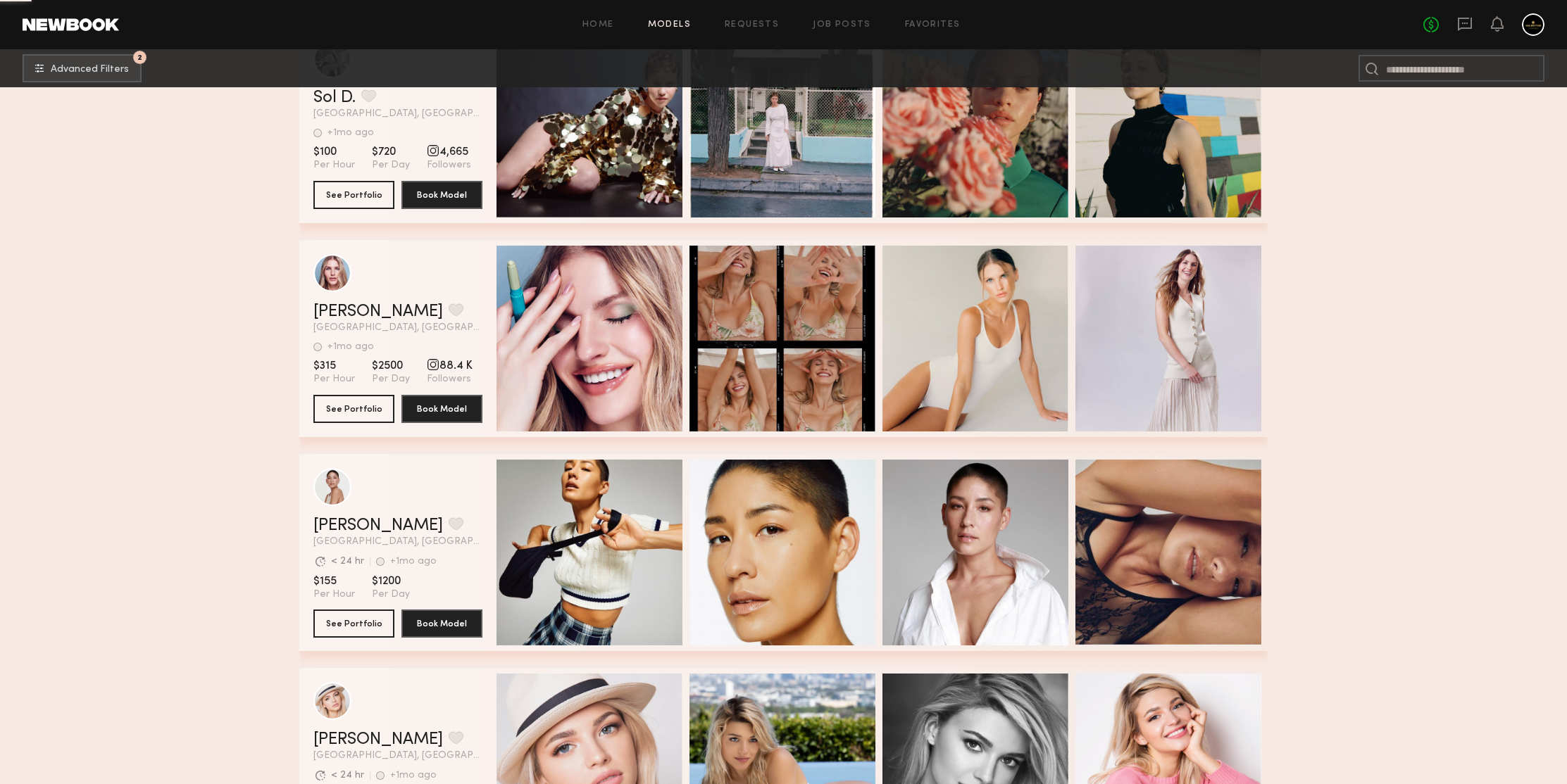
scroll to position [137702, 0]
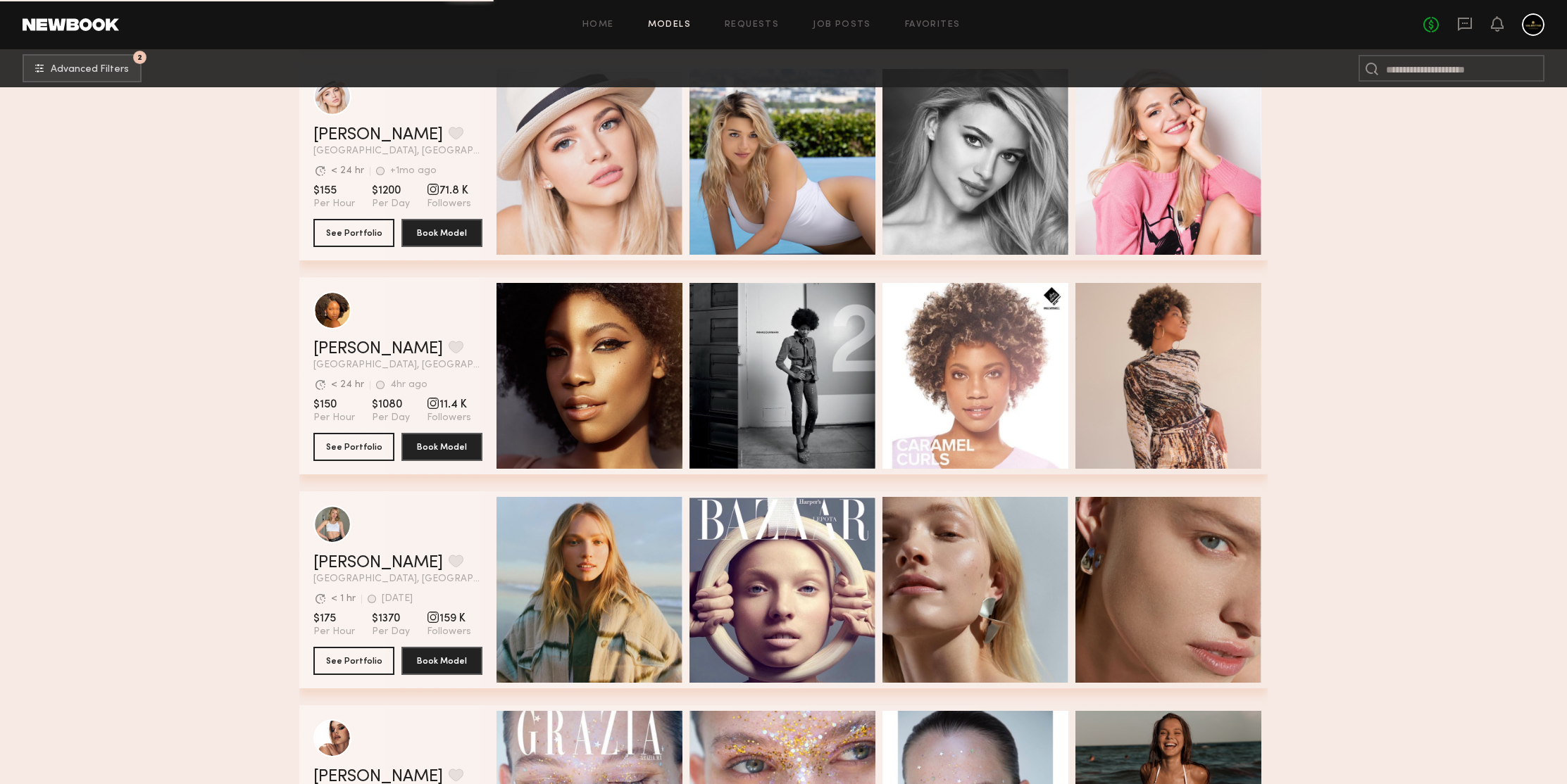
scroll to position [138261, 0]
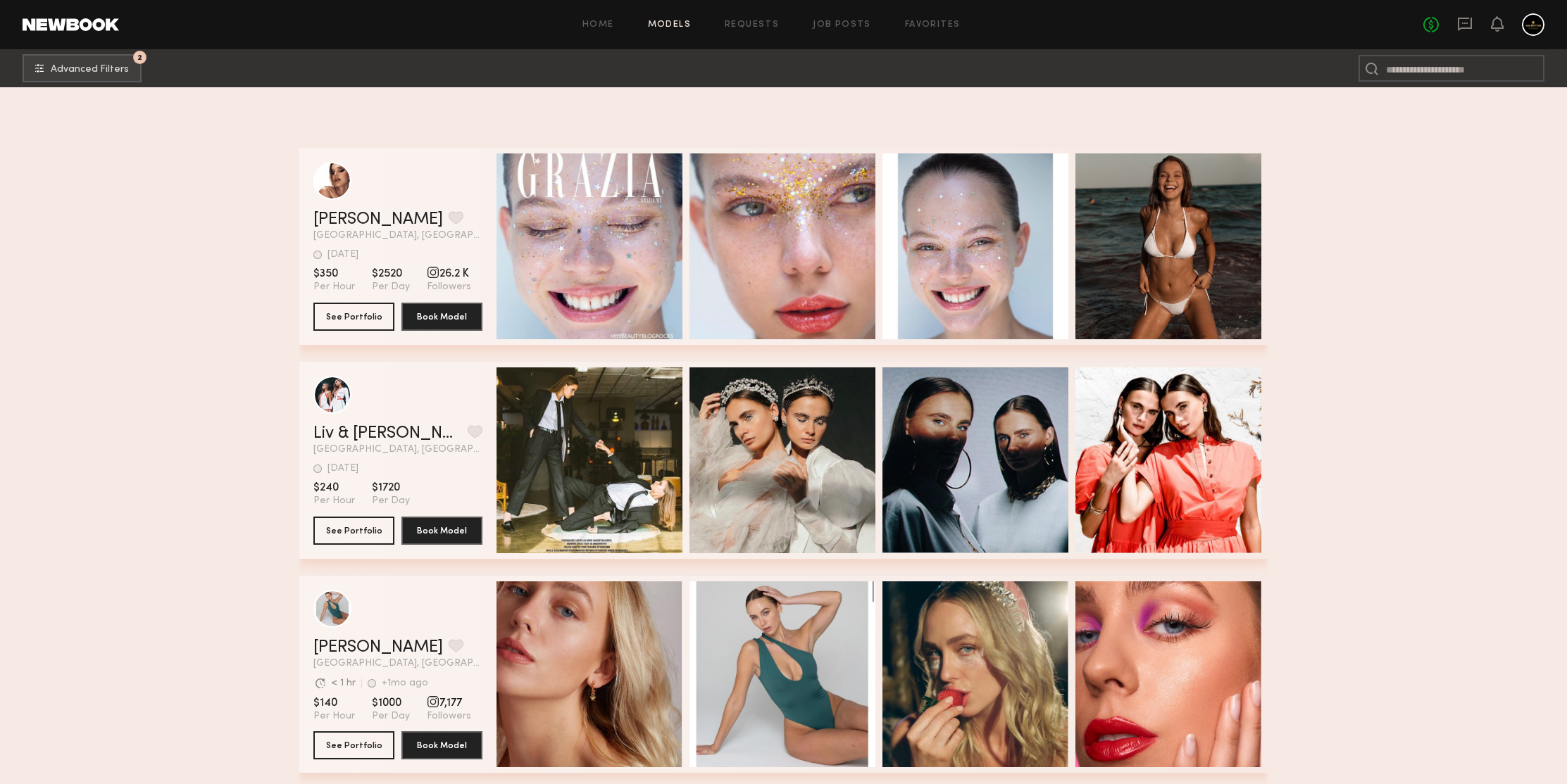
scroll to position [139035, 0]
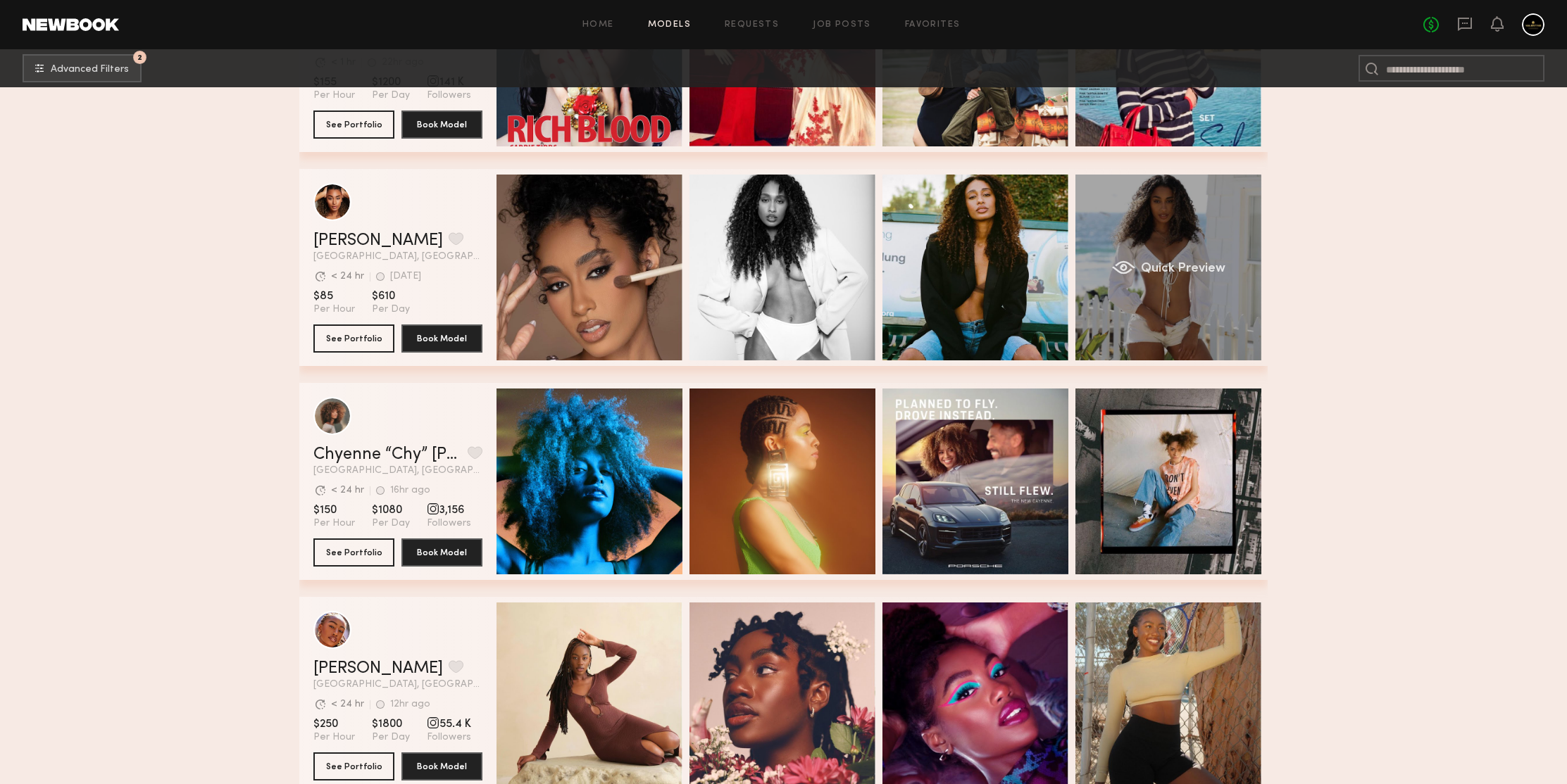
click at [1178, 218] on div "Quick Preview" at bounding box center [1168, 267] width 186 height 186
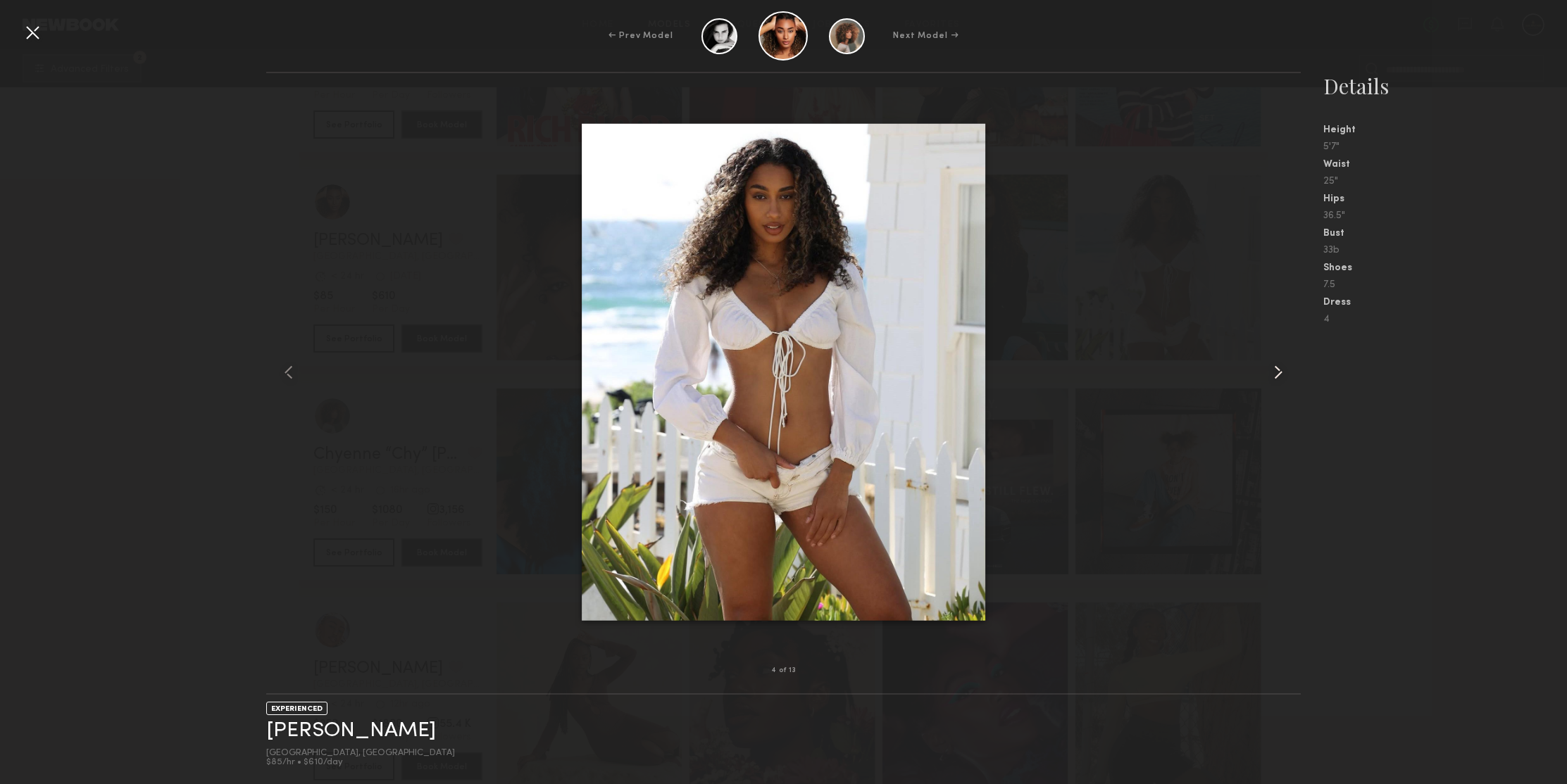
click at [1285, 370] on common-icon at bounding box center [1278, 372] width 23 height 23
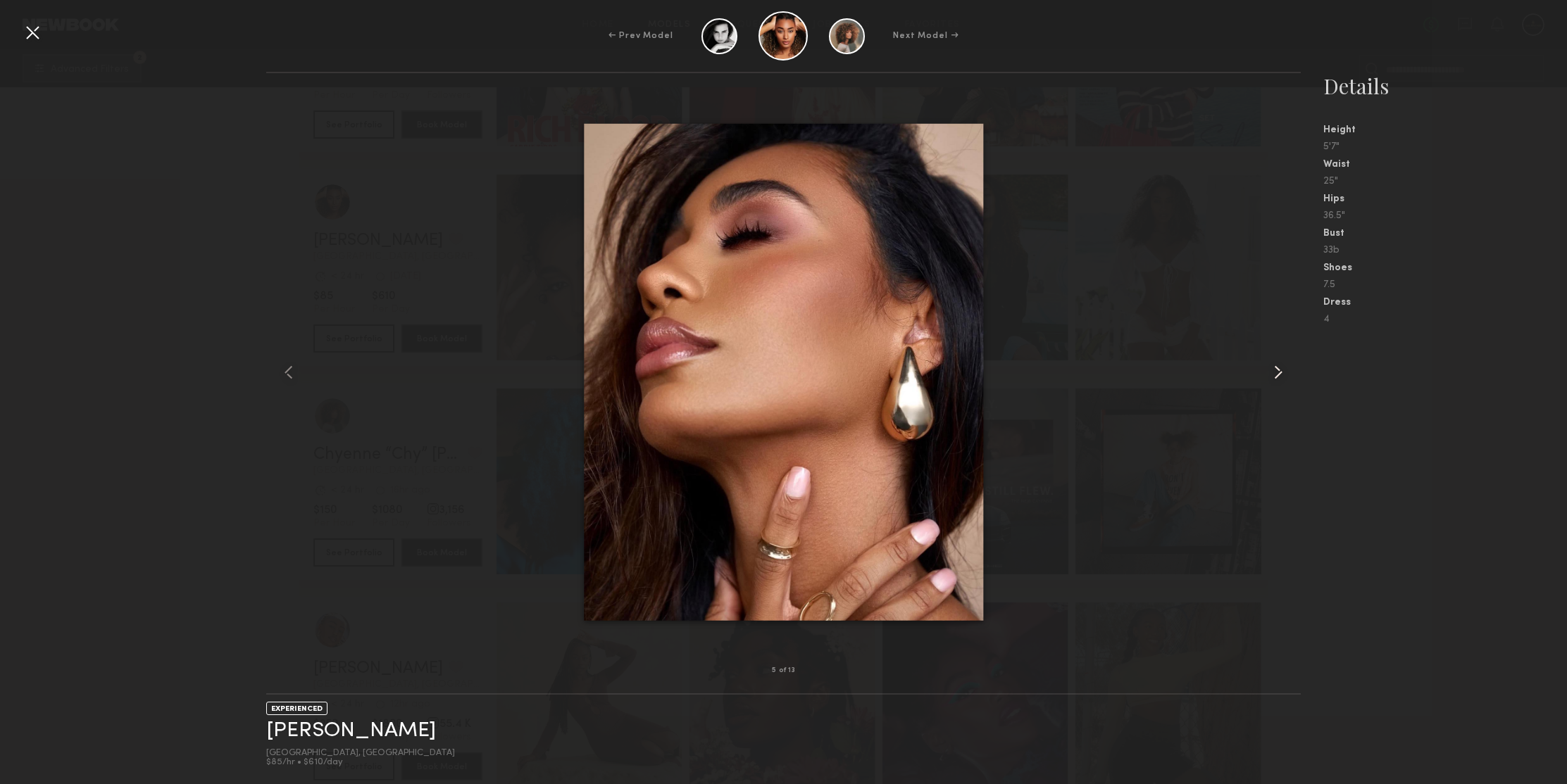
click at [1279, 374] on common-icon at bounding box center [1278, 372] width 23 height 23
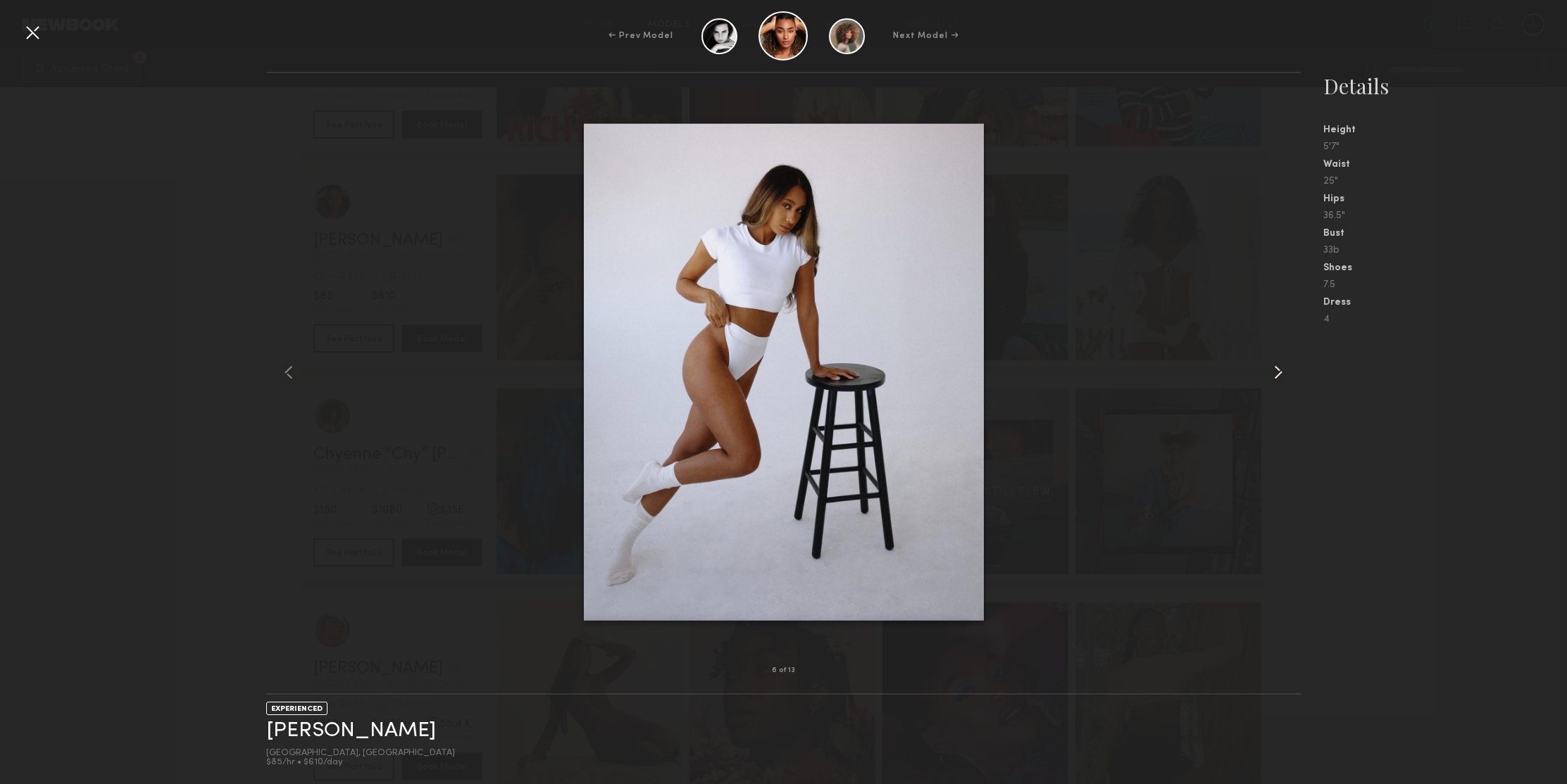
click at [1279, 374] on common-icon at bounding box center [1278, 372] width 23 height 23
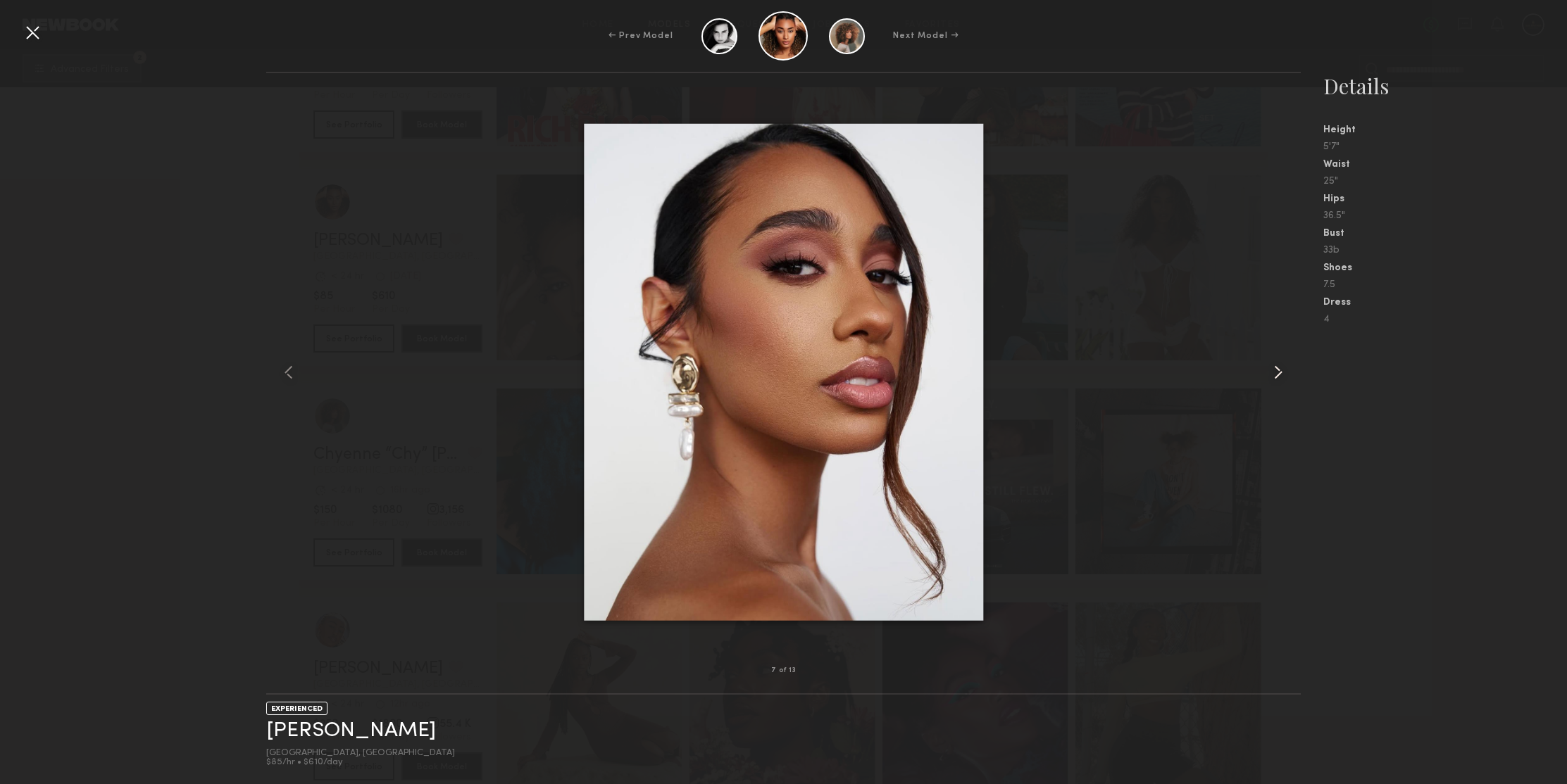
click at [1279, 374] on common-icon at bounding box center [1278, 372] width 23 height 23
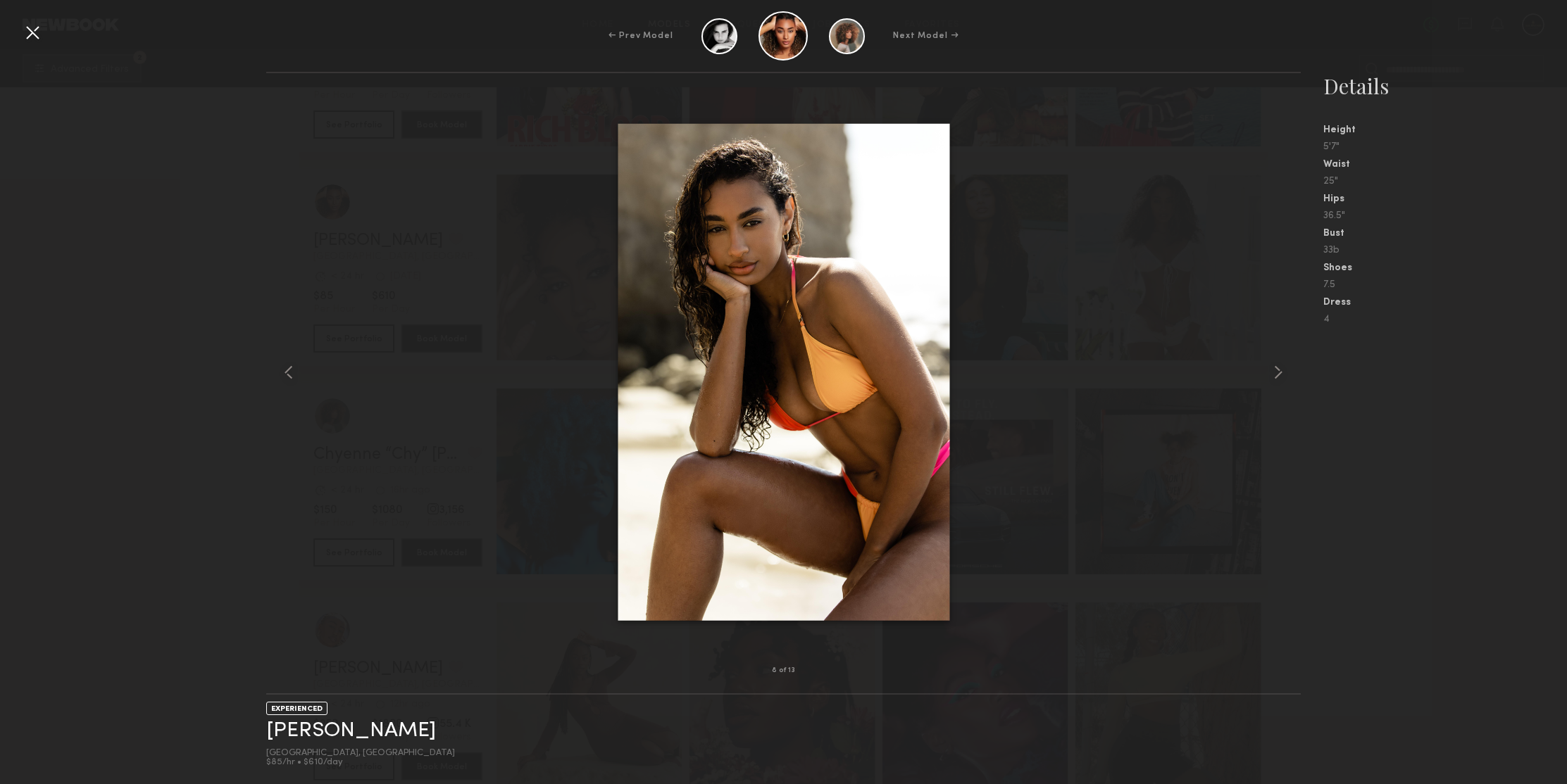
click at [25, 38] on div at bounding box center [33, 33] width 23 height 23
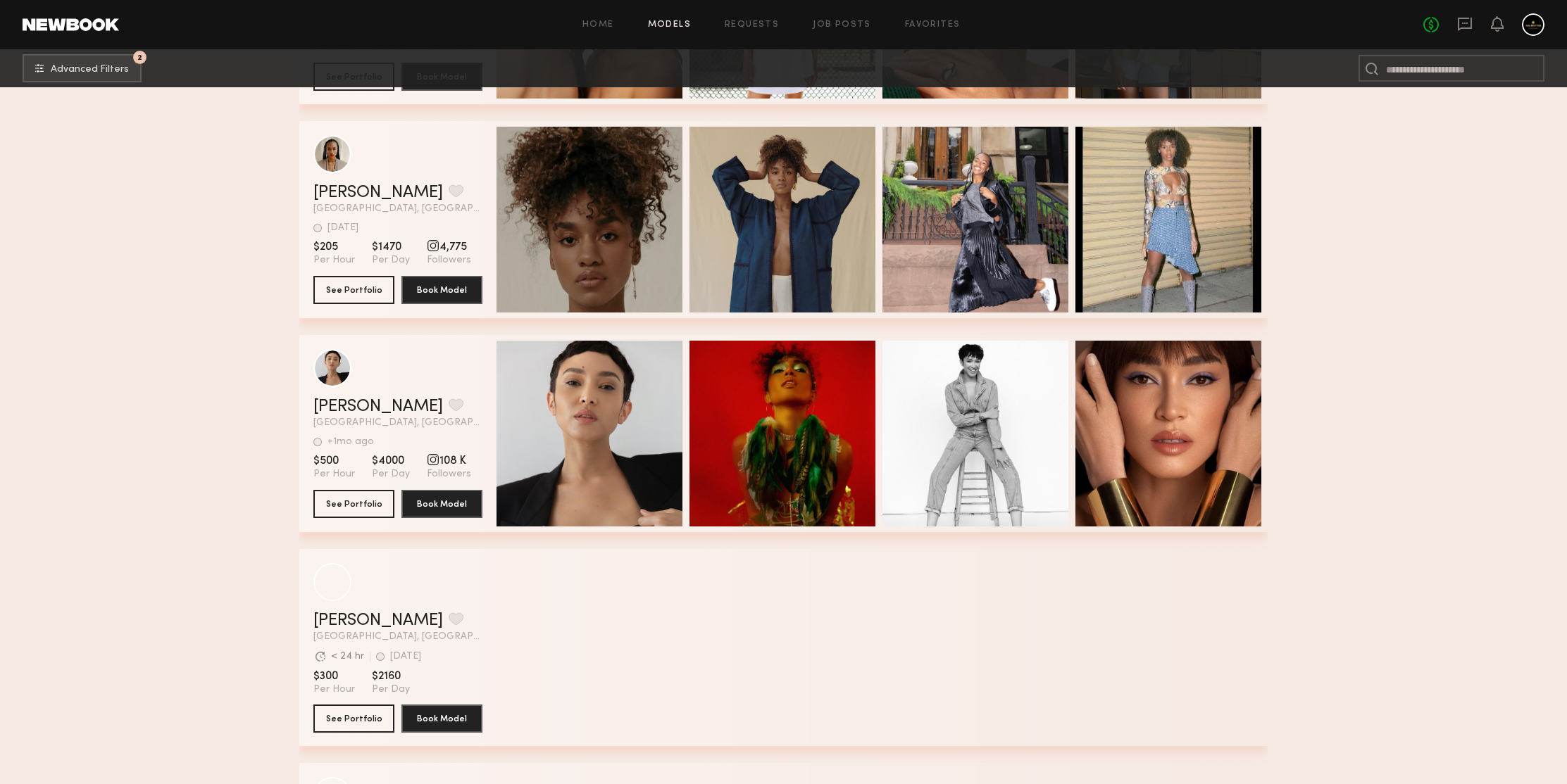
scroll to position [141317, 0]
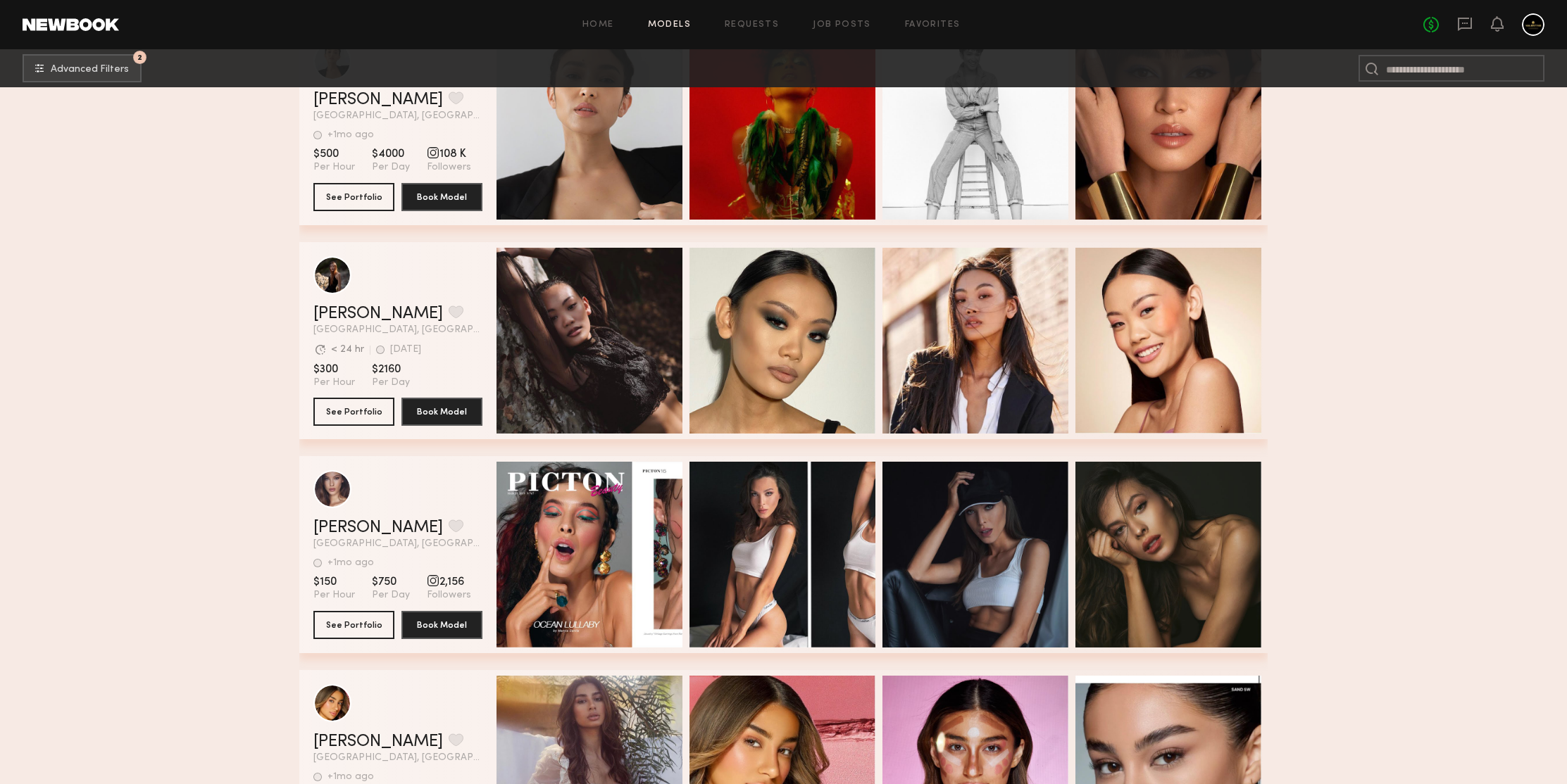
scroll to position [141571, 0]
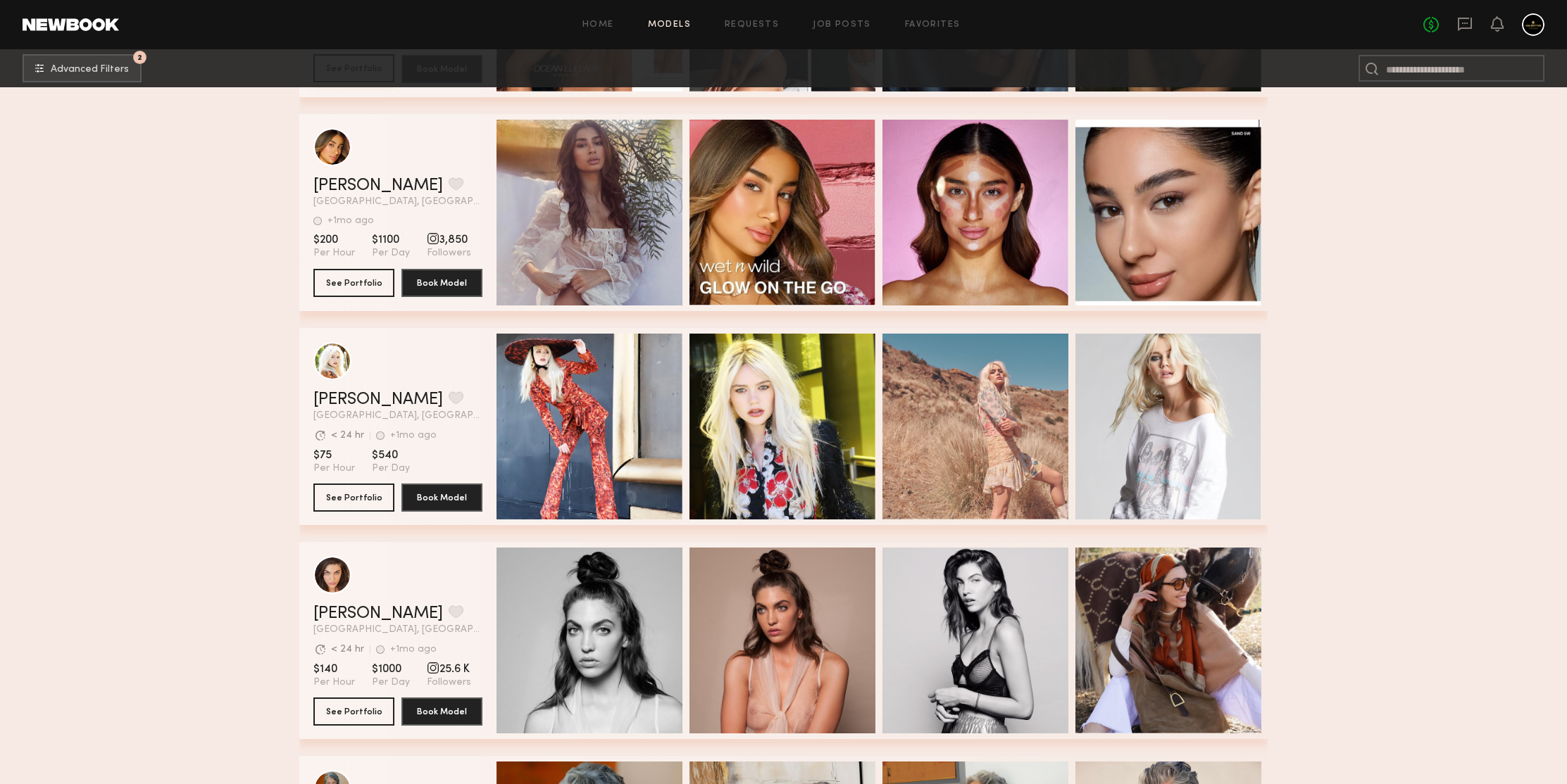
scroll to position [141964, 0]
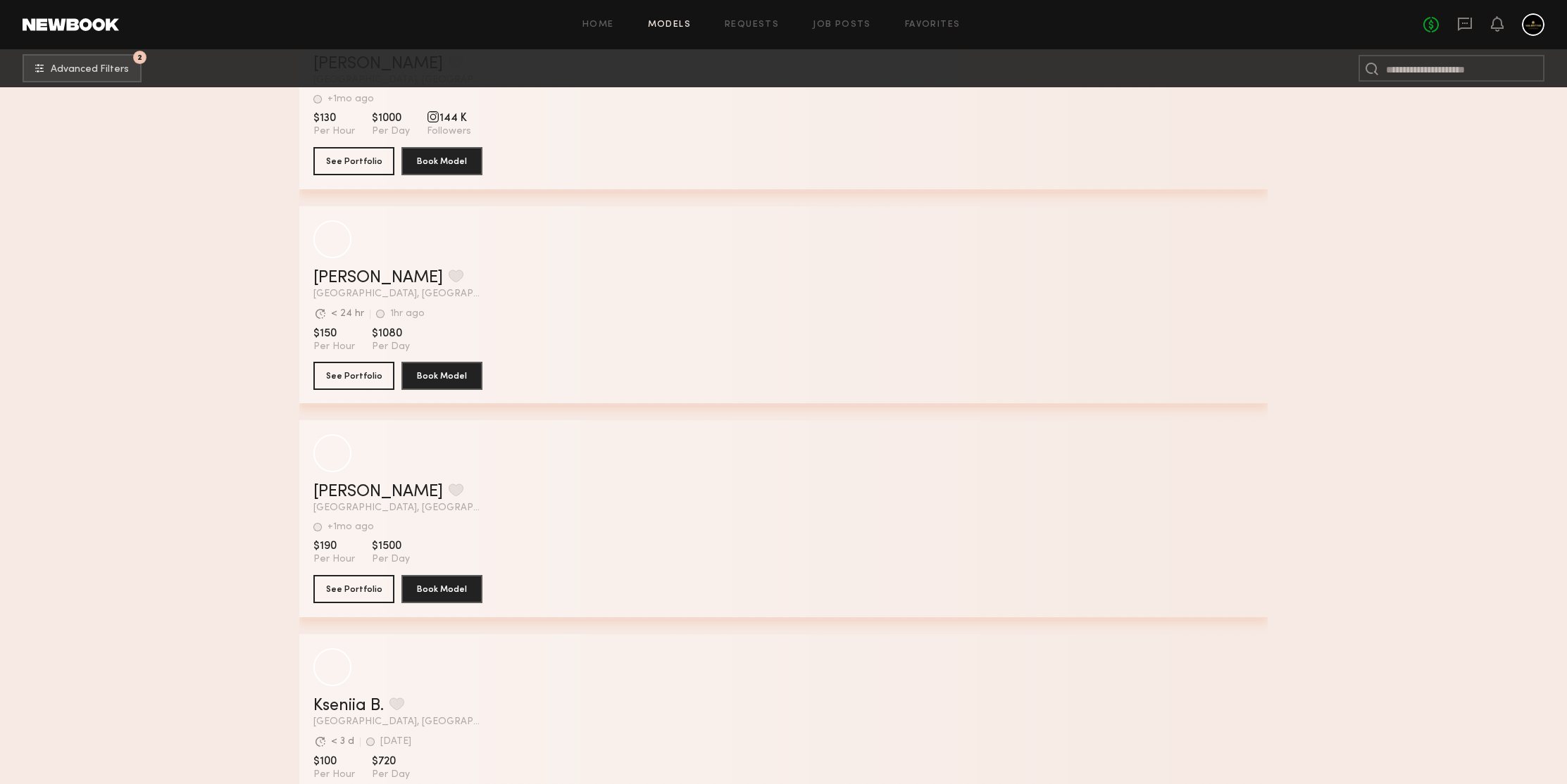
scroll to position [145138, 0]
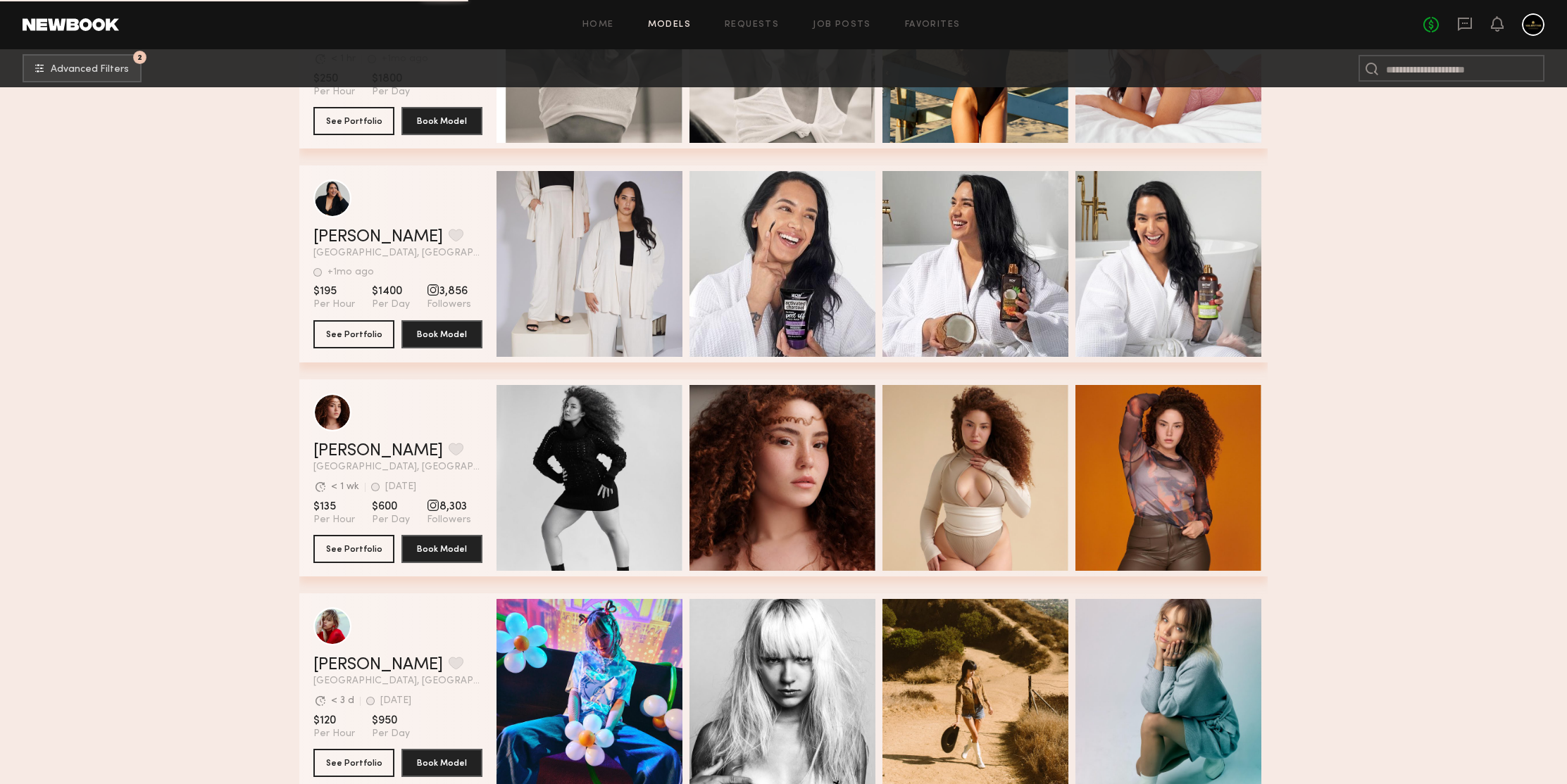
scroll to position [145710, 0]
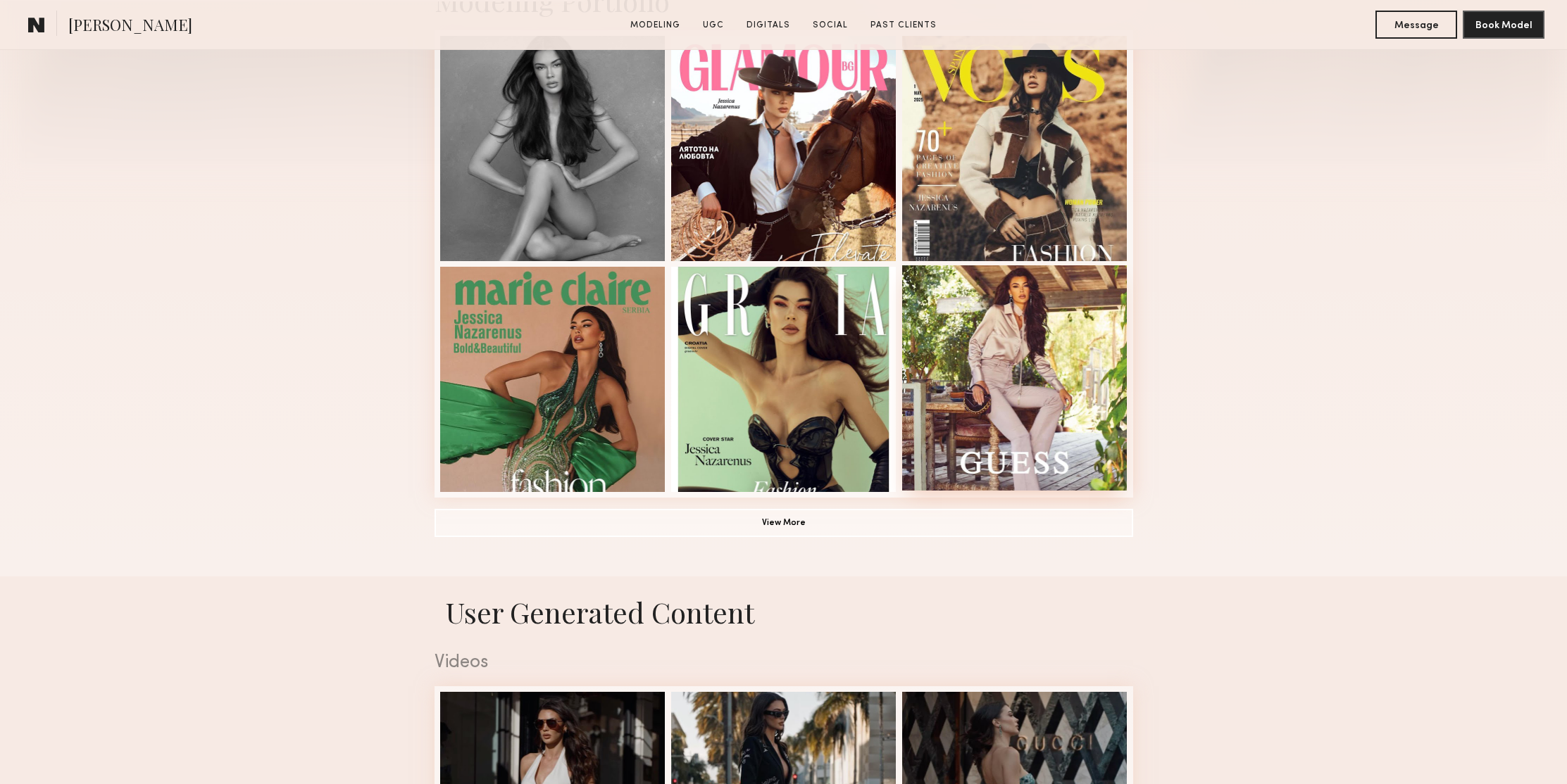
scroll to position [524, 0]
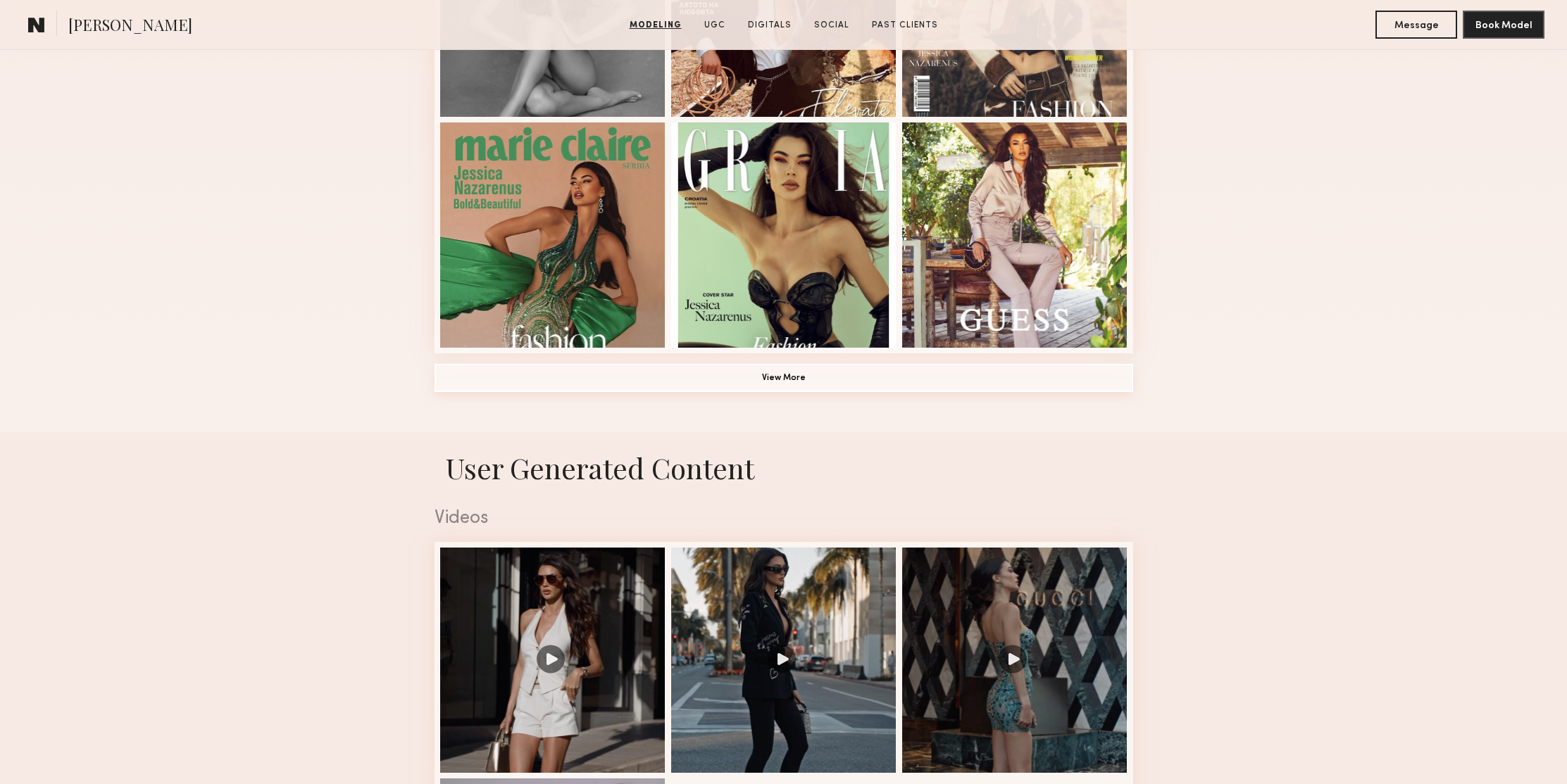
click at [806, 375] on button "View More" at bounding box center [784, 378] width 698 height 28
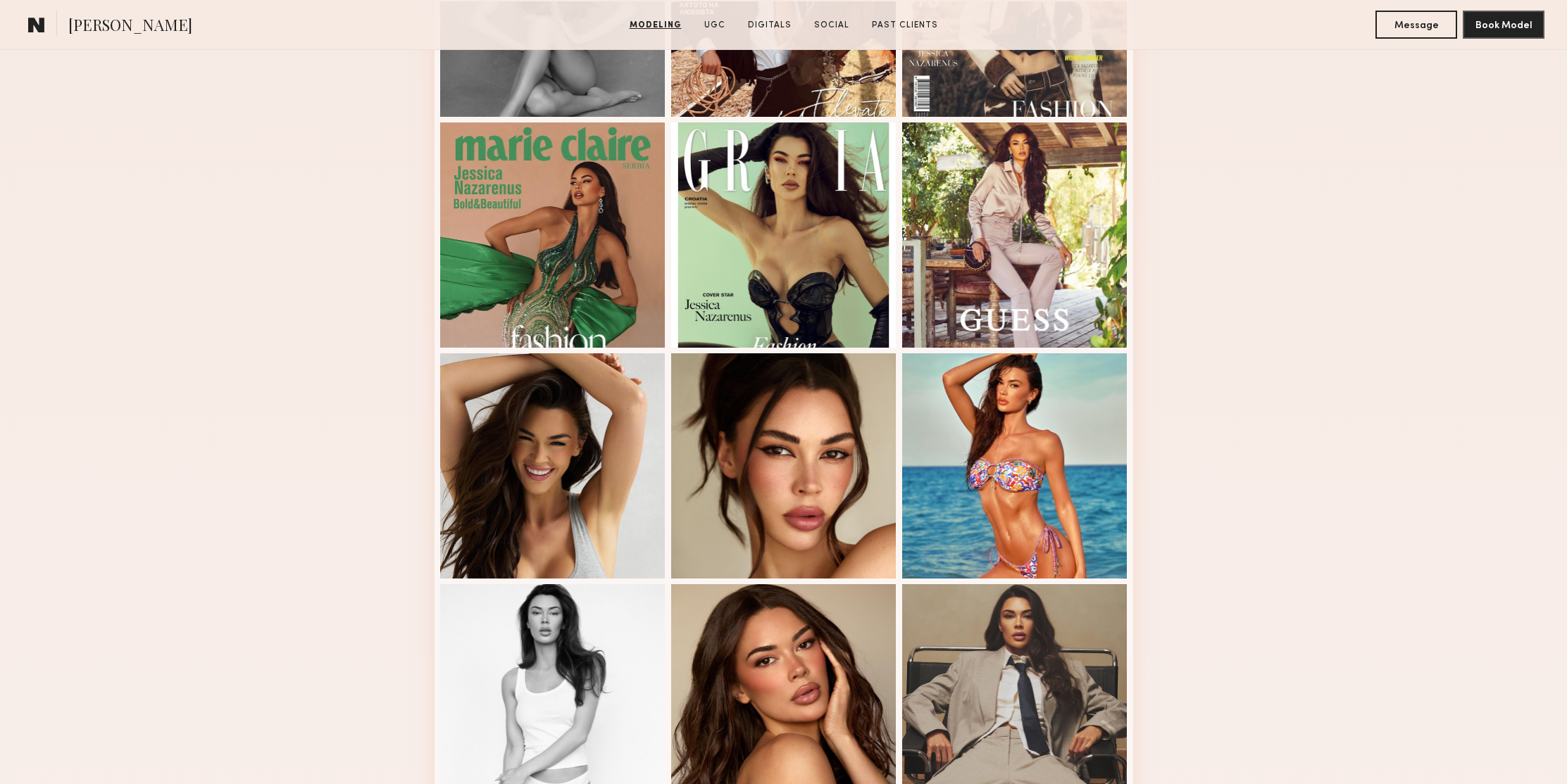
click at [1263, 321] on div "Modeling Portfolio View More" at bounding box center [784, 577] width 1567 height 1558
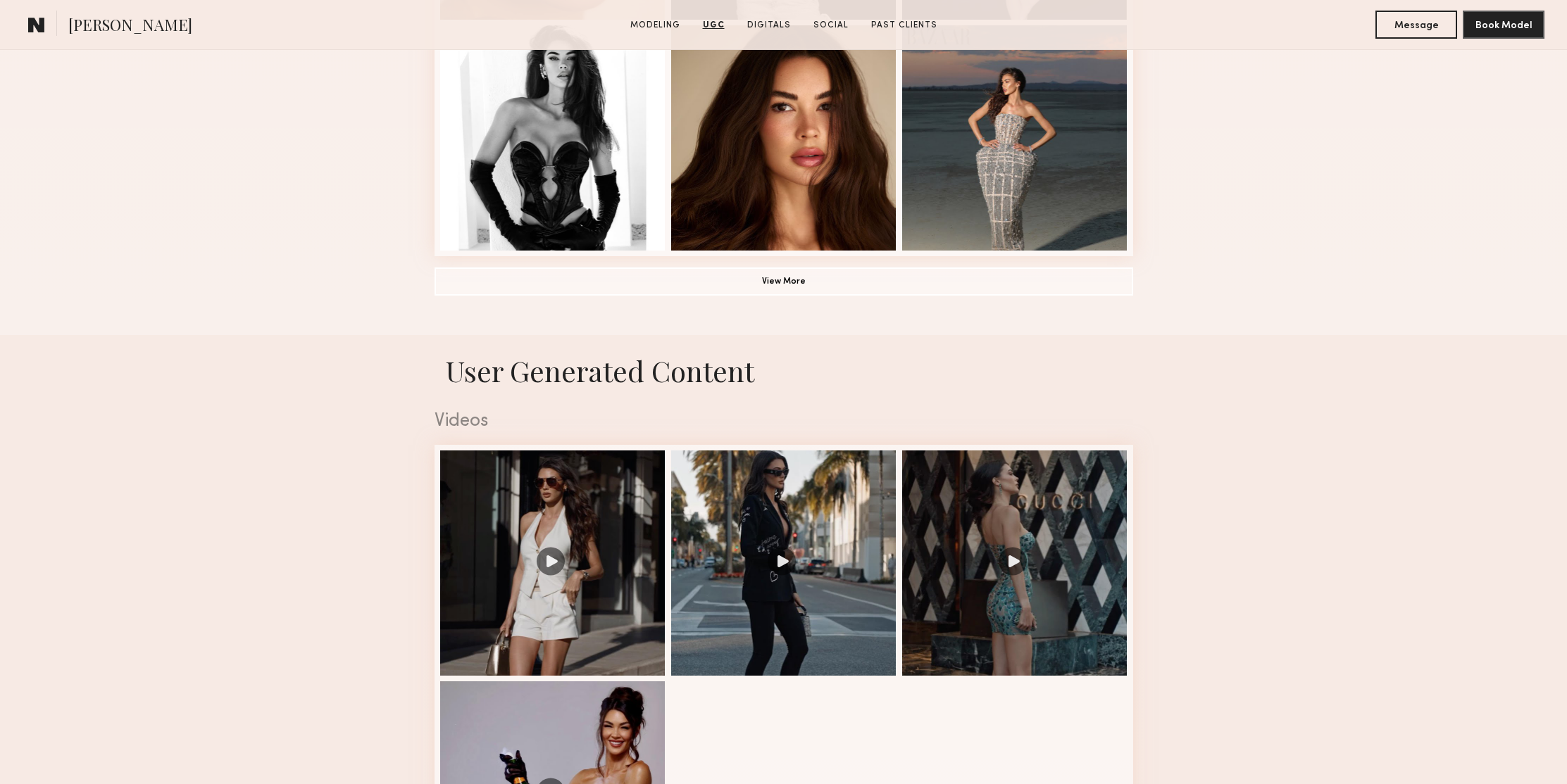
scroll to position [1473, 0]
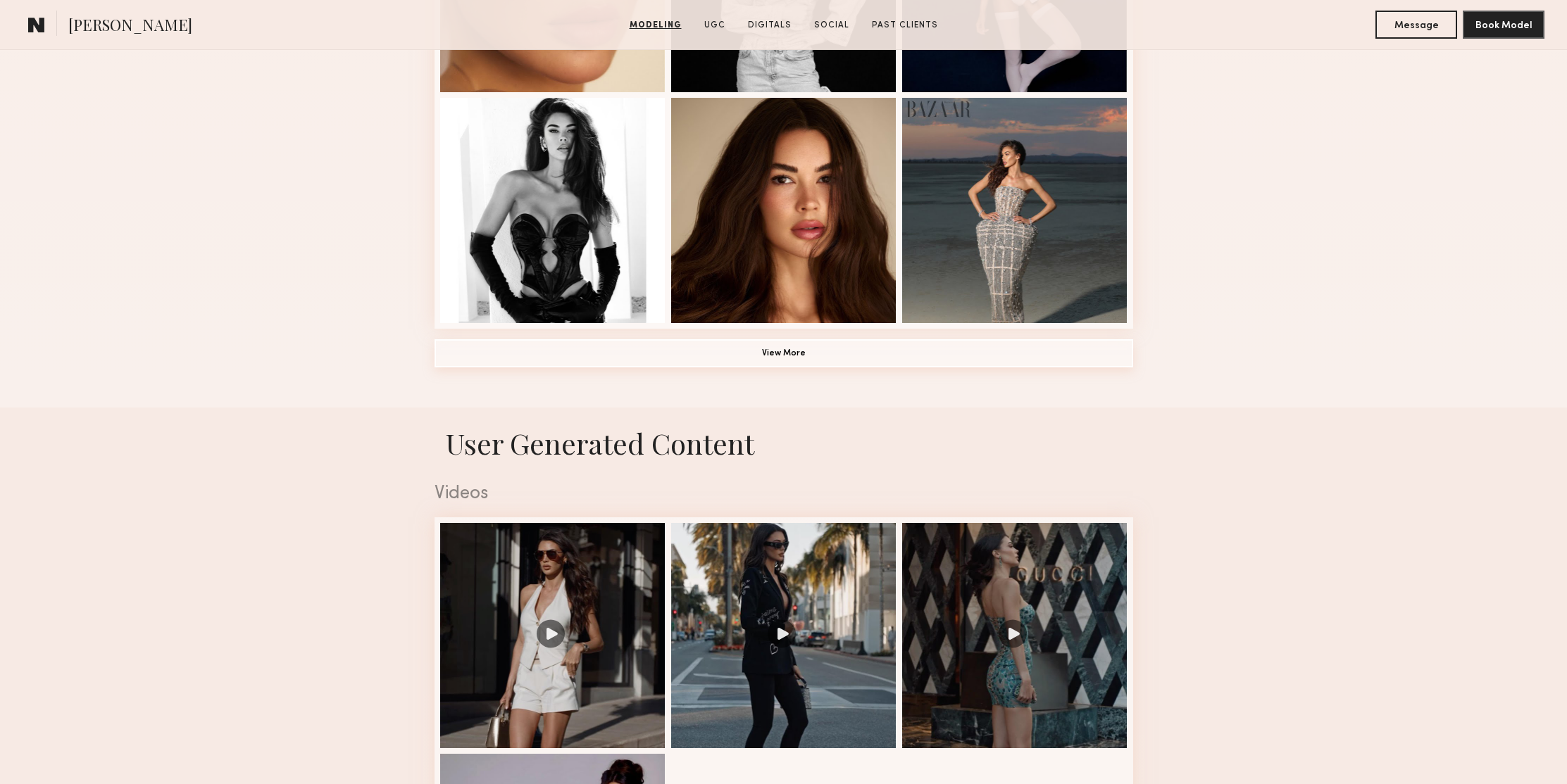
click at [906, 358] on button "View More" at bounding box center [784, 353] width 698 height 28
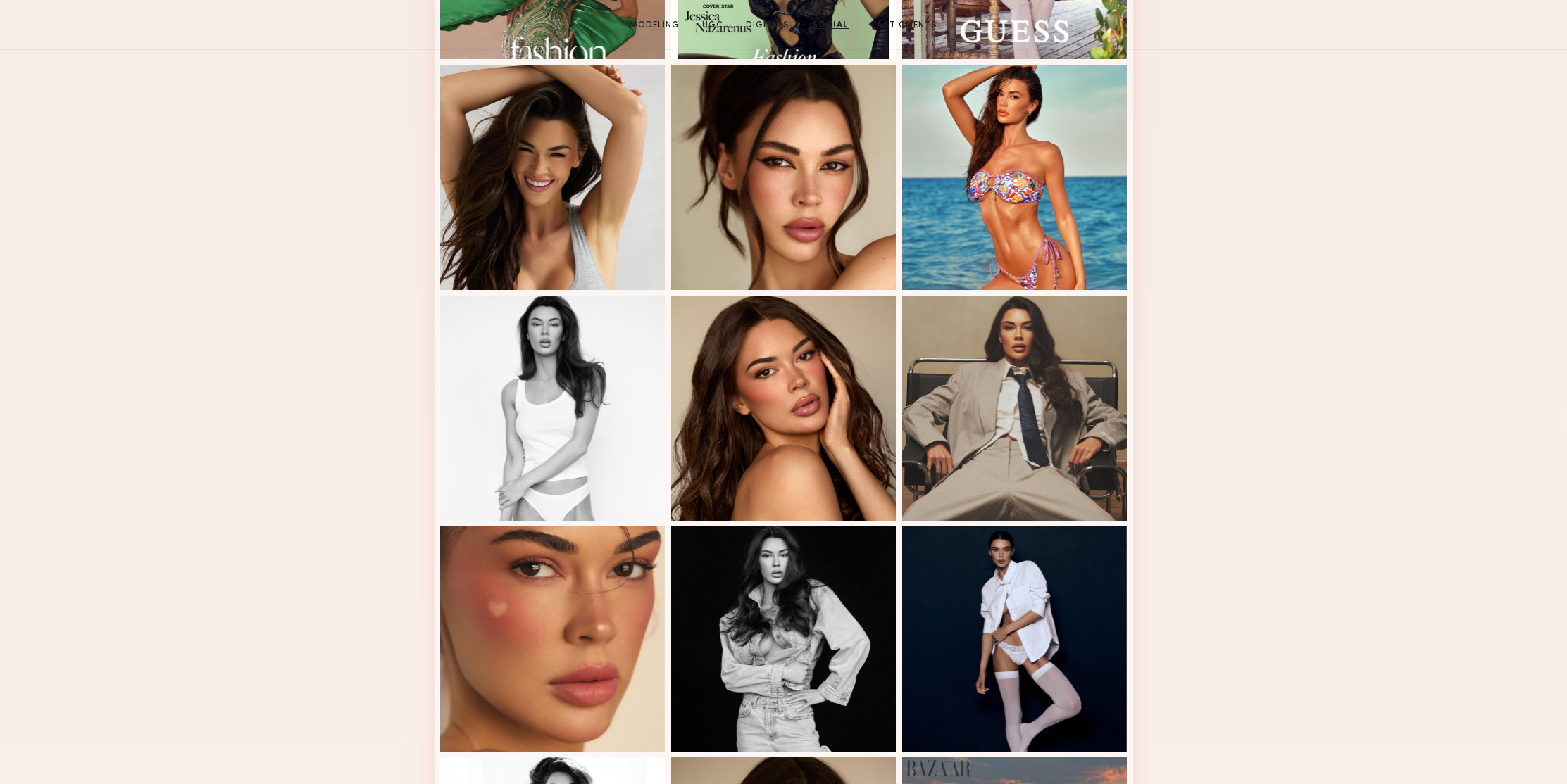
scroll to position [0, 0]
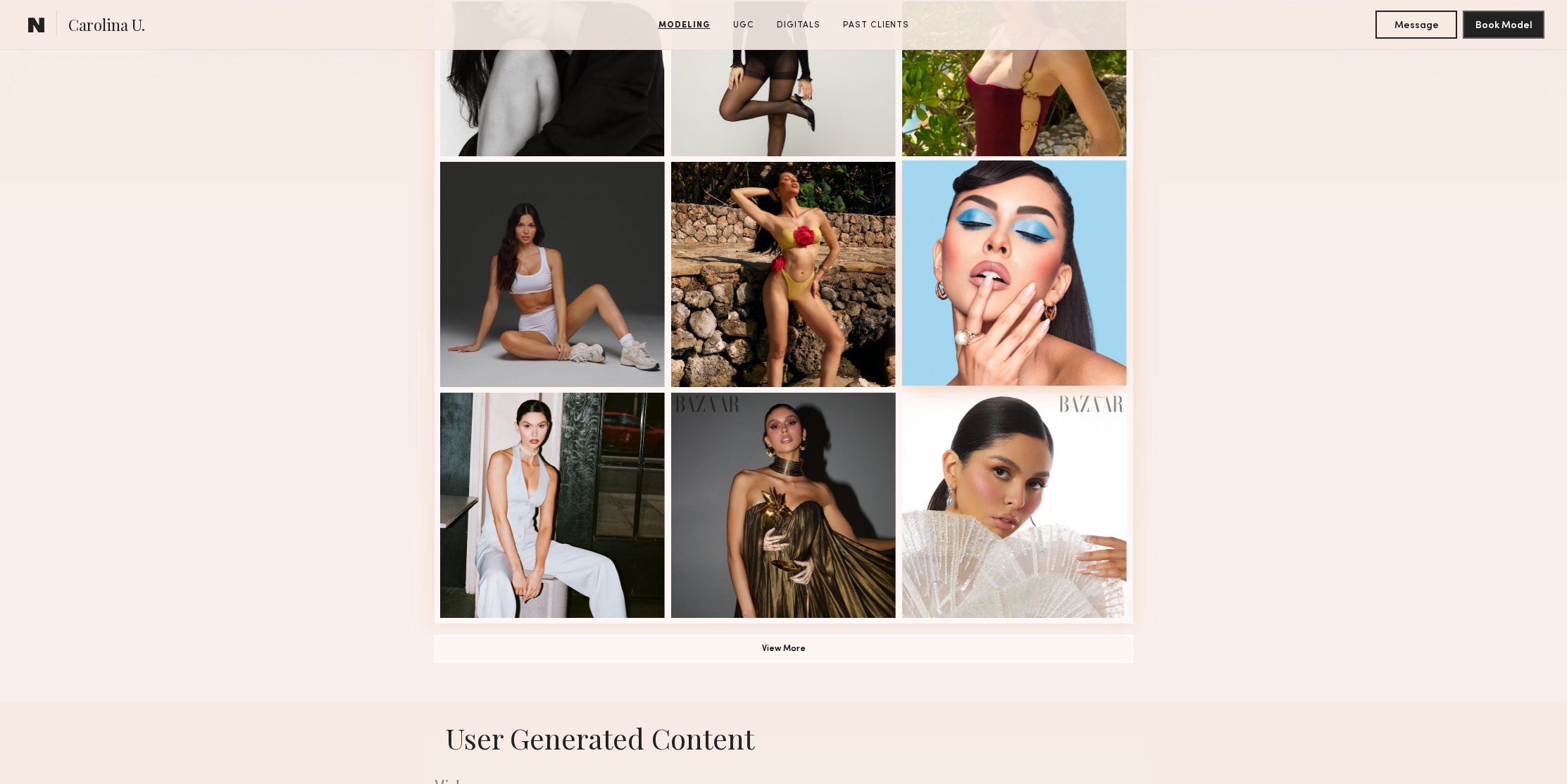
scroll to position [981, 0]
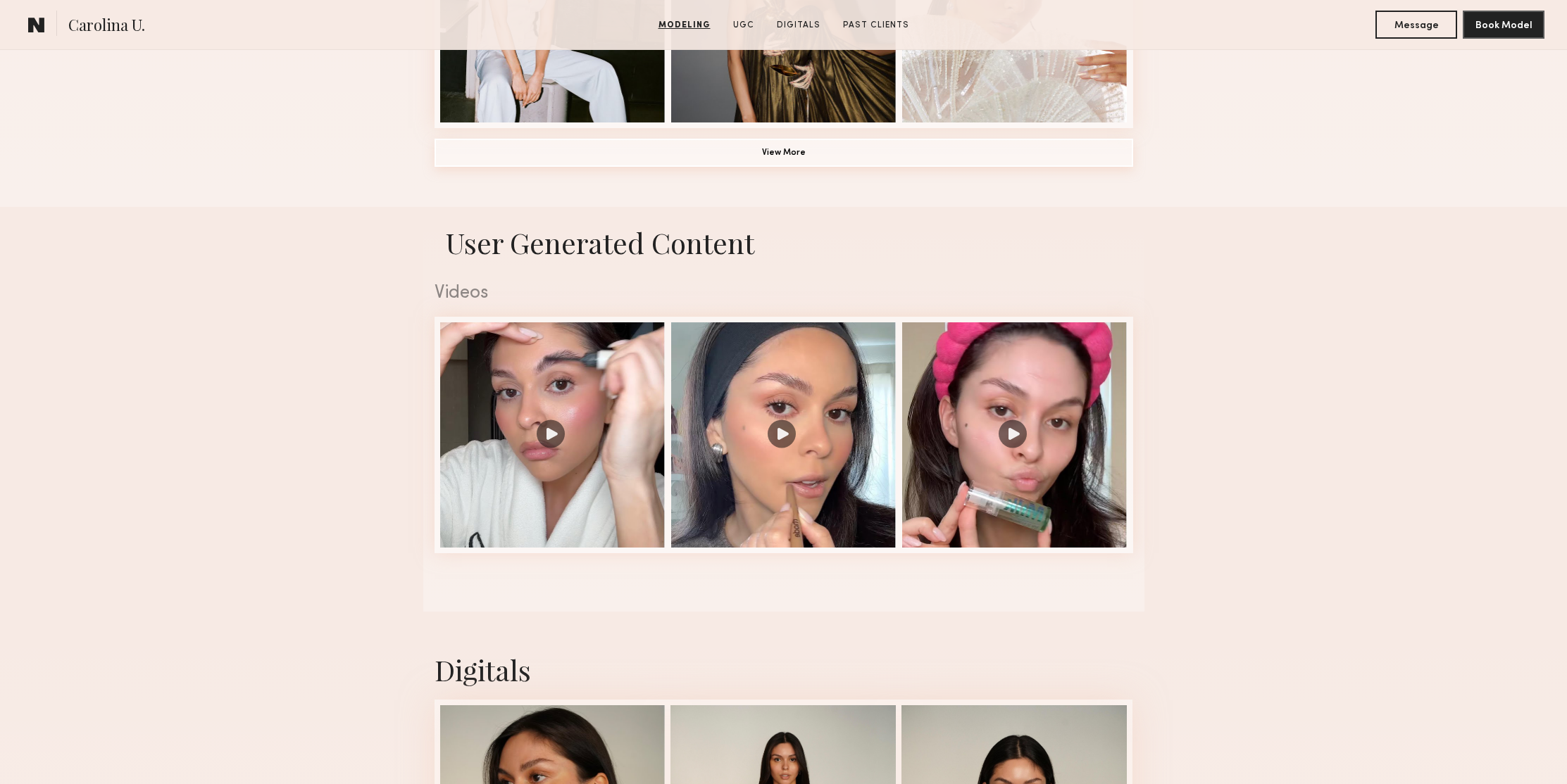
click at [820, 154] on button "View More" at bounding box center [784, 153] width 698 height 28
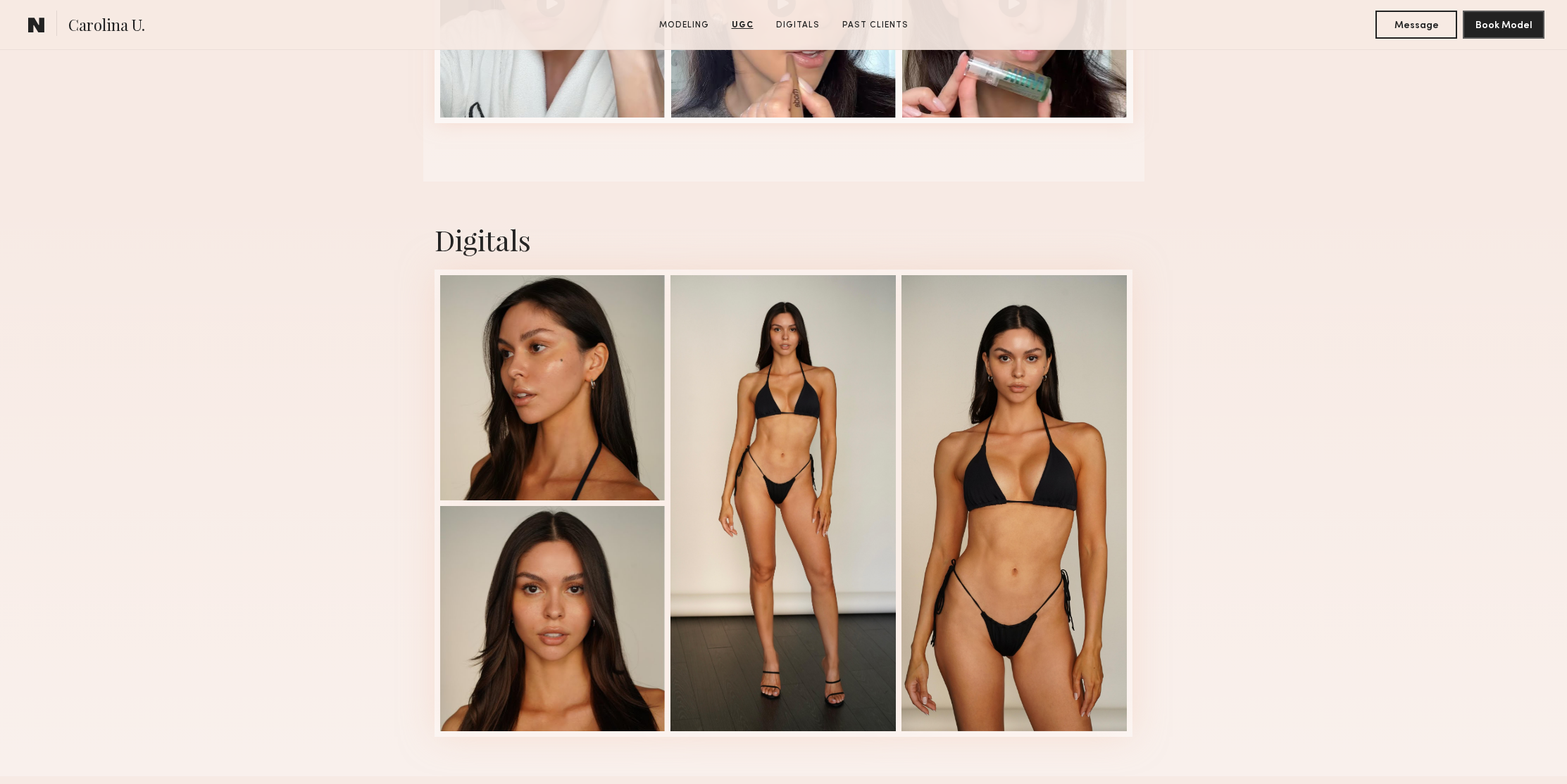
scroll to position [0, 0]
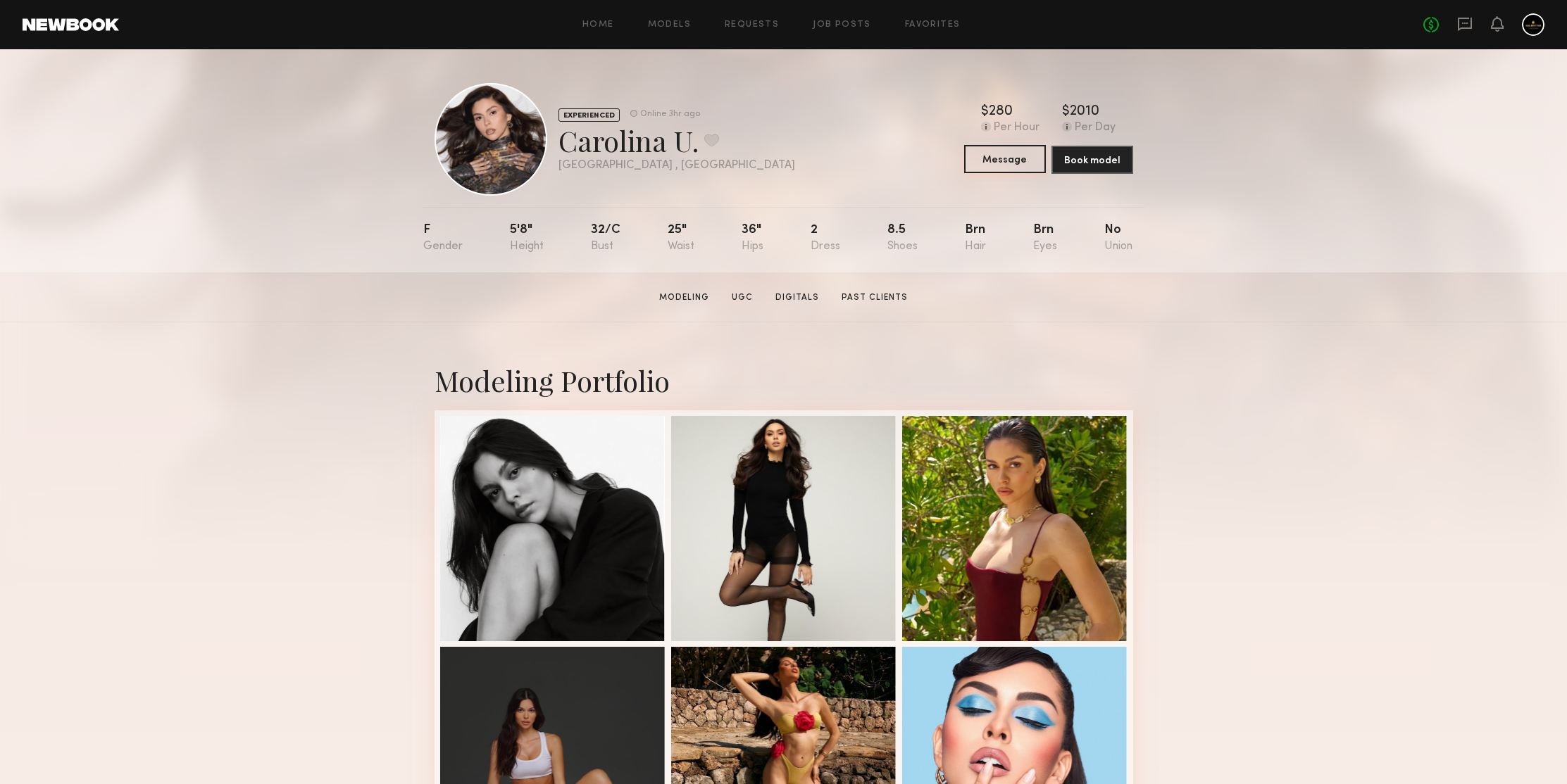
click at [1021, 165] on button "Message" at bounding box center [1004, 159] width 82 height 28
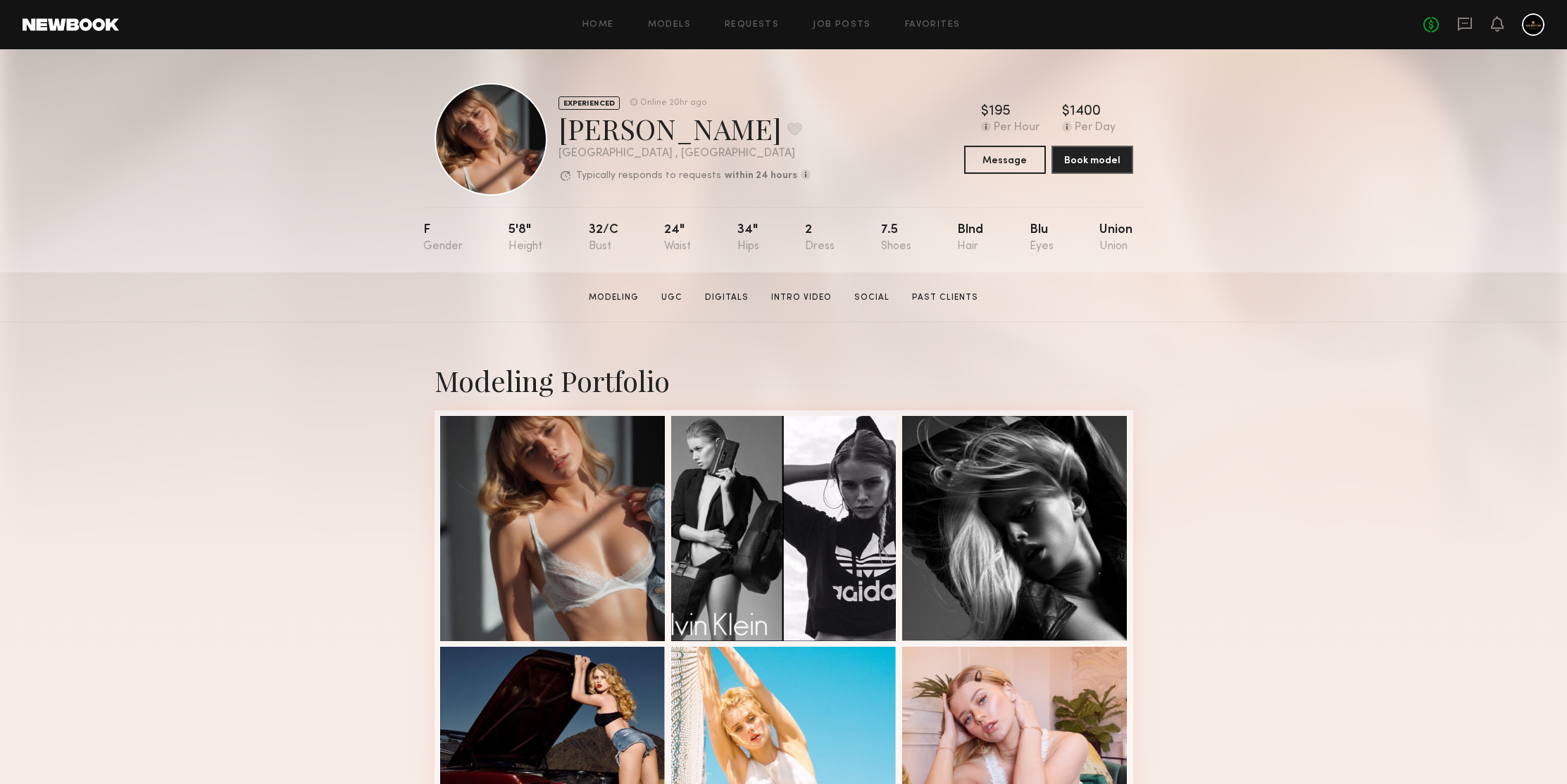
click at [1361, 319] on section "[PERSON_NAME] Modeling UGC Digitals Intro Video Social Past Clients Message Boo…" at bounding box center [784, 297] width 1567 height 50
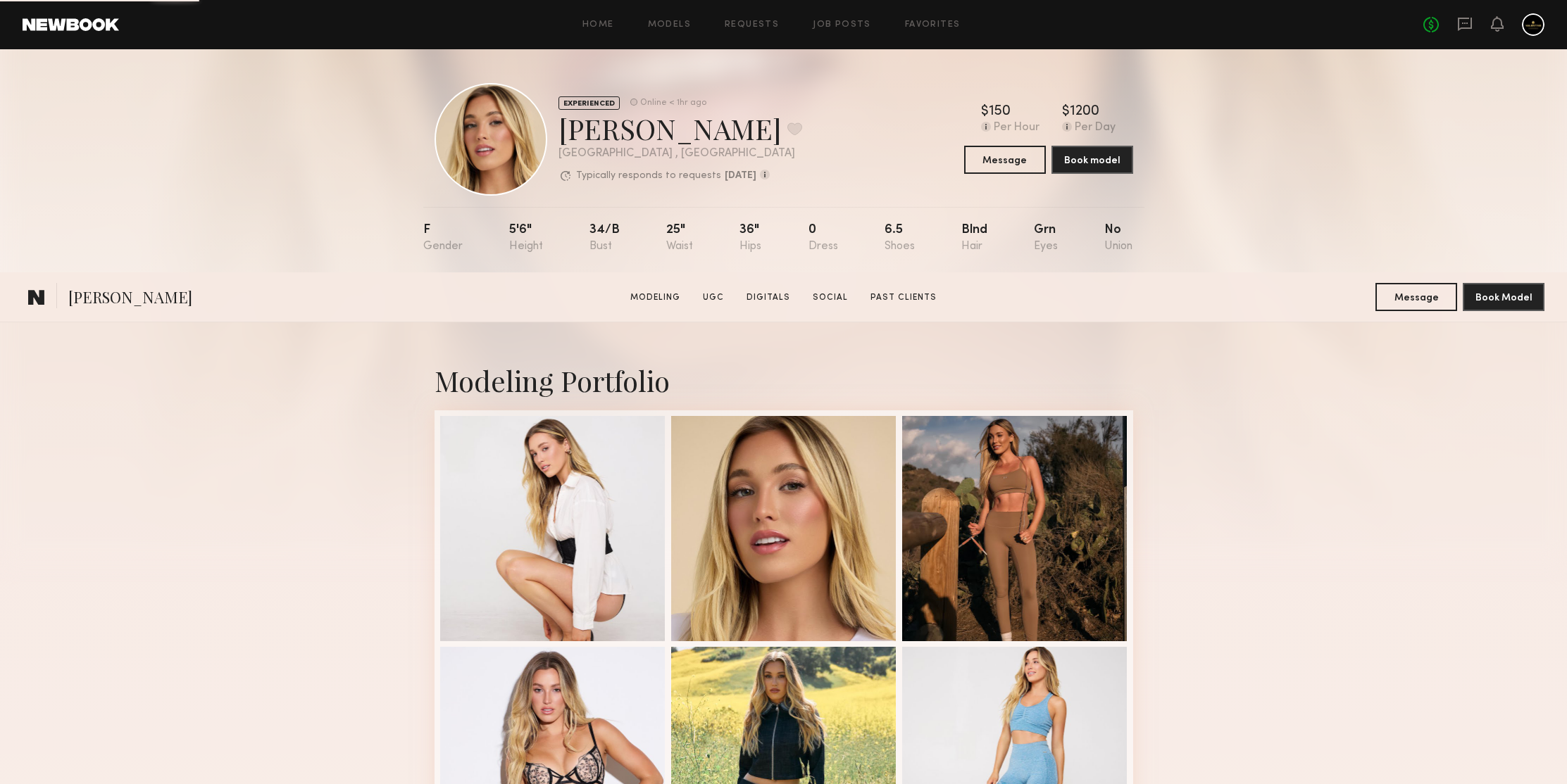
scroll to position [562, 0]
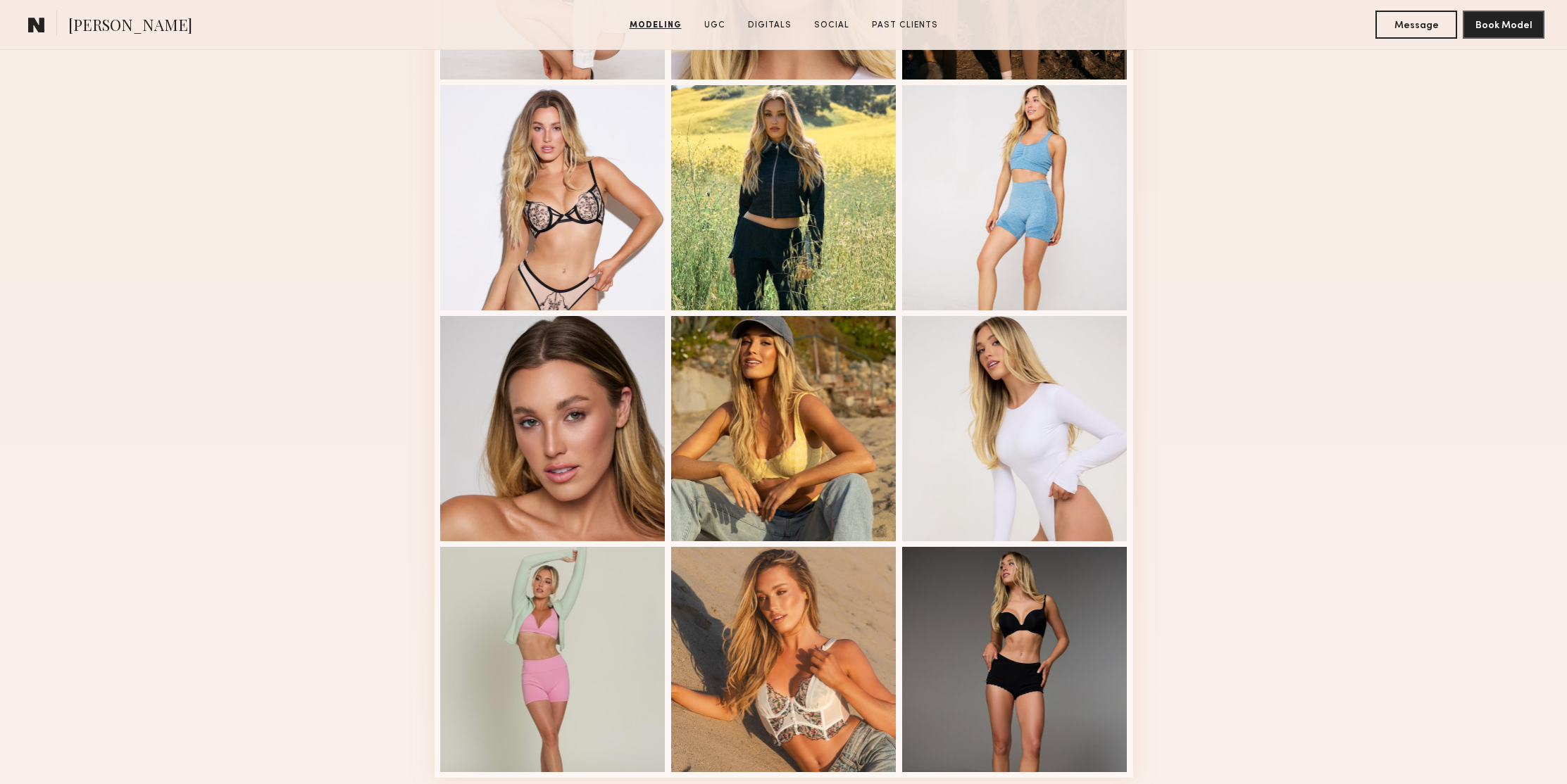
click at [1312, 337] on div "Modeling Portfolio View More" at bounding box center [784, 309] width 1567 height 1096
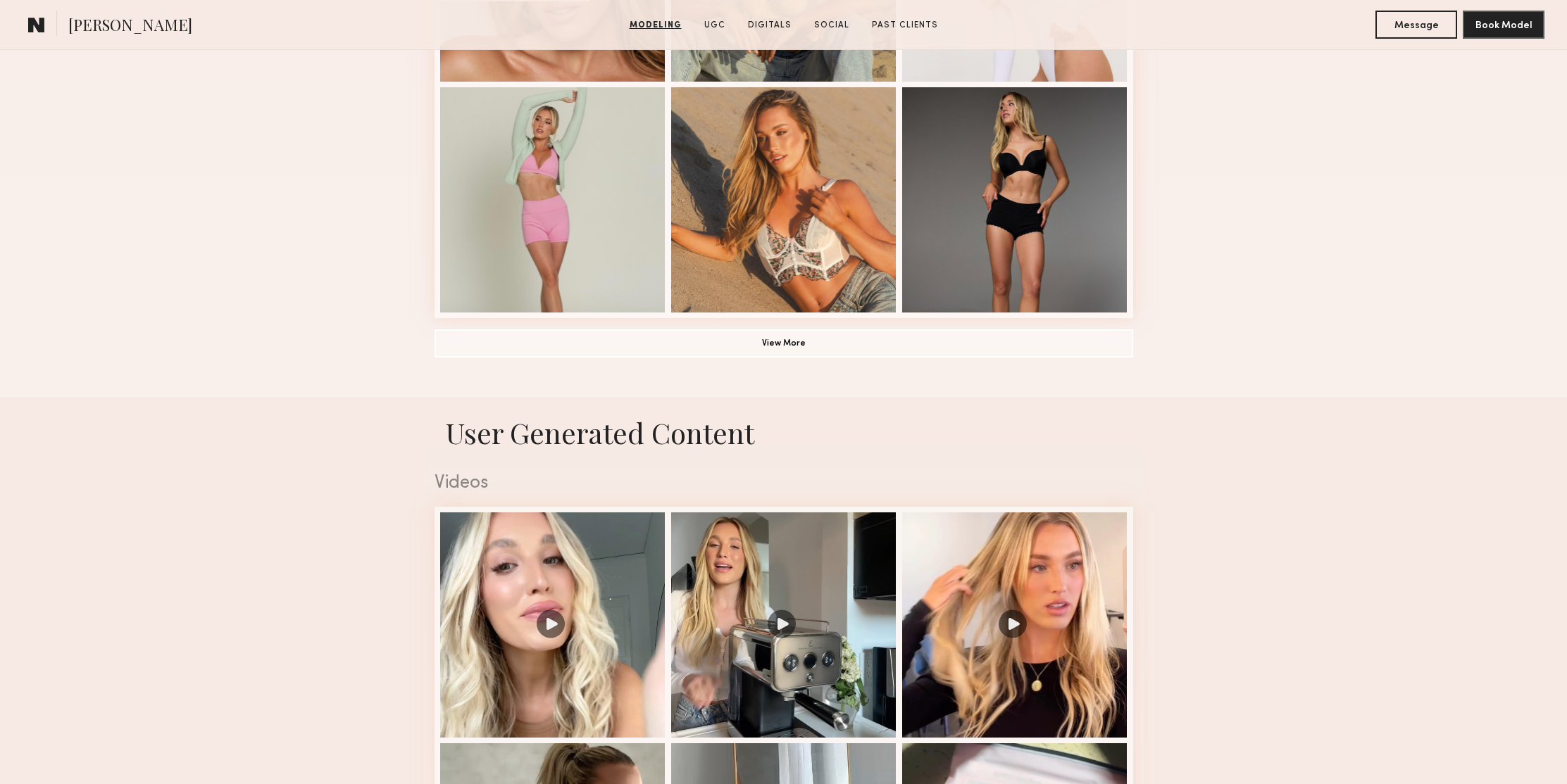
scroll to position [0, 0]
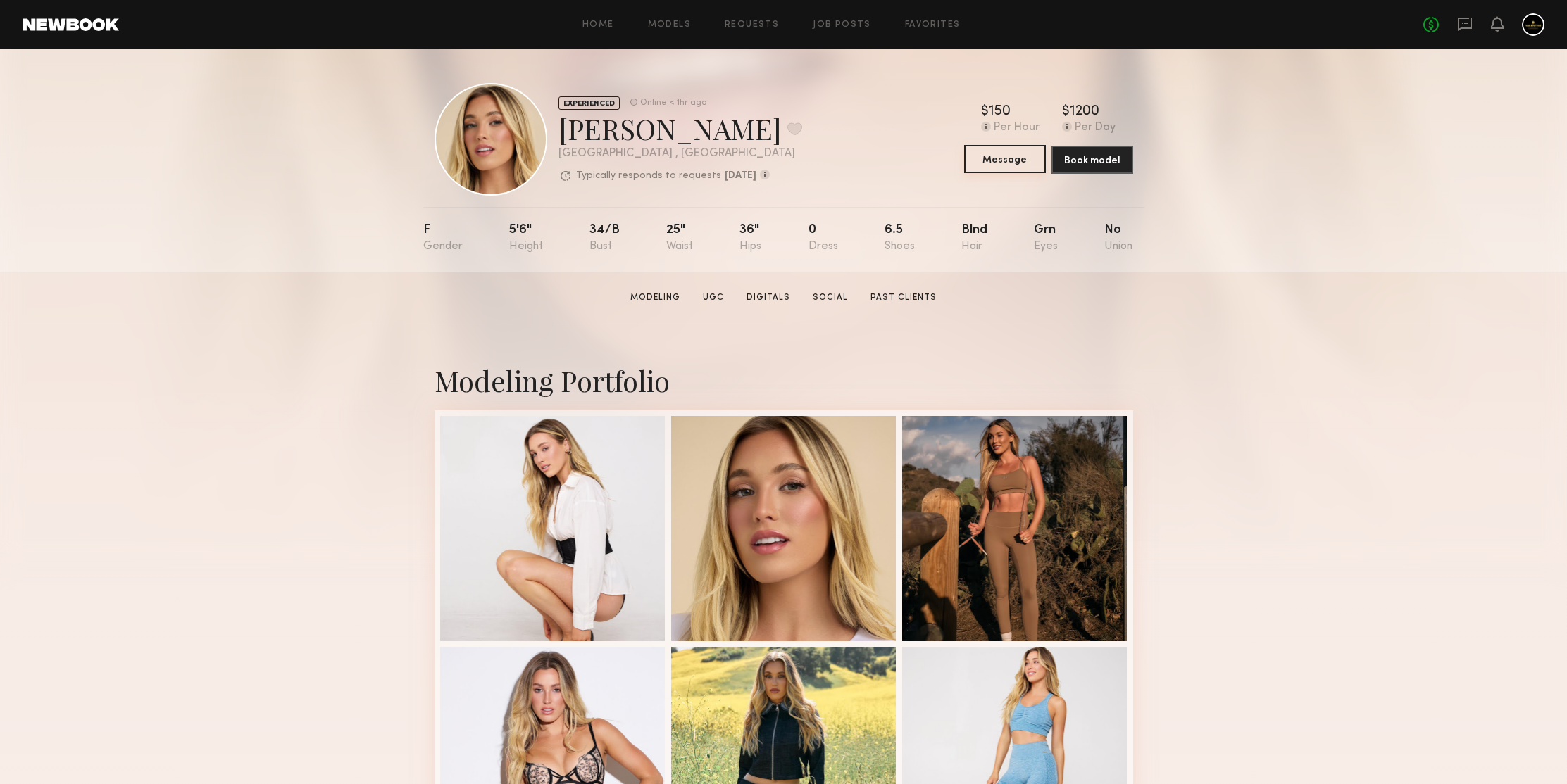
click at [1011, 160] on button "Message" at bounding box center [1004, 159] width 82 height 28
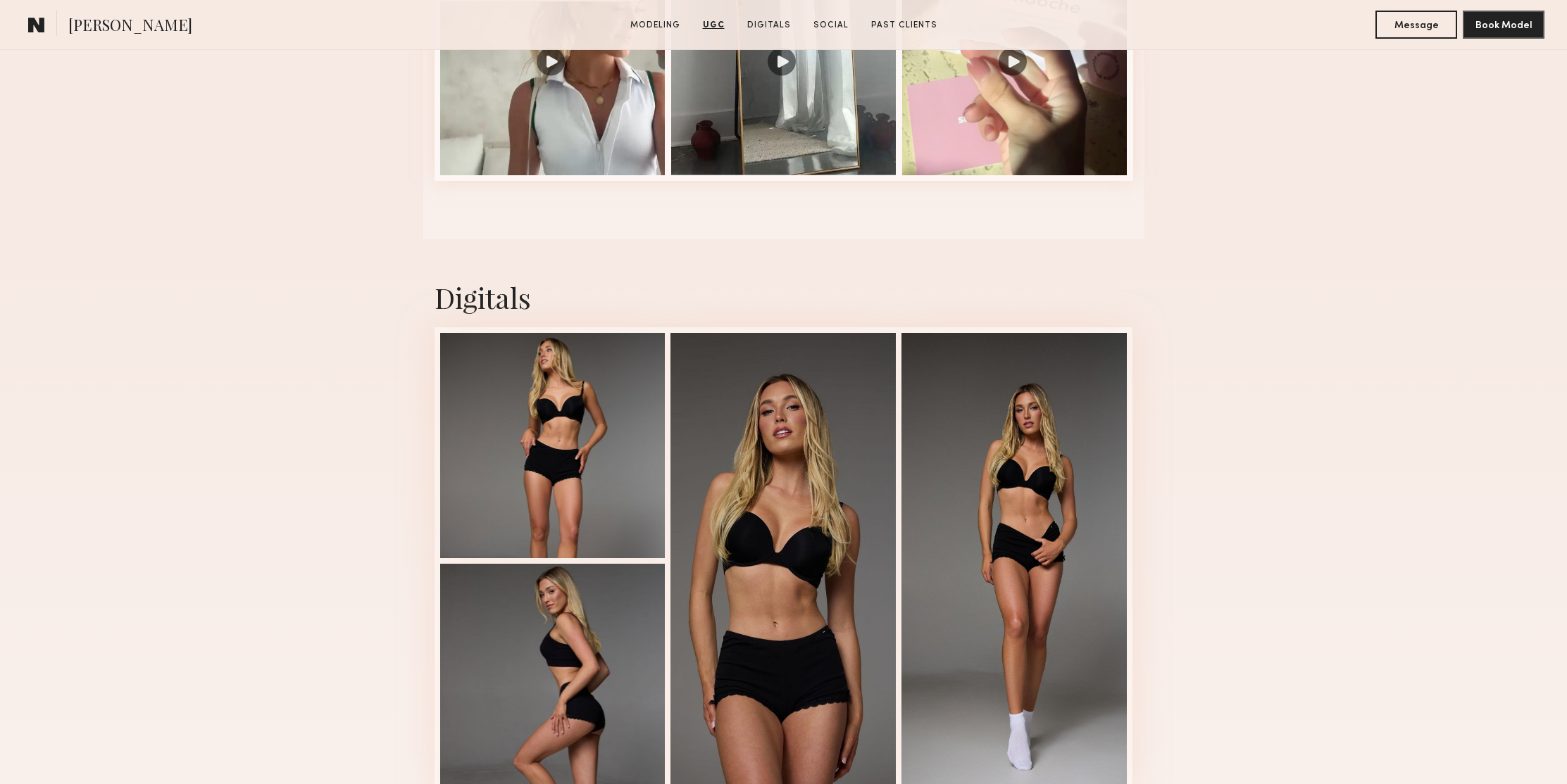
scroll to position [1962, 0]
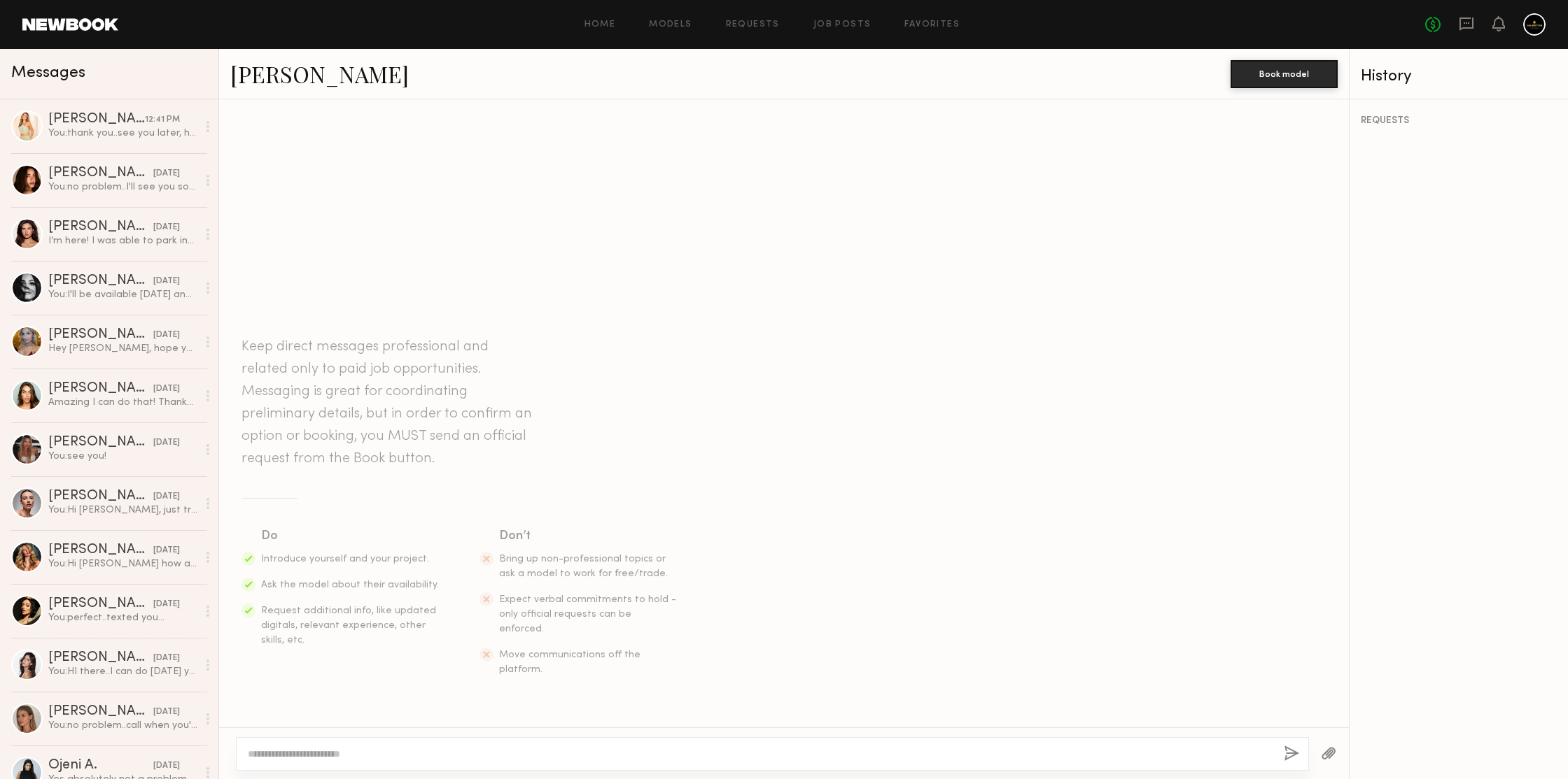
click at [424, 762] on div at bounding box center [772, 754] width 1073 height 34
click at [439, 754] on textarea at bounding box center [760, 754] width 1025 height 14
type textarea "*"
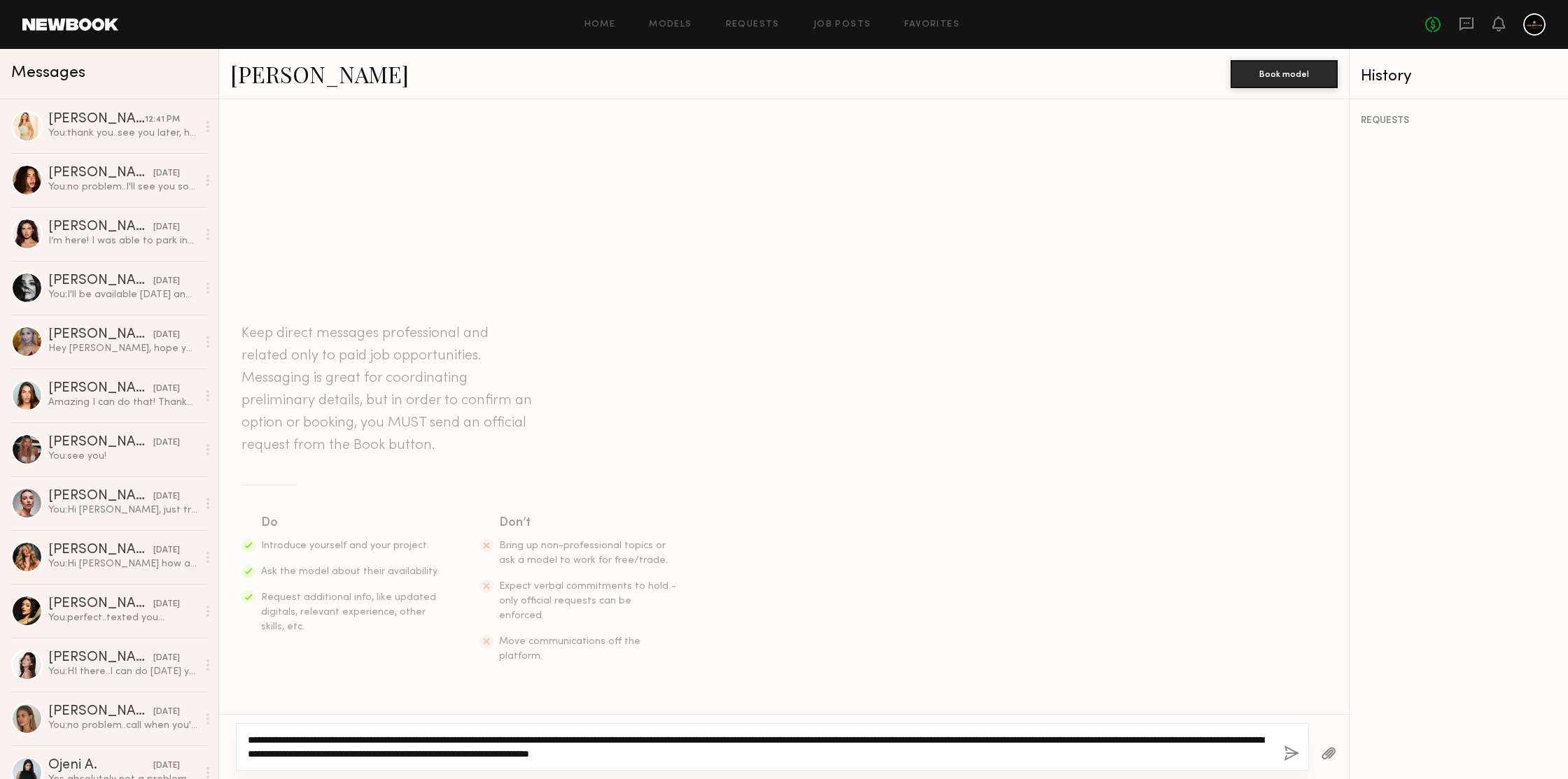
type textarea "**********"
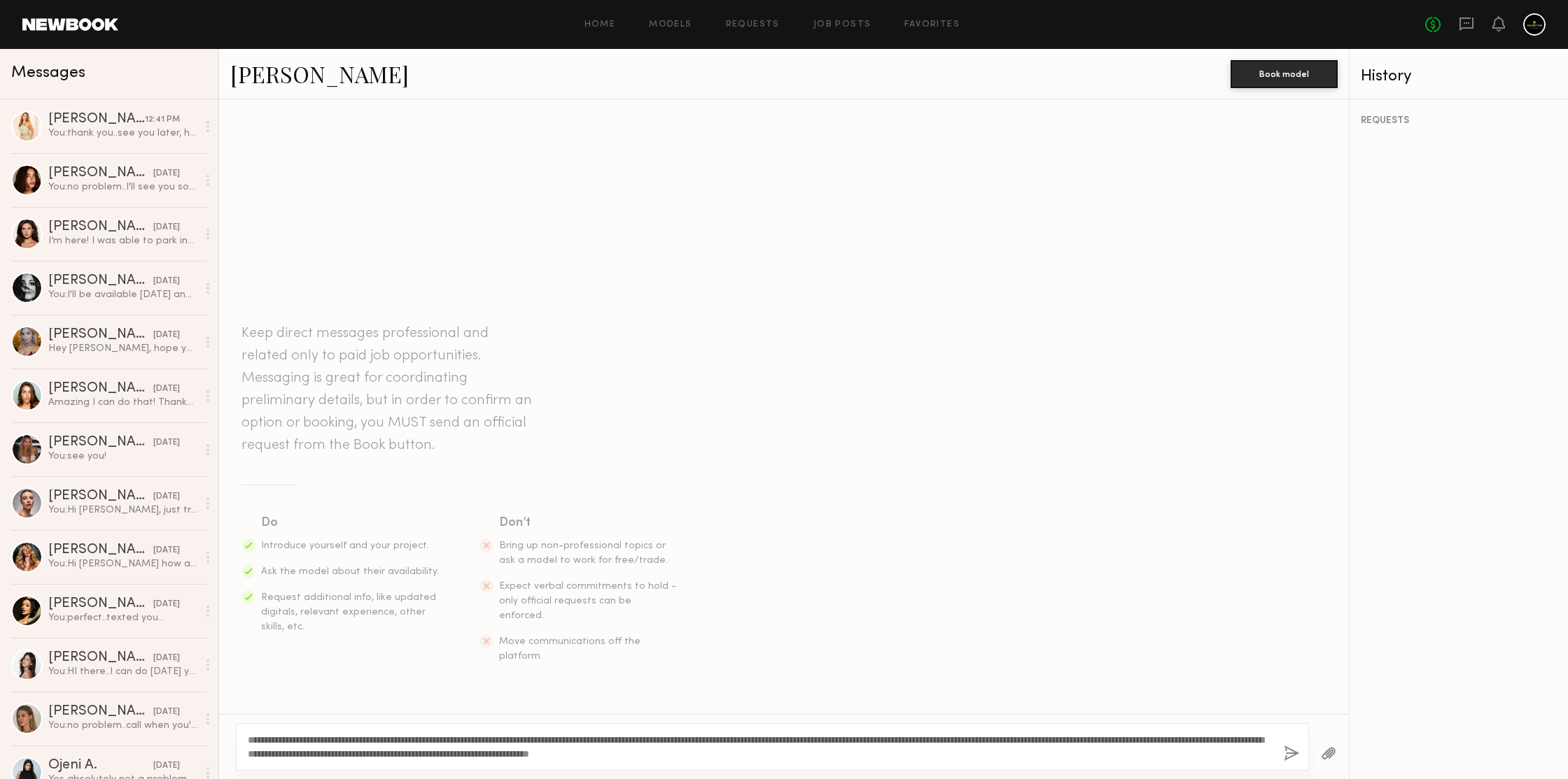
click at [1288, 756] on button "button" at bounding box center [1292, 754] width 16 height 18
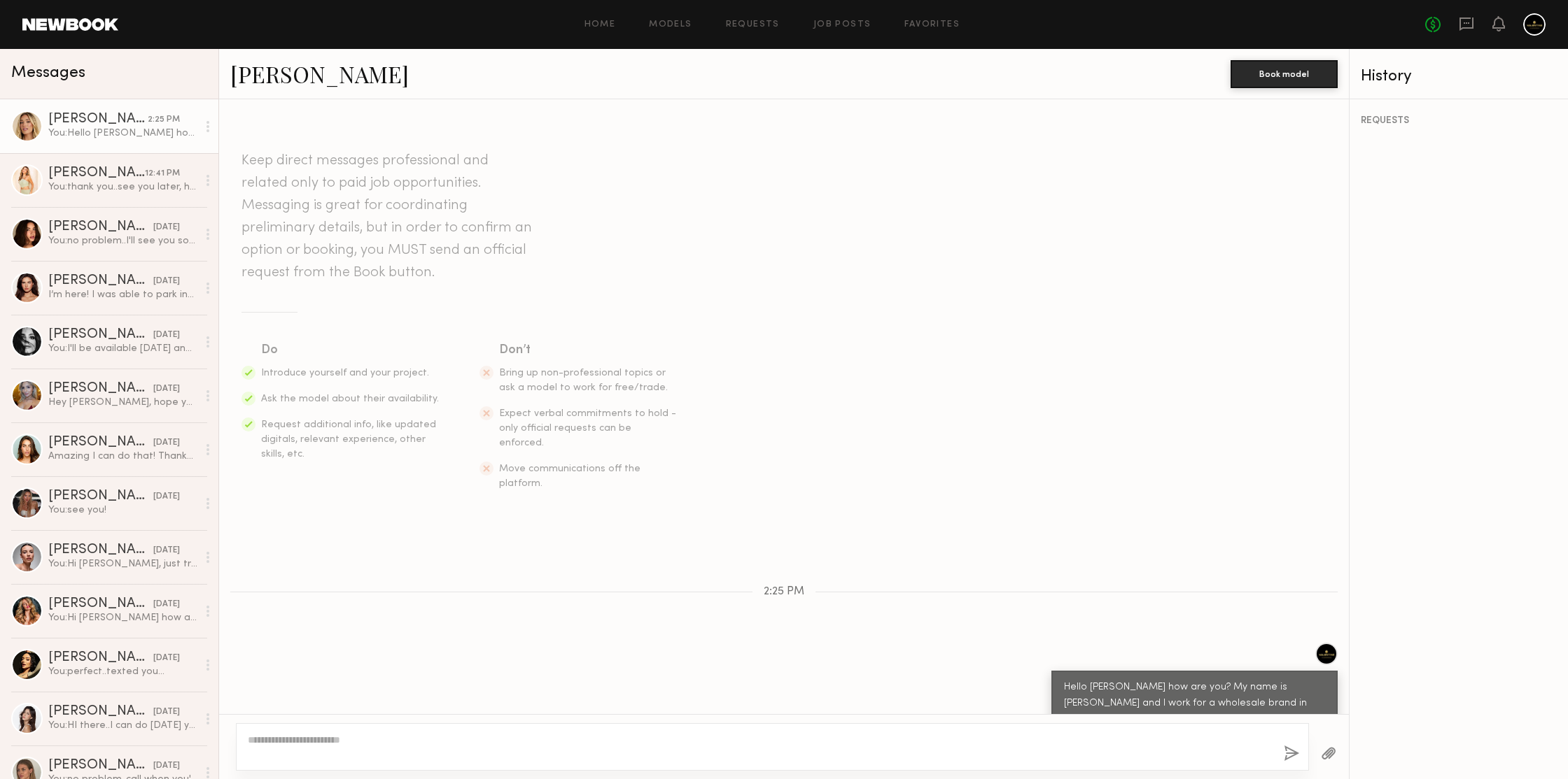
scroll to position [56, 0]
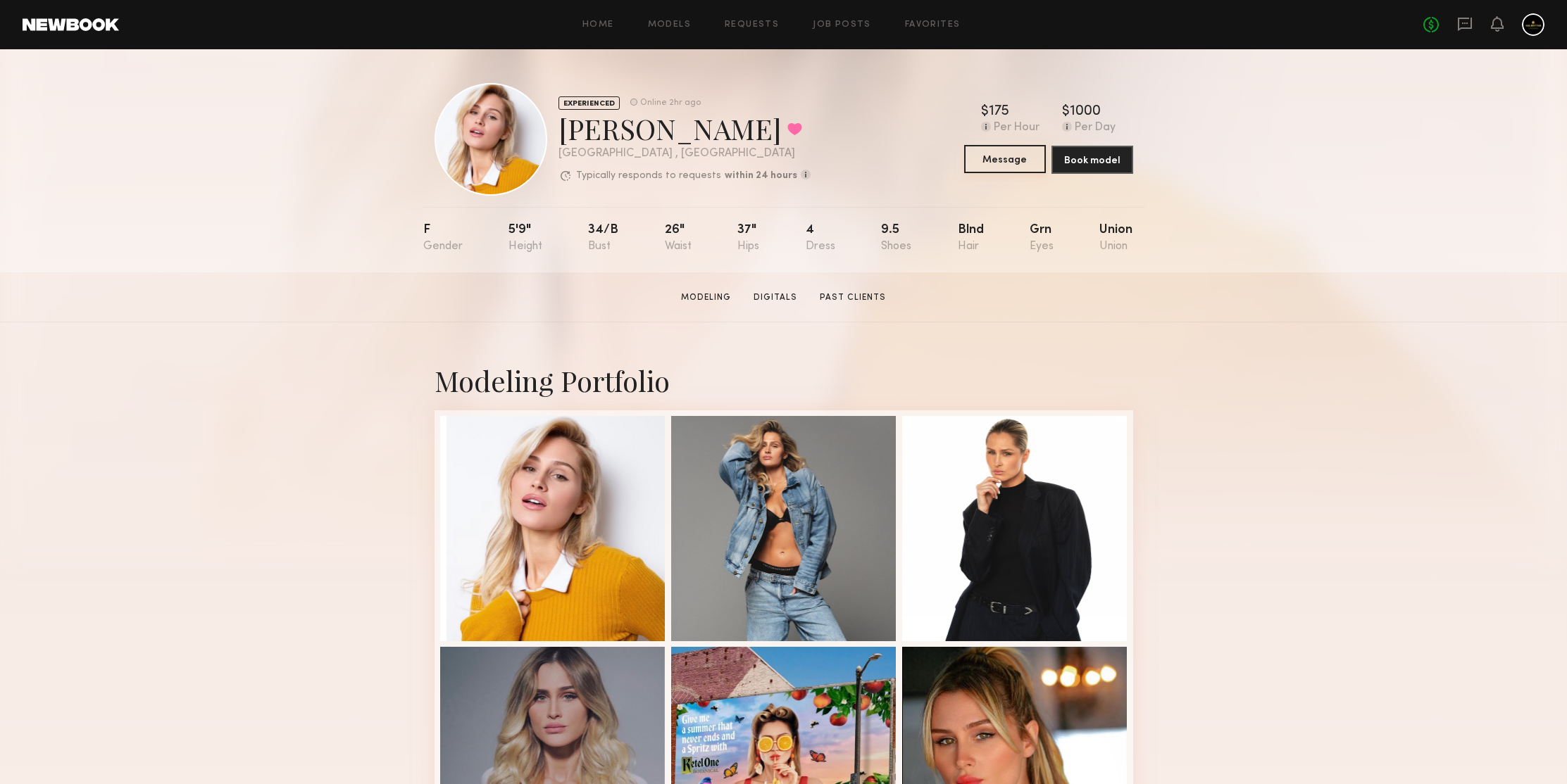
click at [988, 160] on button "Message" at bounding box center [1004, 159] width 82 height 28
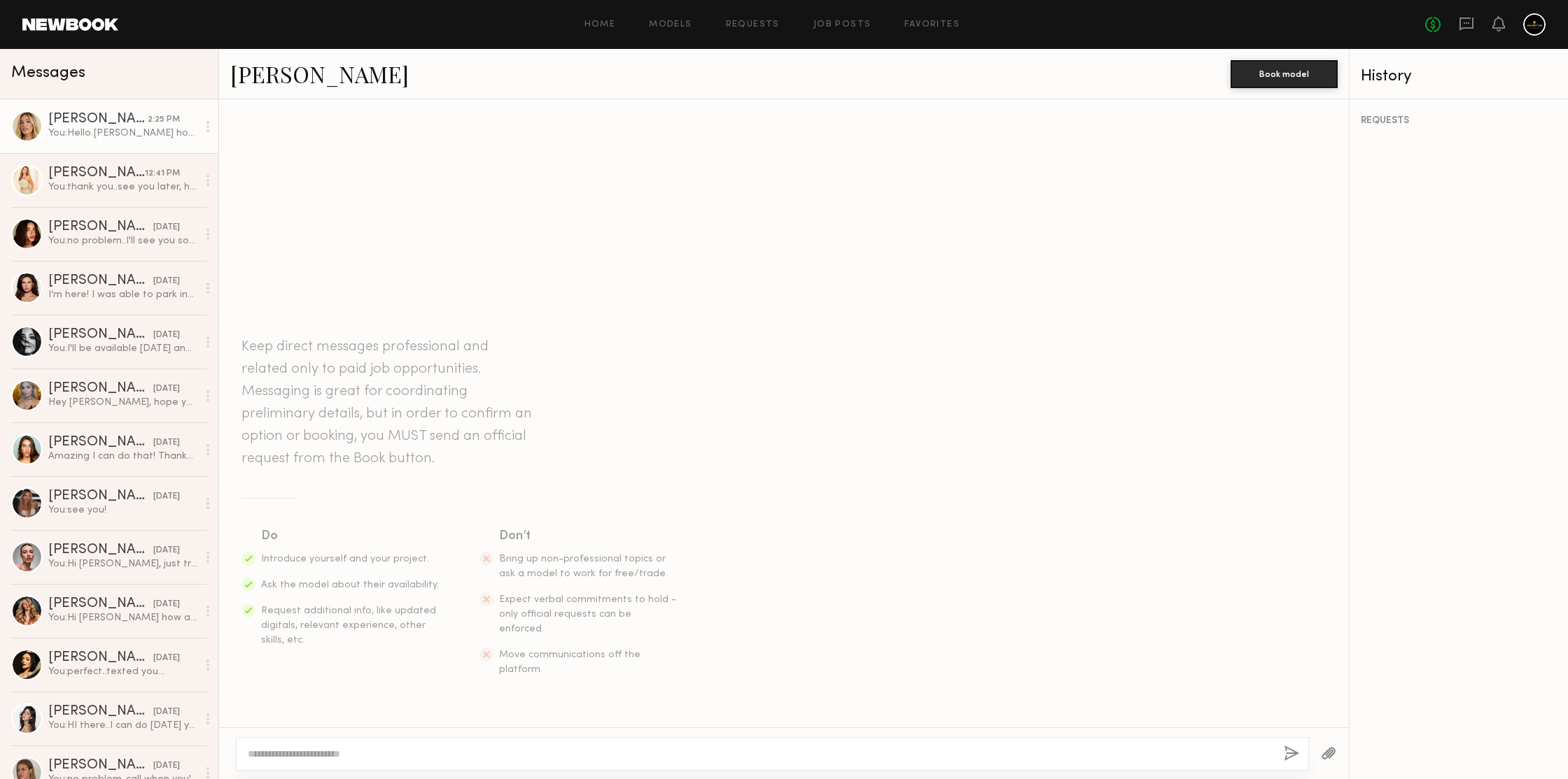
click at [150, 128] on div "You: Hello [PERSON_NAME] how are you? My name is [PERSON_NAME] and I work for a…" at bounding box center [122, 133] width 149 height 13
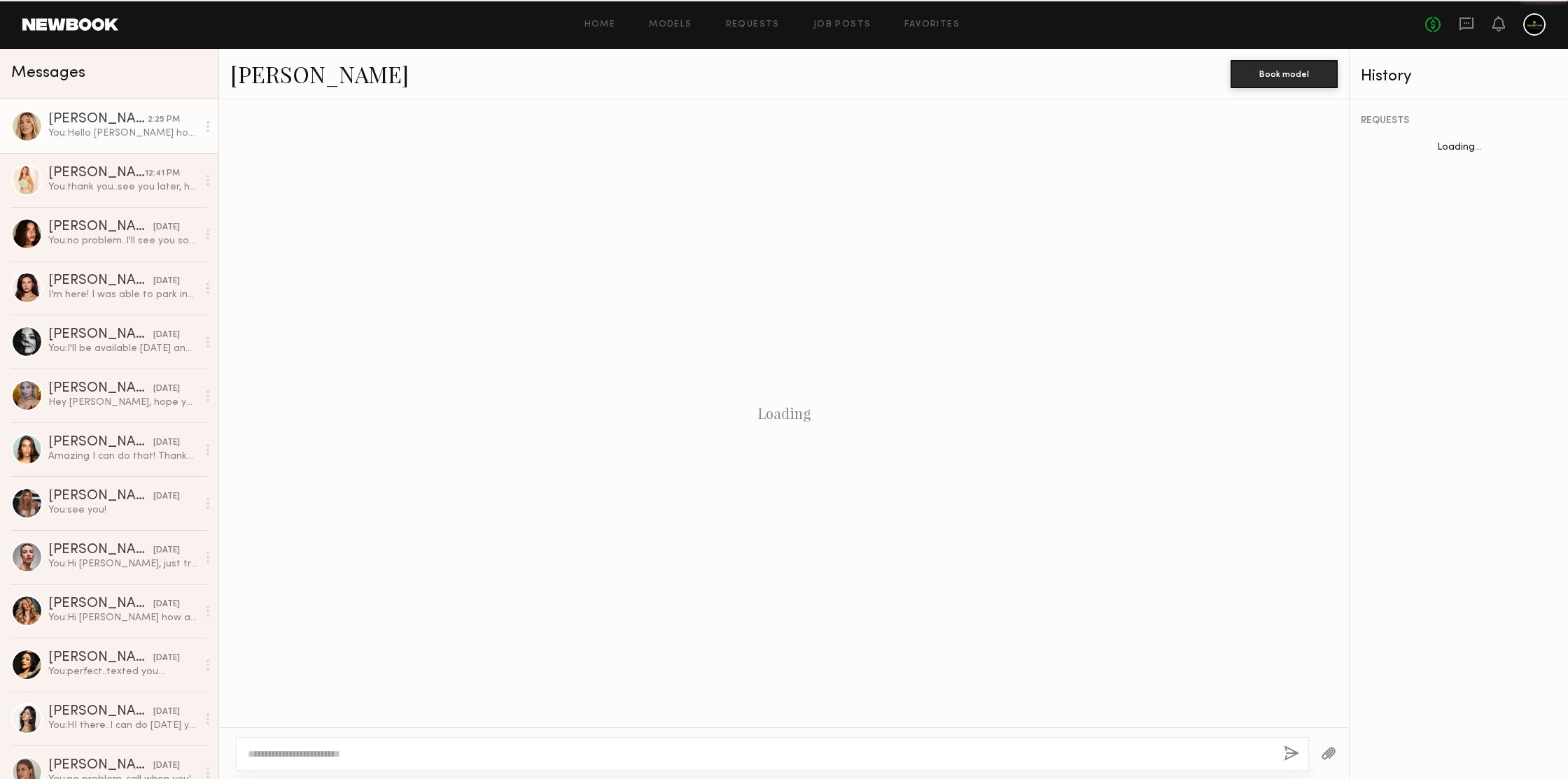
scroll to position [56, 0]
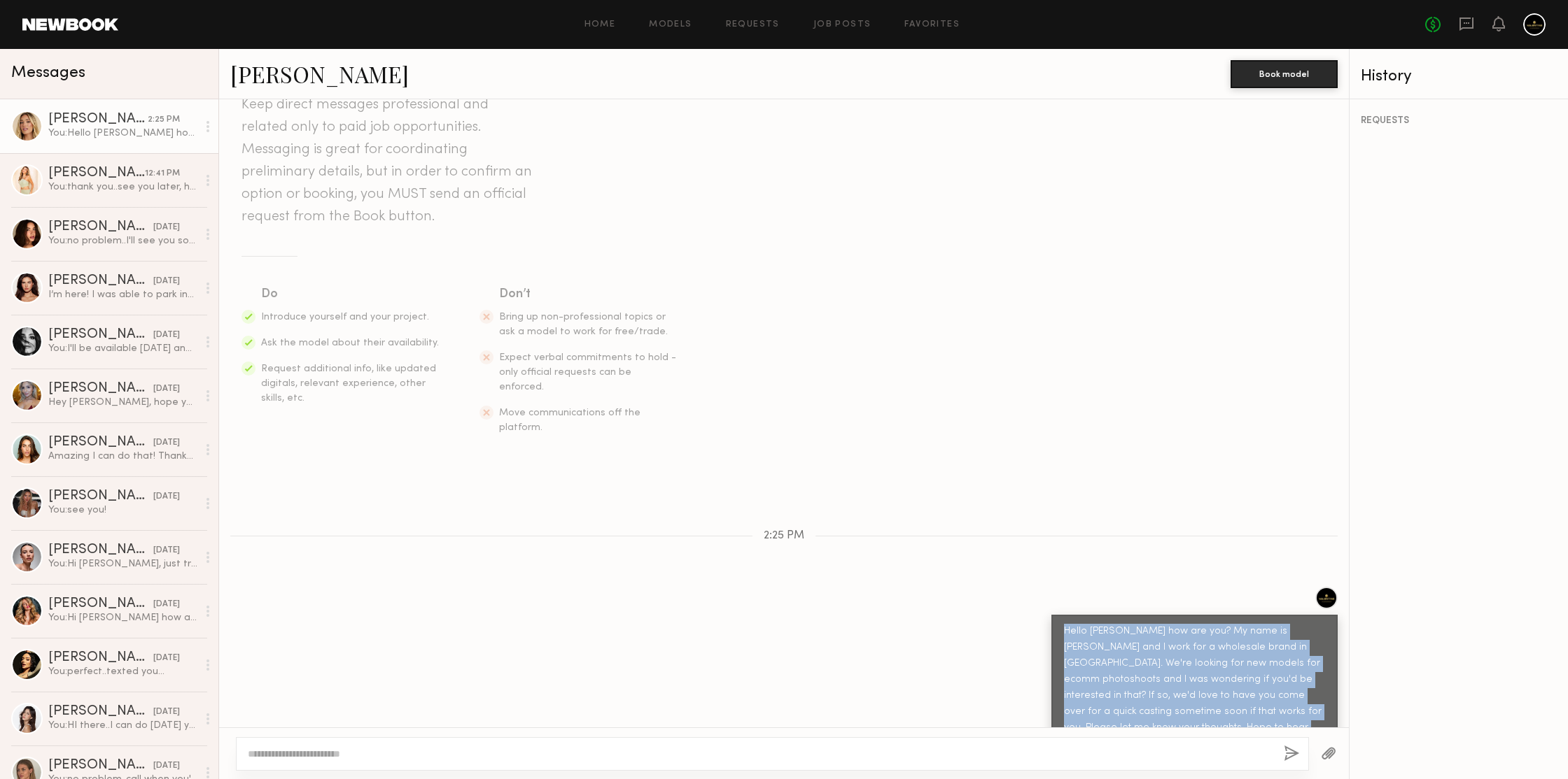
drag, startPoint x: 1237, startPoint y: 703, endPoint x: 1044, endPoint y: 603, distance: 217.4
click at [1051, 615] on div "Hello [PERSON_NAME] how are you? My name is [PERSON_NAME] and I work for a whol…" at bounding box center [1194, 687] width 286 height 146
copy div "Hello [PERSON_NAME] how are you? My name is [PERSON_NAME] and I work for a whol…"
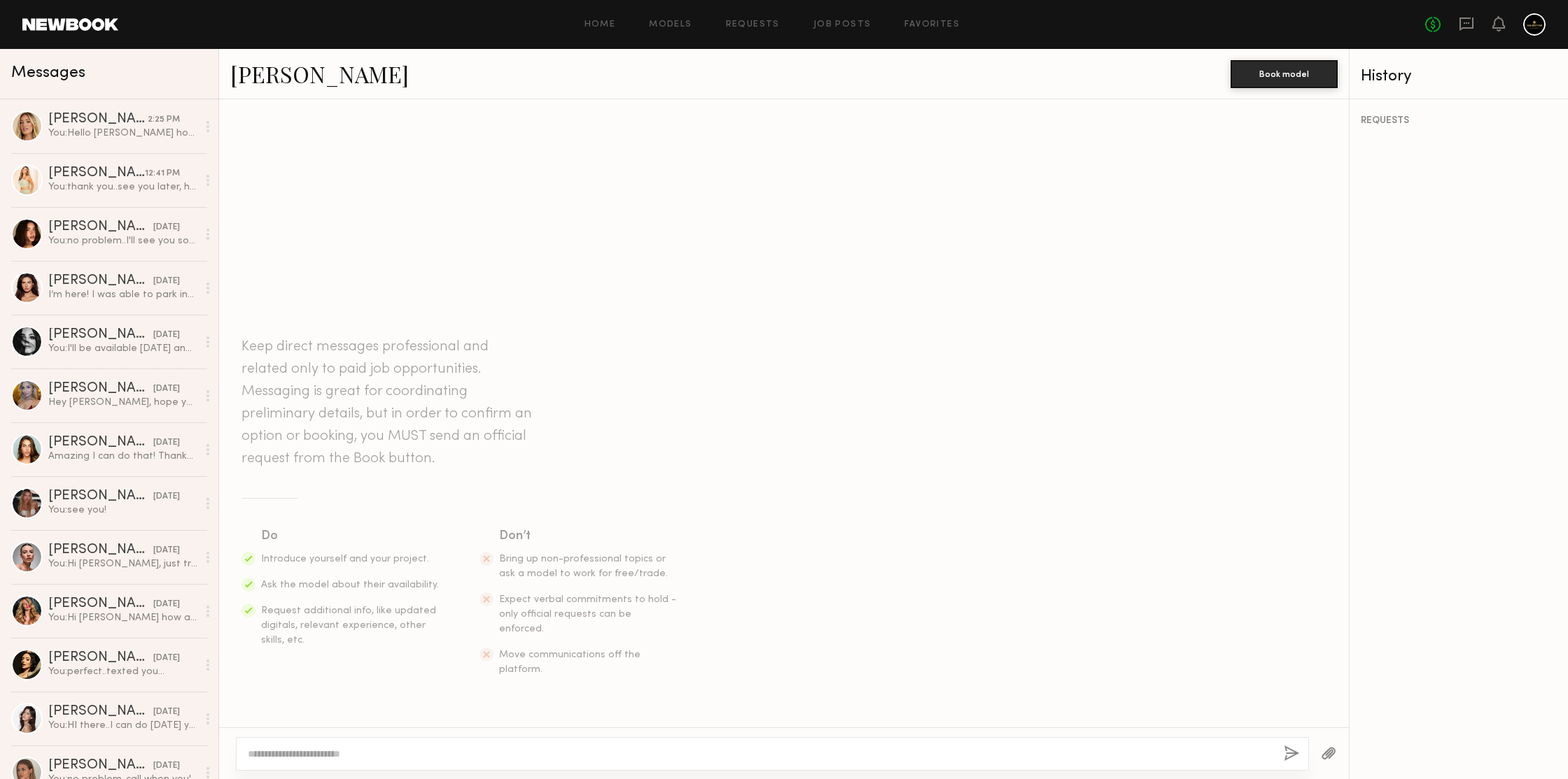
click at [533, 753] on textarea at bounding box center [760, 754] width 1025 height 14
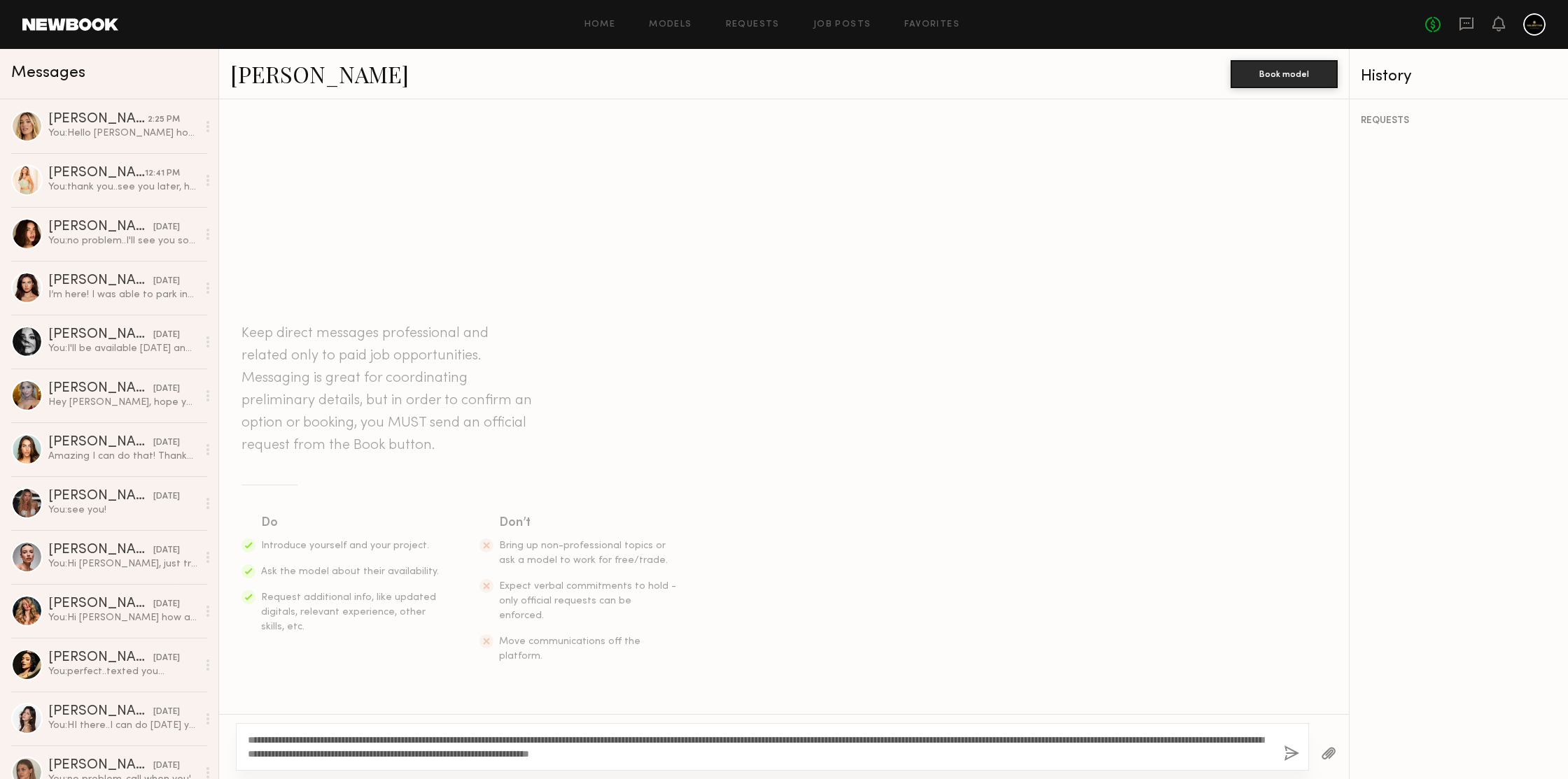
click at [288, 739] on textarea "**********" at bounding box center [760, 747] width 1025 height 28
click at [990, 756] on textarea "**********" at bounding box center [760, 747] width 1025 height 28
type textarea "**********"
click at [1294, 753] on button "button" at bounding box center [1292, 754] width 16 height 18
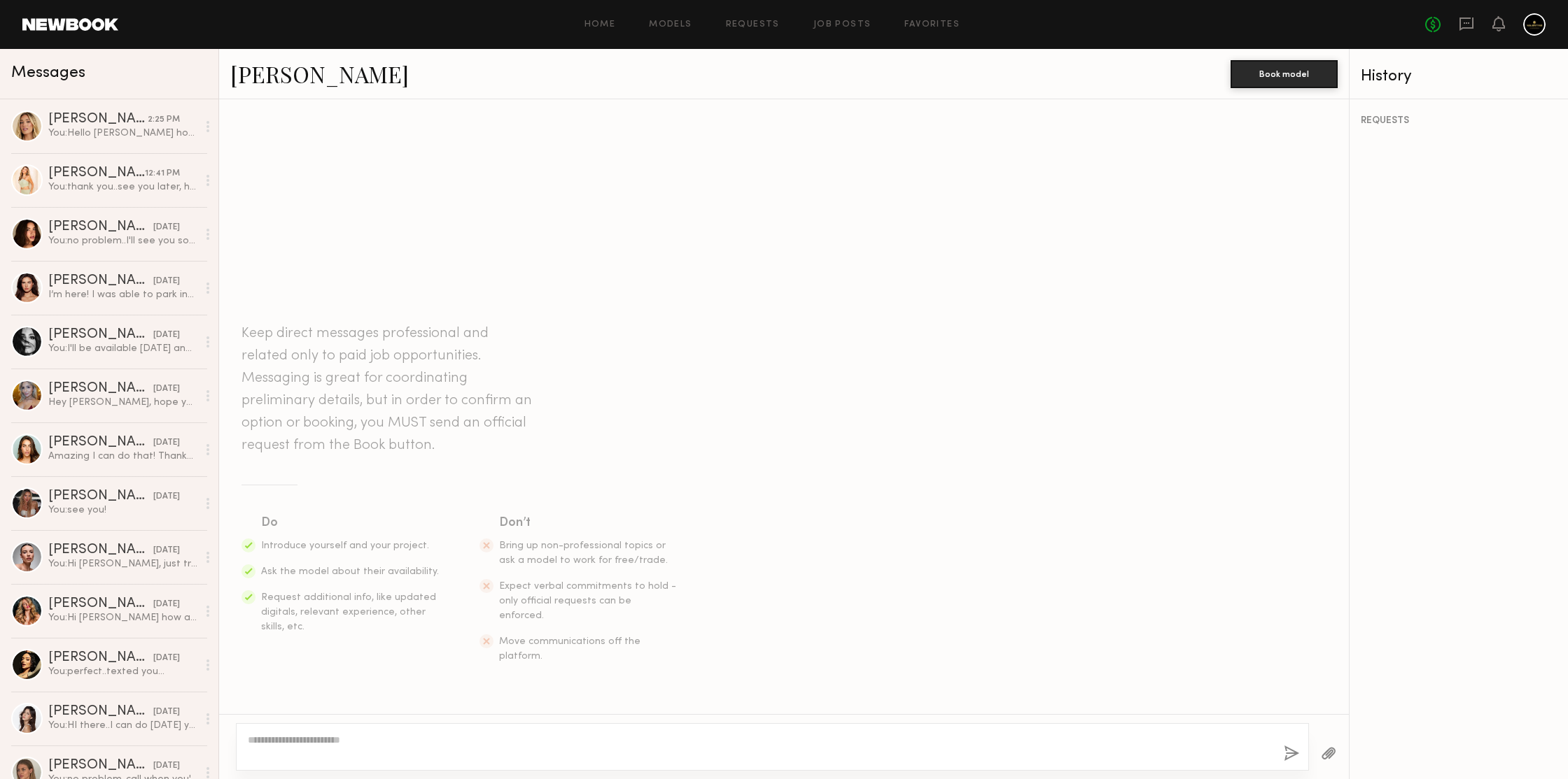
scroll to position [56, 0]
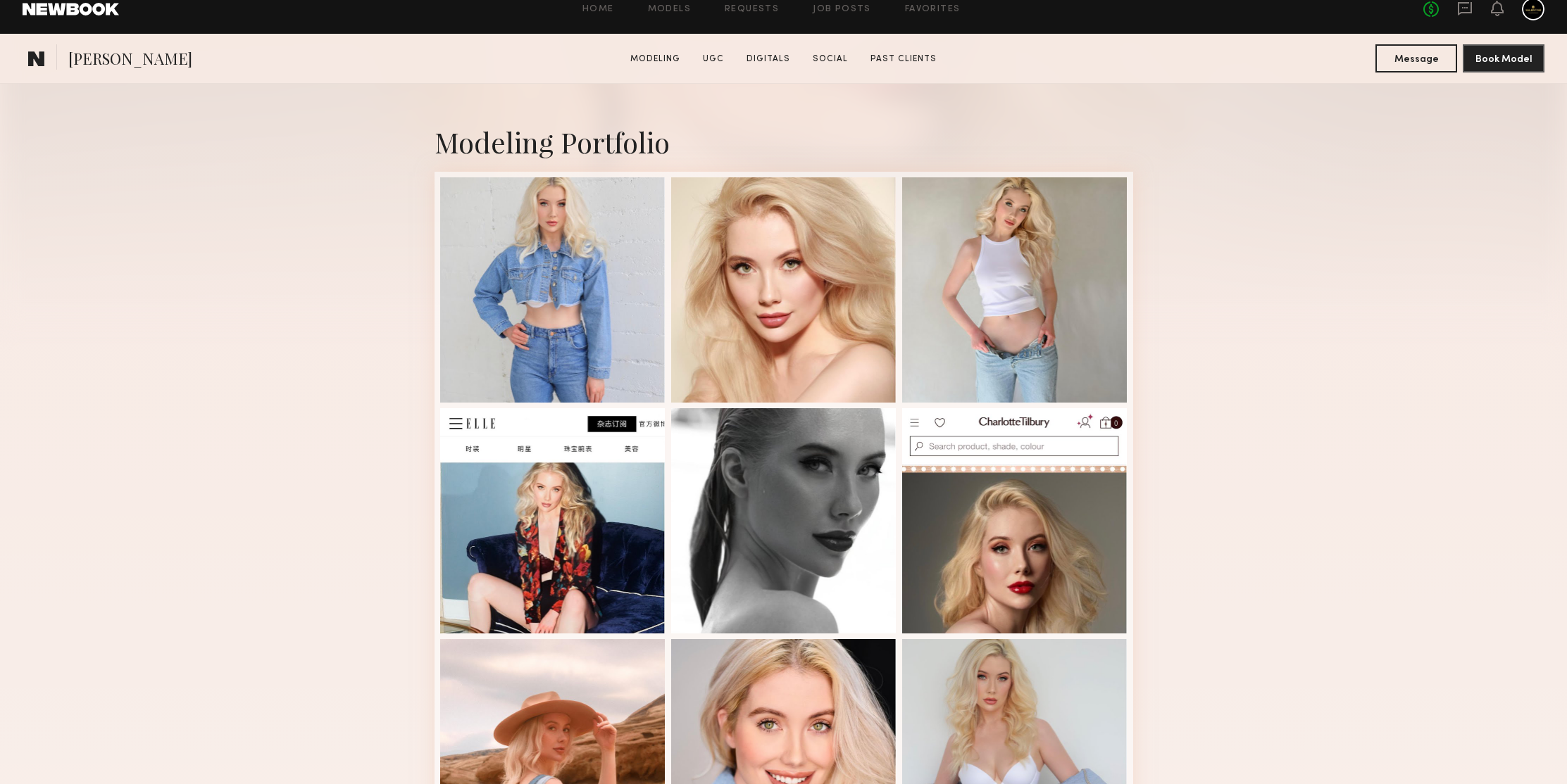
scroll to position [311, 0]
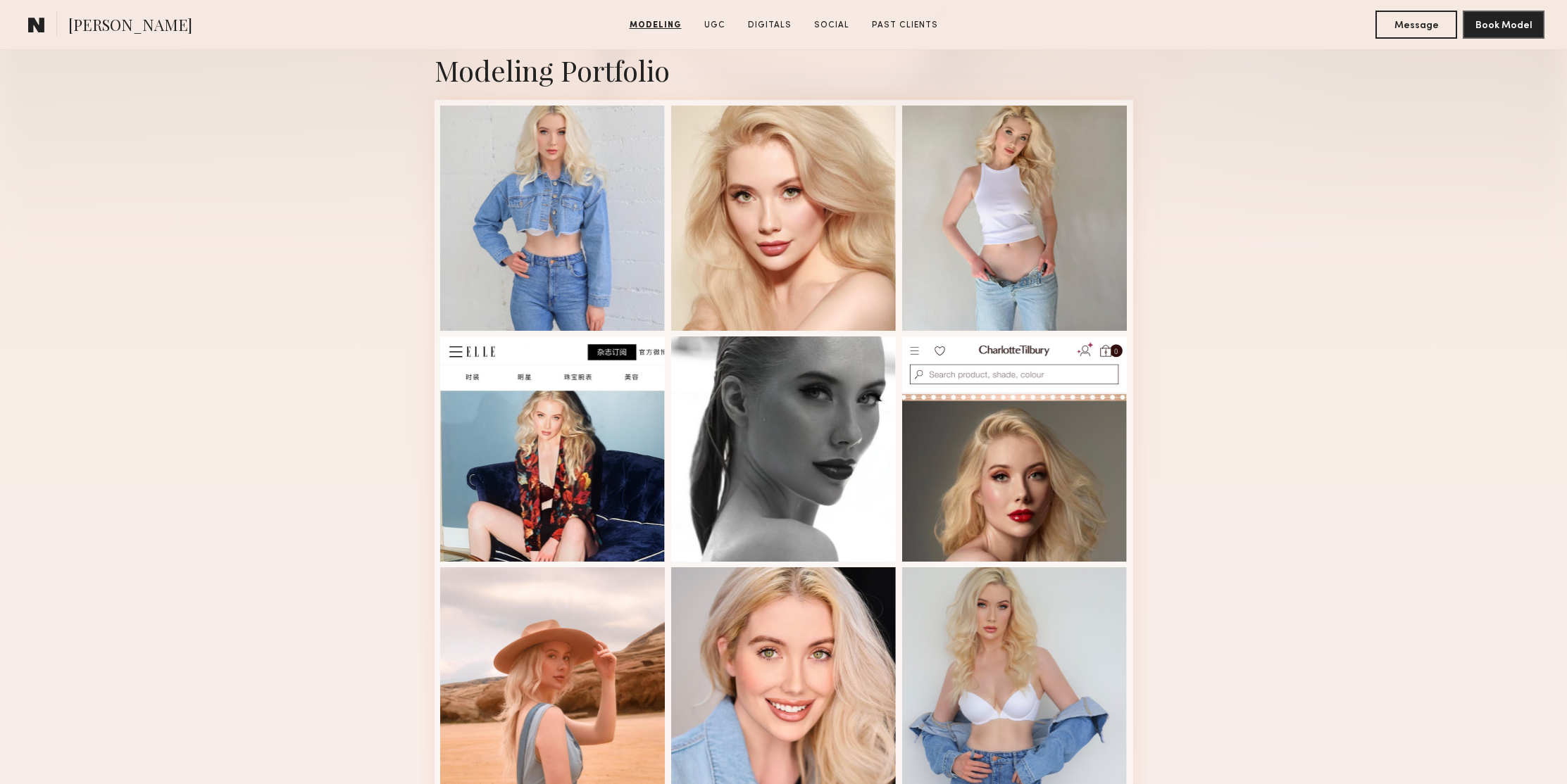
click at [1289, 287] on div "Modeling Portfolio View More" at bounding box center [784, 560] width 1567 height 1096
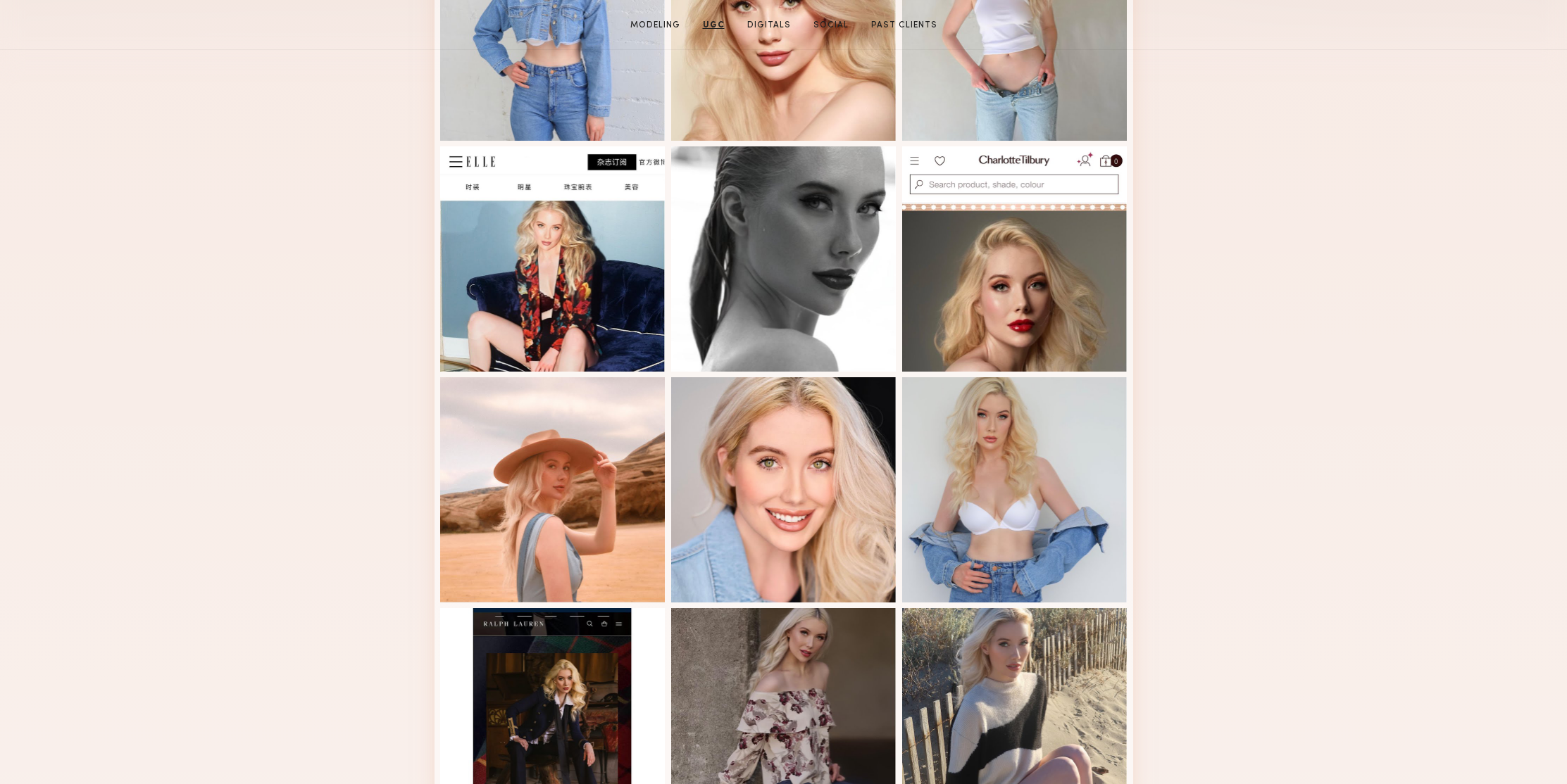
scroll to position [0, 0]
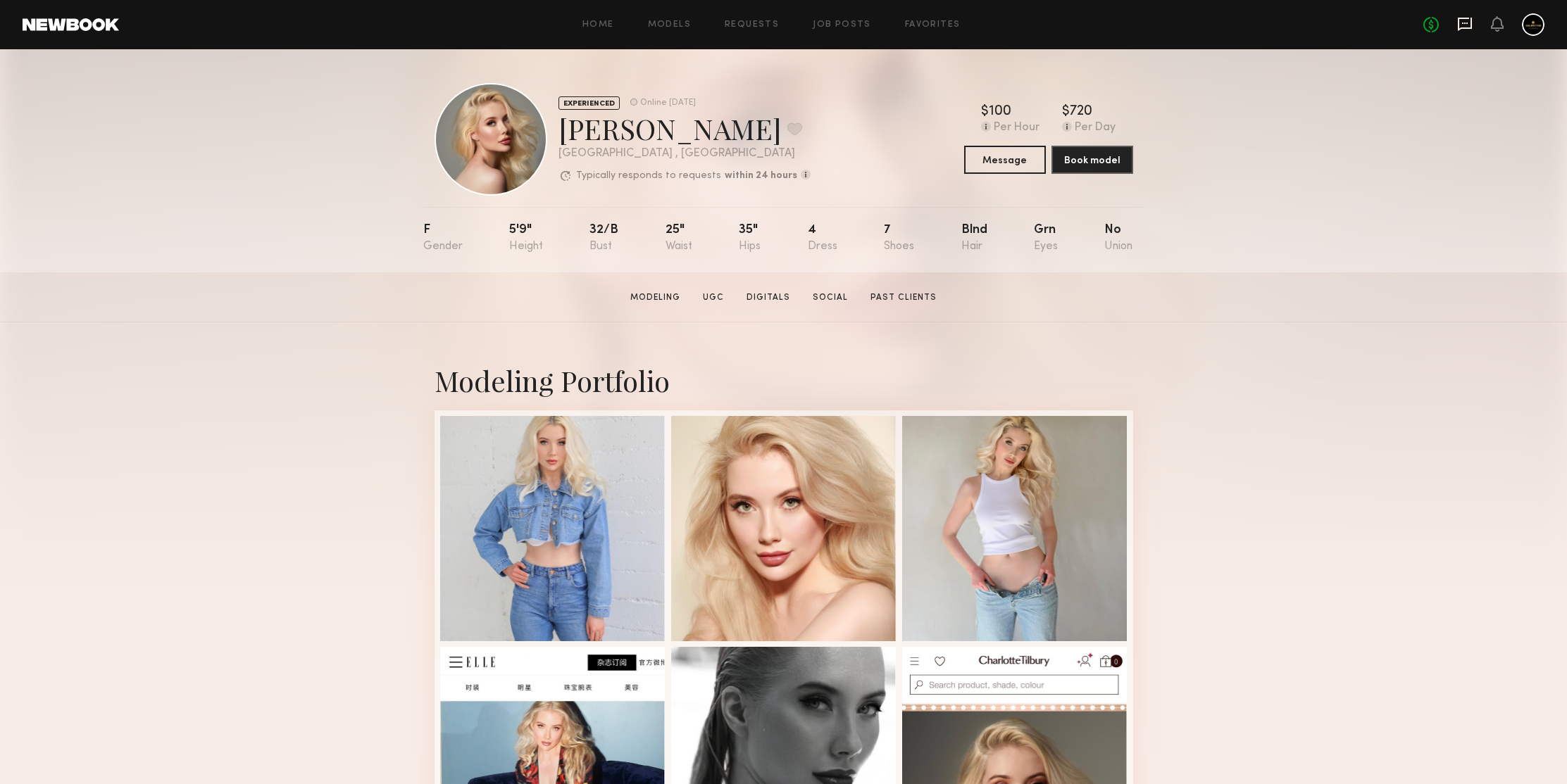
click at [1463, 18] on icon at bounding box center [1465, 24] width 14 height 13
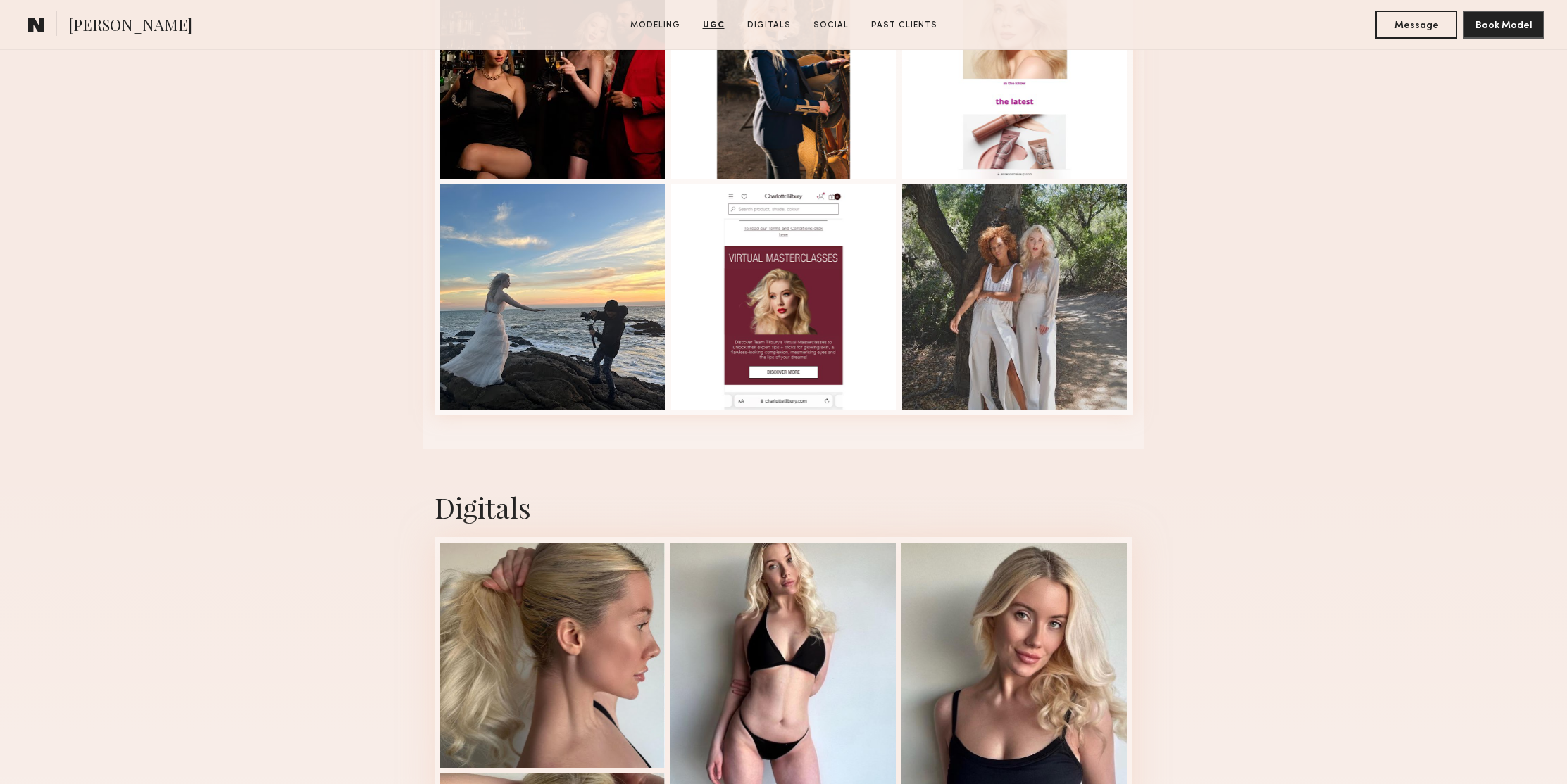
scroll to position [2900, 0]
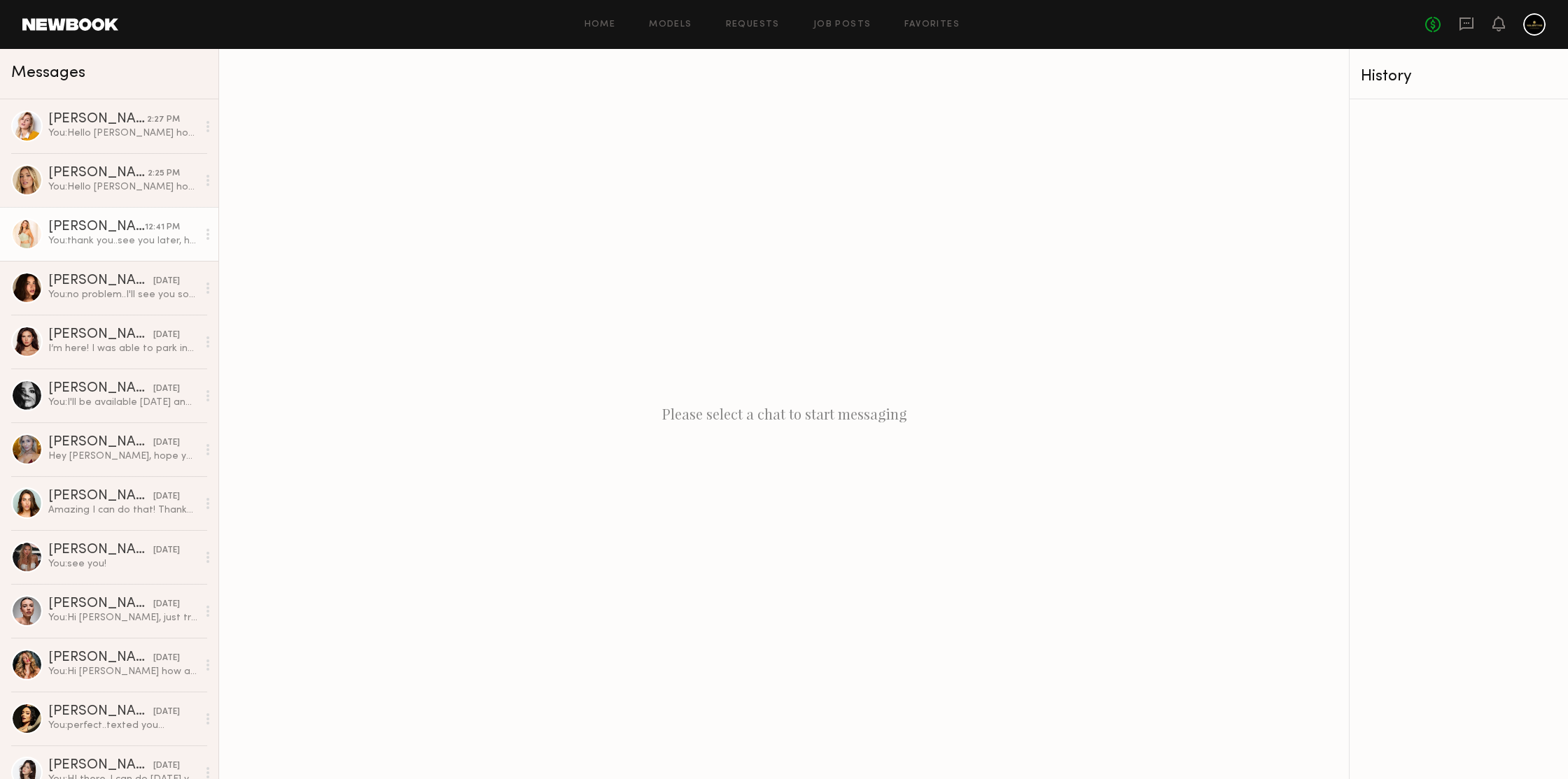
click at [111, 231] on div "[PERSON_NAME]" at bounding box center [96, 228] width 97 height 14
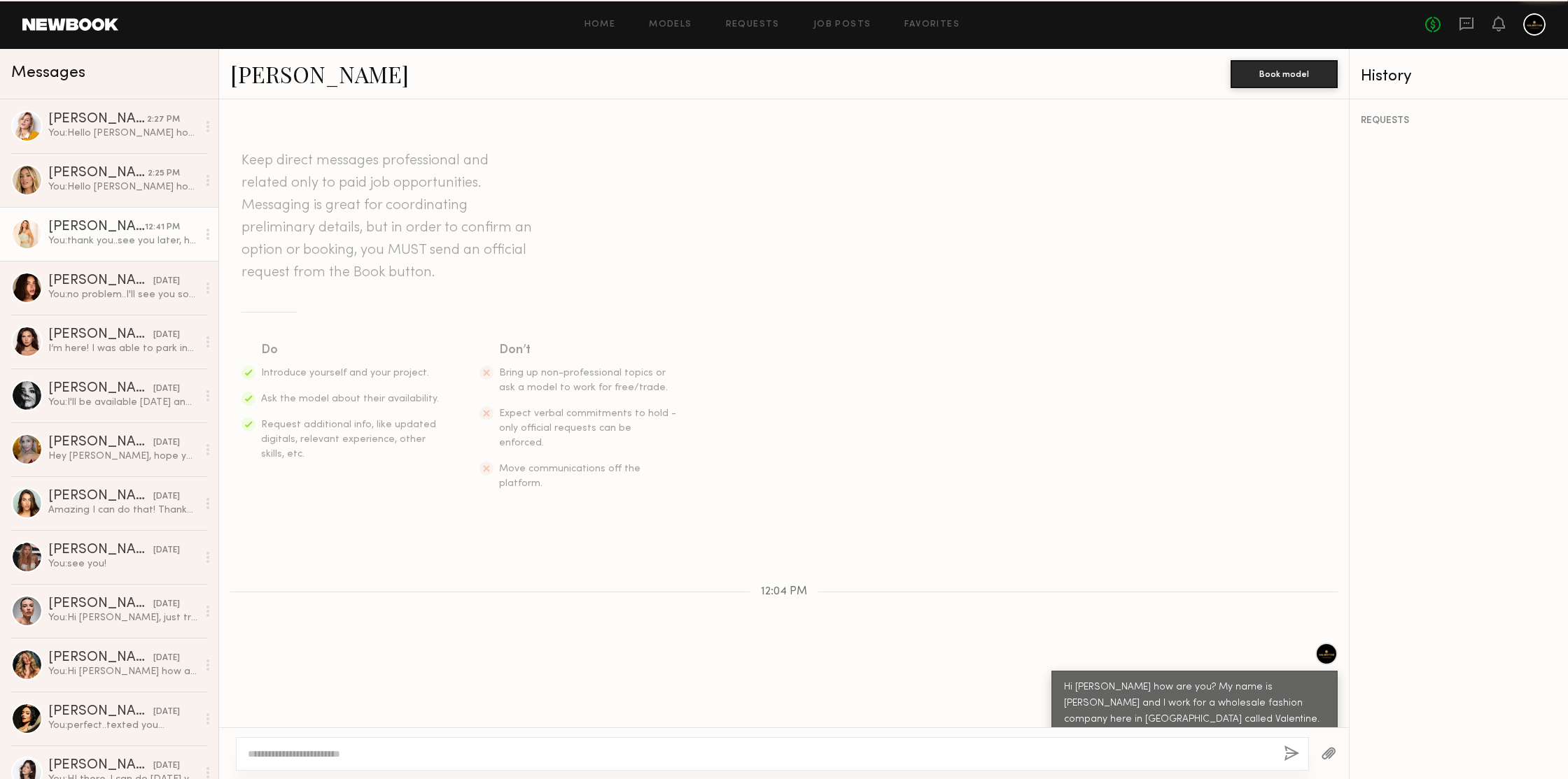
scroll to position [1089, 0]
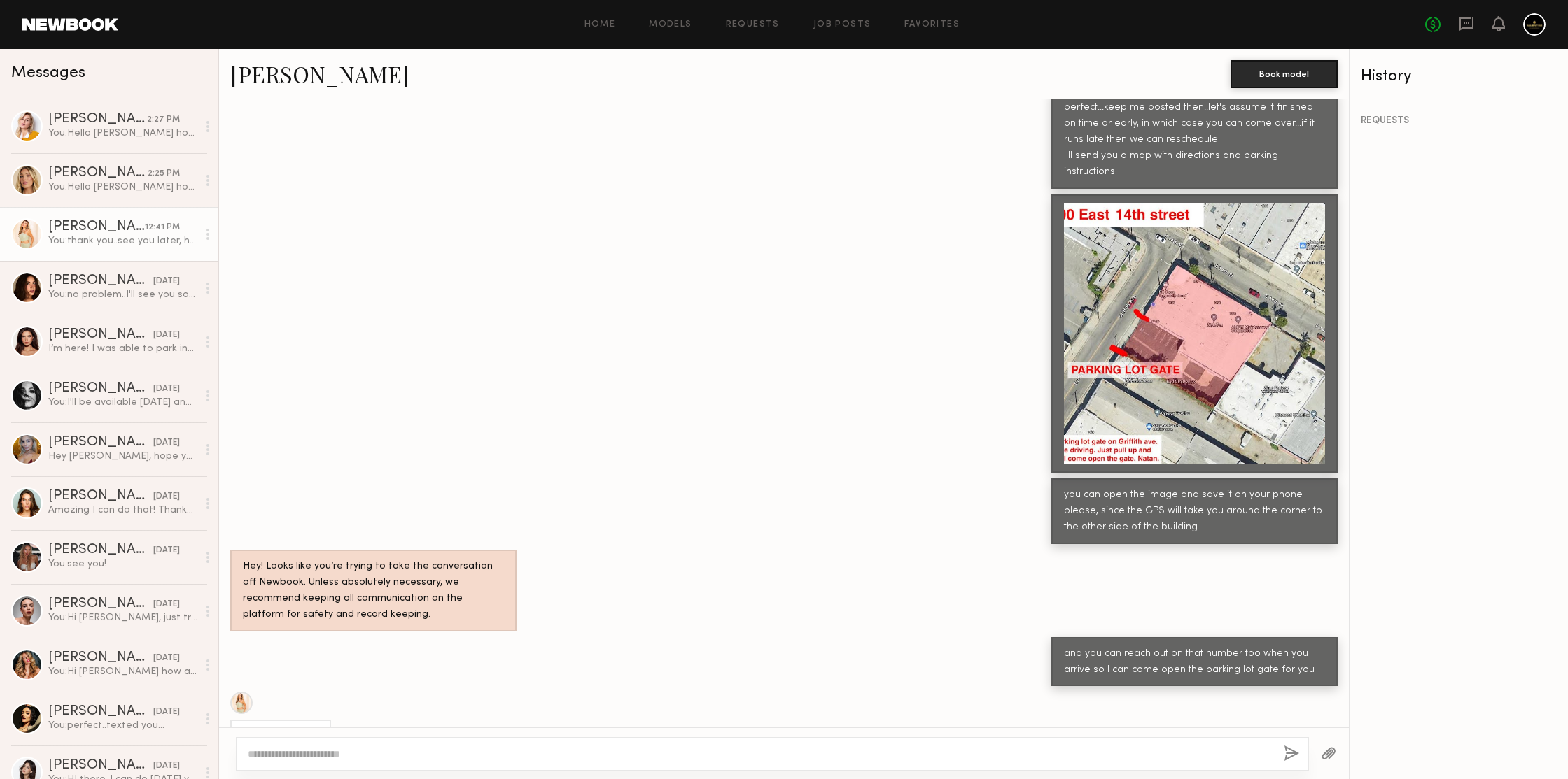
click at [1456, 263] on div "REQUESTS" at bounding box center [1459, 439] width 219 height 680
click at [1454, 192] on div "REQUESTS" at bounding box center [1459, 439] width 219 height 680
click at [1472, 311] on div "REQUESTS" at bounding box center [1459, 439] width 219 height 680
click at [147, 116] on div "3:48 PM" at bounding box center [163, 120] width 33 height 13
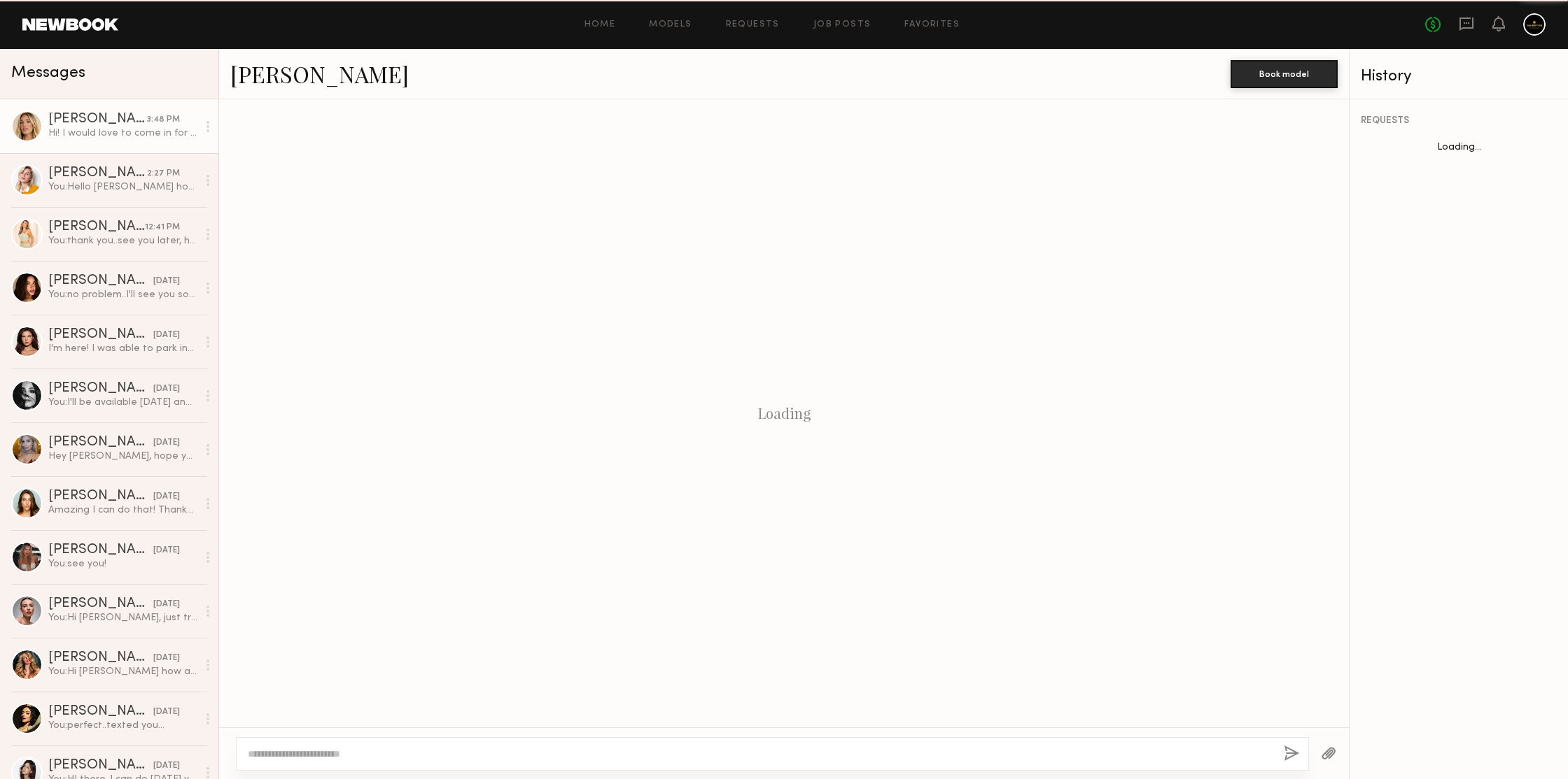
scroll to position [143, 0]
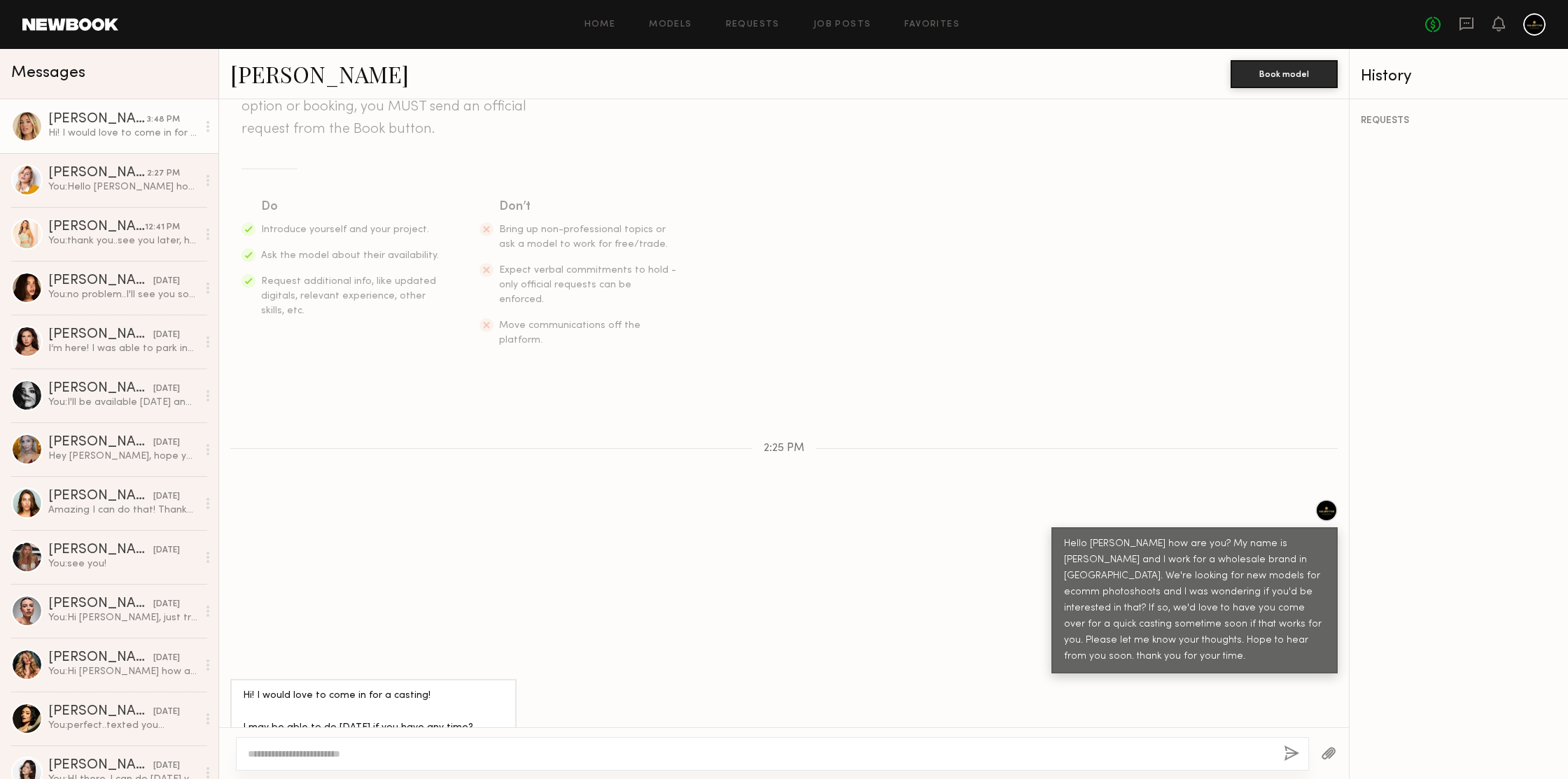
click at [480, 743] on div at bounding box center [772, 754] width 1073 height 34
click at [442, 749] on textarea at bounding box center [760, 754] width 1025 height 14
type textarea "**********"
click at [1283, 752] on div "**********" at bounding box center [772, 754] width 1073 height 34
click at [1294, 754] on button "button" at bounding box center [1292, 754] width 16 height 18
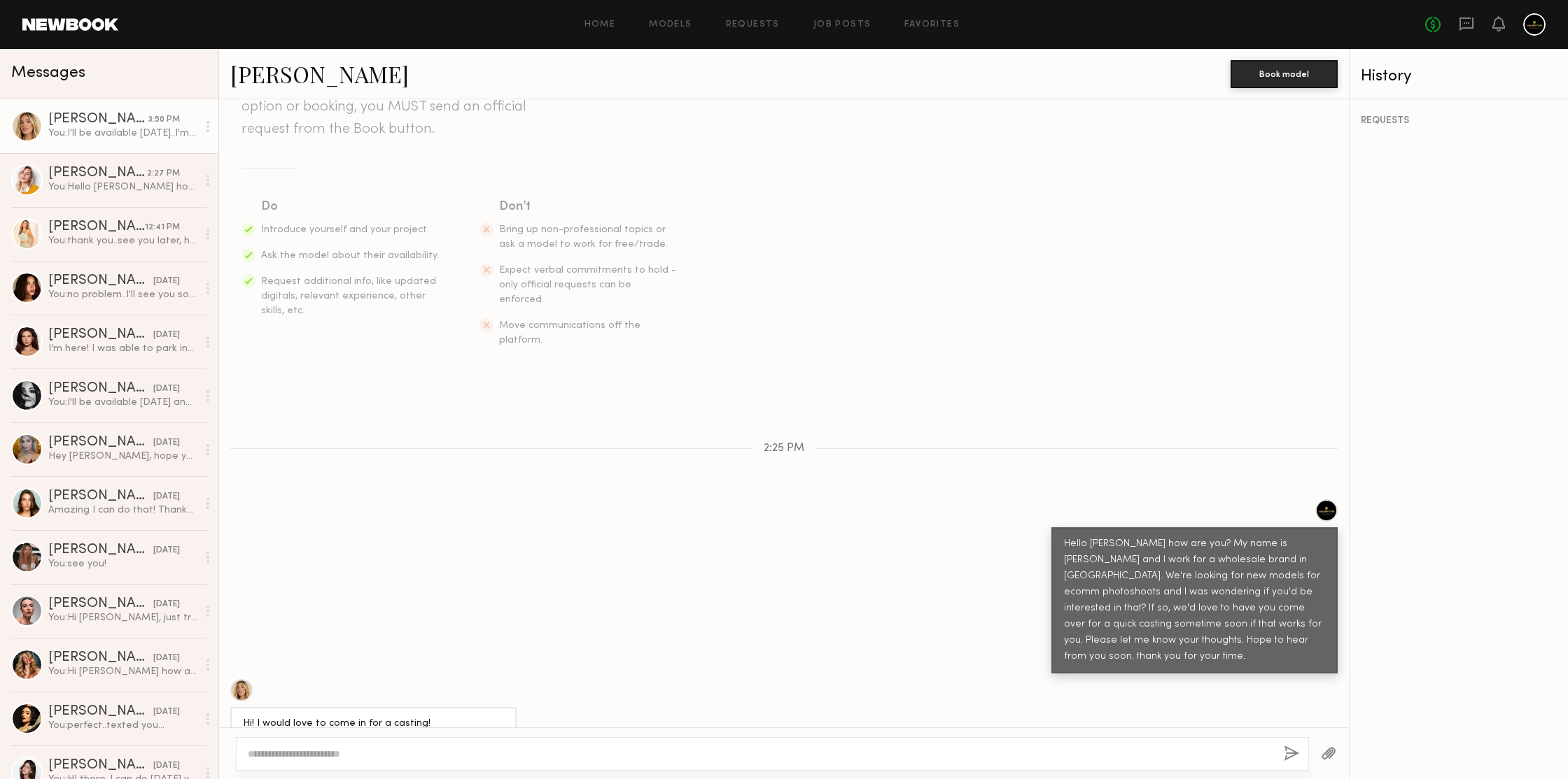
scroll to position [333, 0]
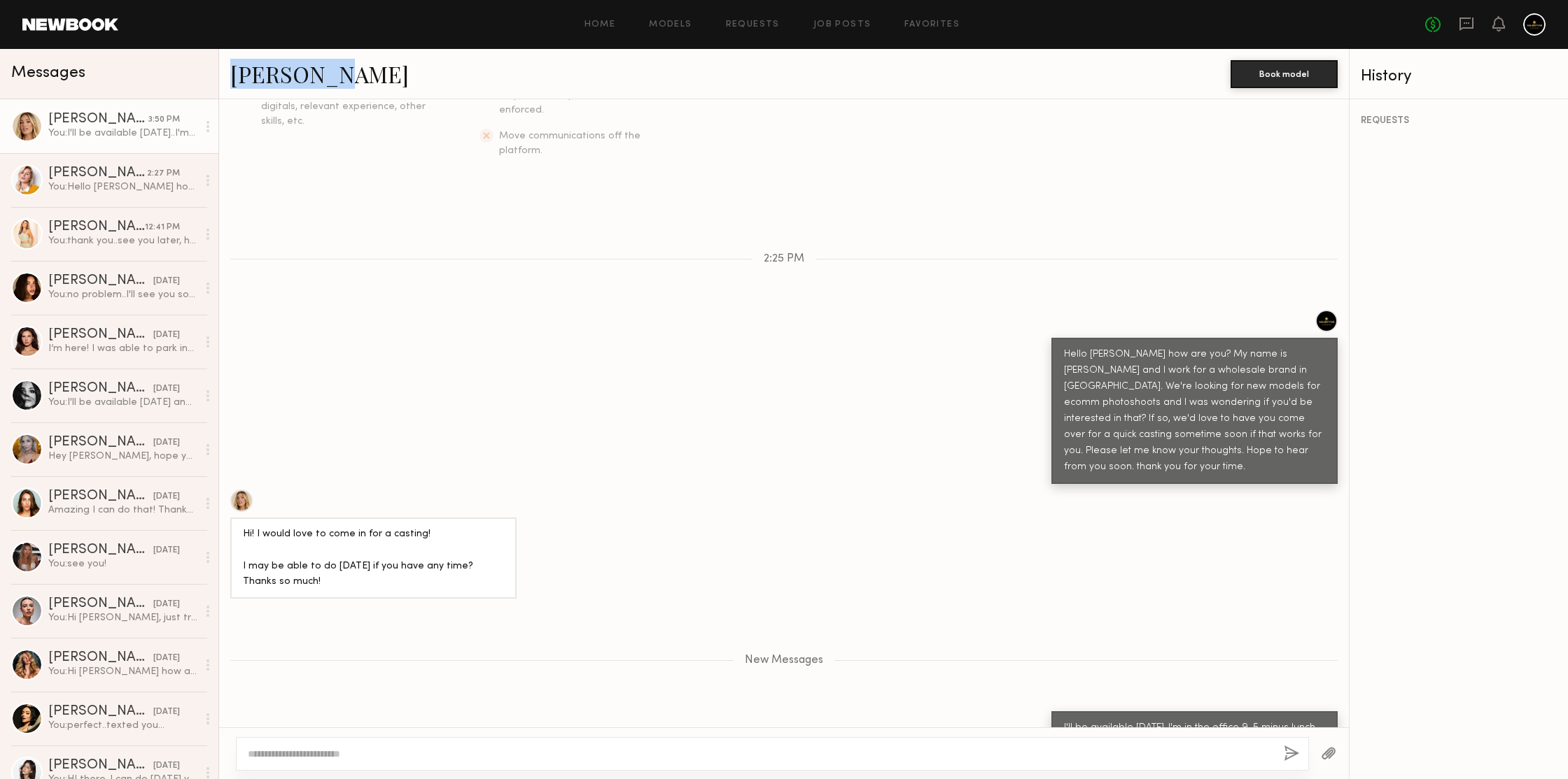
click at [518, 82] on div "Hailey M." at bounding box center [730, 73] width 1000 height 30
click at [568, 69] on div "Hailey M." at bounding box center [730, 73] width 1000 height 30
click at [97, 233] on div "Serena M." at bounding box center [96, 228] width 97 height 14
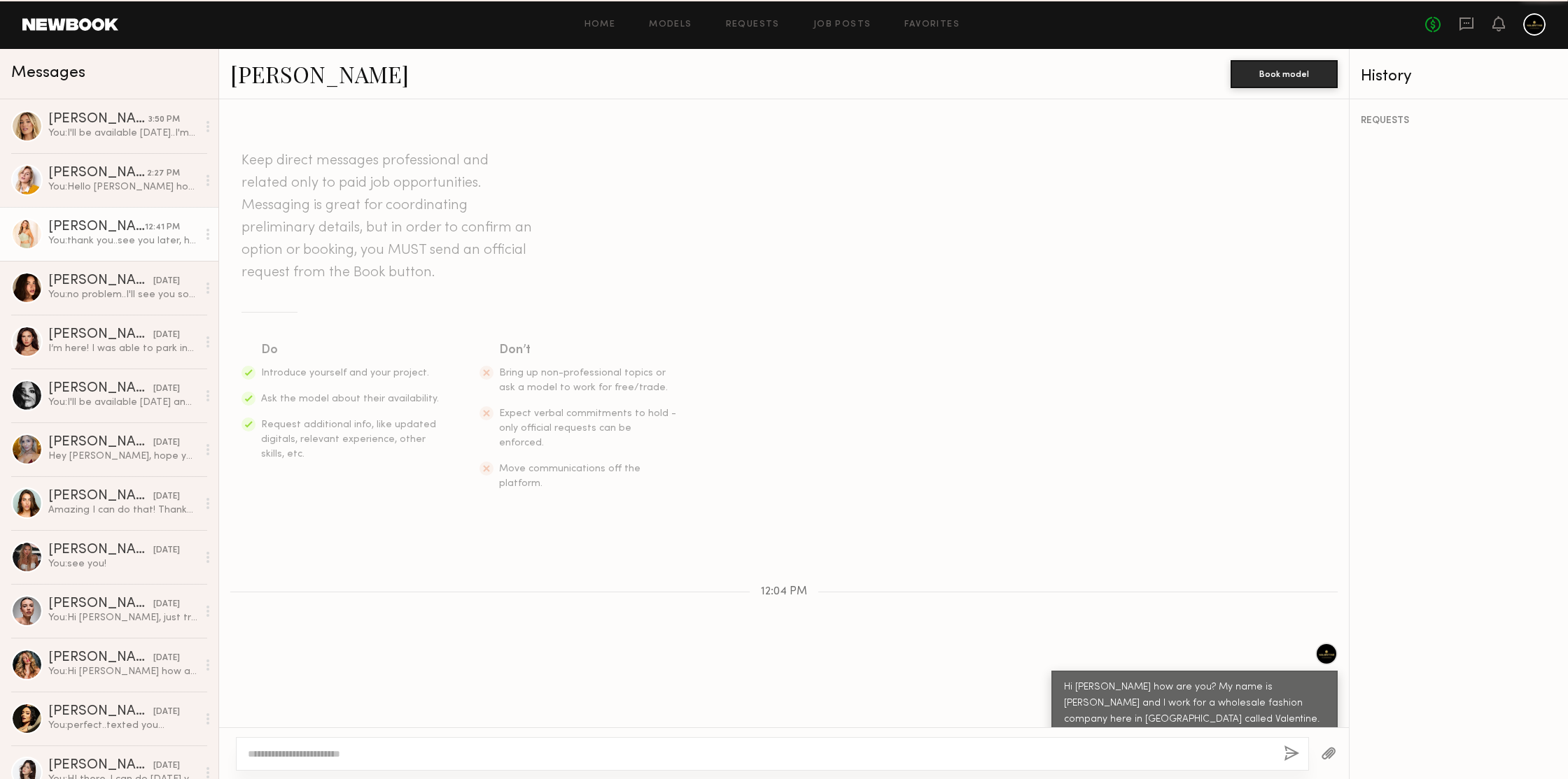
scroll to position [1089, 0]
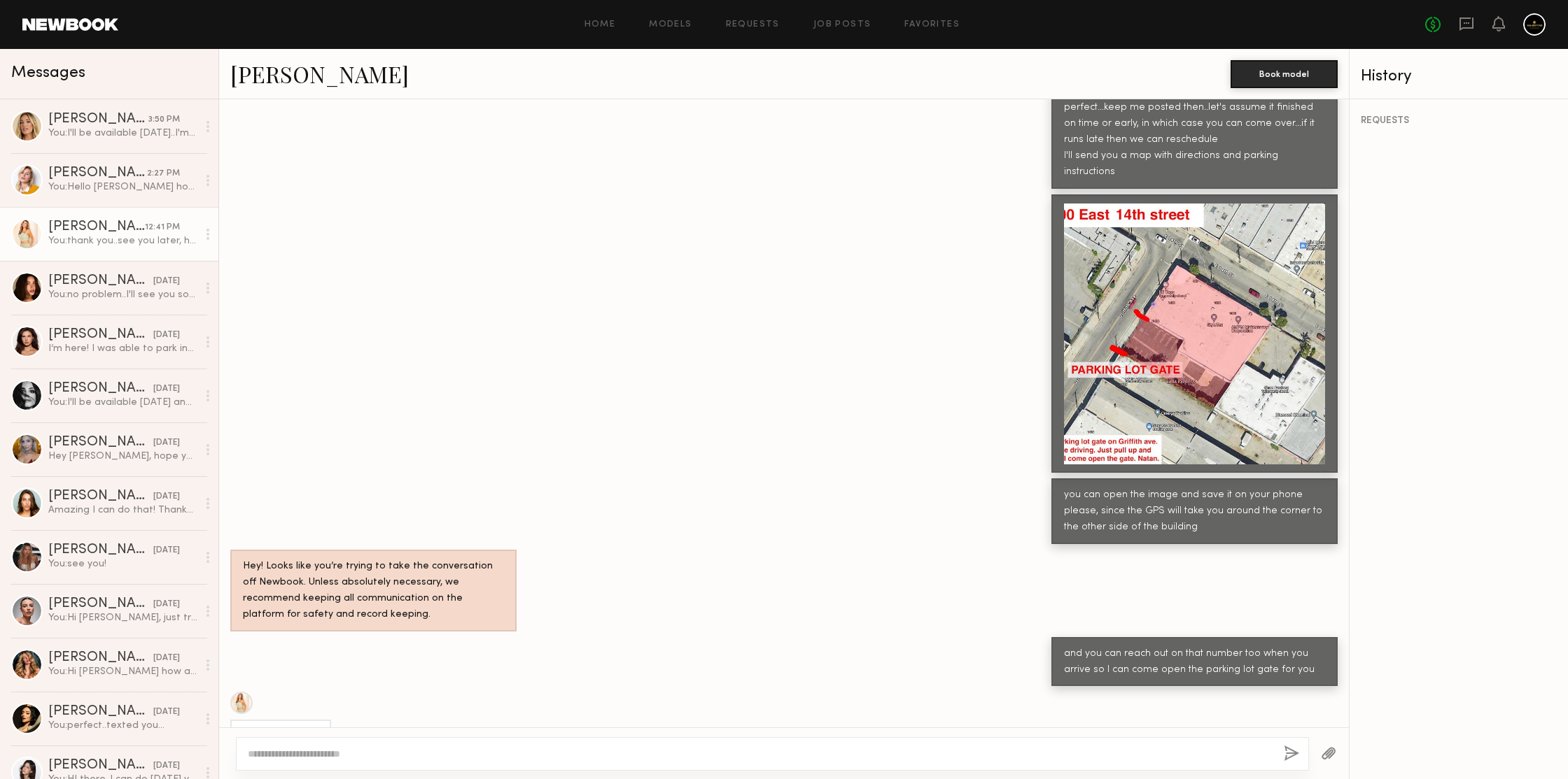
click at [803, 89] on div "Serena M. Book model" at bounding box center [784, 73] width 1129 height 50
click at [624, 748] on textarea at bounding box center [760, 754] width 1025 height 14
type textarea "**********"
click at [1293, 752] on button "button" at bounding box center [1292, 754] width 16 height 18
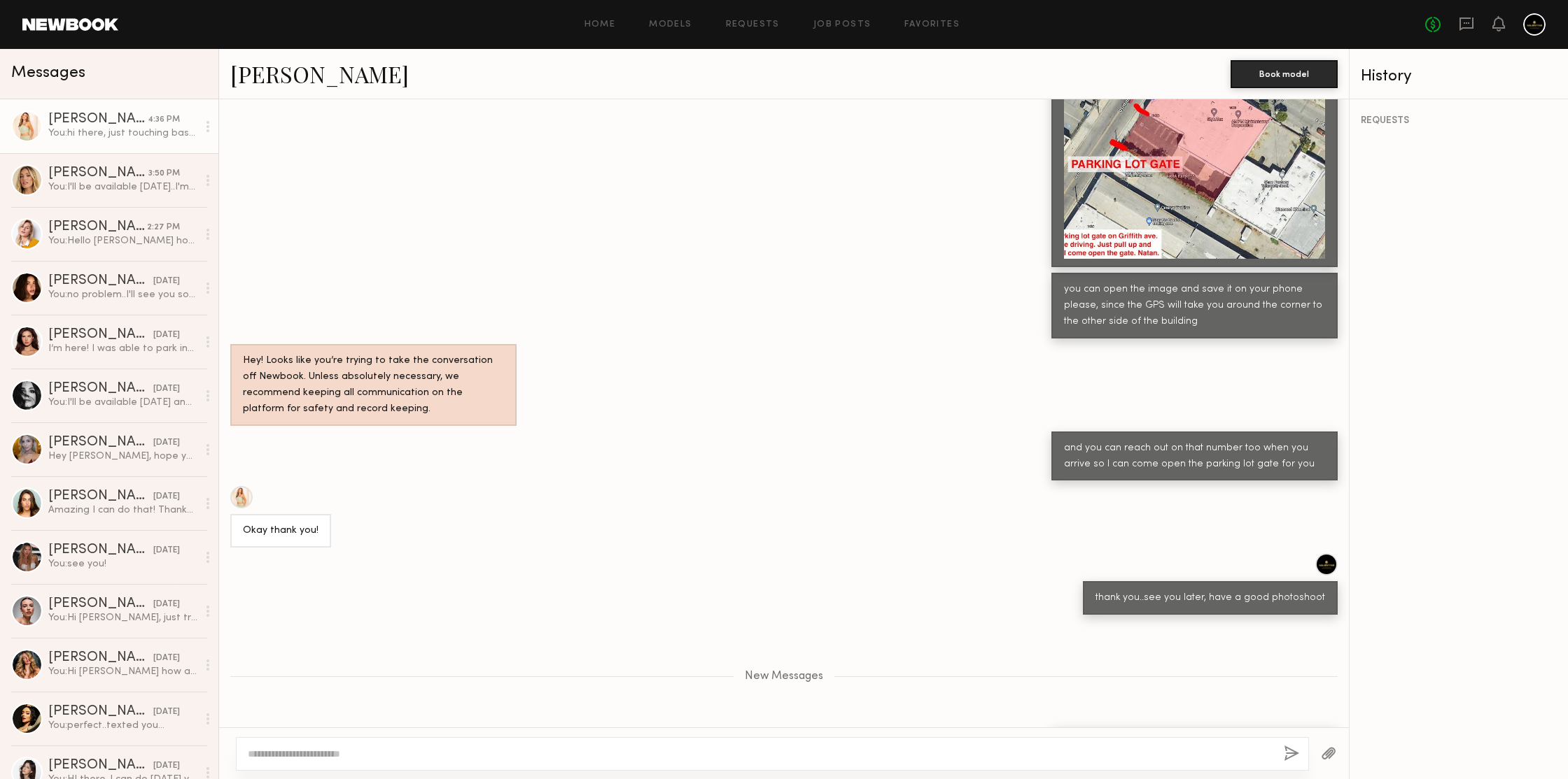
click at [1418, 308] on div "REQUESTS" at bounding box center [1459, 439] width 219 height 680
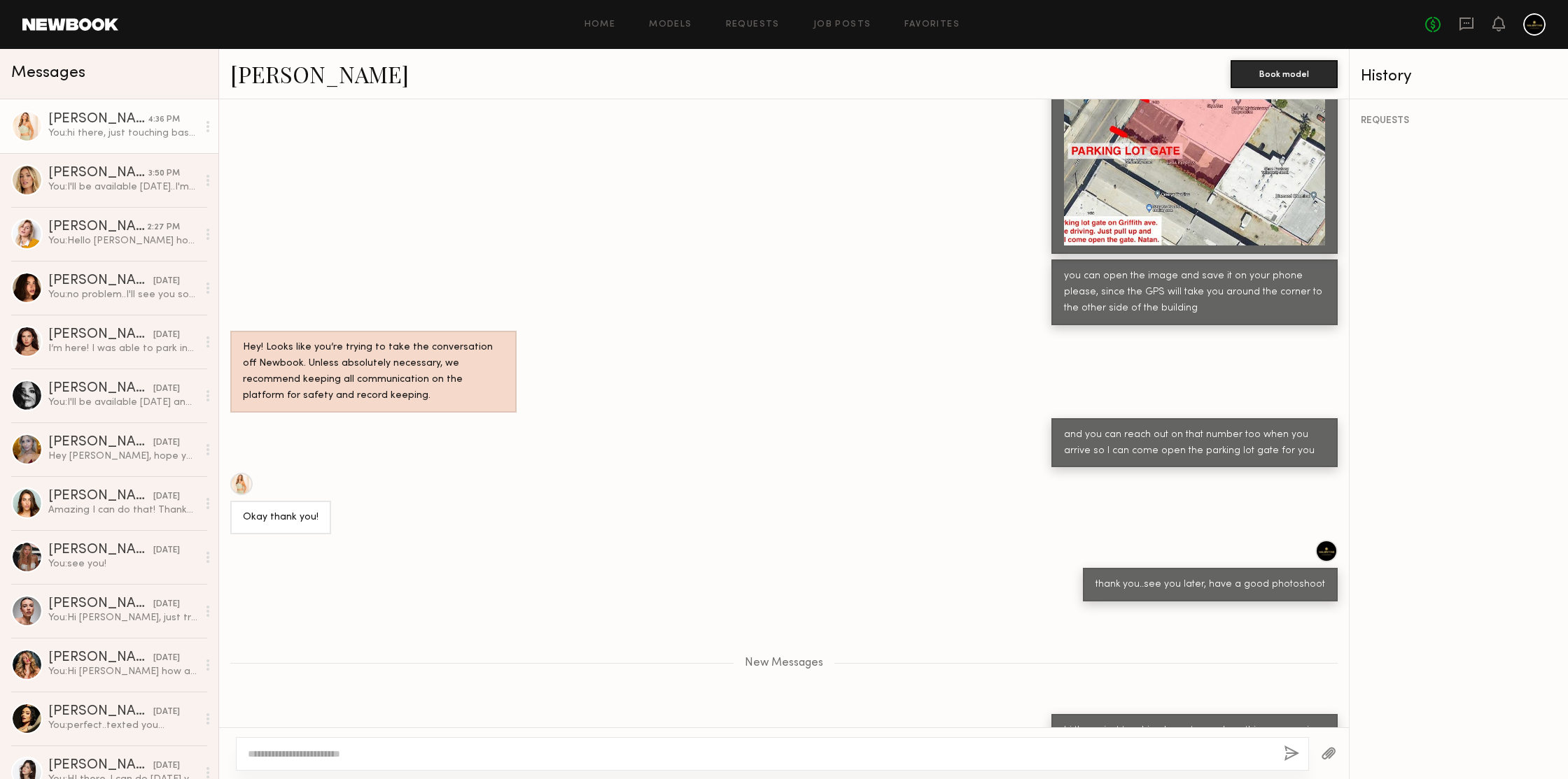
scroll to position [1334, 0]
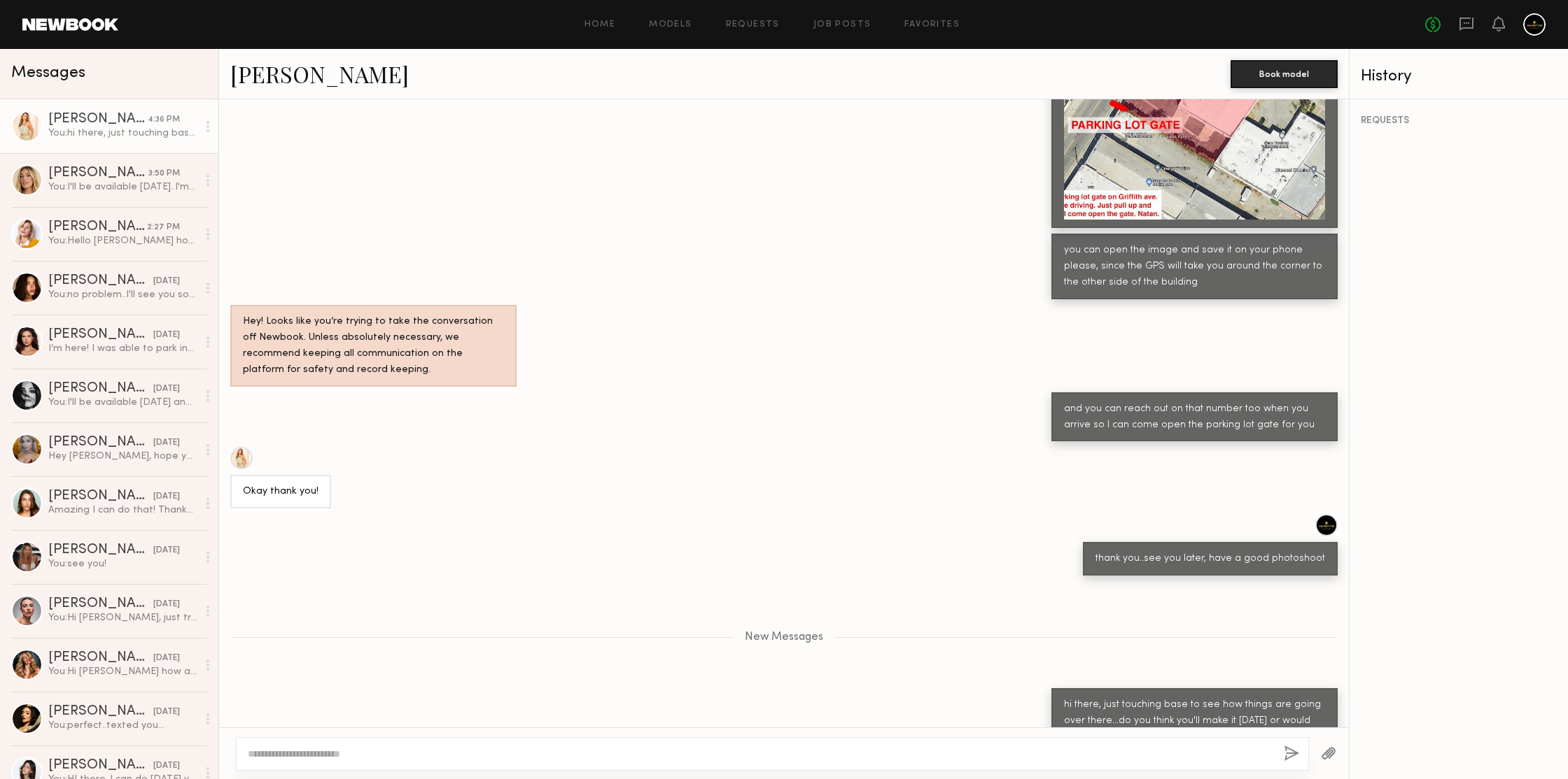
click at [393, 759] on textarea at bounding box center [760, 754] width 1025 height 14
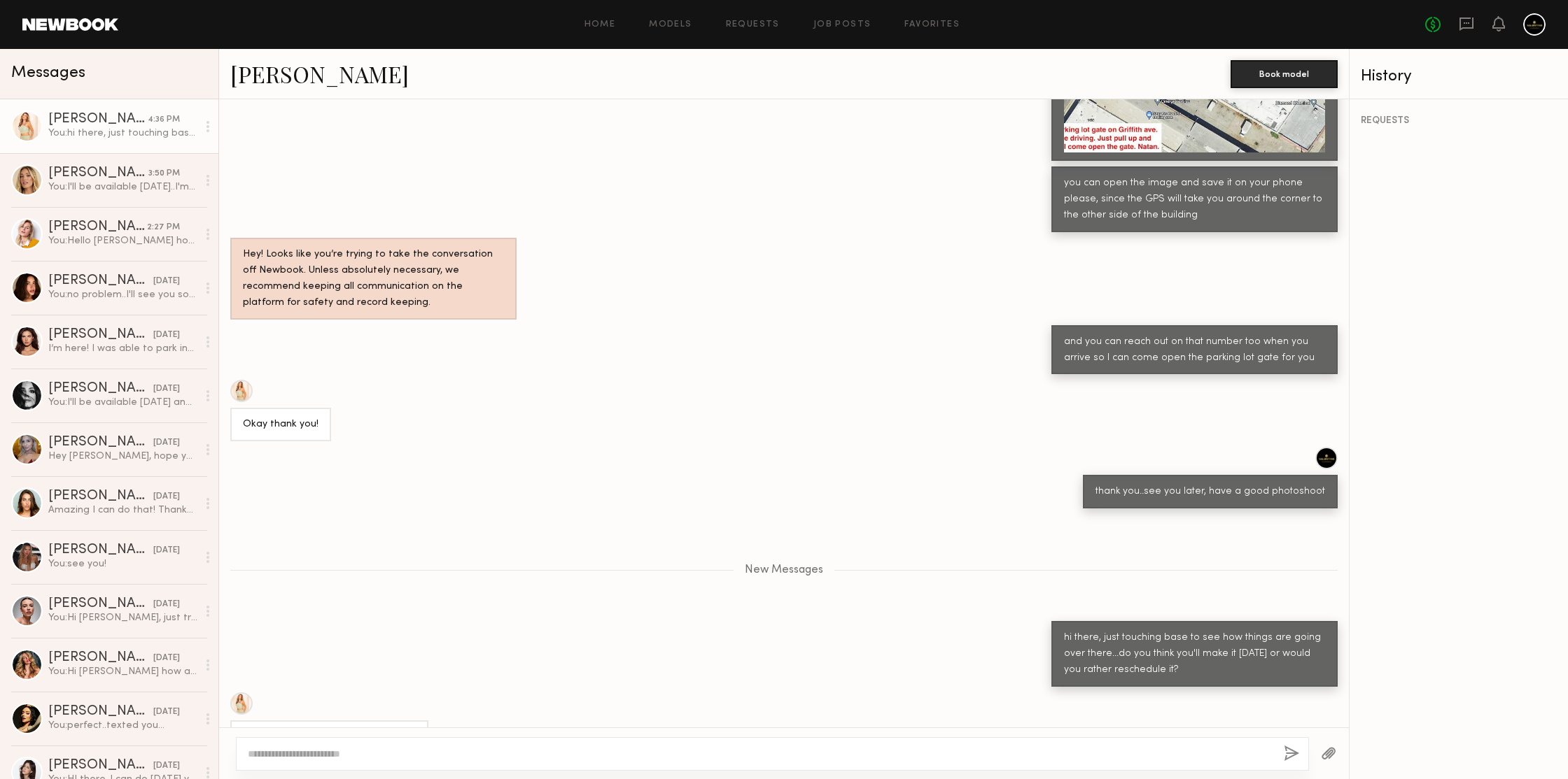
click at [395, 750] on textarea at bounding box center [760, 754] width 1025 height 14
type textarea "**********"
click at [1287, 749] on button "button" at bounding box center [1292, 754] width 16 height 18
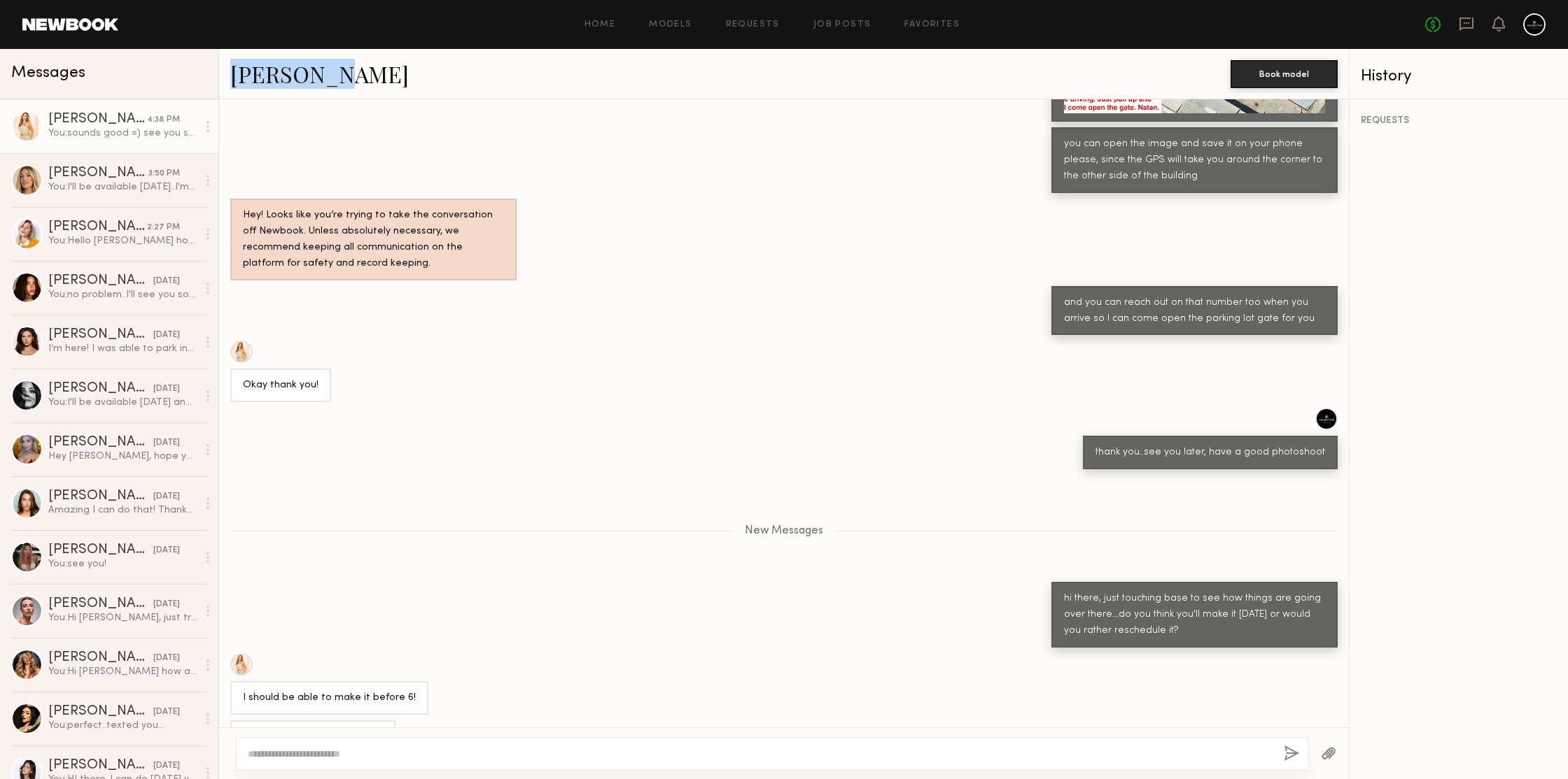
click at [576, 67] on div "Serena M." at bounding box center [730, 73] width 1000 height 30
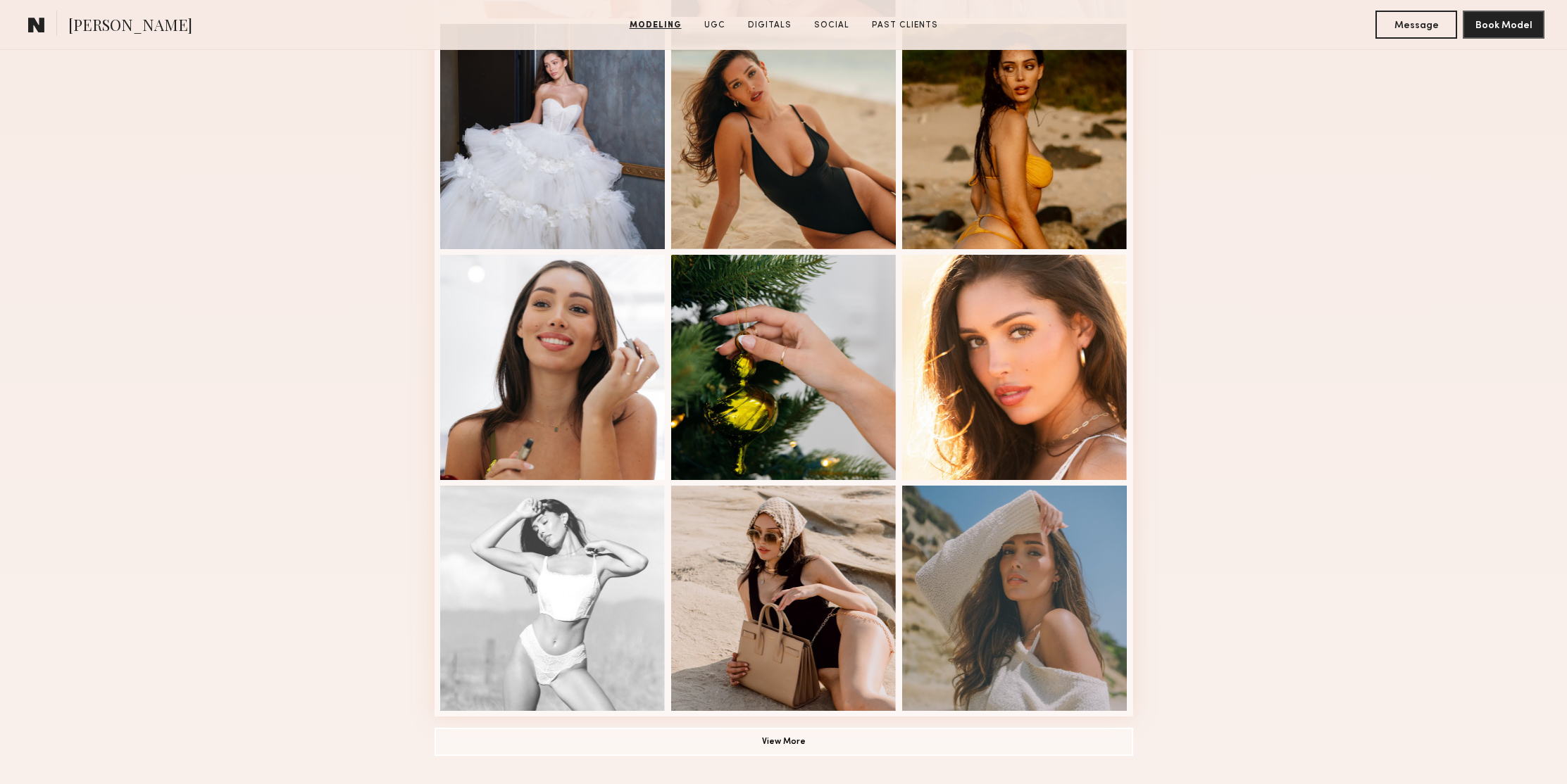
scroll to position [1003, 0]
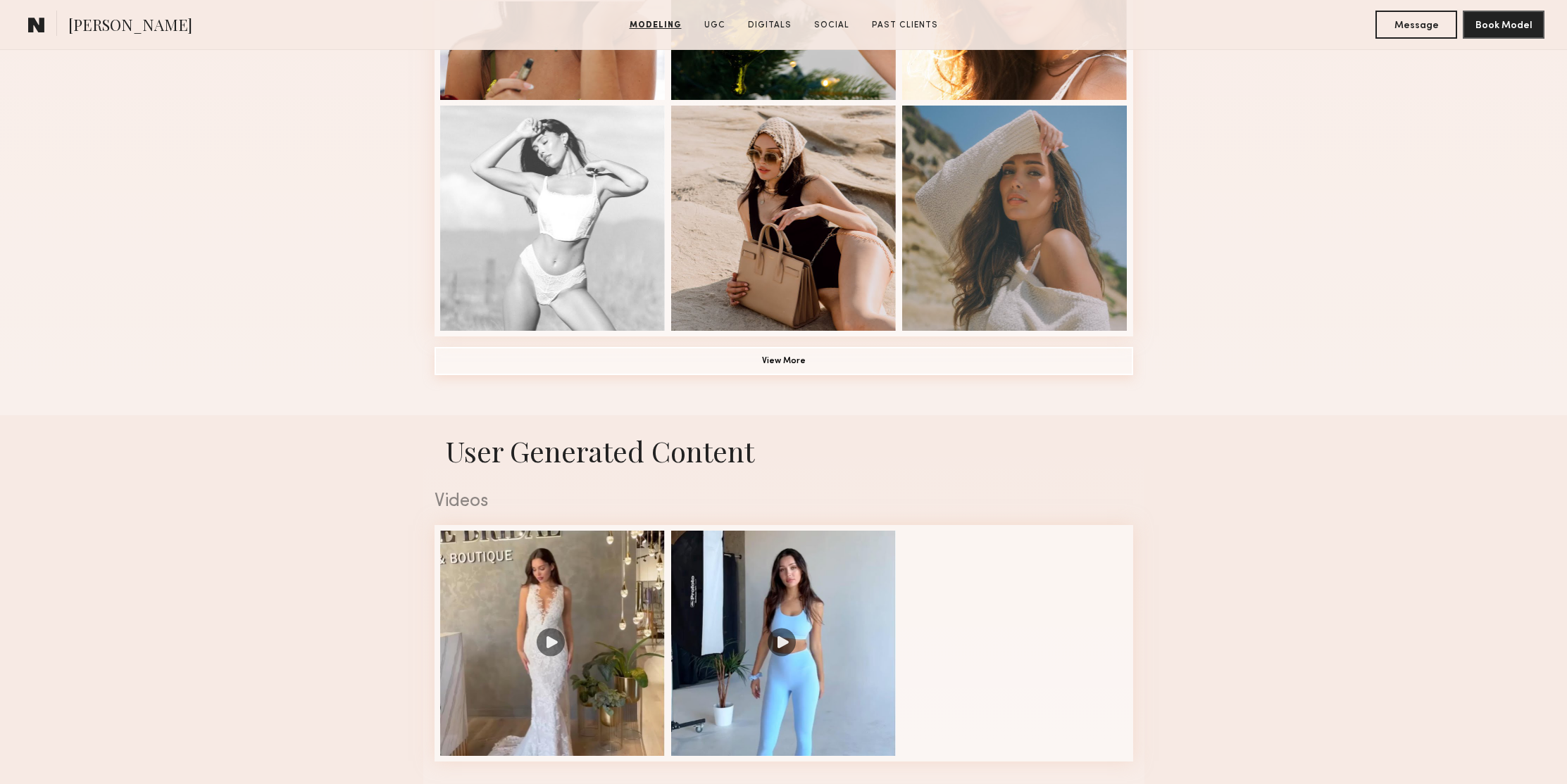
click at [808, 362] on button "View More" at bounding box center [784, 361] width 698 height 28
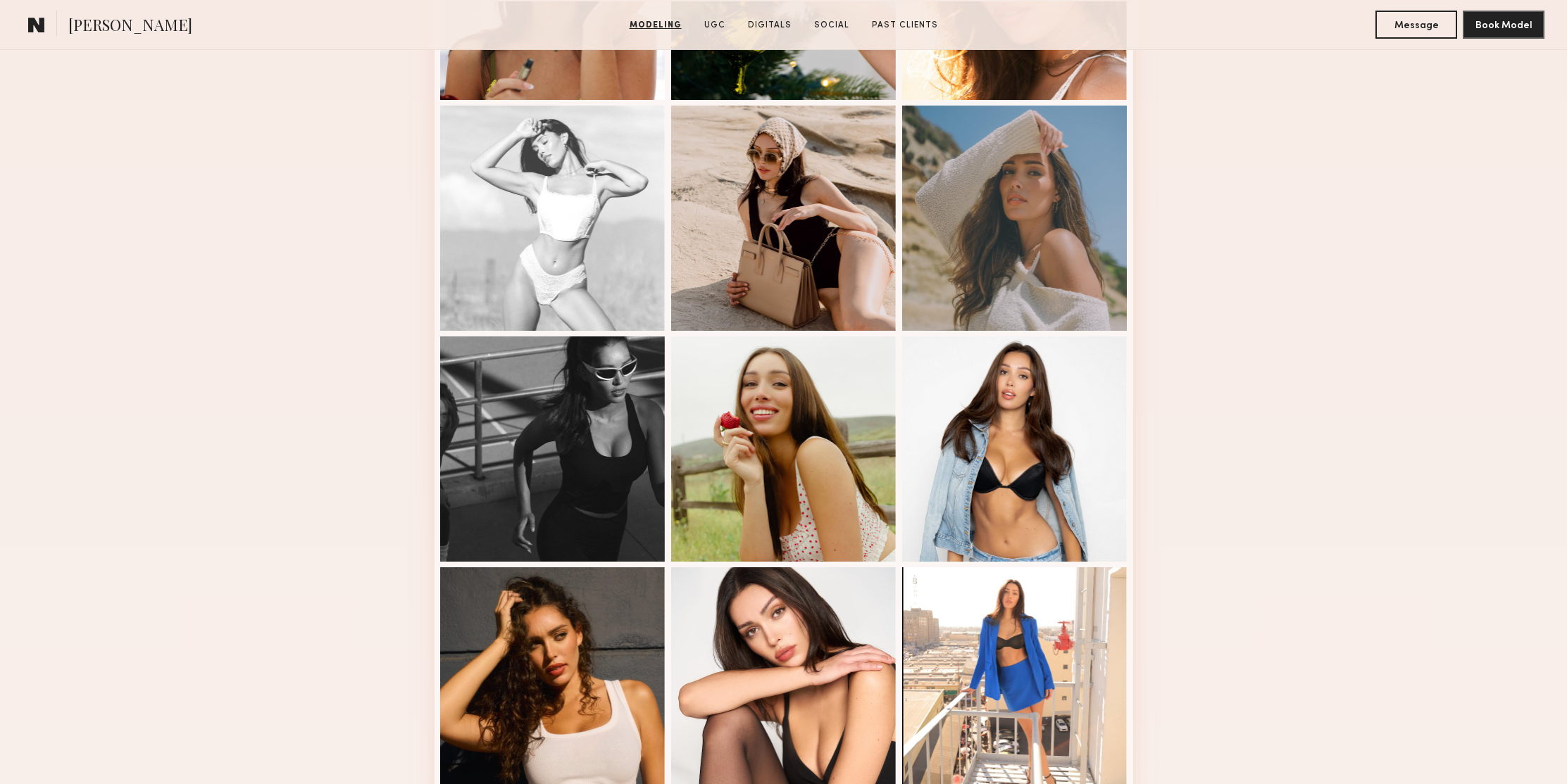
click at [1261, 331] on div "Modeling Portfolio" at bounding box center [784, 309] width 1567 height 1980
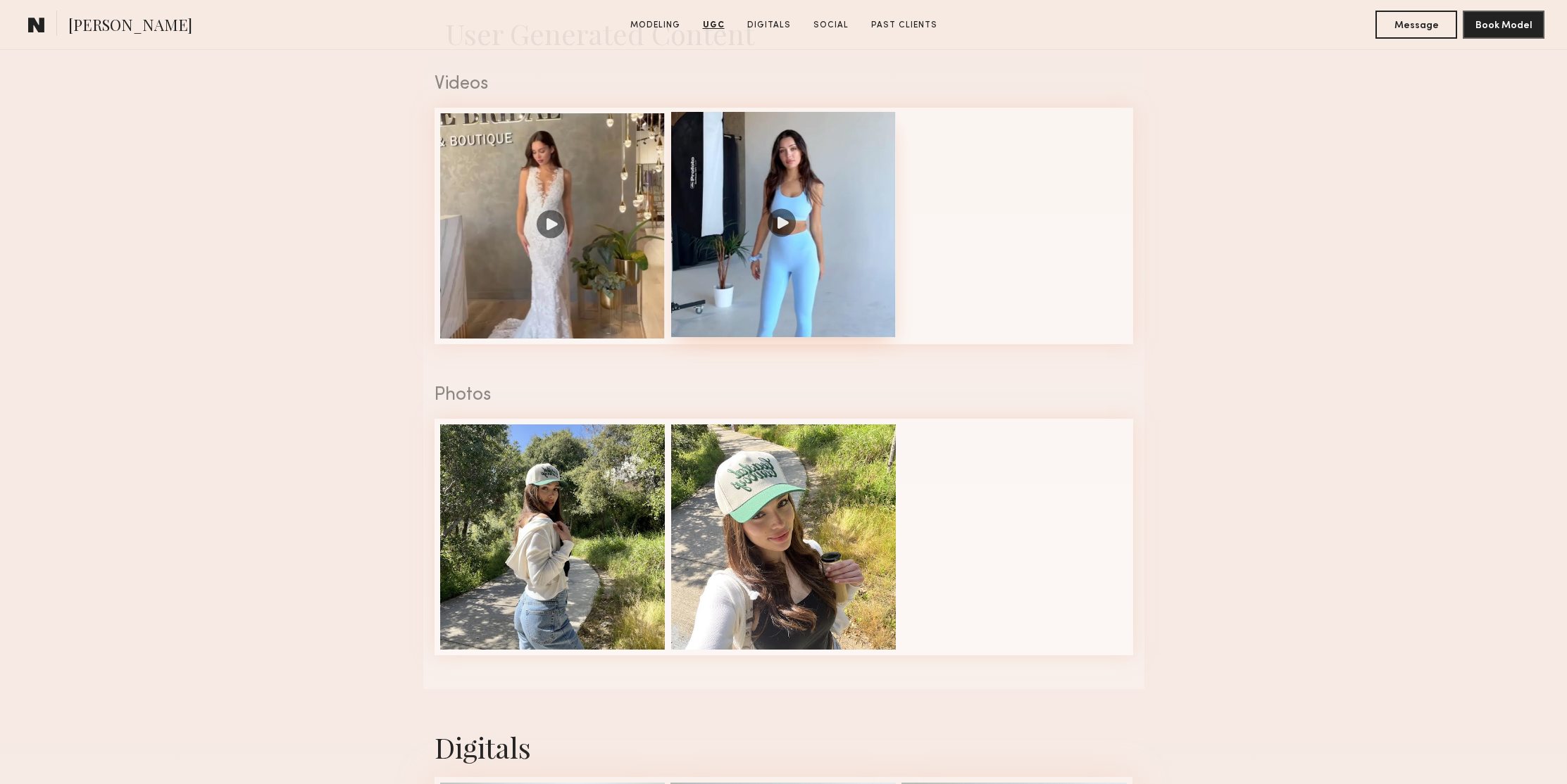
scroll to position [2595, 0]
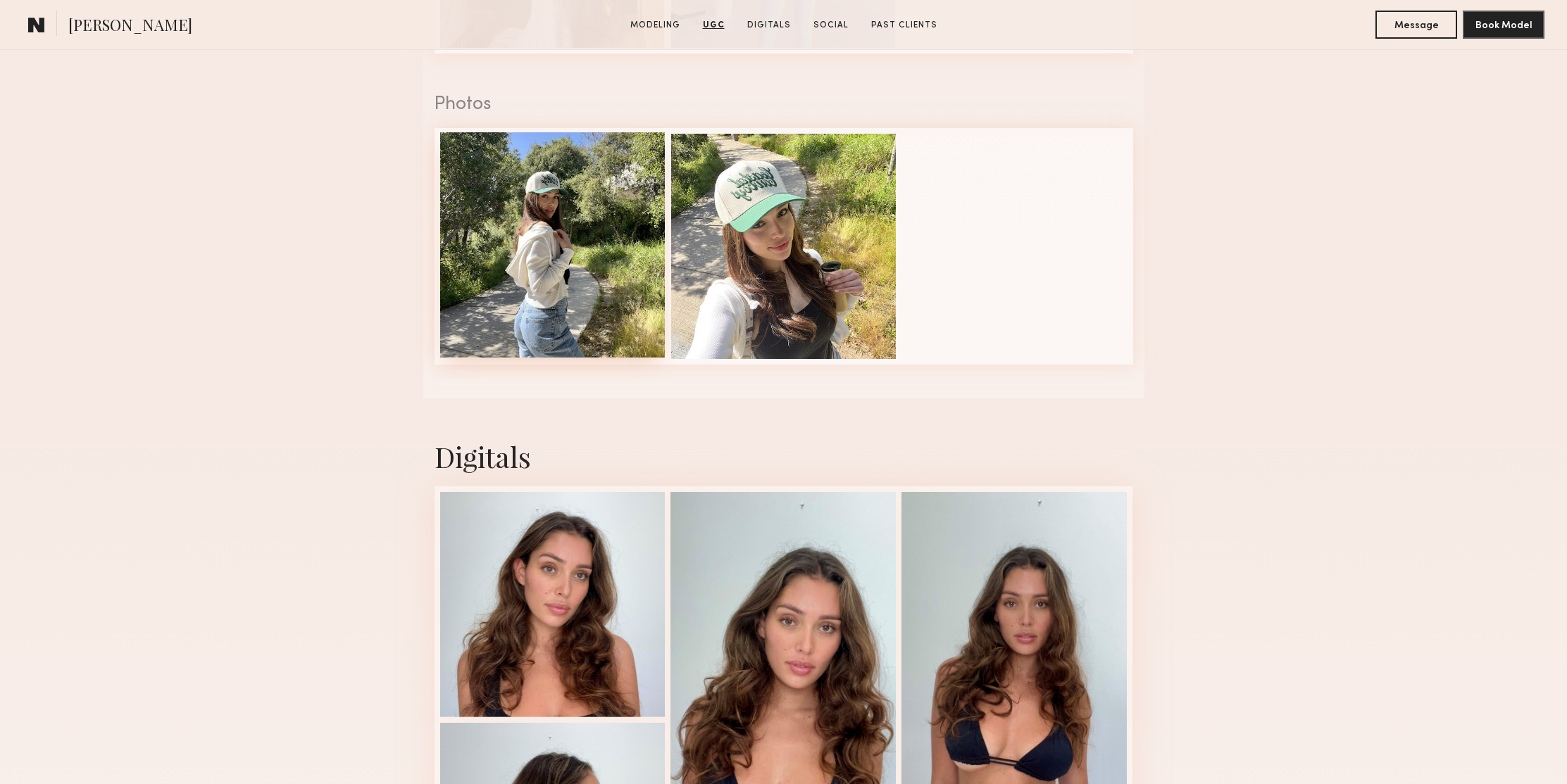
click at [567, 176] on div at bounding box center [553, 245] width 226 height 226
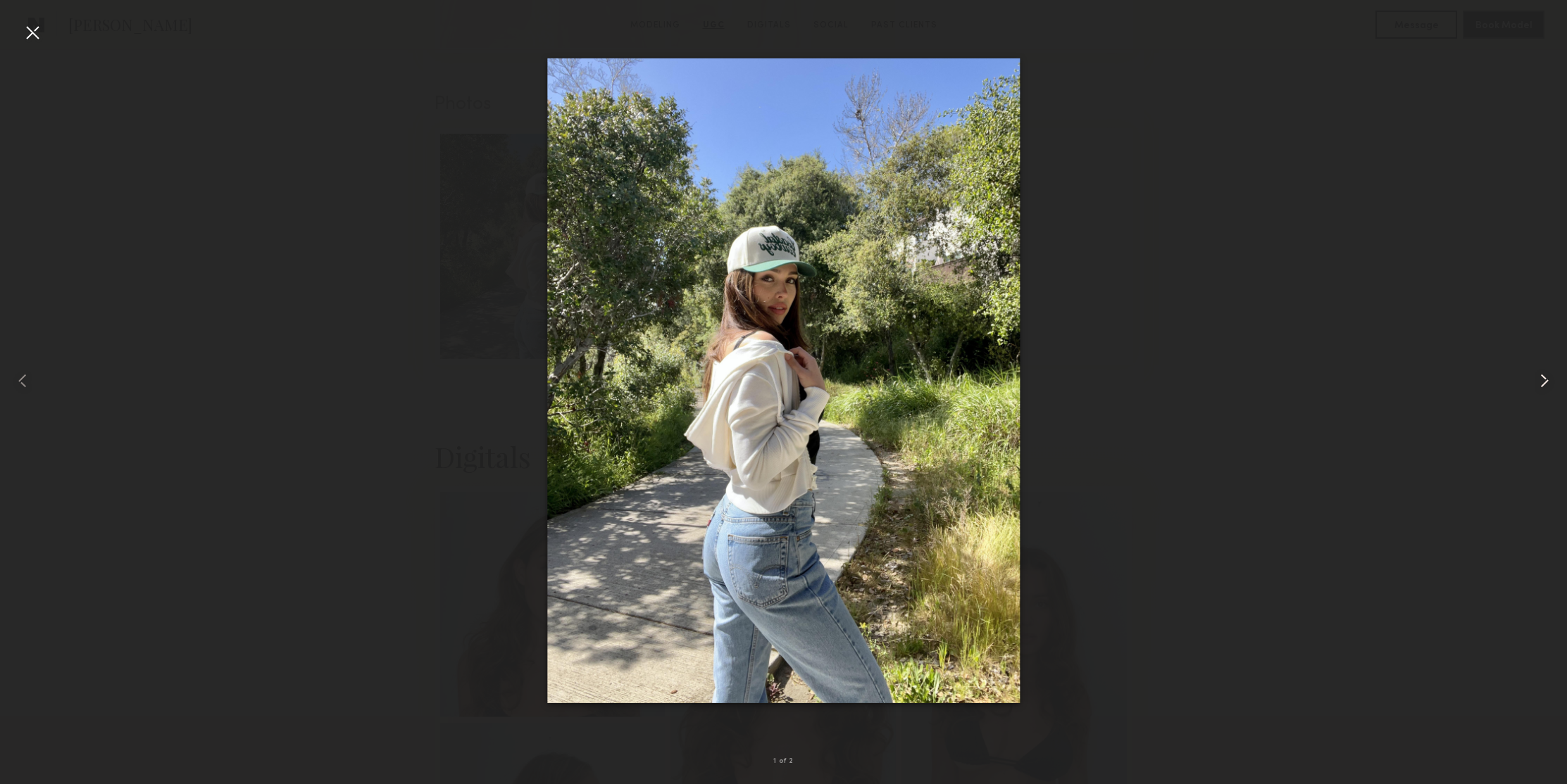
click at [1547, 380] on common-icon at bounding box center [1544, 381] width 23 height 23
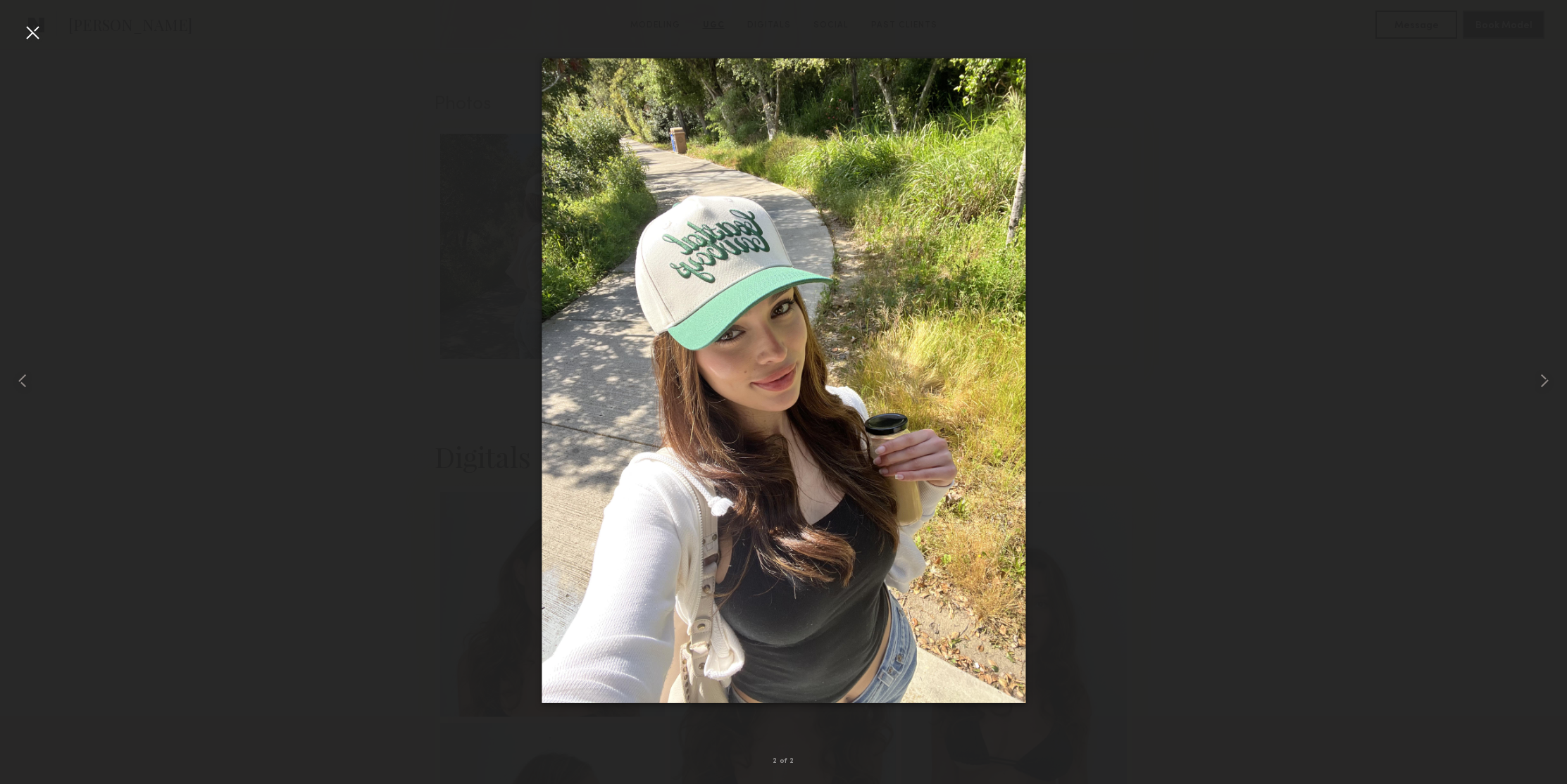
click at [41, 31] on div at bounding box center [33, 33] width 23 height 23
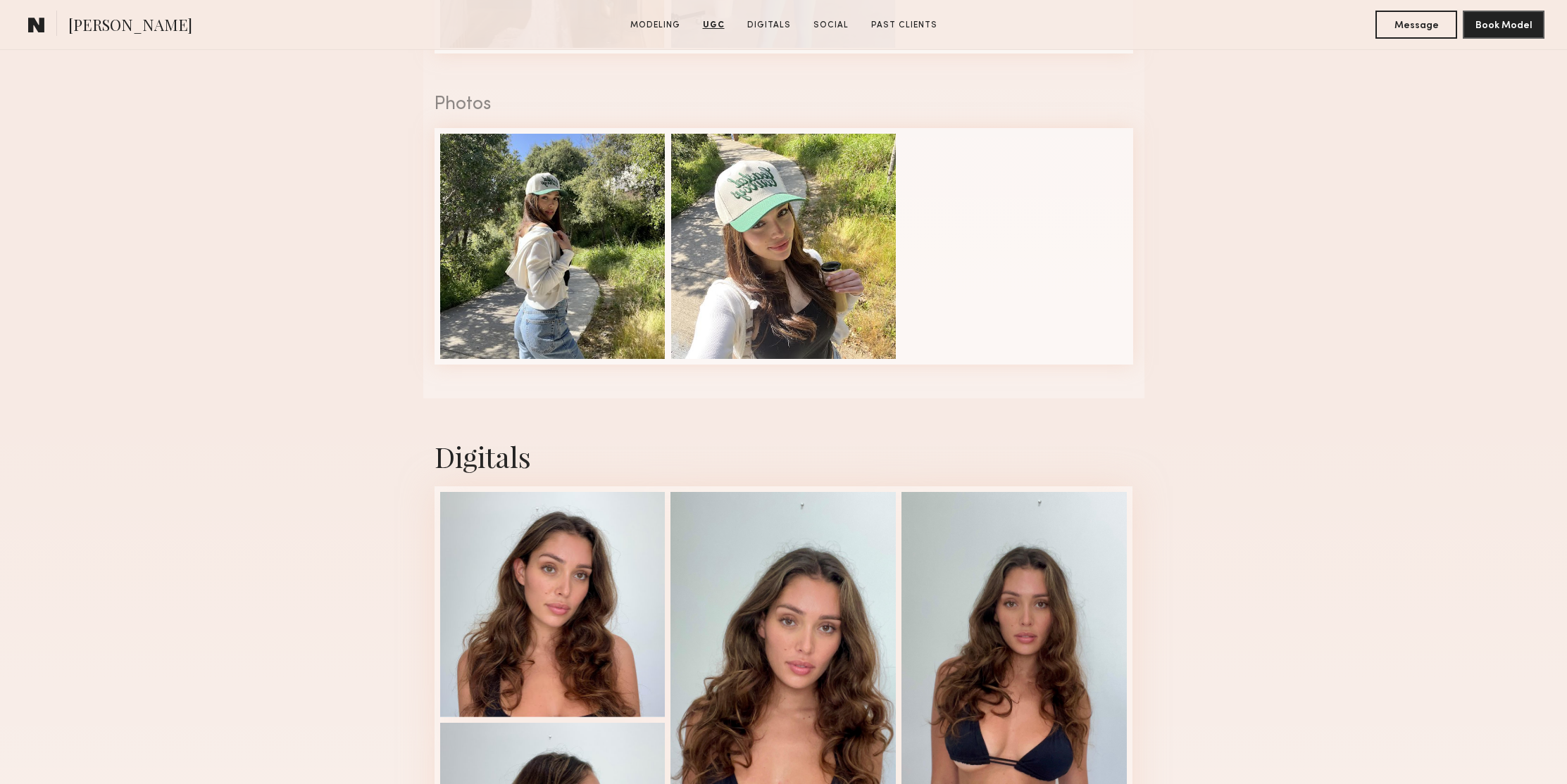
click at [1262, 361] on nb-model-profile-ugc-container "User Generated Content Videos 1 of 2 Photos 2 of 2" at bounding box center [784, 53] width 1567 height 691
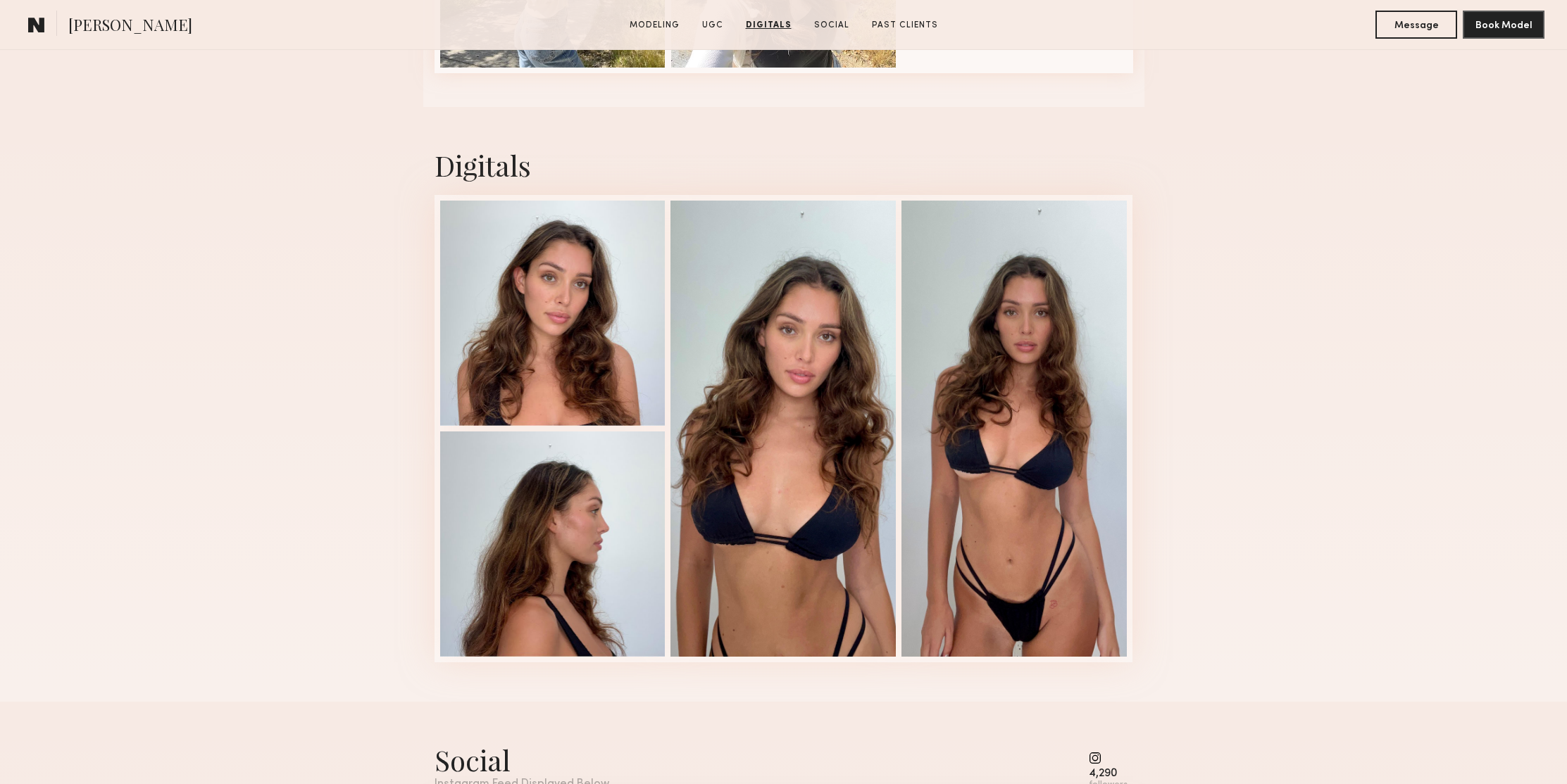
scroll to position [3314, 0]
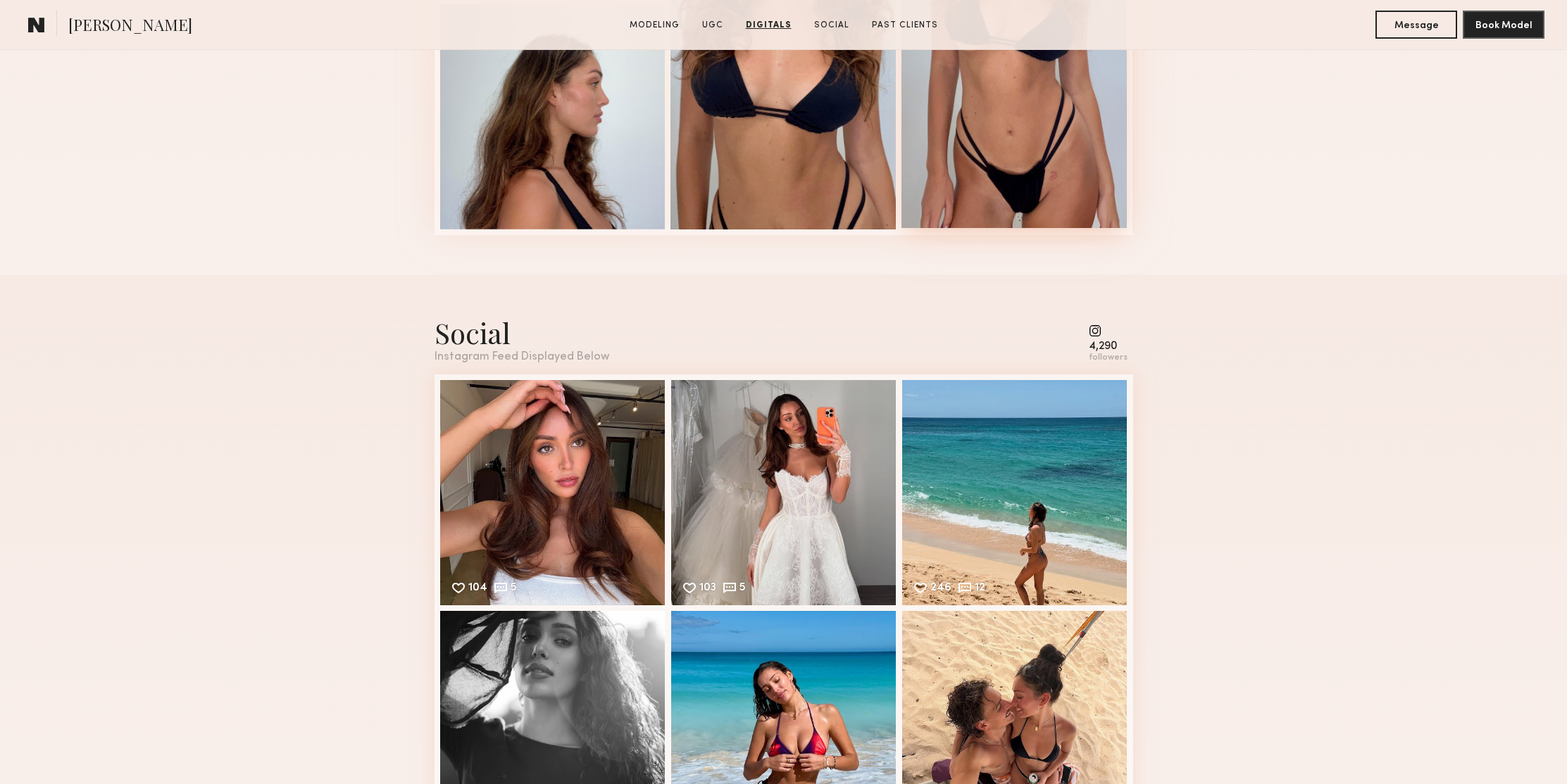
click at [1028, 211] on div at bounding box center [1014, 0] width 226 height 456
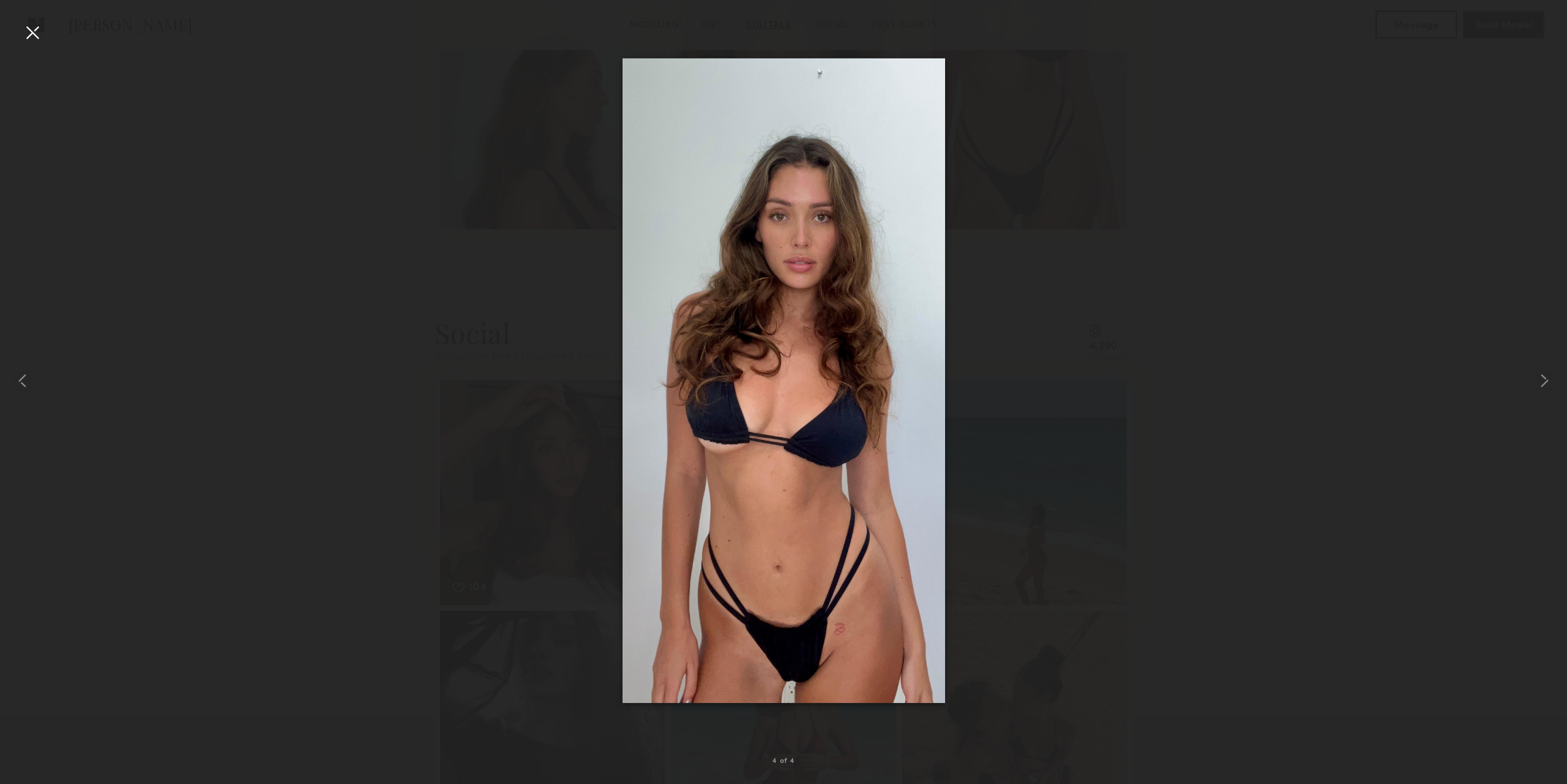
click at [32, 26] on div at bounding box center [33, 33] width 23 height 23
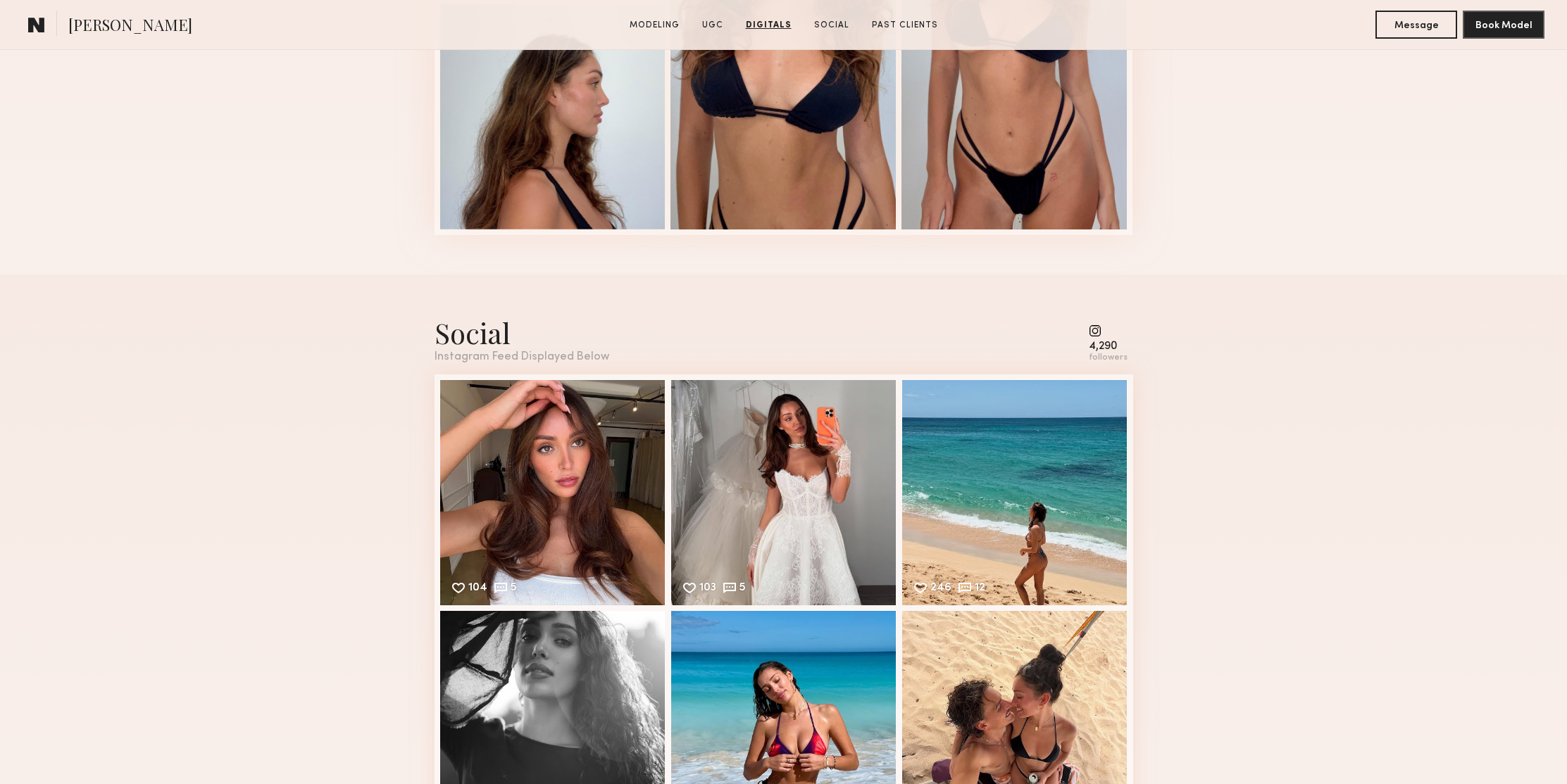
click at [1233, 294] on div "Social Instagram Feed Displayed Below 4,290 followers 104 5 Likes & comments di…" at bounding box center [784, 597] width 1567 height 646
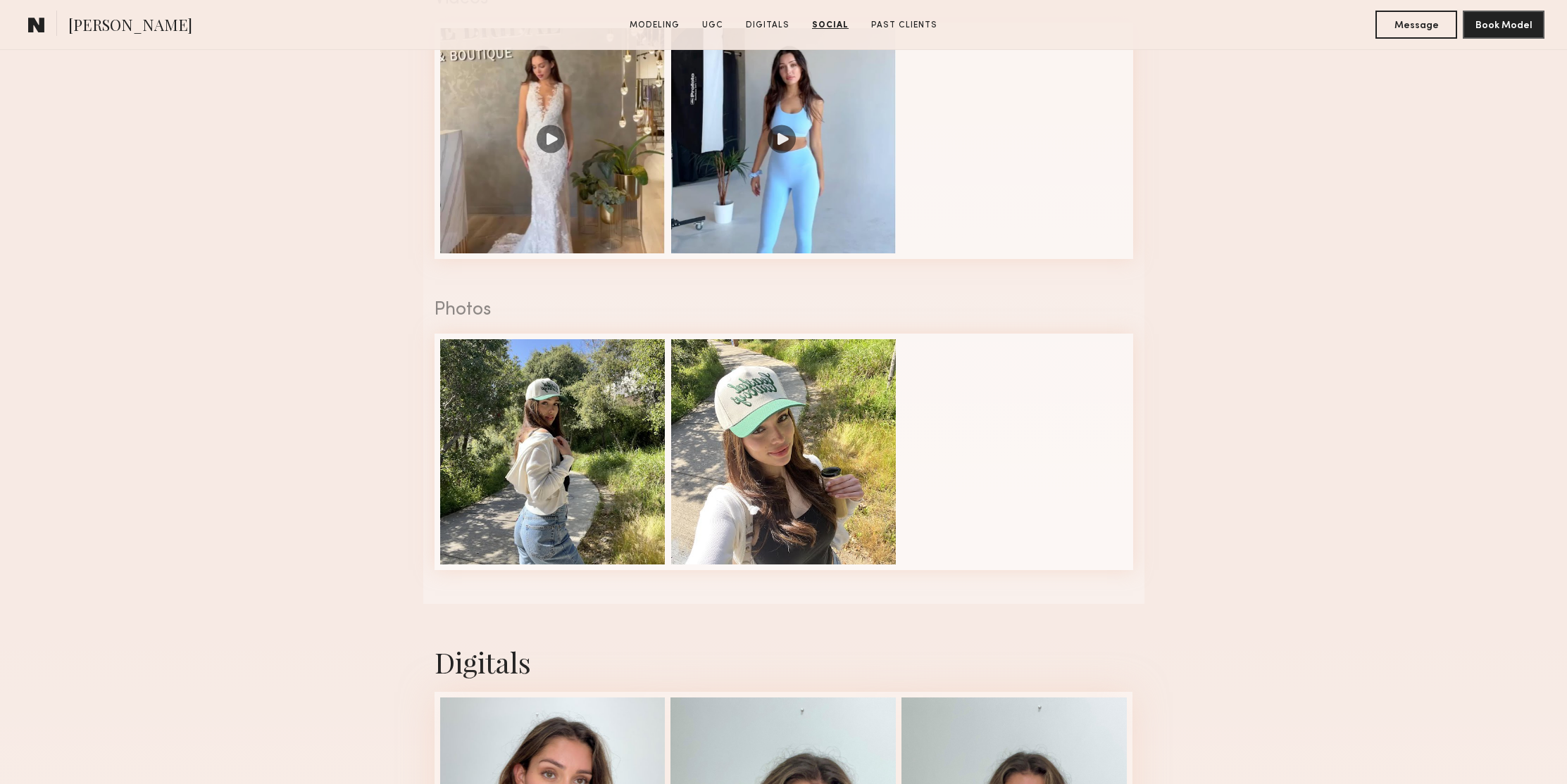
scroll to position [0, 0]
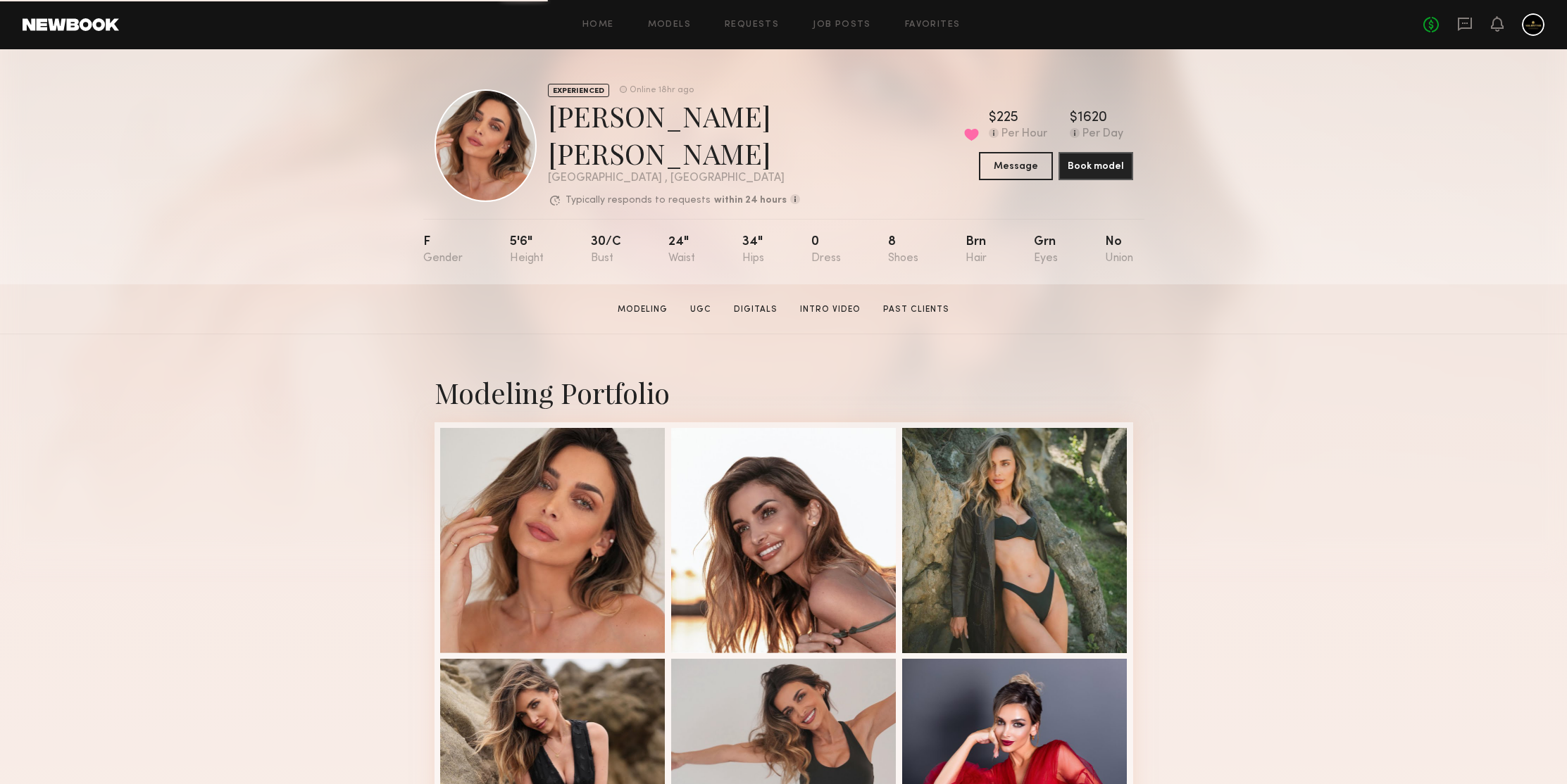
scroll to position [9, 0]
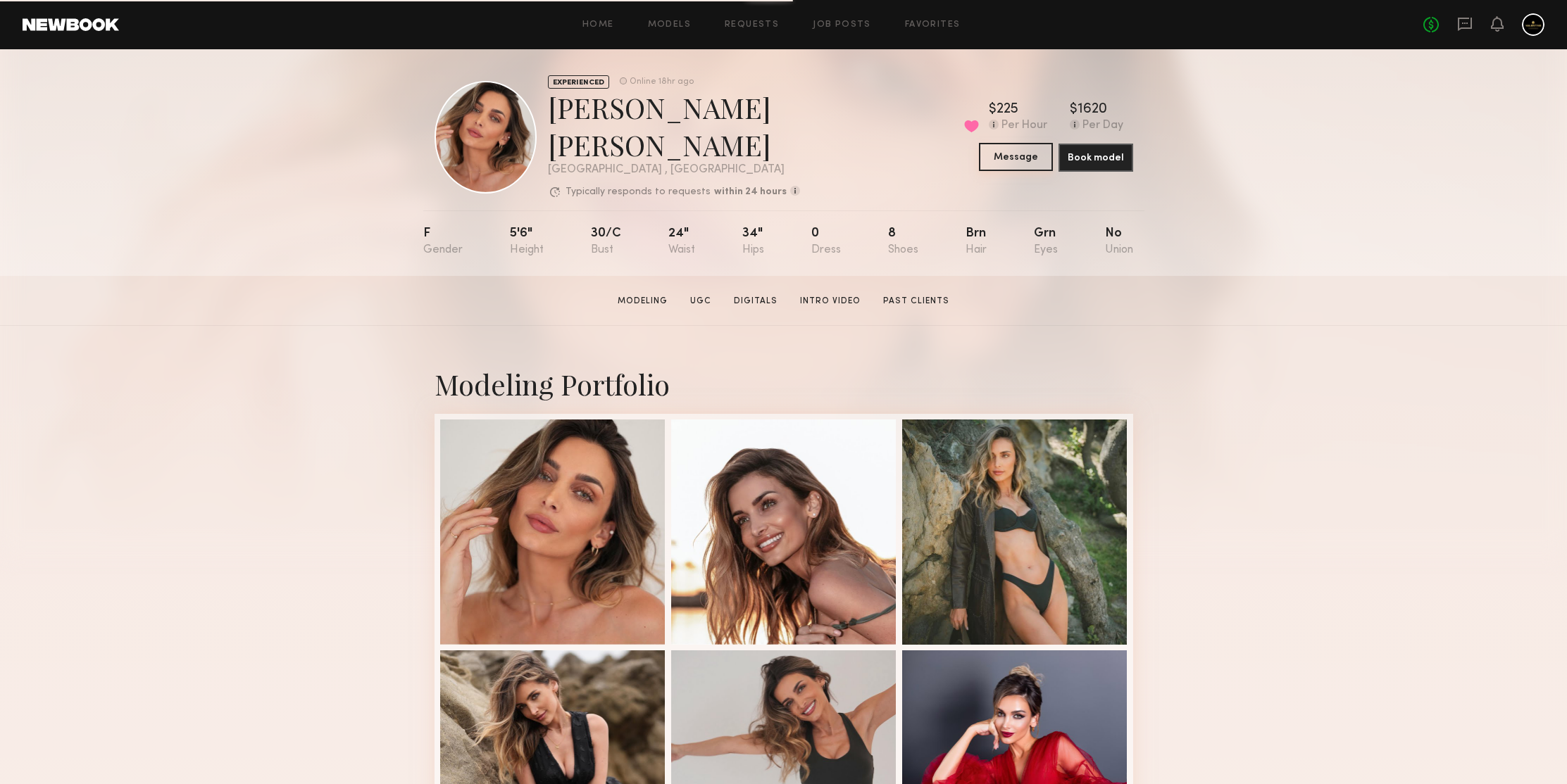
click at [1023, 153] on button "Message" at bounding box center [1016, 157] width 74 height 28
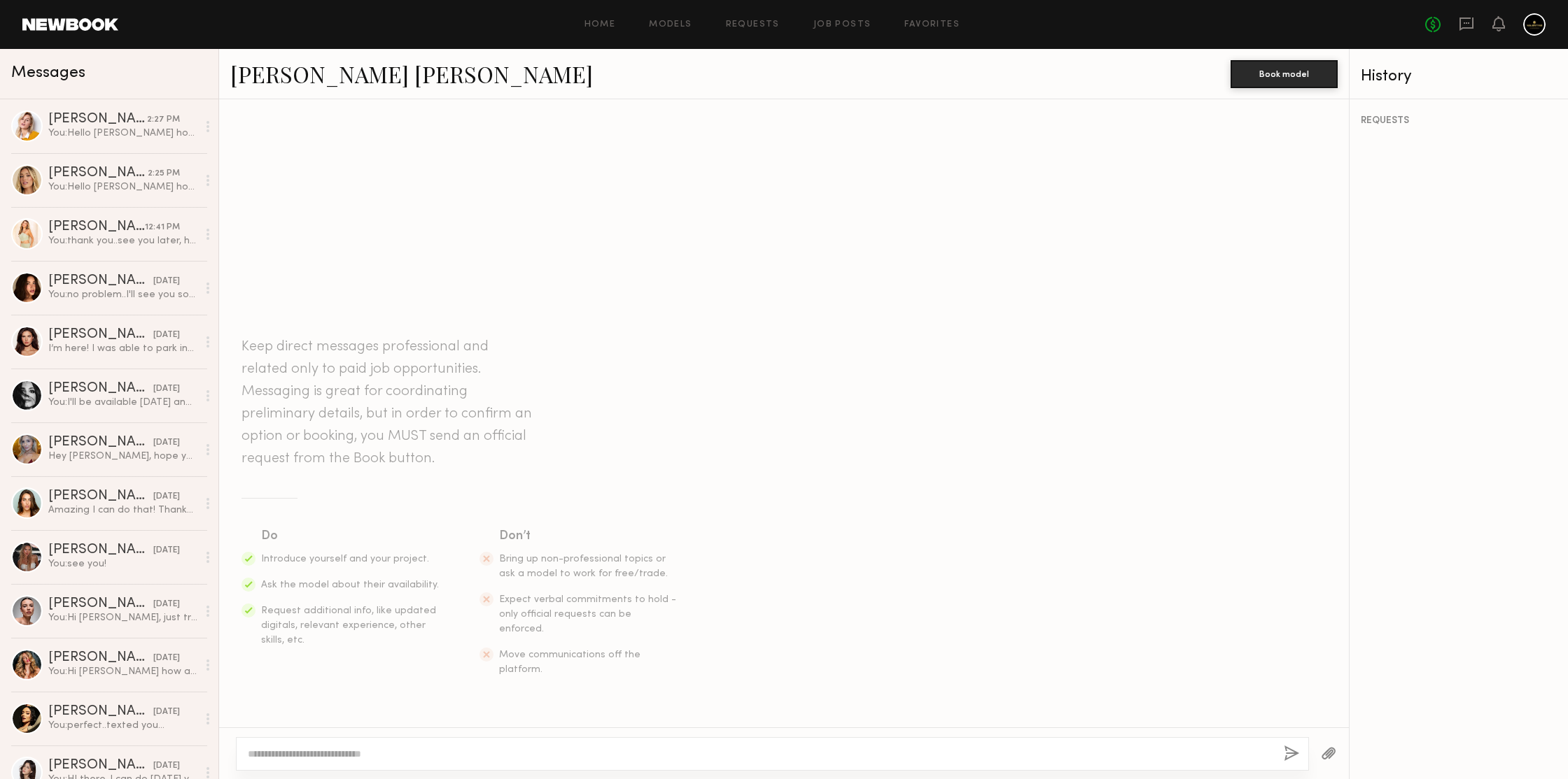
click at [314, 70] on link "[PERSON_NAME] [PERSON_NAME]" at bounding box center [411, 73] width 363 height 30
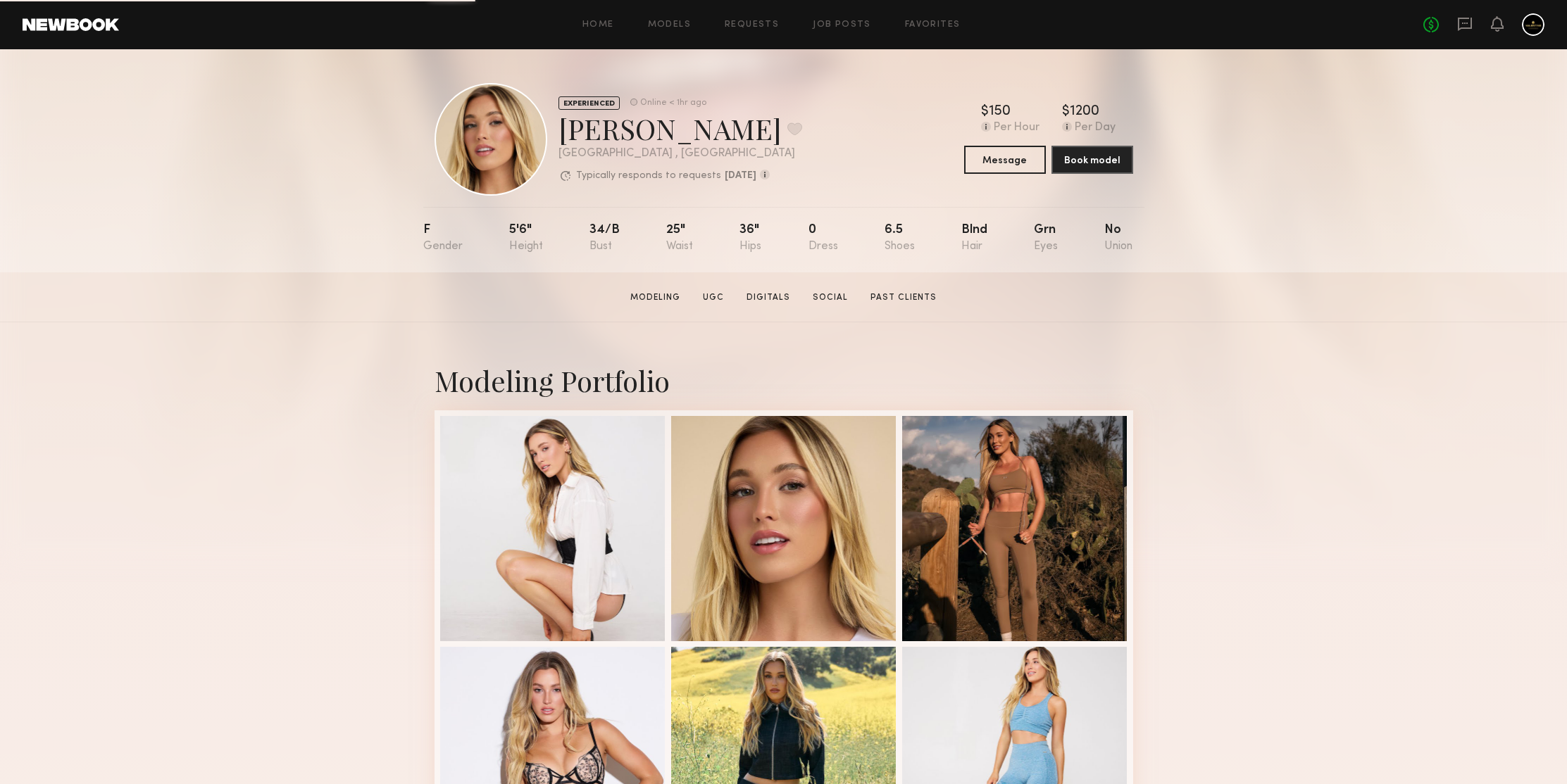
click at [1297, 285] on section "Hailey M. Modeling UGC Digitals Social Past Clients Message Book Model" at bounding box center [784, 297] width 1567 height 50
click at [1043, 455] on div at bounding box center [1015, 527] width 226 height 226
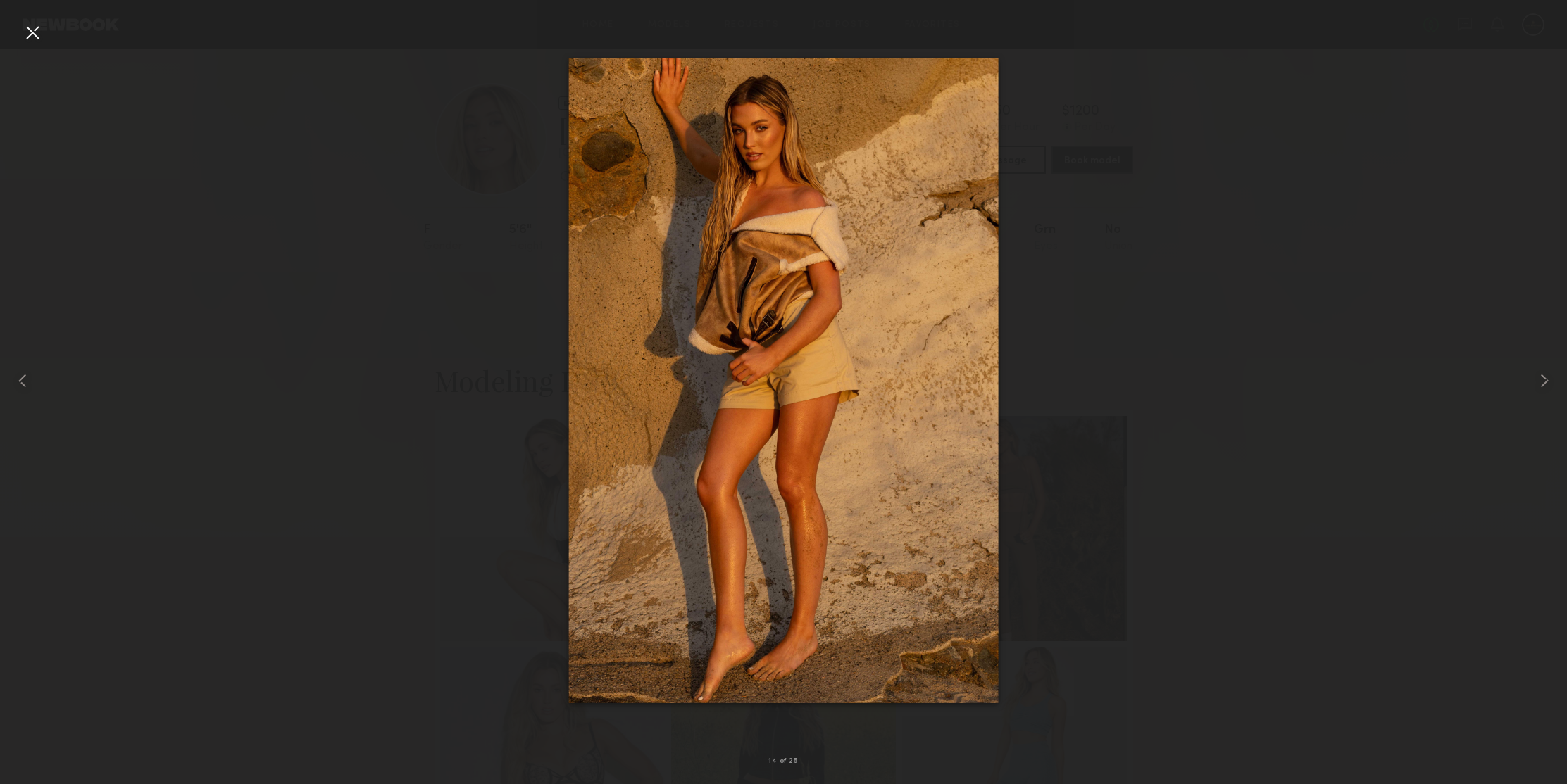
click at [34, 36] on div at bounding box center [33, 33] width 23 height 23
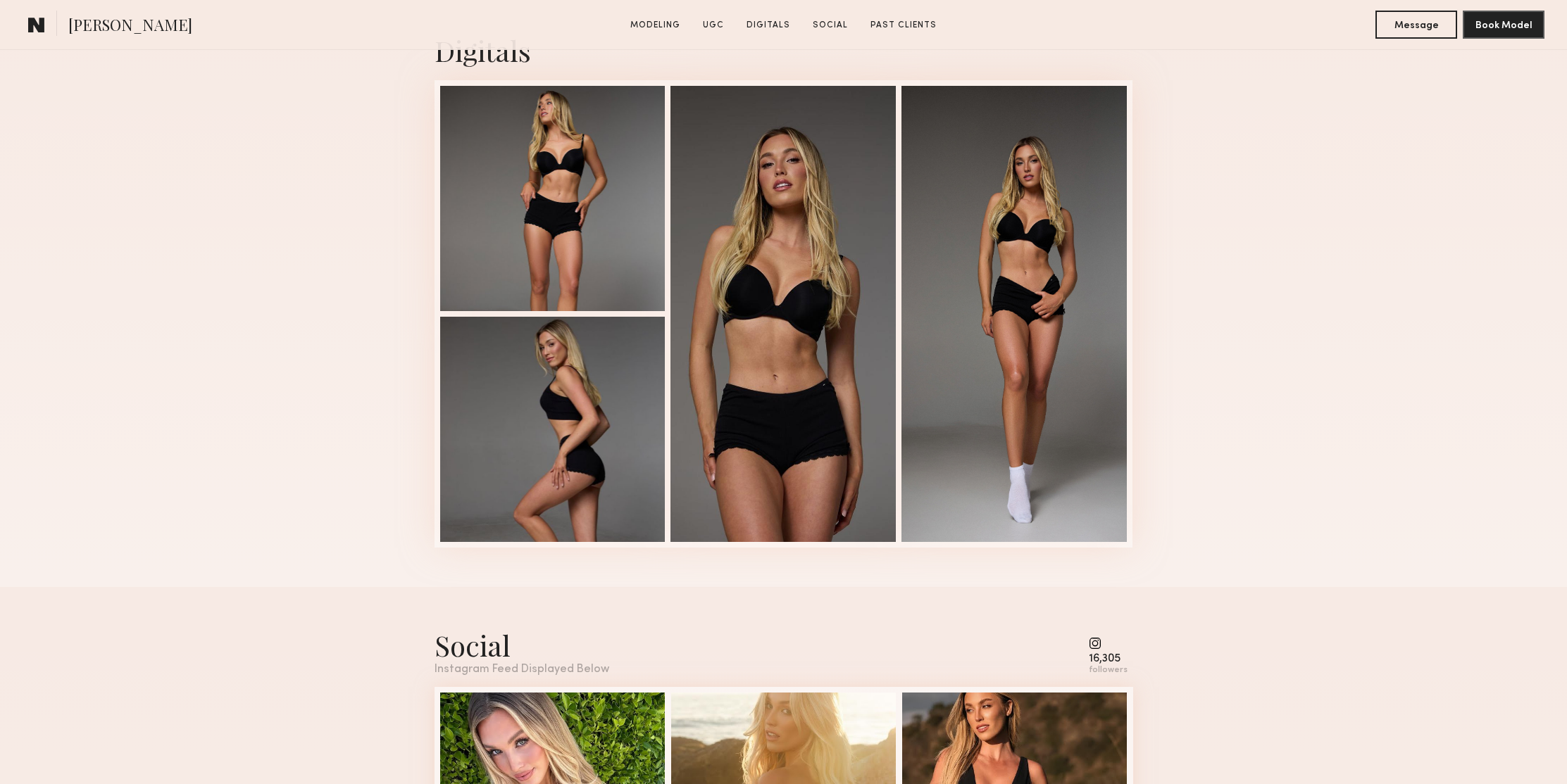
scroll to position [3058, 0]
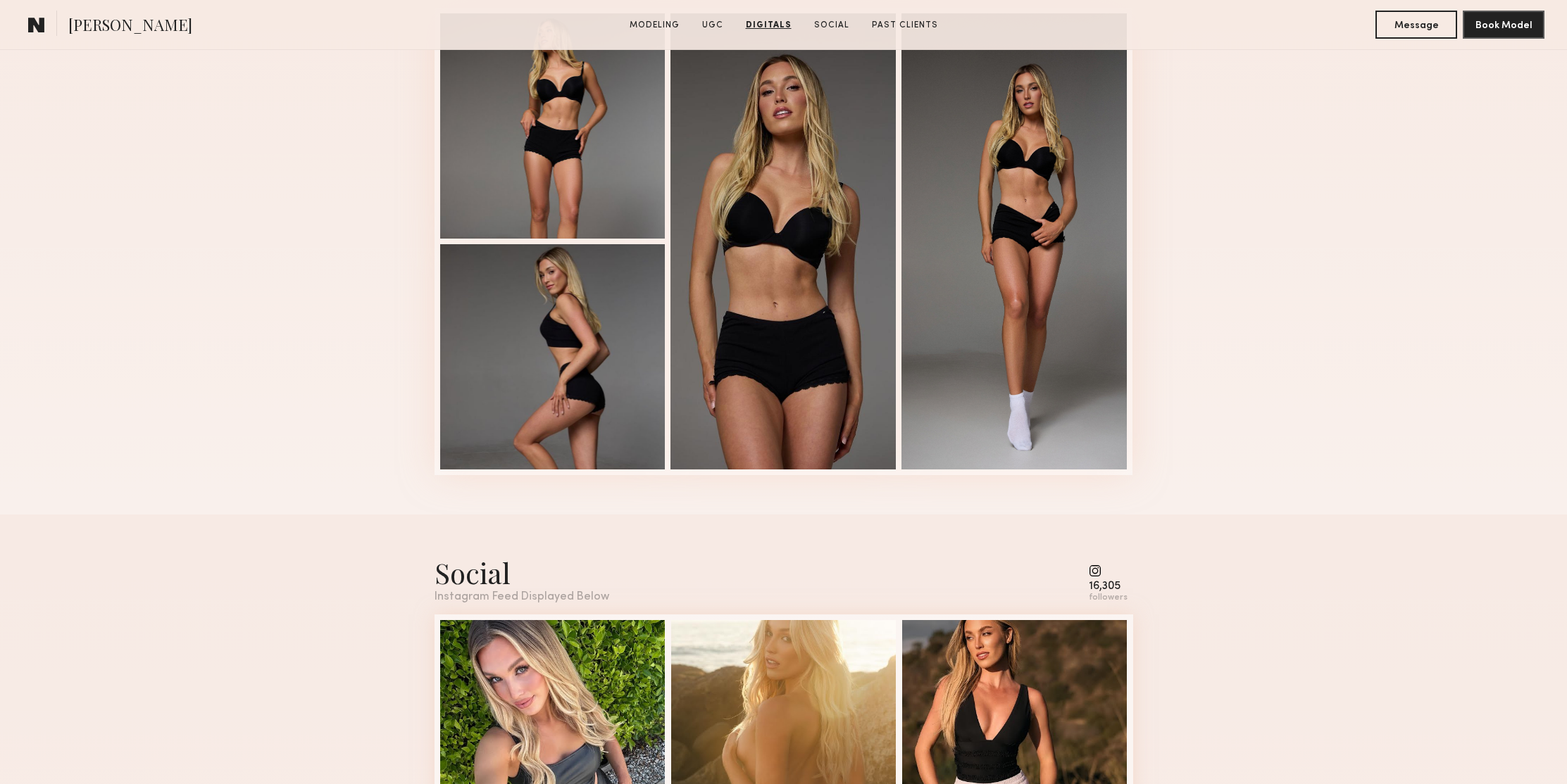
click at [1409, 215] on div "Digitals 4 of 4" at bounding box center [784, 217] width 1567 height 595
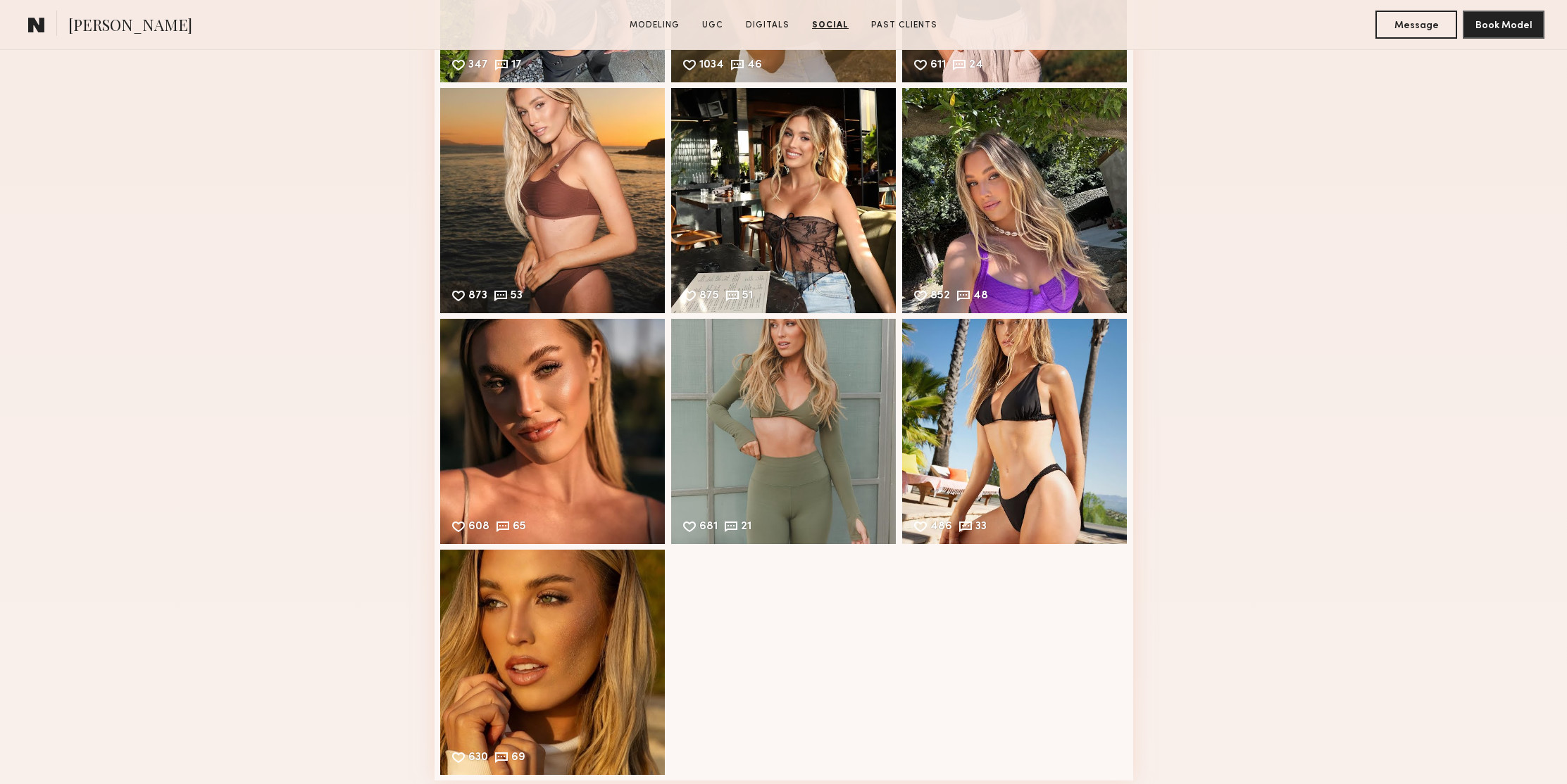
click at [1387, 192] on div "Social Instagram Feed Displayed Below 16,305 followers 347 17 Likes & comments …" at bounding box center [784, 286] width 1567 height 1069
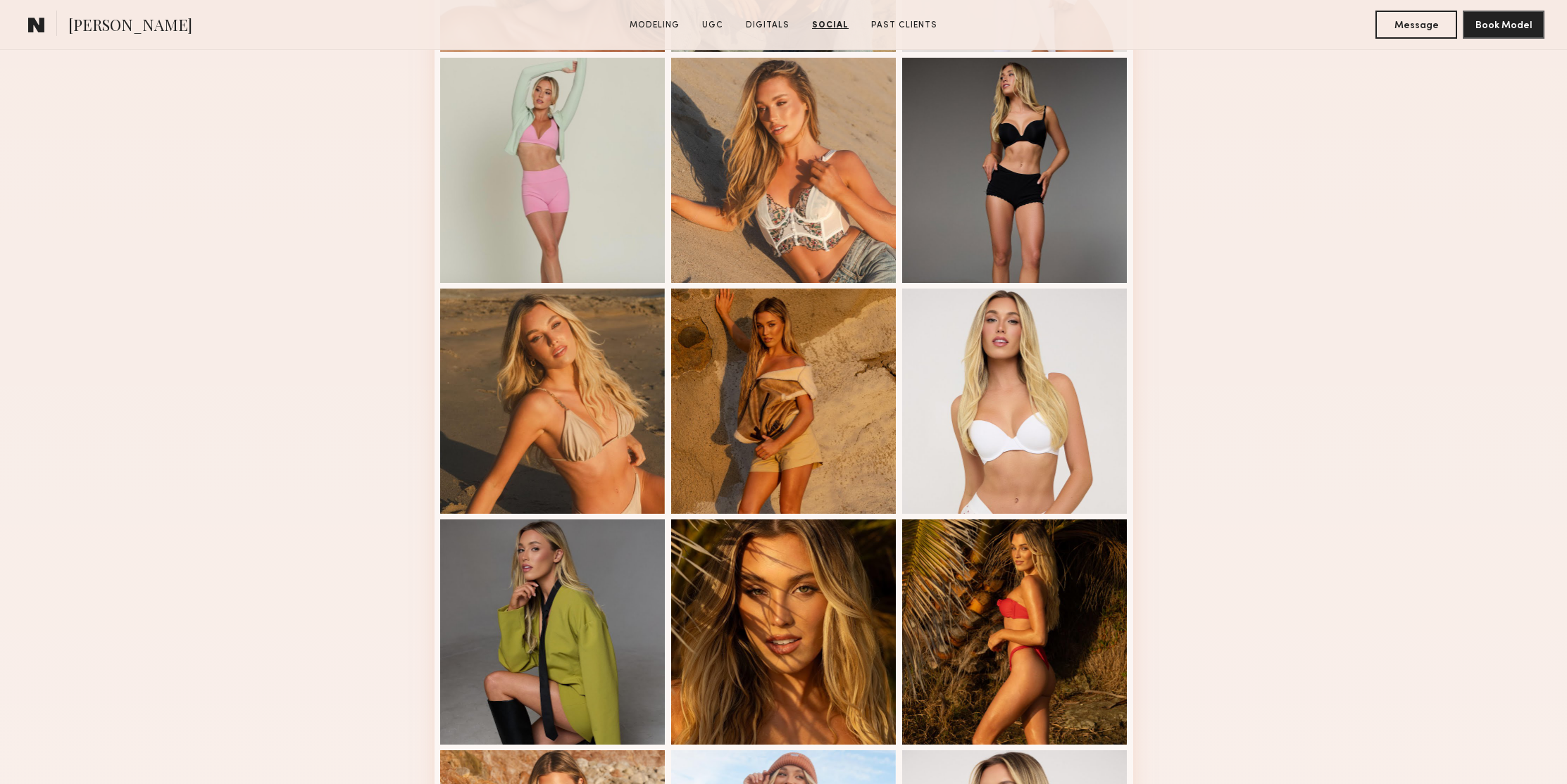
scroll to position [0, 0]
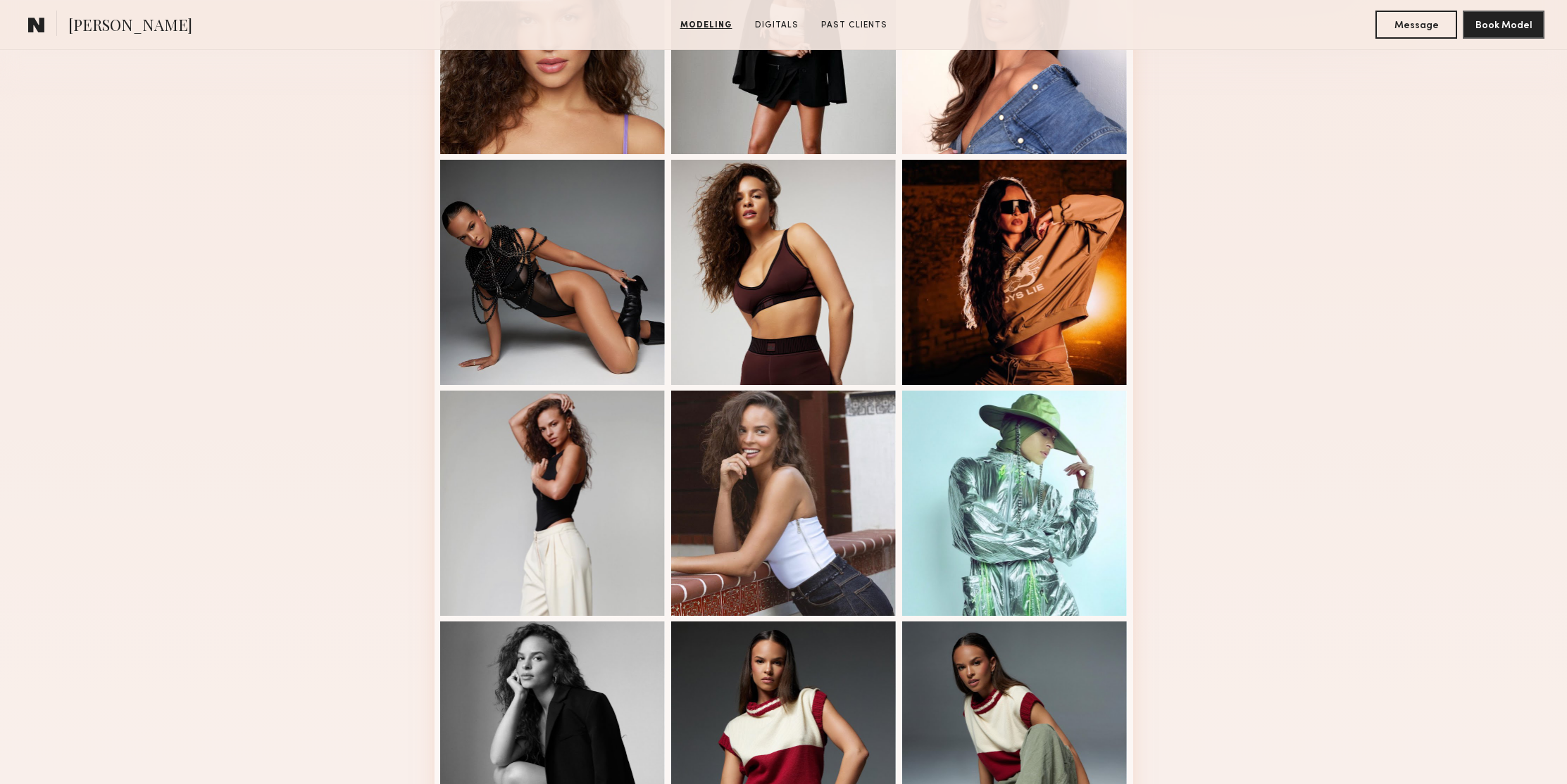
scroll to position [867, 0]
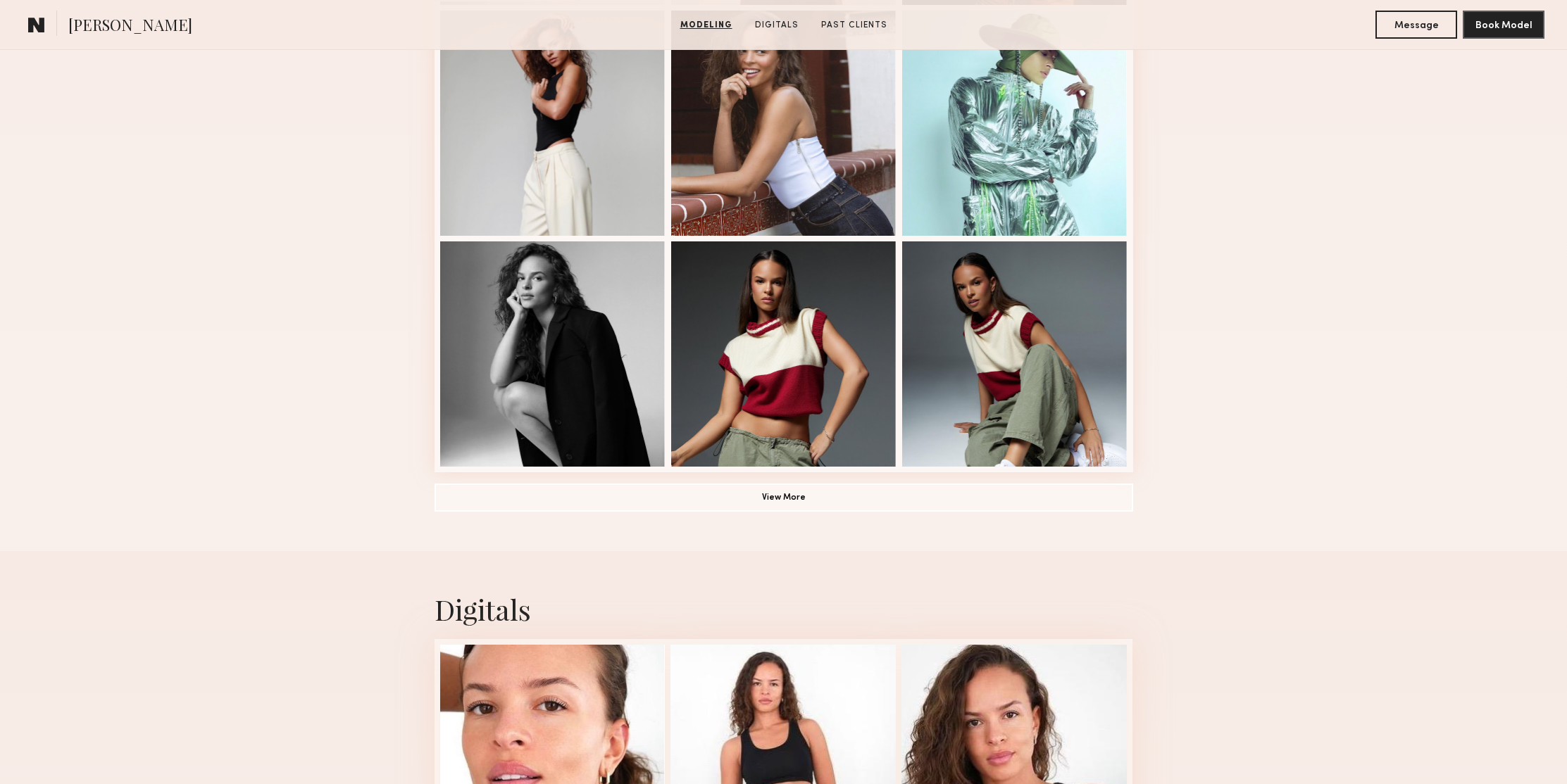
click at [1329, 285] on div "Modeling Portfolio View More" at bounding box center [784, 3] width 1567 height 1096
click at [803, 487] on button "View More" at bounding box center [784, 497] width 698 height 28
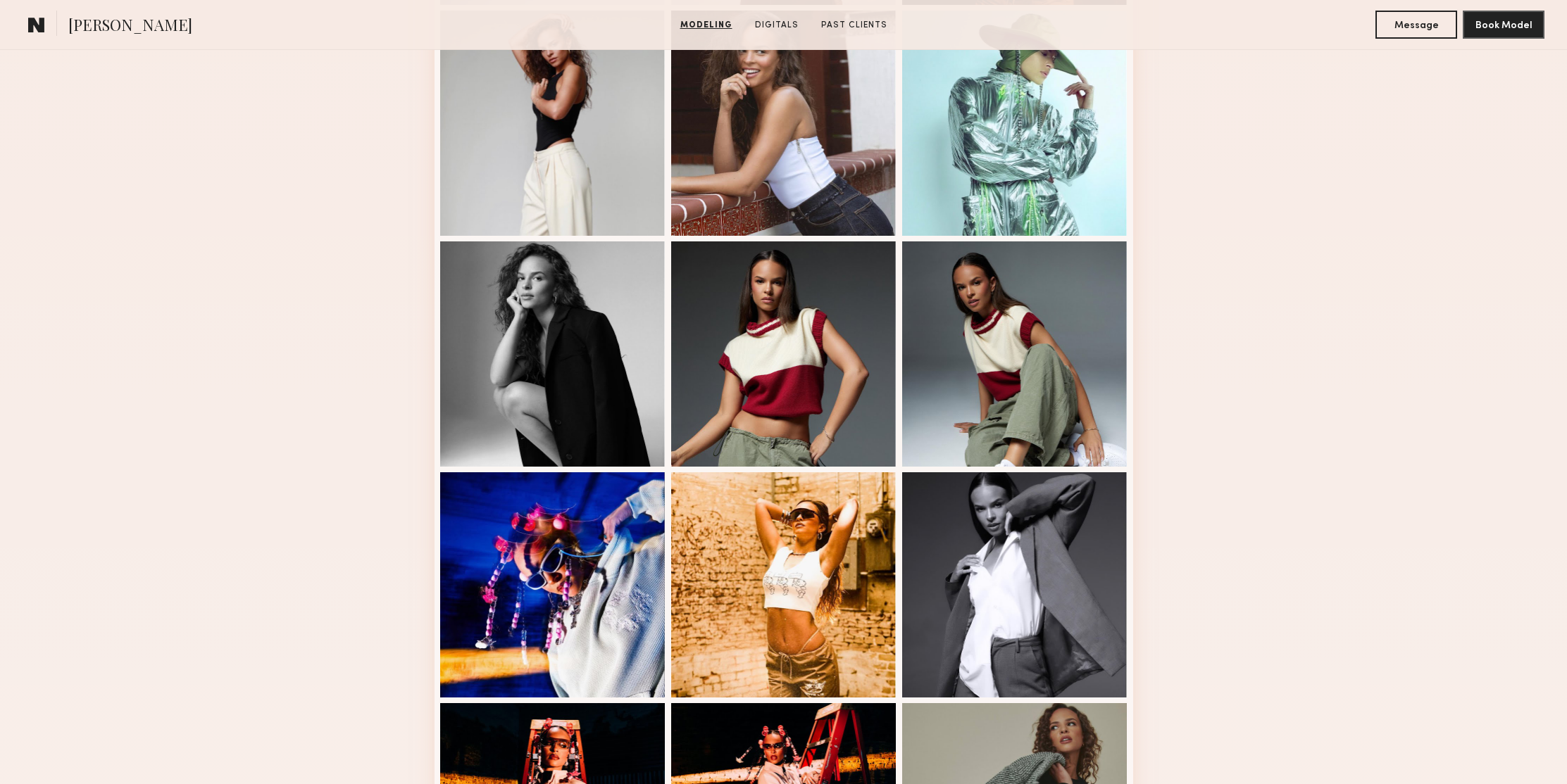
click at [1186, 307] on div "Modeling Portfolio" at bounding box center [784, 445] width 1567 height 1980
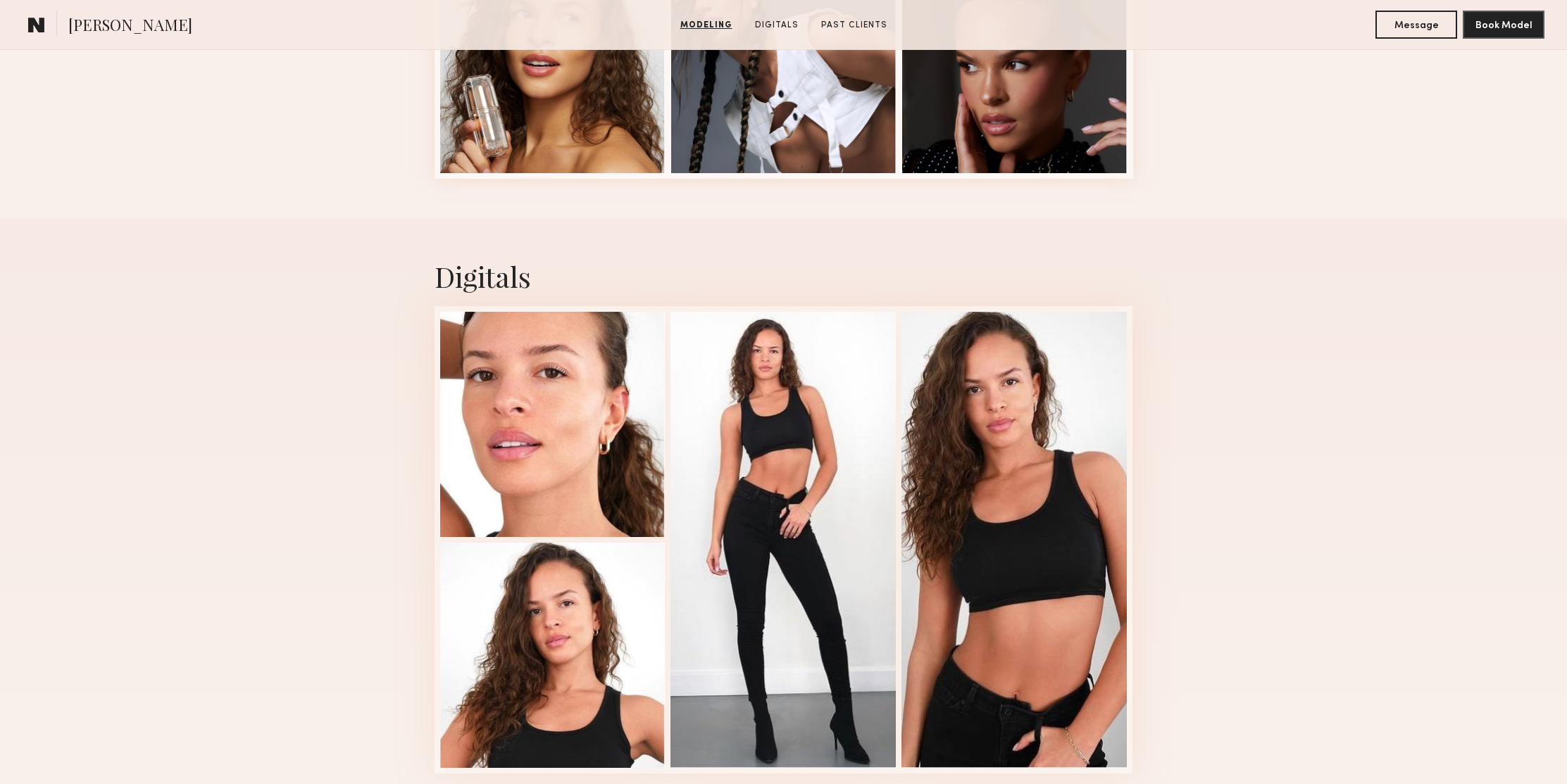
scroll to position [2229, 0]
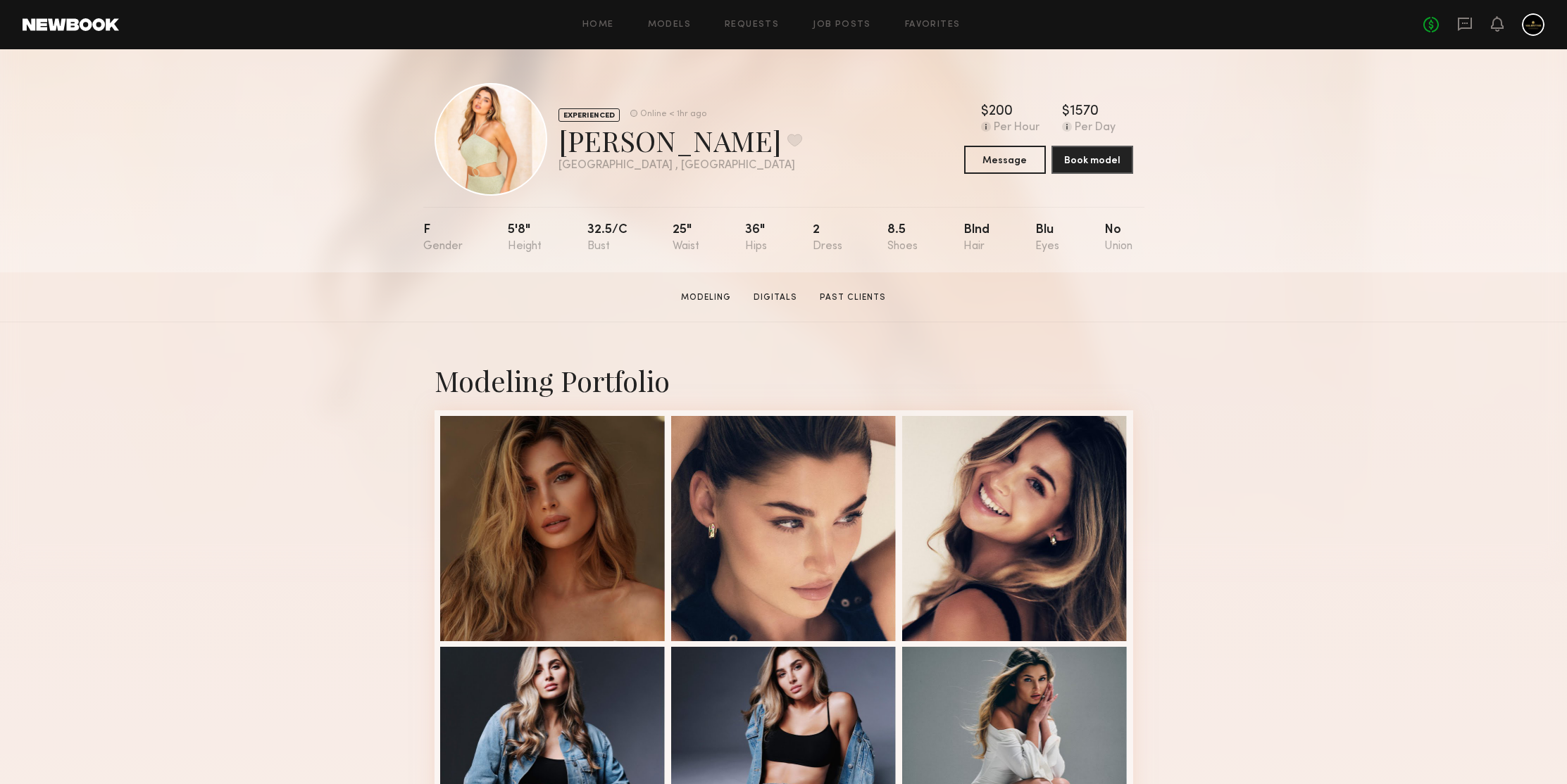
click at [1291, 176] on div "EXPERIENCED Online < 1hr ago Serena M. Favorite Los Angeles , CA Online < 1hr a…" at bounding box center [784, 160] width 1567 height 223
click at [1400, 181] on div "EXPERIENCED Online < 1hr ago Serena M. Favorite Los Angeles , CA Online < 1hr a…" at bounding box center [784, 160] width 1567 height 223
click at [1018, 168] on button "Message" at bounding box center [1004, 159] width 82 height 28
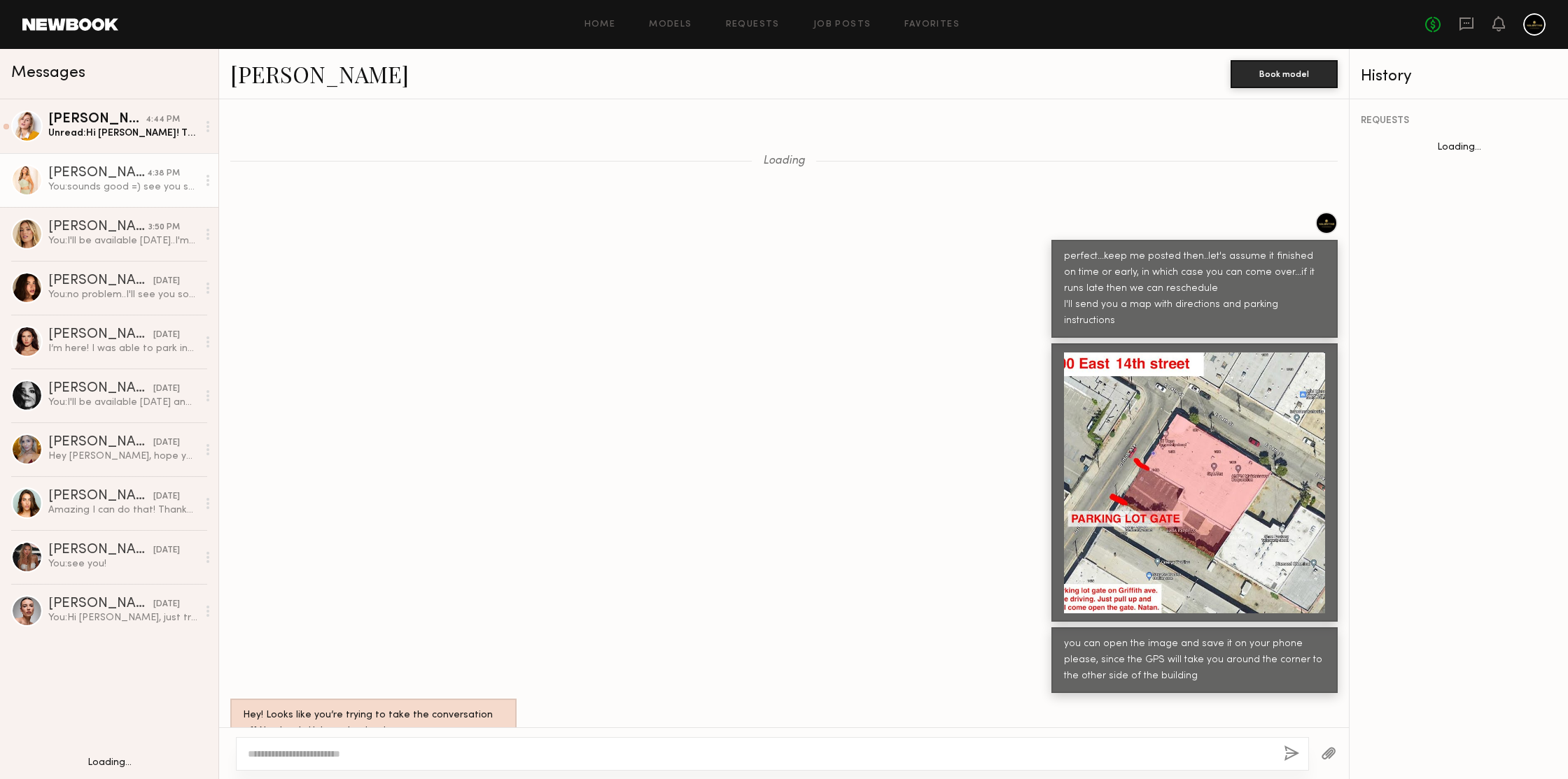
scroll to position [453, 0]
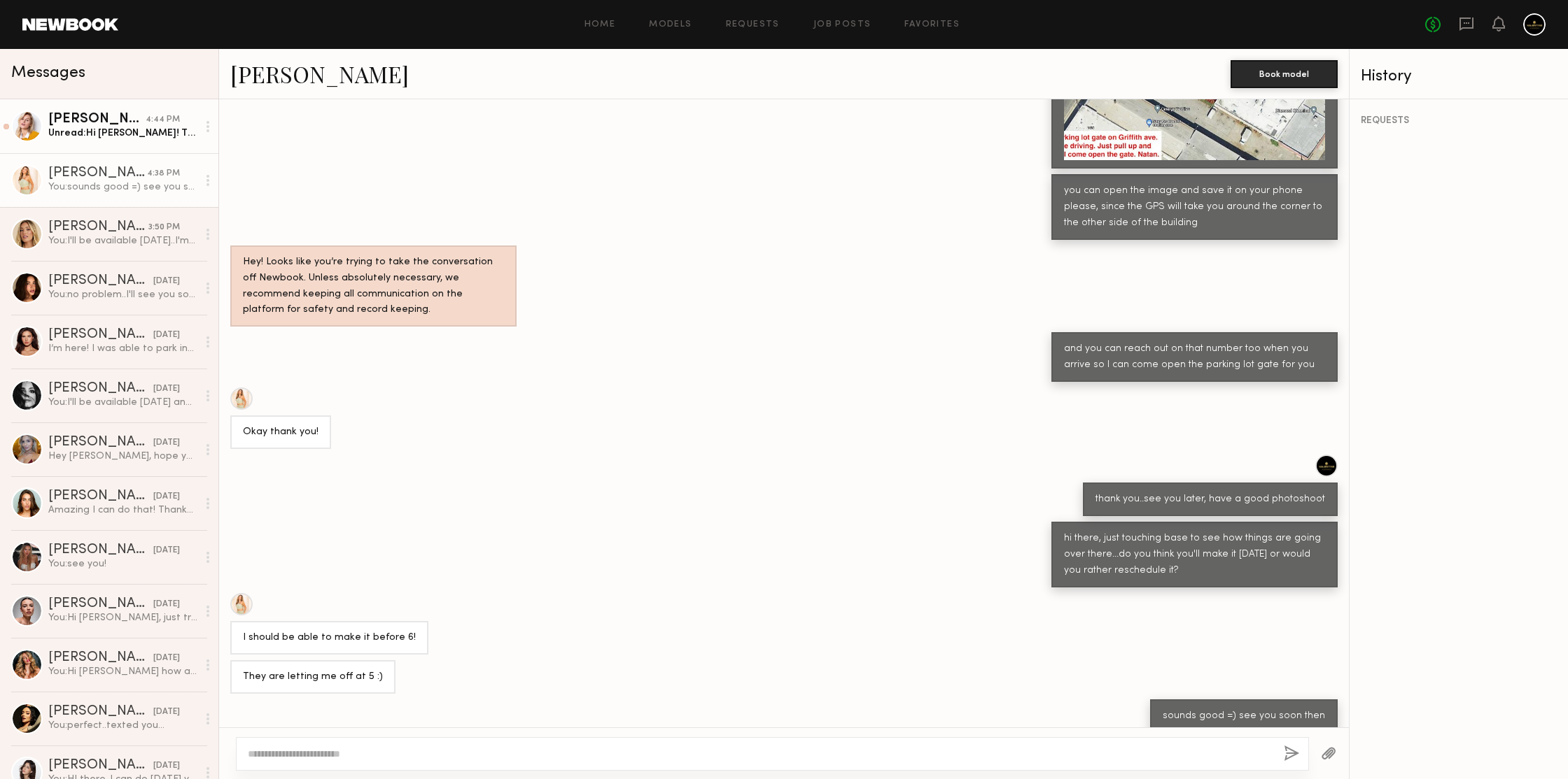
click at [128, 130] on div "Unread: Hi Natan! Thanks for reaching out. Sure , I can come by for a casting. …" at bounding box center [122, 133] width 149 height 13
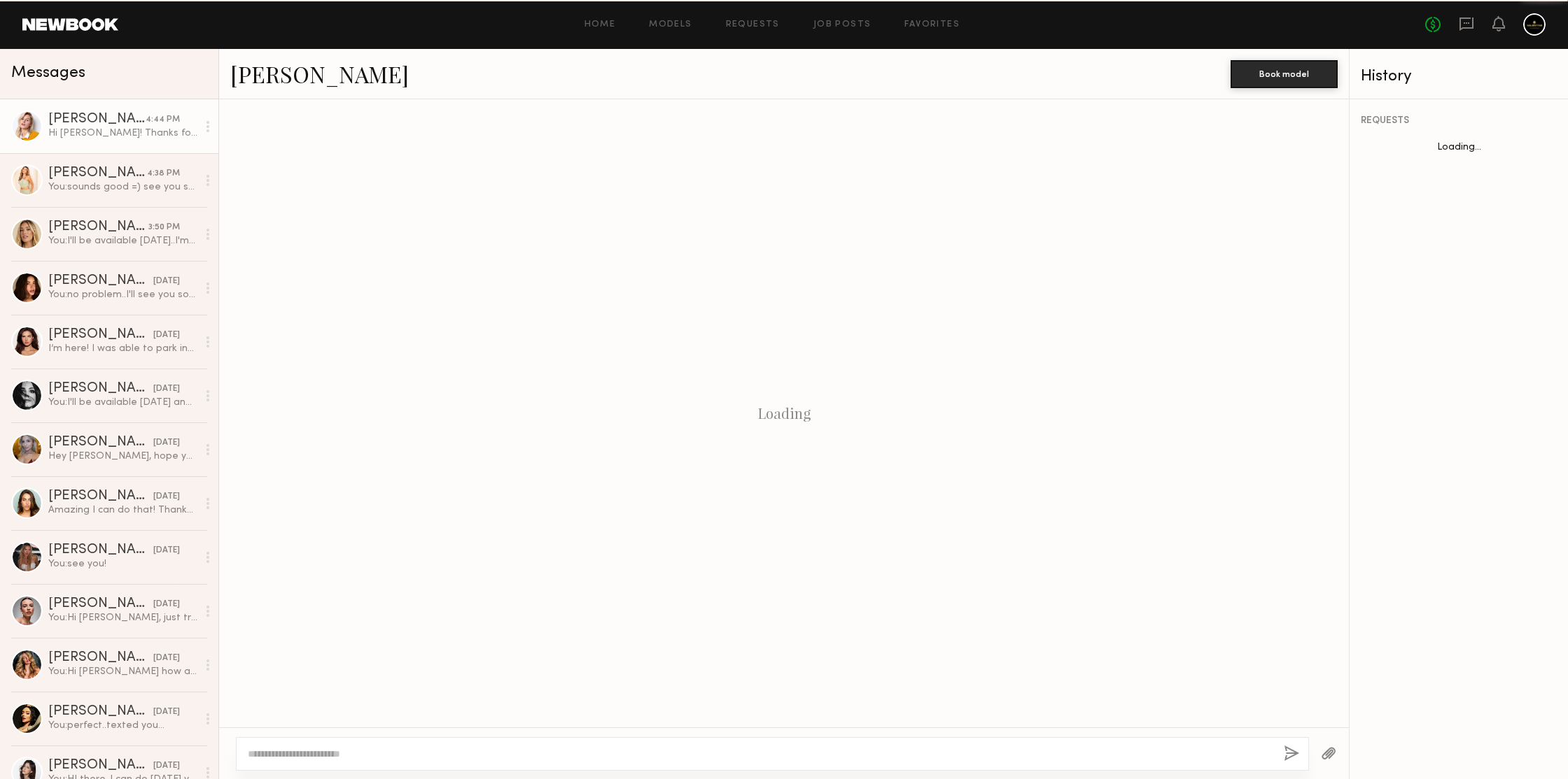
scroll to position [208, 0]
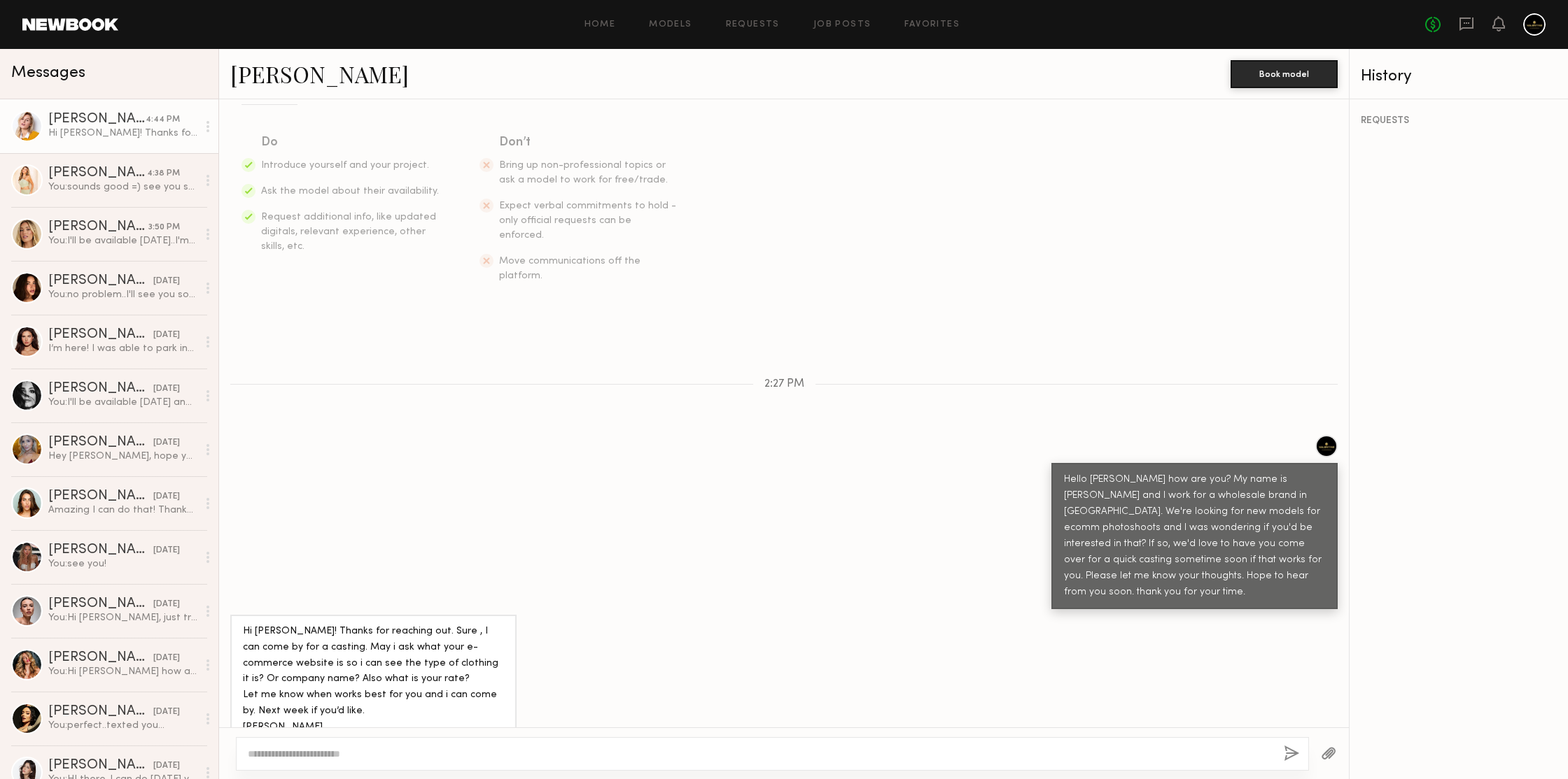
click at [406, 757] on textarea at bounding box center [760, 754] width 1025 height 14
click at [461, 80] on div "Amanda R." at bounding box center [730, 73] width 1000 height 30
click at [351, 752] on textarea at bounding box center [760, 754] width 1025 height 14
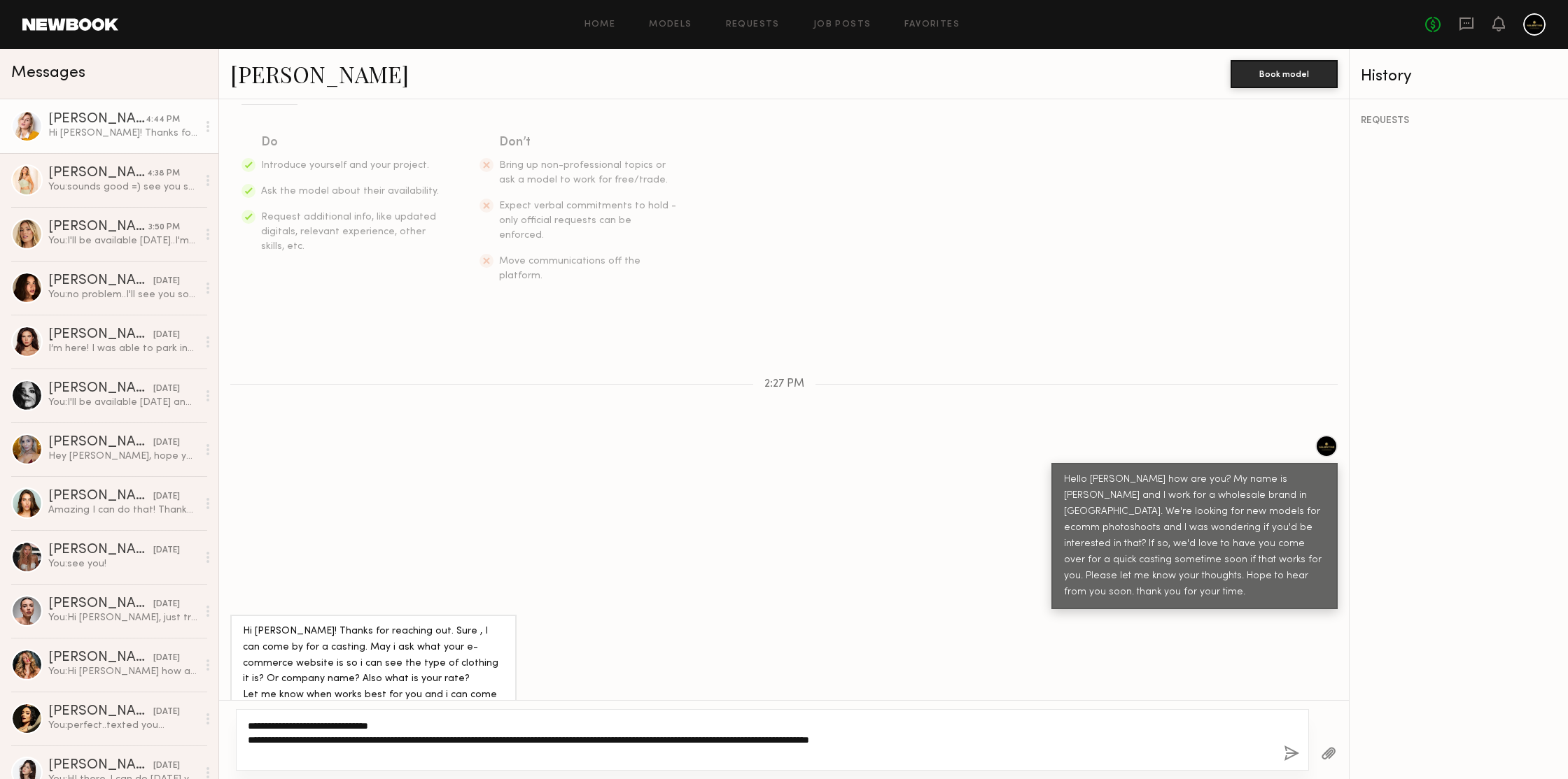
paste textarea "**********"
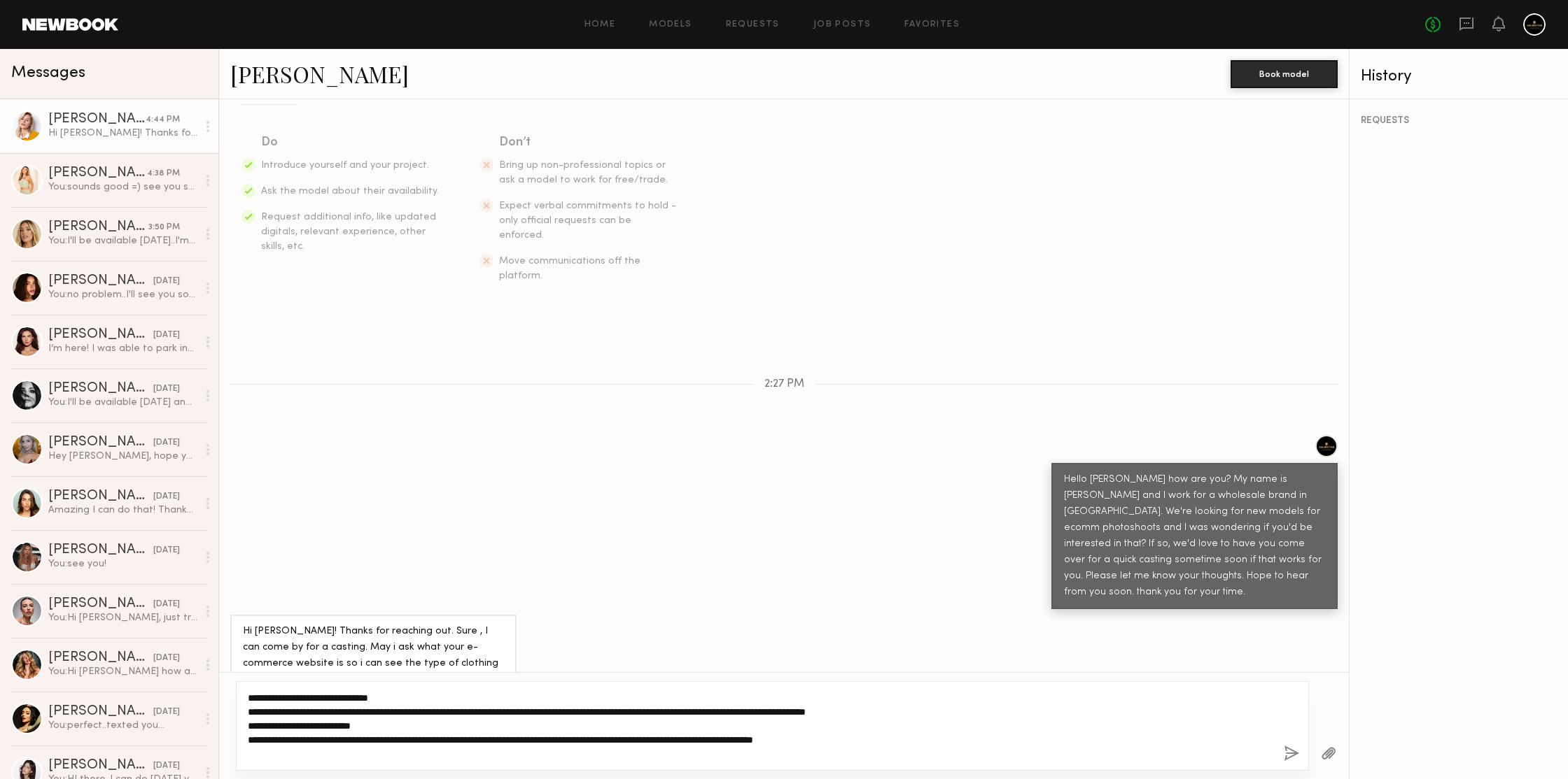
paste textarea "**********"
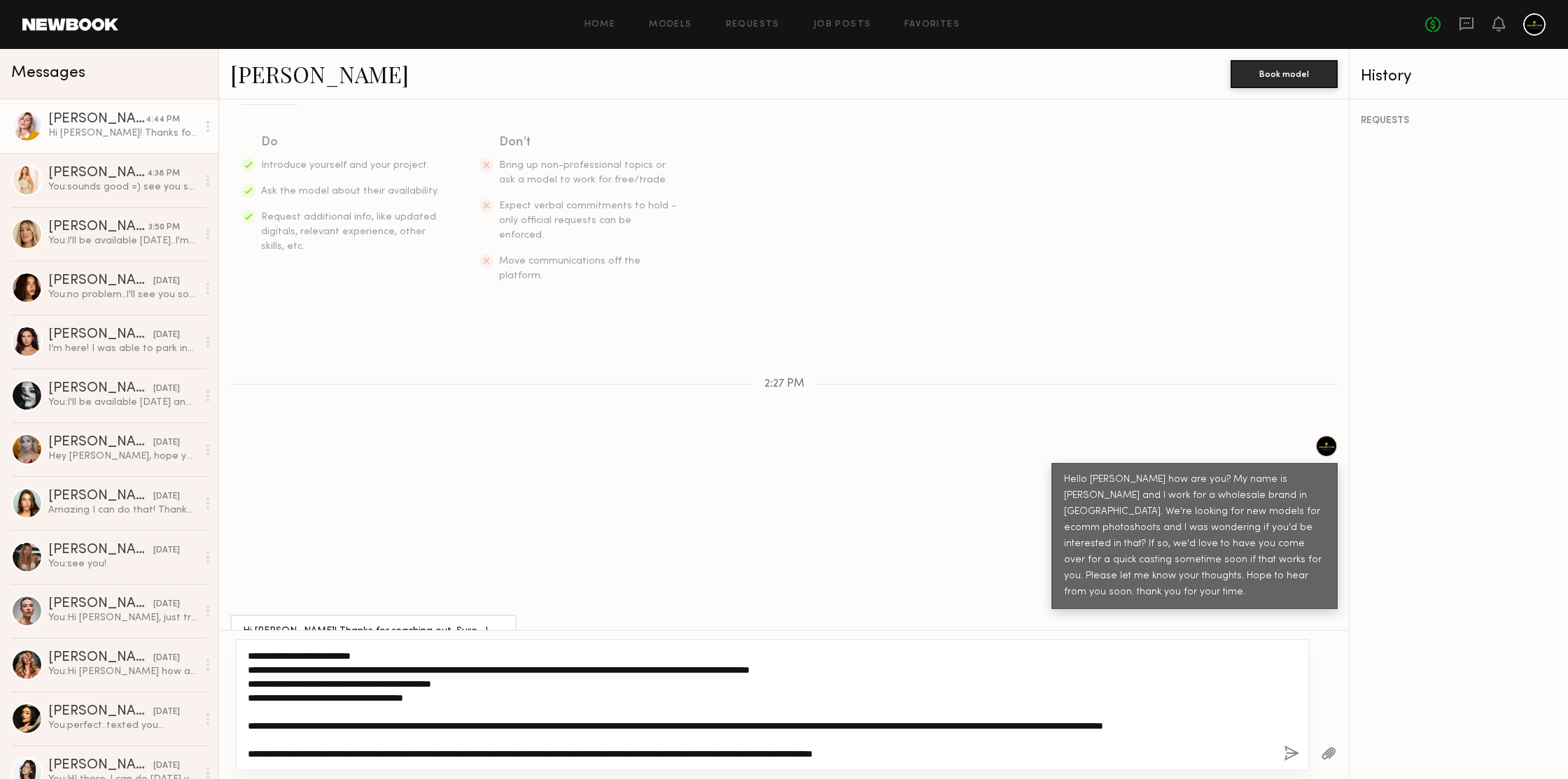
scroll to position [68, 0]
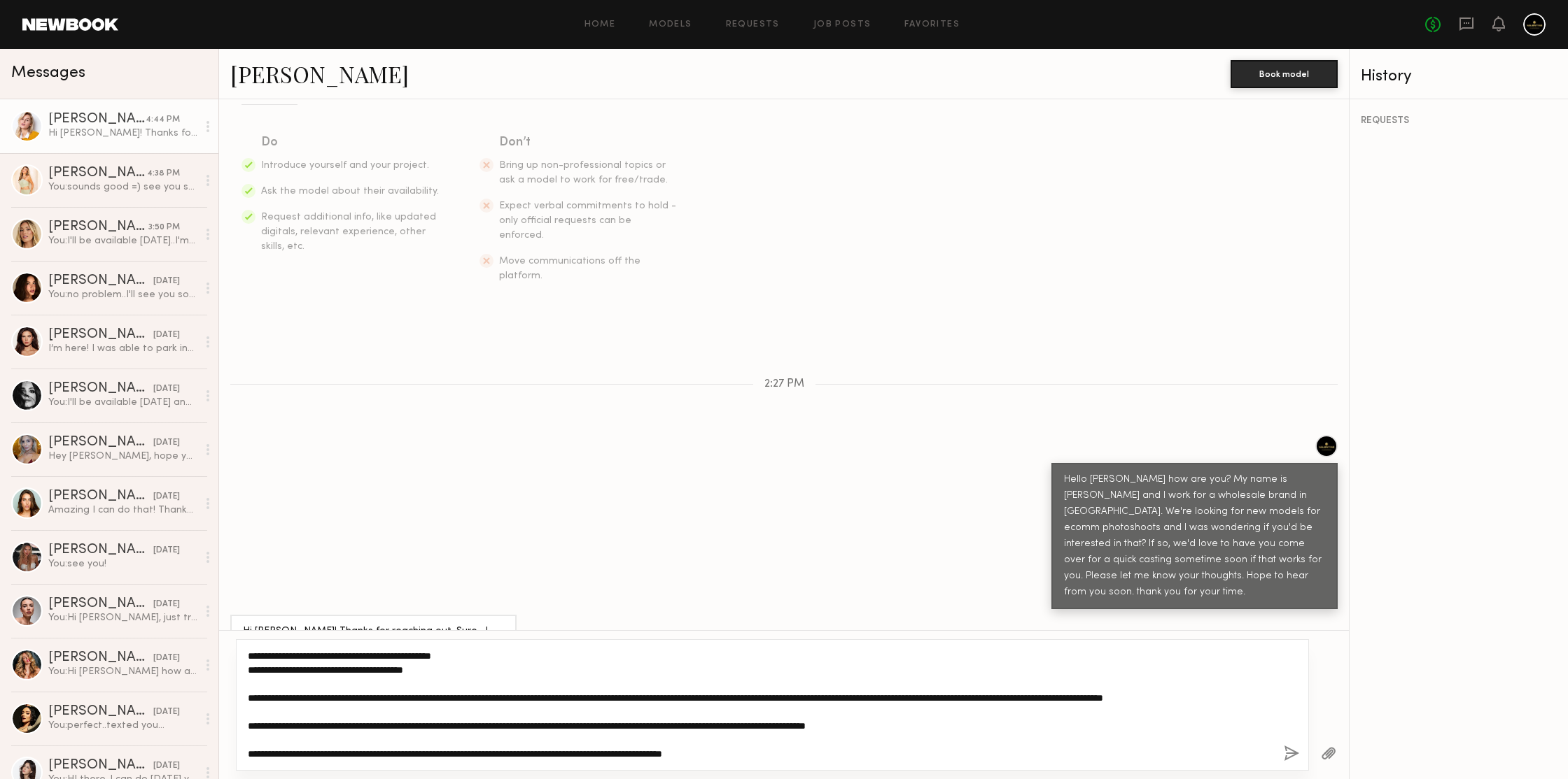
type textarea "**********"
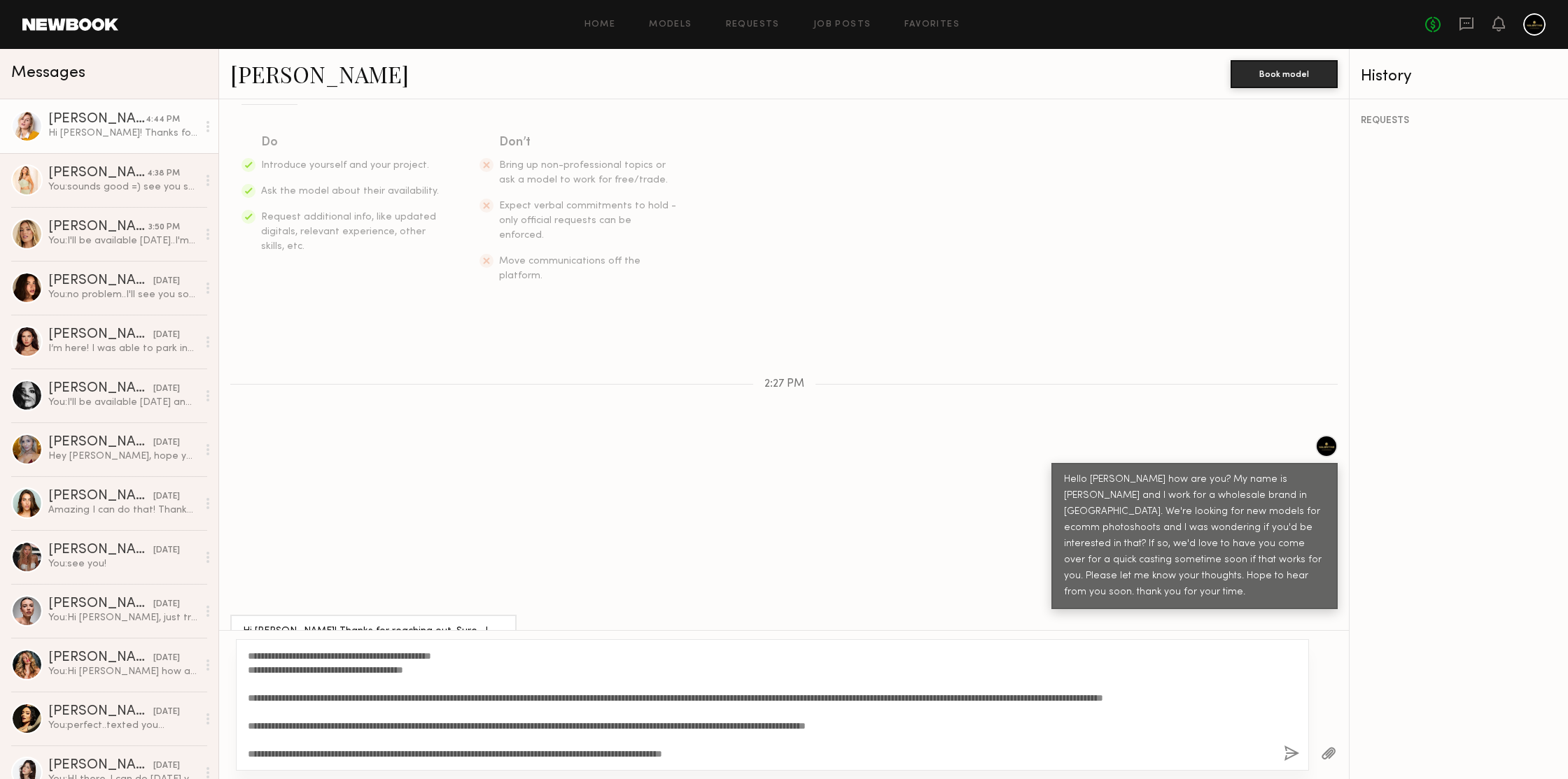
click at [1299, 747] on button "button" at bounding box center [1292, 754] width 16 height 18
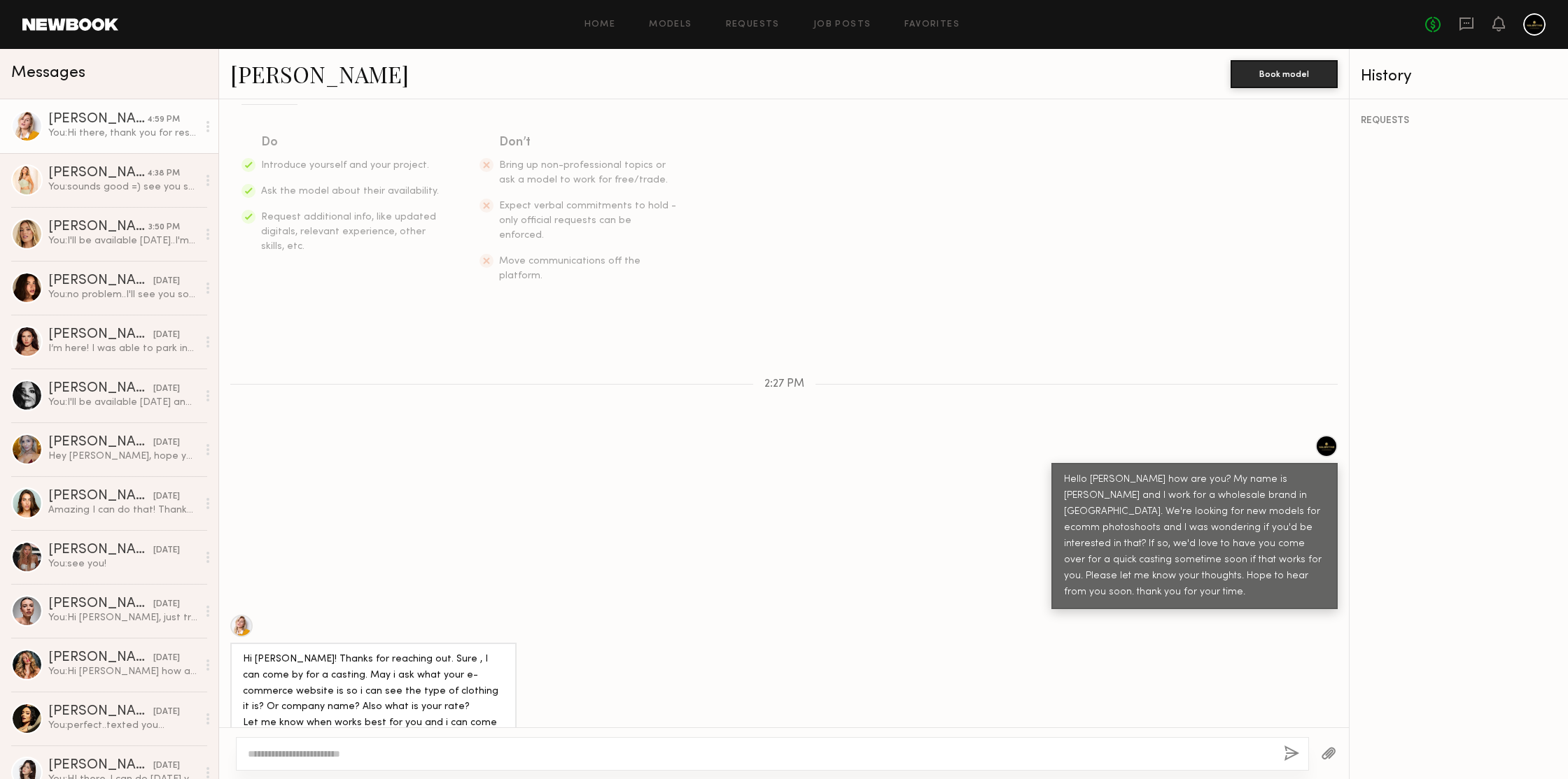
scroll to position [0, 0]
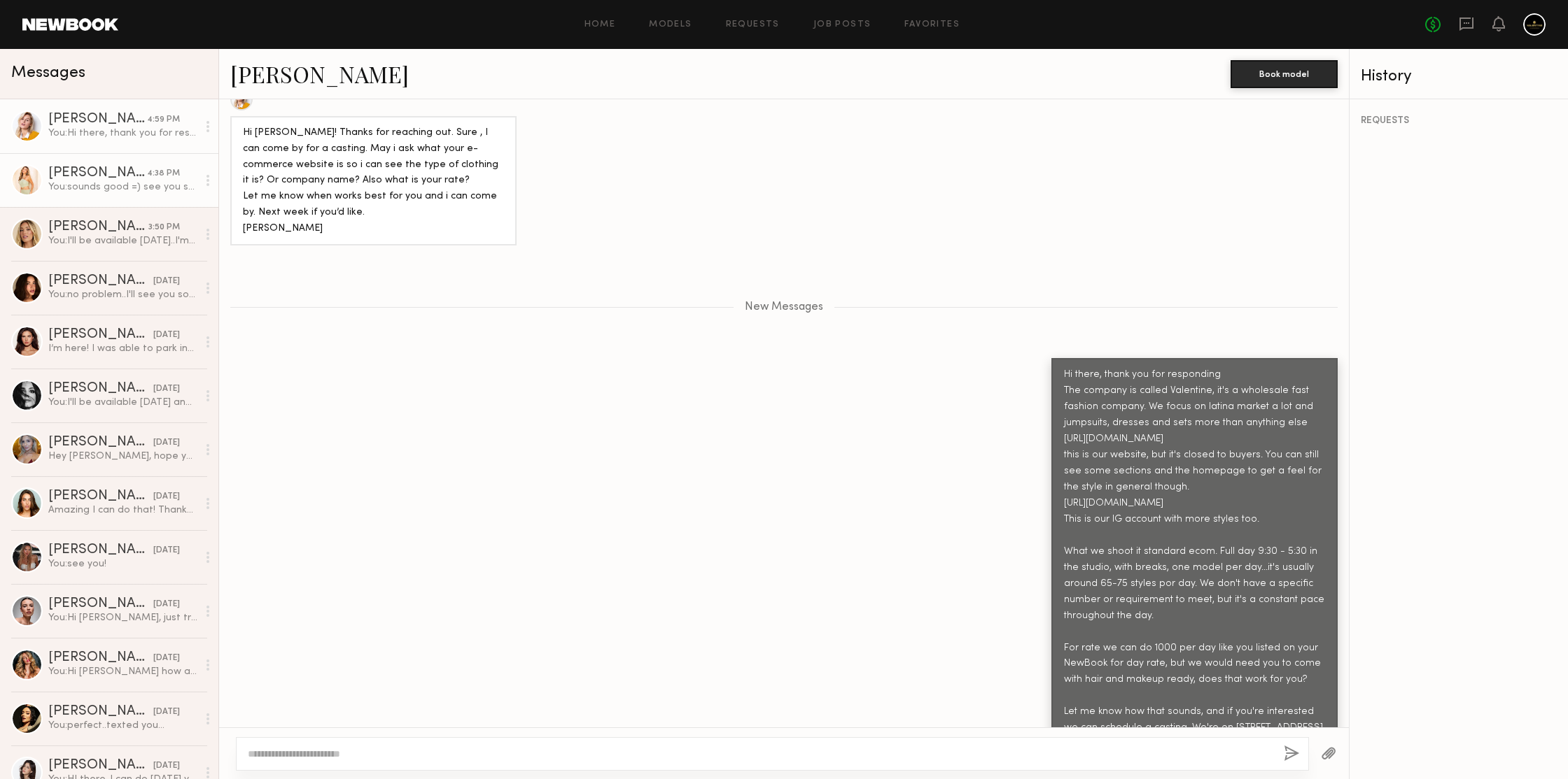
click at [128, 192] on div "You: sounds good =) see you soon then" at bounding box center [122, 187] width 149 height 13
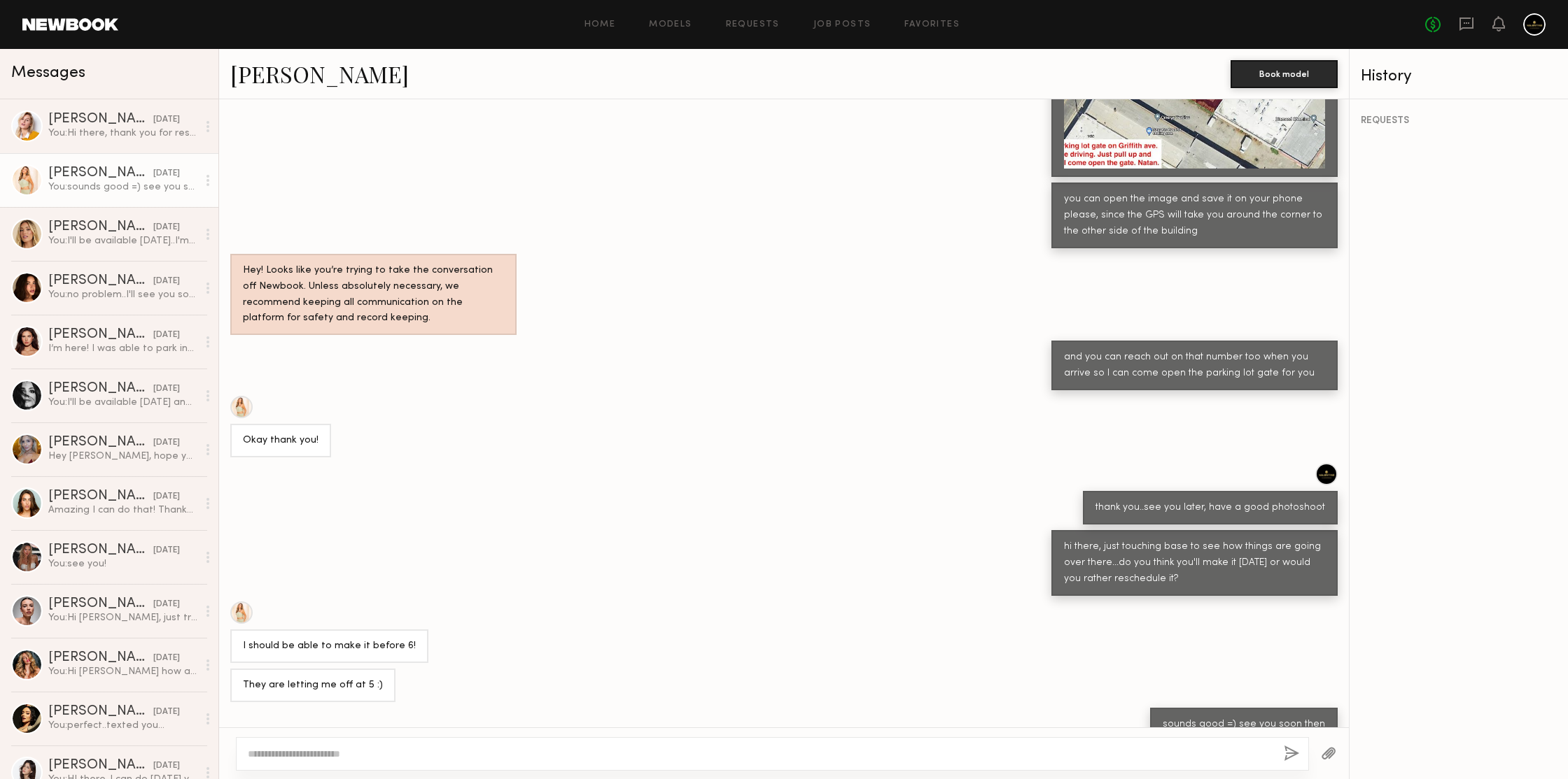
scroll to position [453, 0]
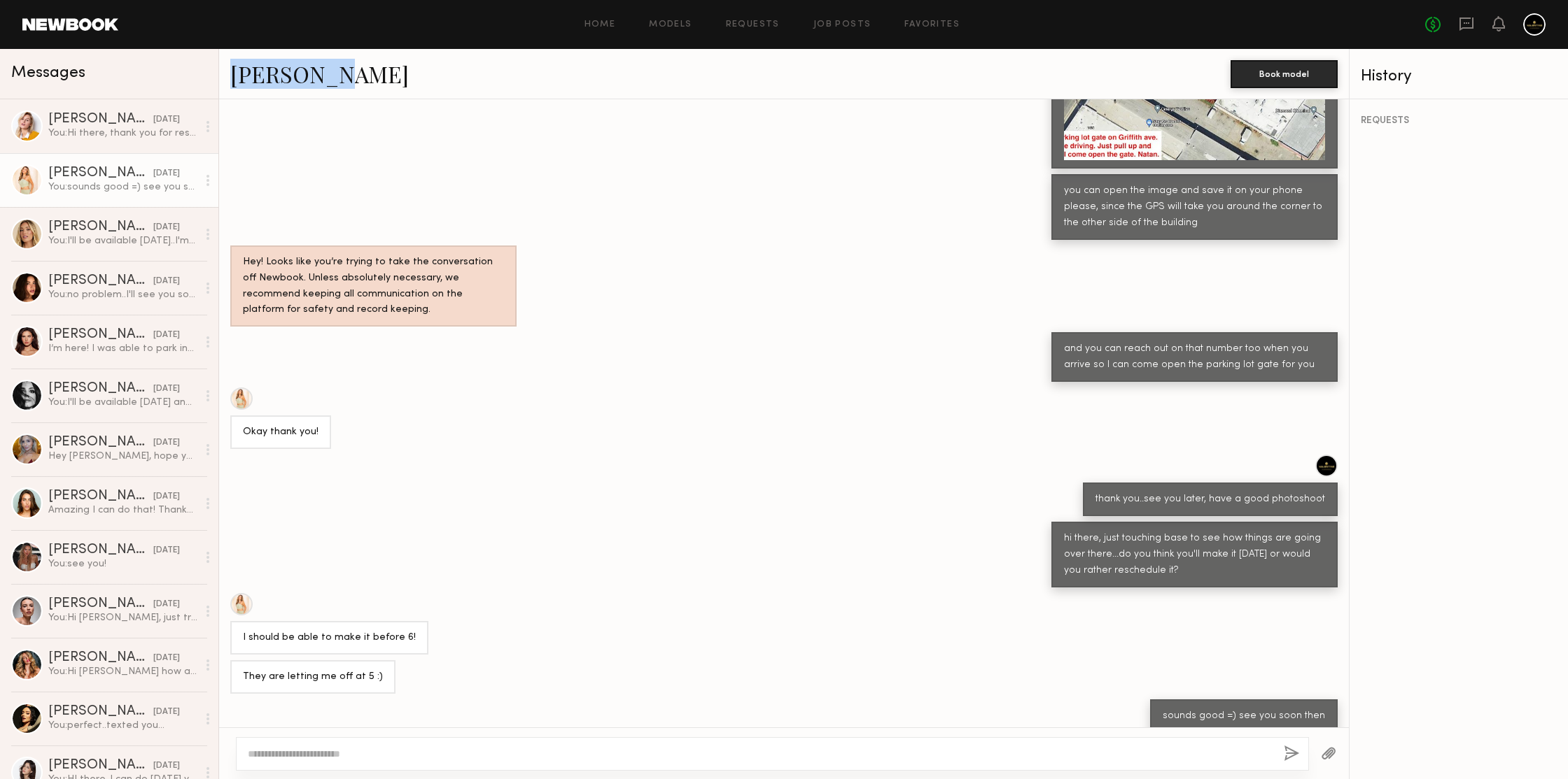
click at [460, 70] on div "Serena M." at bounding box center [730, 73] width 1000 height 30
click at [136, 137] on div "You: Hi there, thank you for responding The company is called Valentine, it's a…" at bounding box center [122, 133] width 149 height 13
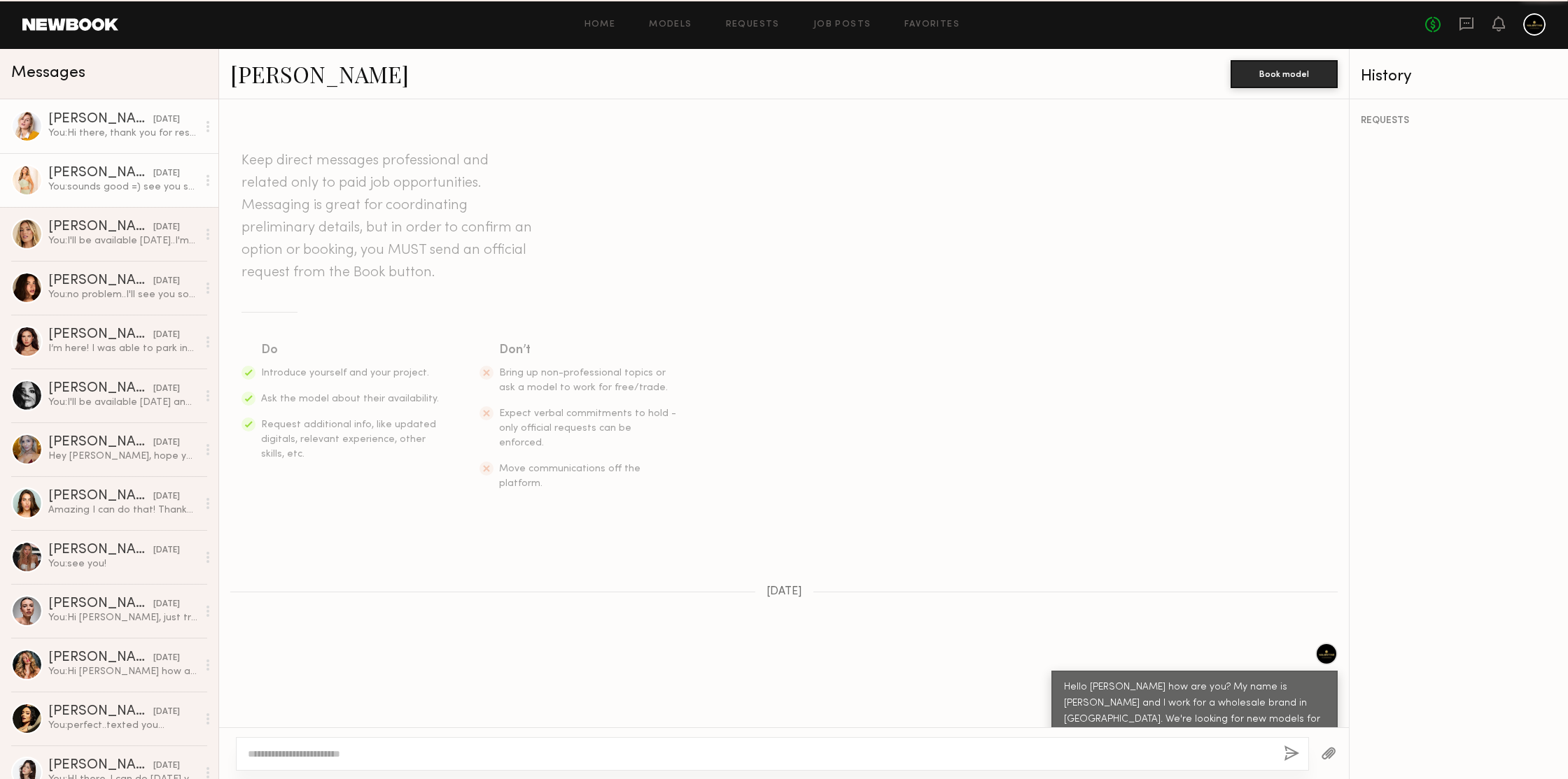
scroll to position [628, 0]
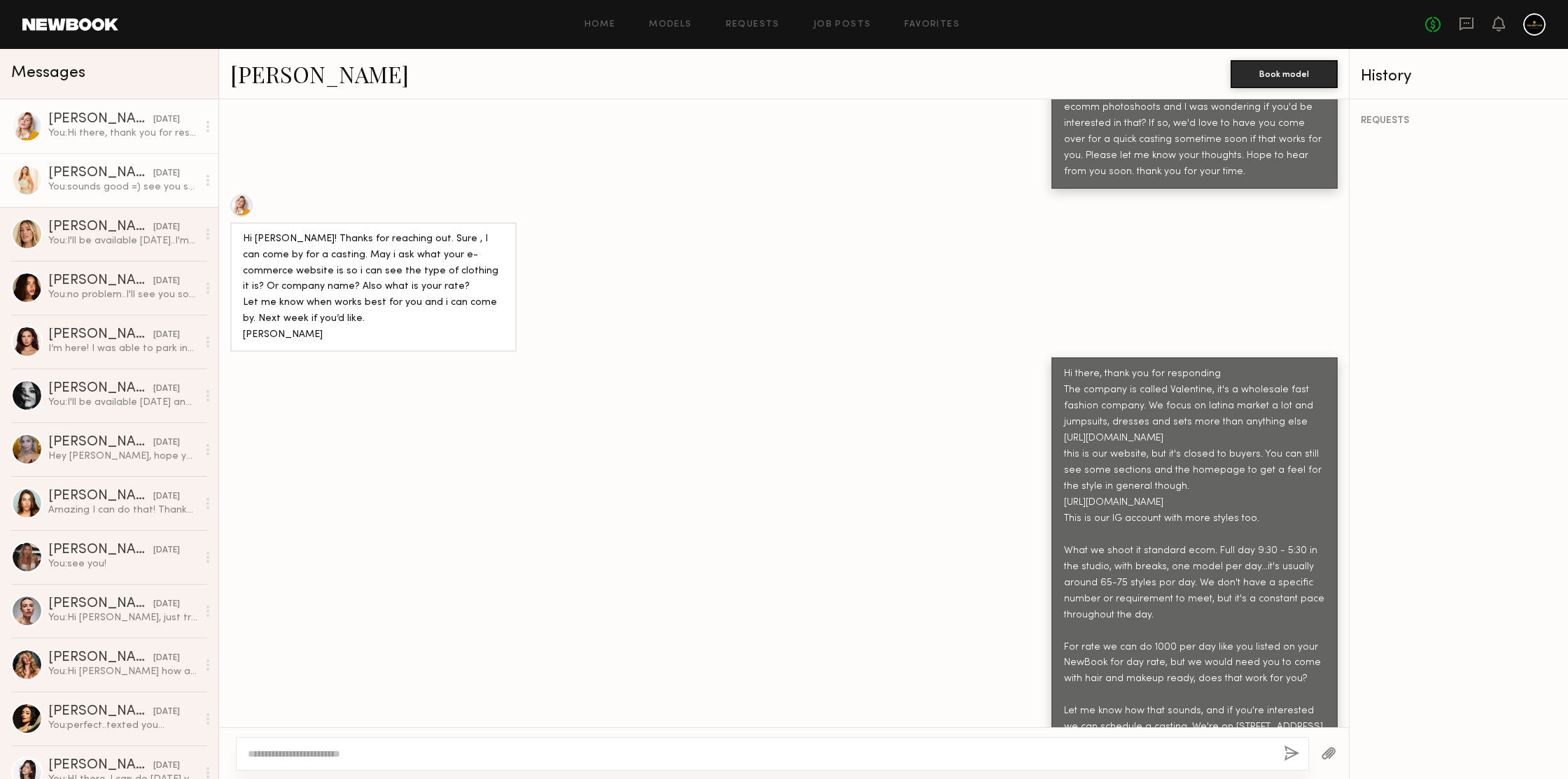
click at [133, 166] on div "Serena M. yesterday" at bounding box center [122, 173] width 149 height 14
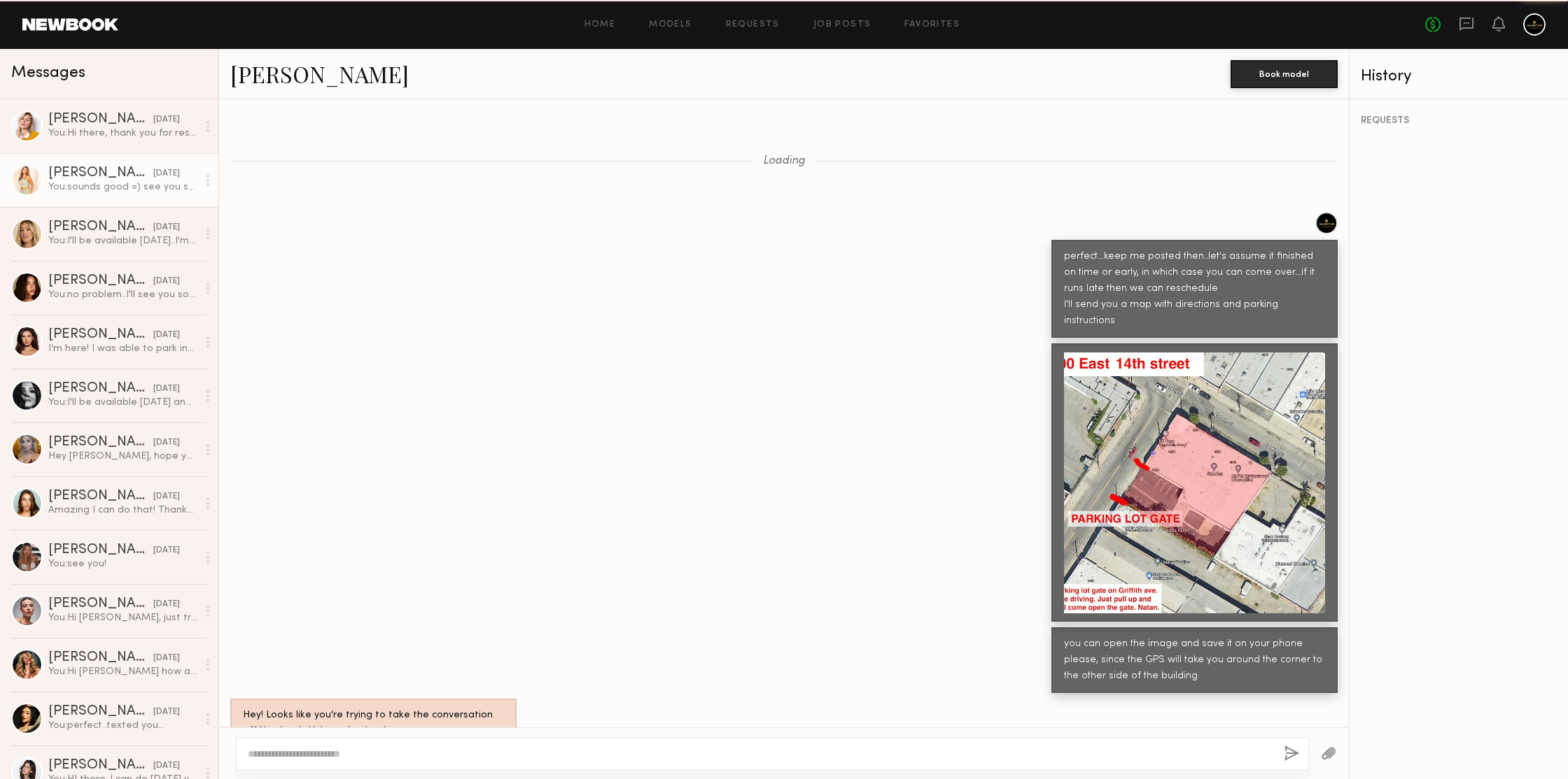
scroll to position [453, 0]
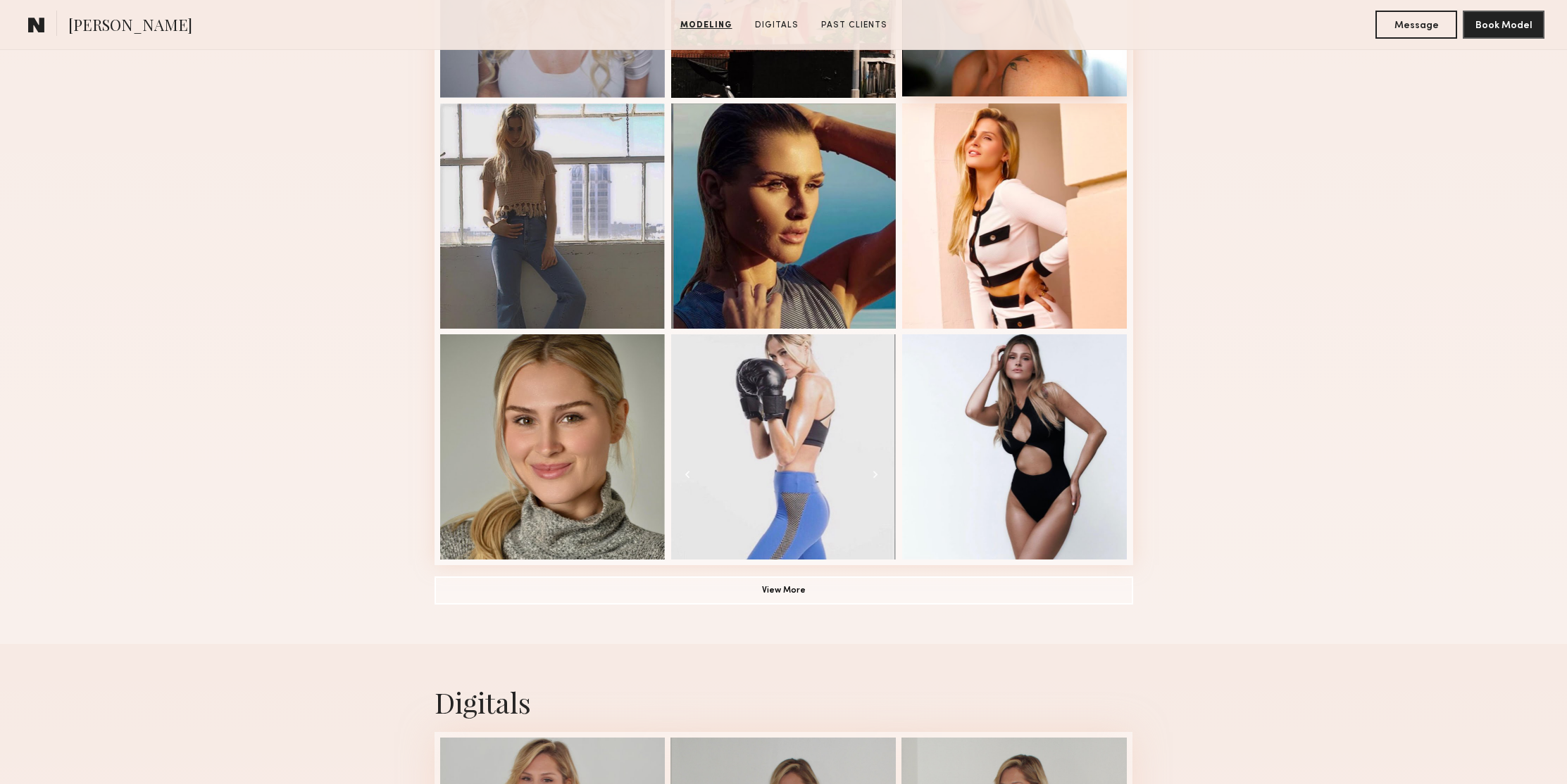
scroll to position [847, 0]
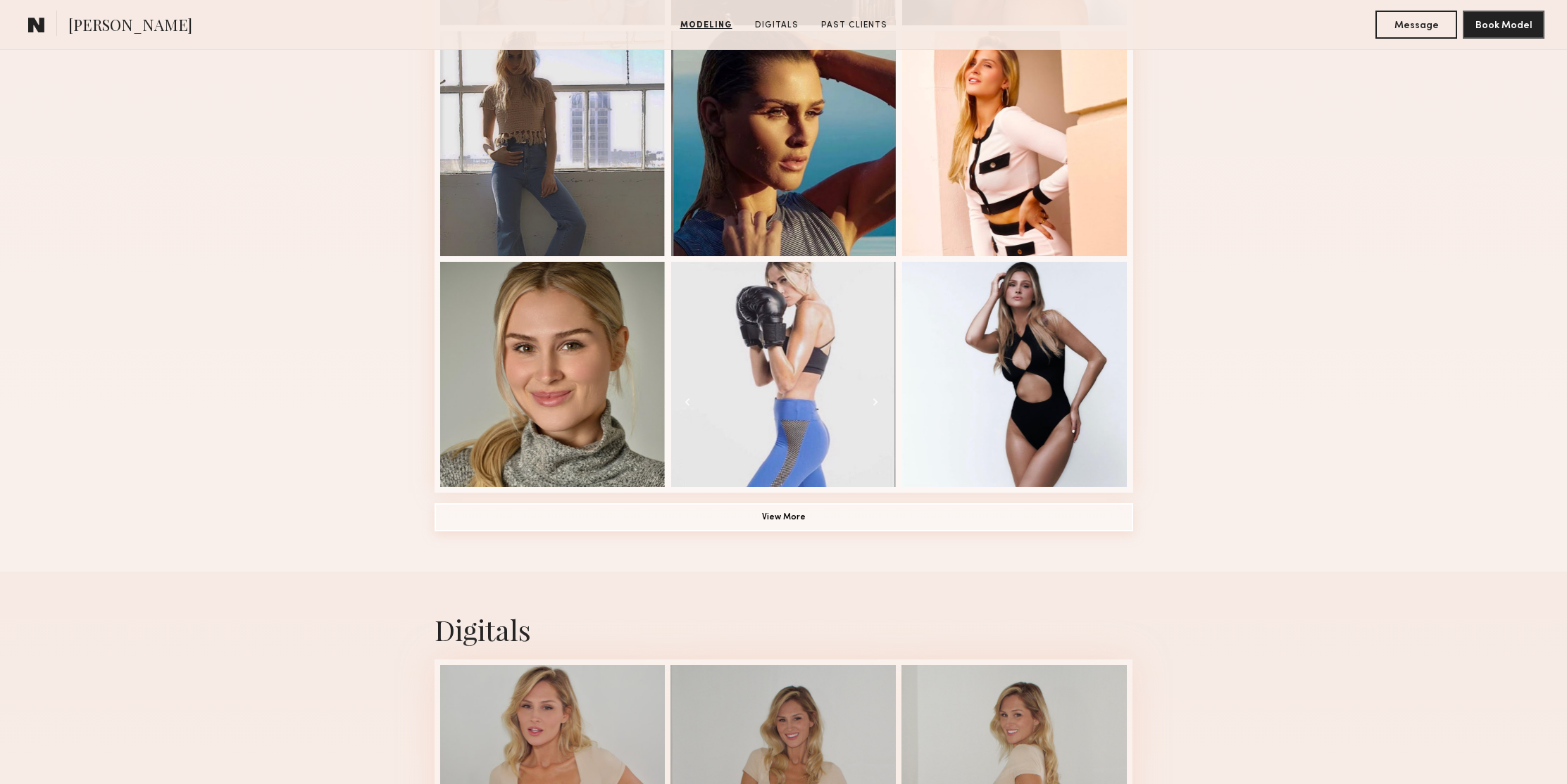
click at [775, 521] on button "View More" at bounding box center [784, 517] width 698 height 28
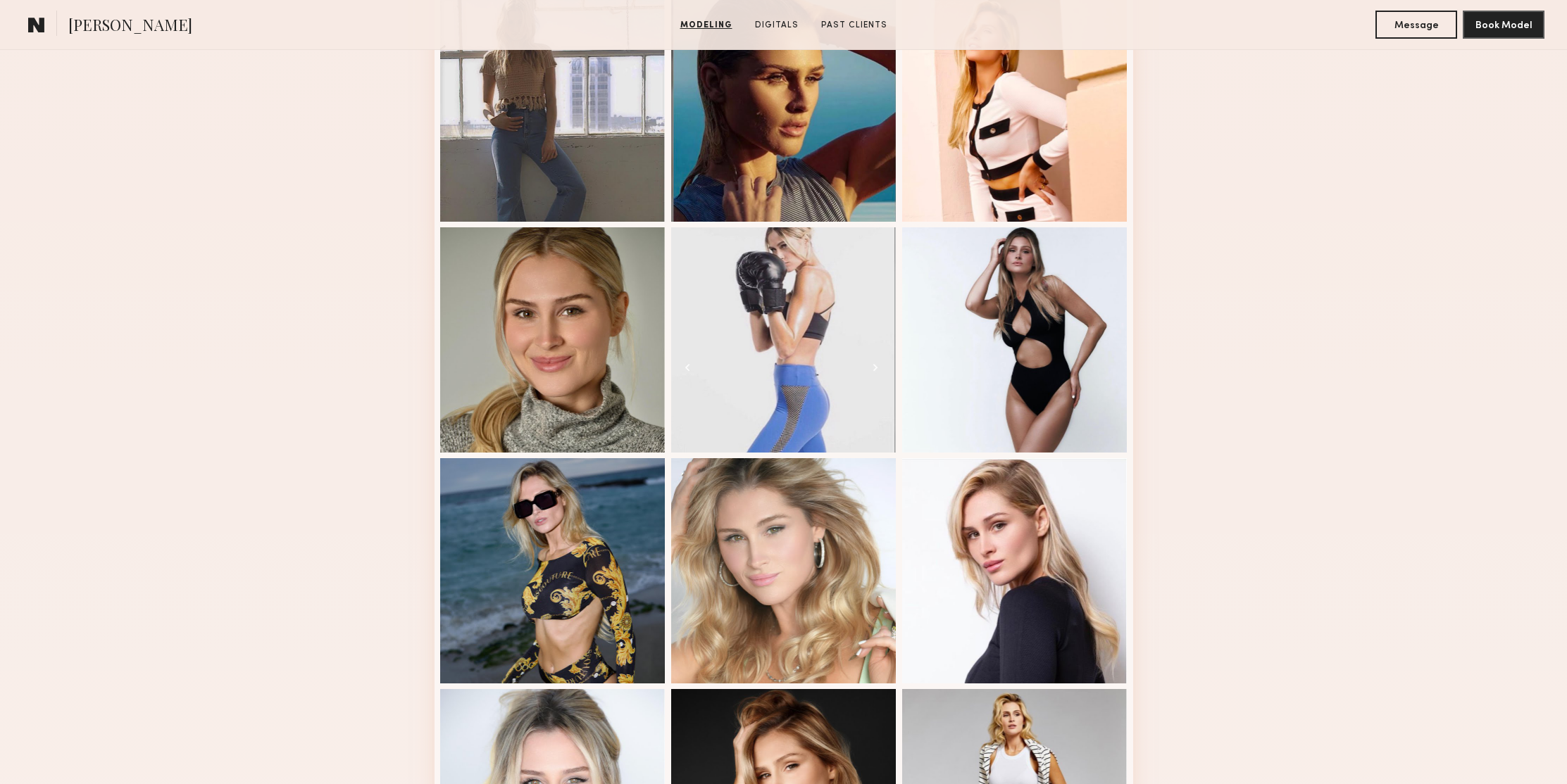
scroll to position [0, 0]
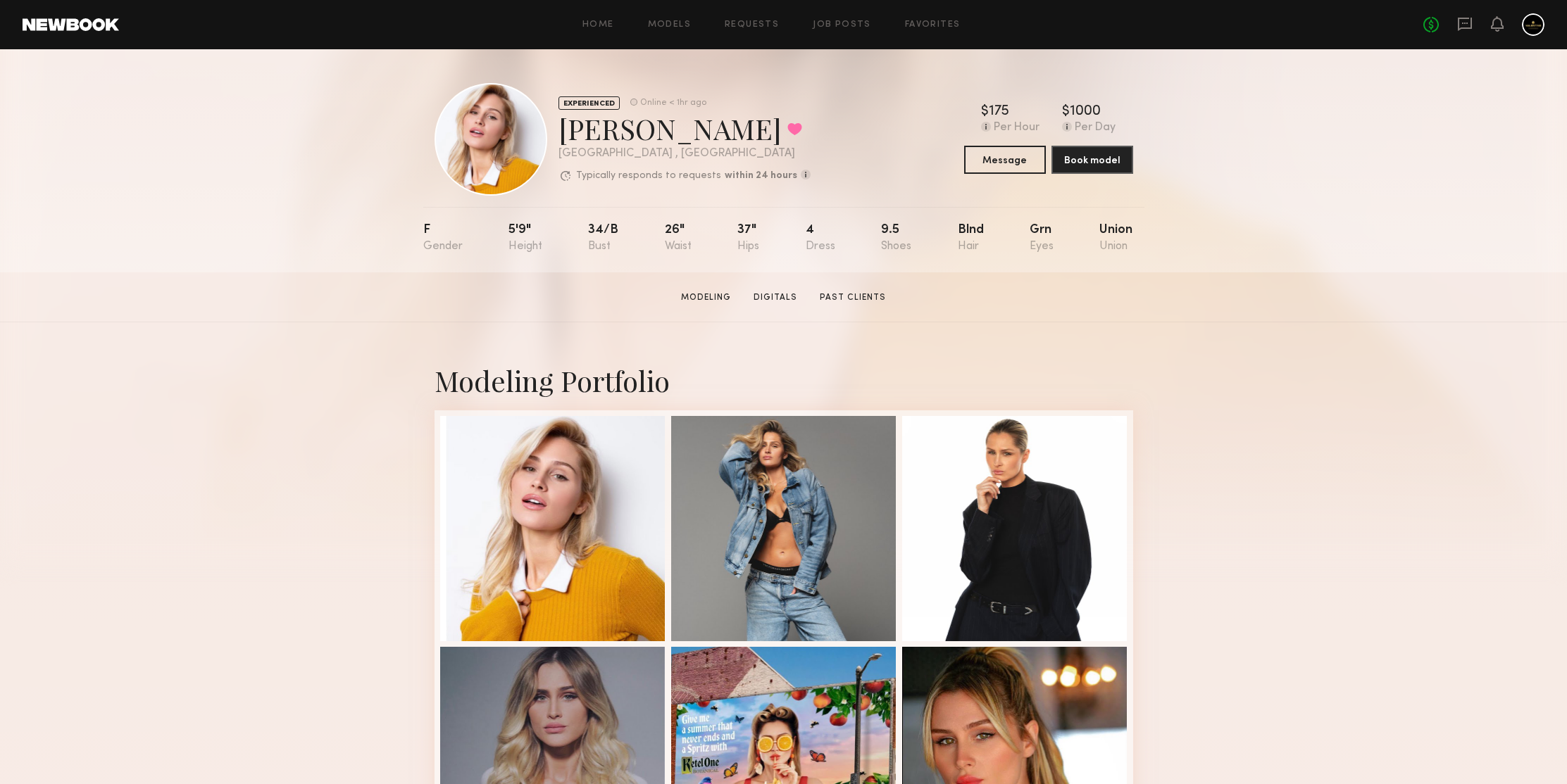
click at [1240, 269] on div "EXPERIENCED Online < 1hr ago Amanda R. Favorited Los Angeles , CA Typically res…" at bounding box center [784, 160] width 1567 height 223
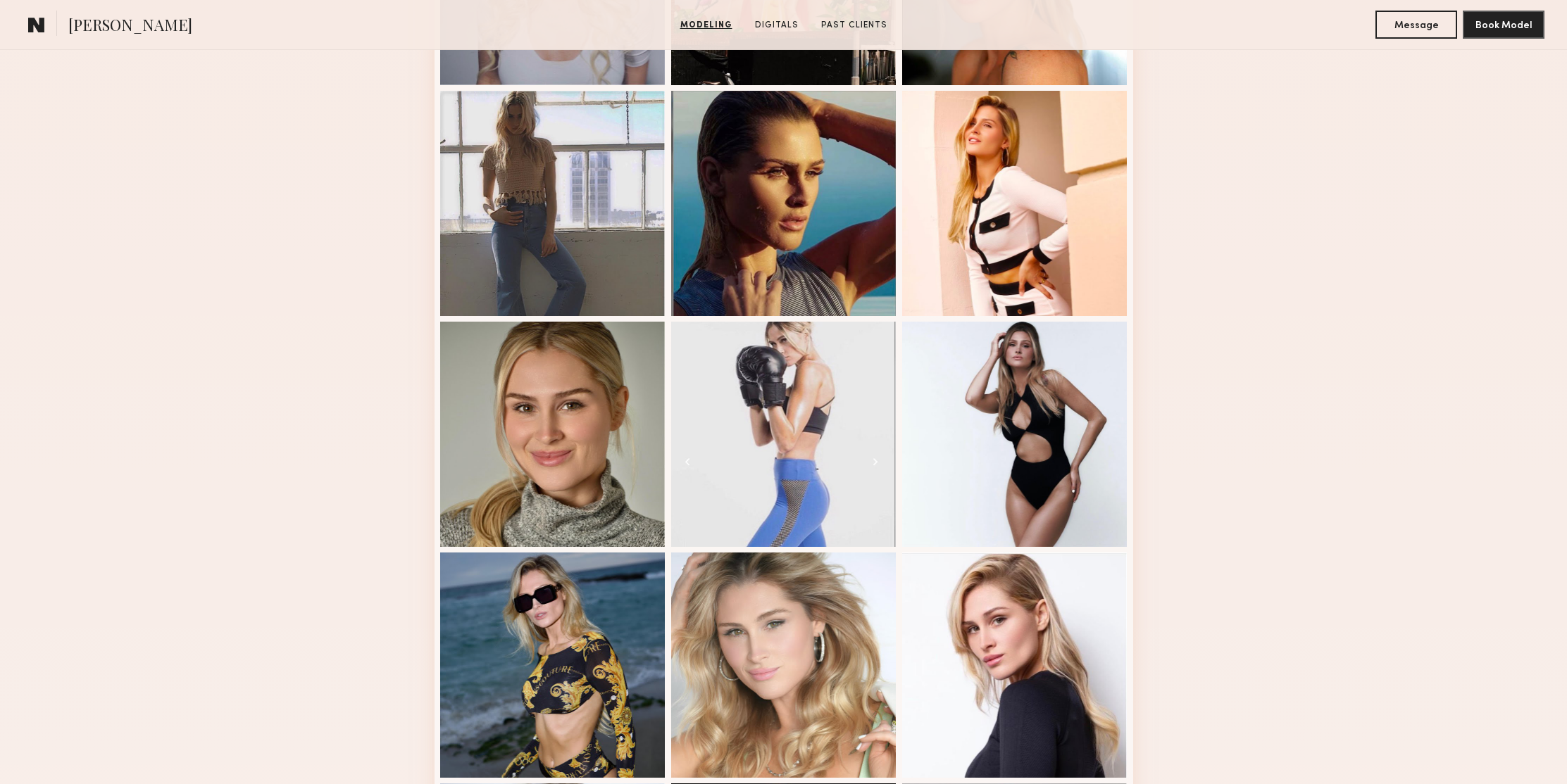
scroll to position [860, 0]
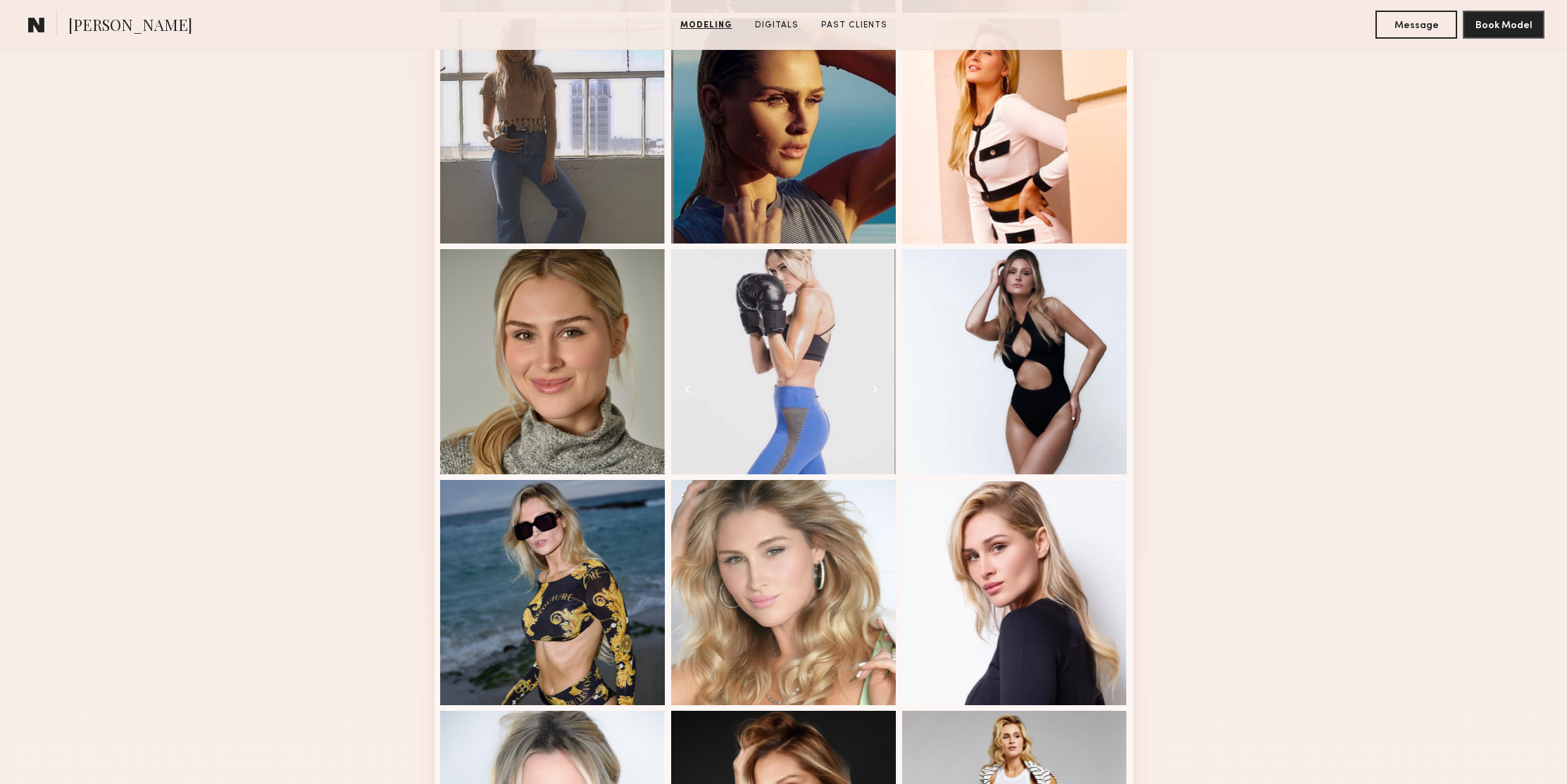
click at [1365, 219] on div "Modeling Portfolio" at bounding box center [784, 453] width 1567 height 1980
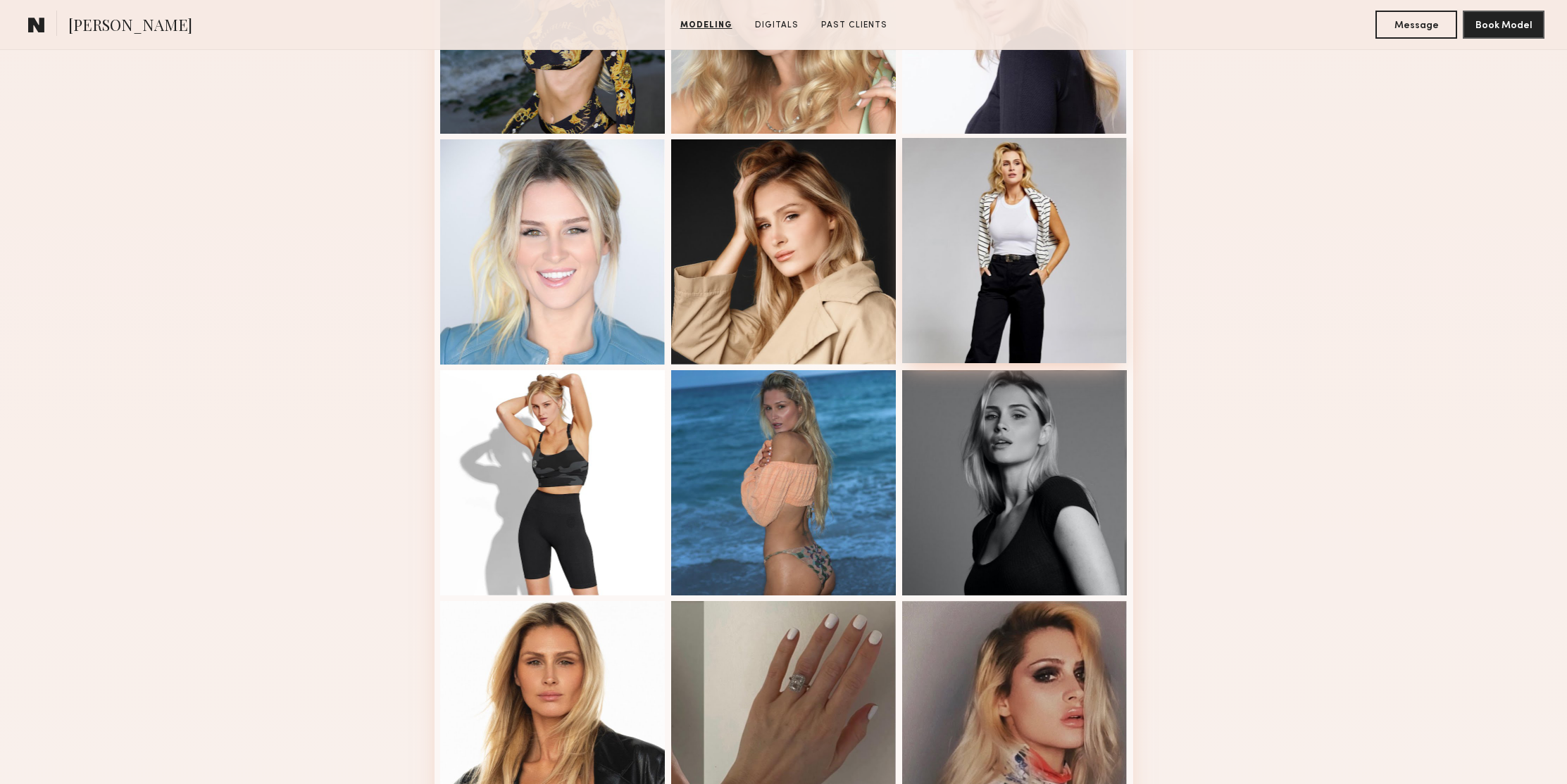
click at [1052, 148] on div at bounding box center [1015, 250] width 226 height 226
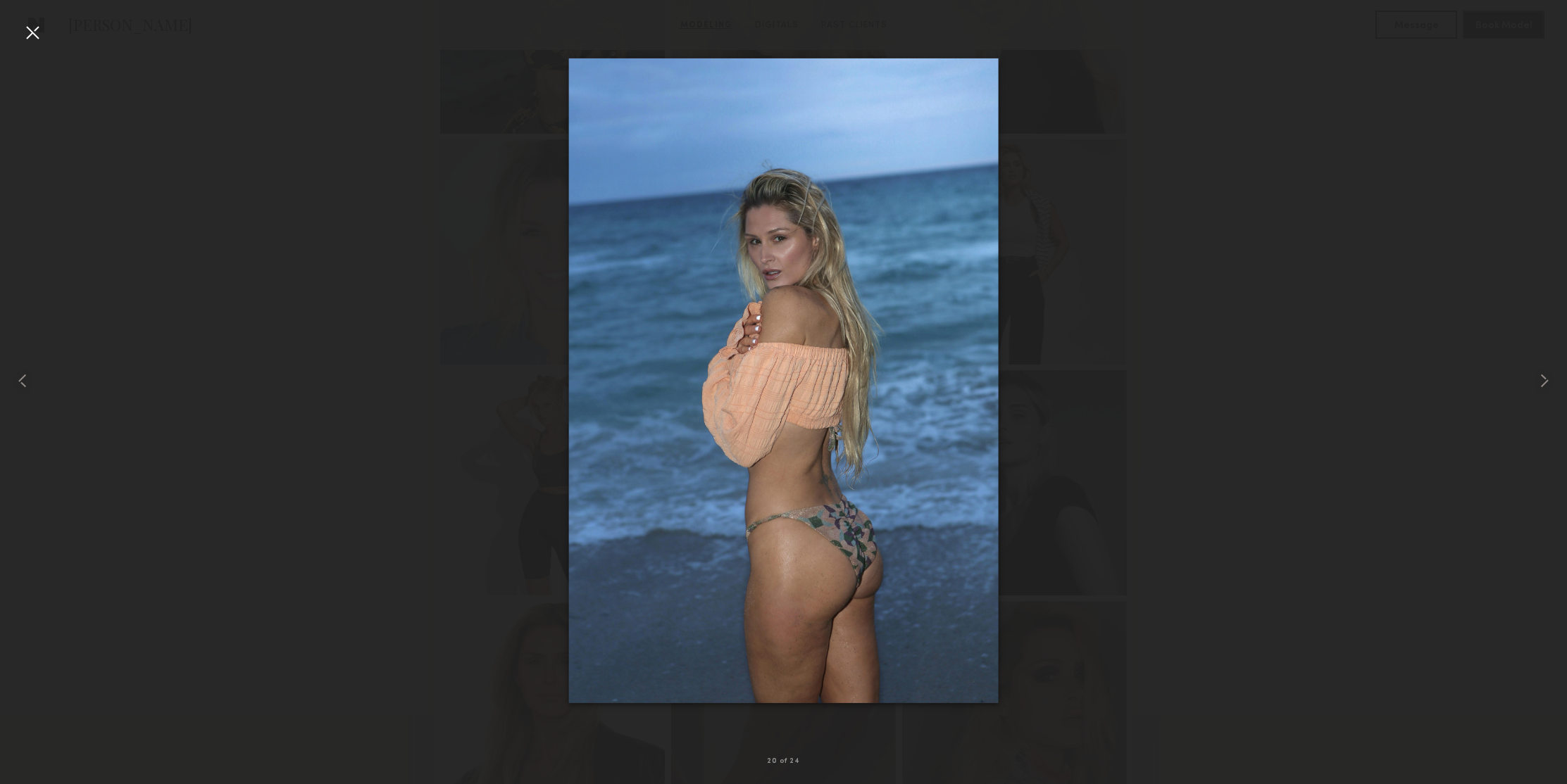
click at [35, 28] on div at bounding box center [33, 33] width 23 height 23
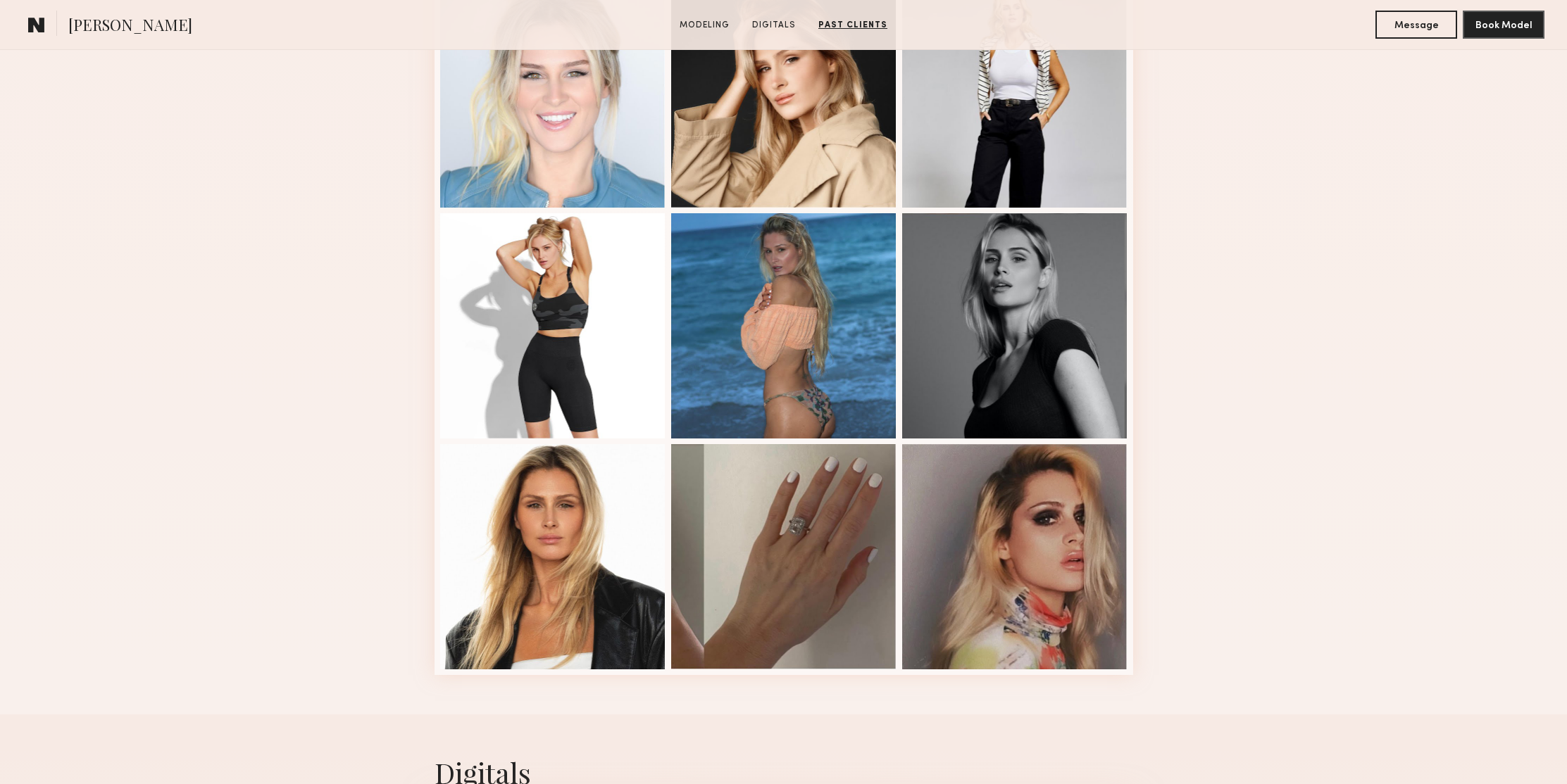
scroll to position [0, 0]
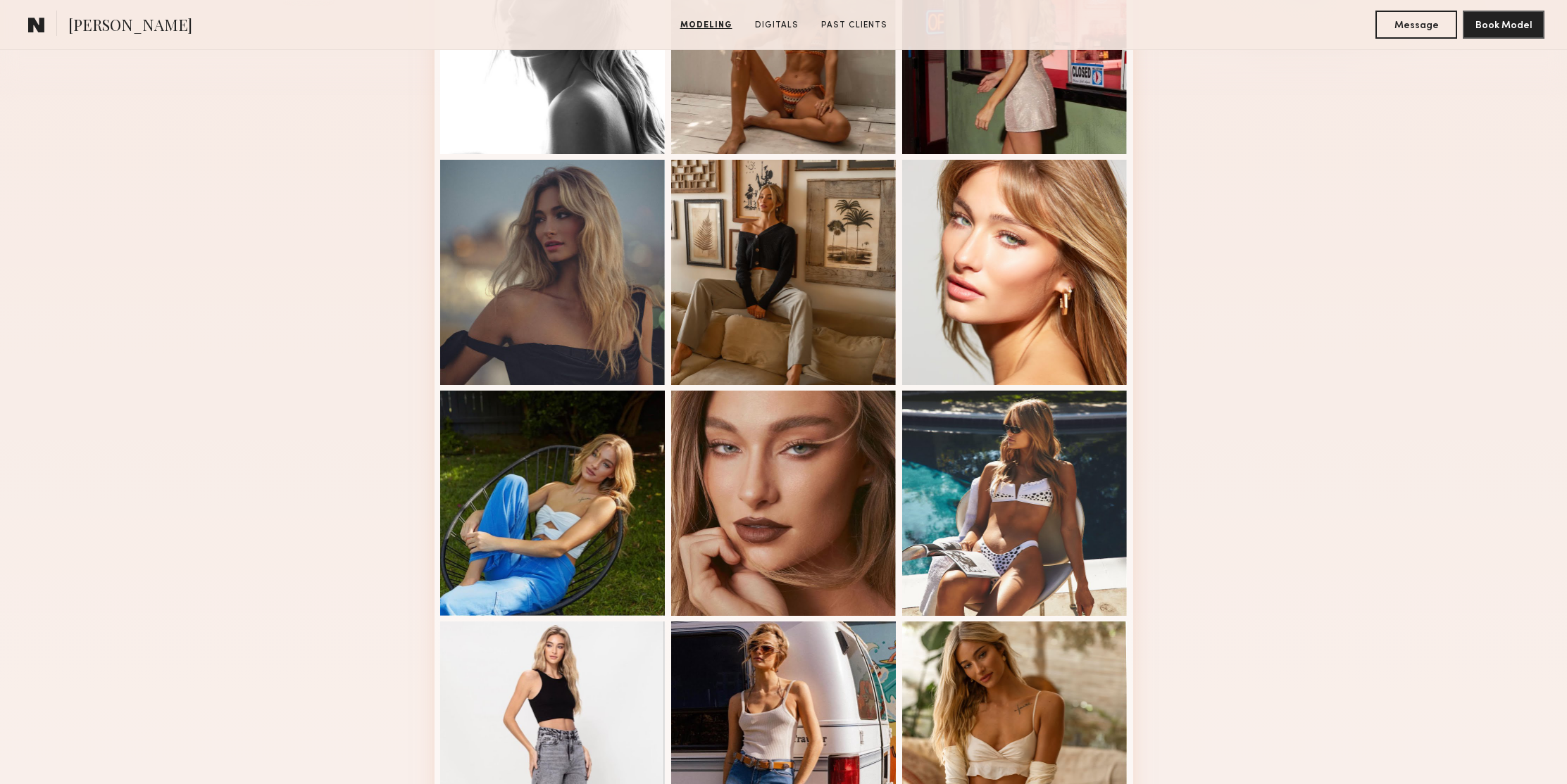
scroll to position [1047, 0]
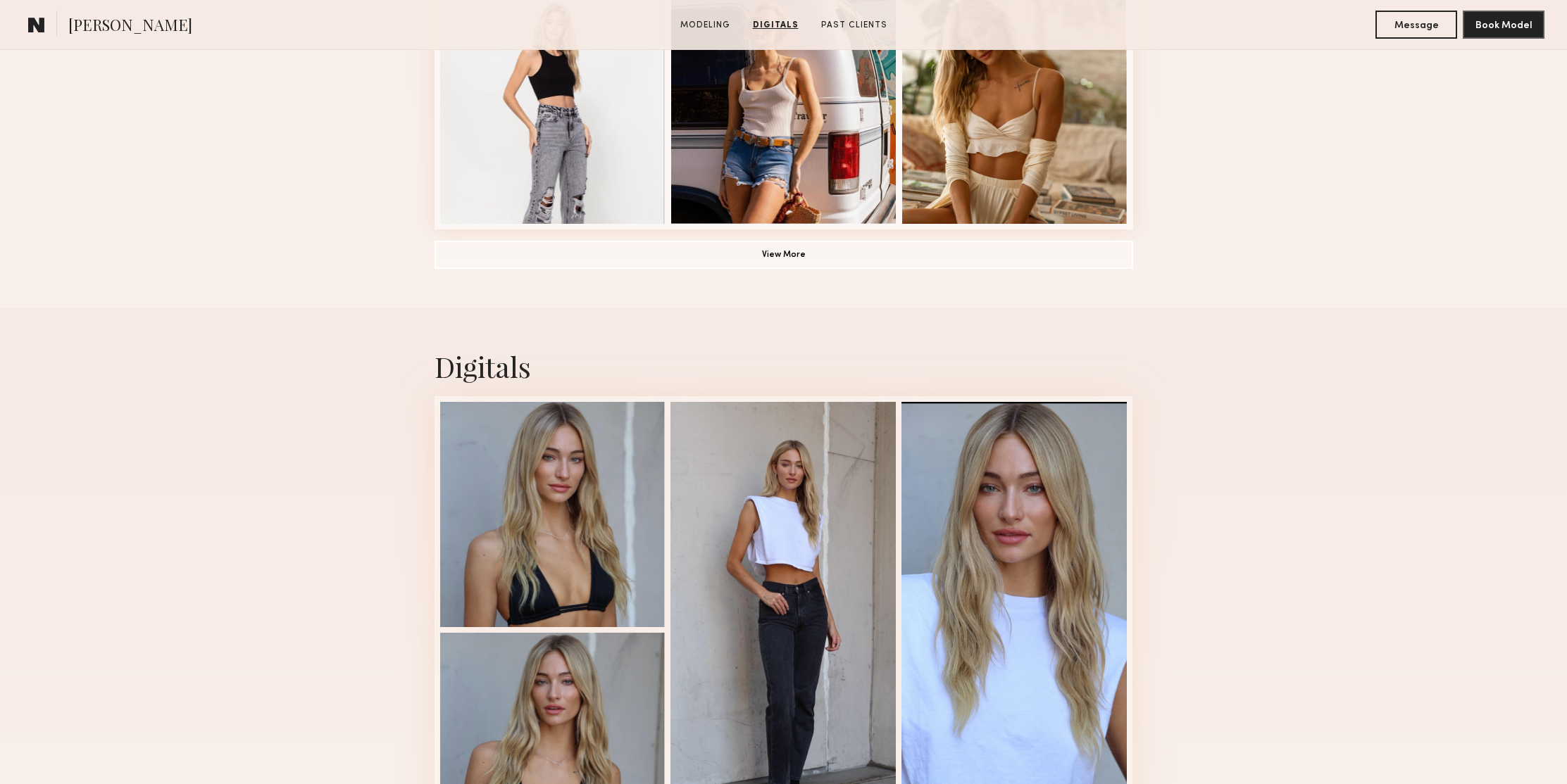
scroll to position [966, 0]
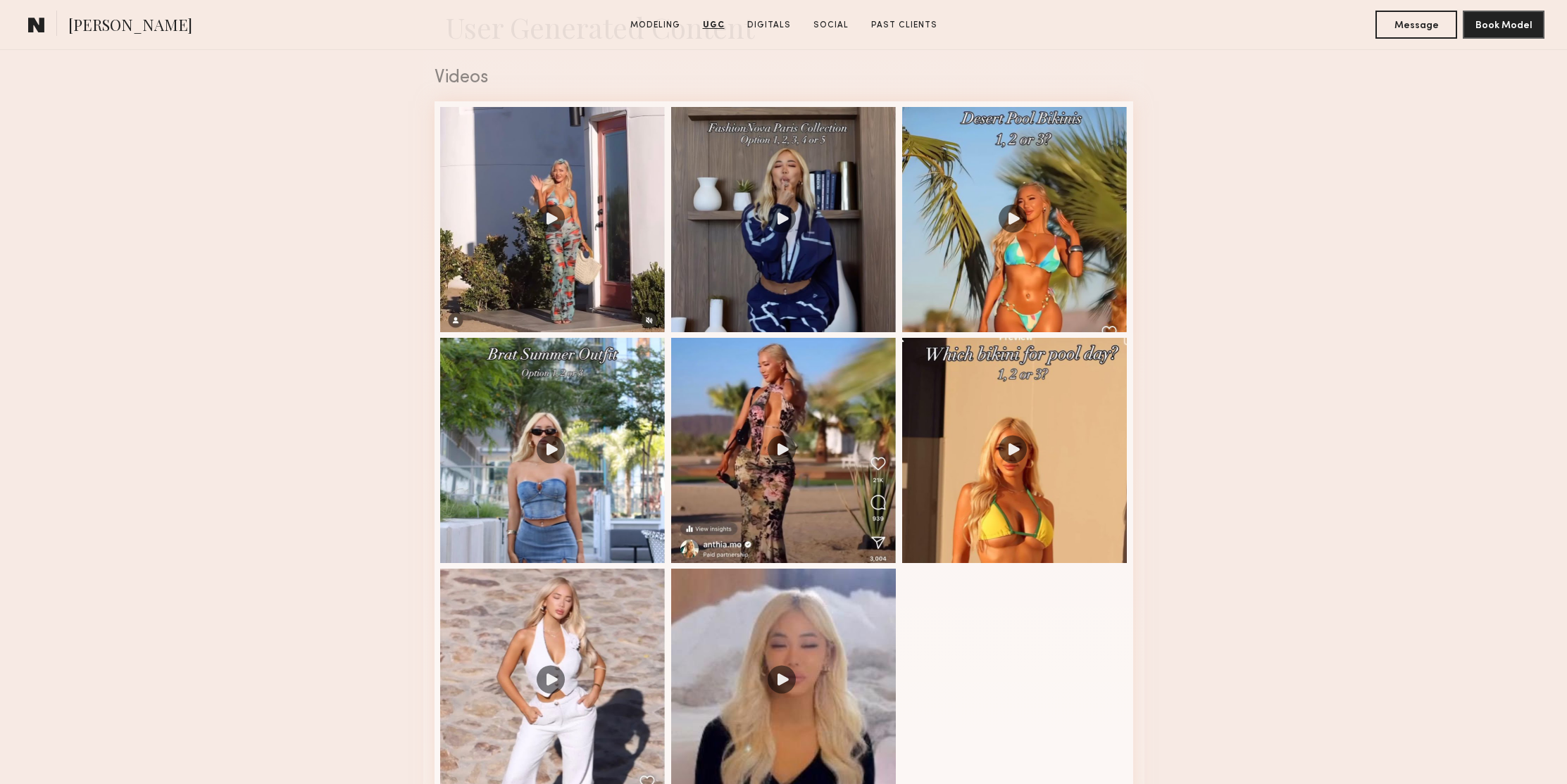
scroll to position [1355, 0]
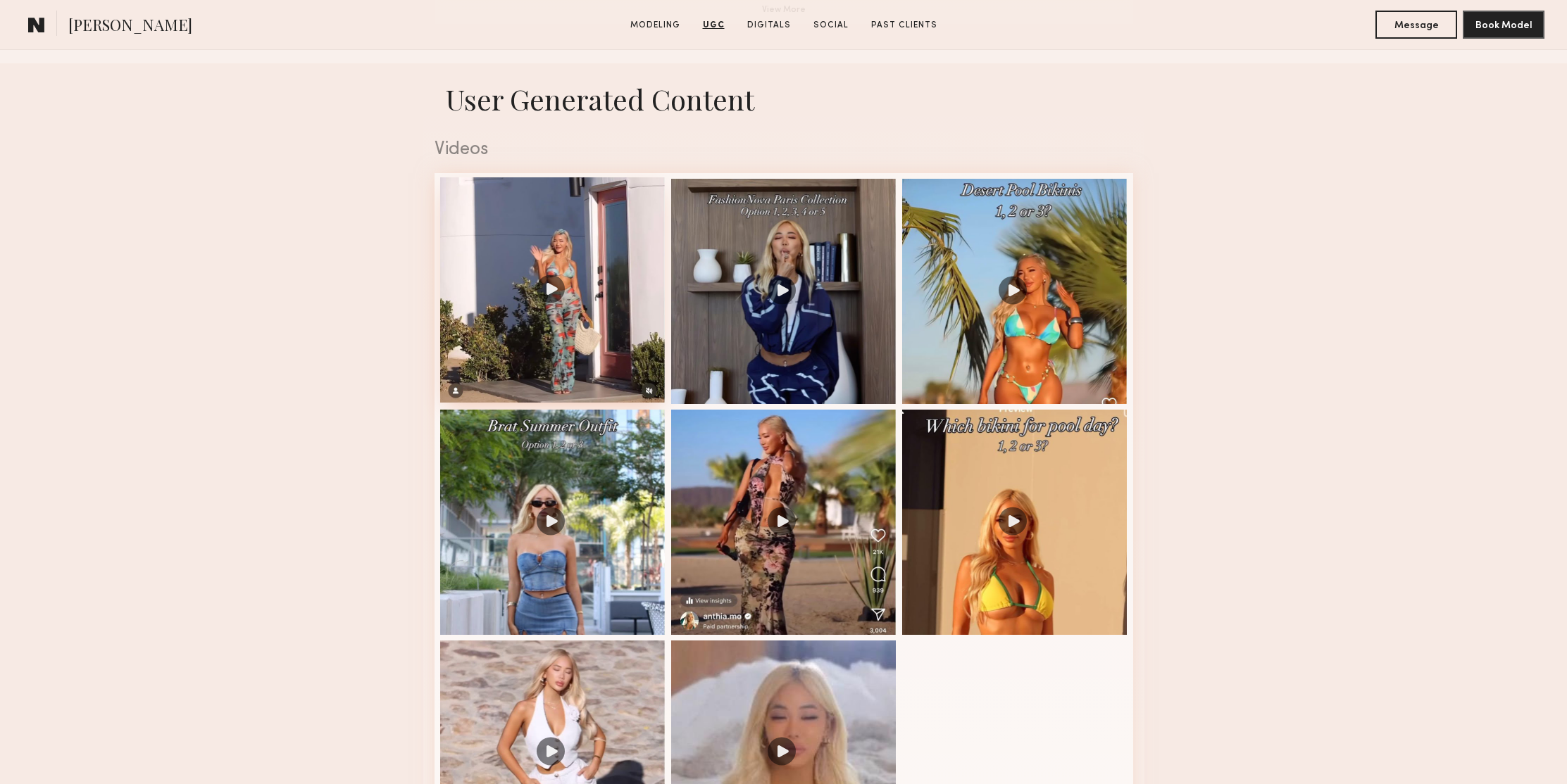
click at [549, 288] on div at bounding box center [553, 290] width 226 height 226
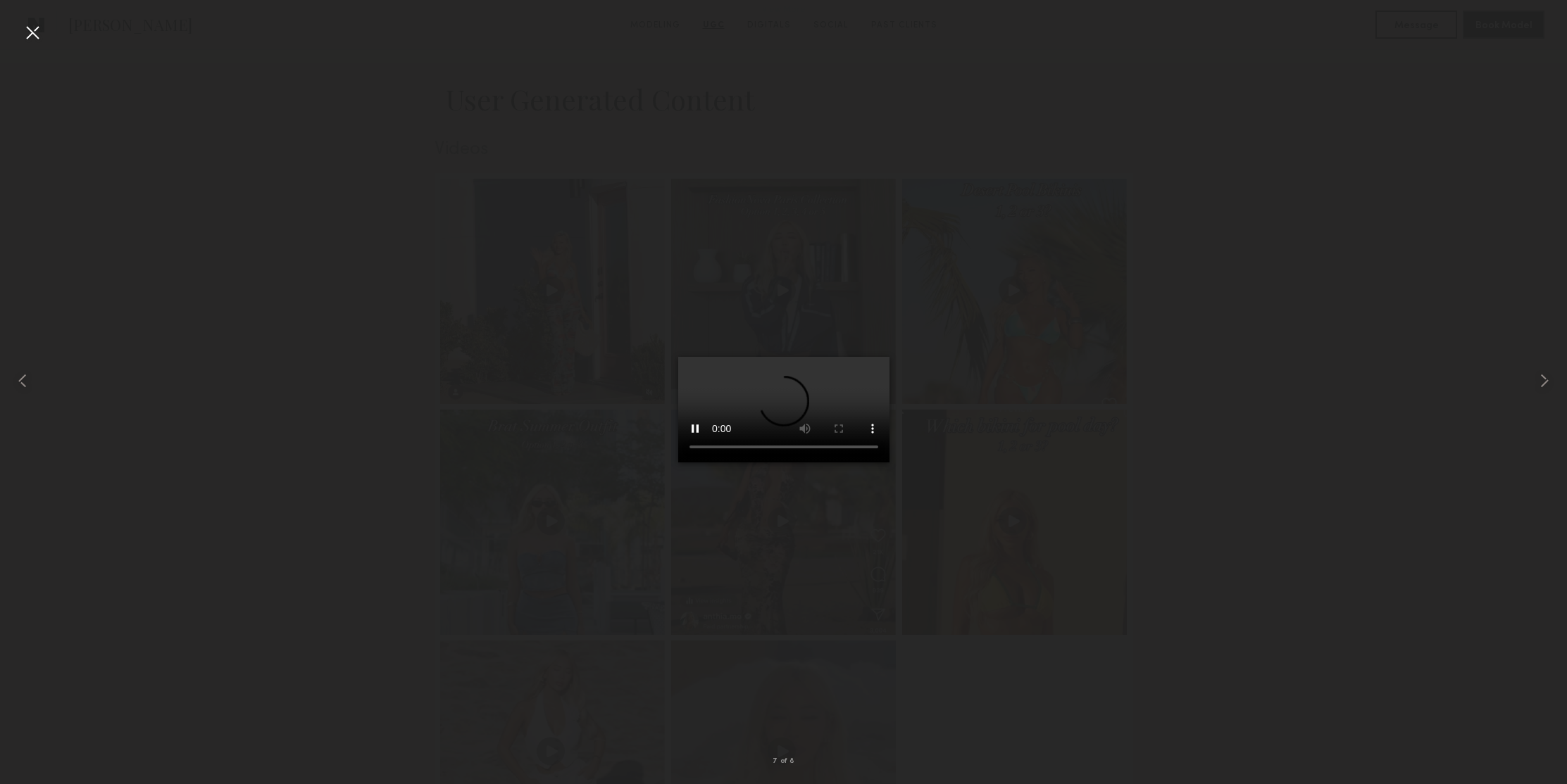
click at [40, 38] on div at bounding box center [33, 33] width 23 height 23
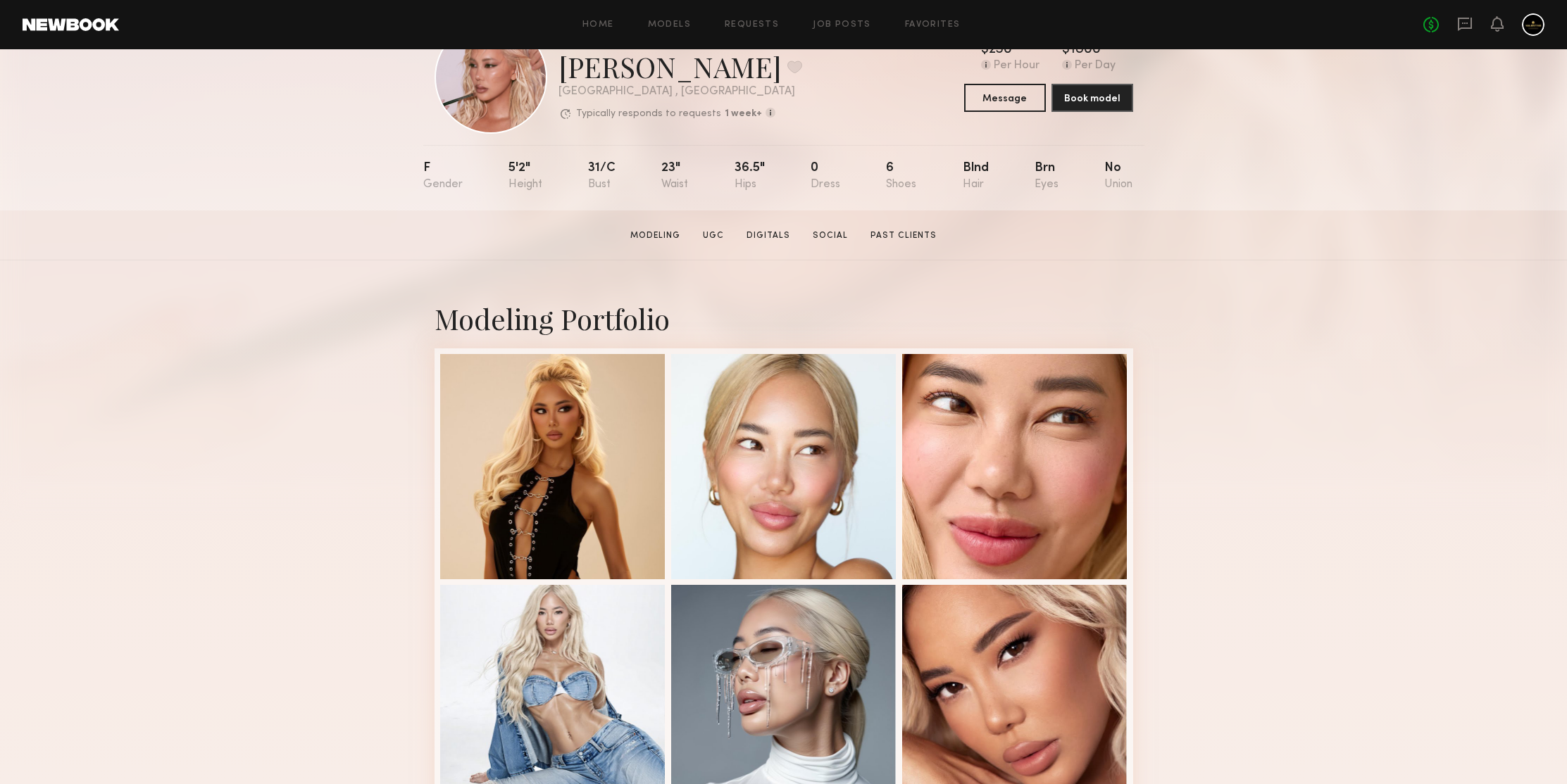
scroll to position [0, 0]
